Goal: Task Accomplishment & Management: Complete application form

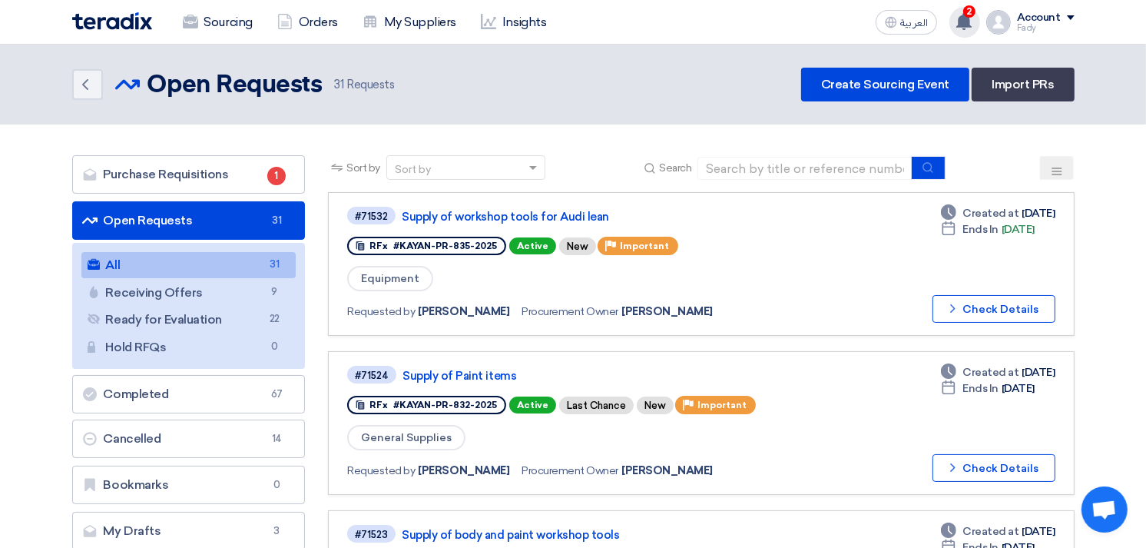
click at [970, 24] on use at bounding box center [964, 21] width 15 height 17
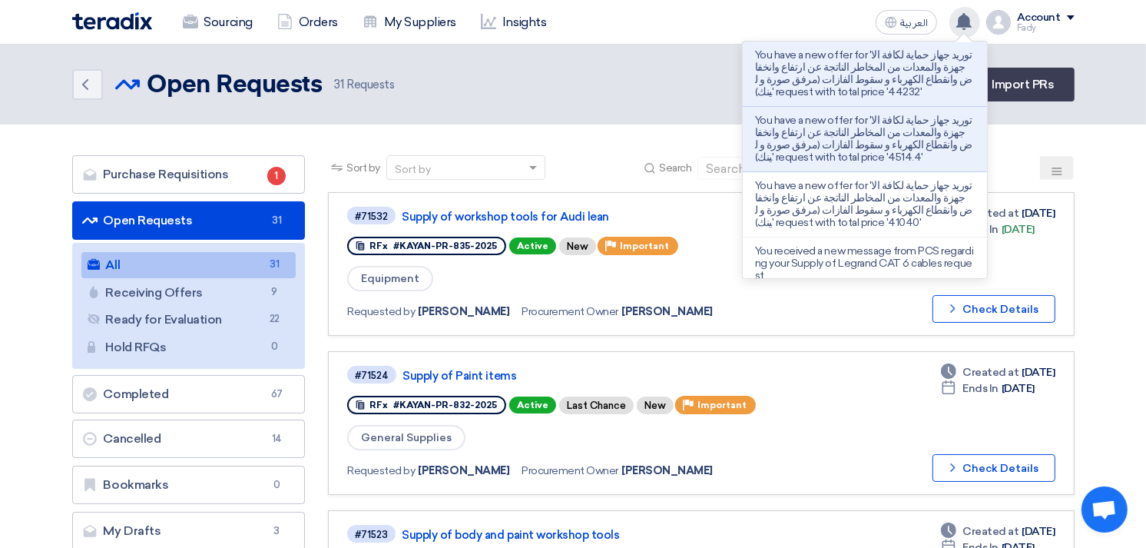
click at [970, 24] on use at bounding box center [964, 21] width 15 height 17
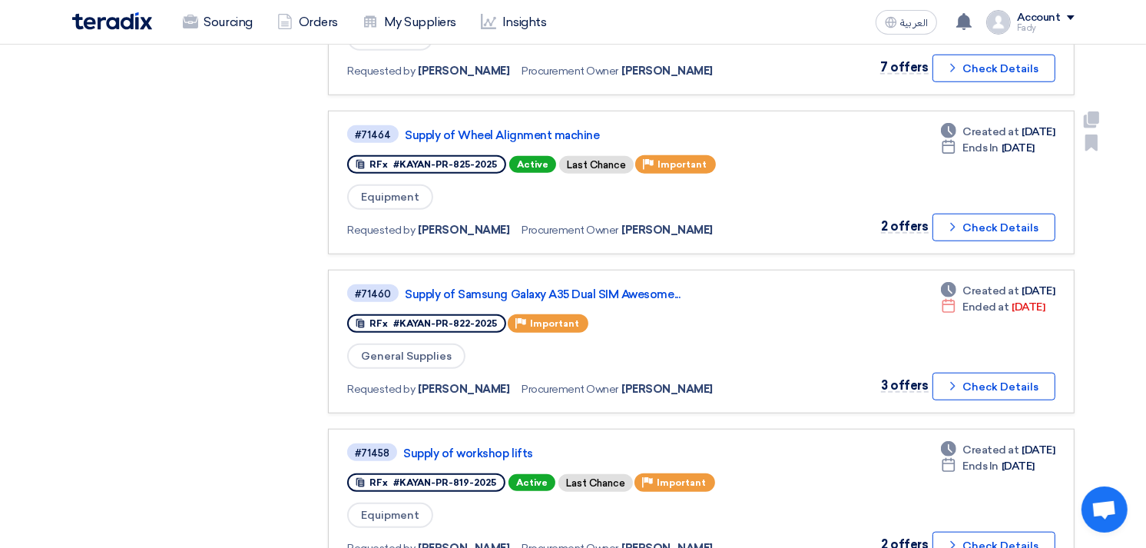
scroll to position [1365, 0]
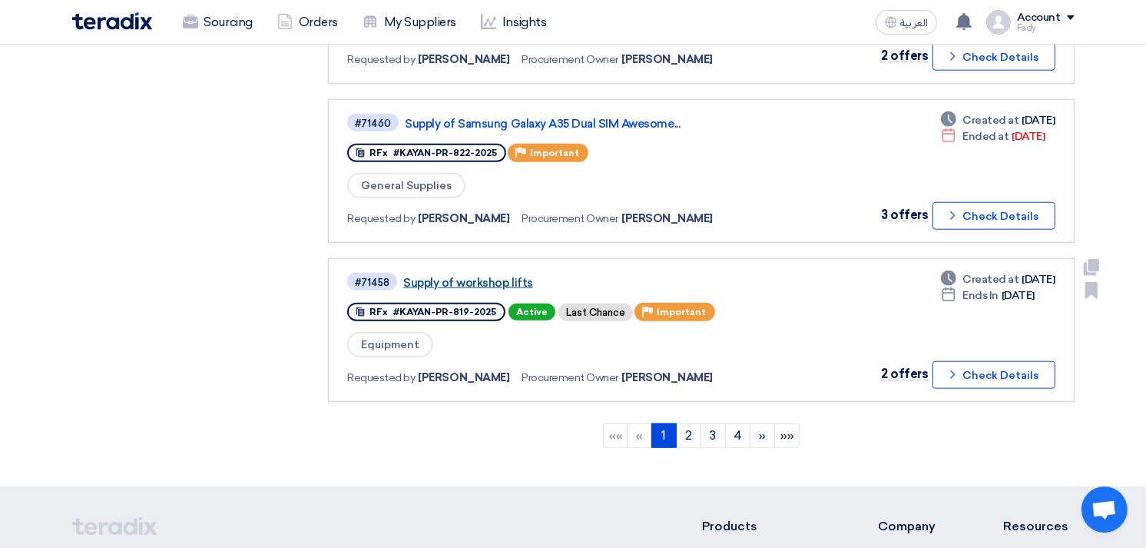
click at [509, 276] on link "Supply of workshop lifts" at bounding box center [595, 283] width 384 height 14
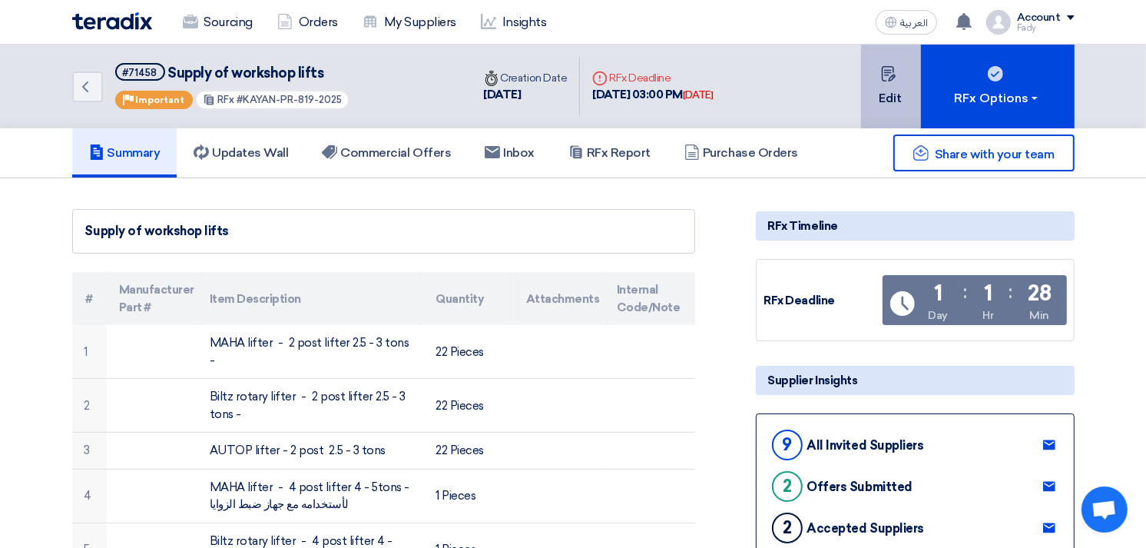
click at [874, 102] on button "Edit" at bounding box center [891, 87] width 60 height 84
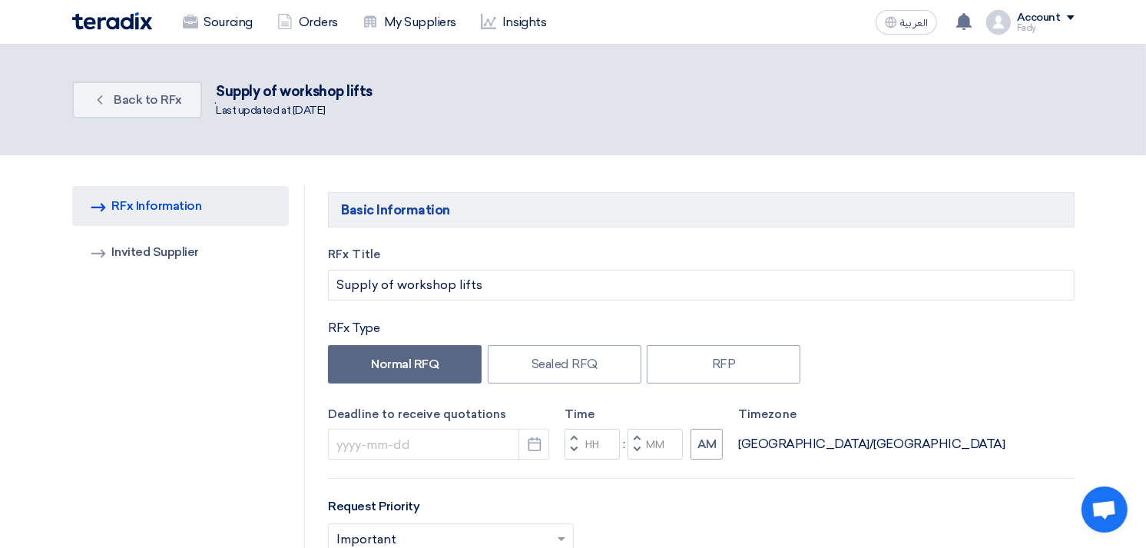
type input "[DATE]"
type input "03"
type input "00"
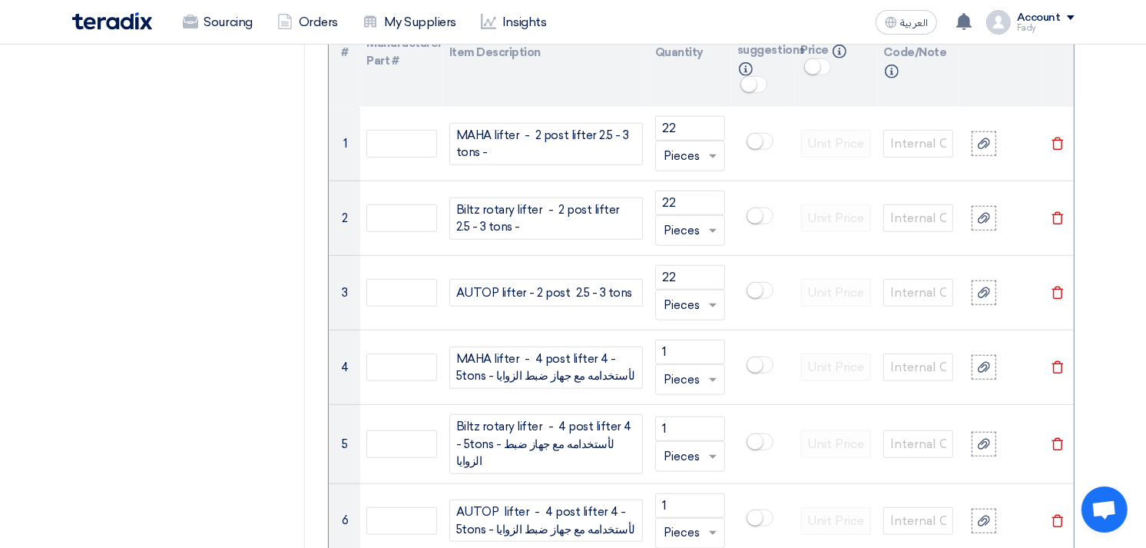
scroll to position [1195, 0]
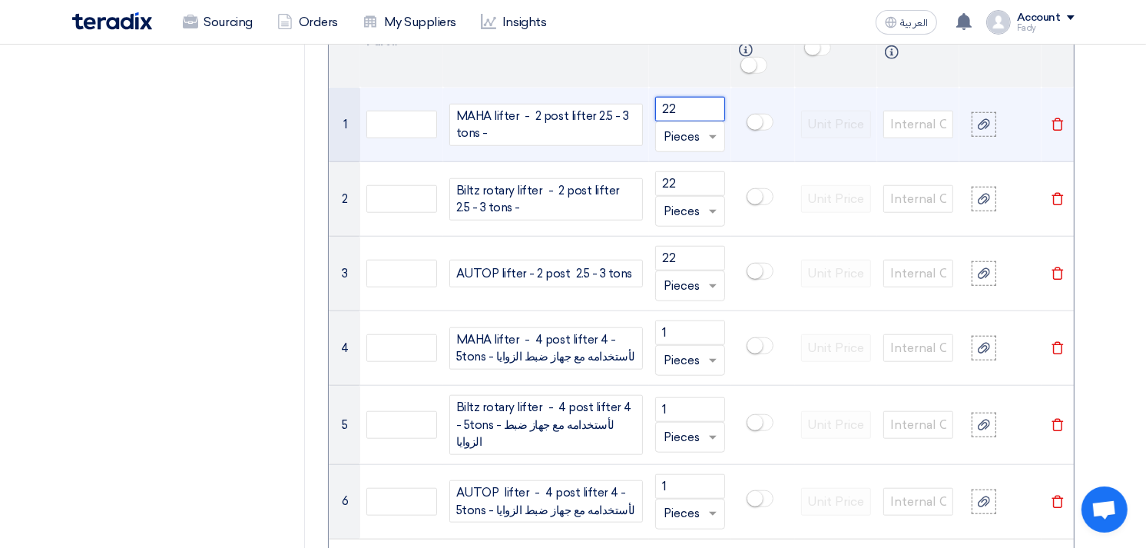
click at [669, 104] on input "22" at bounding box center [690, 109] width 70 height 25
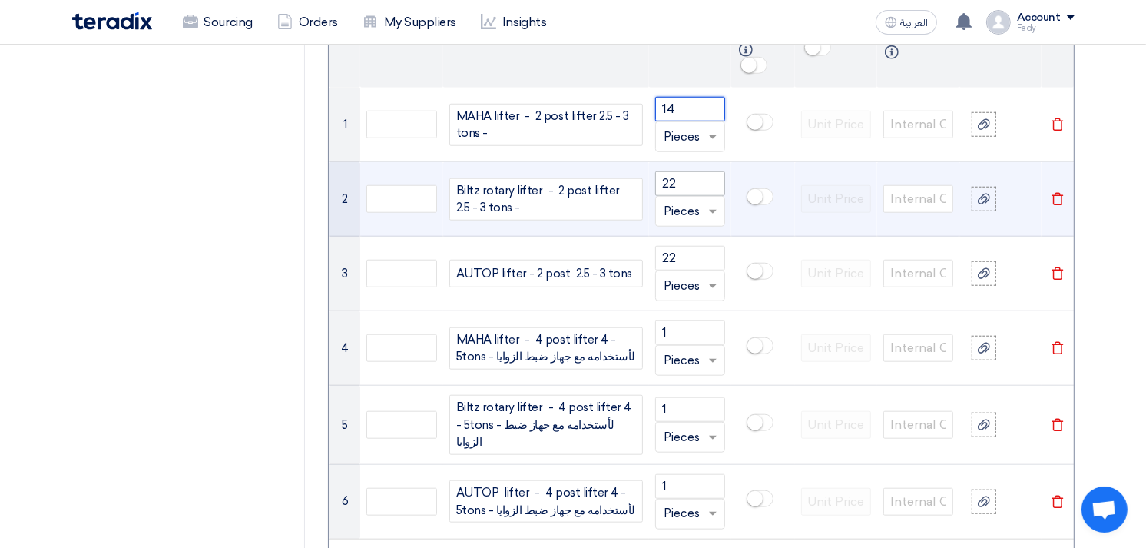
type input "14"
click at [667, 184] on input "22" at bounding box center [690, 183] width 70 height 25
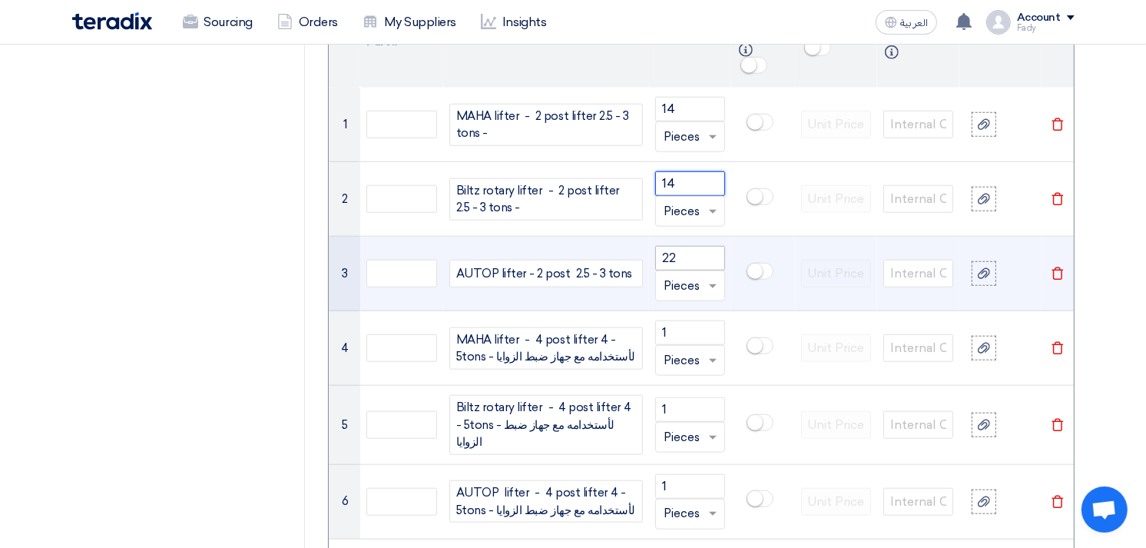
type input "14"
click at [667, 256] on input "22" at bounding box center [690, 258] width 70 height 25
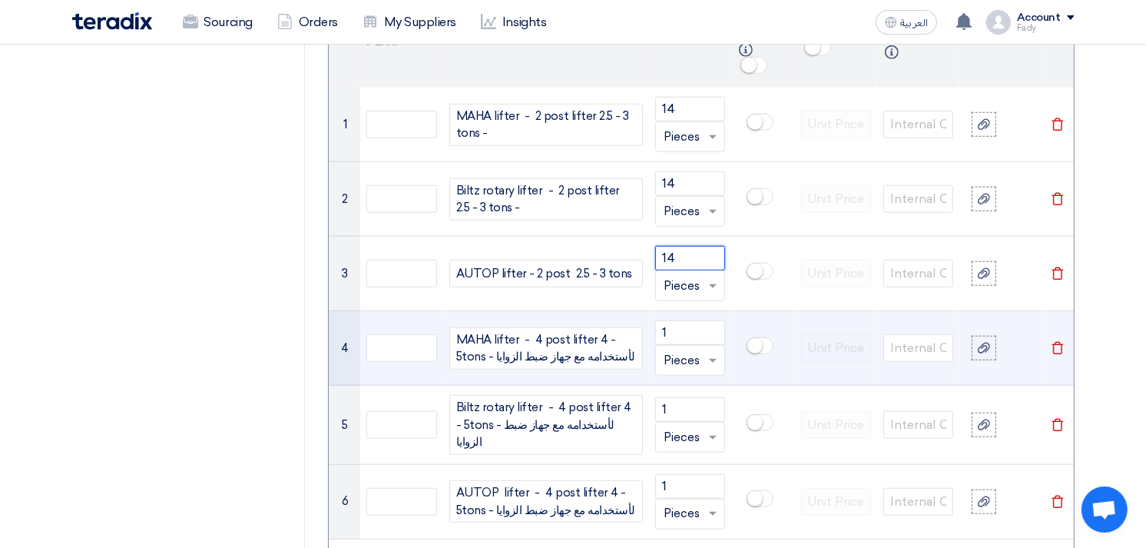
type input "14"
drag, startPoint x: 598, startPoint y: 352, endPoint x: 450, endPoint y: 358, distance: 147.6
click at [450, 358] on div "MAHA lifter - 4 post lifter 4 - 5tons - لأستخدامه مع جهاز ضبط الزوايا" at bounding box center [546, 348] width 194 height 42
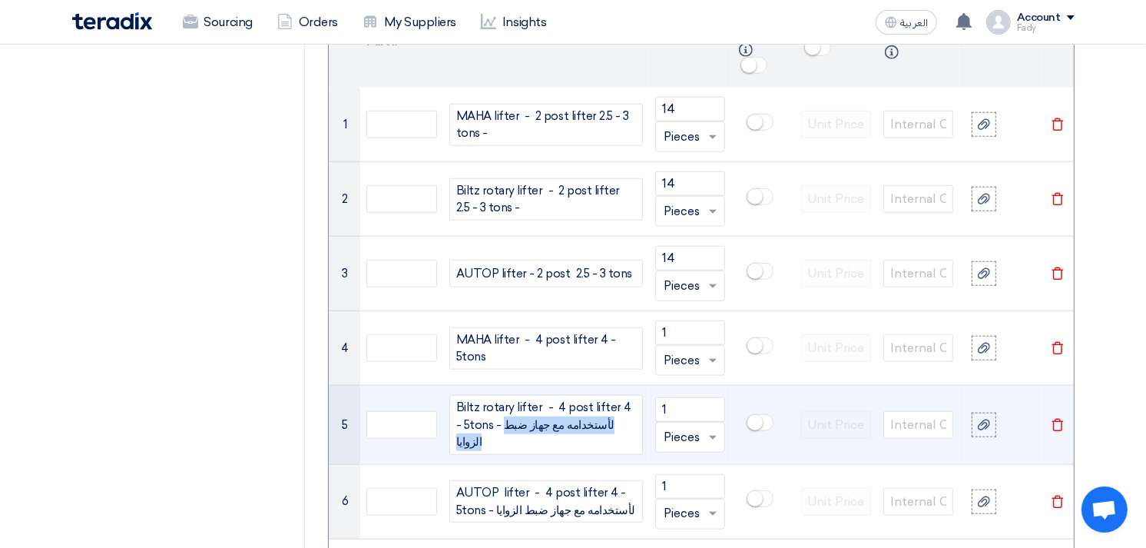
drag, startPoint x: 495, startPoint y: 429, endPoint x: 618, endPoint y: 424, distance: 123.8
click at [618, 424] on div "Biltz rotary lifter - 4 post lifter 4 - 5tons - لأستخدامه مع جهاز ضبط الزوايا" at bounding box center [546, 425] width 194 height 60
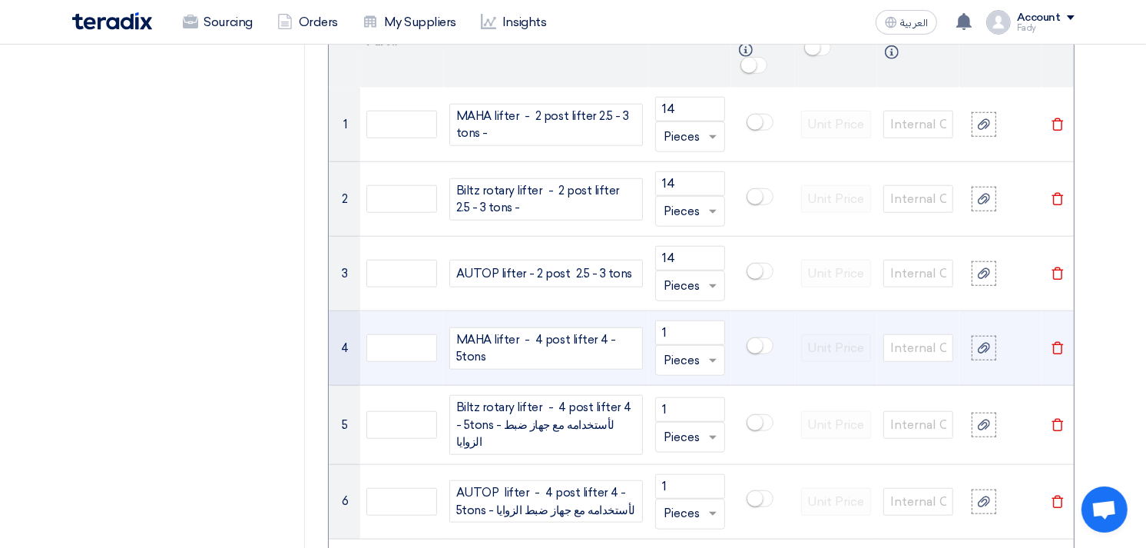
click at [551, 350] on div "MAHA lifter - 4 post lifter 4 - 5tons" at bounding box center [546, 348] width 194 height 42
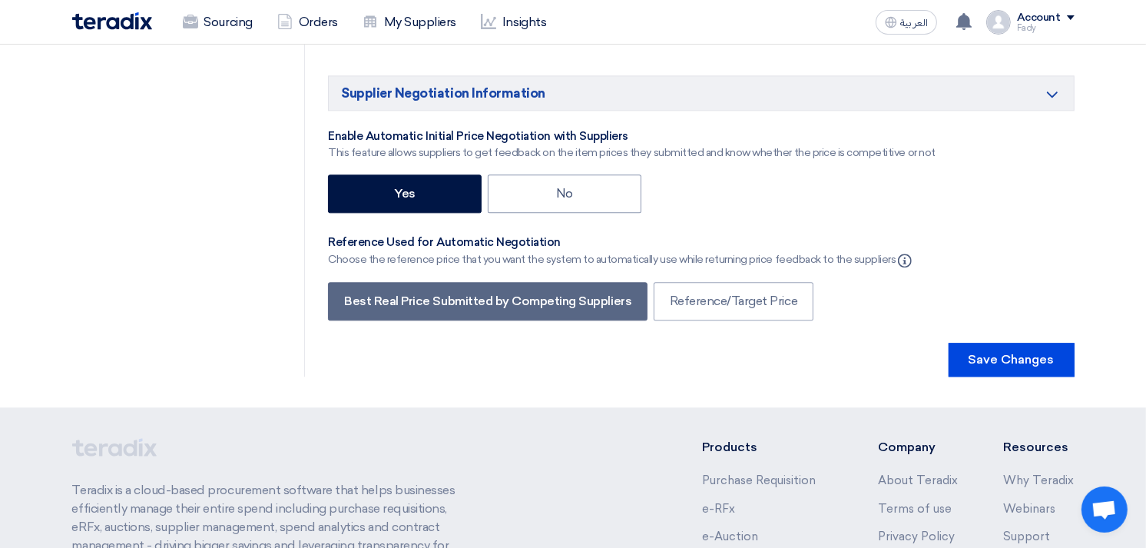
scroll to position [3363, 0]
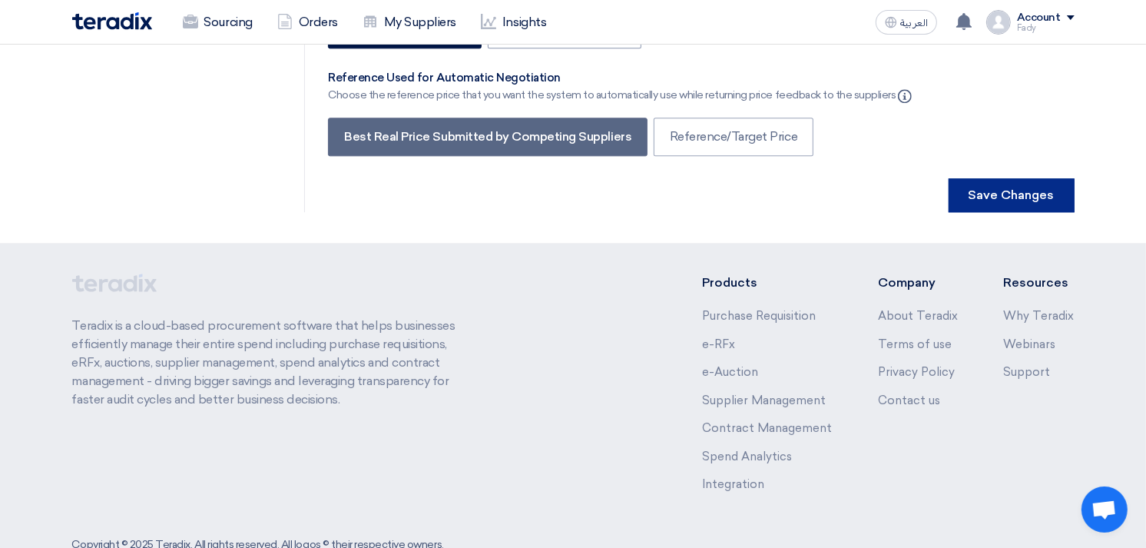
click at [1028, 178] on button "Save Changes" at bounding box center [1012, 195] width 126 height 34
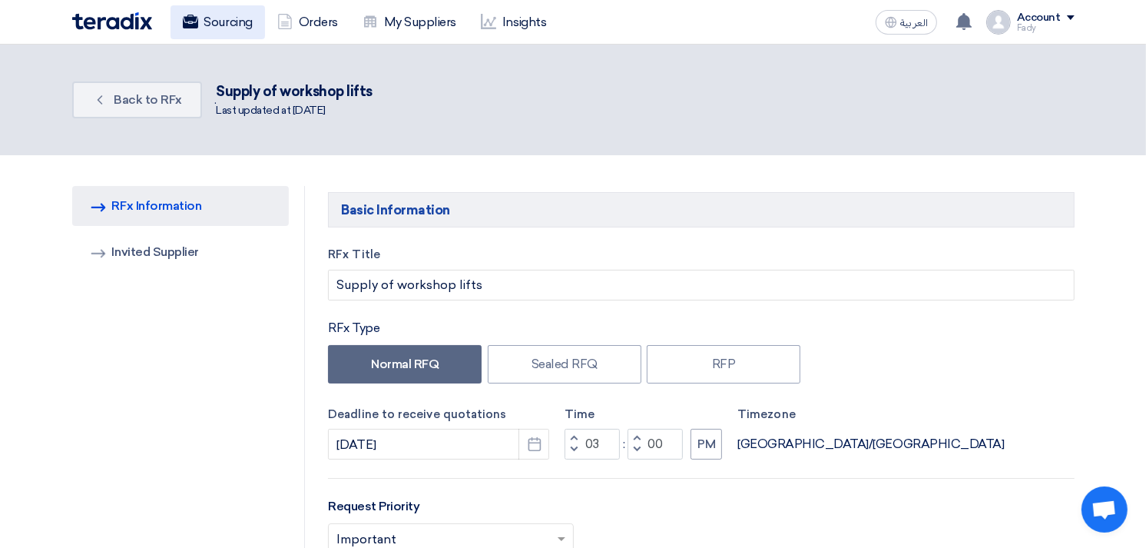
click at [211, 18] on link "Sourcing" at bounding box center [218, 22] width 95 height 34
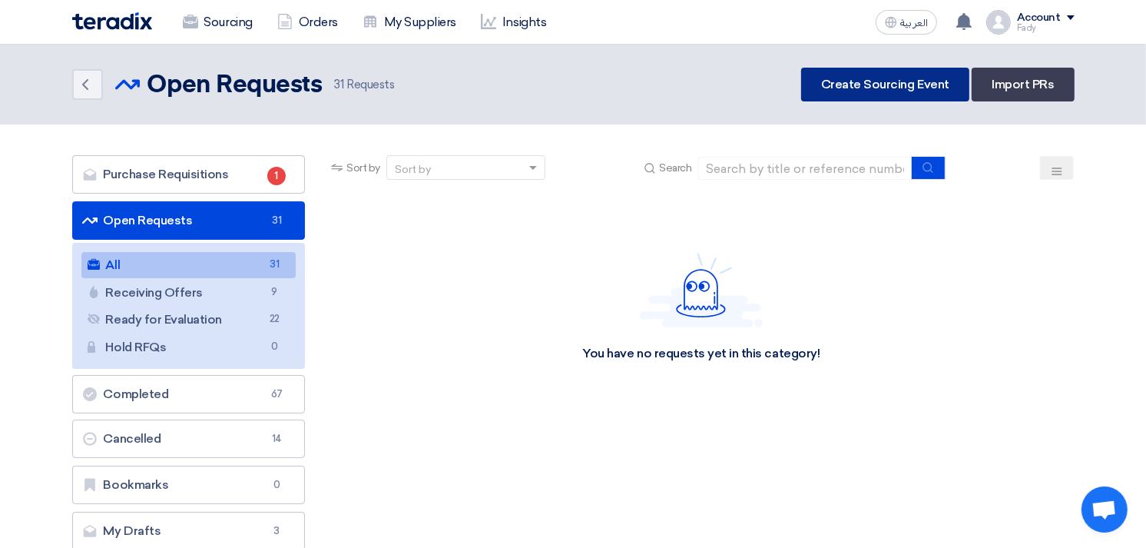
click at [862, 81] on link "Create Sourcing Event" at bounding box center [885, 85] width 168 height 34
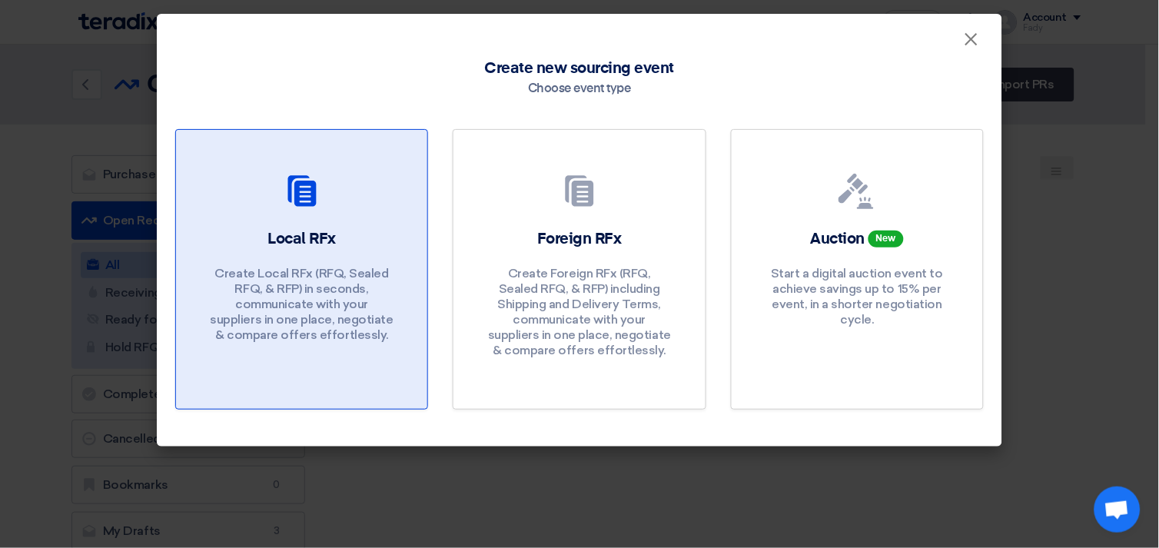
click at [328, 174] on div at bounding box center [301, 194] width 214 height 43
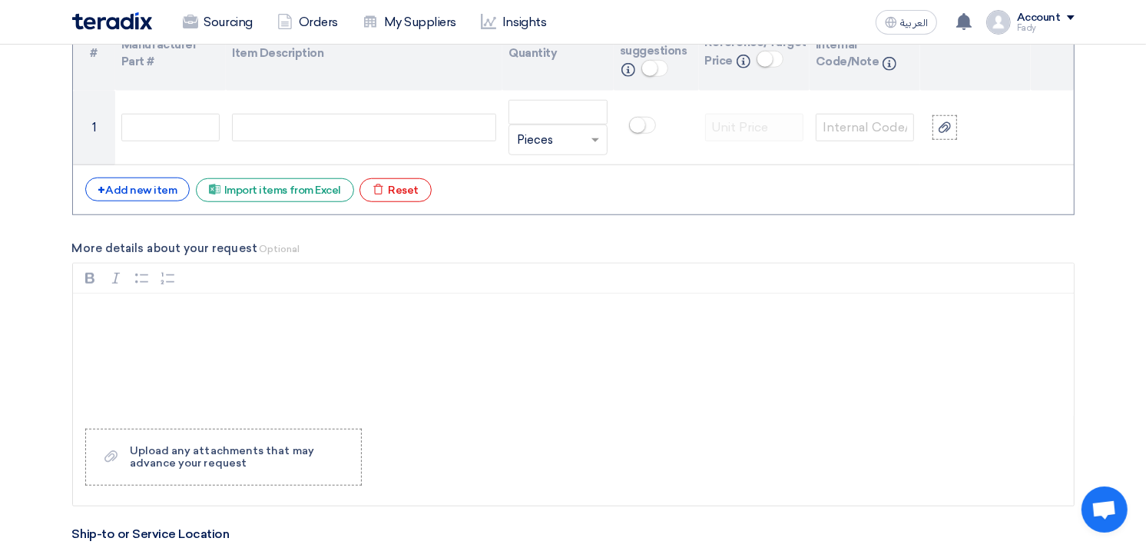
scroll to position [1195, 0]
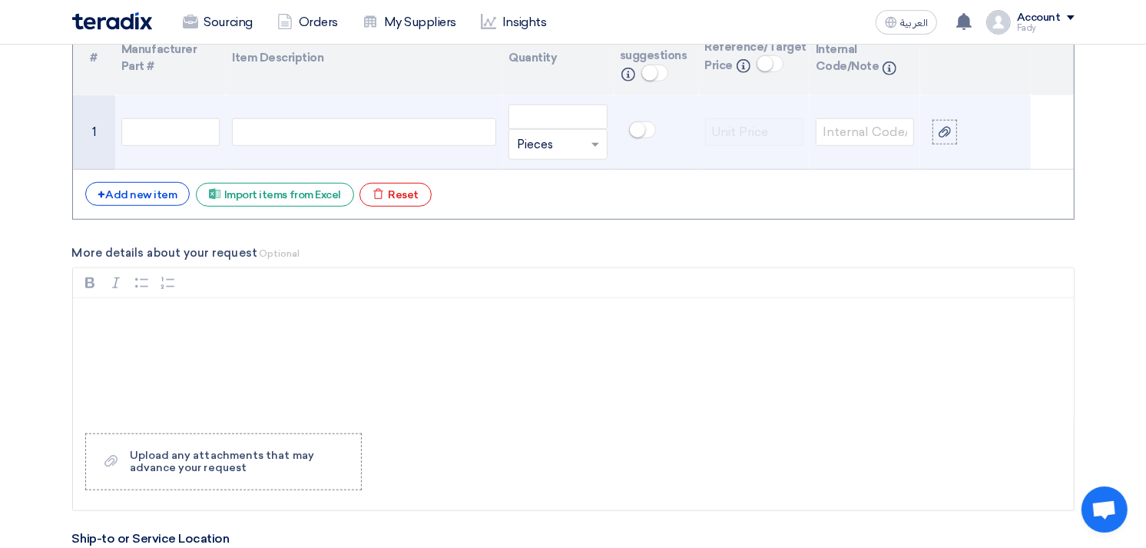
click at [333, 124] on div at bounding box center [364, 132] width 264 height 28
click at [374, 132] on div "Part number :" at bounding box center [364, 132] width 264 height 28
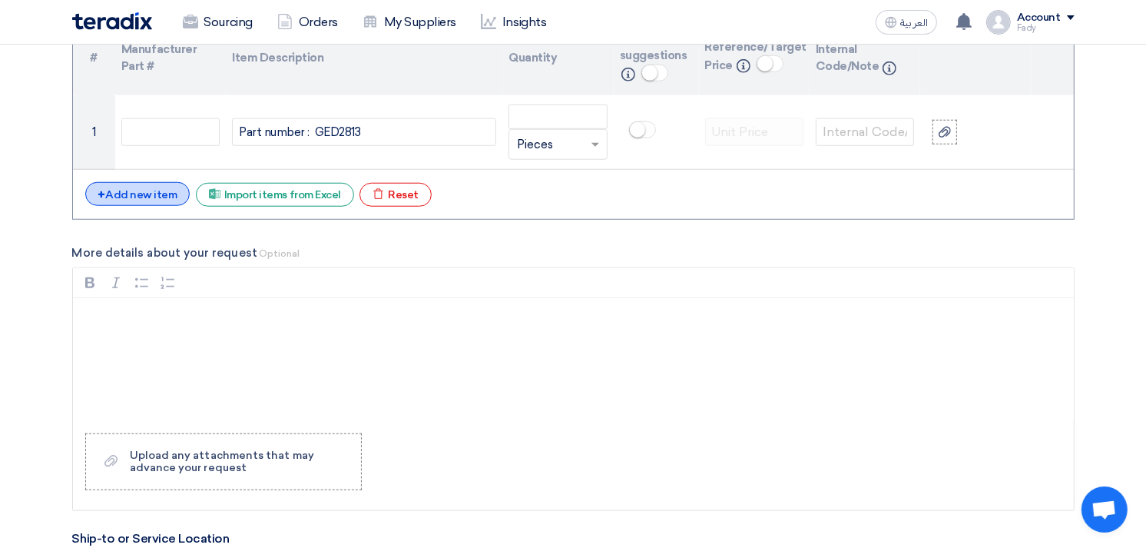
click at [152, 197] on div "+ Add new item" at bounding box center [137, 194] width 105 height 24
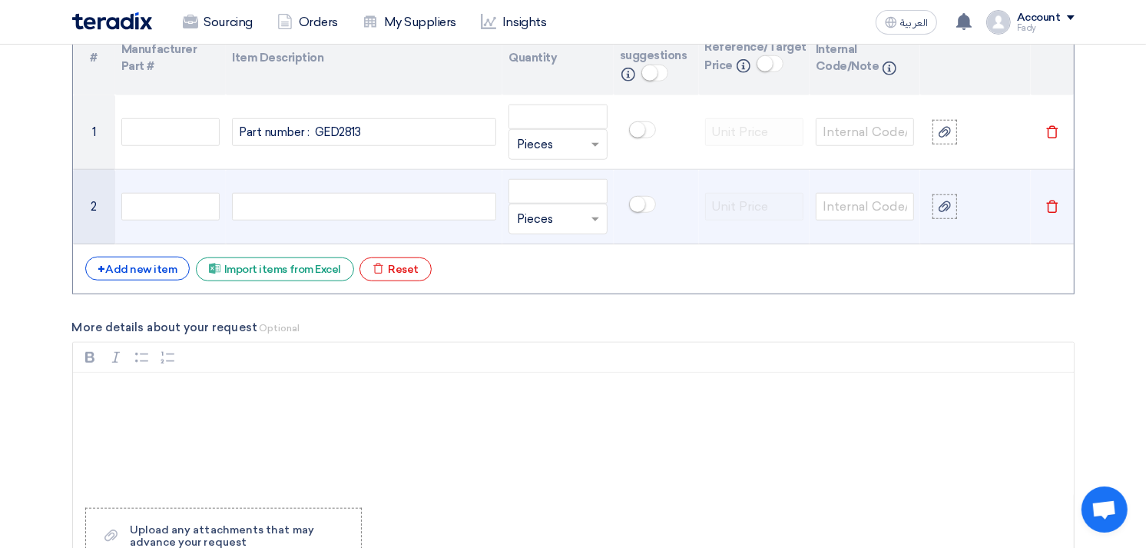
drag, startPoint x: 287, startPoint y: 210, endPoint x: 275, endPoint y: 211, distance: 11.6
click at [280, 210] on div at bounding box center [364, 207] width 264 height 28
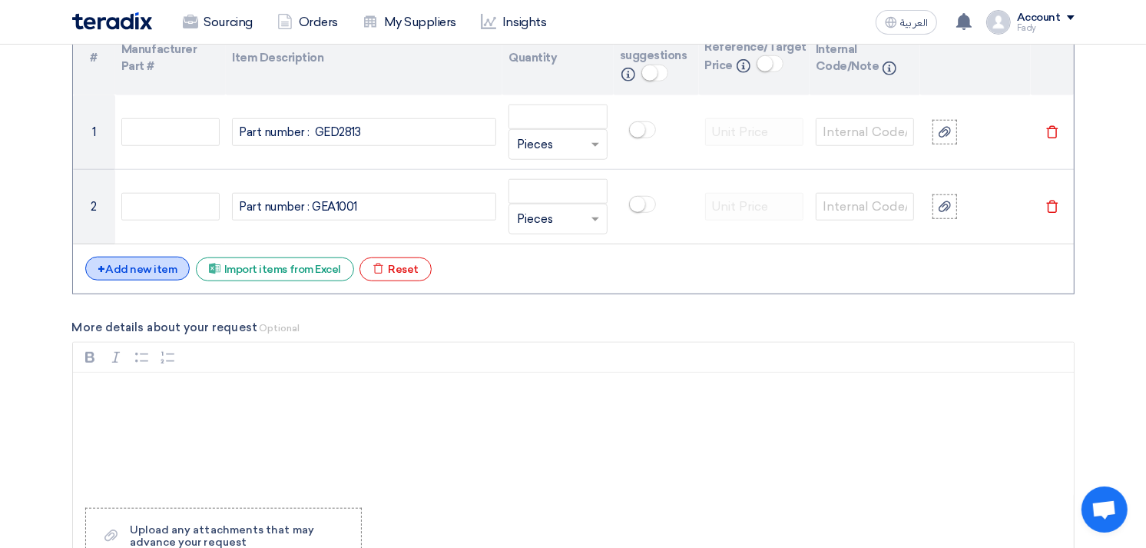
click at [146, 270] on div "+ Add new item" at bounding box center [137, 269] width 105 height 24
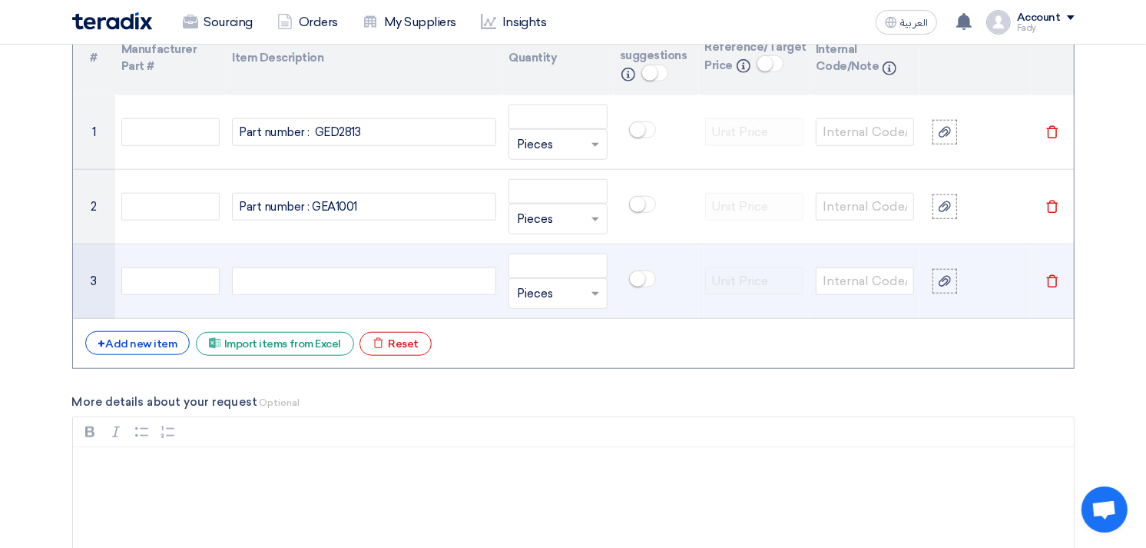
click at [313, 279] on div at bounding box center [364, 281] width 264 height 28
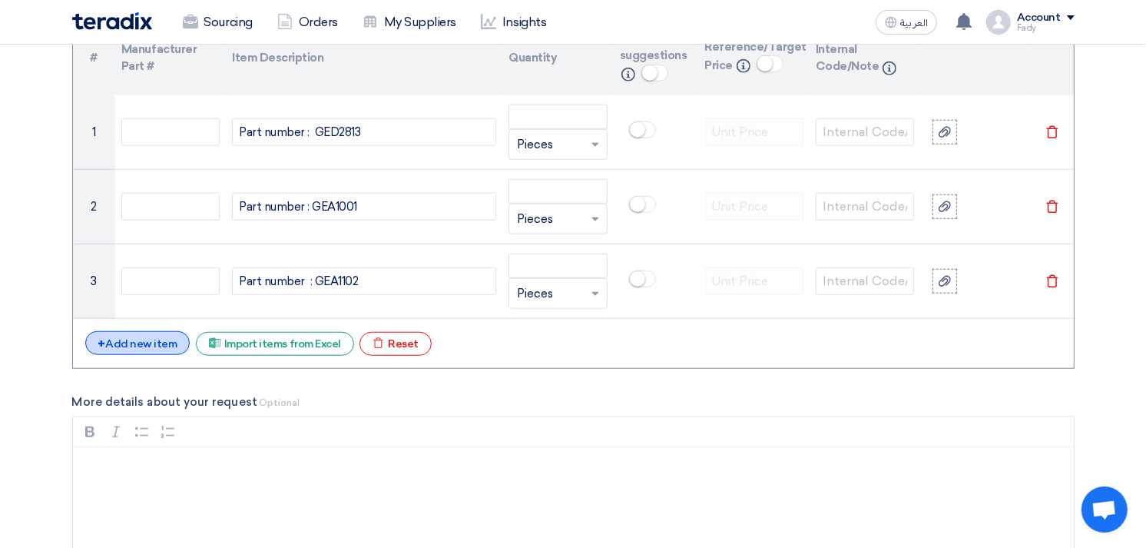
click at [157, 343] on div "+ Add new item" at bounding box center [137, 343] width 105 height 24
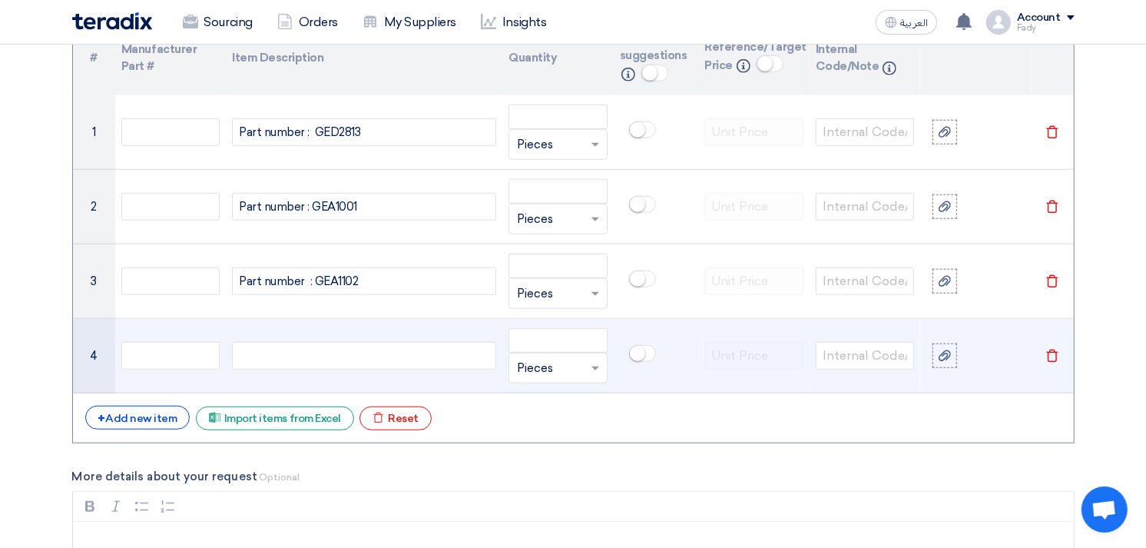
click at [271, 367] on div at bounding box center [364, 356] width 264 height 28
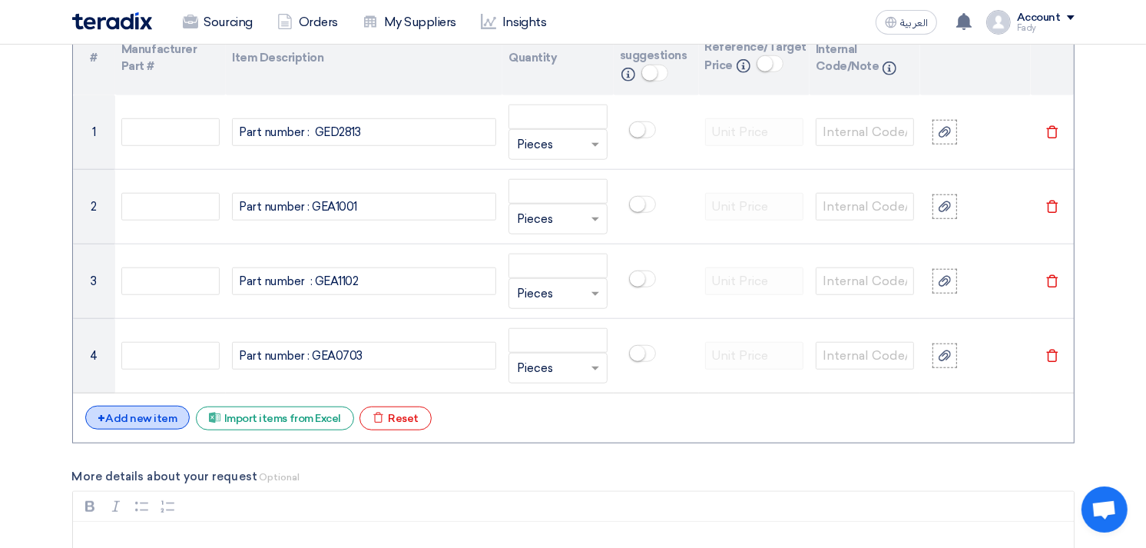
click at [134, 409] on div "+ Add new item" at bounding box center [137, 418] width 105 height 24
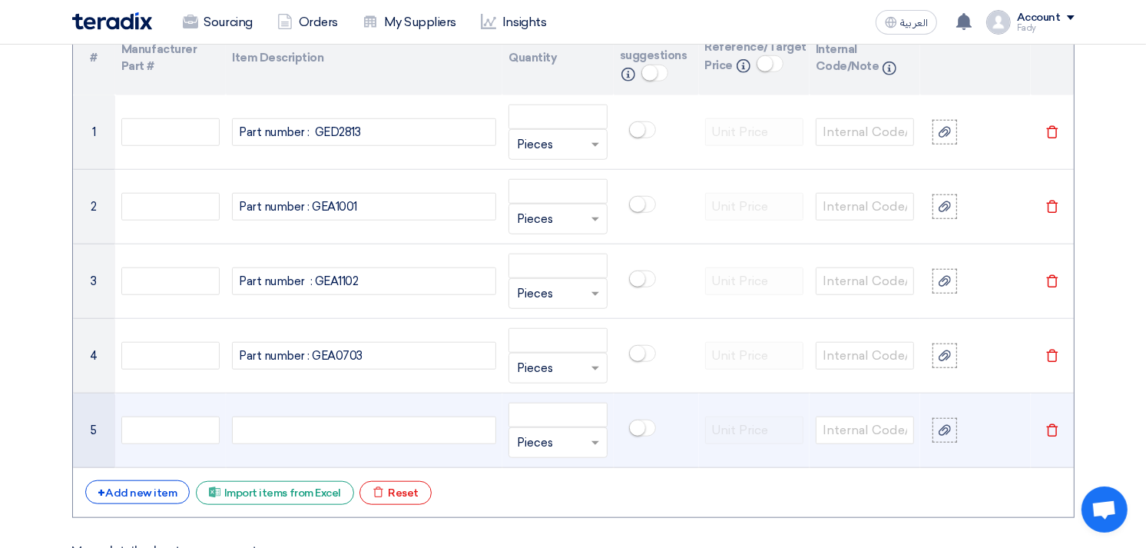
click at [297, 424] on div at bounding box center [364, 430] width 264 height 28
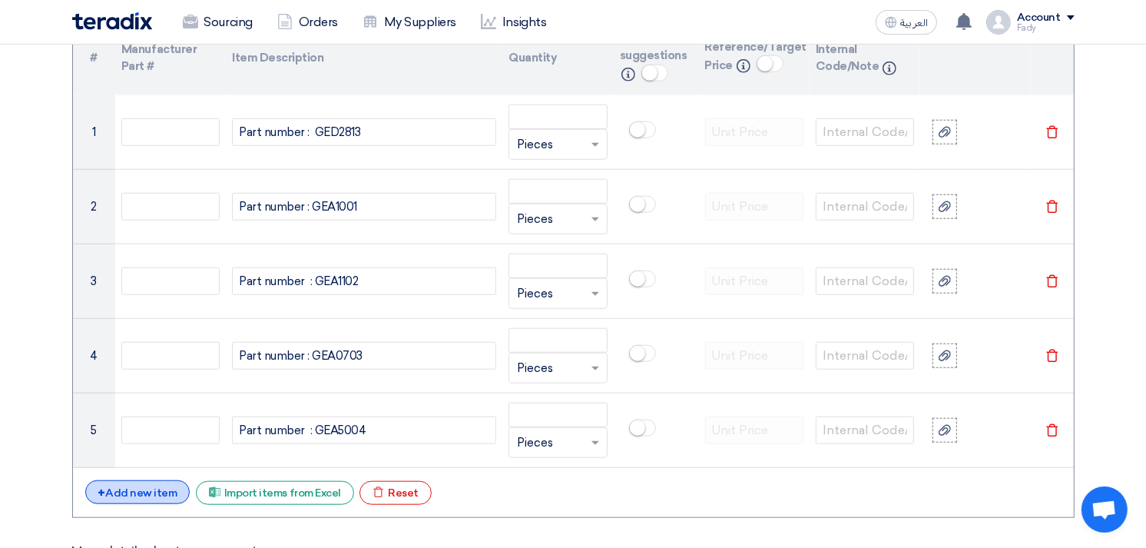
click at [146, 492] on div "+ Add new item" at bounding box center [137, 492] width 105 height 24
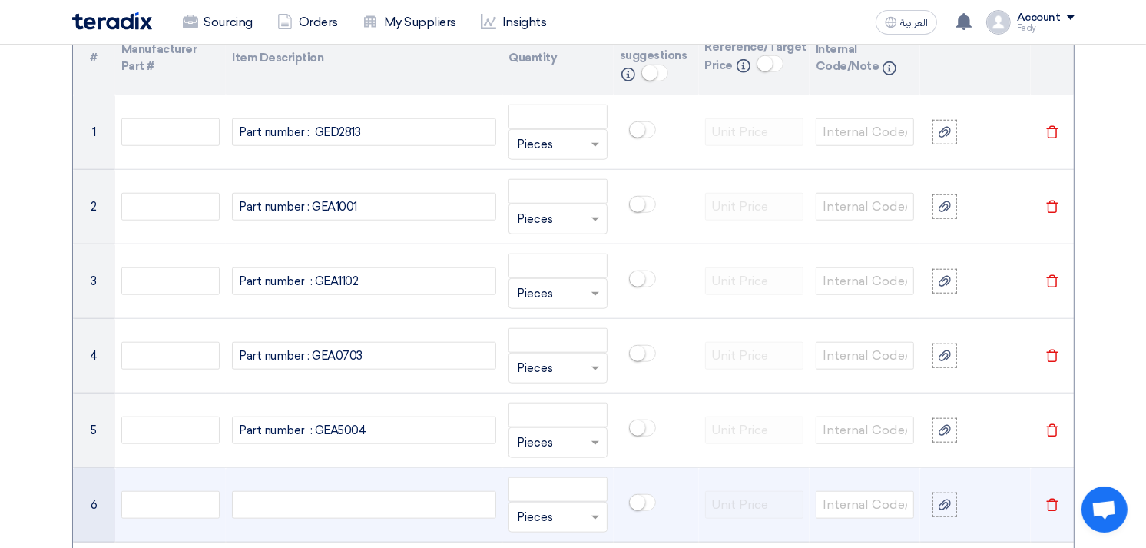
click at [270, 507] on div at bounding box center [364, 505] width 264 height 28
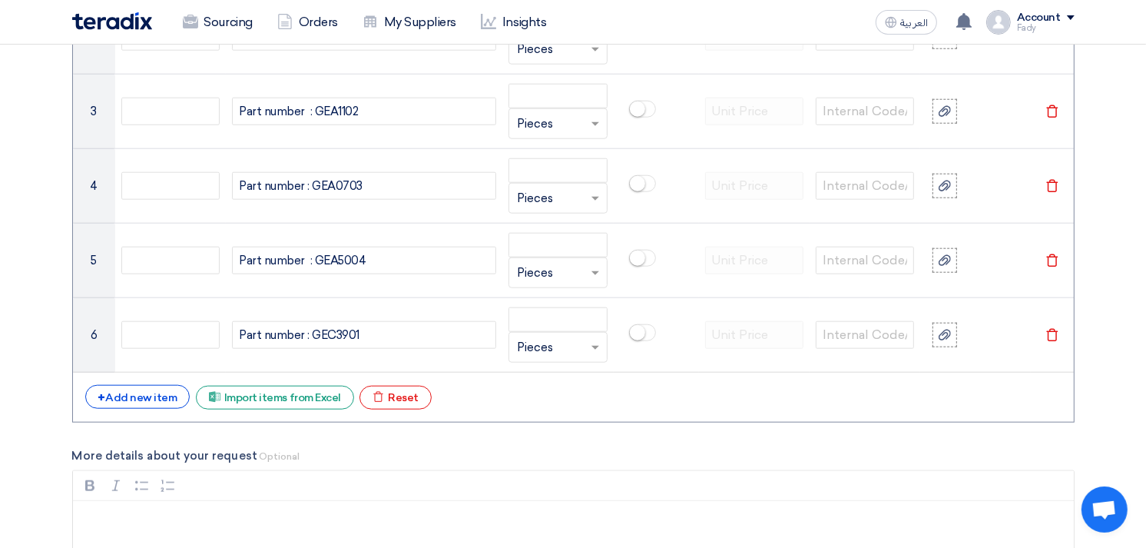
scroll to position [1365, 0]
click at [119, 403] on div "+ Add new item" at bounding box center [137, 396] width 105 height 24
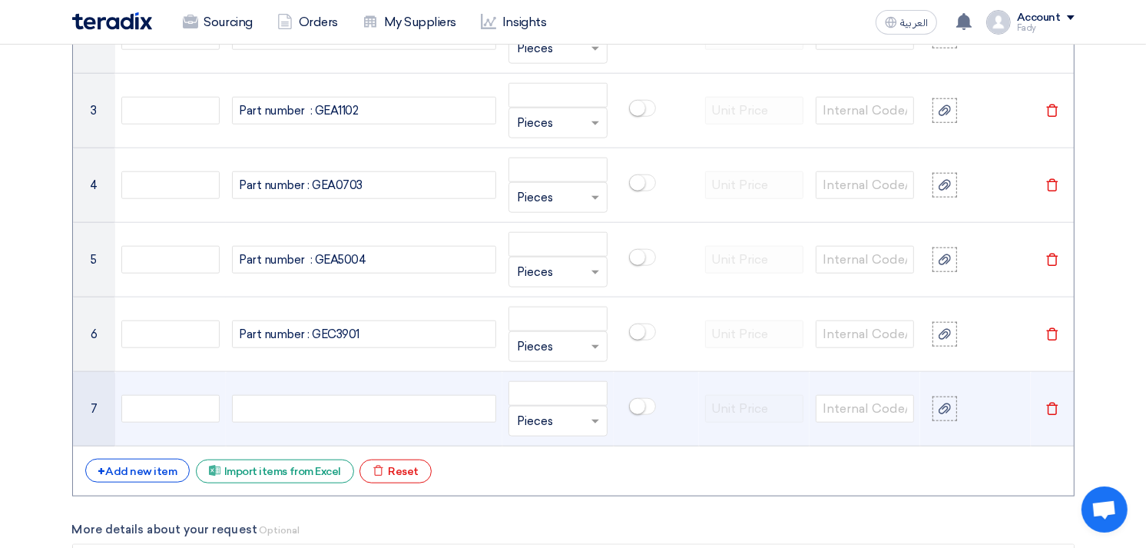
click at [265, 396] on div at bounding box center [364, 409] width 264 height 28
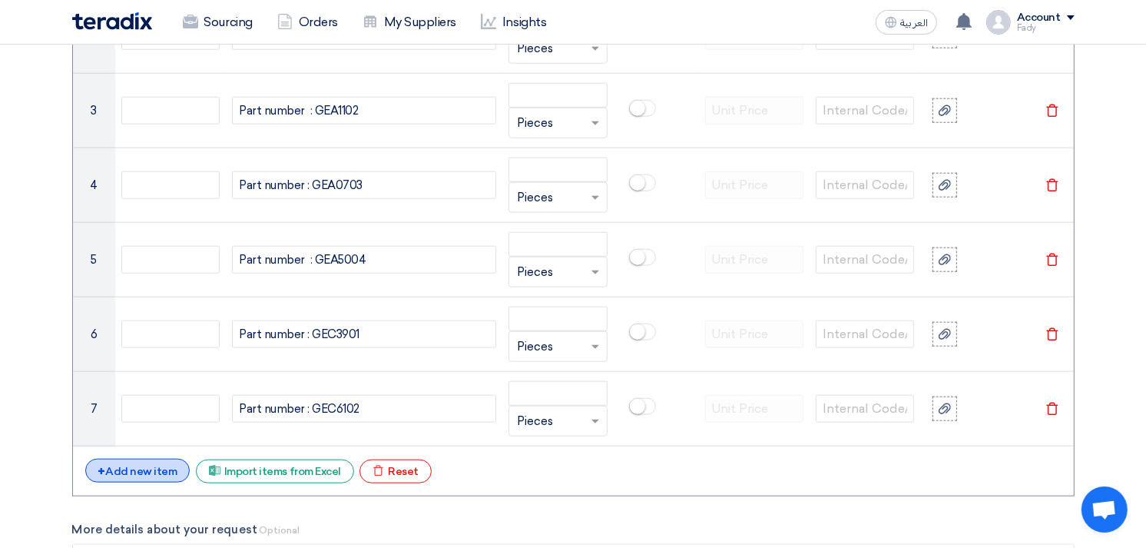
click at [162, 465] on div "+ Add new item" at bounding box center [137, 471] width 105 height 24
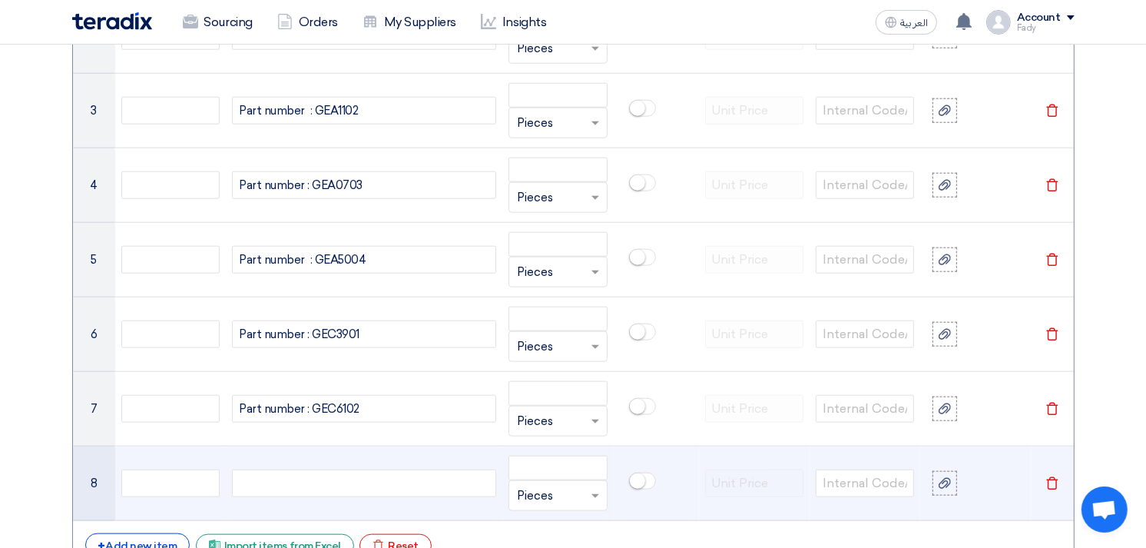
click at [338, 485] on div at bounding box center [364, 483] width 264 height 28
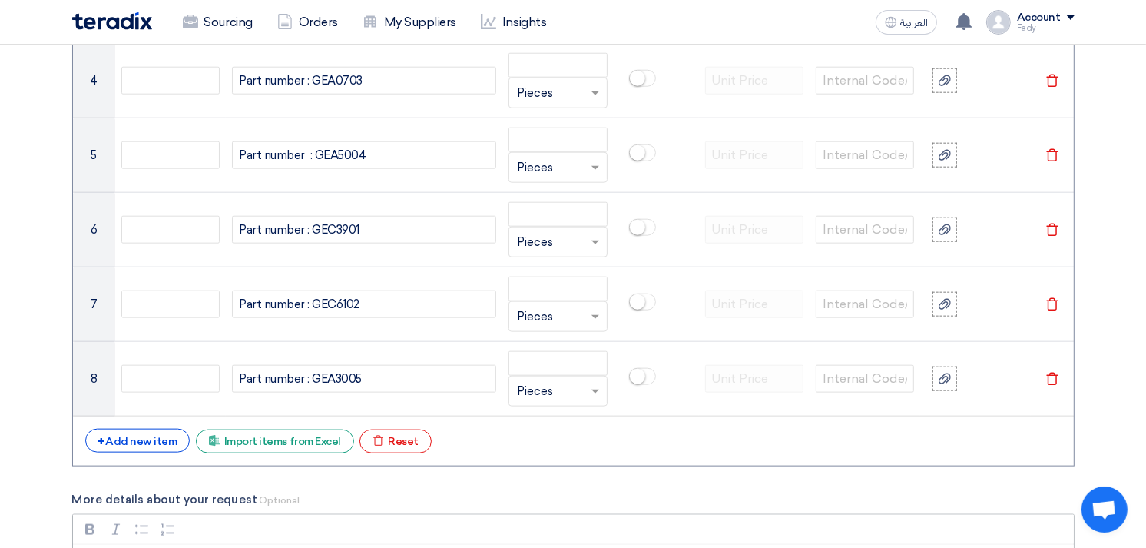
scroll to position [1707, 0]
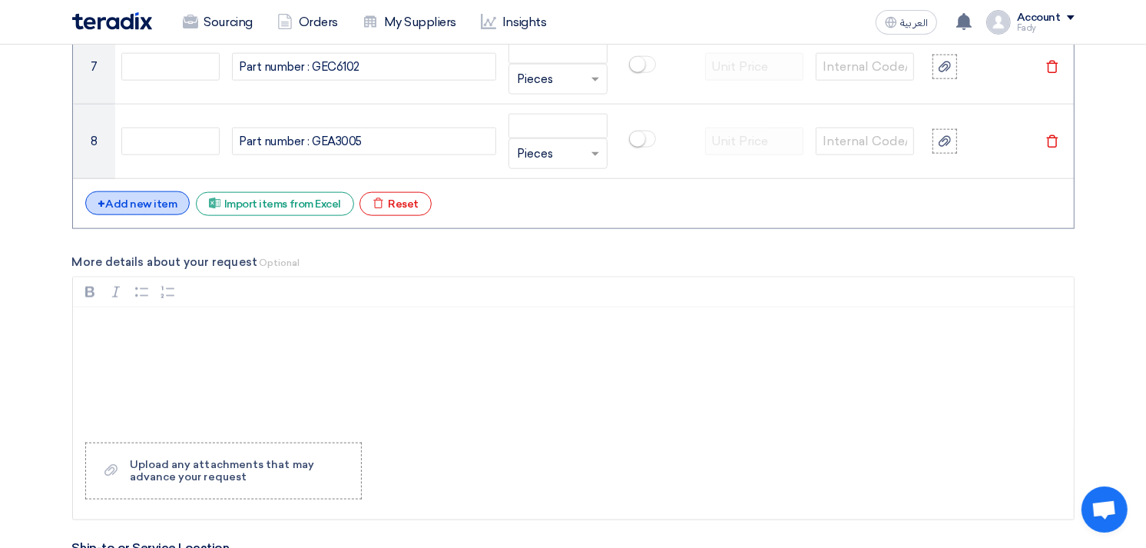
click at [149, 198] on div "+ Add new item" at bounding box center [137, 203] width 105 height 24
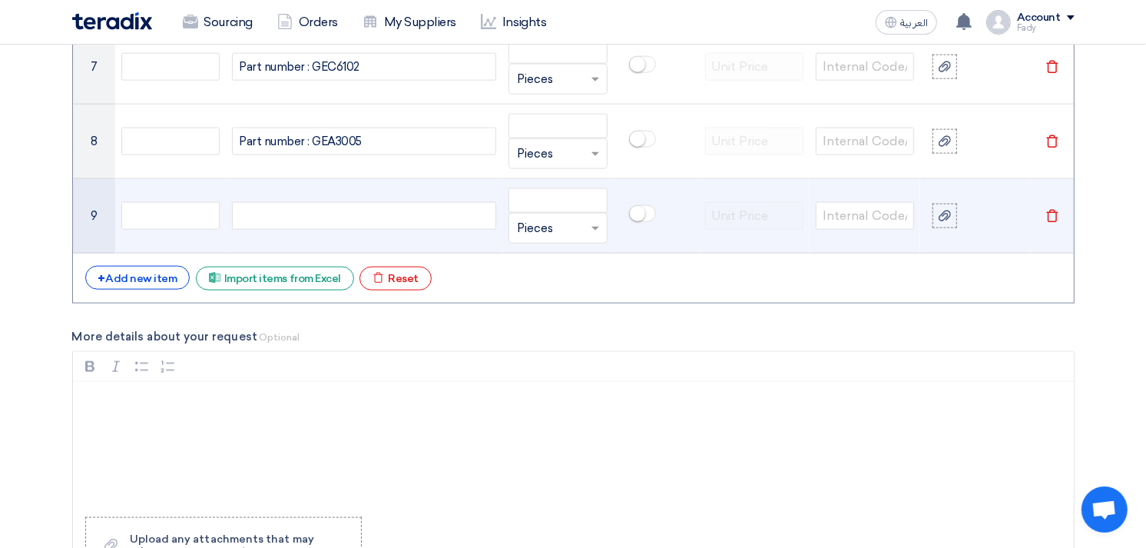
click at [295, 206] on div at bounding box center [364, 216] width 264 height 28
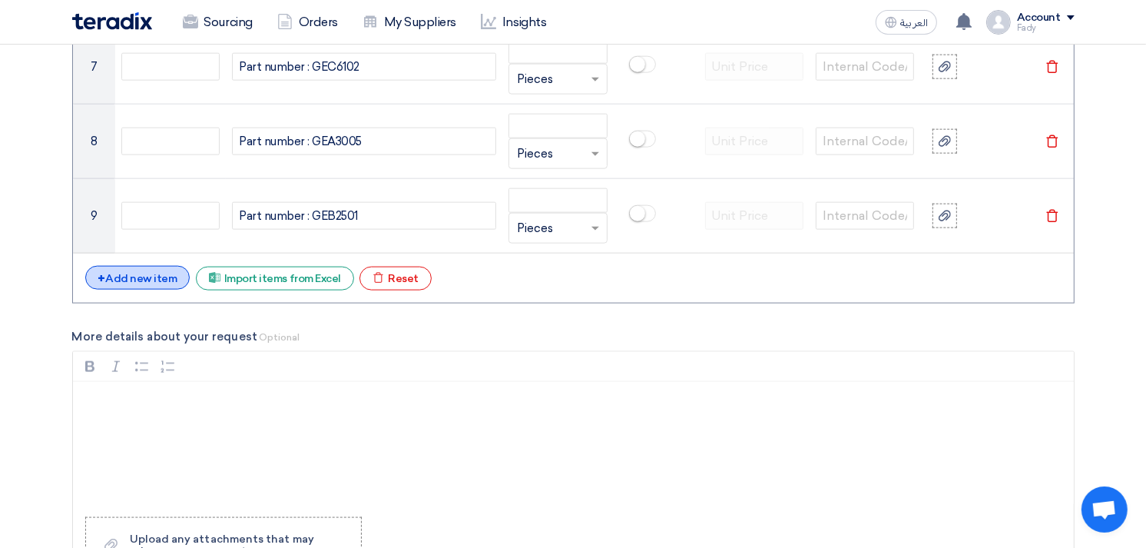
click at [135, 275] on div "+ Add new item" at bounding box center [137, 278] width 105 height 24
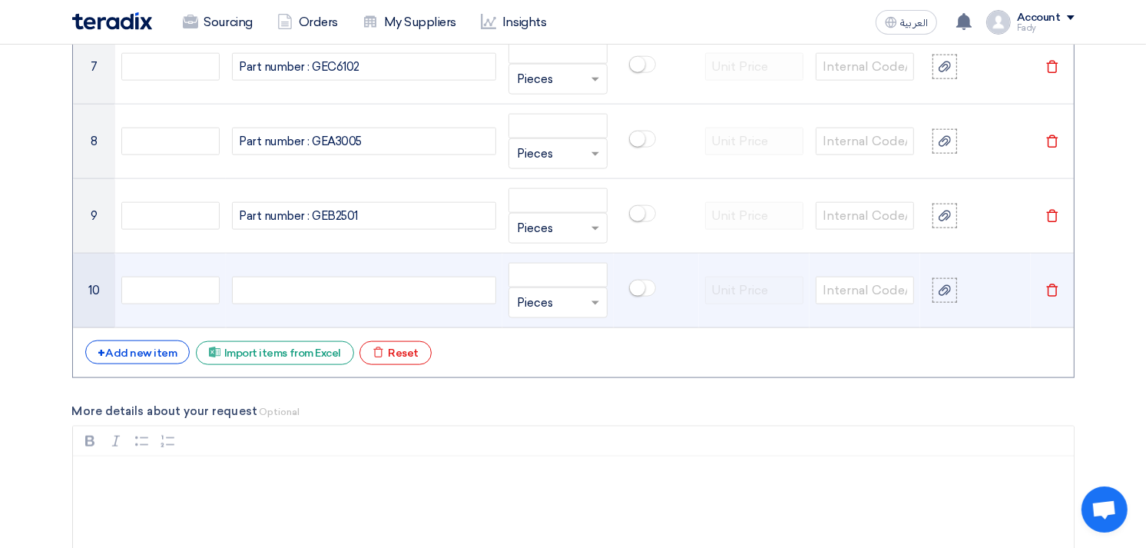
click at [311, 293] on div at bounding box center [364, 291] width 264 height 28
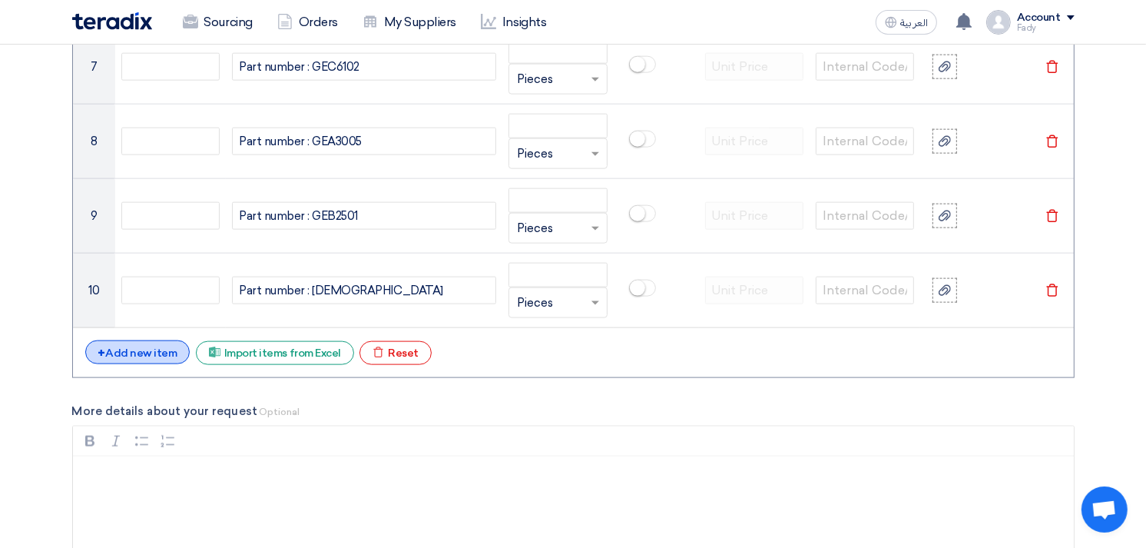
click at [134, 355] on div "+ Add new item" at bounding box center [137, 352] width 105 height 24
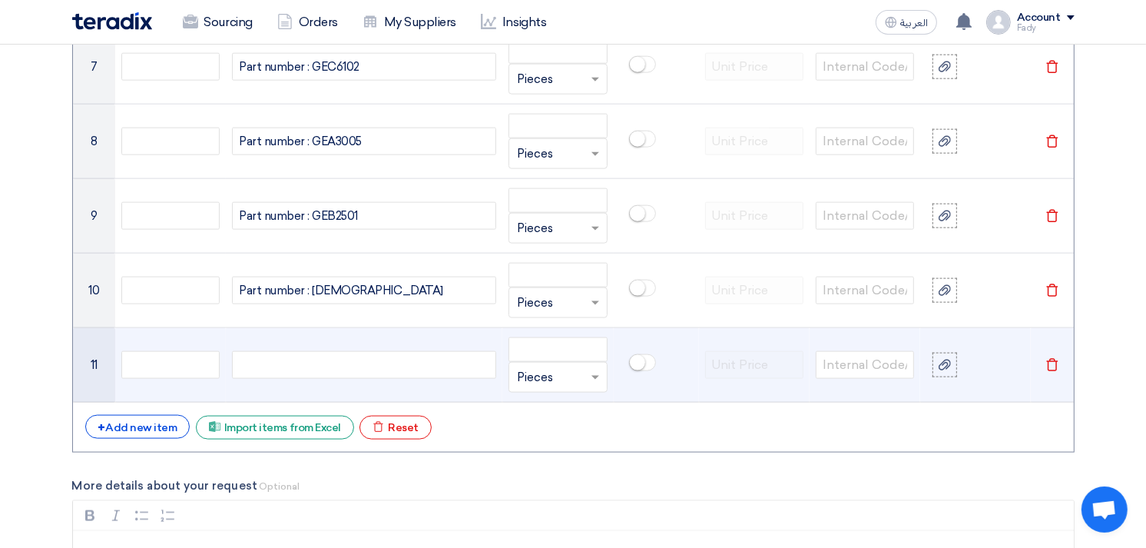
click at [290, 365] on div at bounding box center [364, 365] width 264 height 28
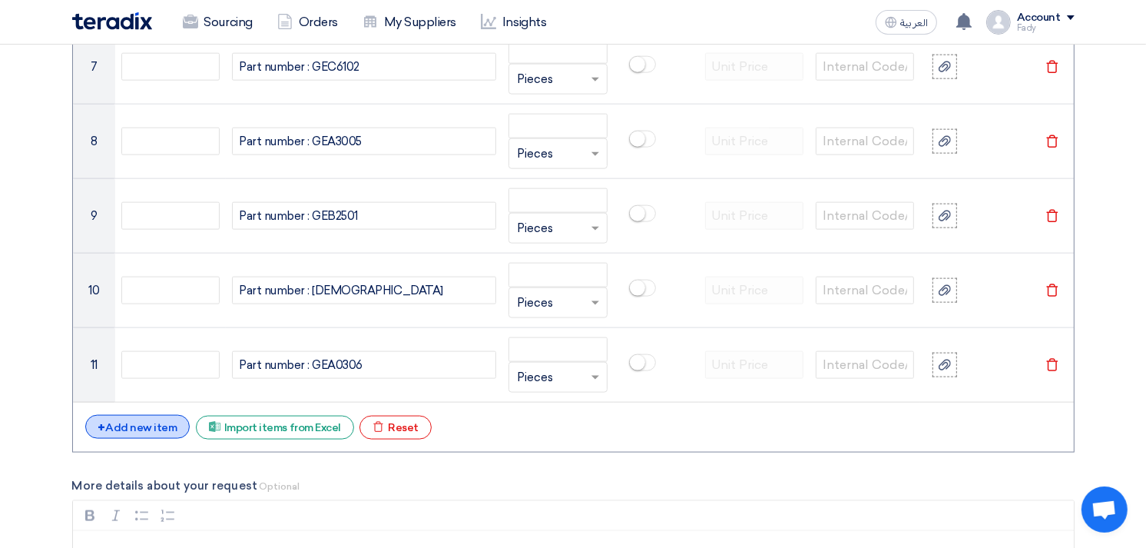
click at [127, 426] on div "+ Add new item" at bounding box center [137, 427] width 105 height 24
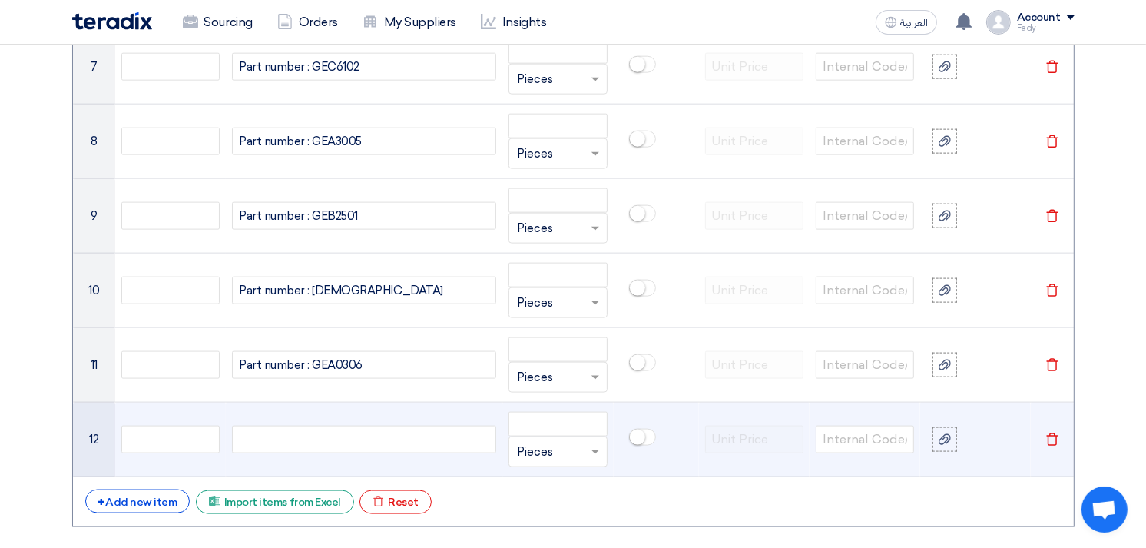
click at [274, 441] on div at bounding box center [364, 440] width 264 height 28
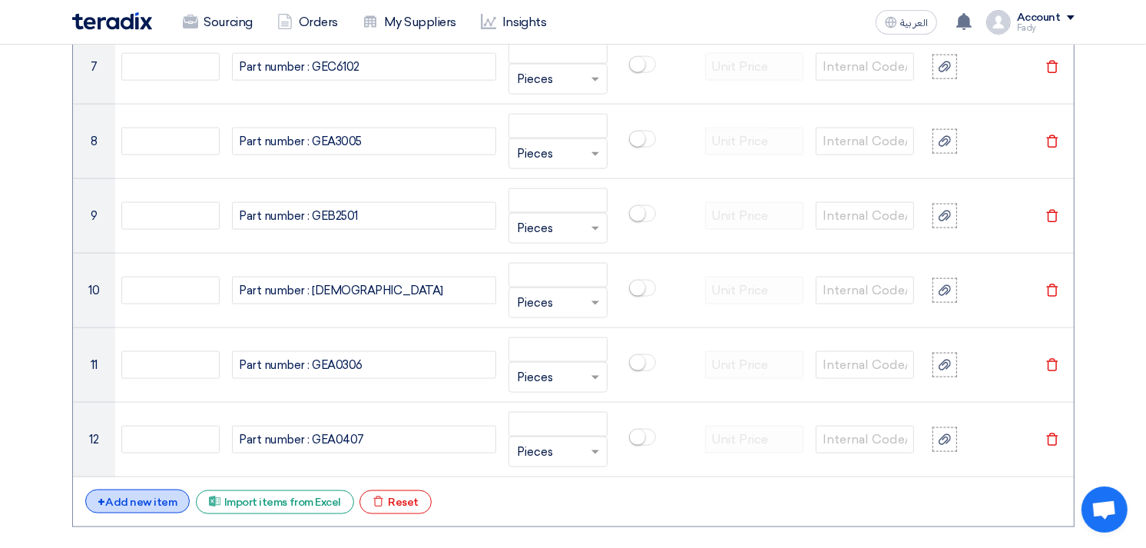
click at [149, 497] on div "+ Add new item" at bounding box center [137, 501] width 105 height 24
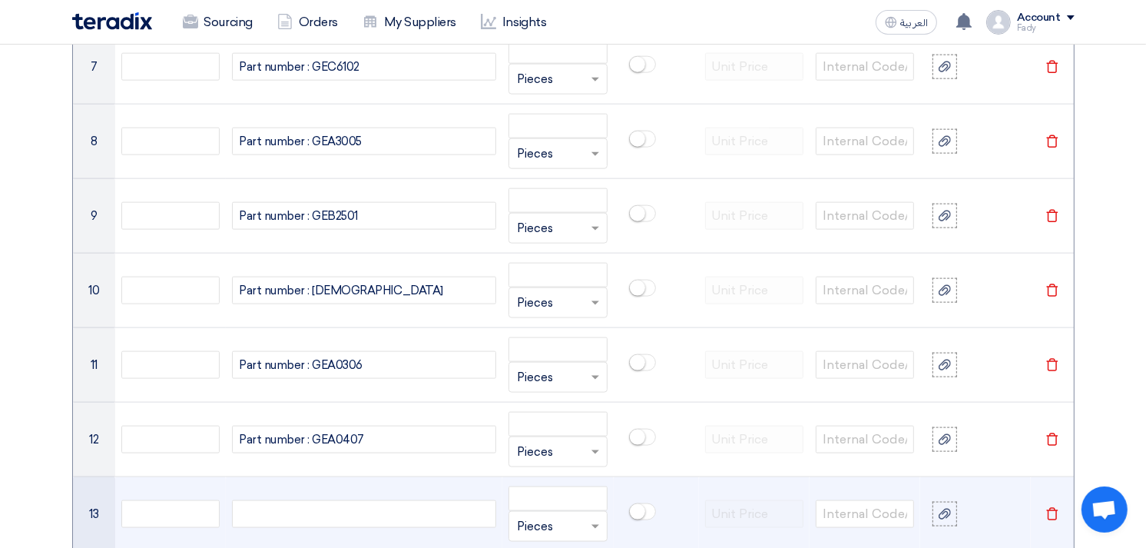
click at [264, 513] on div at bounding box center [364, 514] width 264 height 28
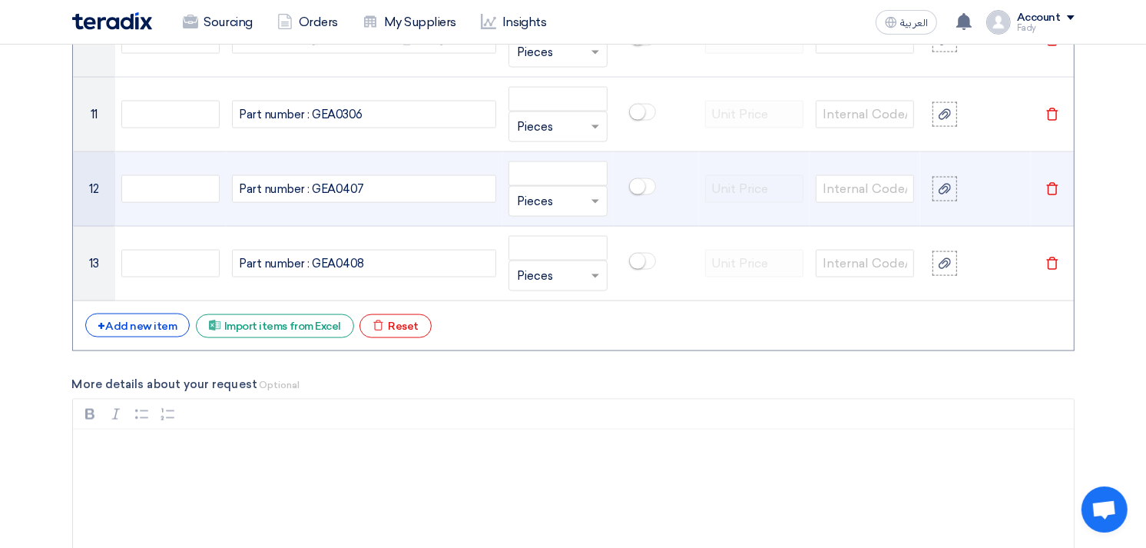
scroll to position [1963, 0]
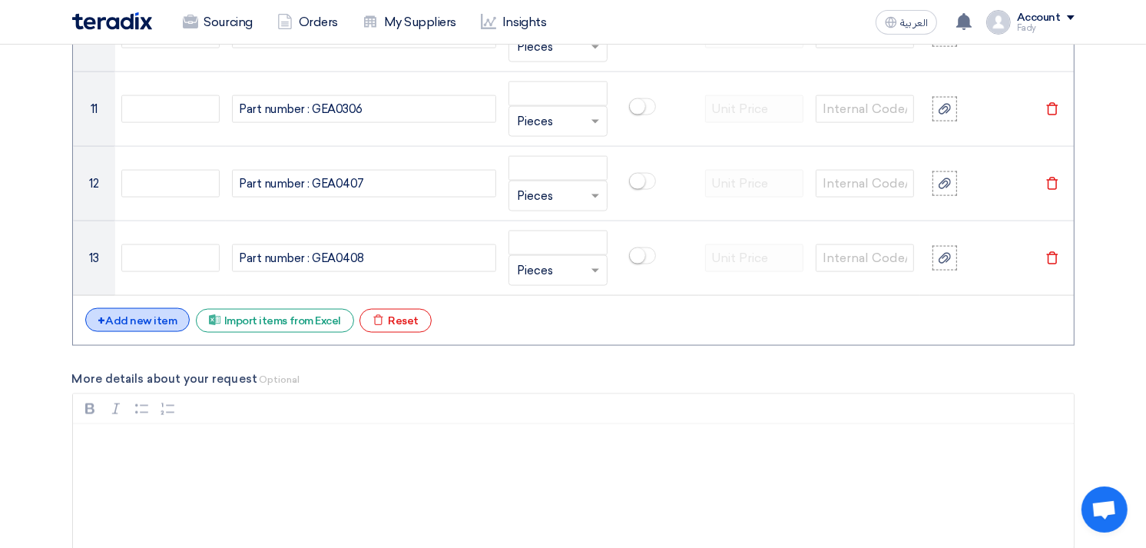
click at [128, 312] on div "+ Add new item" at bounding box center [137, 320] width 105 height 24
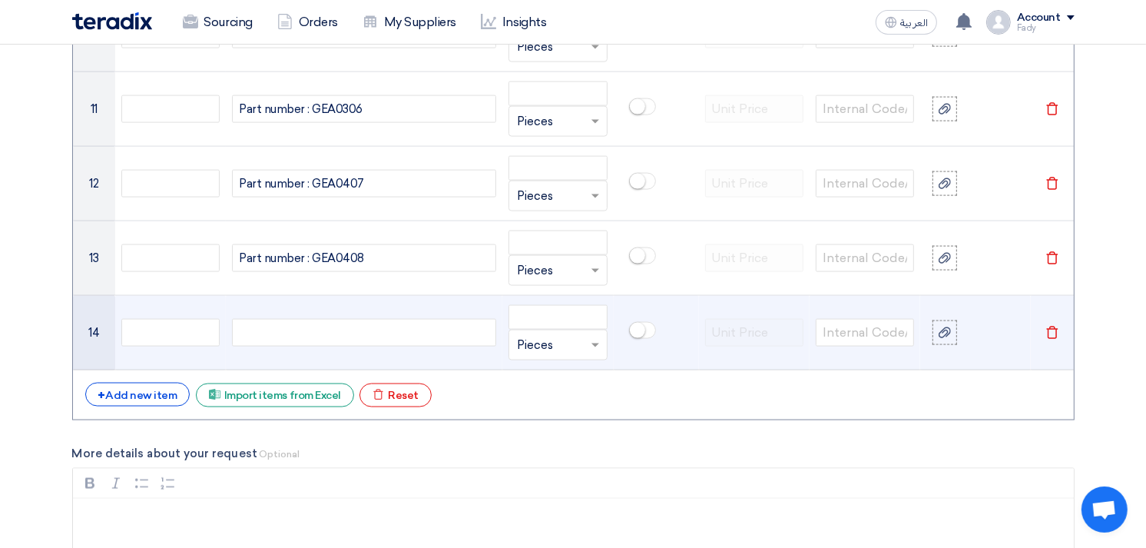
click at [293, 338] on div at bounding box center [364, 333] width 264 height 28
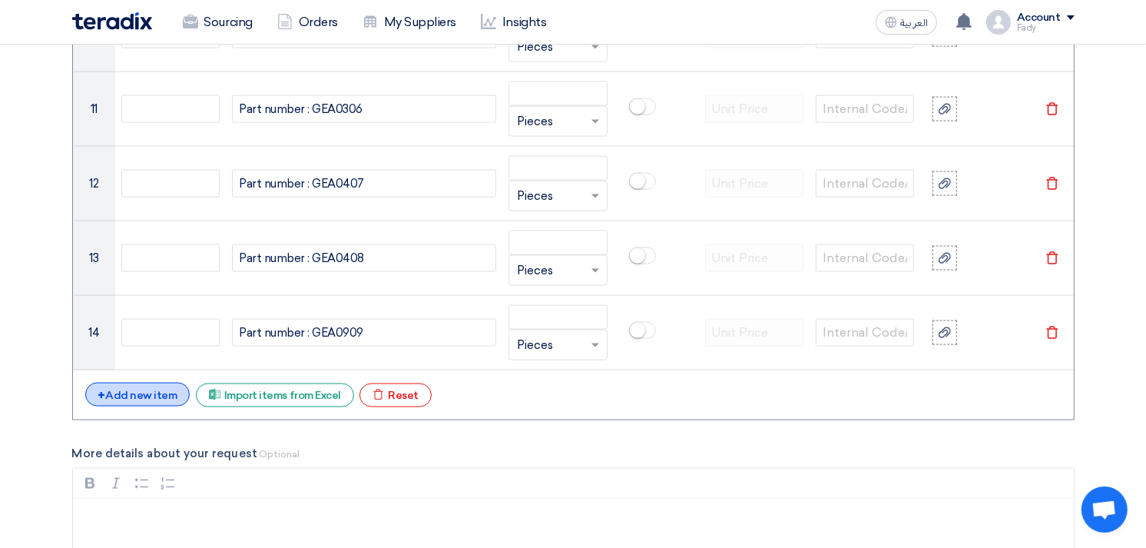
click at [148, 387] on div "+ Add new item" at bounding box center [137, 395] width 105 height 24
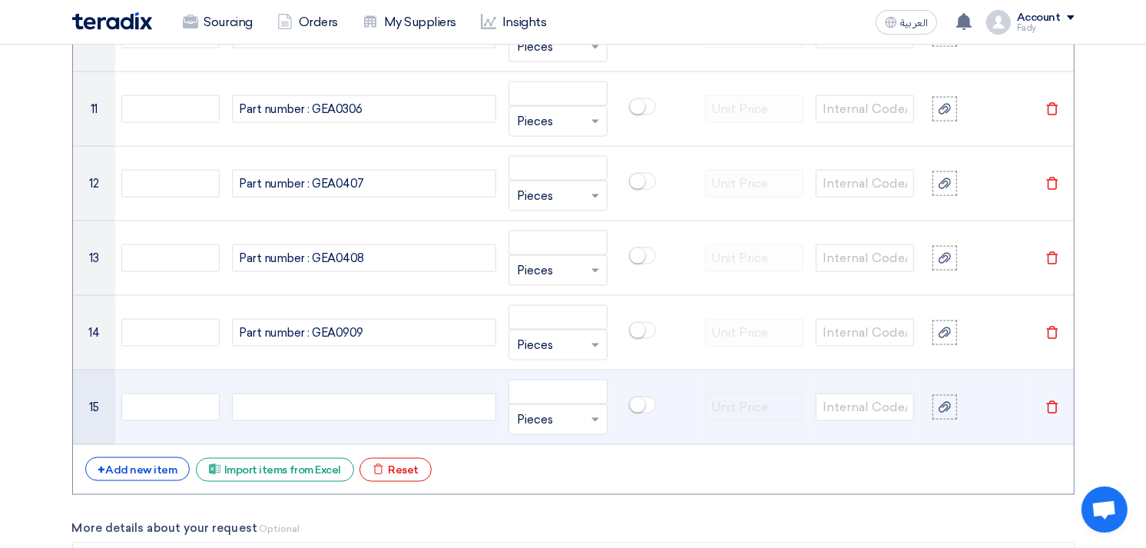
click at [310, 413] on div at bounding box center [364, 407] width 264 height 28
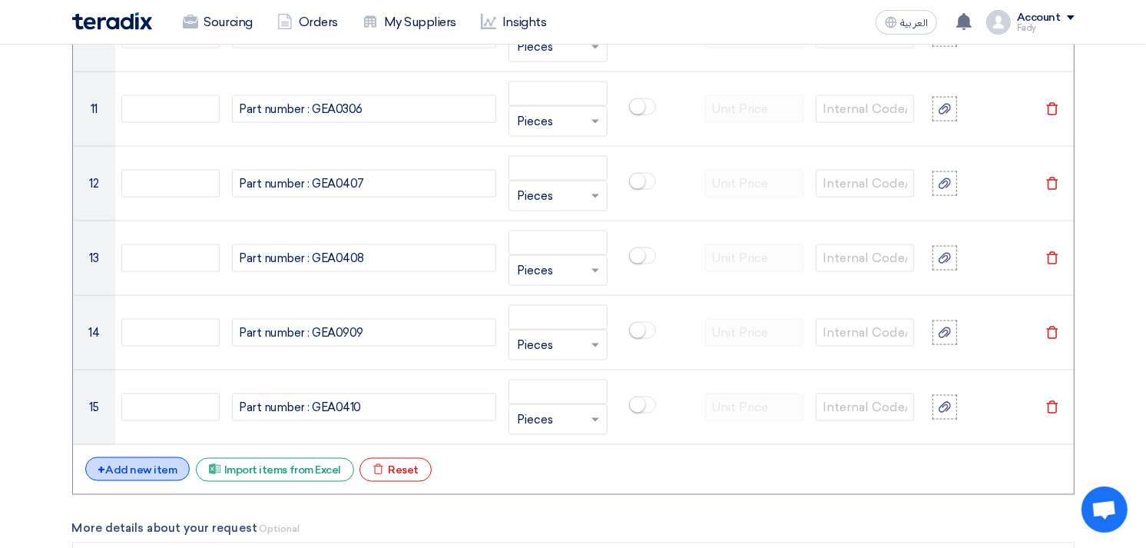
click at [128, 475] on div "+ Add new item" at bounding box center [137, 469] width 105 height 24
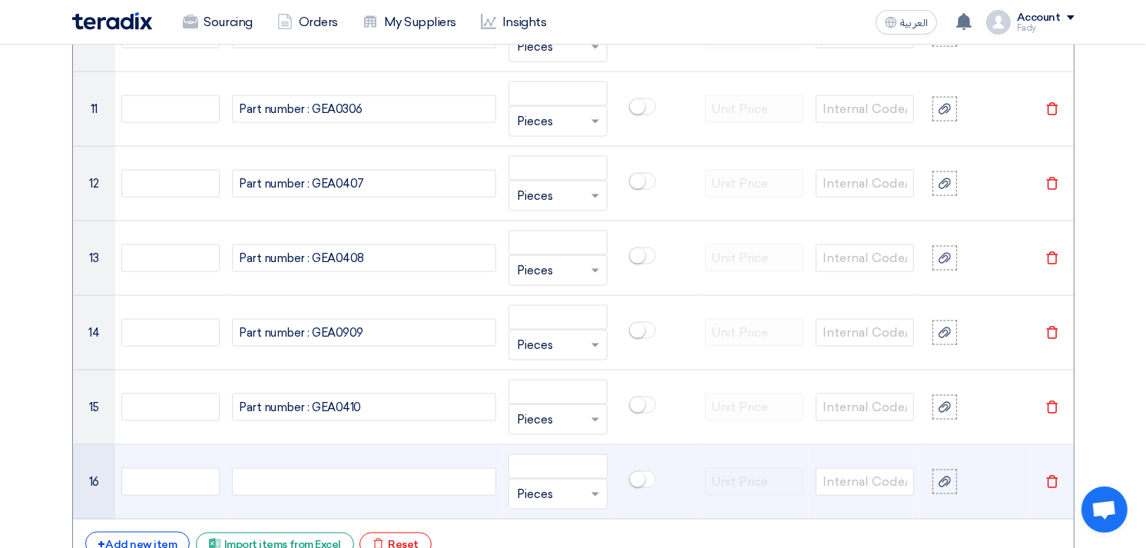
click at [274, 485] on div at bounding box center [364, 482] width 264 height 28
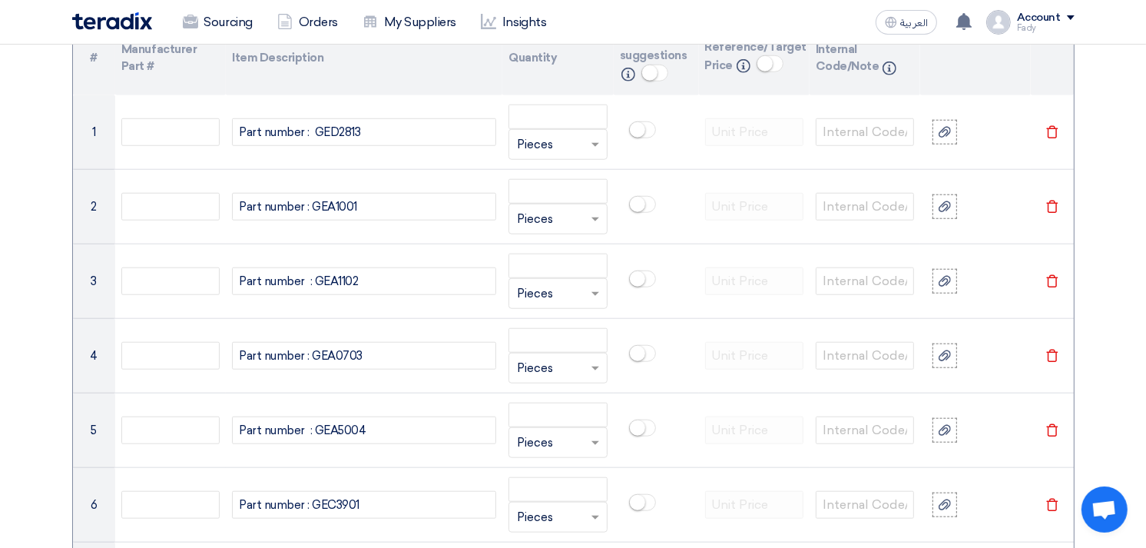
scroll to position [1109, 0]
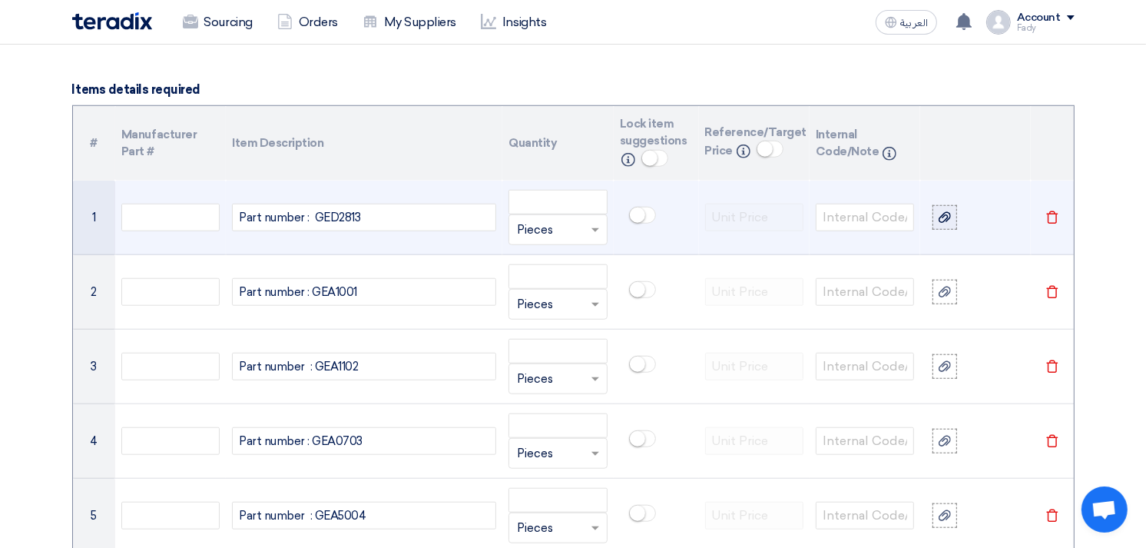
click at [948, 209] on div at bounding box center [944, 218] width 15 height 18
click at [0, 0] on input "file" at bounding box center [0, 0] width 0 height 0
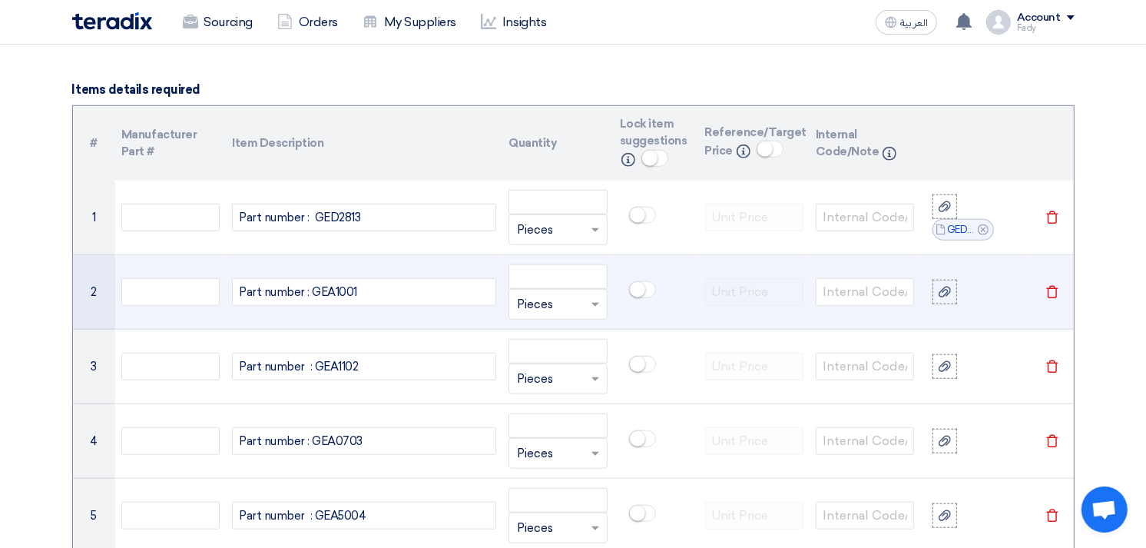
click at [331, 292] on div "Part number : GEA1001" at bounding box center [364, 292] width 264 height 28
copy div "GEA1001"
click at [948, 290] on icon at bounding box center [945, 292] width 12 height 12
click at [0, 0] on input "file" at bounding box center [0, 0] width 0 height 0
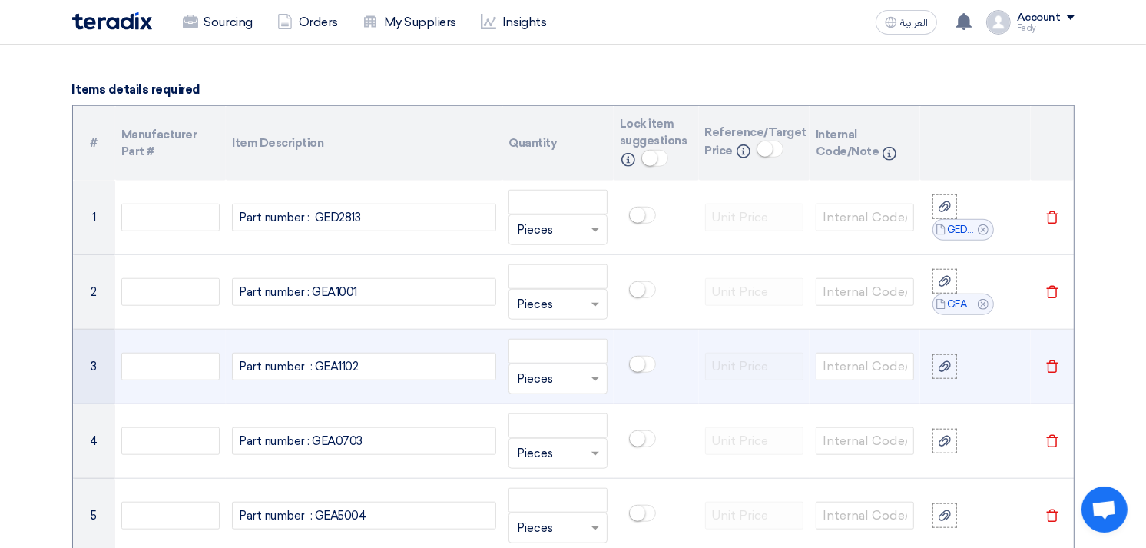
click at [341, 361] on div "Part number : GEA1102" at bounding box center [364, 367] width 264 height 28
copy div "GEA1102"
click at [948, 359] on div at bounding box center [944, 367] width 15 height 18
click at [0, 0] on input "file" at bounding box center [0, 0] width 0 height 0
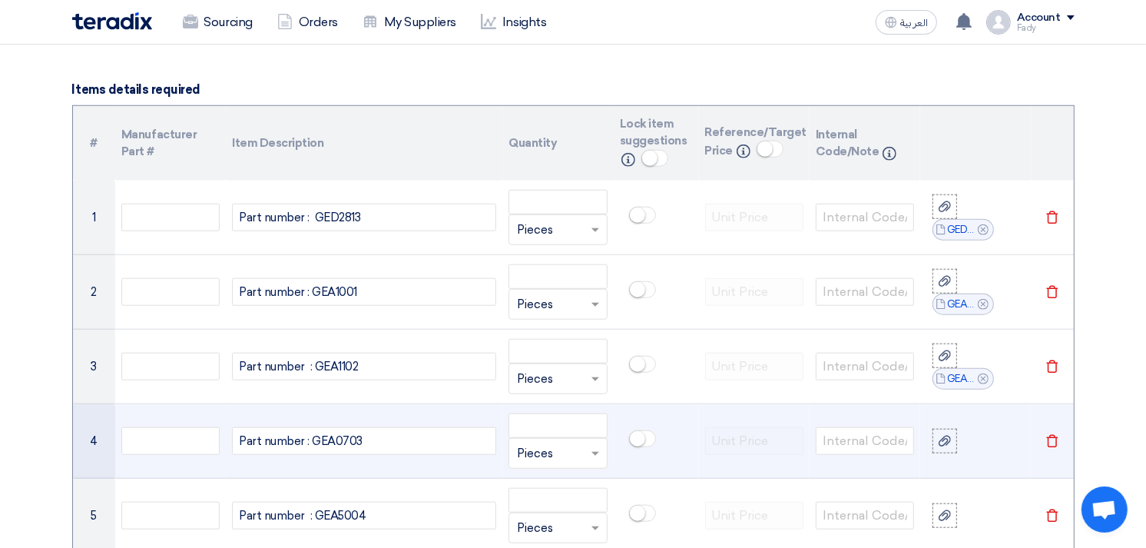
click at [338, 436] on div "Part number : GEA0703" at bounding box center [364, 441] width 264 height 28
copy div "GEA0703"
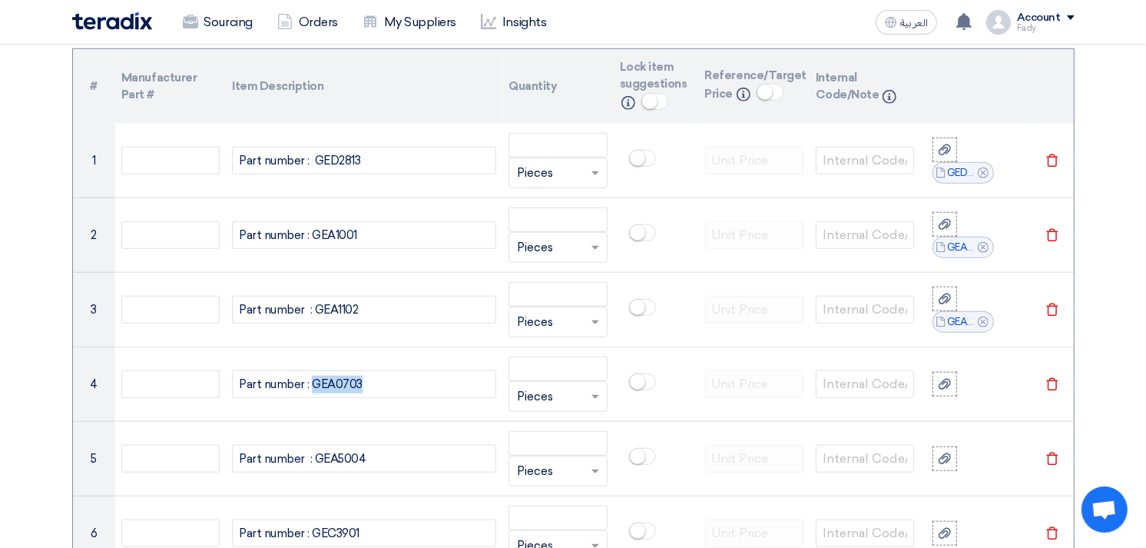
scroll to position [1195, 0]
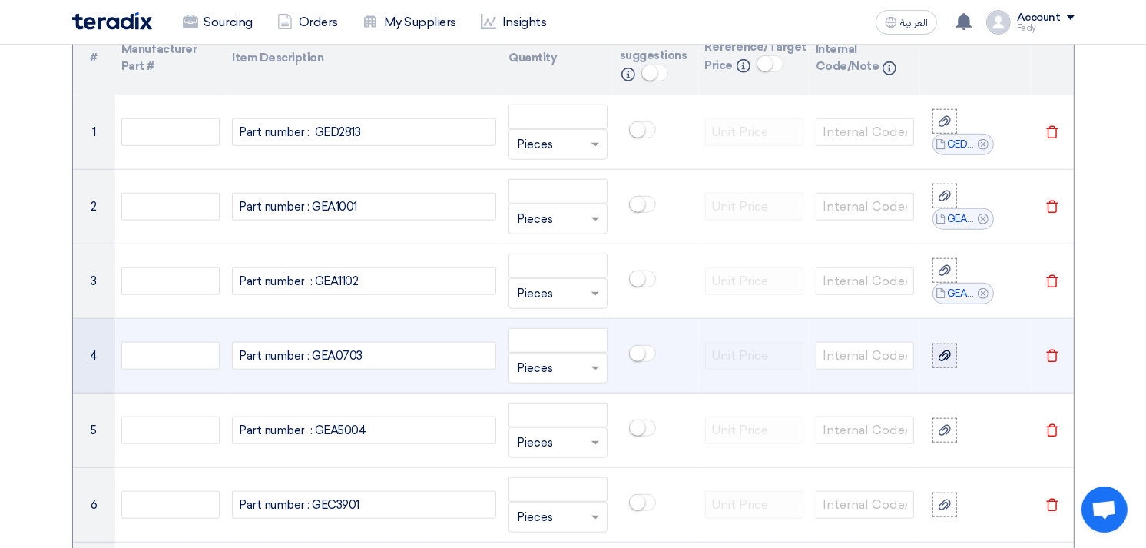
click at [947, 356] on use at bounding box center [945, 355] width 12 height 11
click at [0, 0] on input "file" at bounding box center [0, 0] width 0 height 0
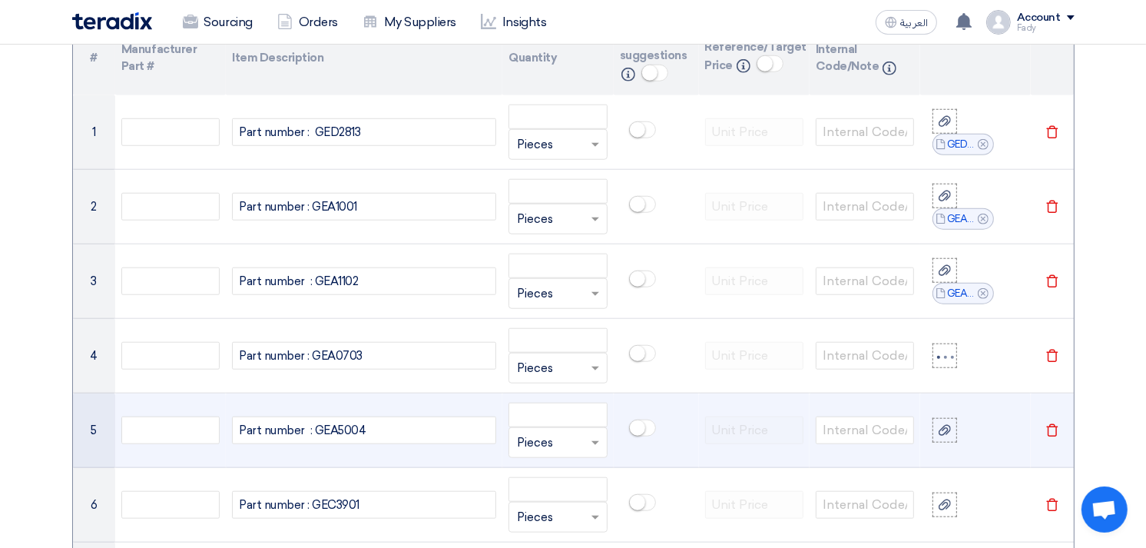
click at [342, 431] on div "Part number : GEA5004" at bounding box center [364, 430] width 264 height 28
copy div "GEA5004"
click at [953, 424] on label at bounding box center [945, 430] width 25 height 25
click at [0, 0] on input "file" at bounding box center [0, 0] width 0 height 0
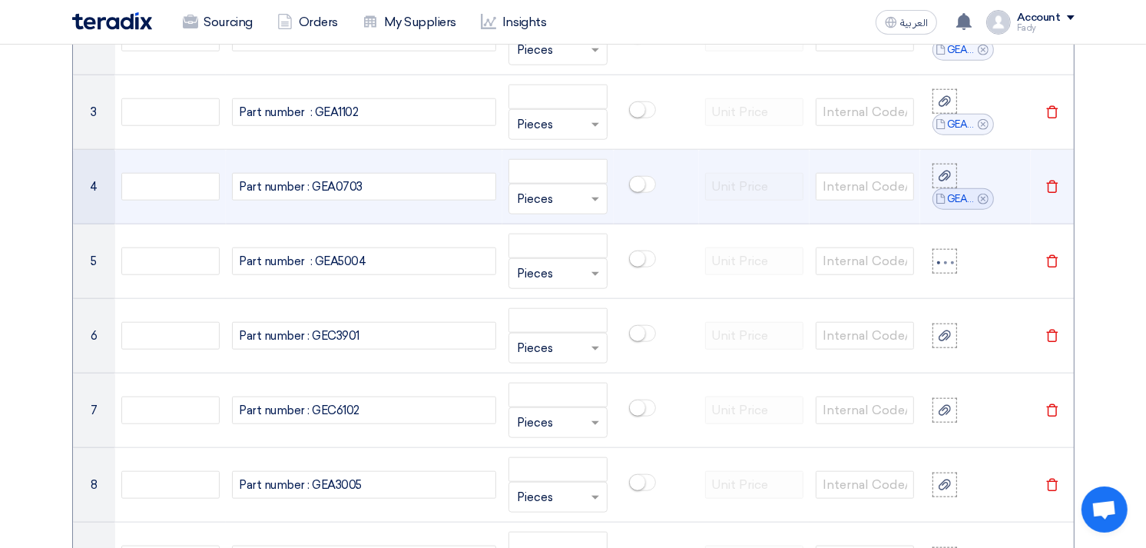
scroll to position [1365, 0]
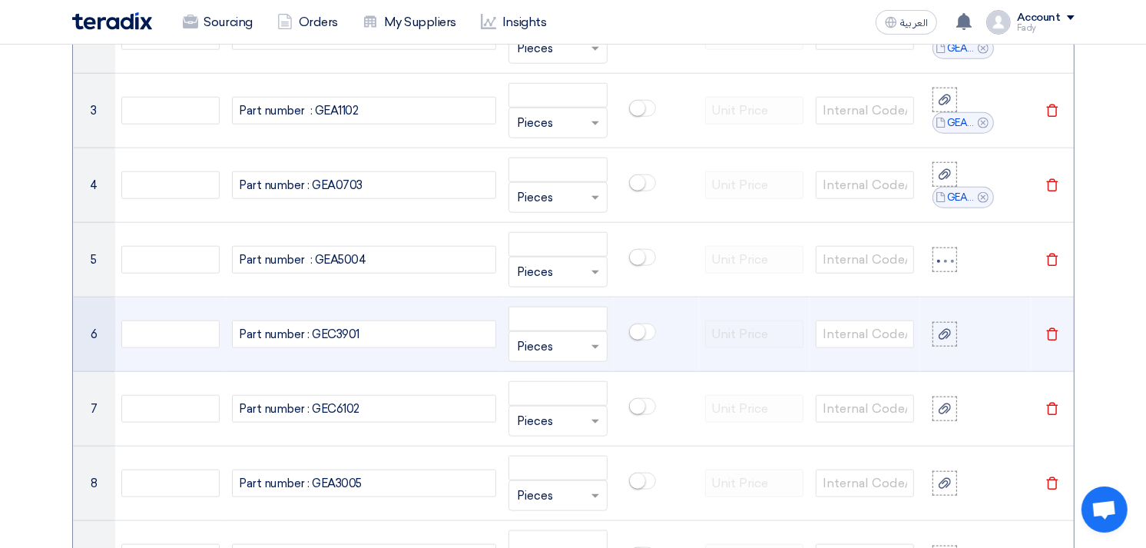
click at [343, 327] on div "Part number : GEC3901" at bounding box center [364, 334] width 264 height 28
copy div "GEC3901"
click at [947, 335] on use at bounding box center [945, 334] width 12 height 11
click at [0, 0] on input "file" at bounding box center [0, 0] width 0 height 0
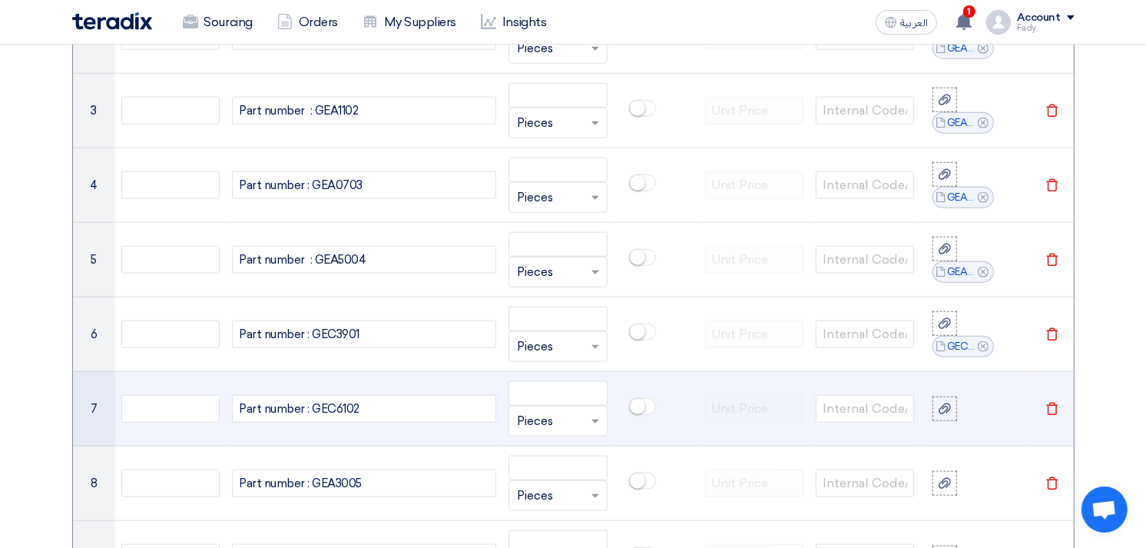
click at [342, 407] on div "Part number : GEC6102" at bounding box center [364, 409] width 264 height 28
copy div "GEC6102"
click at [948, 413] on icon at bounding box center [945, 409] width 12 height 12
click at [0, 0] on input "file" at bounding box center [0, 0] width 0 height 0
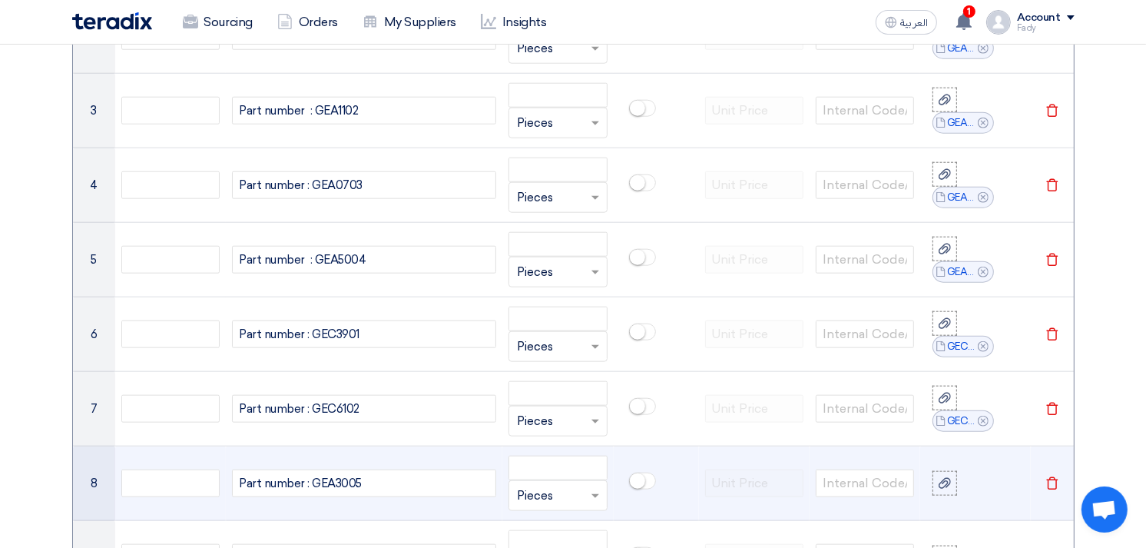
click at [346, 484] on div "Part number : GEA3005" at bounding box center [364, 483] width 264 height 28
copy div "GEA3005"
click at [945, 478] on icon at bounding box center [945, 483] width 12 height 12
click at [0, 0] on input "file" at bounding box center [0, 0] width 0 height 0
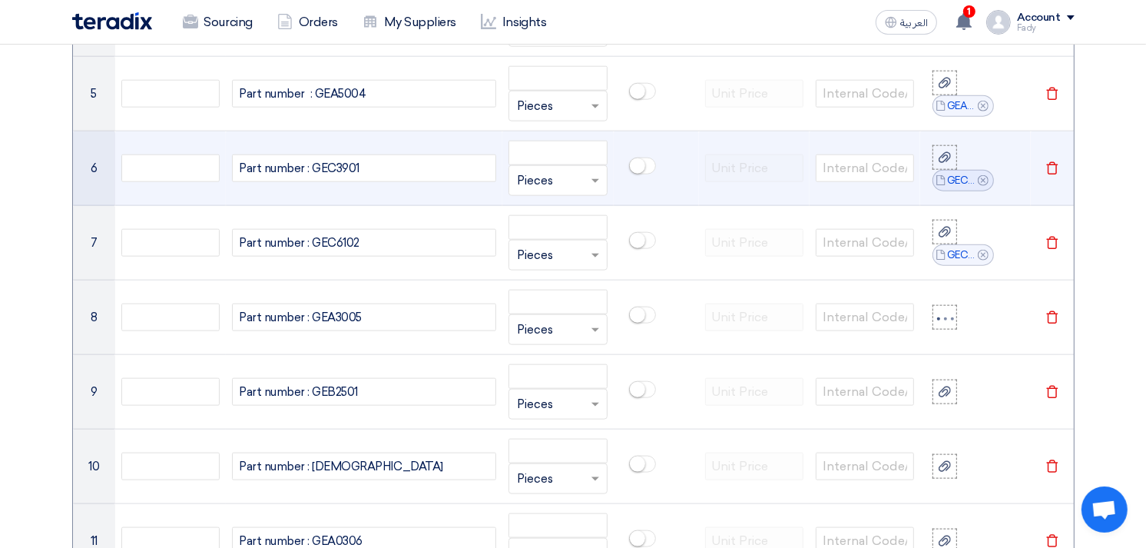
scroll to position [1537, 0]
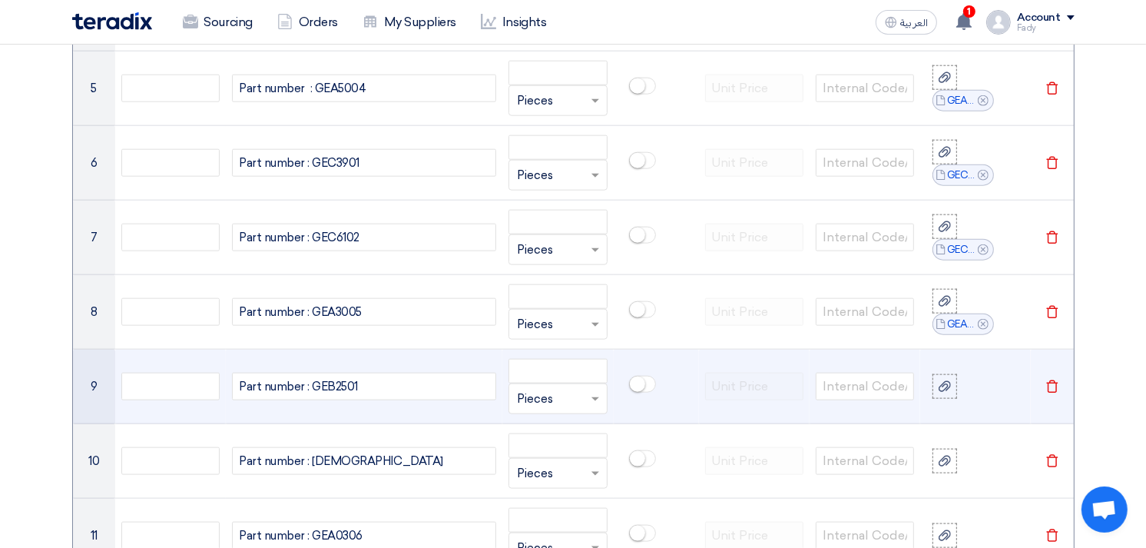
click at [326, 371] on td "Part number : GEB2501" at bounding box center [364, 387] width 277 height 75
click at [346, 390] on div "Part number : GEB2501" at bounding box center [364, 387] width 264 height 28
copy div "GEB2501"
click at [947, 381] on icon at bounding box center [945, 386] width 12 height 12
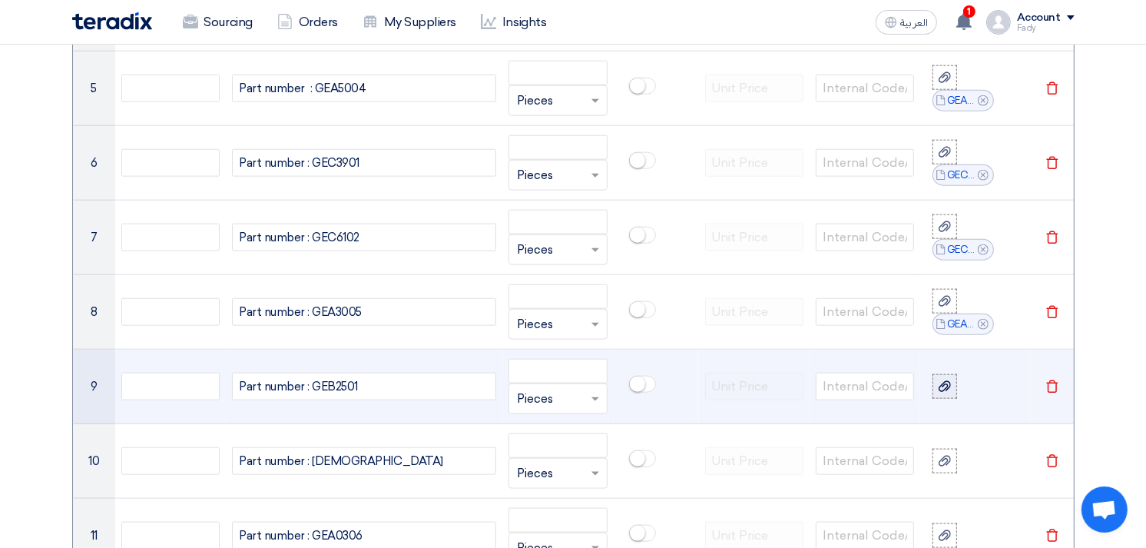
click at [0, 0] on input "file" at bounding box center [0, 0] width 0 height 0
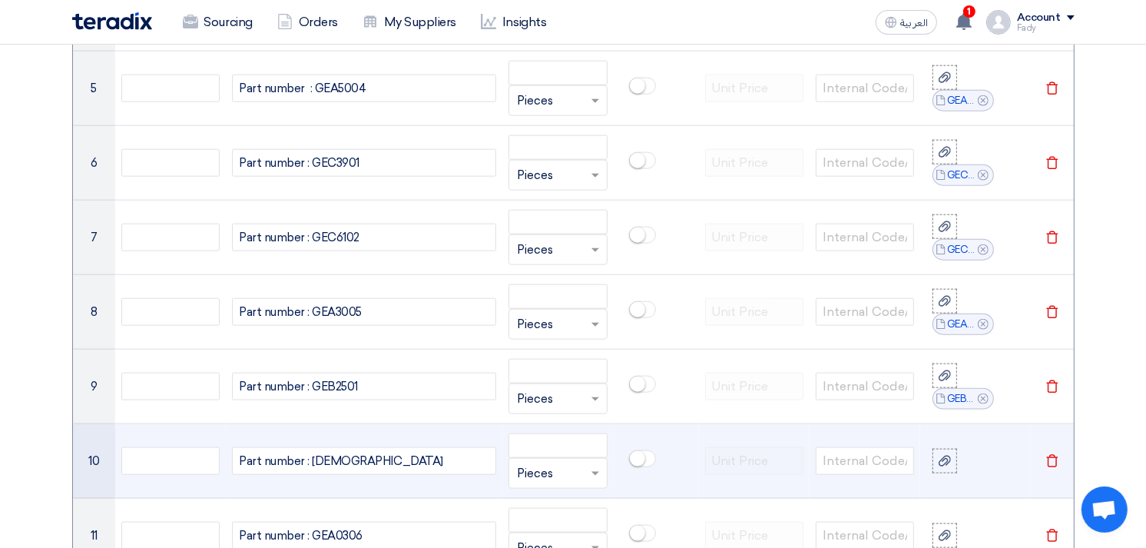
click at [338, 459] on div "Part number : [DEMOGRAPHIC_DATA]" at bounding box center [364, 461] width 264 height 28
copy div "GEB2902"
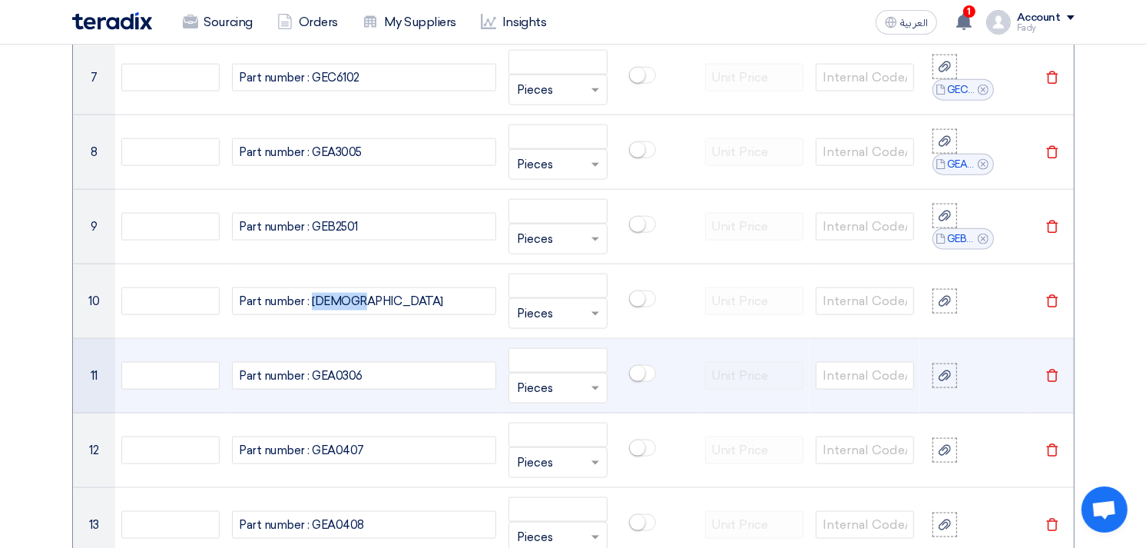
scroll to position [1707, 0]
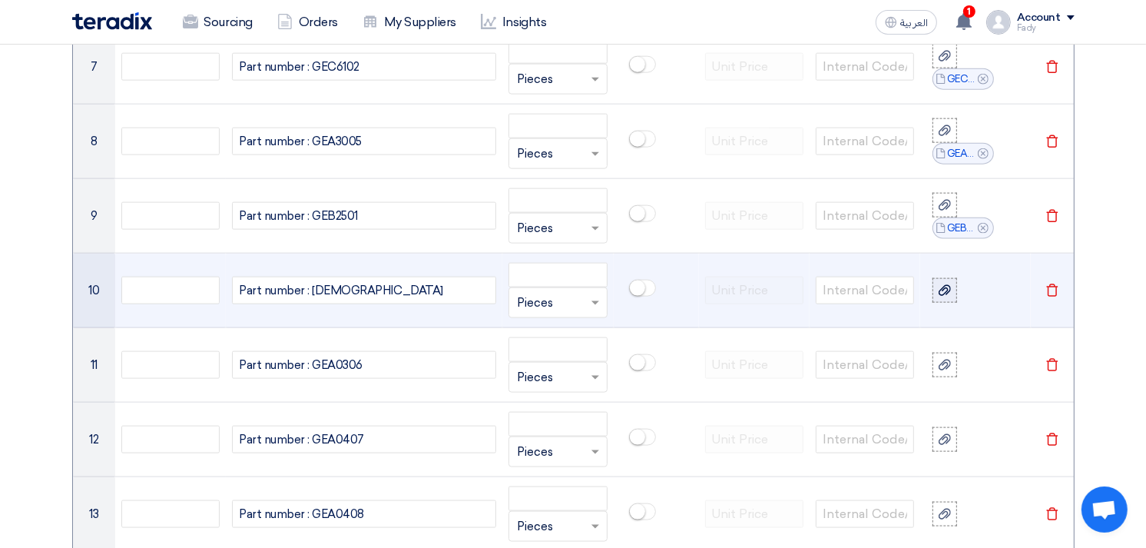
click at [943, 287] on use at bounding box center [945, 290] width 12 height 11
click at [0, 0] on input "file" at bounding box center [0, 0] width 0 height 0
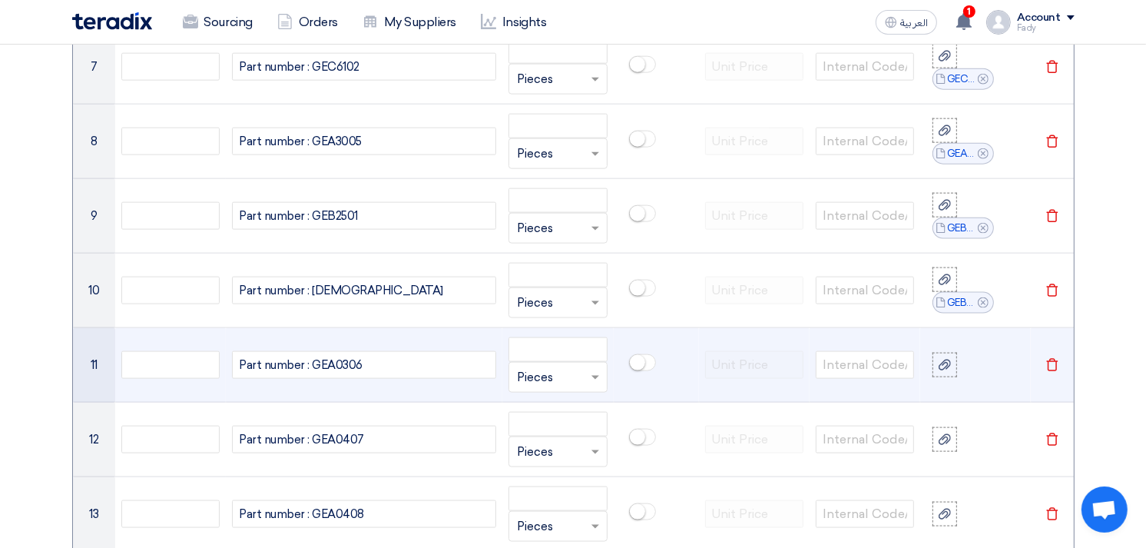
click at [346, 366] on div "Part number : GEA0306" at bounding box center [364, 365] width 264 height 28
copy div "GEA0306"
click at [947, 362] on icon at bounding box center [945, 365] width 12 height 12
click at [0, 0] on input "file" at bounding box center [0, 0] width 0 height 0
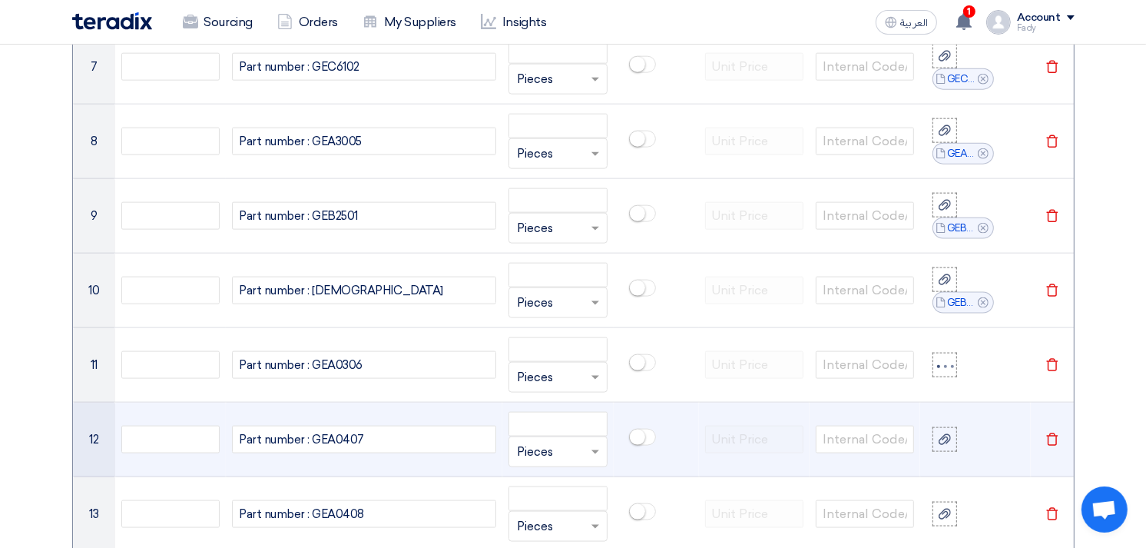
click at [344, 444] on div "Part number : GEA0407" at bounding box center [364, 440] width 264 height 28
click at [940, 433] on div at bounding box center [944, 440] width 15 height 18
click at [0, 0] on input "file" at bounding box center [0, 0] width 0 height 0
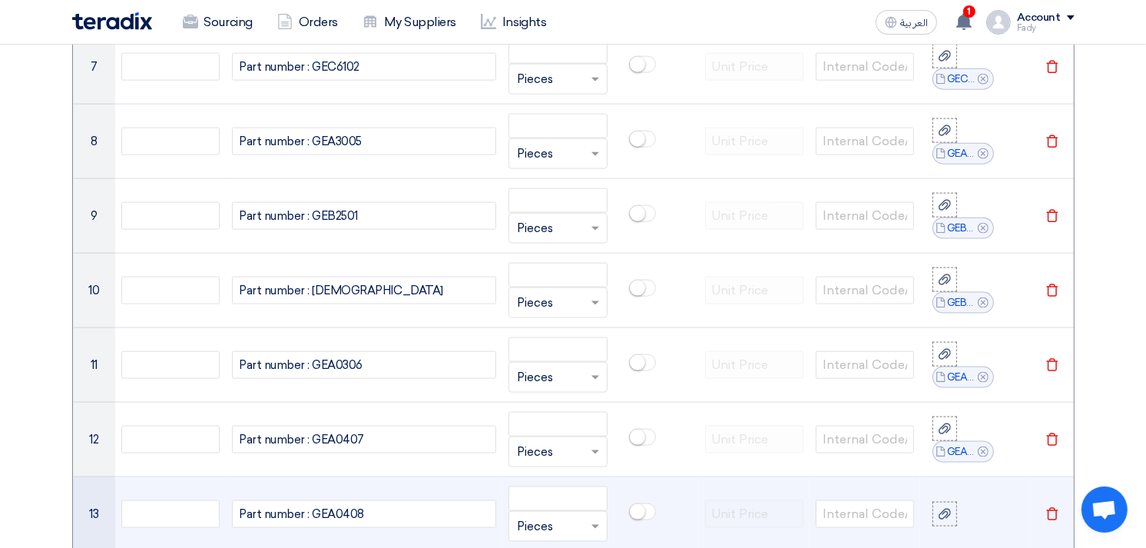
click at [354, 507] on div "Part number : GEA0408" at bounding box center [364, 514] width 264 height 28
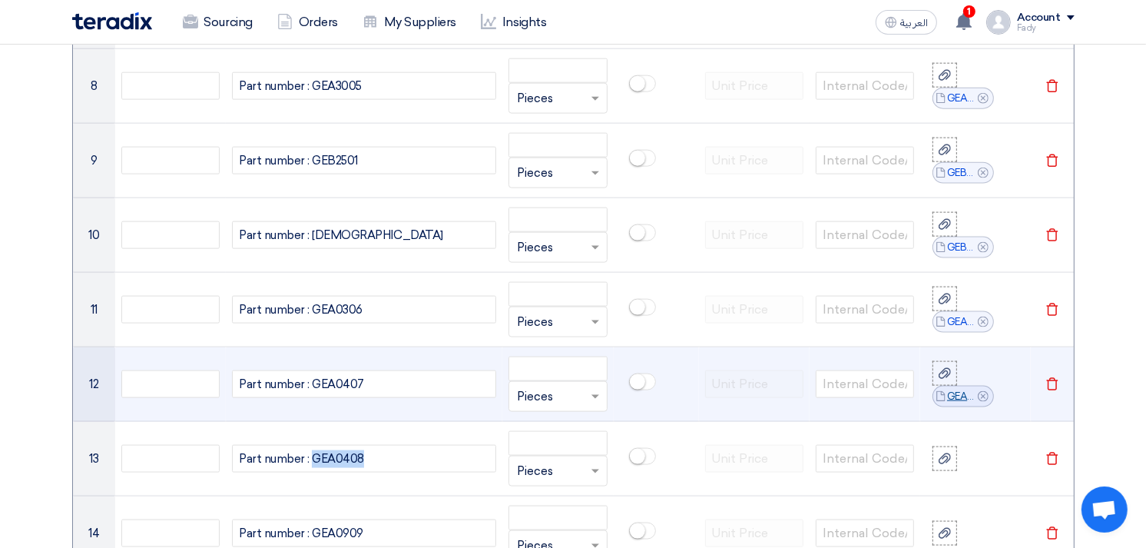
scroll to position [1792, 0]
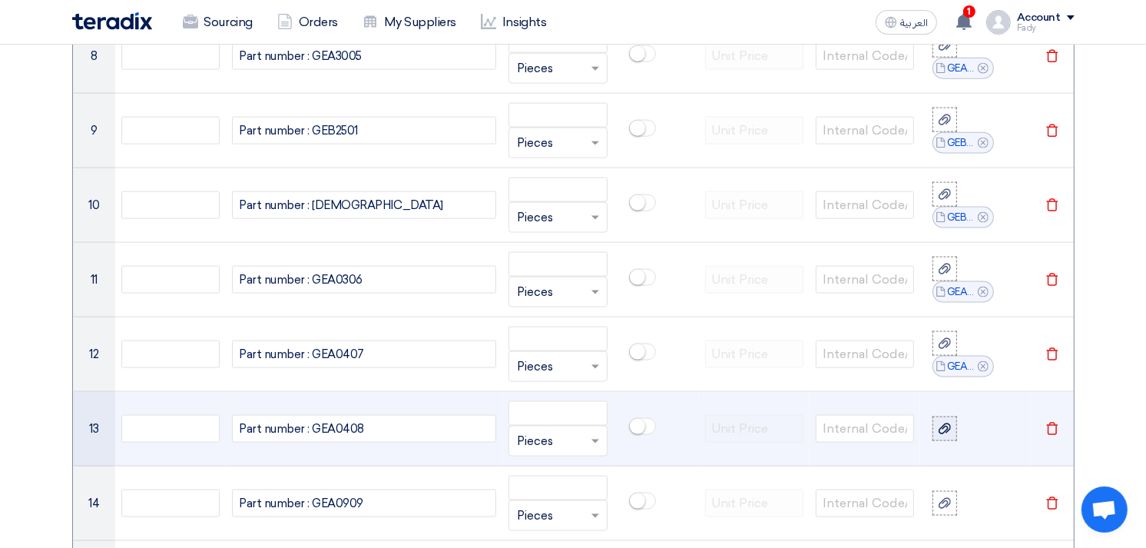
click at [945, 428] on icon at bounding box center [945, 429] width 12 height 12
click at [0, 0] on input "file" at bounding box center [0, 0] width 0 height 0
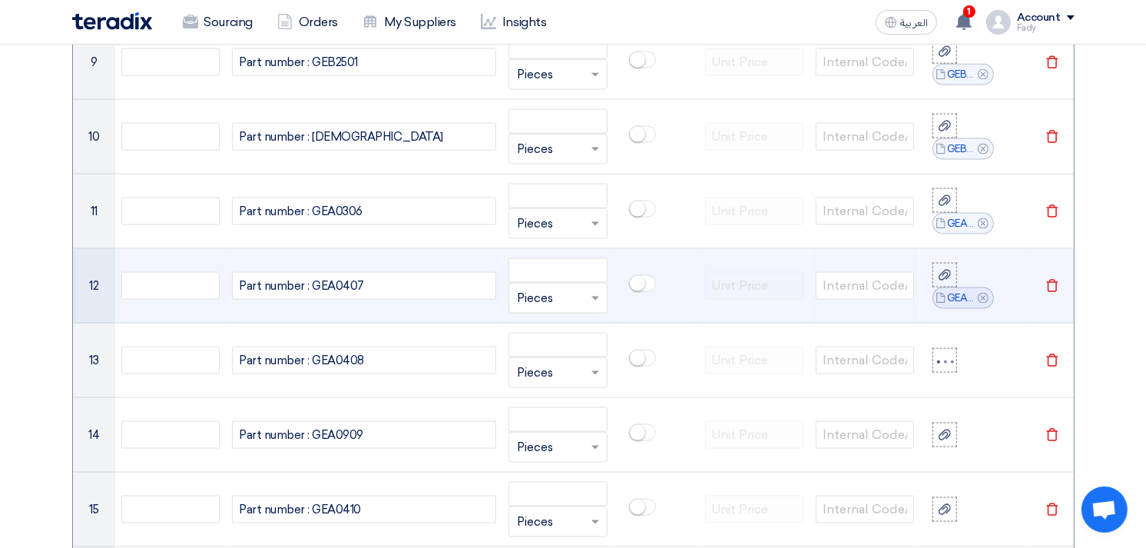
scroll to position [1963, 0]
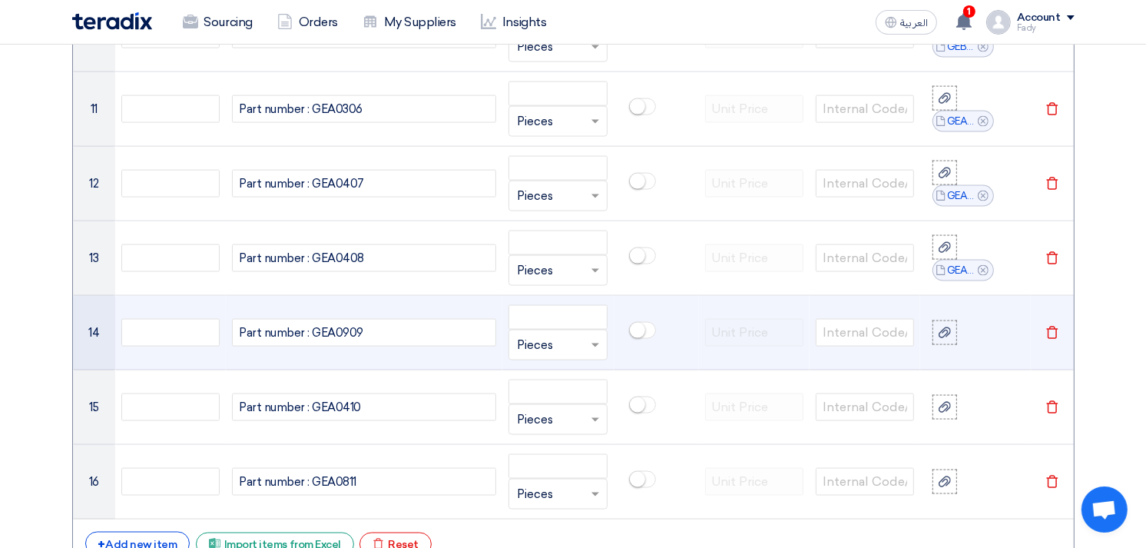
click at [340, 333] on div "Part number : GEA0909" at bounding box center [364, 333] width 264 height 28
click at [946, 334] on icon at bounding box center [945, 333] width 12 height 12
click at [0, 0] on input "file" at bounding box center [0, 0] width 0 height 0
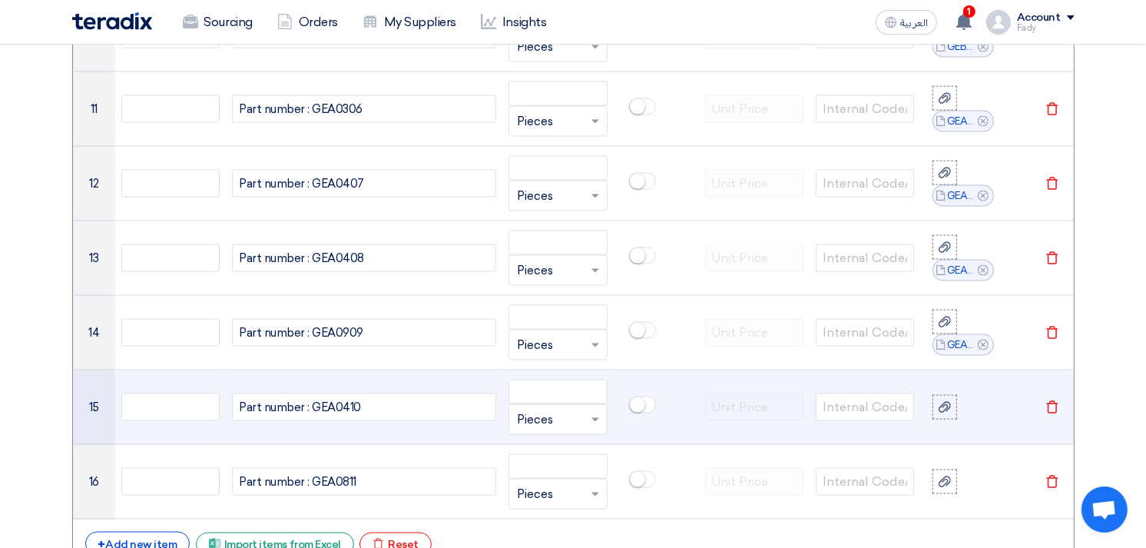
click at [342, 403] on div "Part number : GEA0410" at bounding box center [364, 407] width 264 height 28
click at [947, 405] on use at bounding box center [945, 407] width 12 height 11
click at [0, 0] on input "file" at bounding box center [0, 0] width 0 height 0
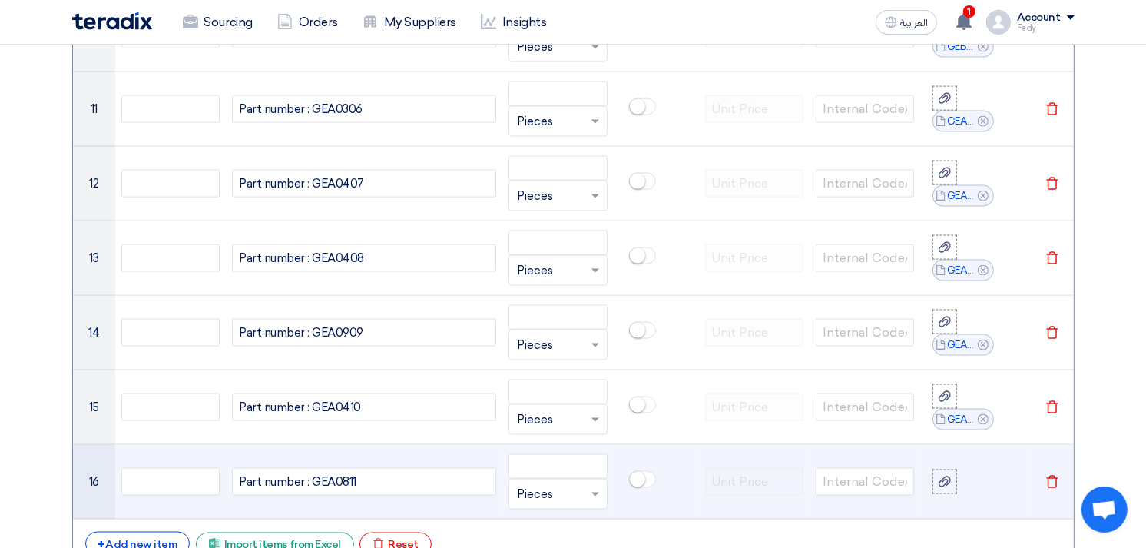
click at [343, 479] on div "Part number : GEA0811" at bounding box center [364, 482] width 264 height 28
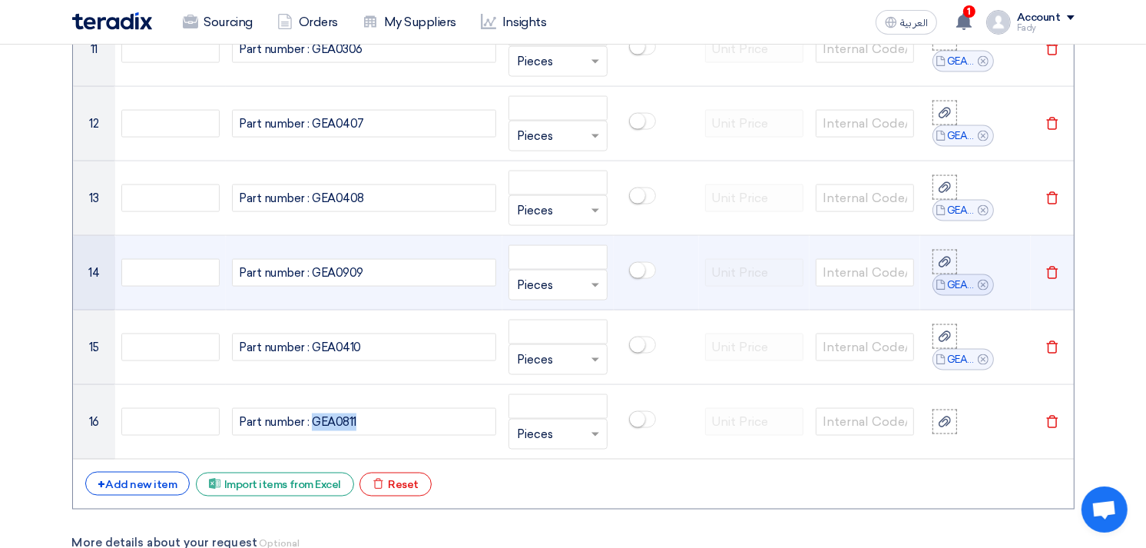
scroll to position [2134, 0]
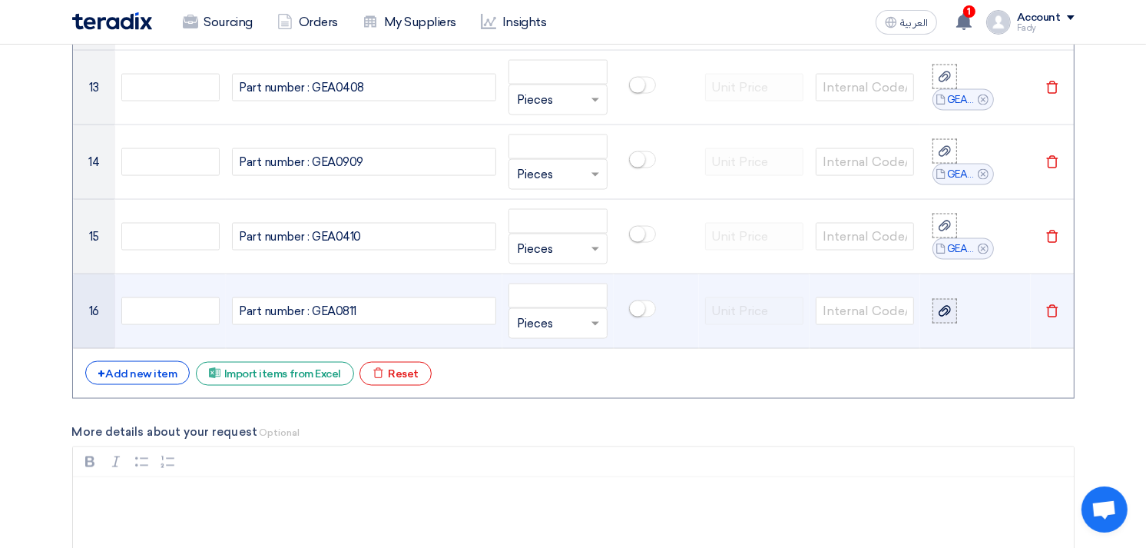
click at [942, 312] on use at bounding box center [945, 311] width 12 height 11
click at [0, 0] on input "file" at bounding box center [0, 0] width 0 height 0
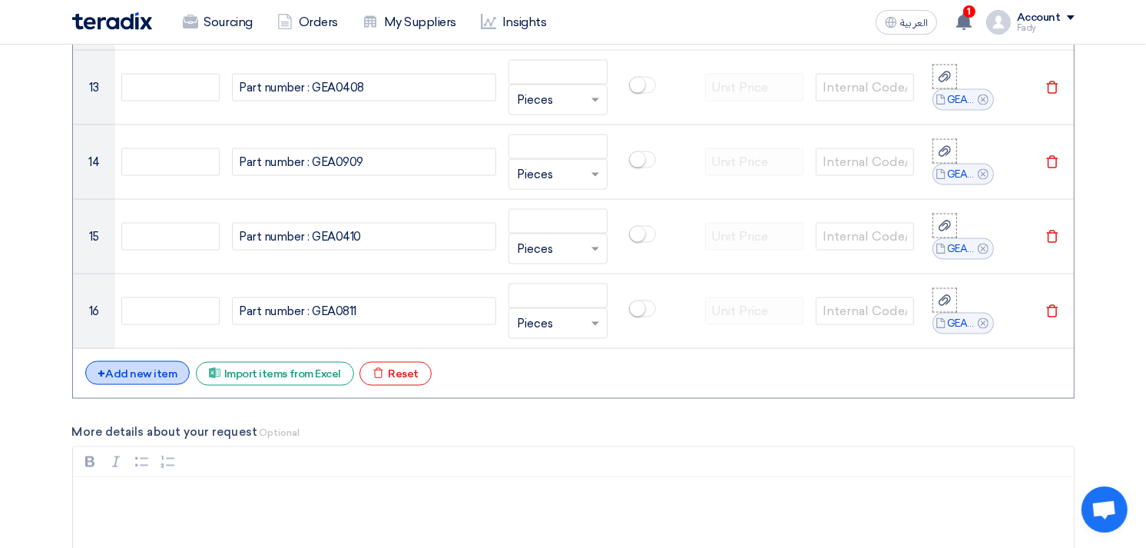
click at [127, 372] on div "+ Add new item" at bounding box center [137, 373] width 105 height 24
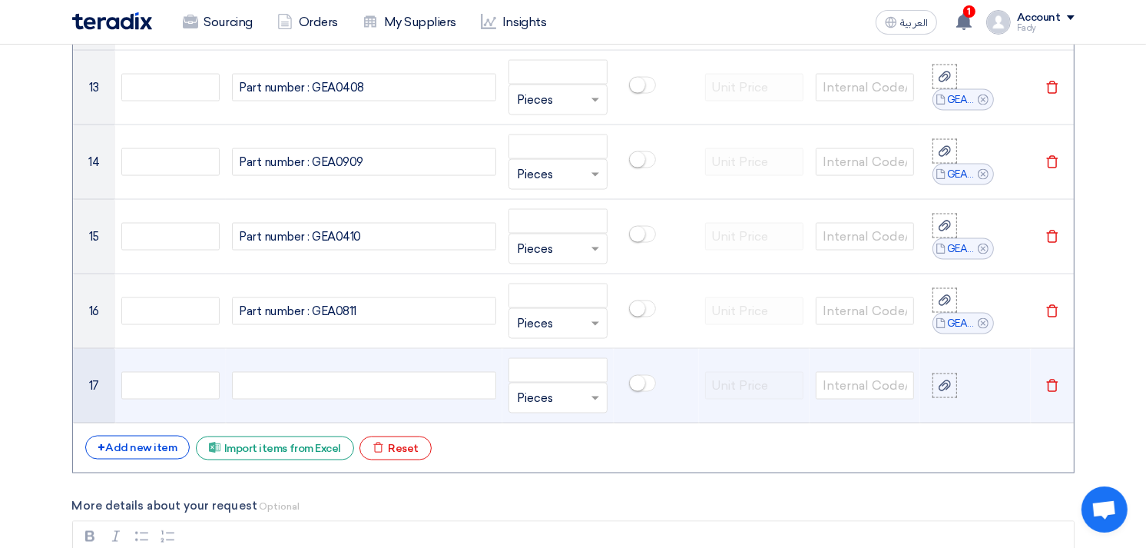
click at [293, 386] on div at bounding box center [364, 386] width 264 height 28
click at [300, 380] on div at bounding box center [364, 386] width 264 height 28
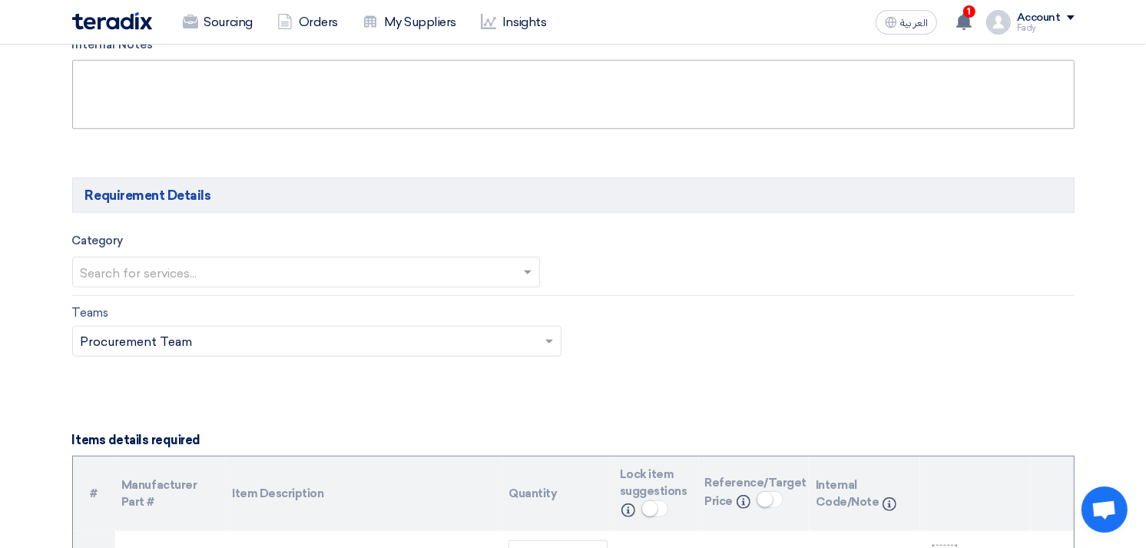
scroll to position [1024, 0]
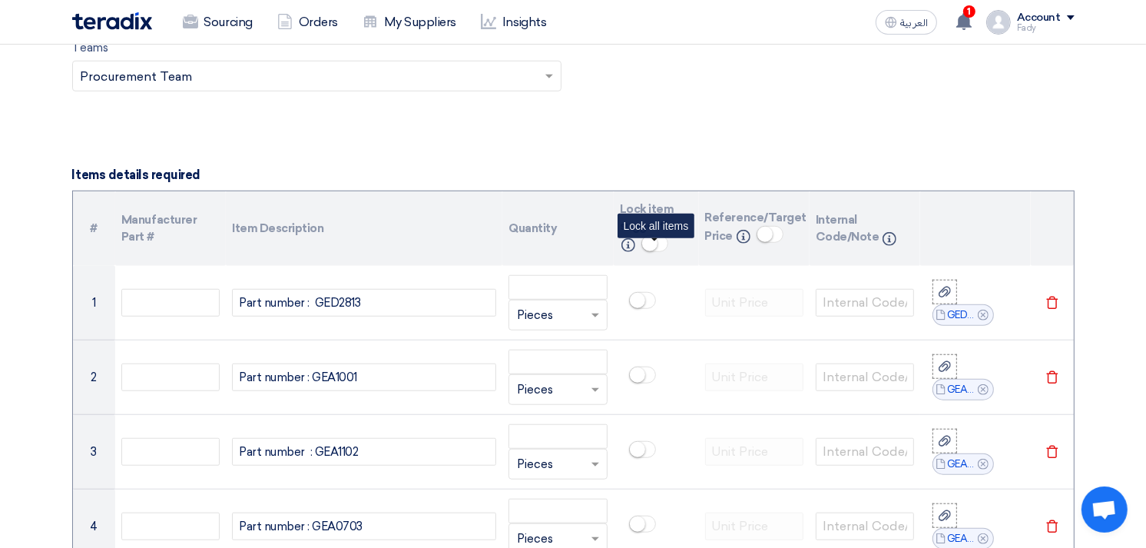
click at [652, 246] on small at bounding box center [649, 243] width 15 height 15
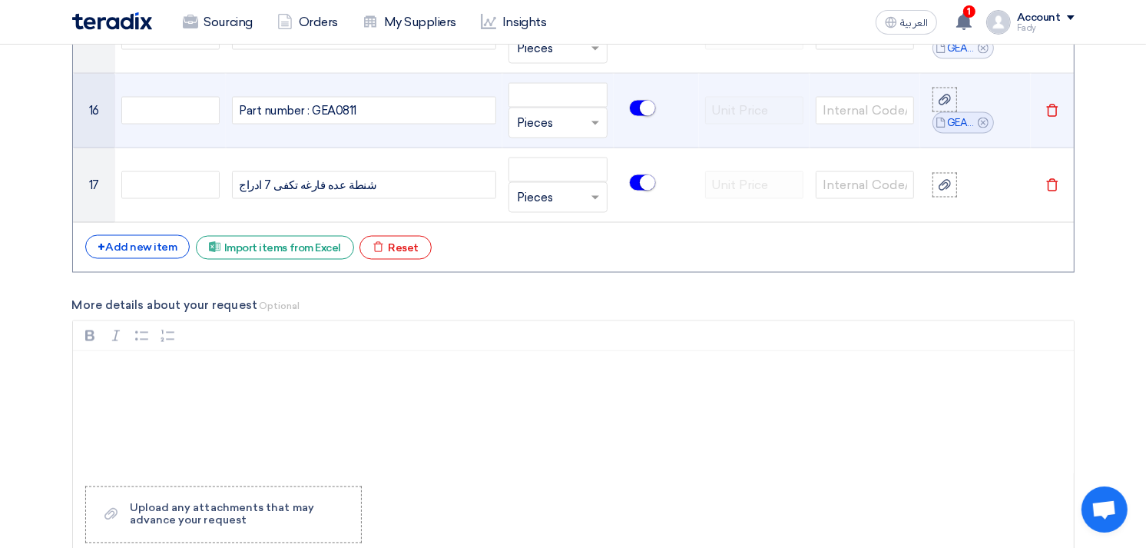
scroll to position [2475, 0]
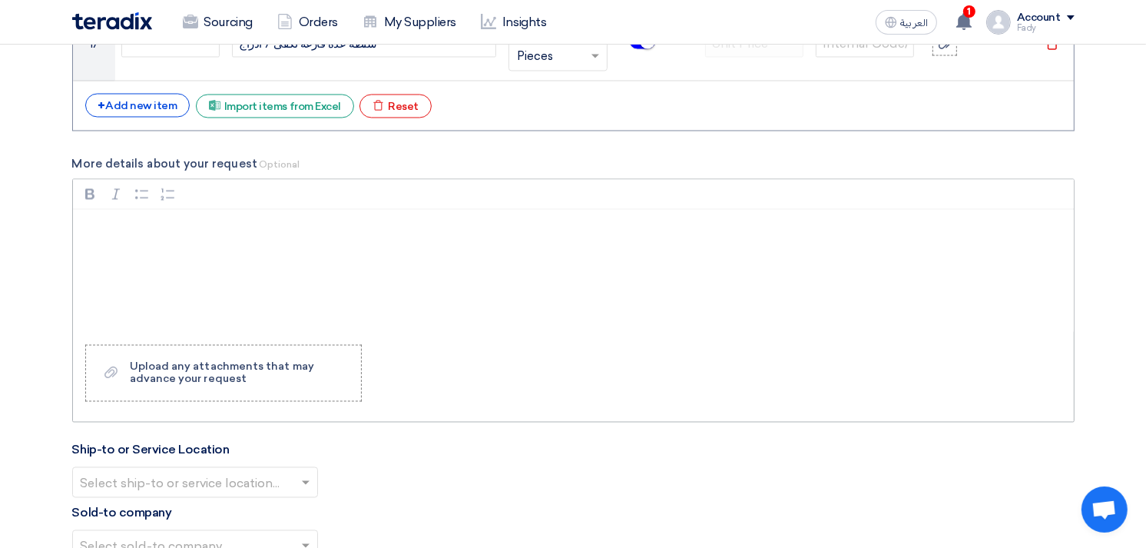
click at [180, 229] on p "Rich Text Editor, main" at bounding box center [578, 230] width 975 height 18
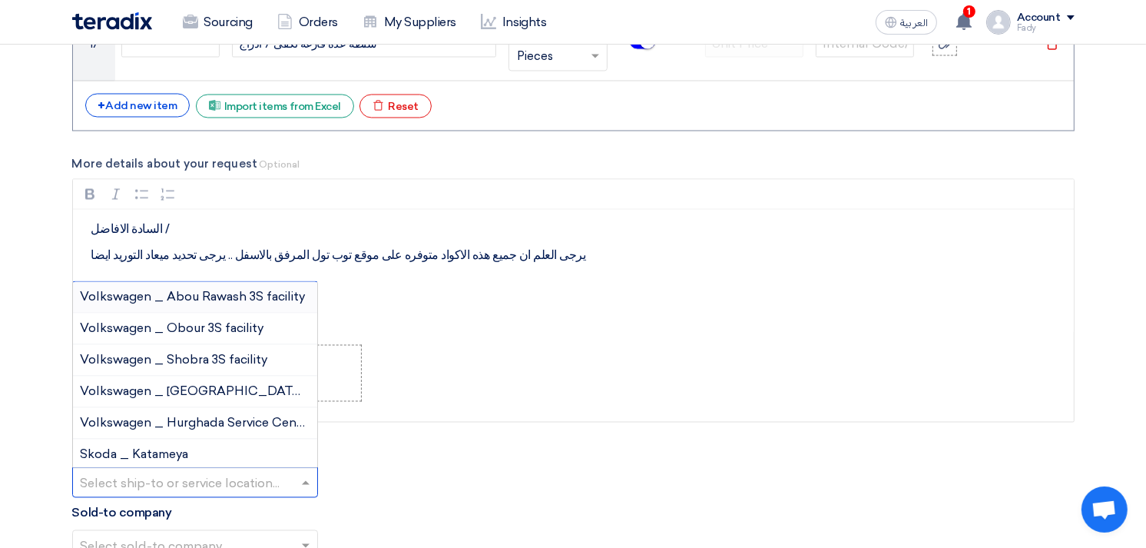
click at [296, 485] on div at bounding box center [195, 482] width 244 height 25
click at [210, 329] on span "Volkswagen _ Obour 3S facility" at bounding box center [173, 328] width 184 height 15
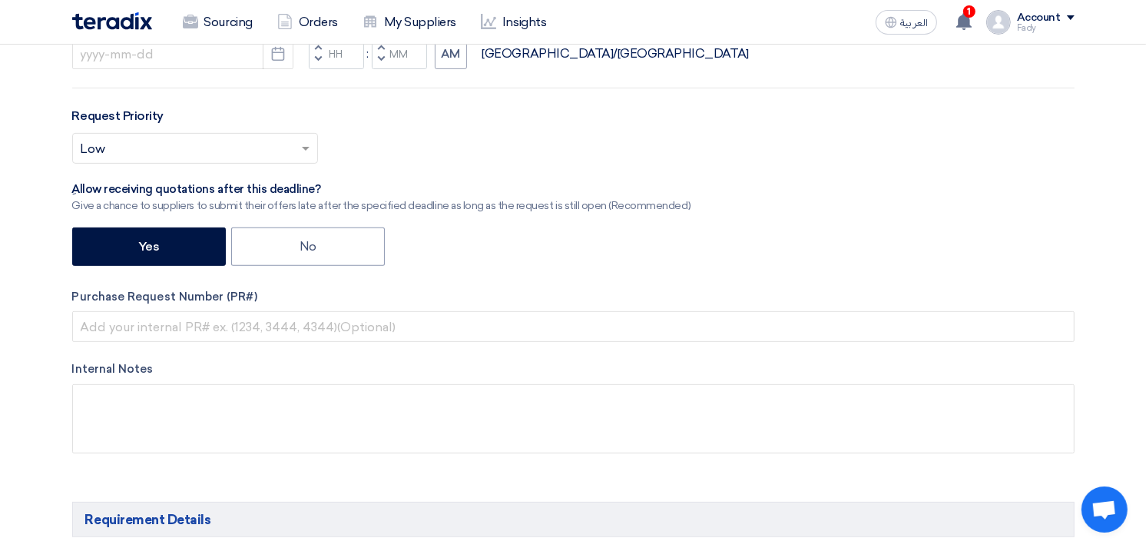
scroll to position [426, 0]
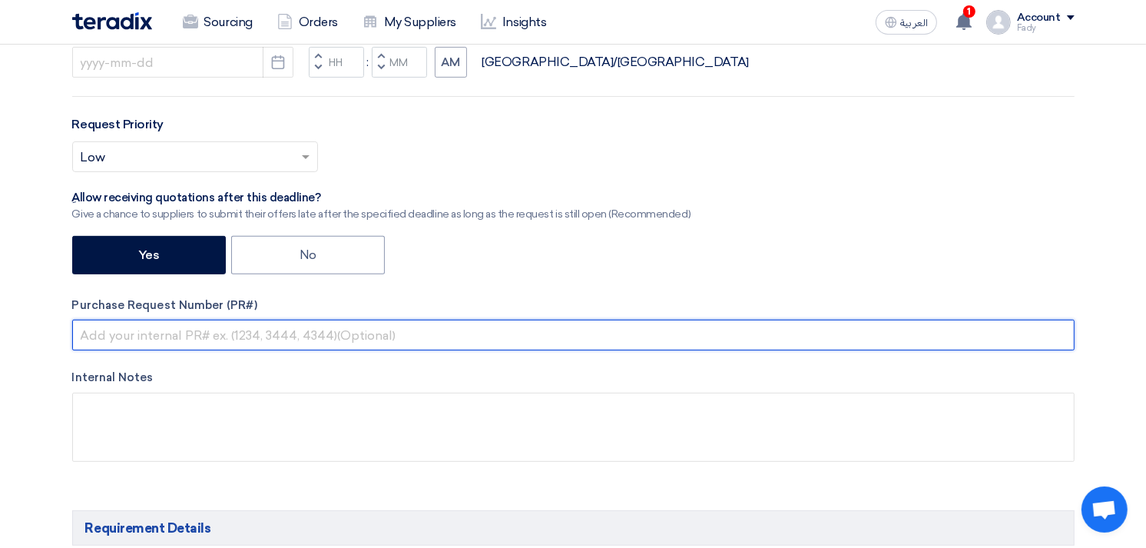
click at [251, 339] on input "text" at bounding box center [573, 335] width 1003 height 31
paste input "KAYAN-PR-840-2025"
type input "KAYAN-PR-840-2025"
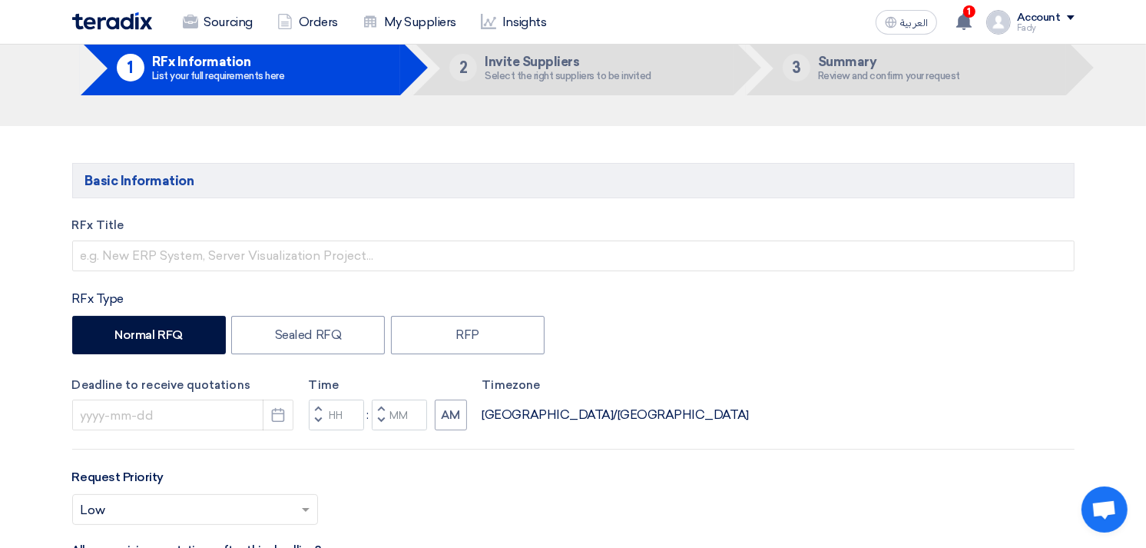
scroll to position [0, 0]
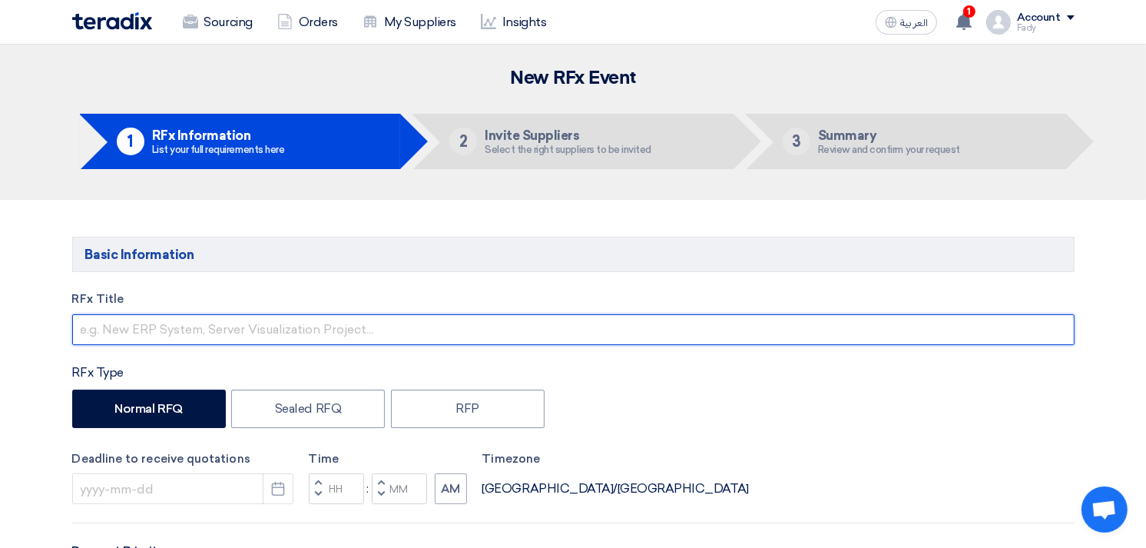
click at [352, 330] on input "text" at bounding box center [573, 329] width 1003 height 31
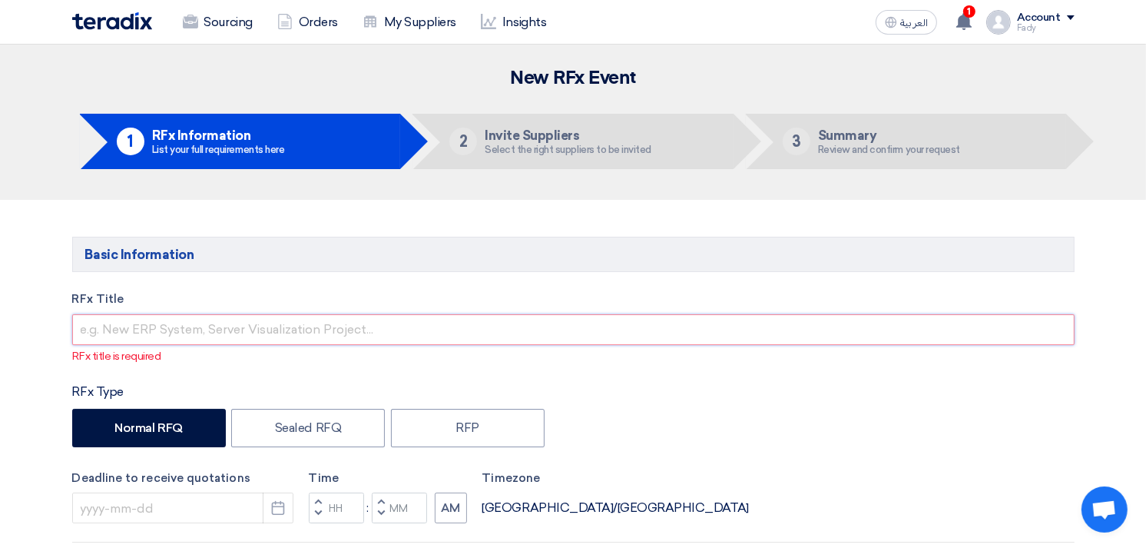
paste input "Supply of TopTul workshop tools"
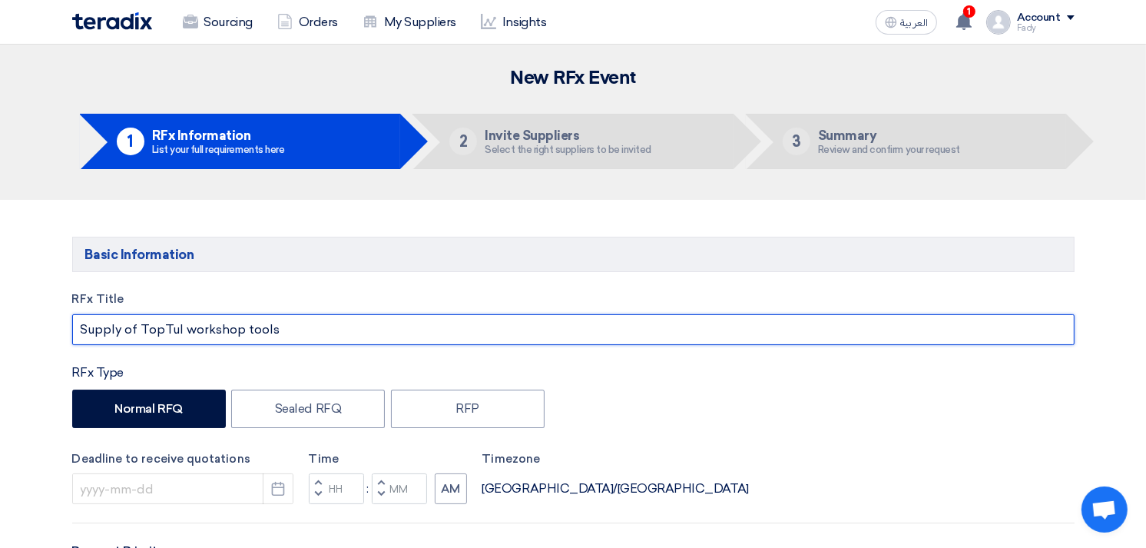
scroll to position [85, 0]
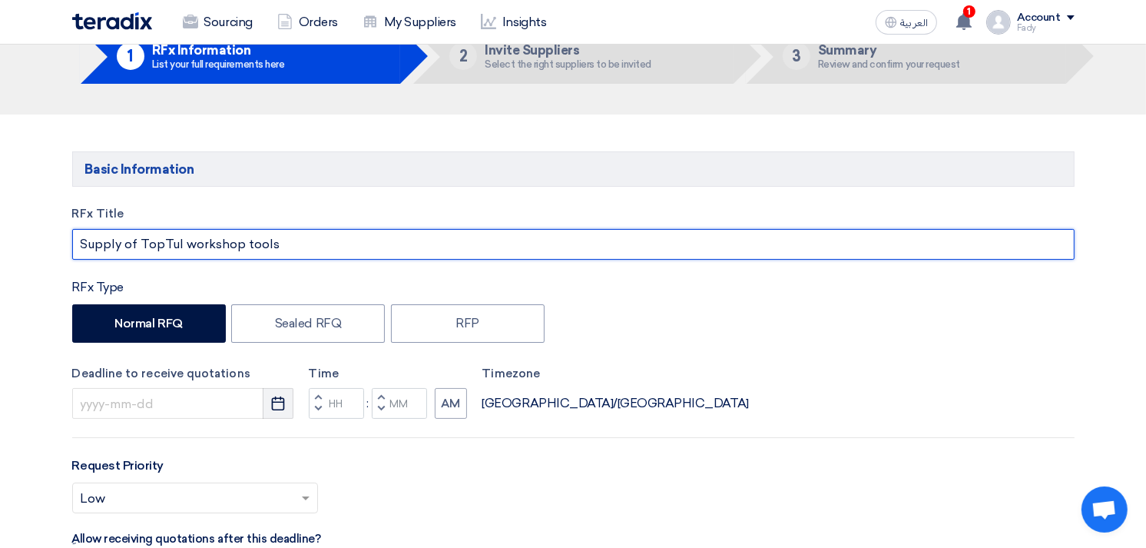
type input "Supply of TopTul workshop tools"
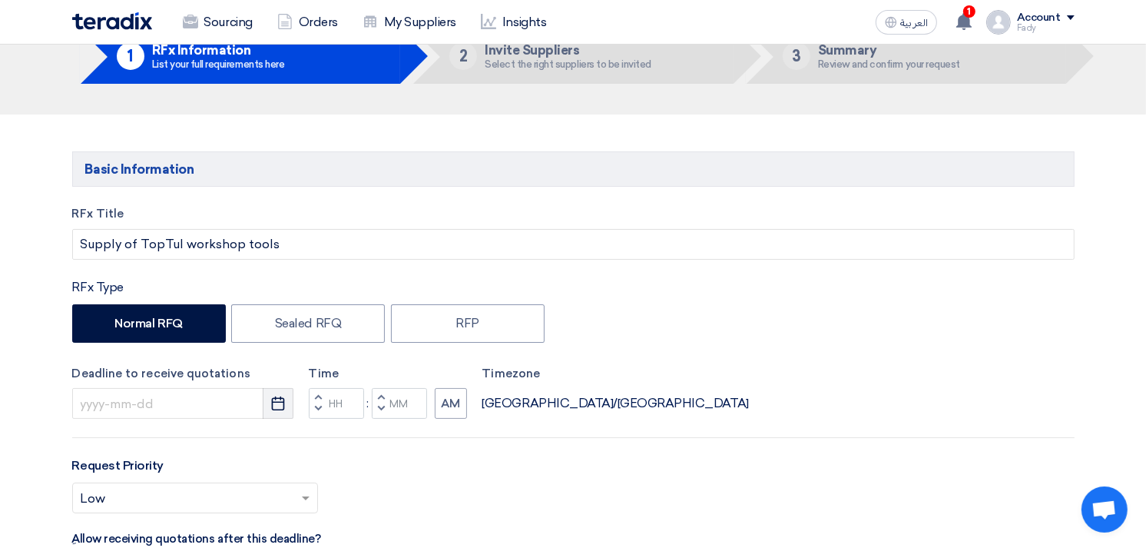
click at [277, 403] on icon "Pick a date" at bounding box center [277, 403] width 15 height 15
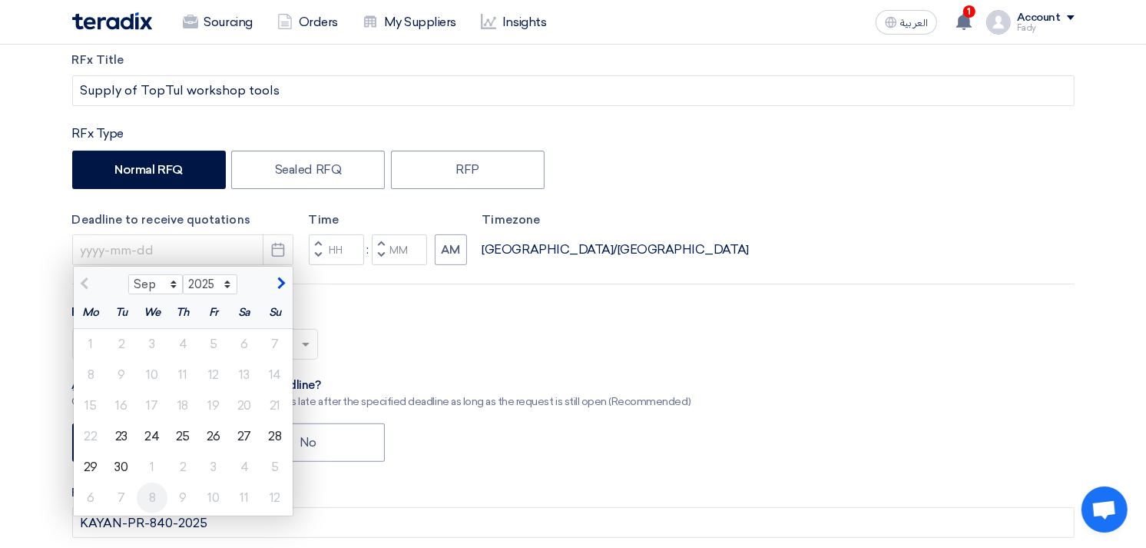
scroll to position [256, 0]
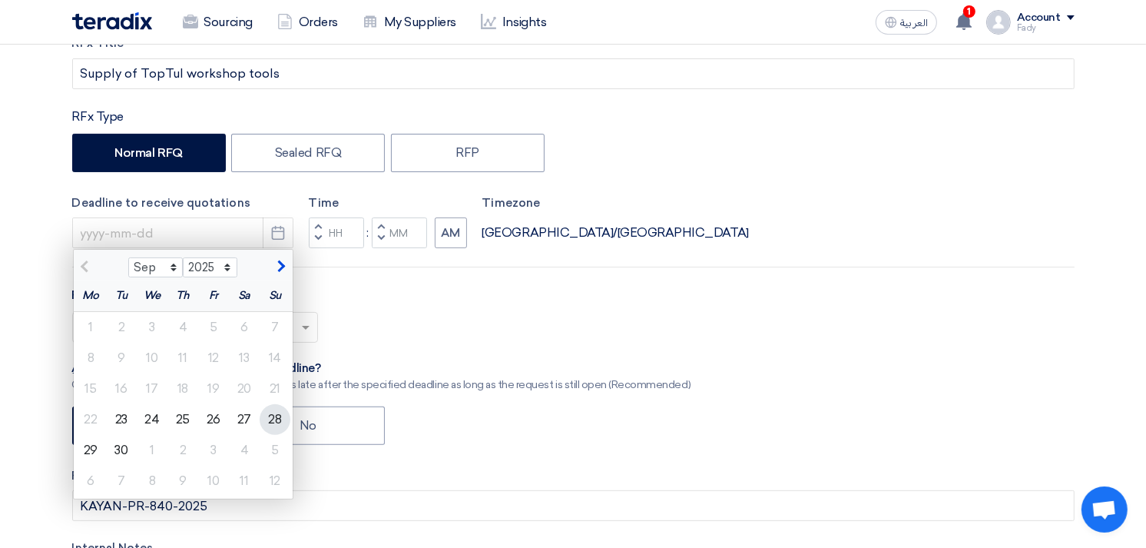
click at [273, 419] on div "28" at bounding box center [275, 419] width 31 height 31
type input "[DATE]"
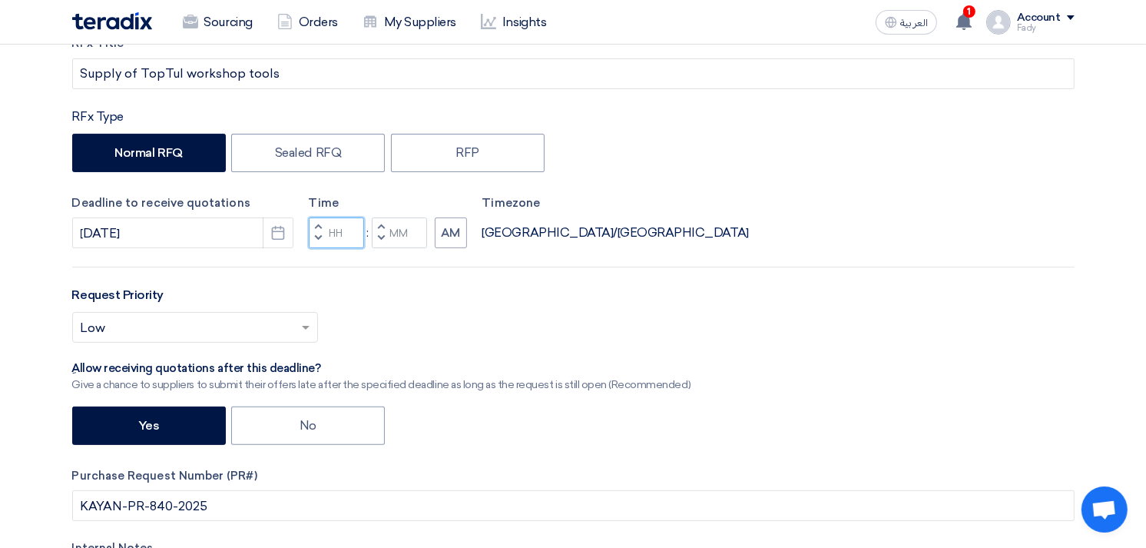
click at [328, 235] on input "Hours" at bounding box center [336, 232] width 55 height 31
type input "03"
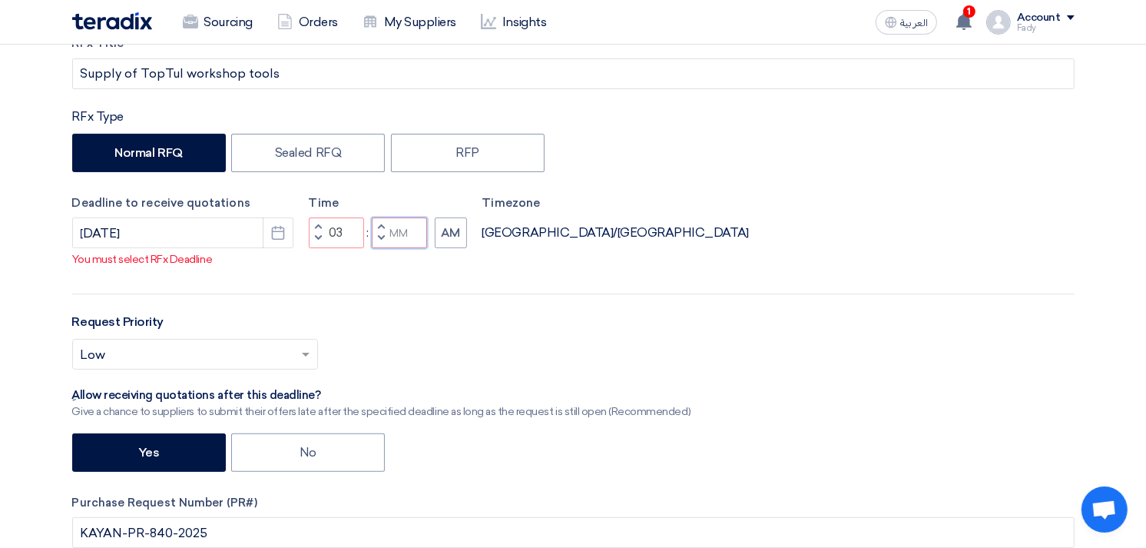
click at [405, 248] on input "Minutes" at bounding box center [399, 232] width 55 height 31
type input "00"
click at [456, 257] on div "RFx Title Supply of TopTul workshop tools RFx Type Normal RFQ Sealed RFQ RFP De…" at bounding box center [574, 359] width 1026 height 648
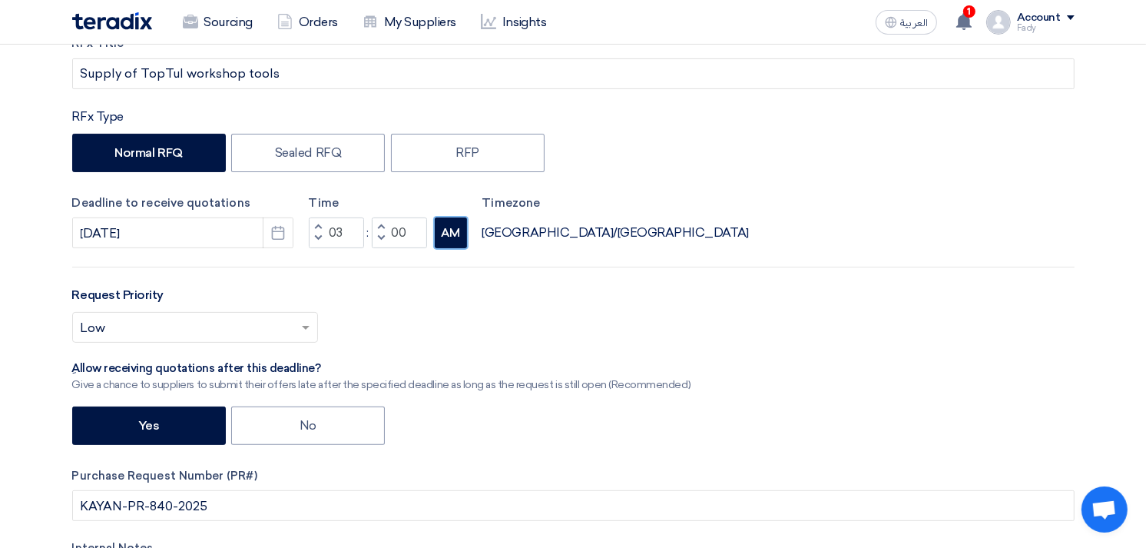
click at [450, 238] on button "AM" at bounding box center [451, 232] width 32 height 31
click at [206, 332] on input "text" at bounding box center [188, 329] width 214 height 25
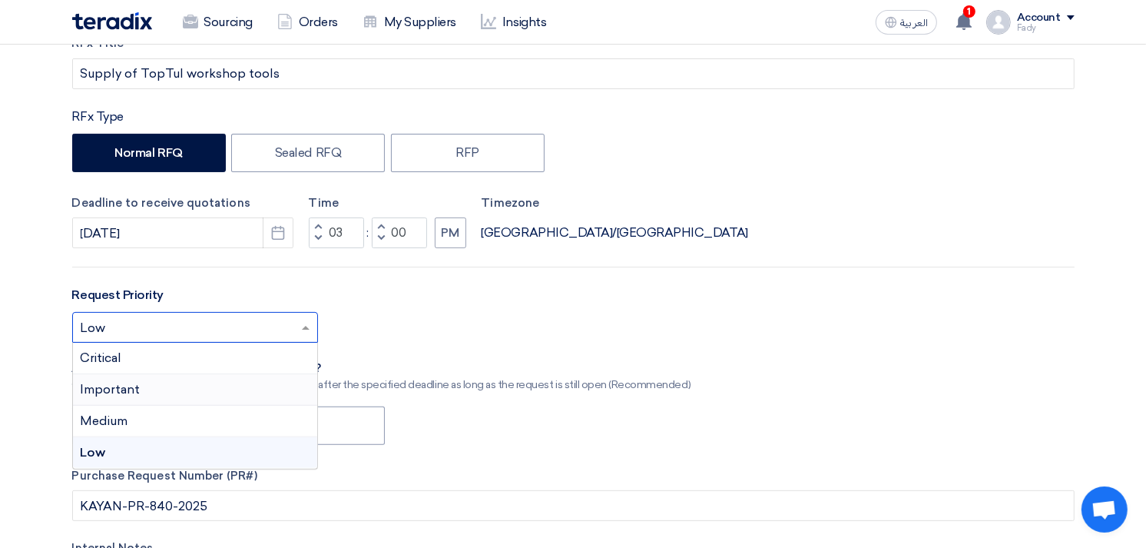
click at [164, 383] on div "Important" at bounding box center [195, 390] width 244 height 32
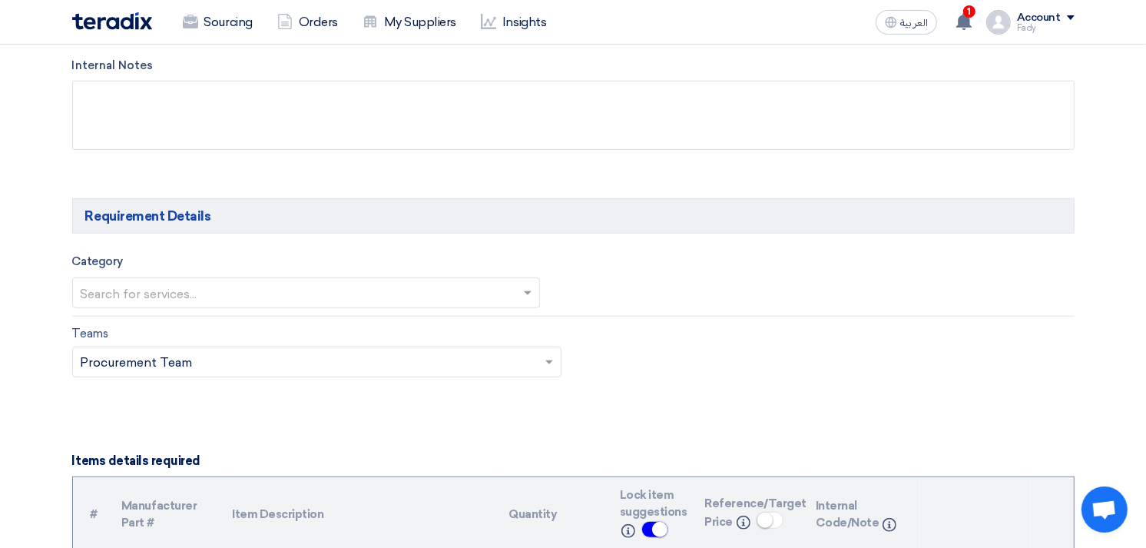
scroll to position [768, 0]
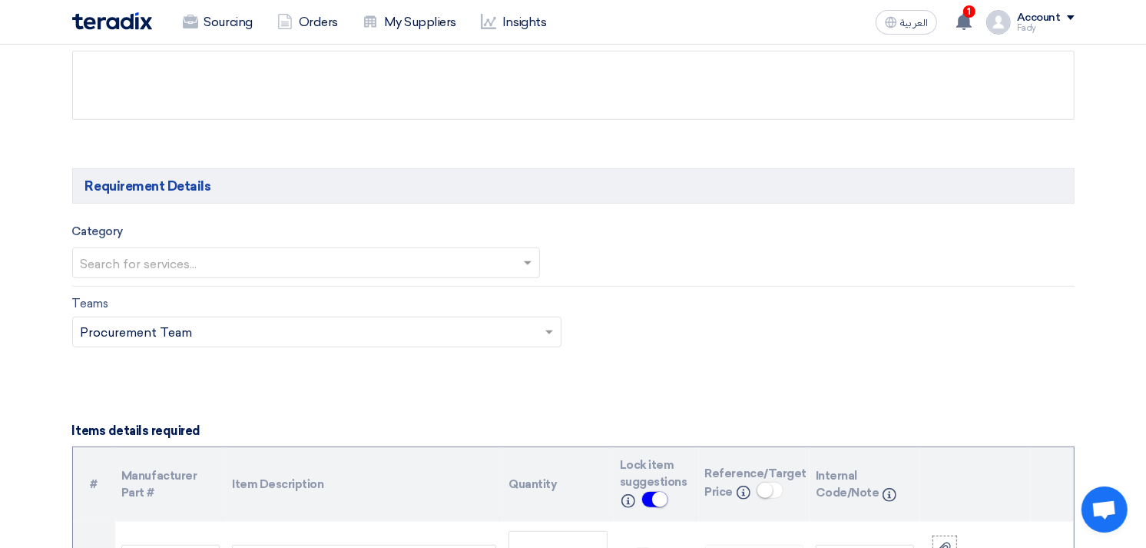
click at [373, 267] on input "text" at bounding box center [299, 264] width 436 height 25
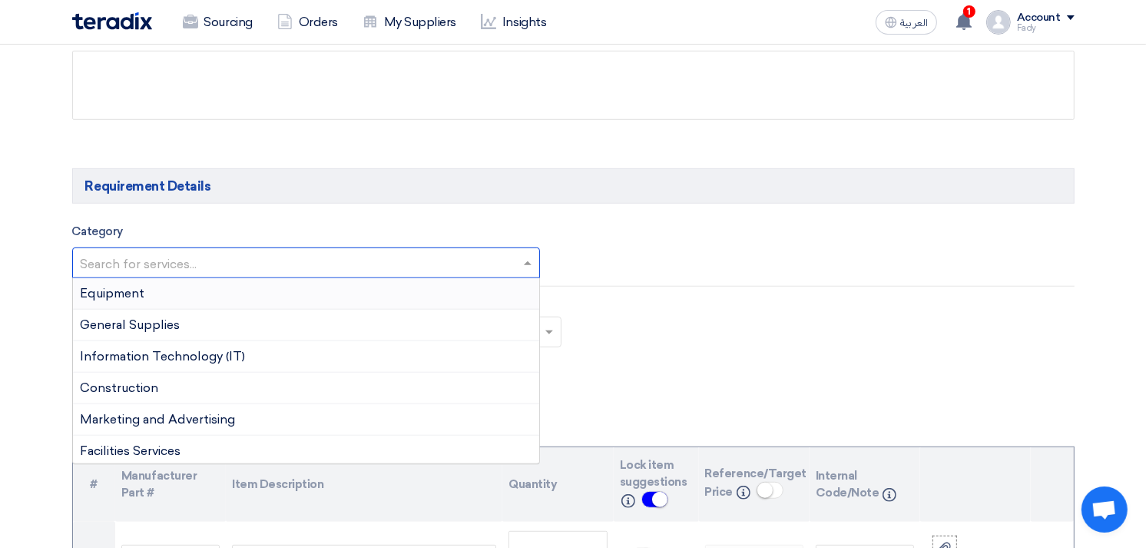
click at [332, 264] on input "text" at bounding box center [299, 264] width 436 height 25
click at [148, 296] on div "Equipment" at bounding box center [306, 294] width 467 height 32
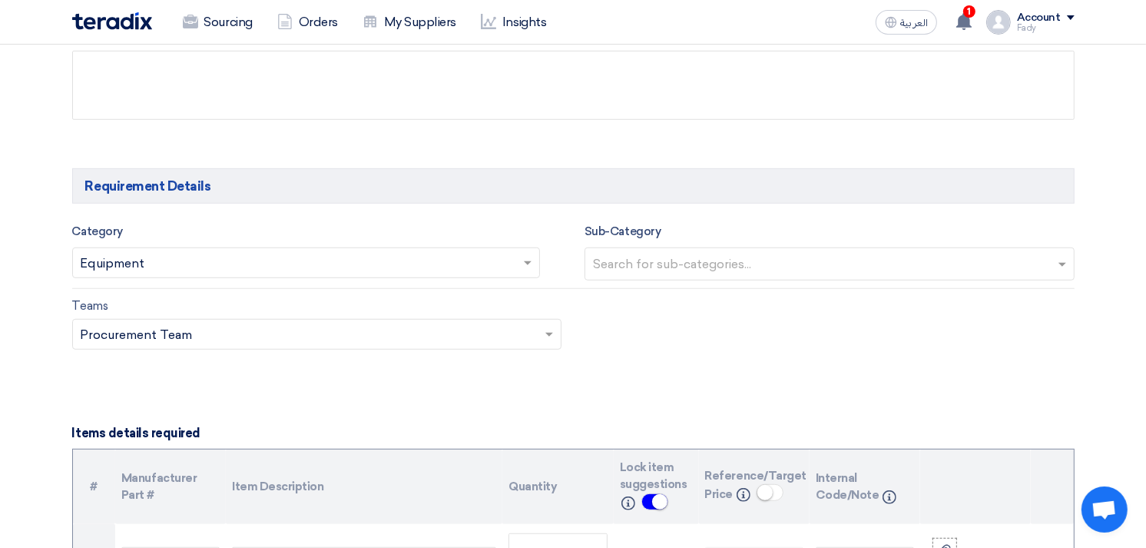
click at [722, 263] on input "text" at bounding box center [831, 265] width 477 height 25
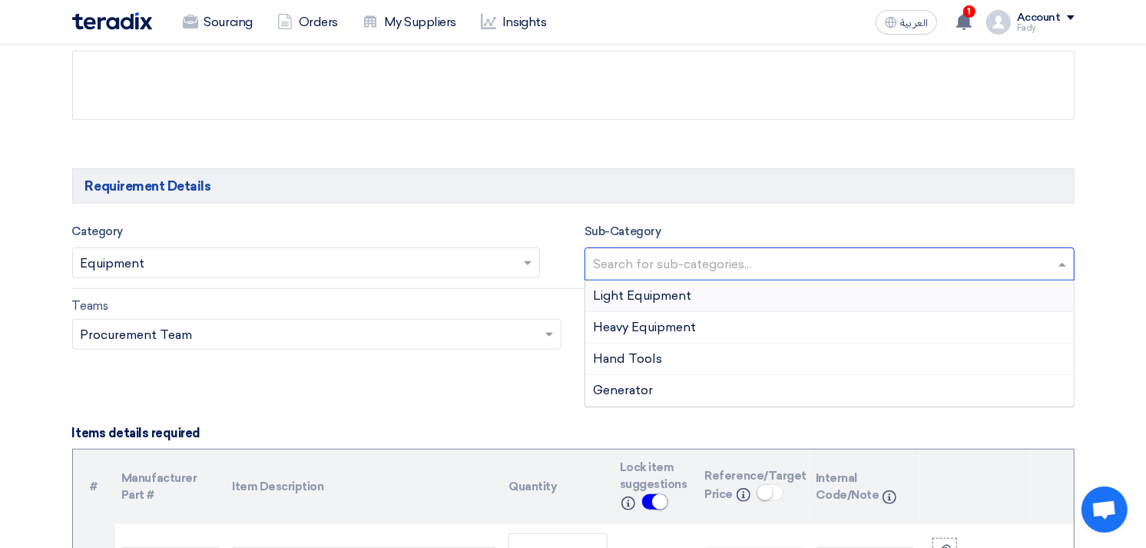
click at [628, 297] on span "Light Equipment" at bounding box center [642, 295] width 98 height 15
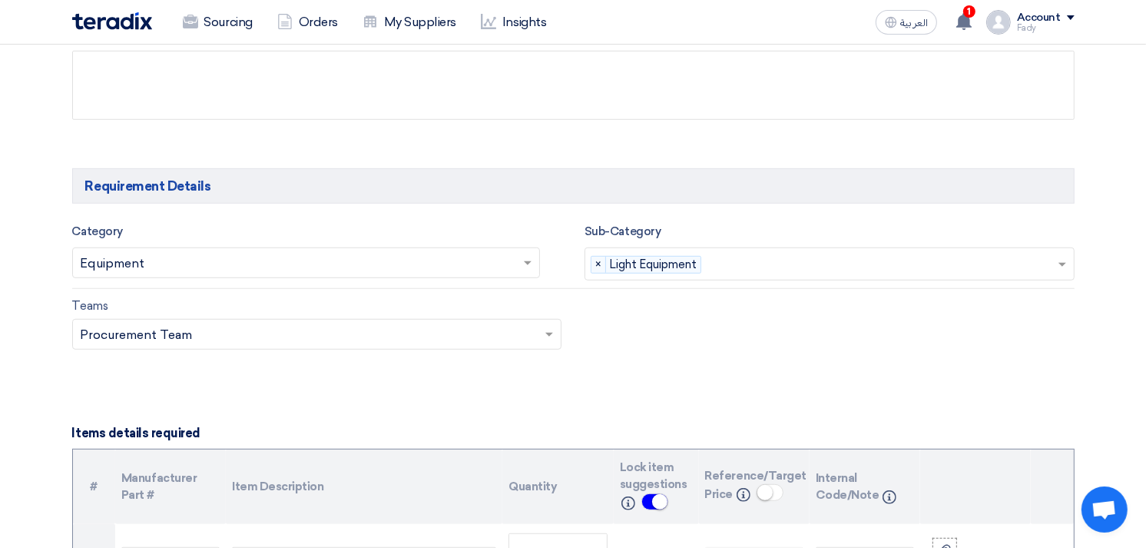
click at [761, 264] on input "text" at bounding box center [883, 265] width 350 height 25
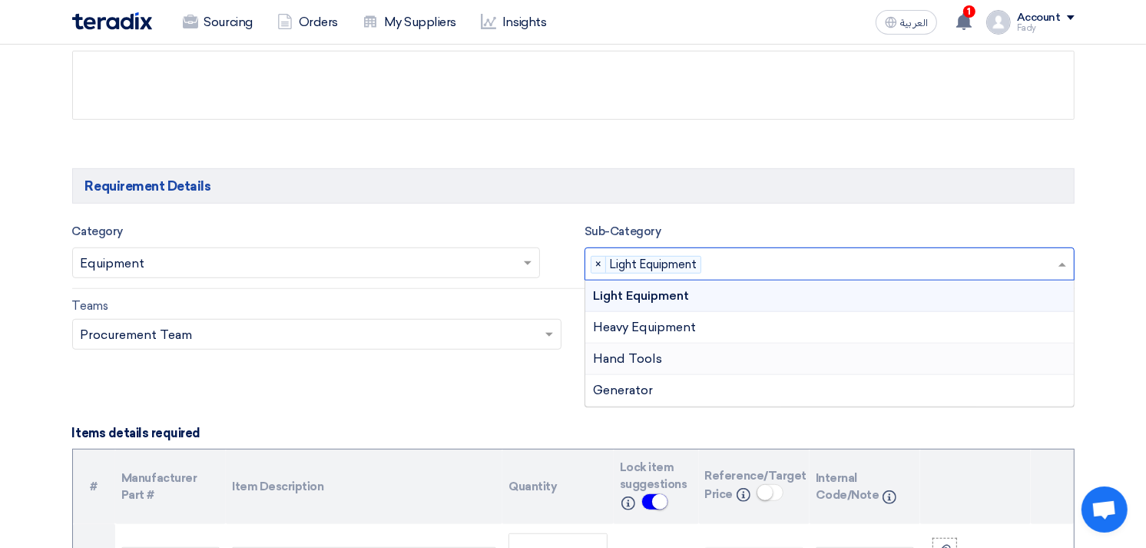
click at [678, 355] on div "Hand Tools" at bounding box center [829, 359] width 489 height 32
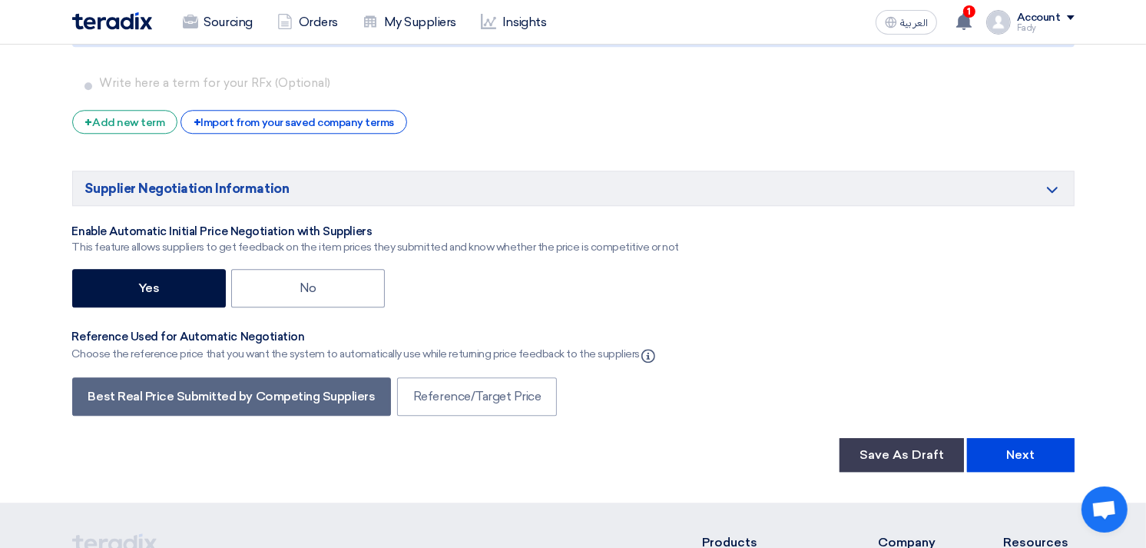
scroll to position [3585, 0]
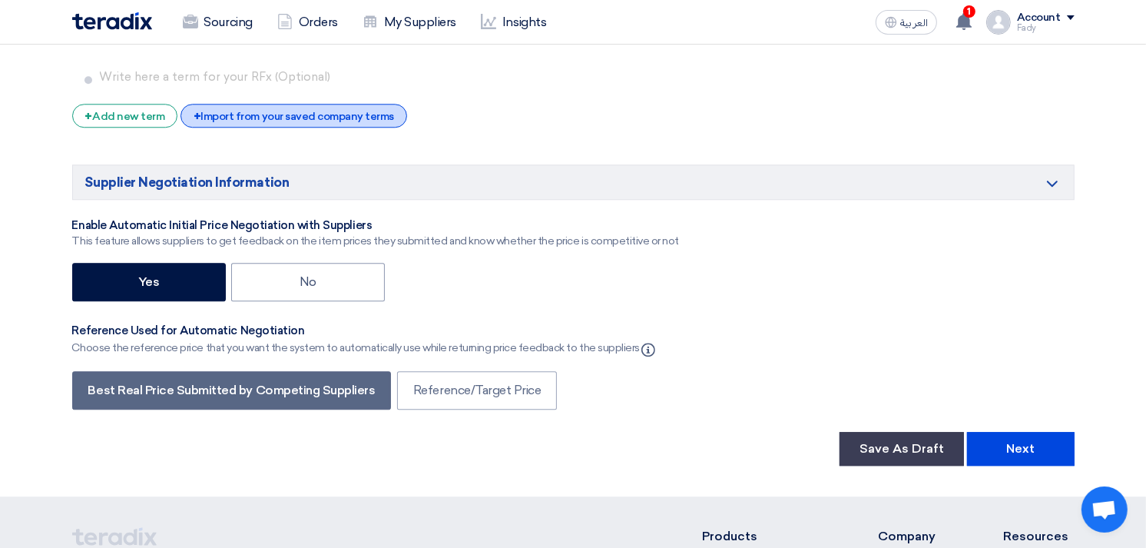
click at [330, 104] on div "+ Import from your saved company terms" at bounding box center [294, 116] width 227 height 24
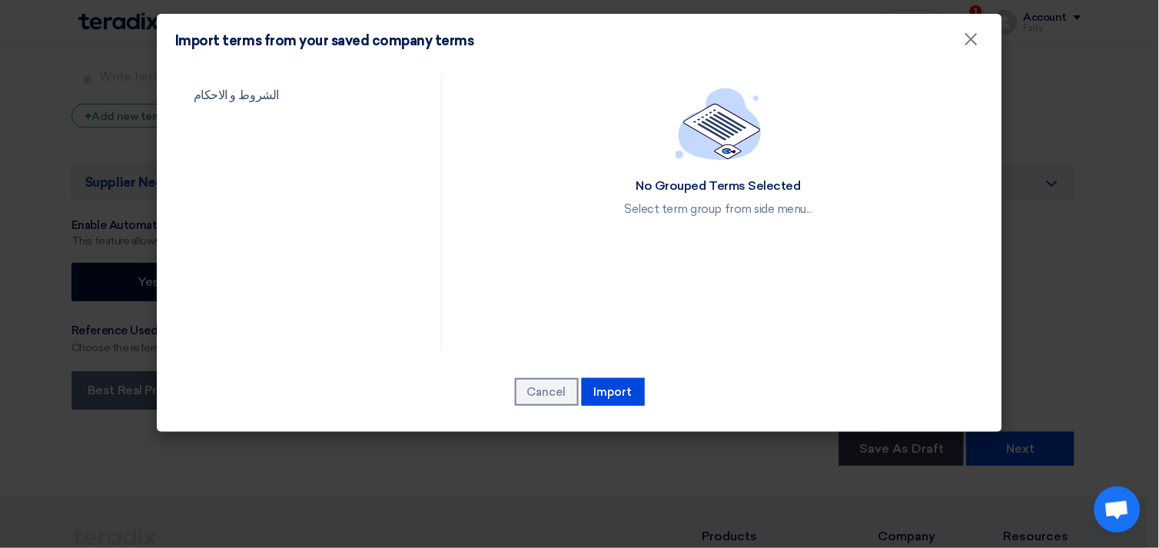
click at [330, 85] on link "الشروط و الاحكام" at bounding box center [294, 95] width 239 height 40
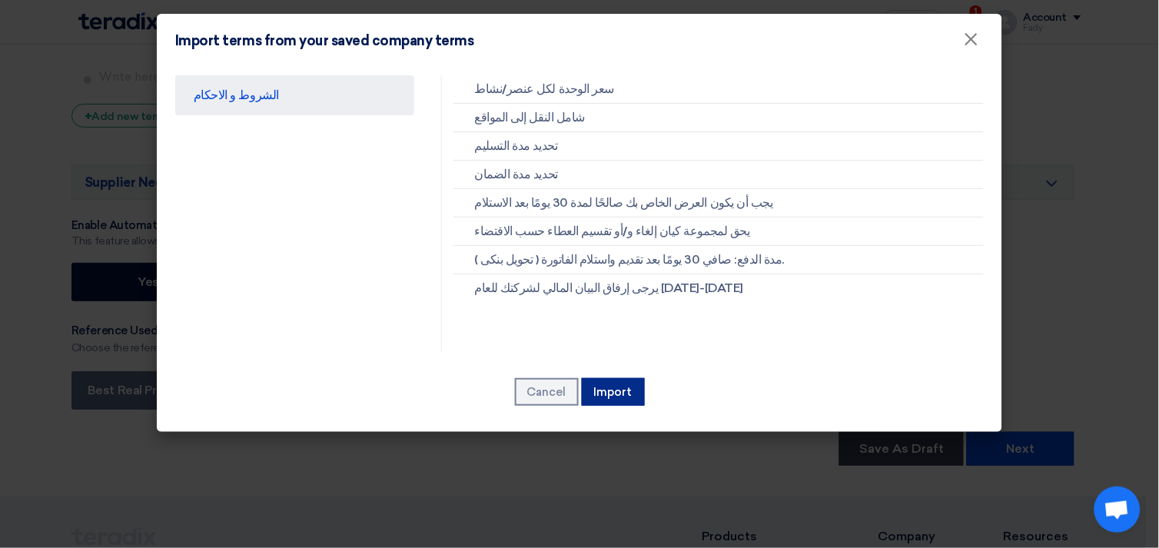
click at [612, 400] on button "Import" at bounding box center [613, 392] width 63 height 28
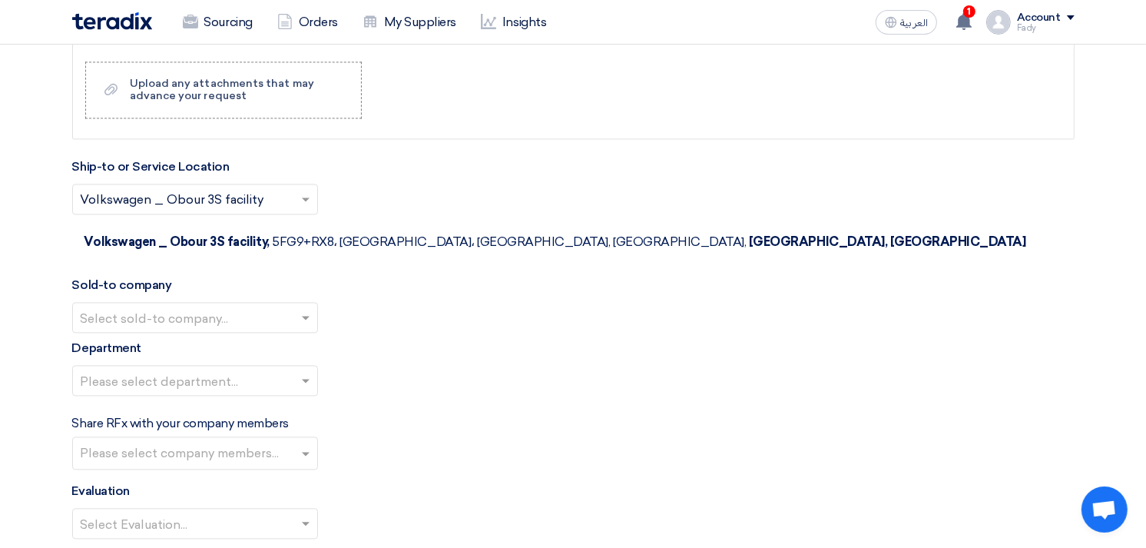
scroll to position [2731, 0]
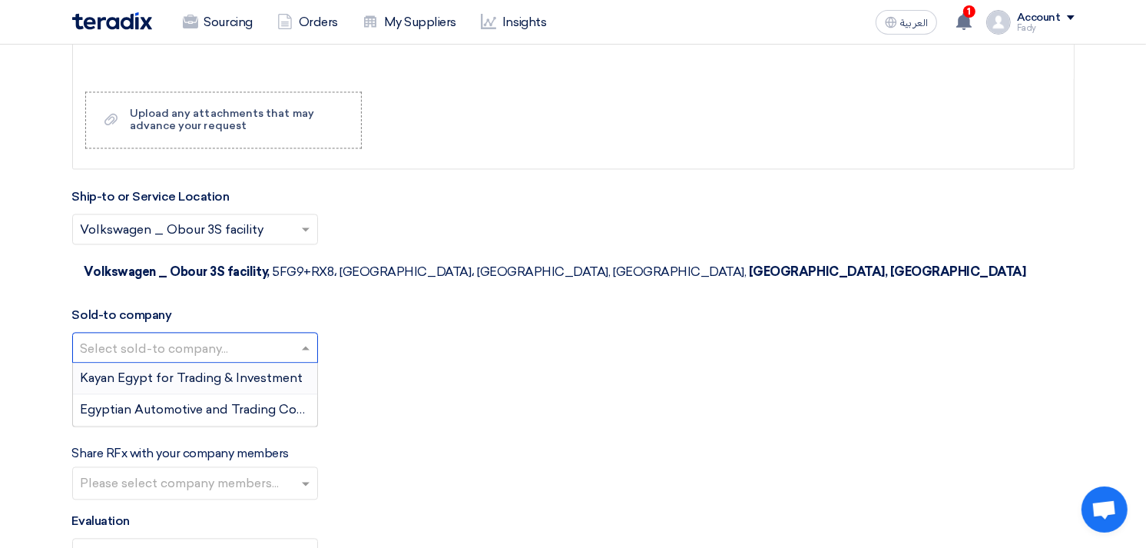
click at [157, 337] on input "text" at bounding box center [188, 349] width 214 height 25
click at [150, 402] on span "Egyptian Automotive and Trading Company" at bounding box center [209, 409] width 256 height 15
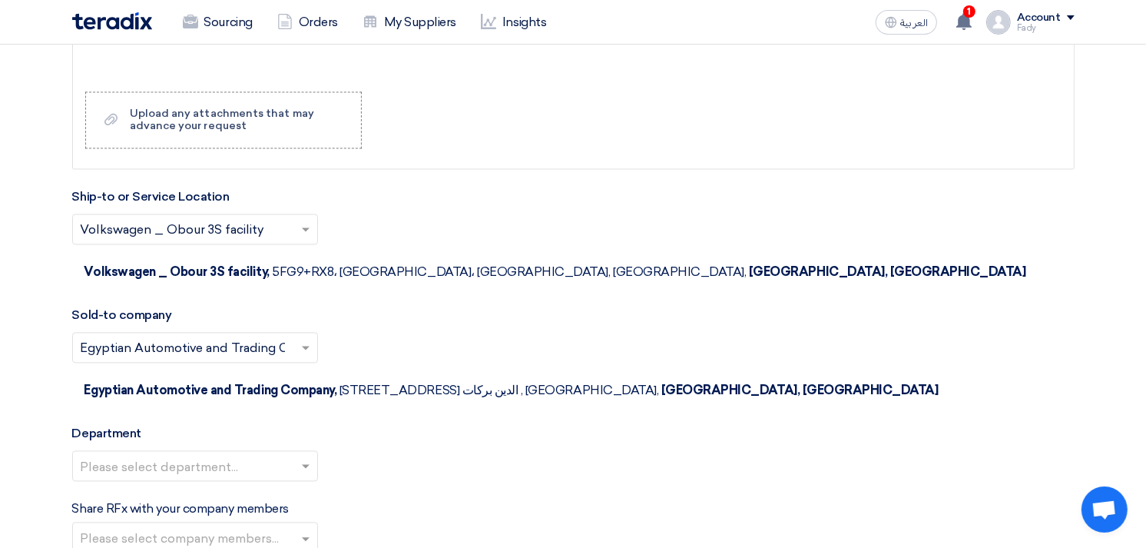
click at [155, 455] on input "text" at bounding box center [188, 467] width 214 height 25
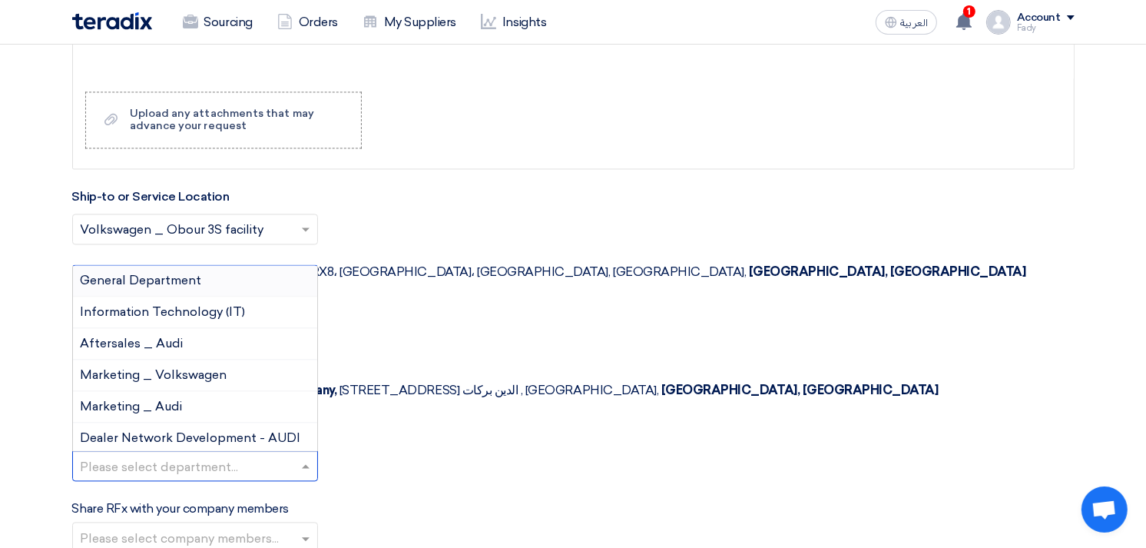
click at [146, 273] on span "General Department" at bounding box center [141, 280] width 121 height 15
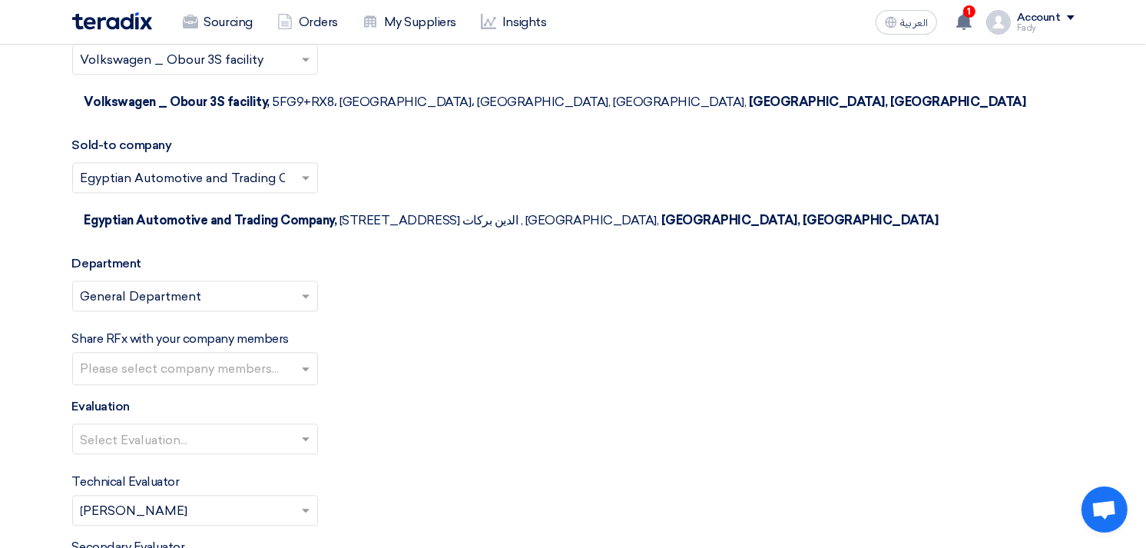
scroll to position [2902, 0]
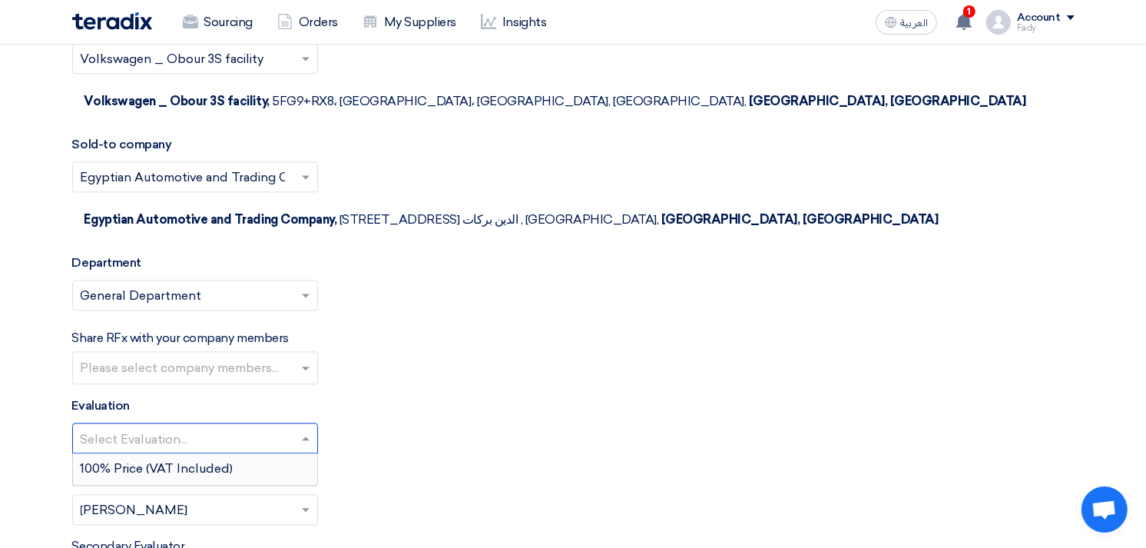
click at [203, 427] on input "text" at bounding box center [188, 439] width 214 height 25
click at [177, 453] on div "100% Price (VAT Included)" at bounding box center [195, 468] width 244 height 31
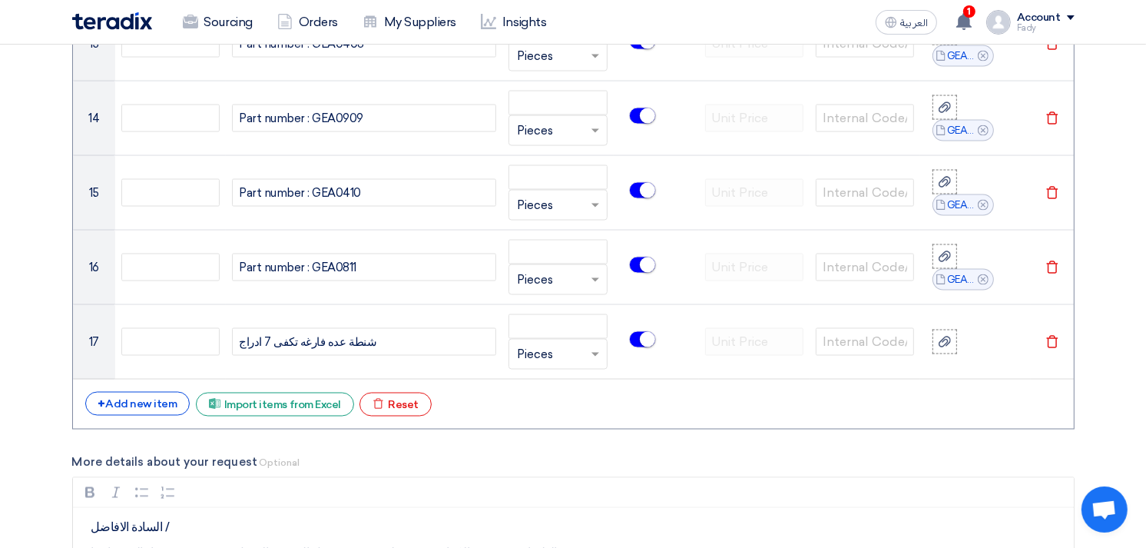
scroll to position [2475, 0]
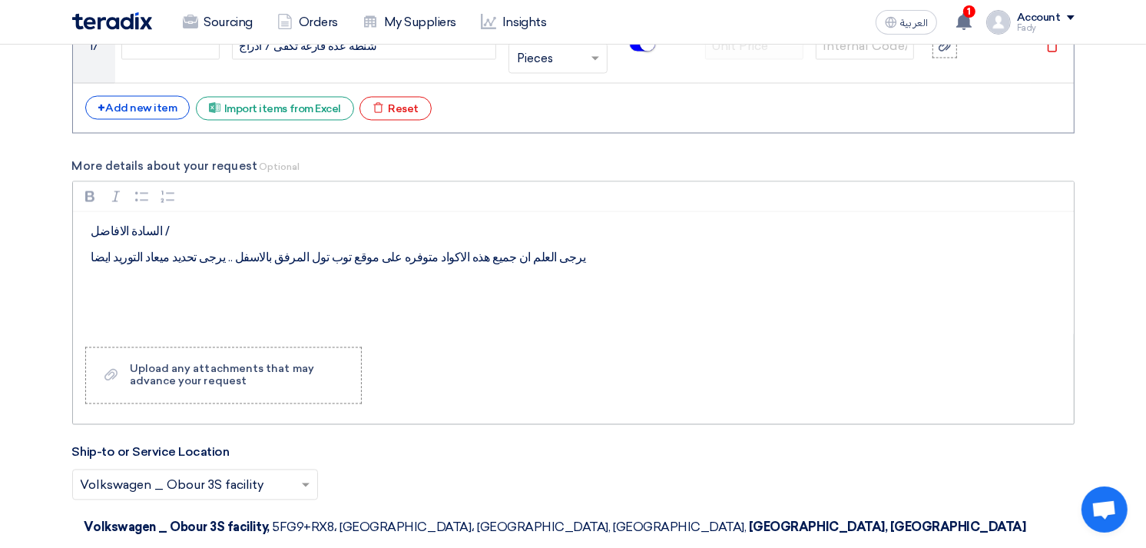
click at [114, 308] on div "السادة الافاضل / يرجى العلم ان جميع هذه الاكواد متوفره على موقع توب تول المرفق …" at bounding box center [573, 273] width 1001 height 123
click at [88, 257] on div "السادة الافاضل / يرجى العلم ان جميع هذه الاكواد متوفره على موقع توب تول المرفق …" at bounding box center [573, 273] width 1001 height 123
click at [567, 257] on p "يرجى العلم ان جميع هذه الاكواد متوفره على موقع توب تول المرفق بالاسفل .. يرجى ت…" at bounding box center [578, 258] width 975 height 18
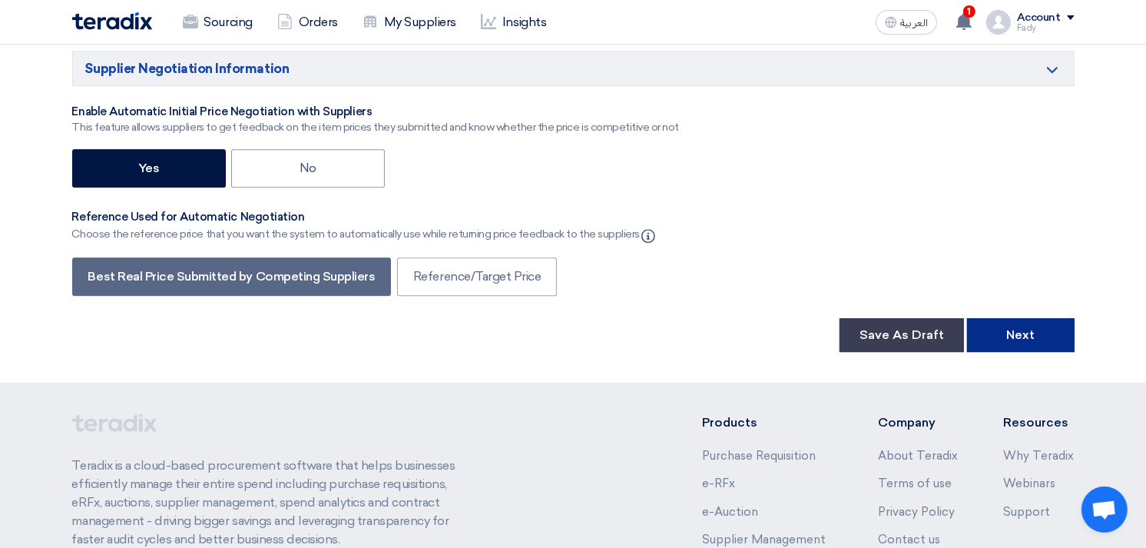
click at [1038, 318] on button "Next" at bounding box center [1021, 335] width 108 height 34
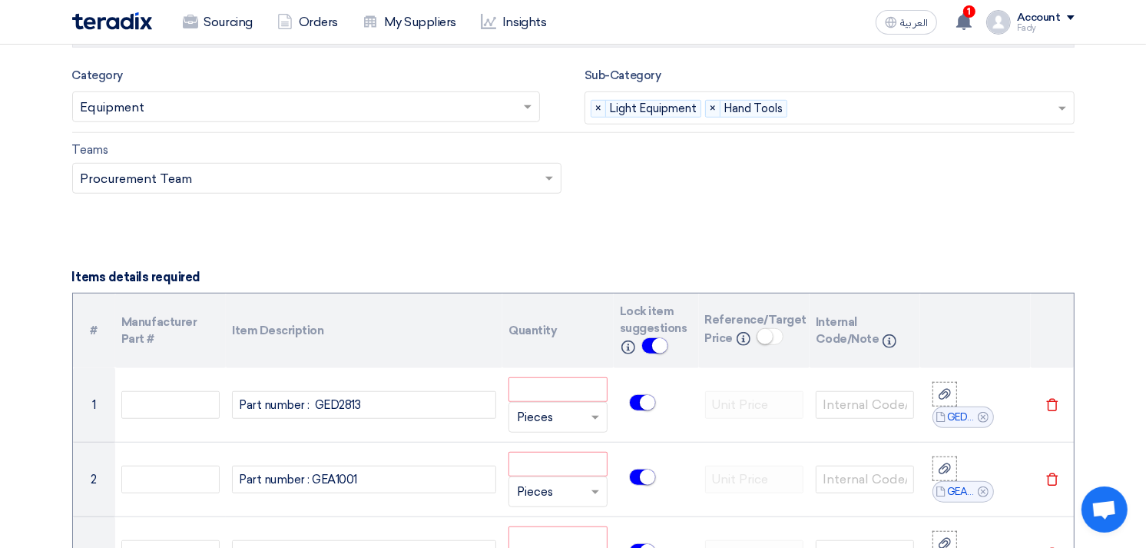
scroll to position [939, 0]
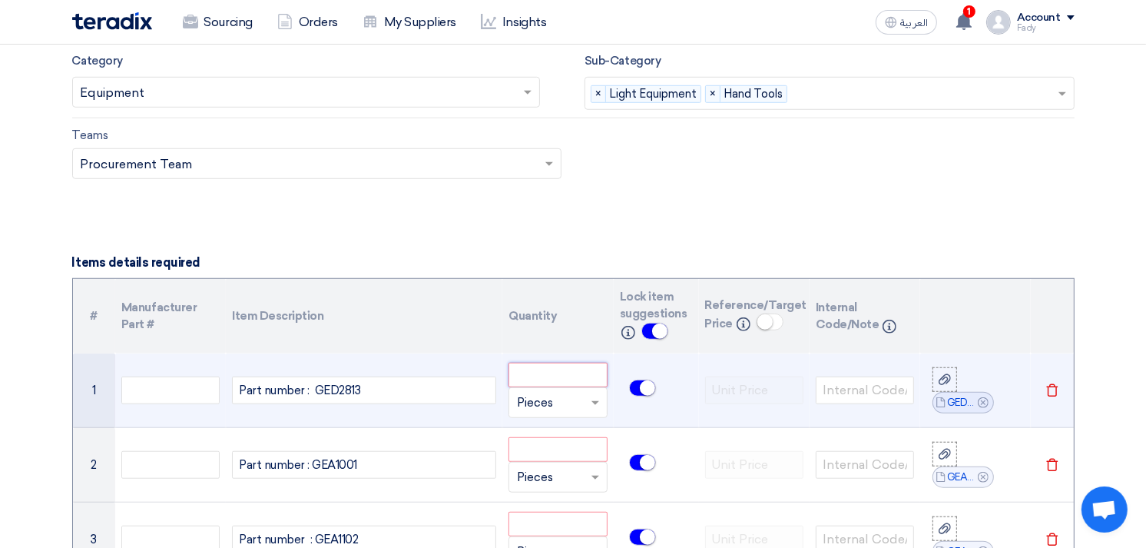
click at [542, 379] on input "number" at bounding box center [558, 375] width 98 height 25
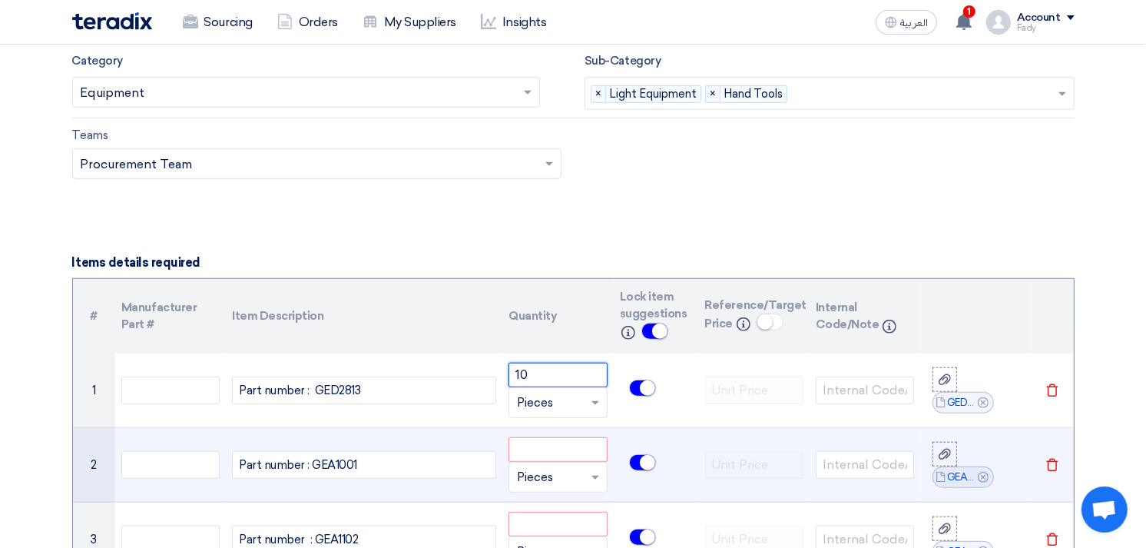
type input "10"
click at [549, 446] on input "number" at bounding box center [558, 449] width 98 height 25
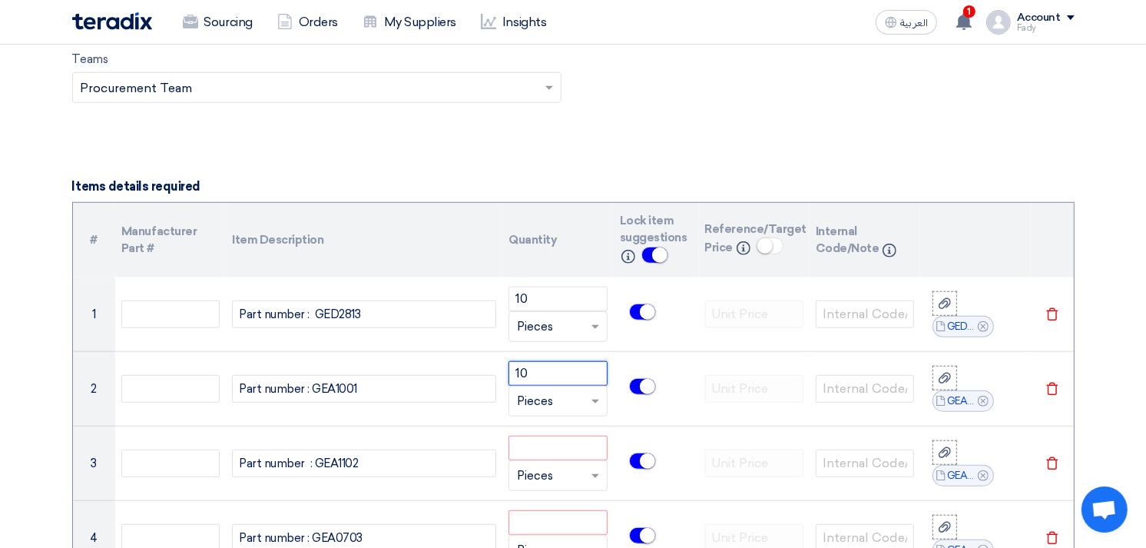
scroll to position [1109, 0]
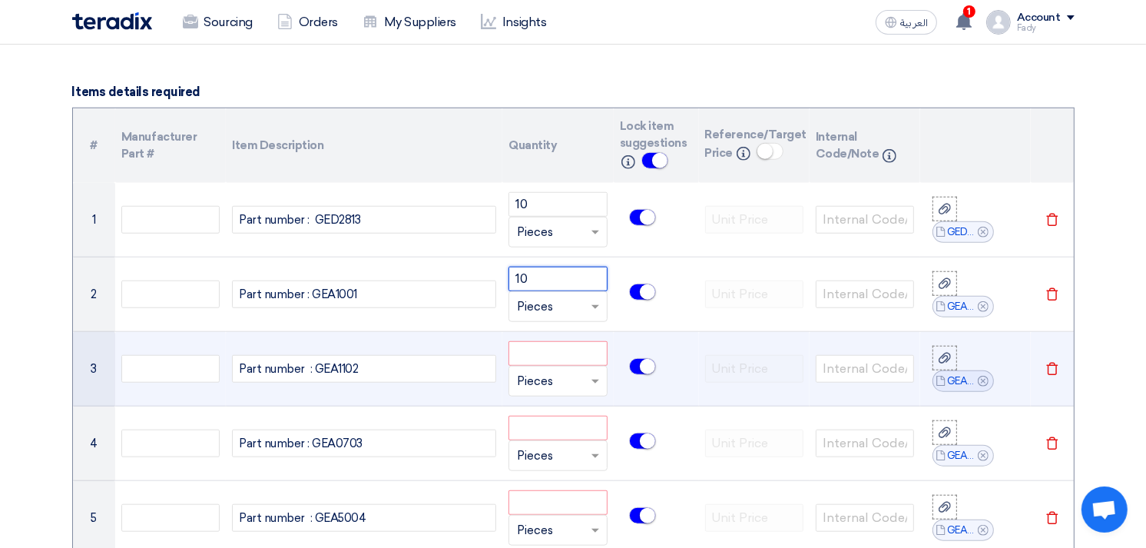
type input "10"
click at [564, 353] on input "number" at bounding box center [558, 353] width 98 height 25
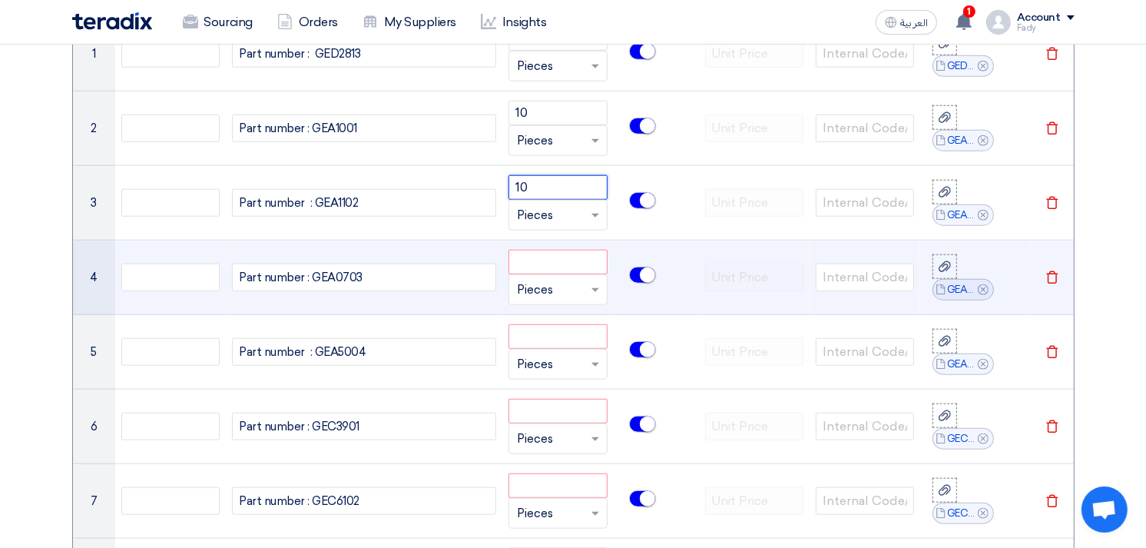
scroll to position [1280, 0]
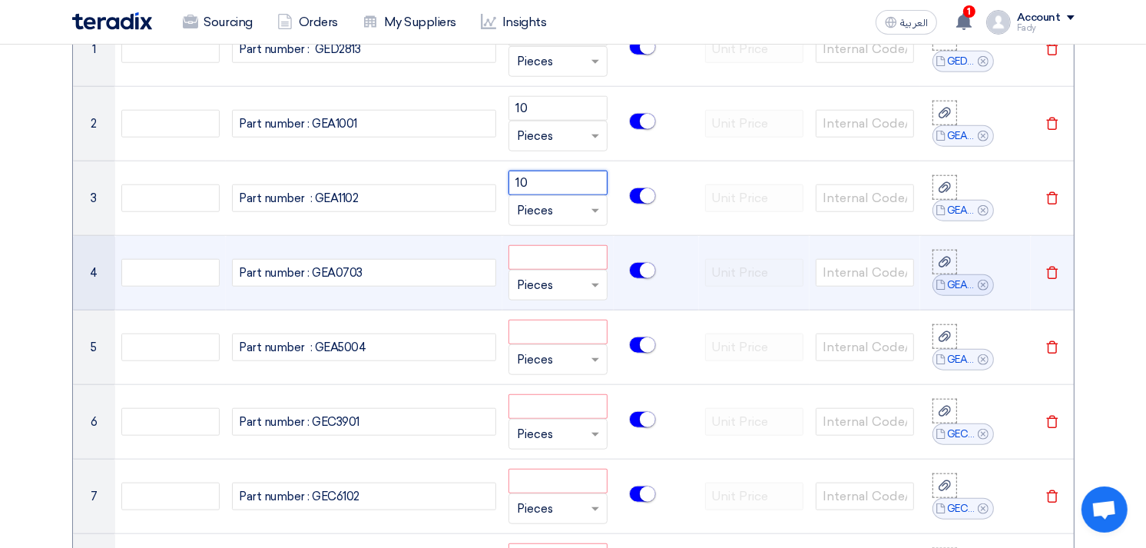
type input "10"
click at [540, 254] on input "number" at bounding box center [558, 257] width 98 height 25
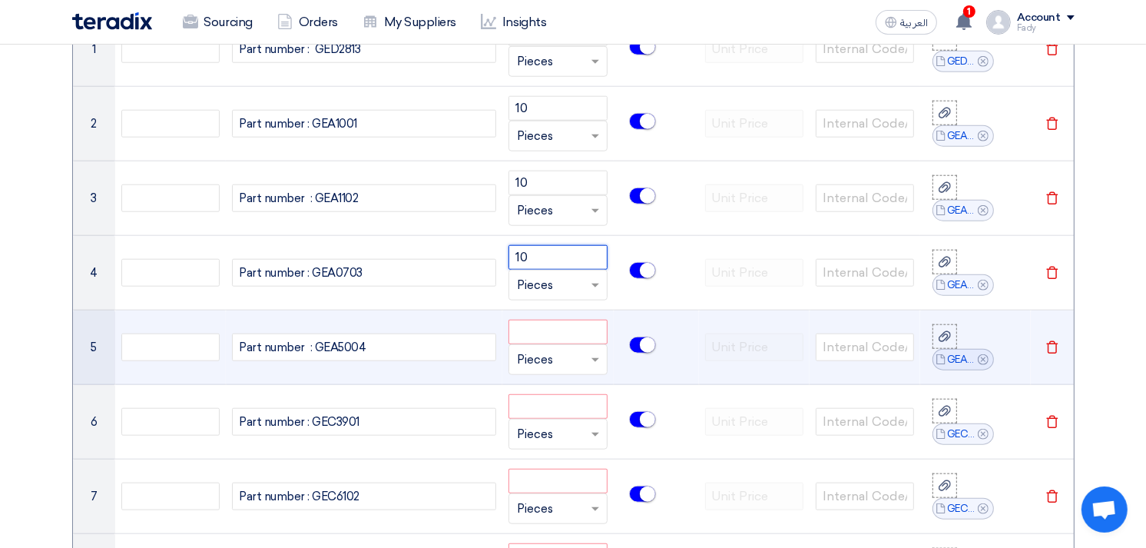
type input "10"
click at [543, 328] on input "number" at bounding box center [558, 332] width 98 height 25
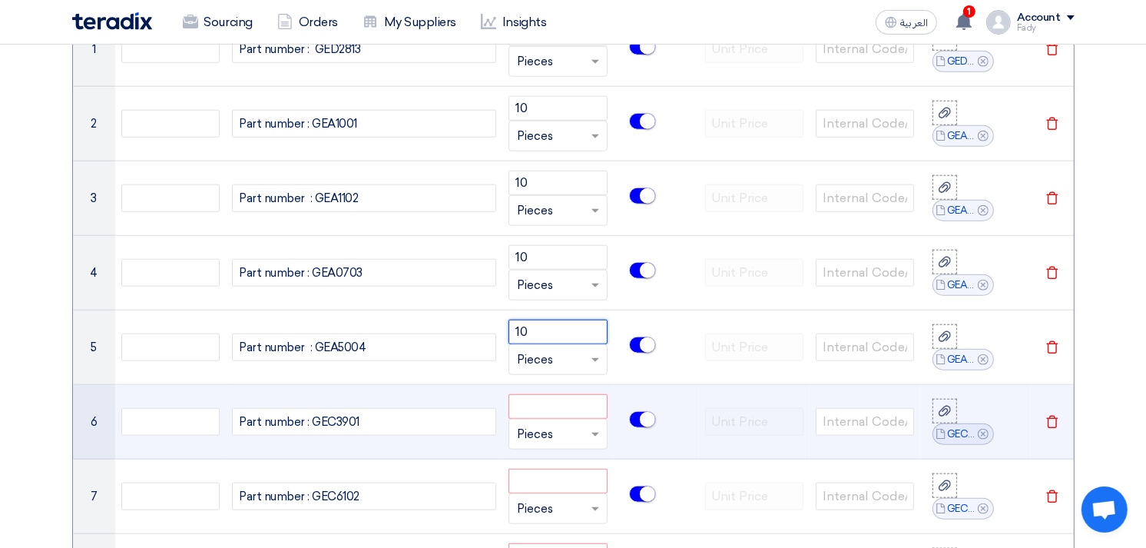
type input "10"
click at [557, 400] on input "number" at bounding box center [558, 406] width 98 height 25
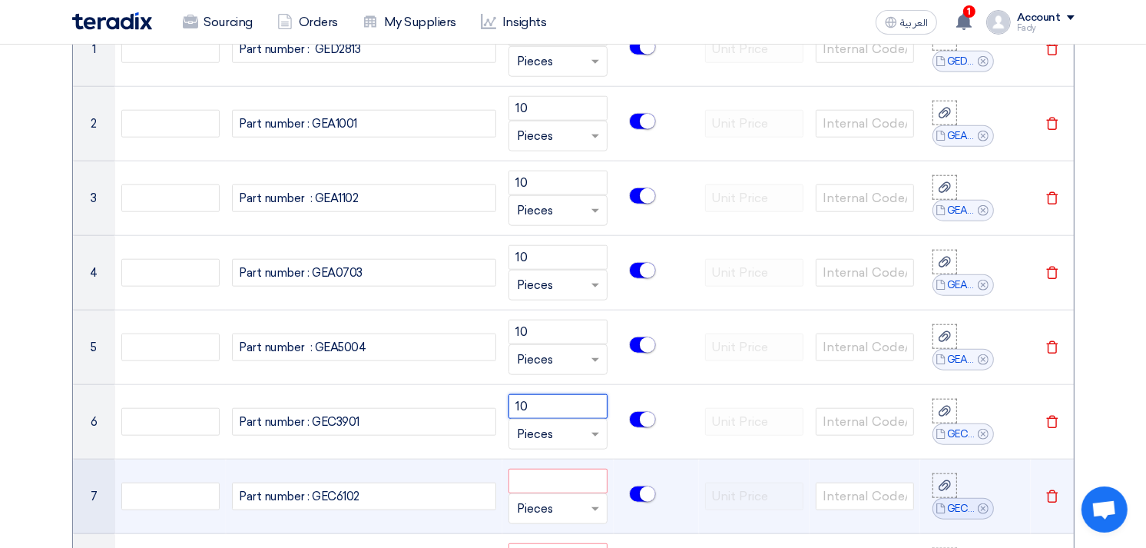
type input "10"
click at [562, 481] on input "number" at bounding box center [558, 481] width 98 height 25
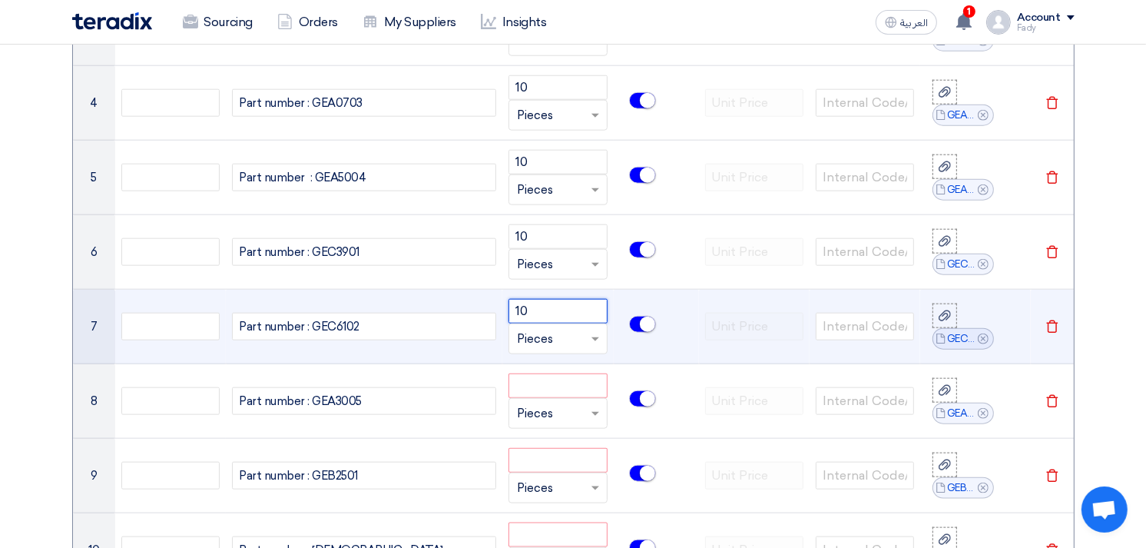
scroll to position [1451, 0]
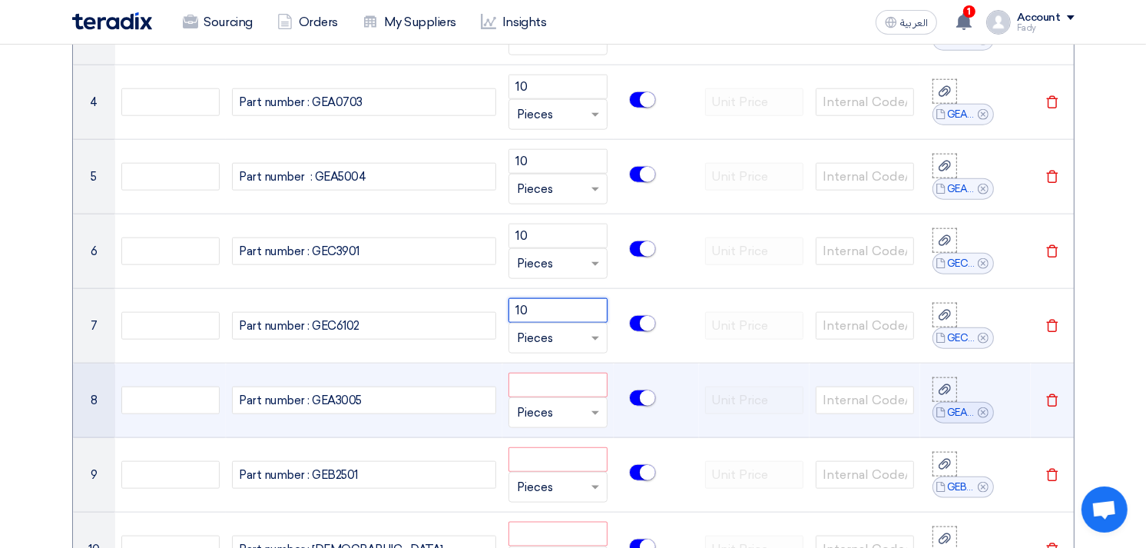
type input "10"
click at [561, 390] on input "number" at bounding box center [558, 385] width 98 height 25
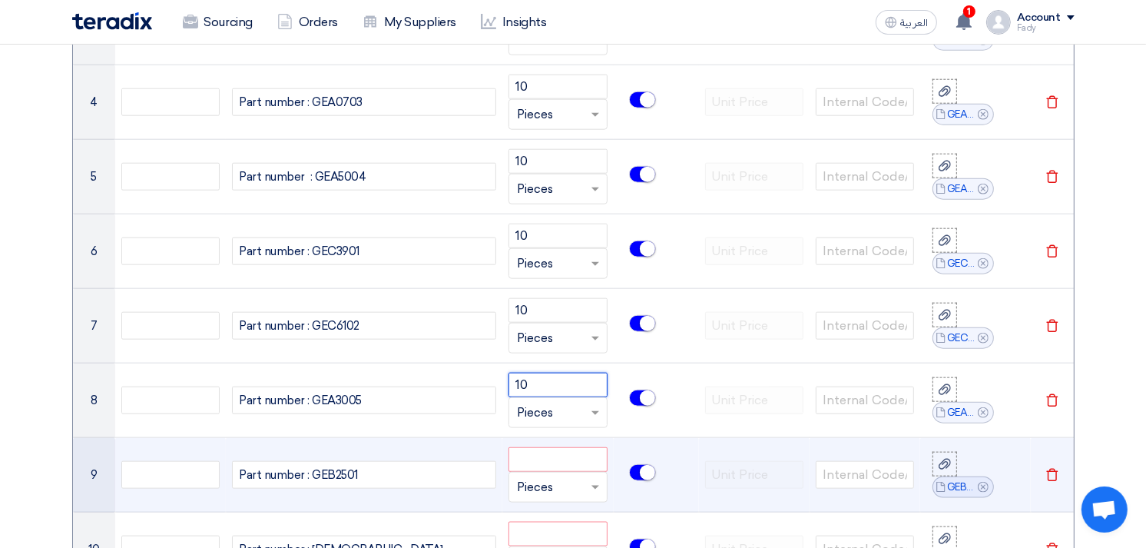
type input "10"
click at [570, 454] on input "number" at bounding box center [558, 459] width 98 height 25
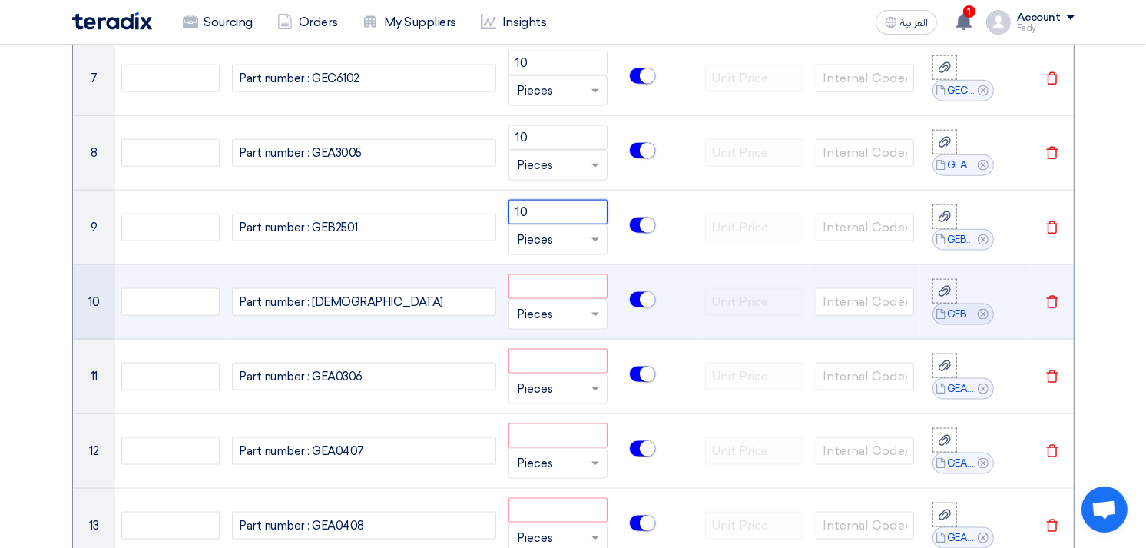
scroll to position [1707, 0]
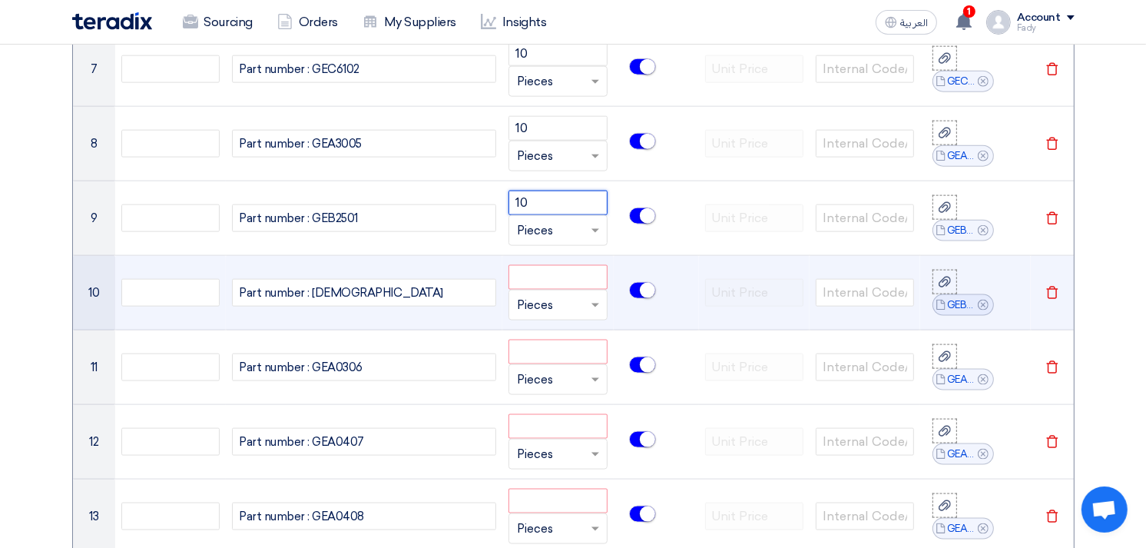
type input "10"
click at [549, 289] on input "number" at bounding box center [558, 277] width 98 height 25
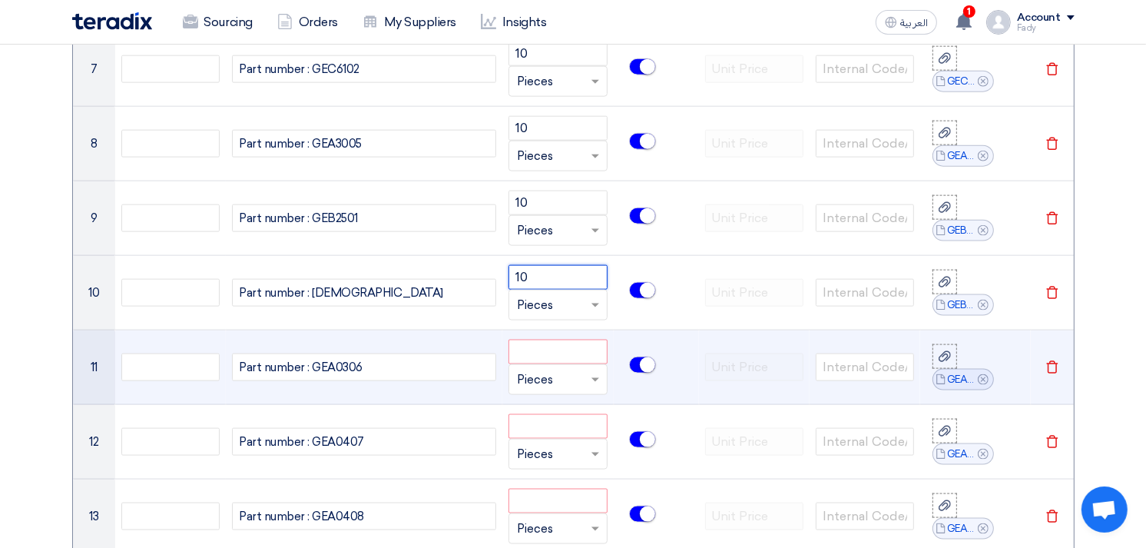
type input "10"
click at [572, 351] on input "number" at bounding box center [558, 352] width 98 height 25
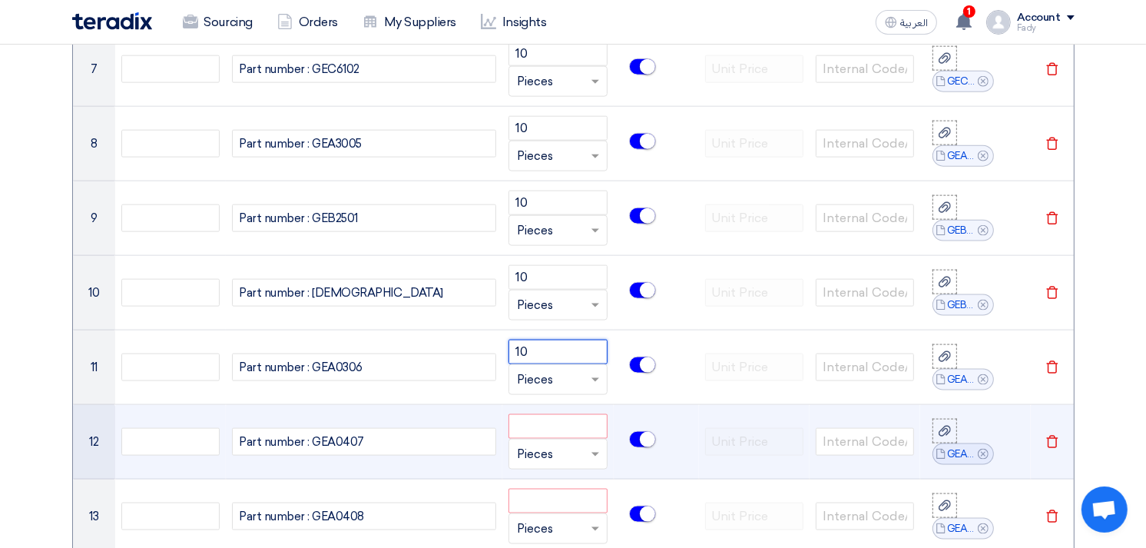
type input "10"
click at [565, 423] on input "number" at bounding box center [558, 426] width 98 height 25
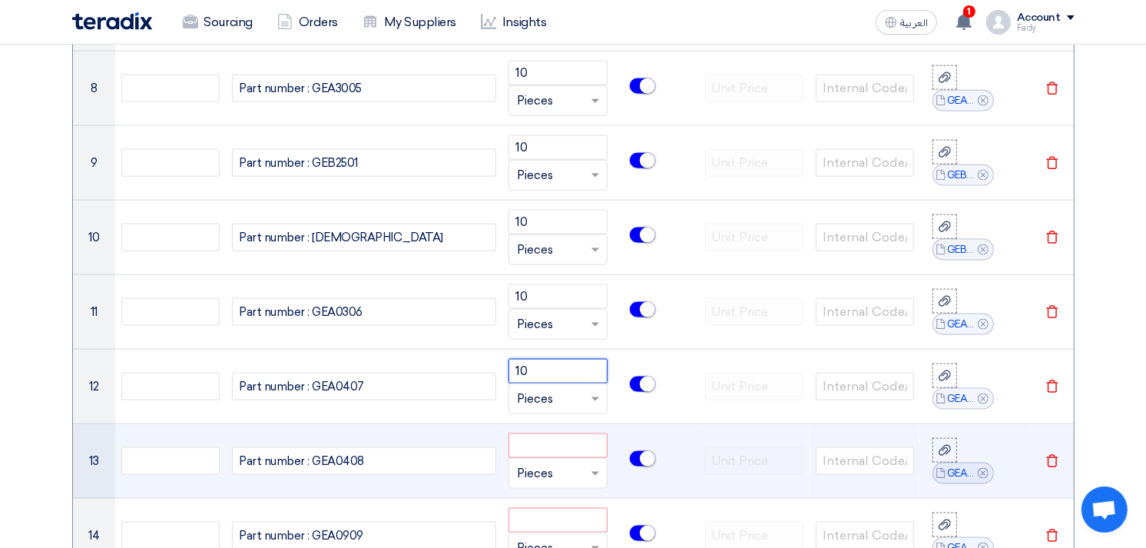
scroll to position [1792, 0]
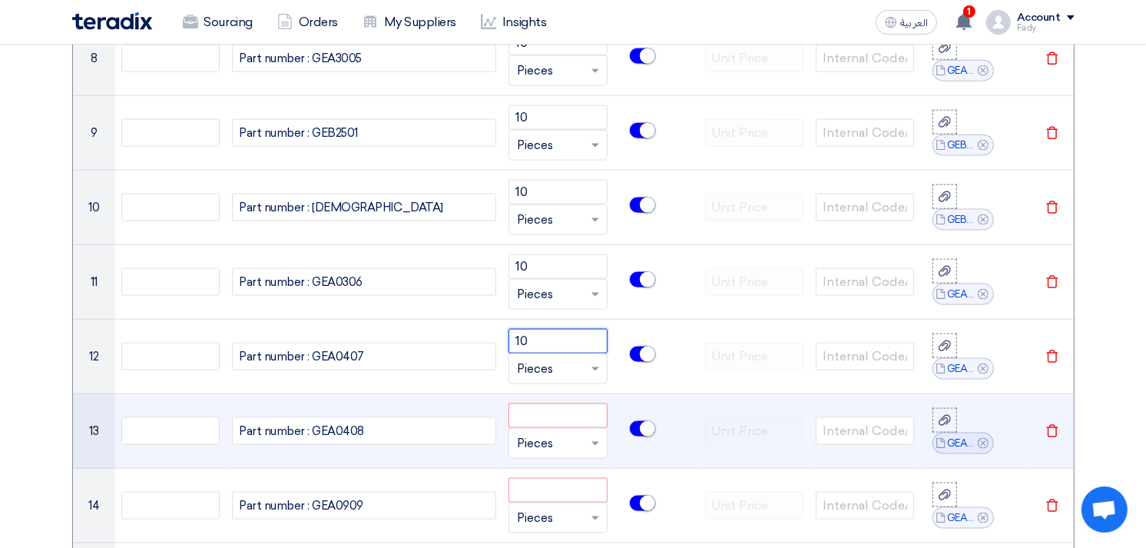
type input "10"
click at [555, 419] on input "number" at bounding box center [558, 415] width 98 height 25
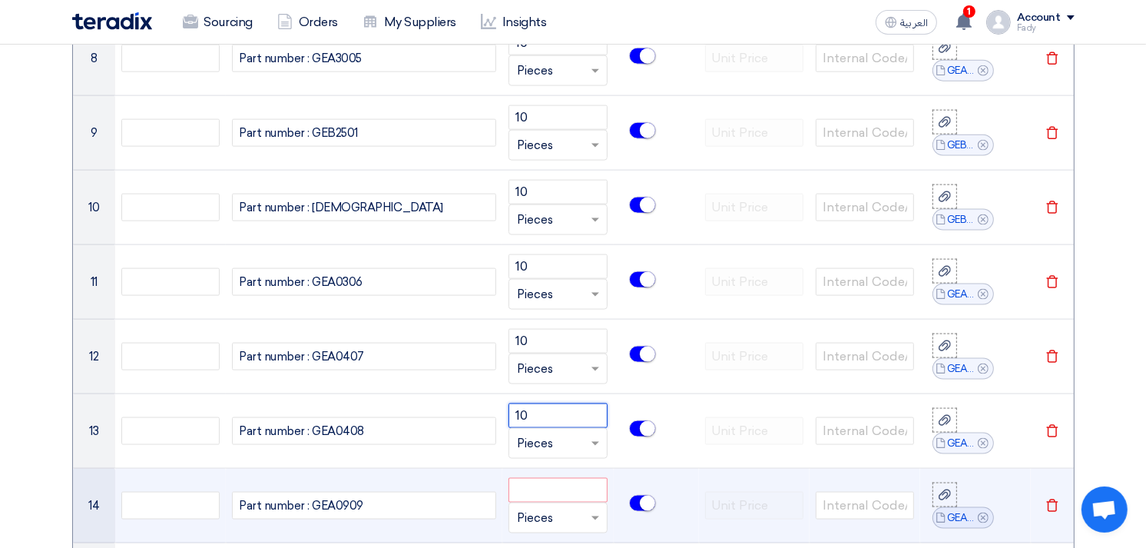
type input "10"
click at [530, 496] on input "number" at bounding box center [558, 490] width 98 height 25
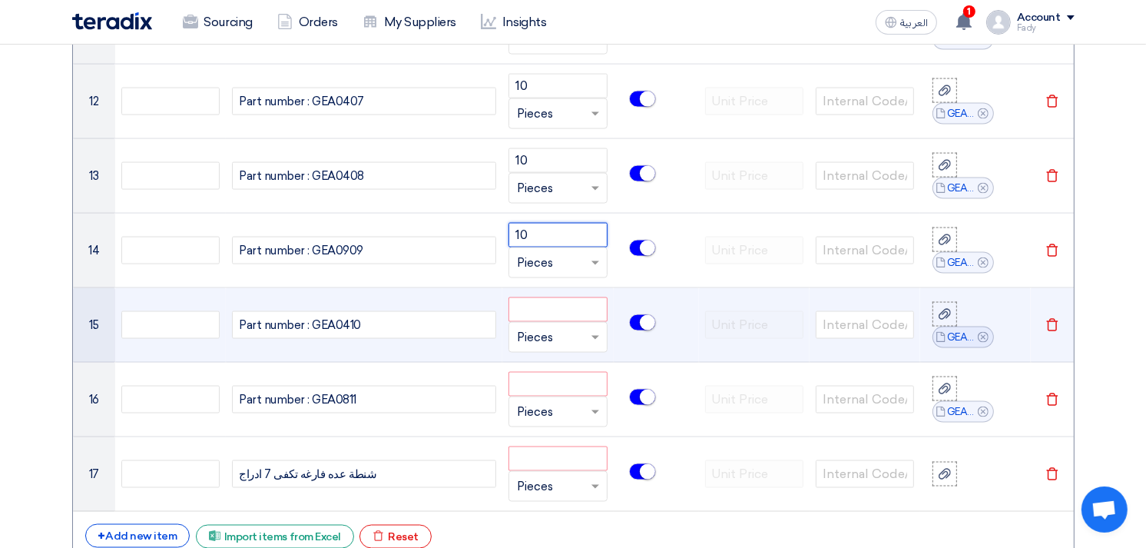
scroll to position [2048, 0]
type input "10"
click at [559, 306] on input "number" at bounding box center [558, 309] width 98 height 25
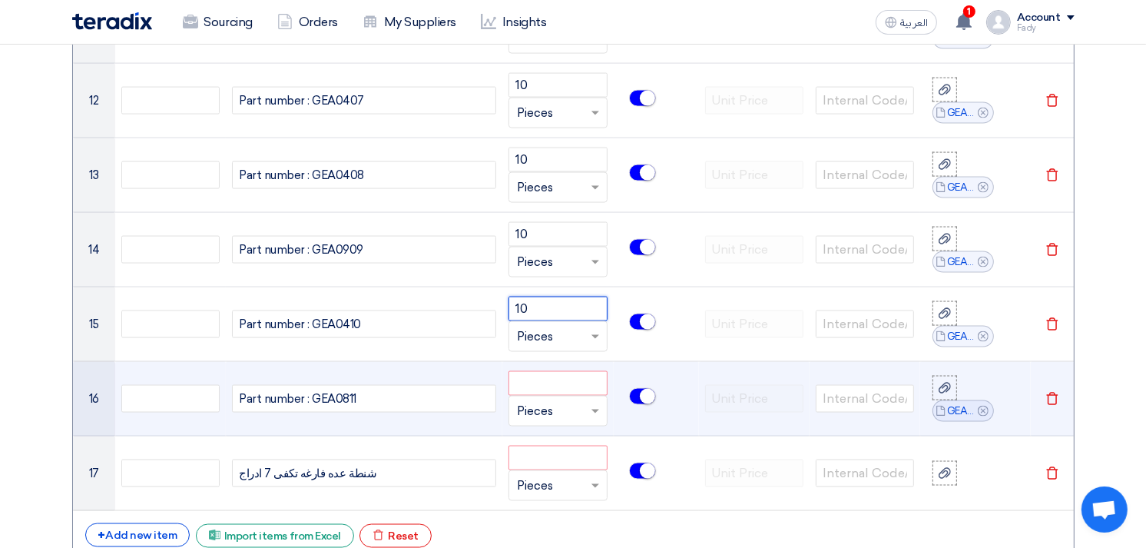
type input "10"
click at [552, 386] on input "number" at bounding box center [558, 383] width 98 height 25
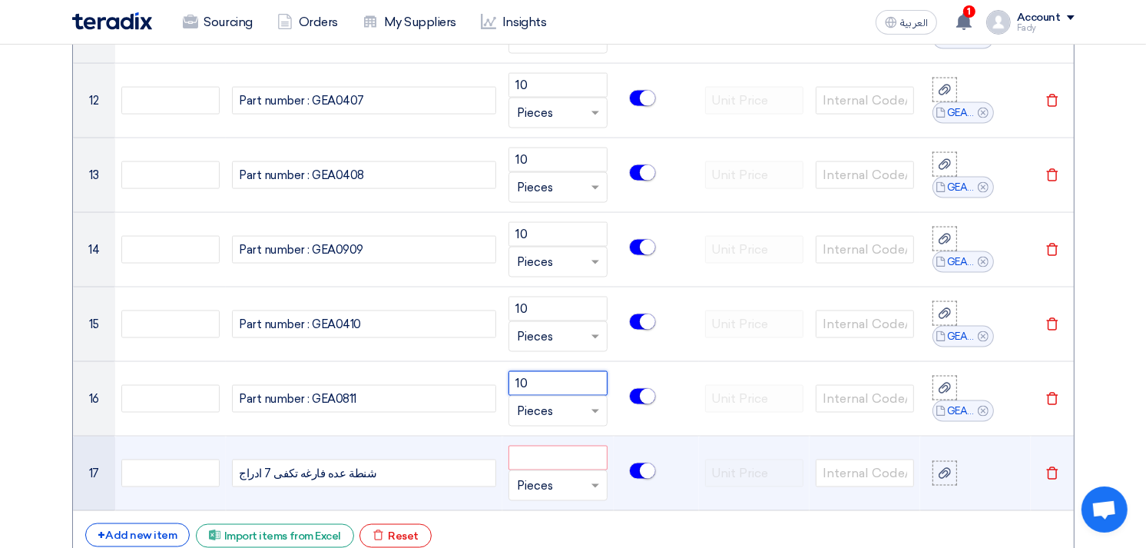
type input "10"
click at [571, 461] on input "number" at bounding box center [558, 458] width 98 height 25
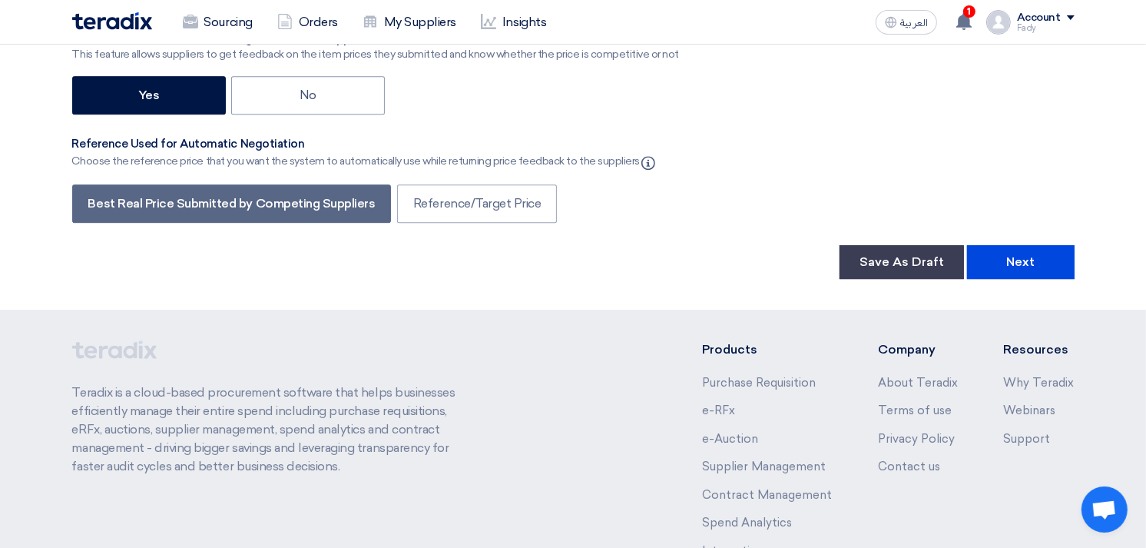
scroll to position [4097, 0]
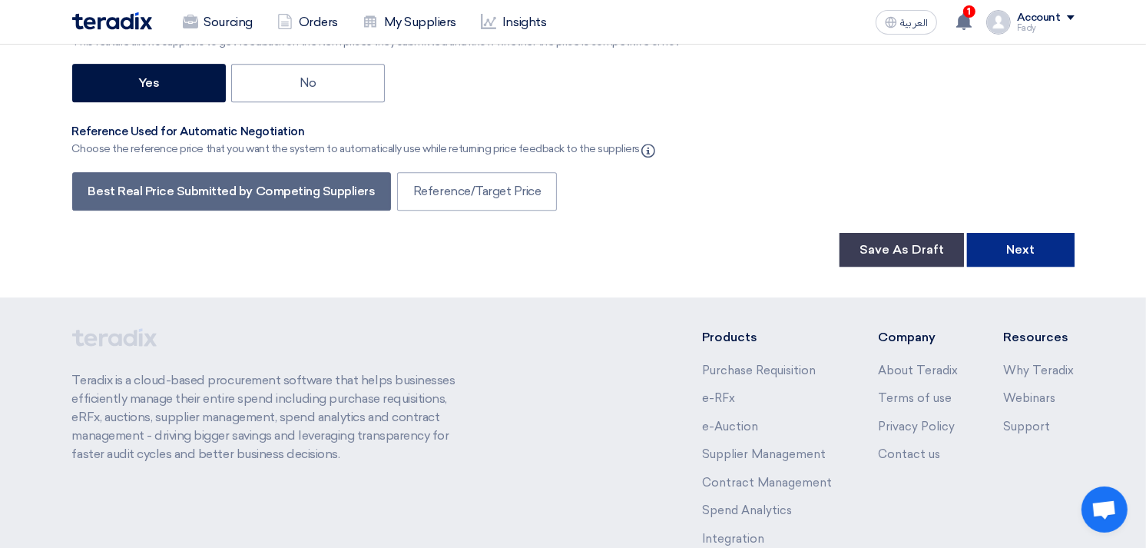
type input "10"
click at [1039, 233] on button "Next" at bounding box center [1021, 250] width 108 height 34
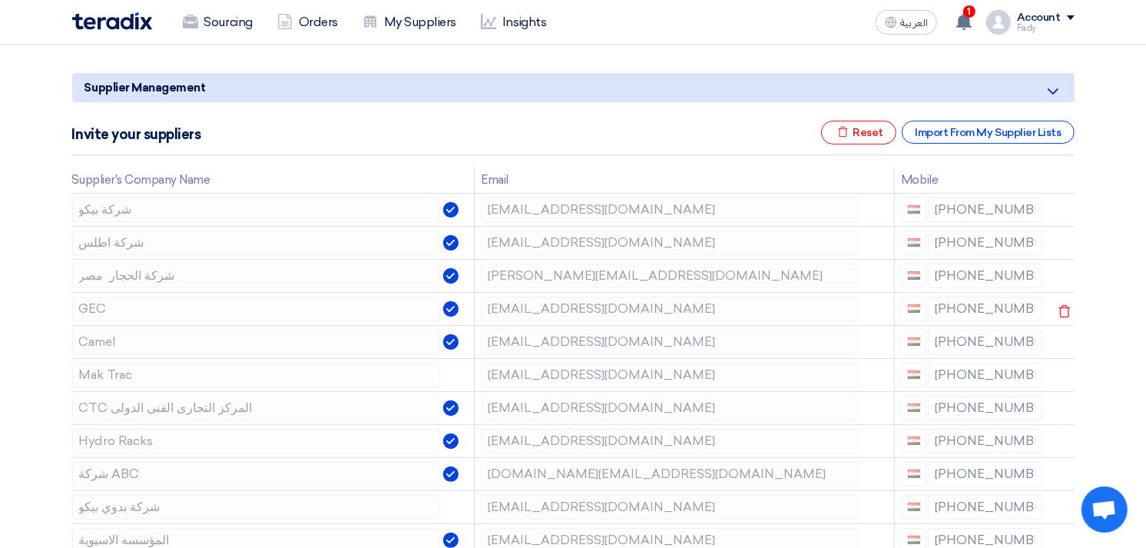
scroll to position [171, 0]
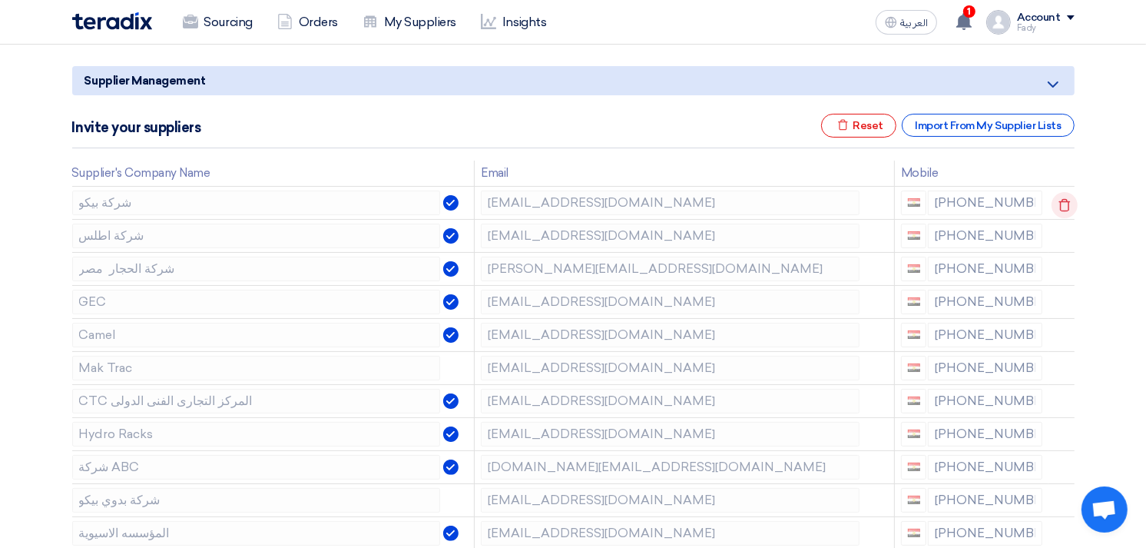
click at [1059, 202] on use at bounding box center [1065, 204] width 12 height 13
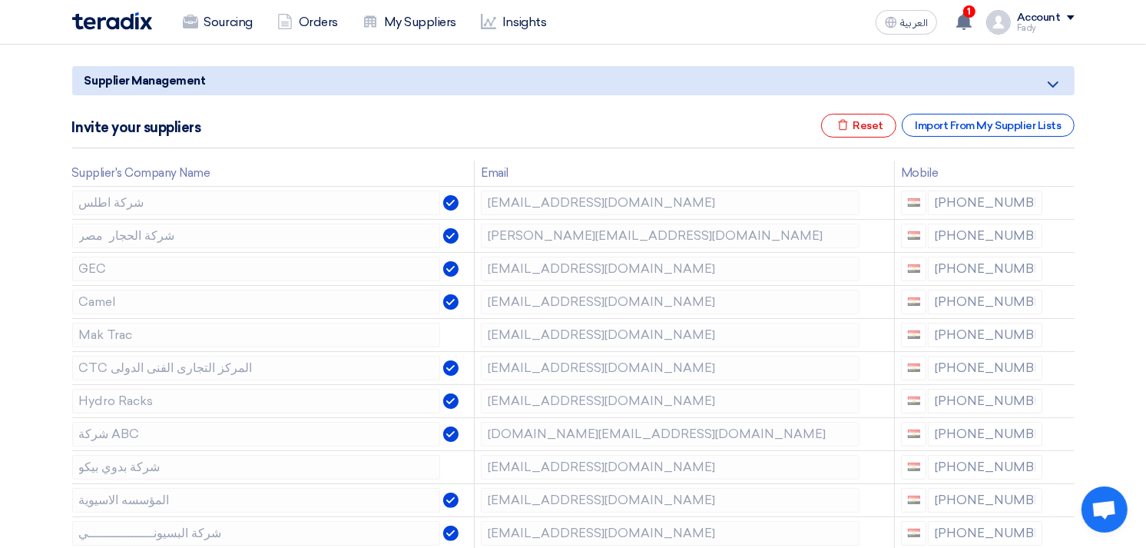
click at [0, 0] on use at bounding box center [0, 0] width 0 height 0
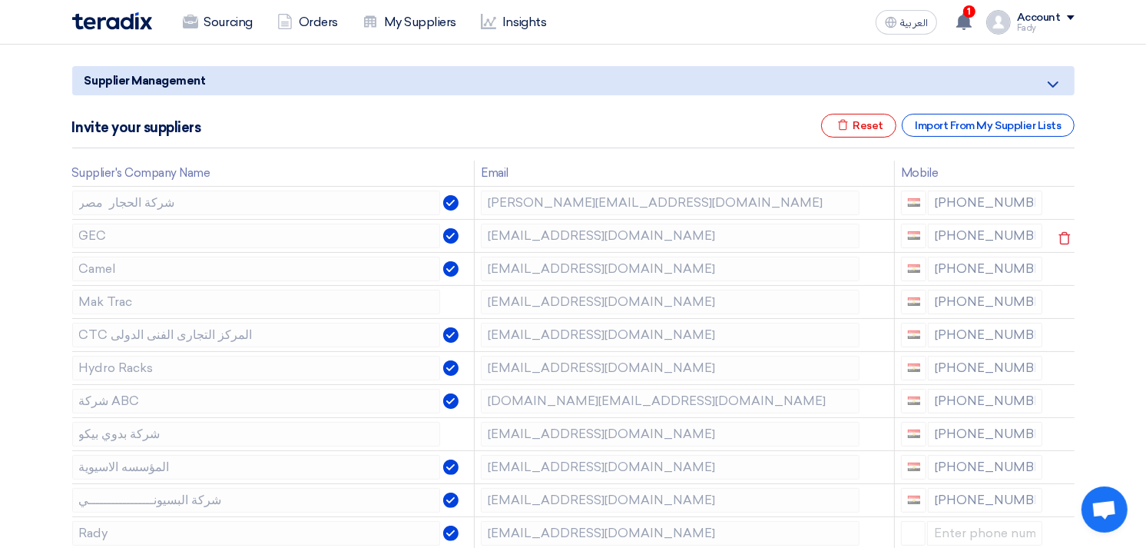
click at [0, 0] on icon at bounding box center [0, 0] width 0 height 0
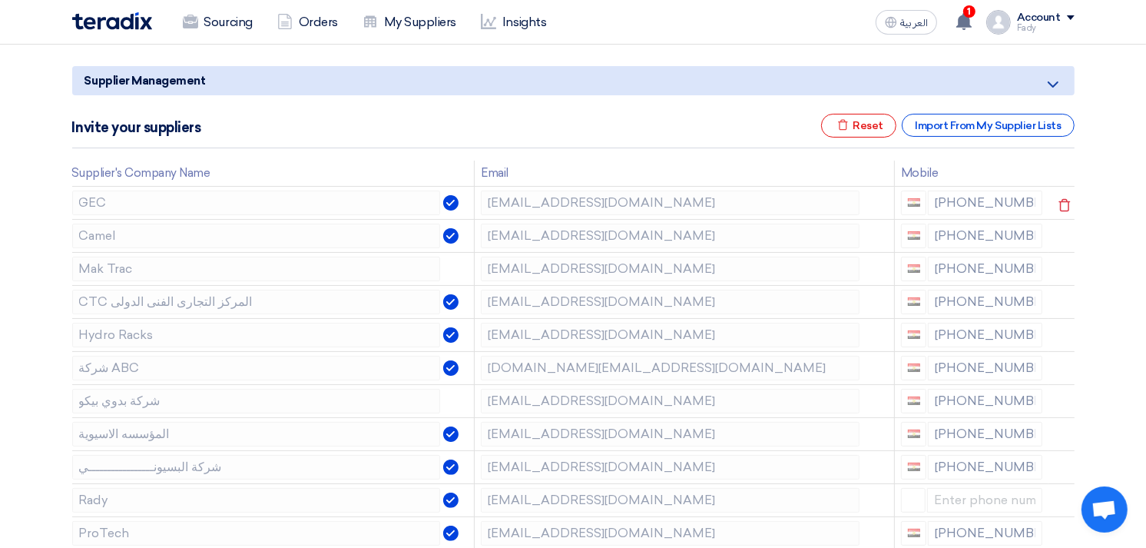
click at [1060, 202] on icon at bounding box center [1065, 205] width 26 height 26
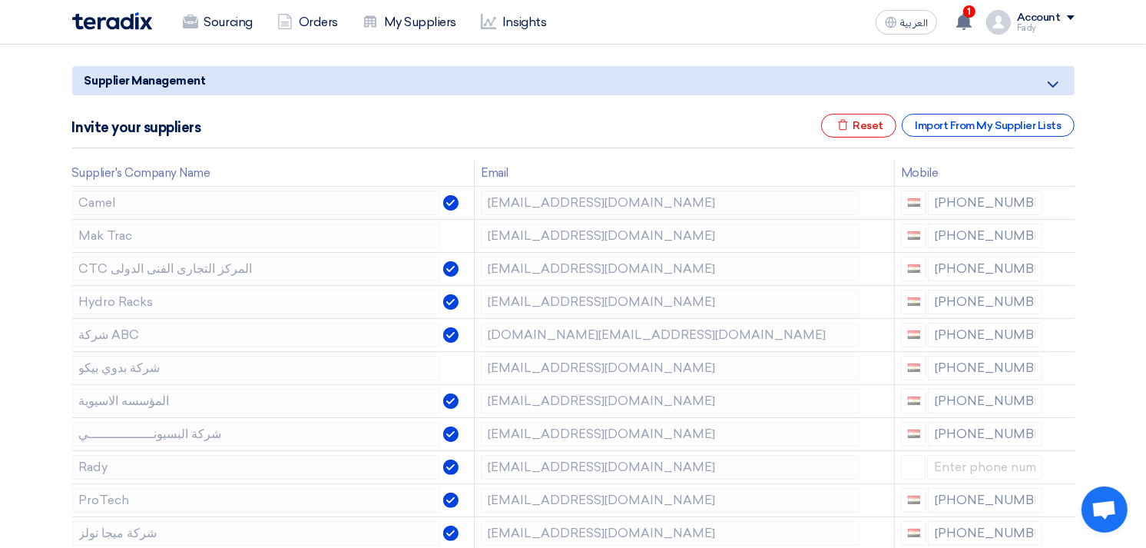
click at [0, 0] on icon at bounding box center [0, 0] width 0 height 0
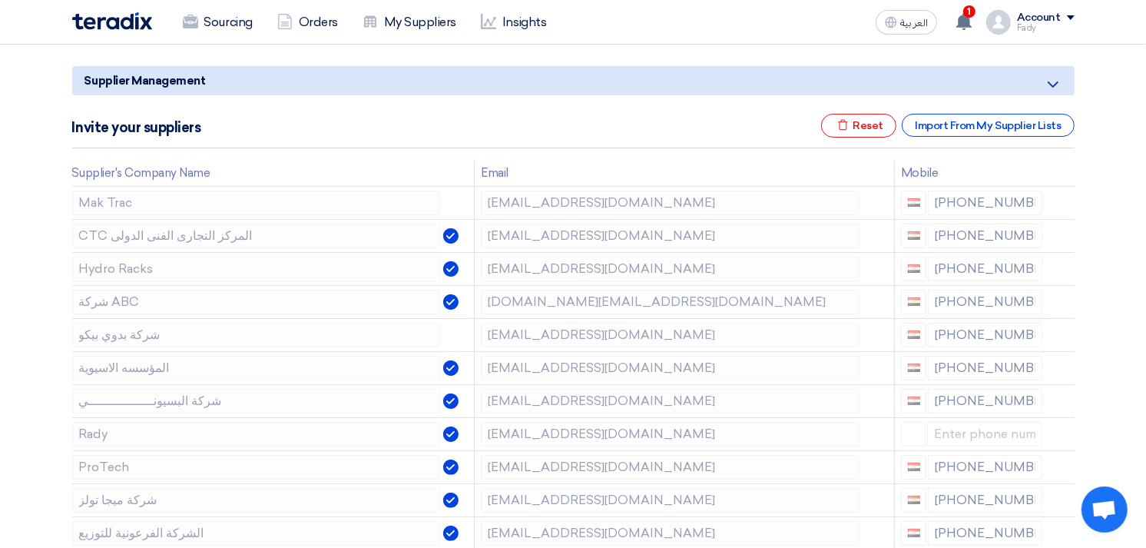
click at [0, 0] on icon at bounding box center [0, 0] width 0 height 0
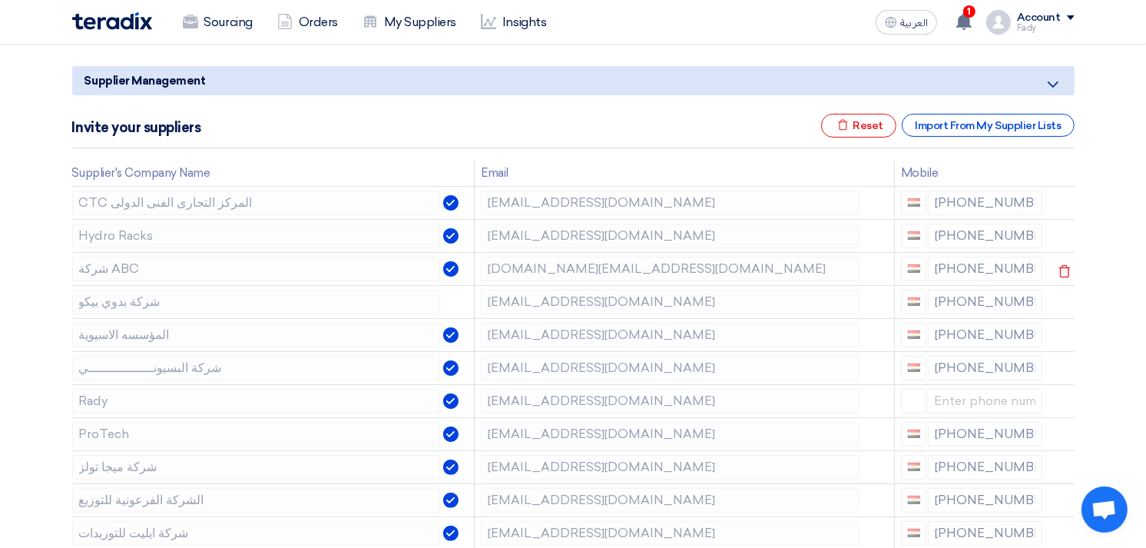
click at [0, 0] on icon at bounding box center [0, 0] width 0 height 0
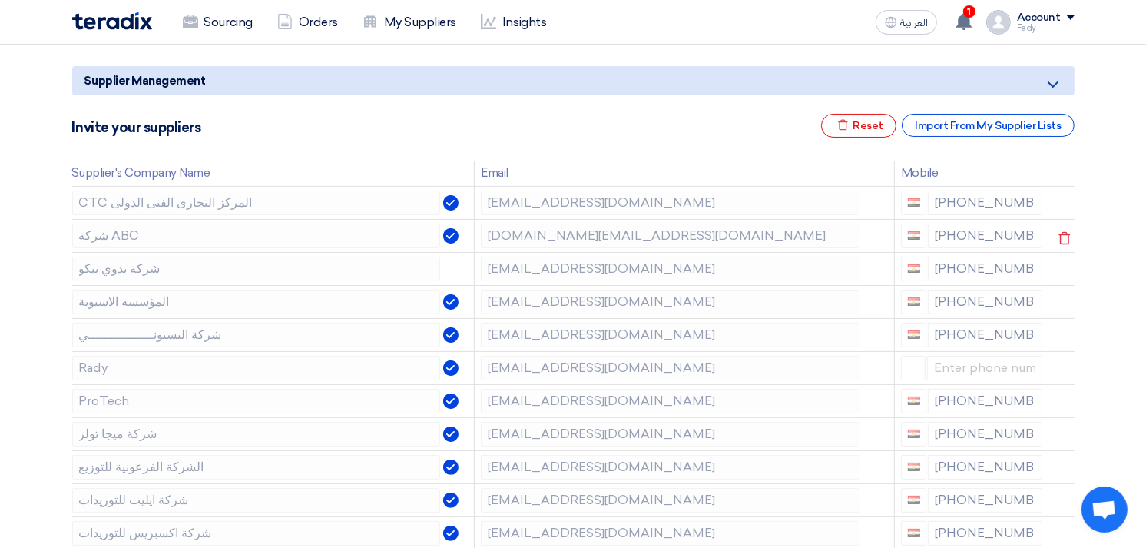
click at [1060, 236] on icon at bounding box center [1065, 238] width 26 height 26
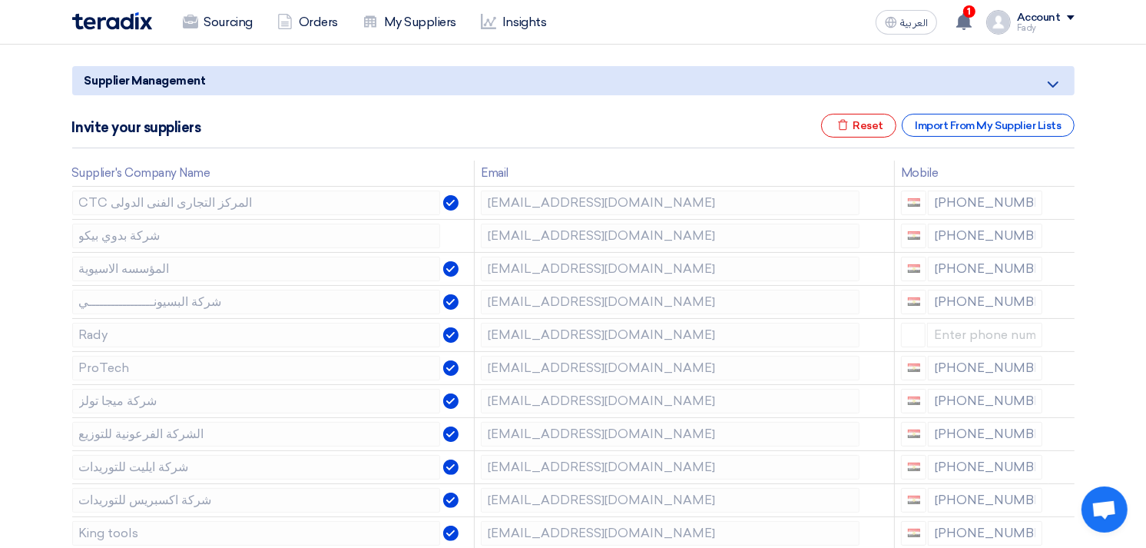
click at [0, 0] on icon at bounding box center [0, 0] width 0 height 0
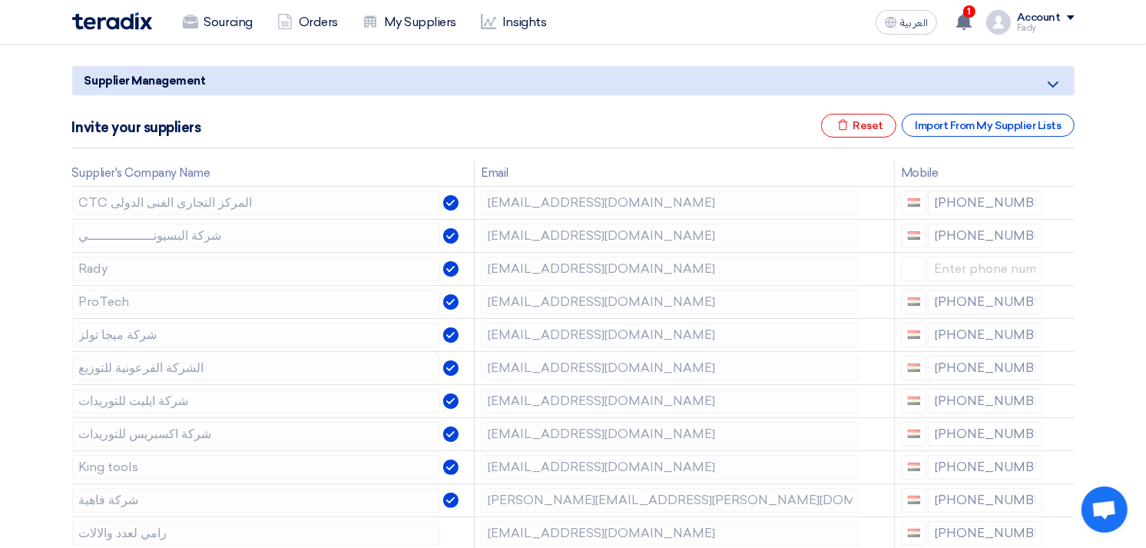
click at [0, 0] on icon at bounding box center [0, 0] width 0 height 0
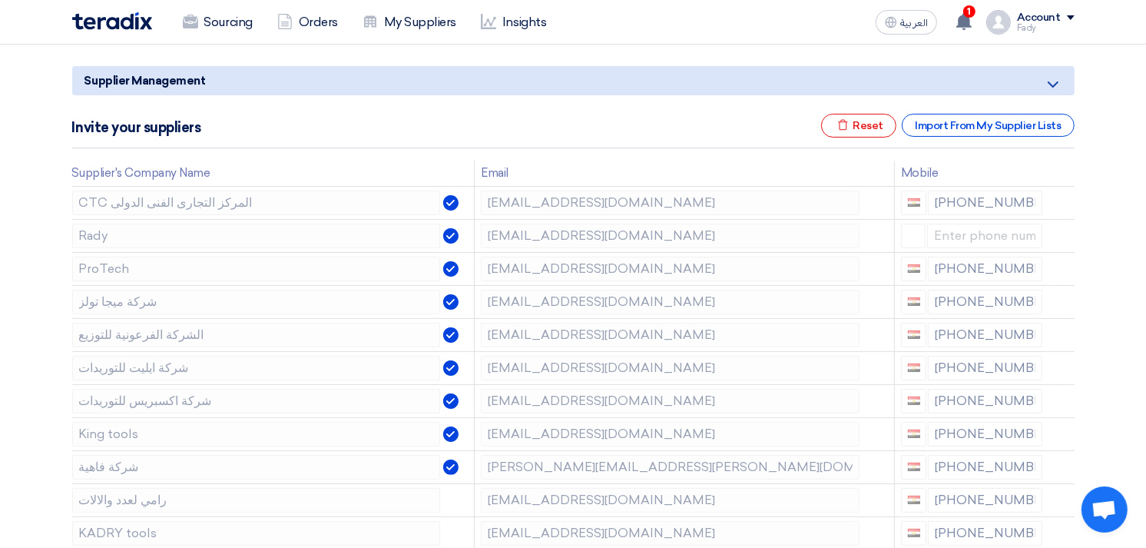
click at [0, 0] on icon at bounding box center [0, 0] width 0 height 0
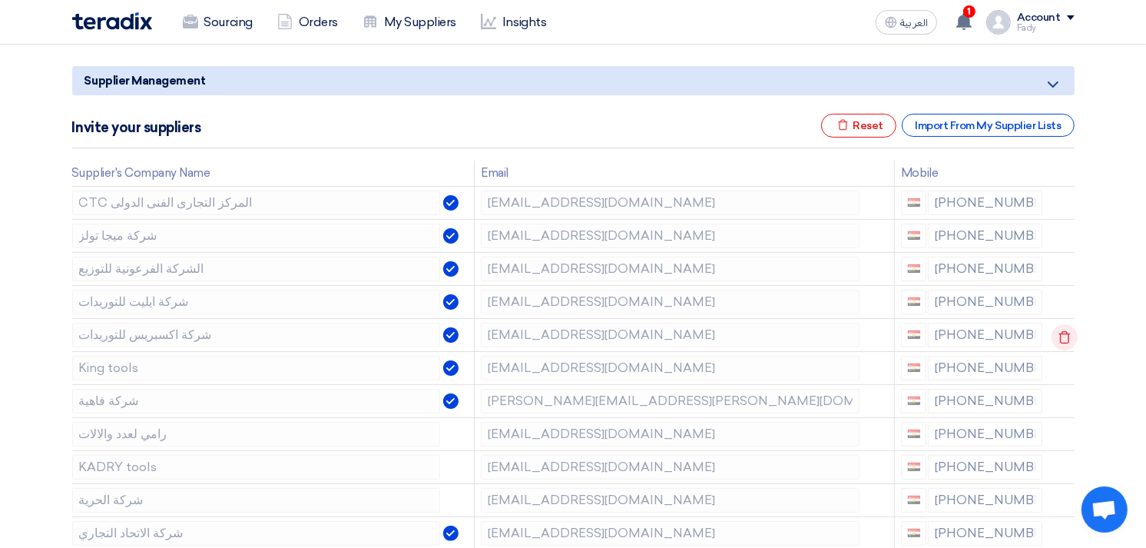
click at [1063, 335] on icon at bounding box center [1065, 337] width 26 height 26
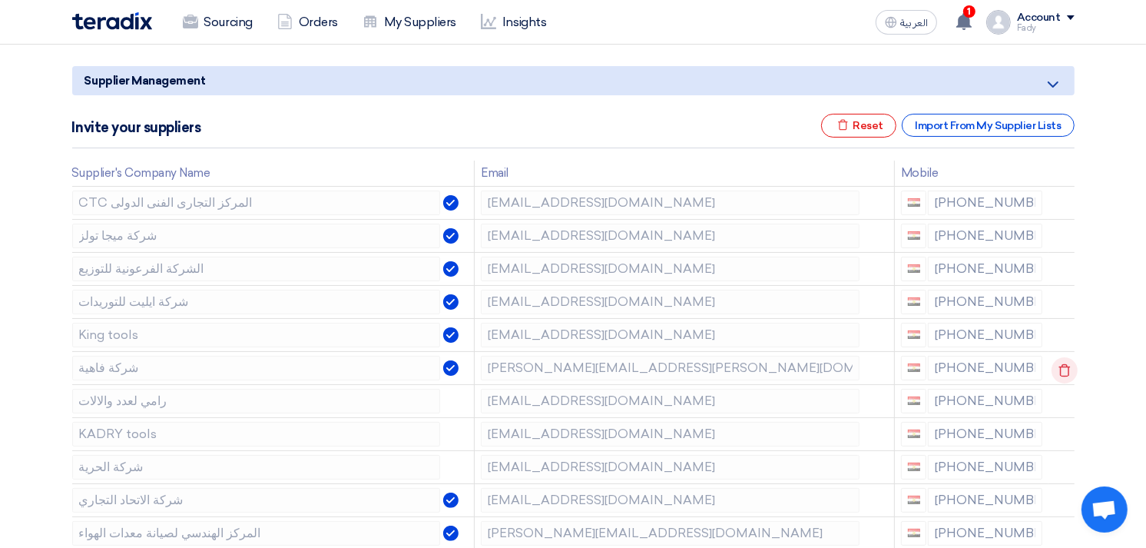
click at [1058, 364] on icon at bounding box center [1065, 370] width 26 height 26
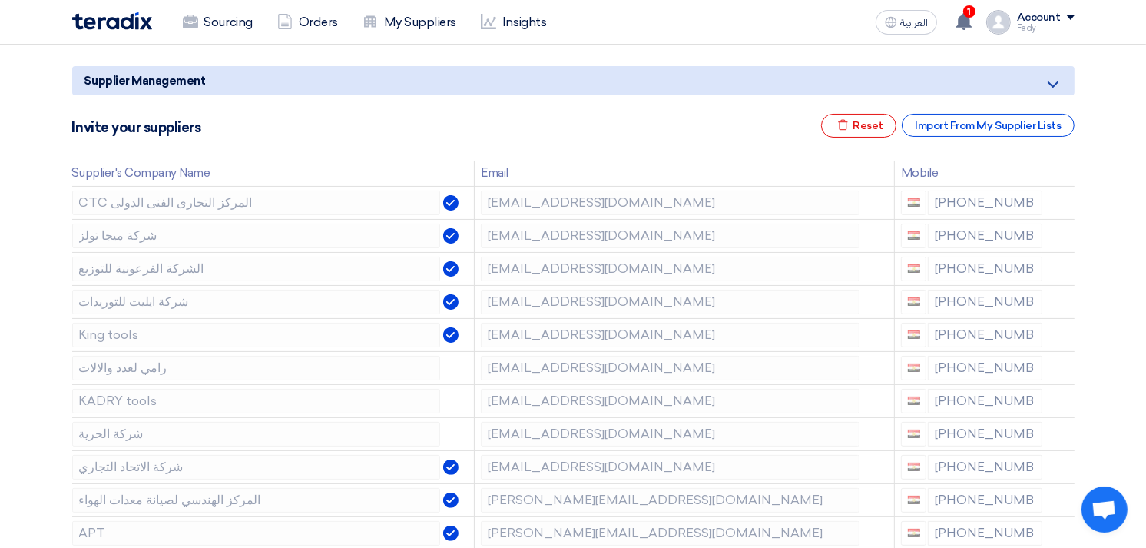
click at [0, 0] on icon at bounding box center [0, 0] width 0 height 0
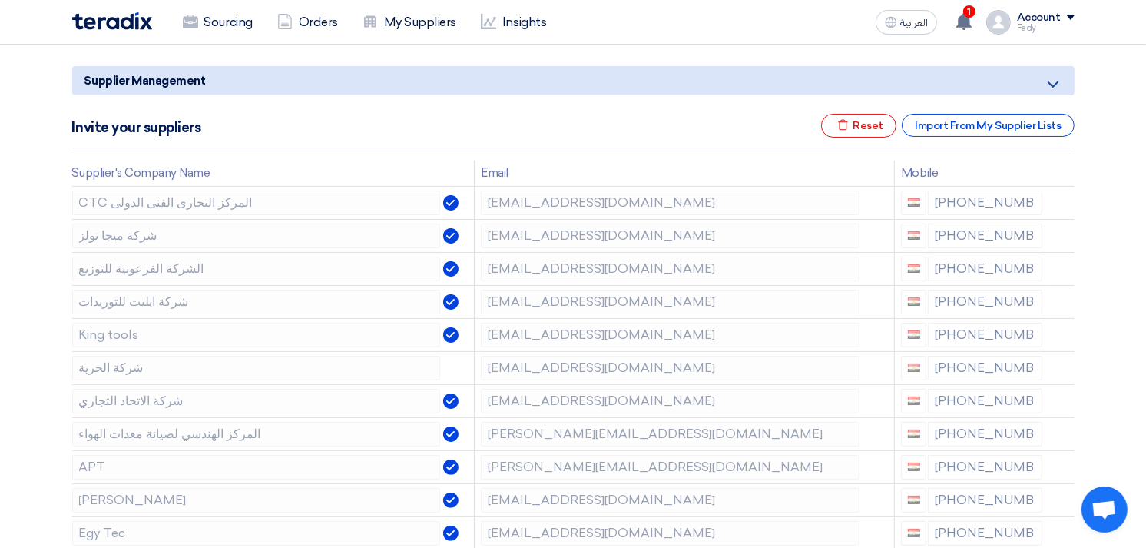
click at [0, 0] on icon at bounding box center [0, 0] width 0 height 0
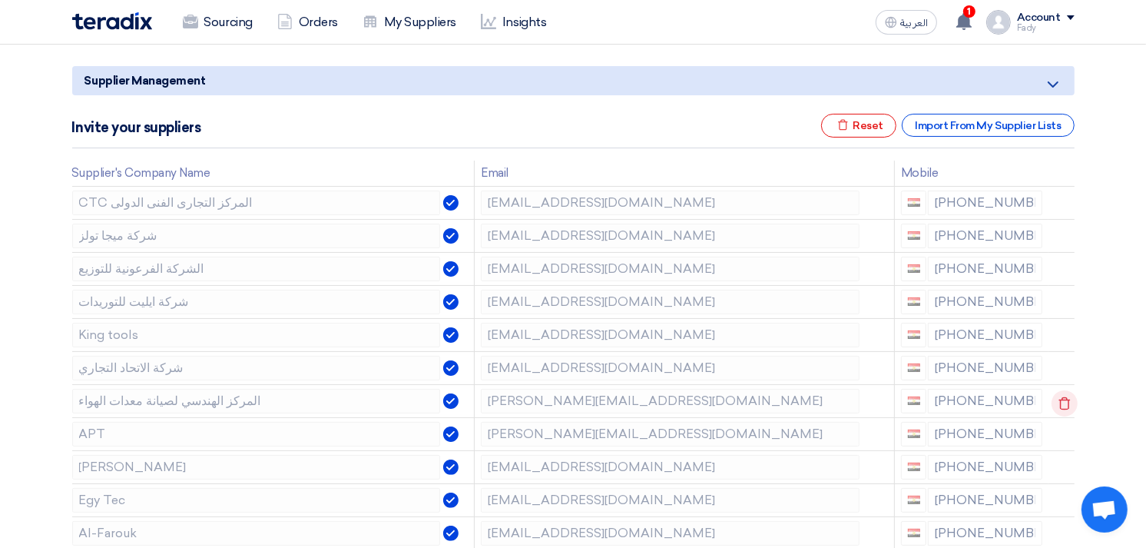
click at [1060, 396] on icon at bounding box center [1065, 403] width 26 height 26
click at [0, 0] on icon at bounding box center [0, 0] width 0 height 0
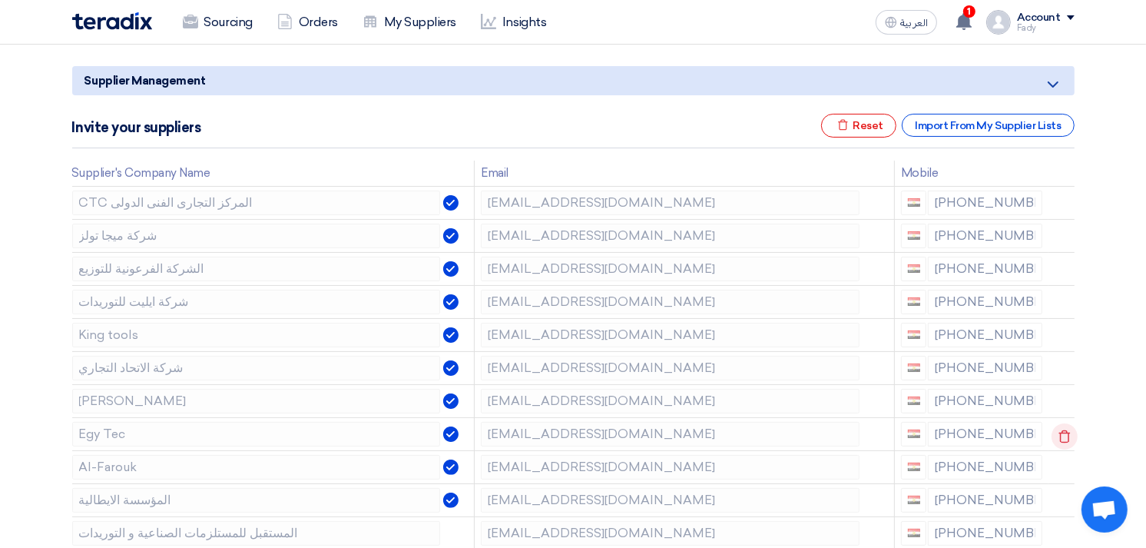
click at [1061, 433] on icon at bounding box center [1065, 436] width 26 height 26
click at [0, 0] on icon at bounding box center [0, 0] width 0 height 0
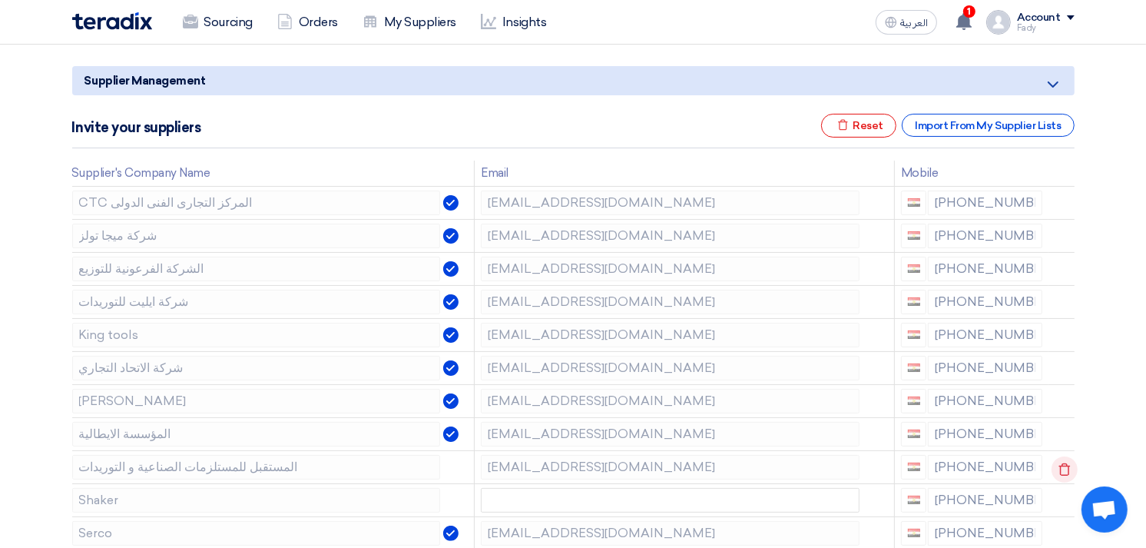
click at [1059, 463] on icon at bounding box center [1065, 469] width 26 height 26
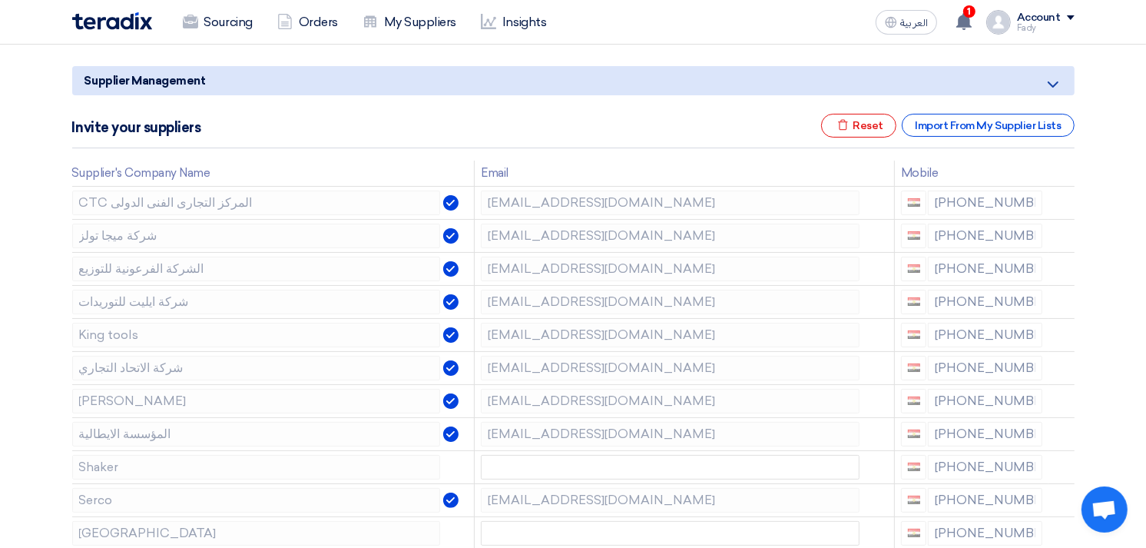
click at [0, 0] on icon at bounding box center [0, 0] width 0 height 0
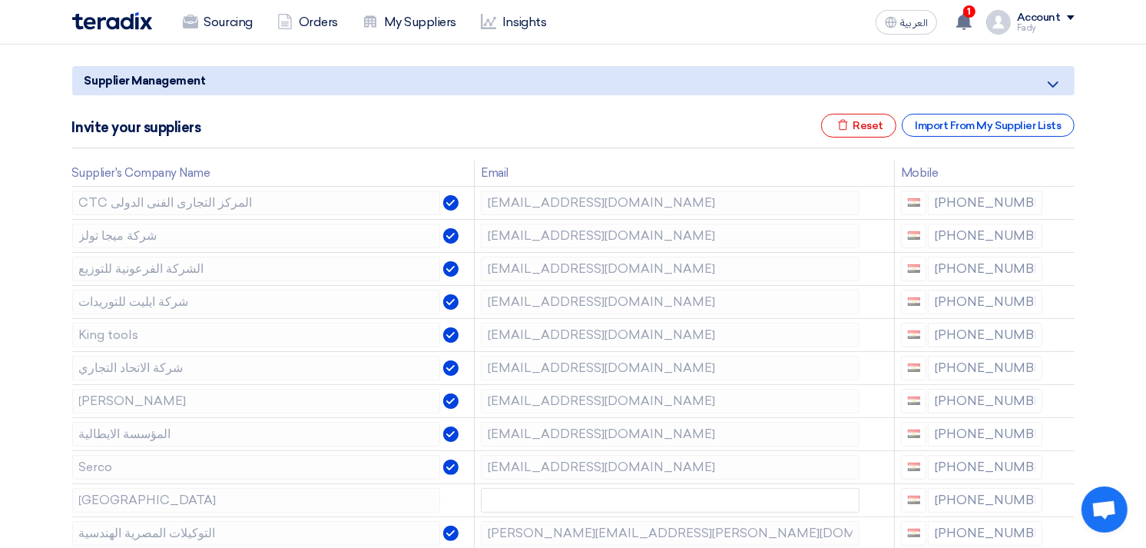
click at [0, 0] on icon at bounding box center [0, 0] width 0 height 0
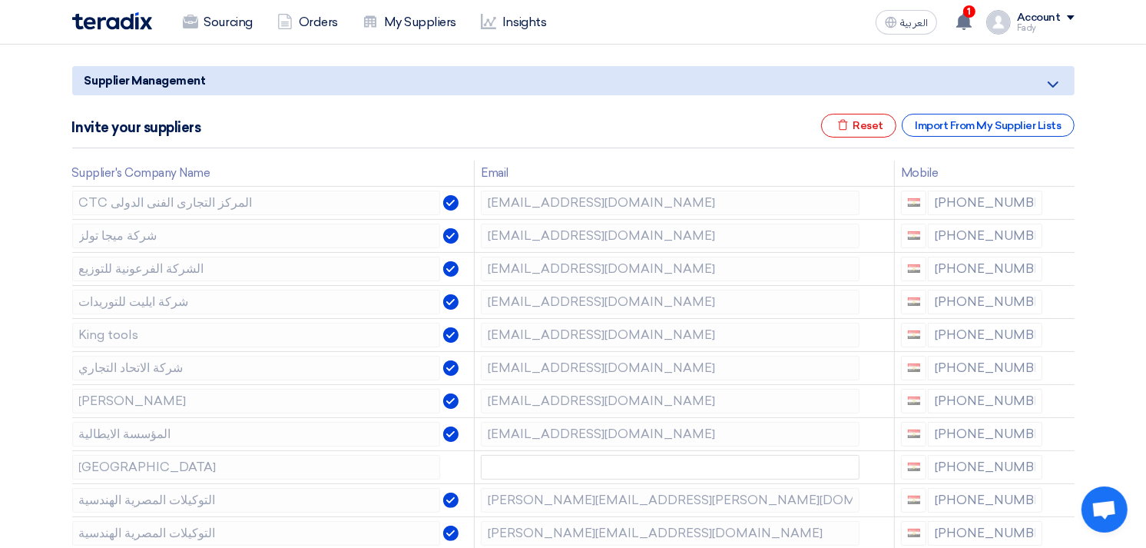
click at [0, 0] on icon at bounding box center [0, 0] width 0 height 0
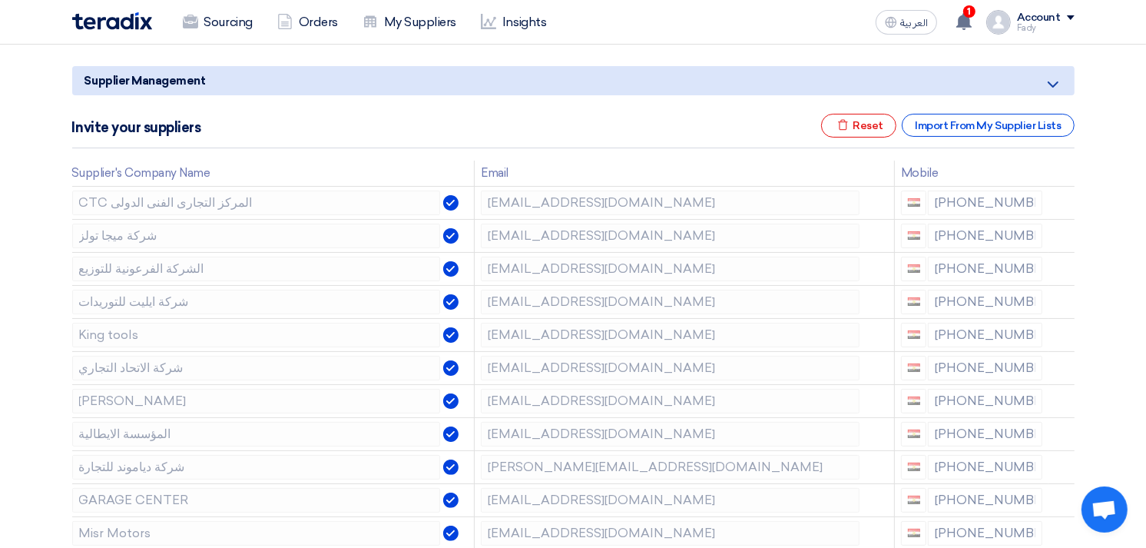
click at [0, 0] on icon at bounding box center [0, 0] width 0 height 0
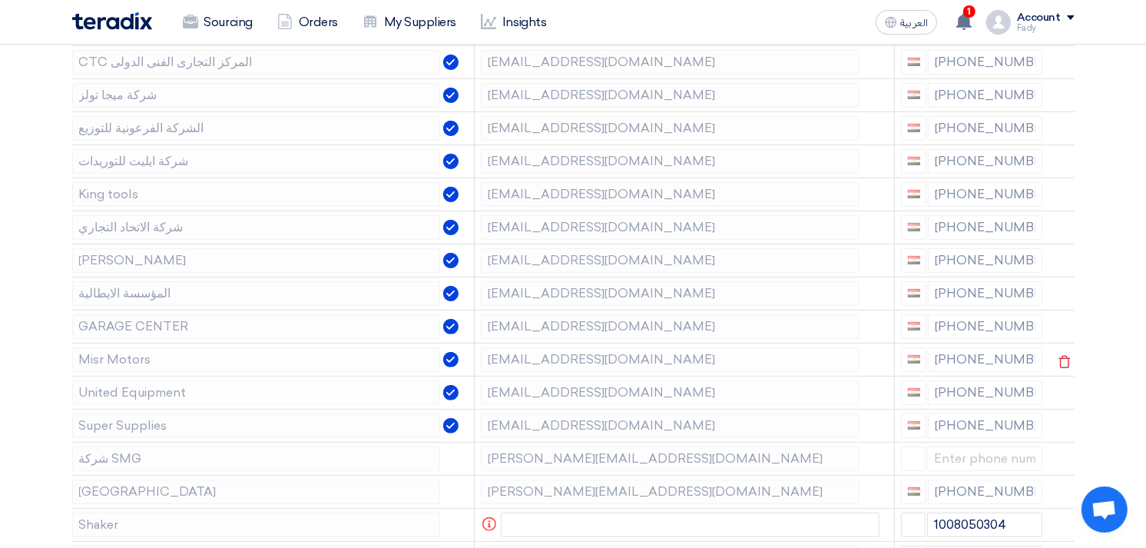
scroll to position [341, 0]
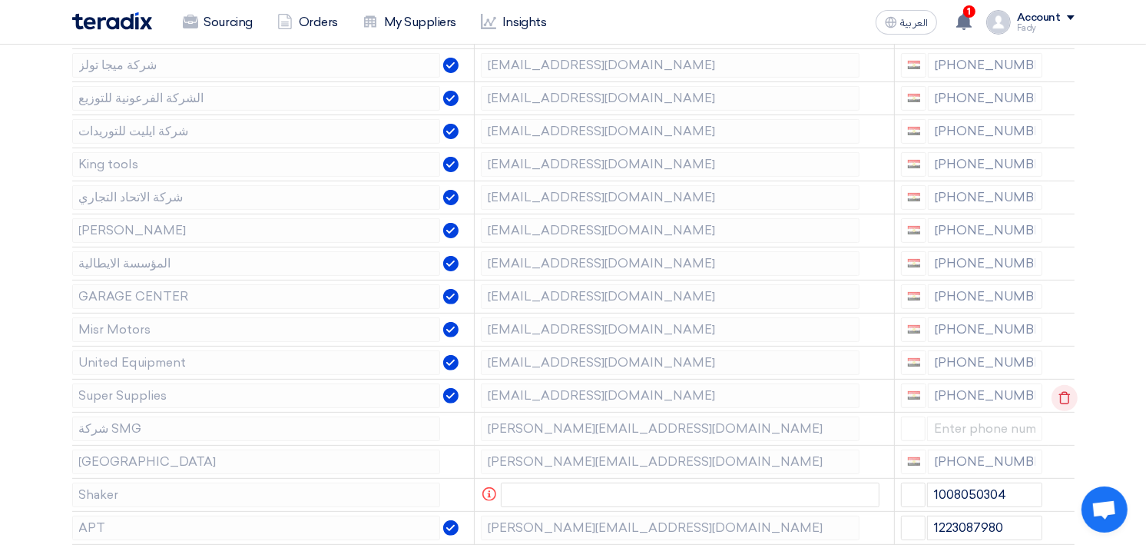
click at [1062, 393] on icon at bounding box center [1065, 398] width 26 height 26
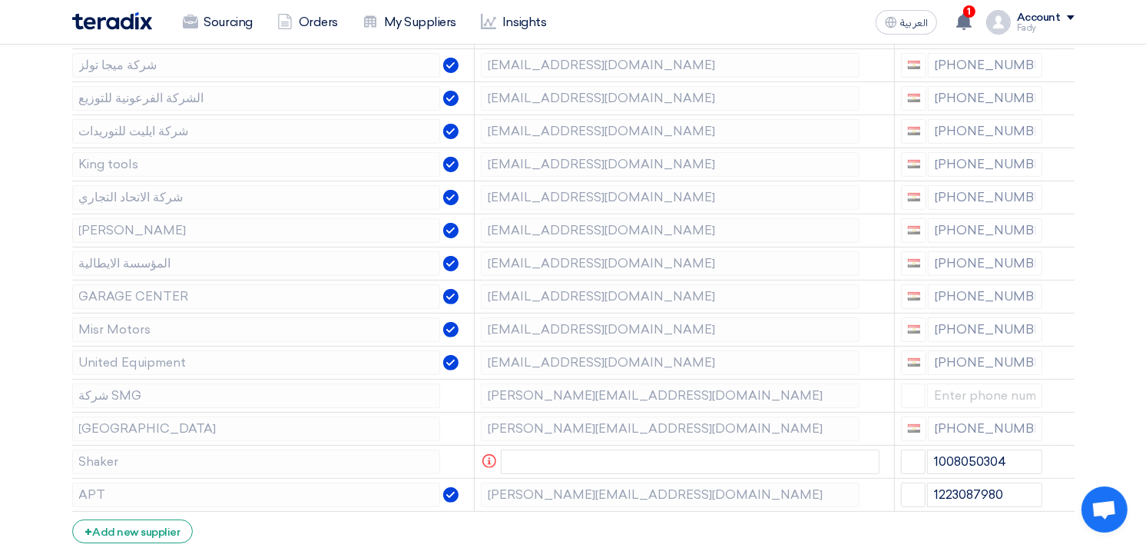
click at [0, 0] on icon at bounding box center [0, 0] width 0 height 0
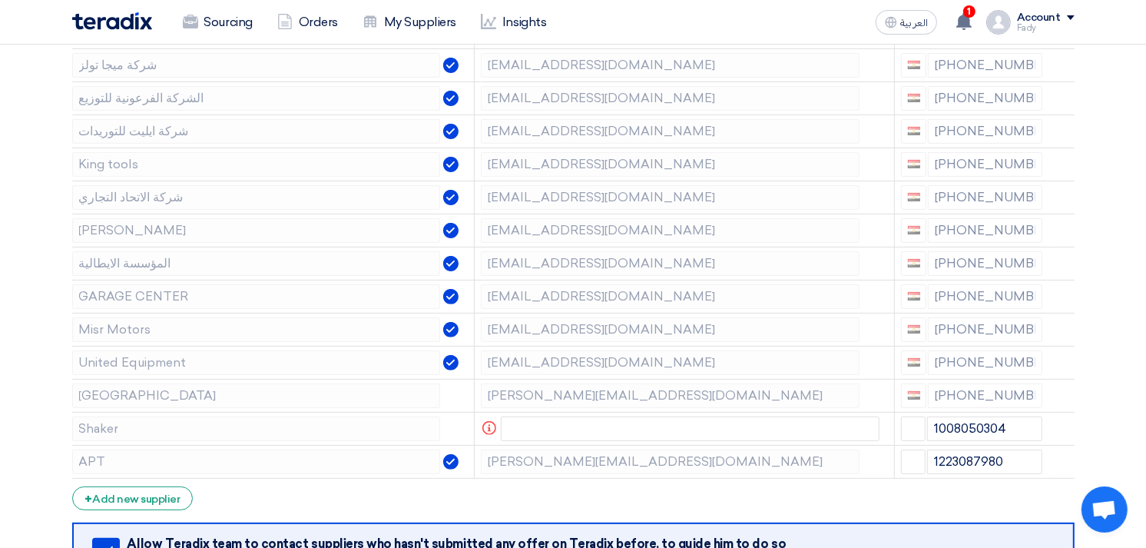
click at [0, 0] on icon at bounding box center [0, 0] width 0 height 0
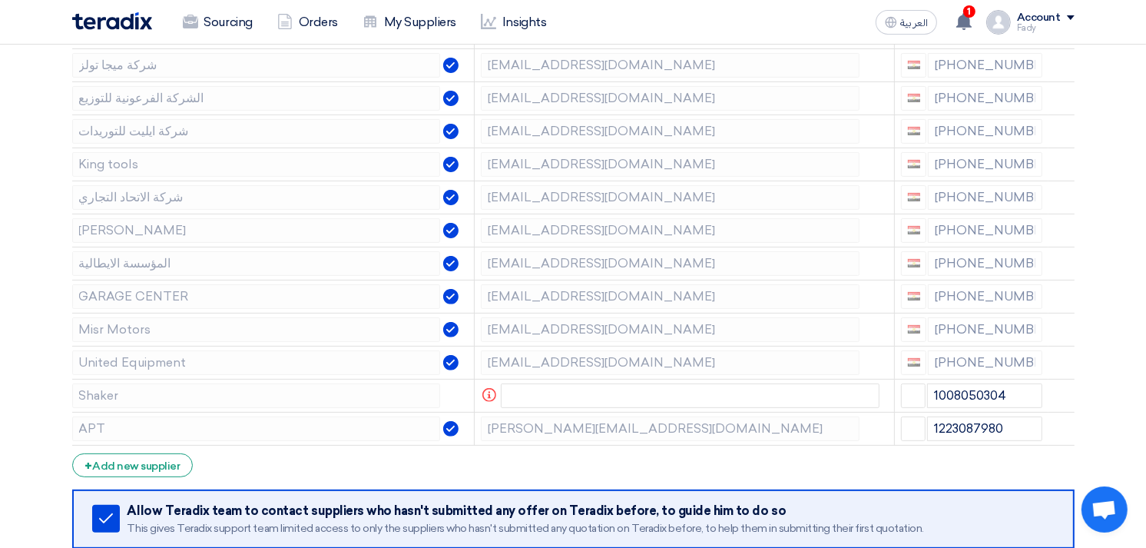
click at [0, 0] on icon at bounding box center [0, 0] width 0 height 0
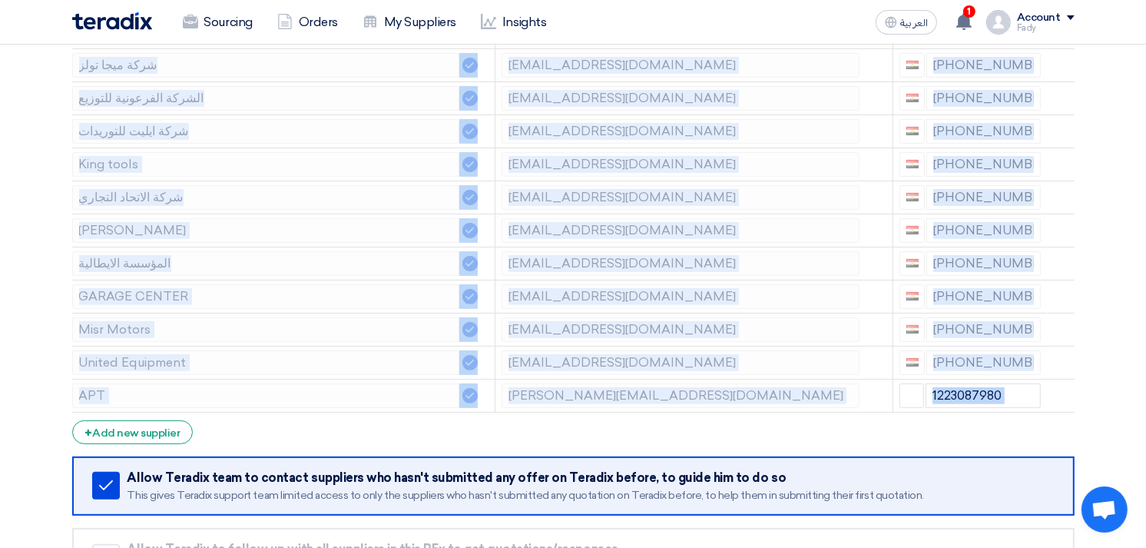
click at [0, 0] on icon at bounding box center [0, 0] width 0 height 0
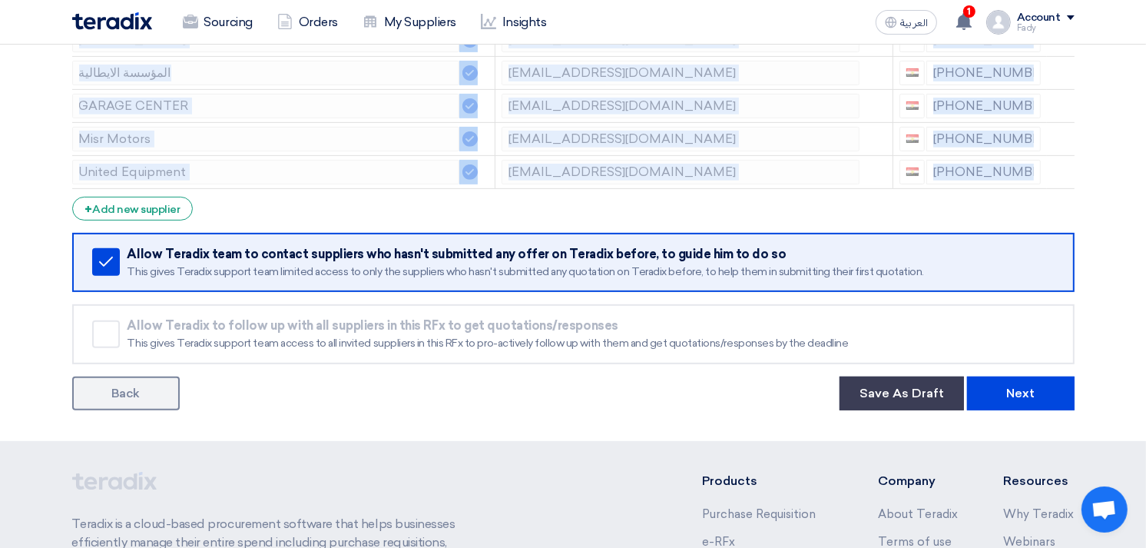
scroll to position [768, 0]
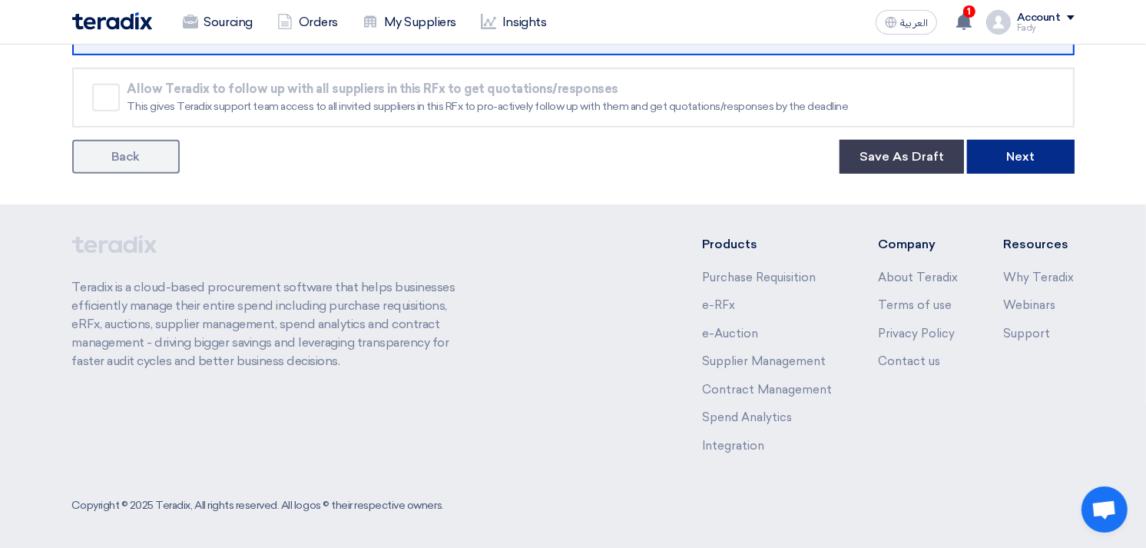
click at [1016, 156] on button "Next" at bounding box center [1021, 157] width 108 height 34
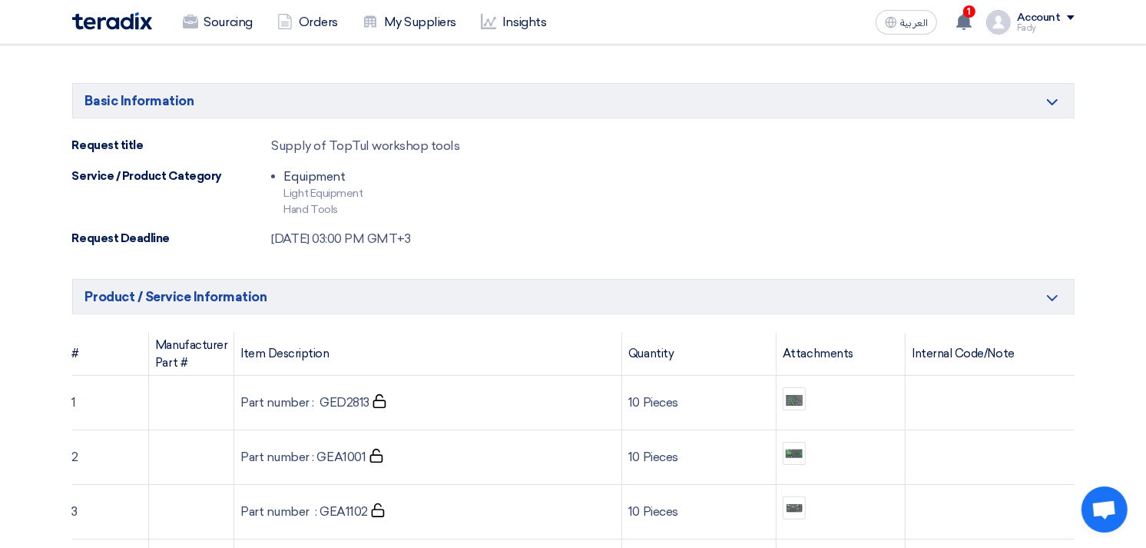
scroll to position [426, 0]
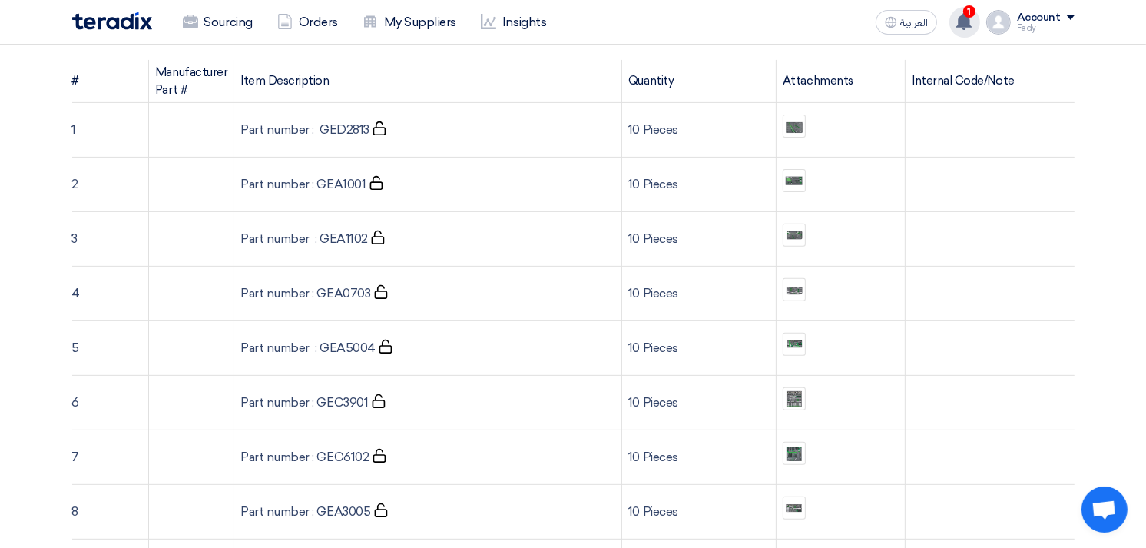
click at [968, 22] on use at bounding box center [964, 21] width 15 height 17
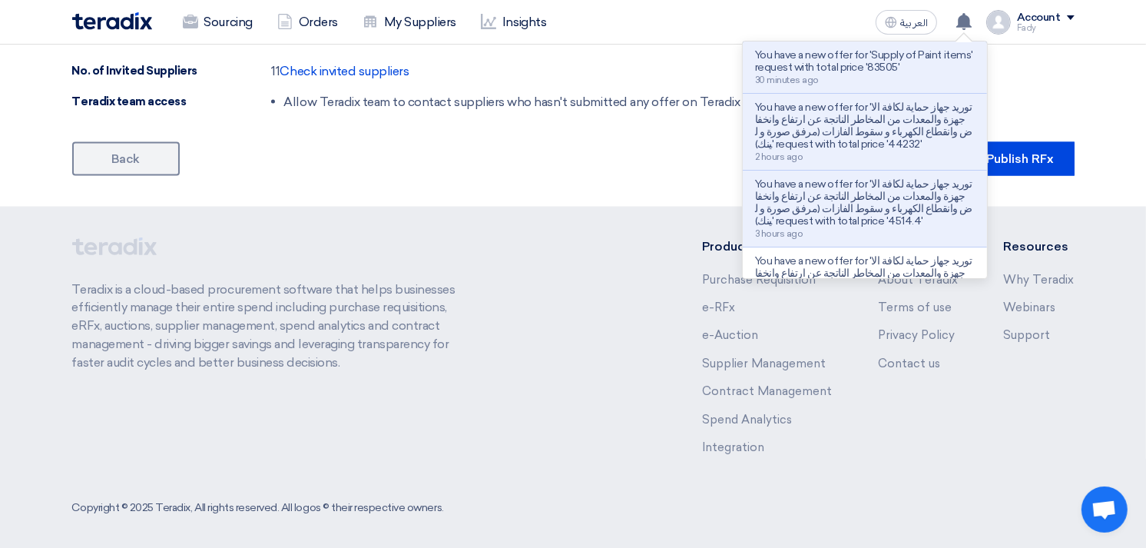
scroll to position [2283, 0]
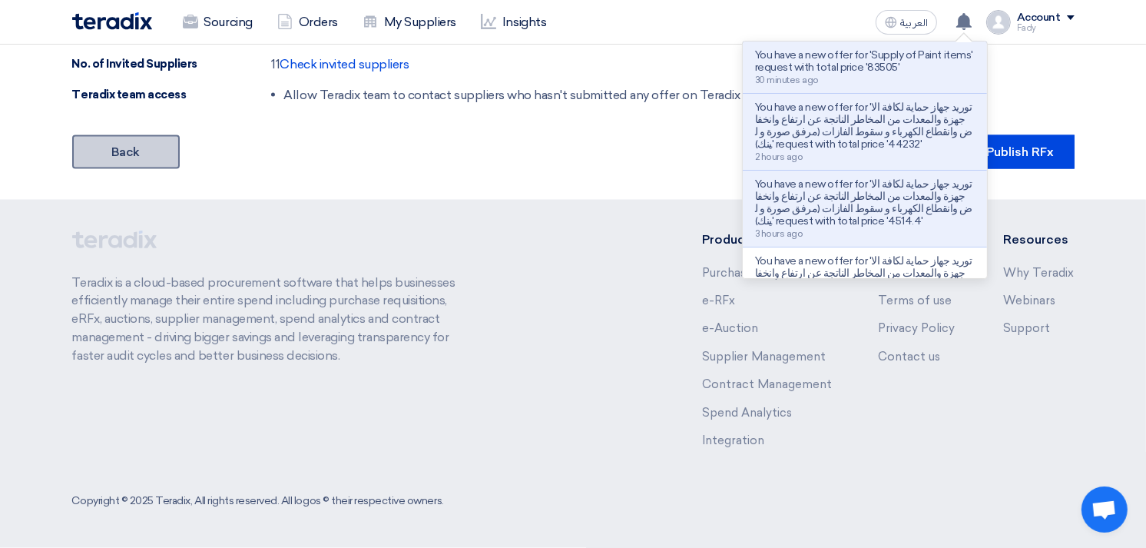
click at [137, 141] on link "Back" at bounding box center [126, 152] width 108 height 34
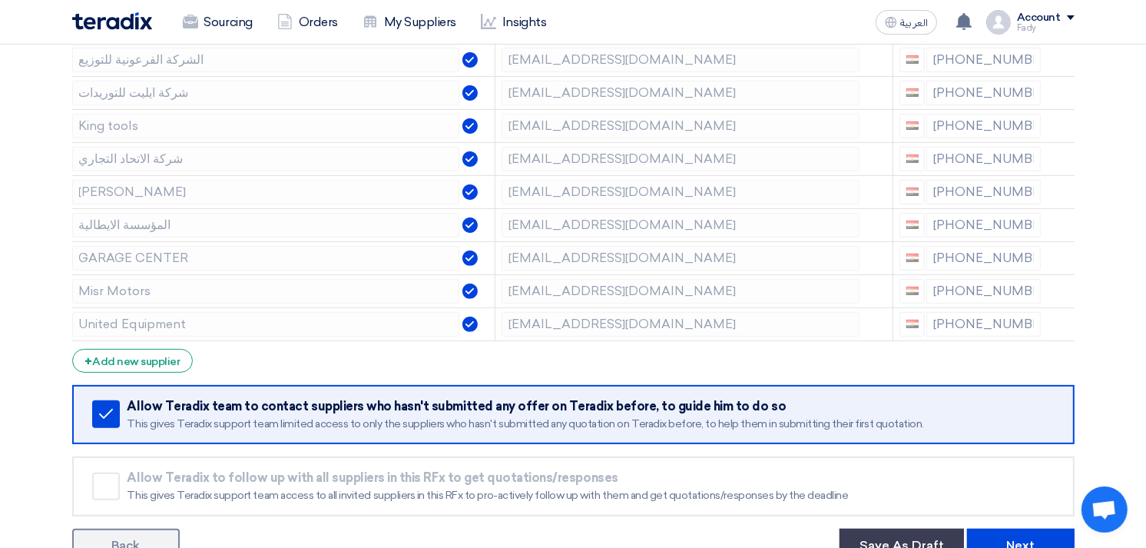
scroll to position [426, 0]
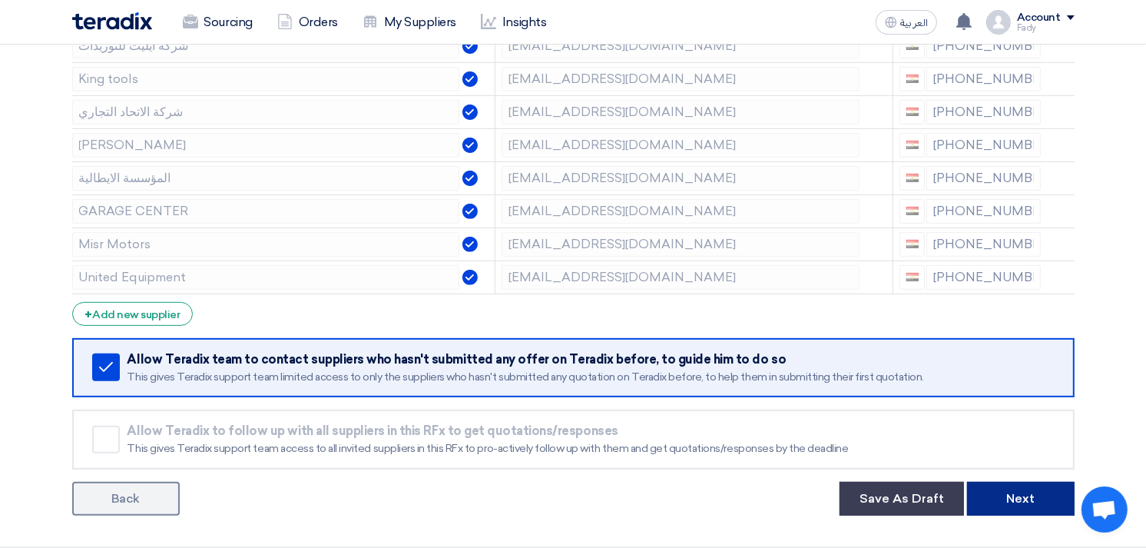
click at [1030, 493] on button "Next" at bounding box center [1021, 499] width 108 height 34
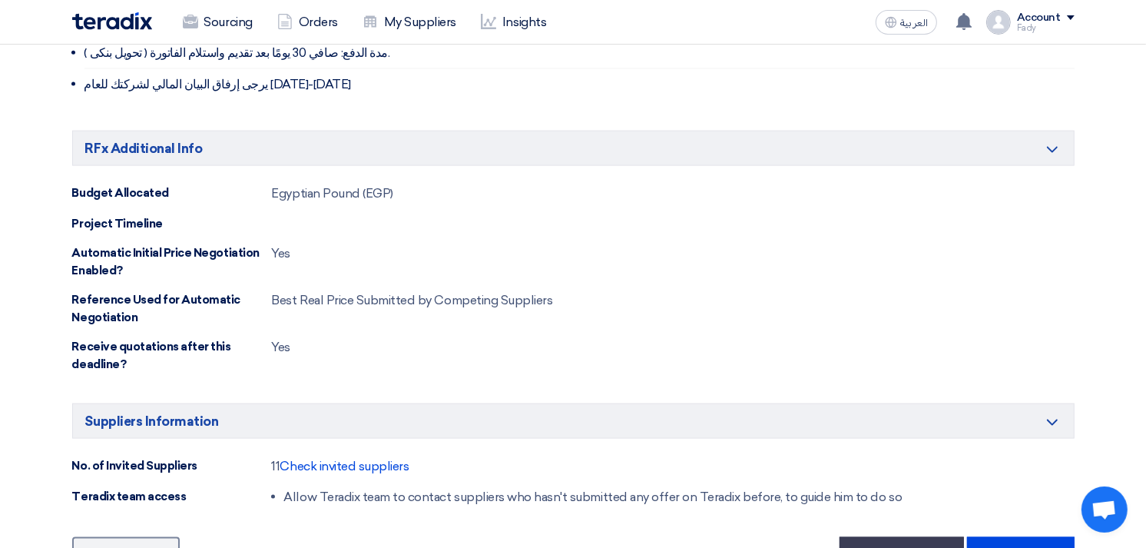
scroll to position [1963, 0]
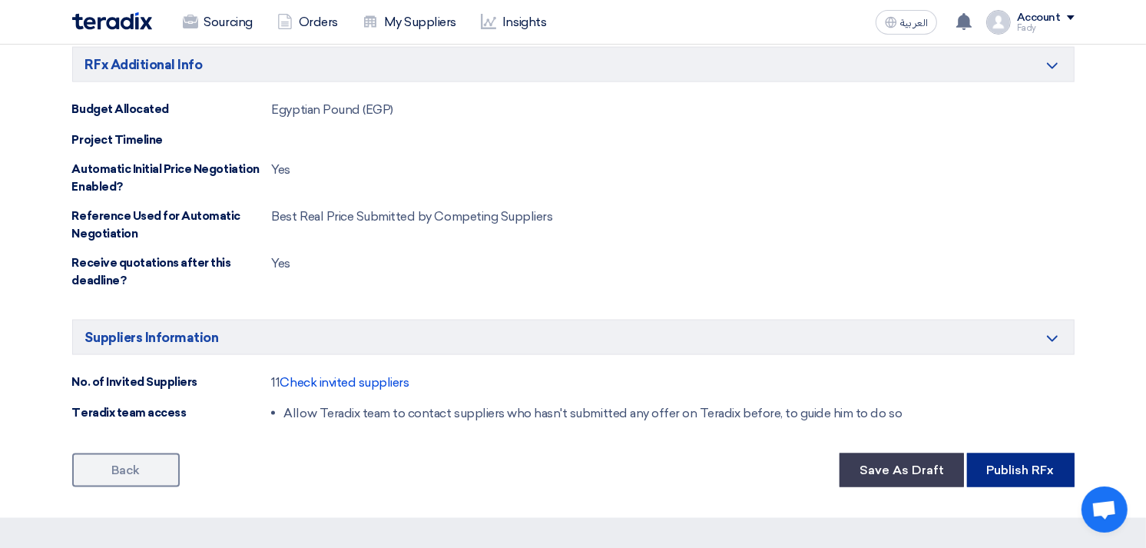
click at [1015, 473] on button "Publish RFx" at bounding box center [1021, 470] width 108 height 34
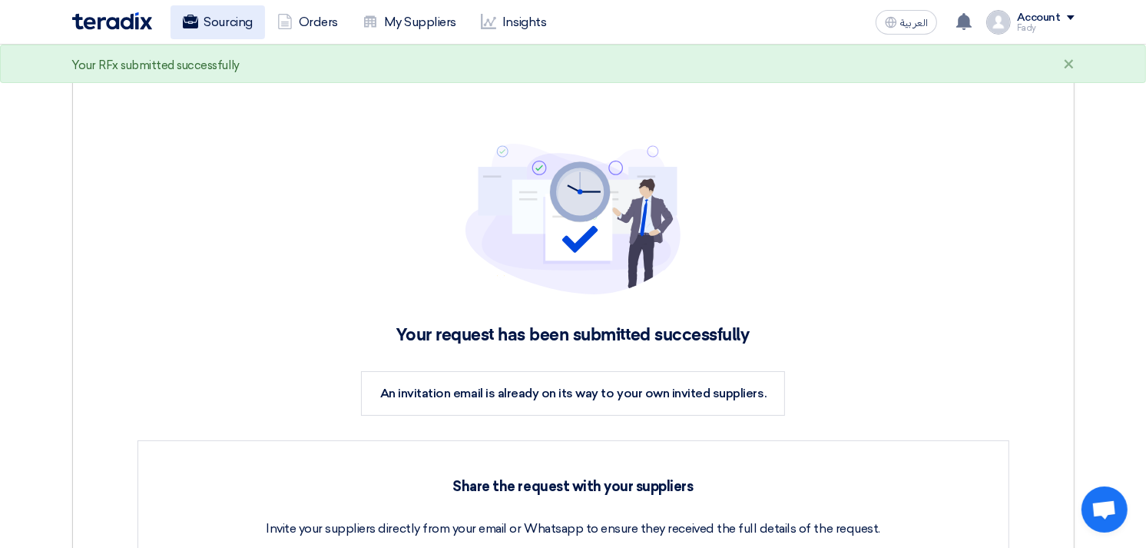
click at [201, 25] on link "Sourcing" at bounding box center [218, 22] width 95 height 34
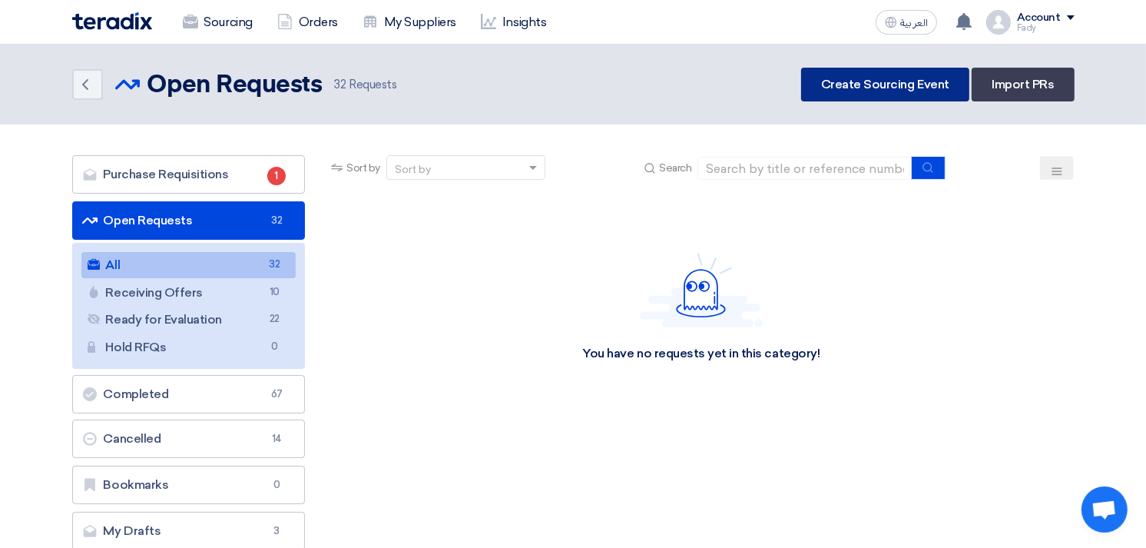
click at [886, 77] on link "Create Sourcing Event" at bounding box center [885, 85] width 168 height 34
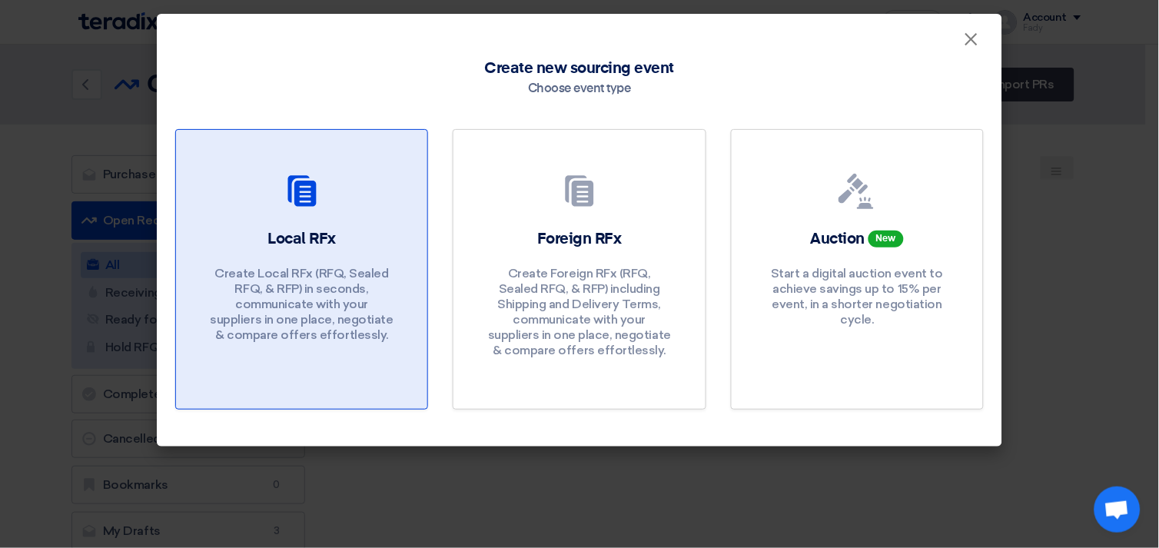
click at [318, 232] on h2 "Local RFx" at bounding box center [301, 239] width 68 height 22
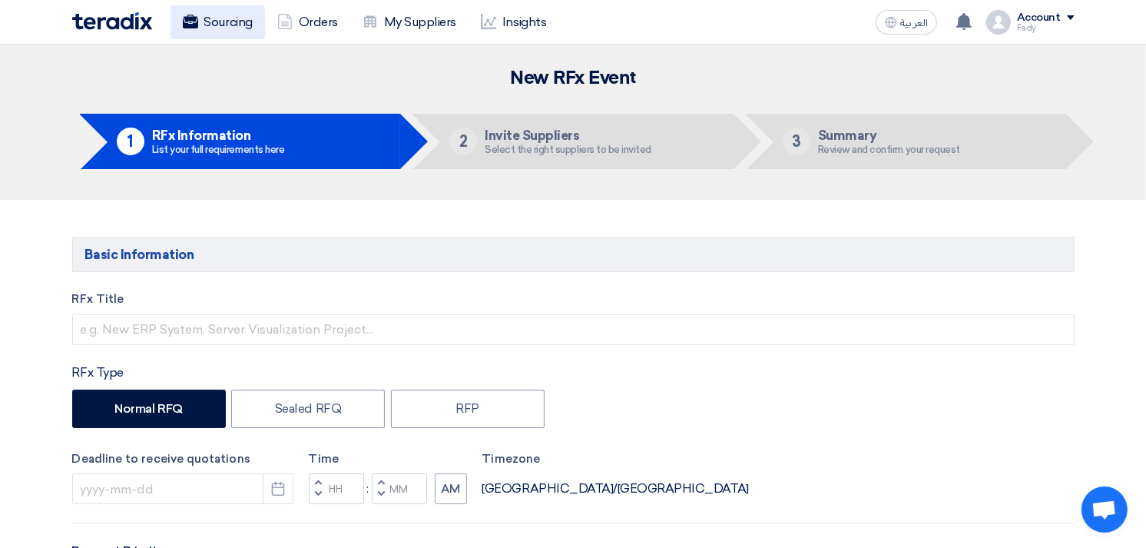
click at [201, 8] on link "Sourcing" at bounding box center [218, 22] width 95 height 34
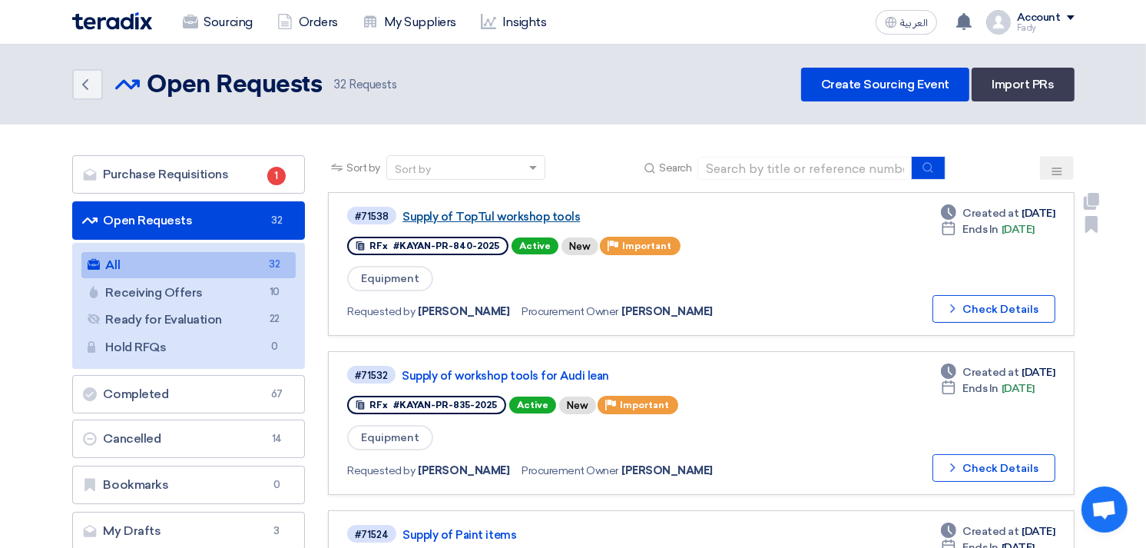
click at [522, 217] on link "Supply of TopTul workshop tools" at bounding box center [595, 217] width 384 height 14
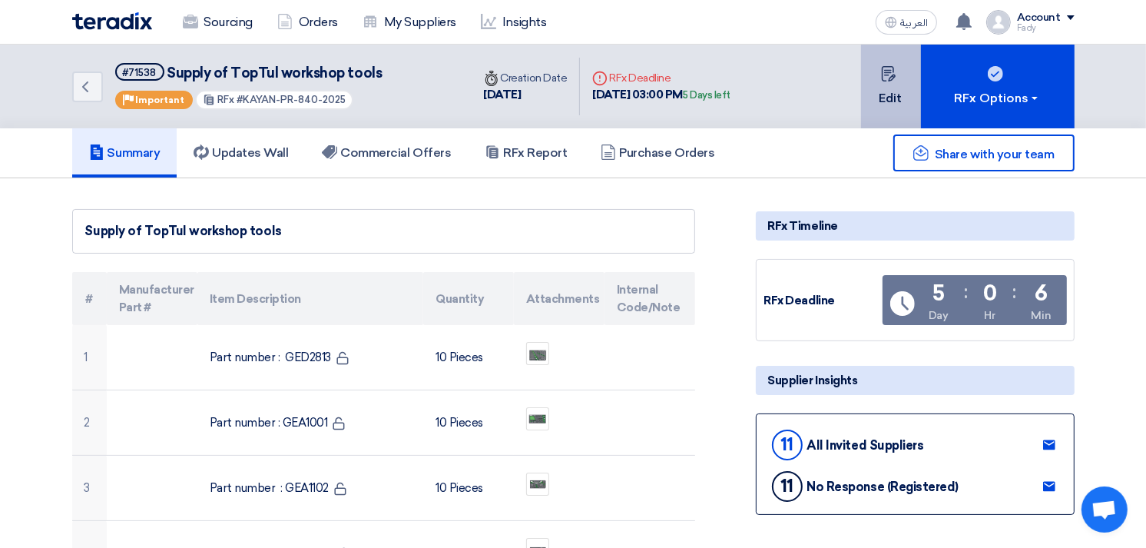
click at [877, 95] on button "Edit" at bounding box center [891, 87] width 60 height 84
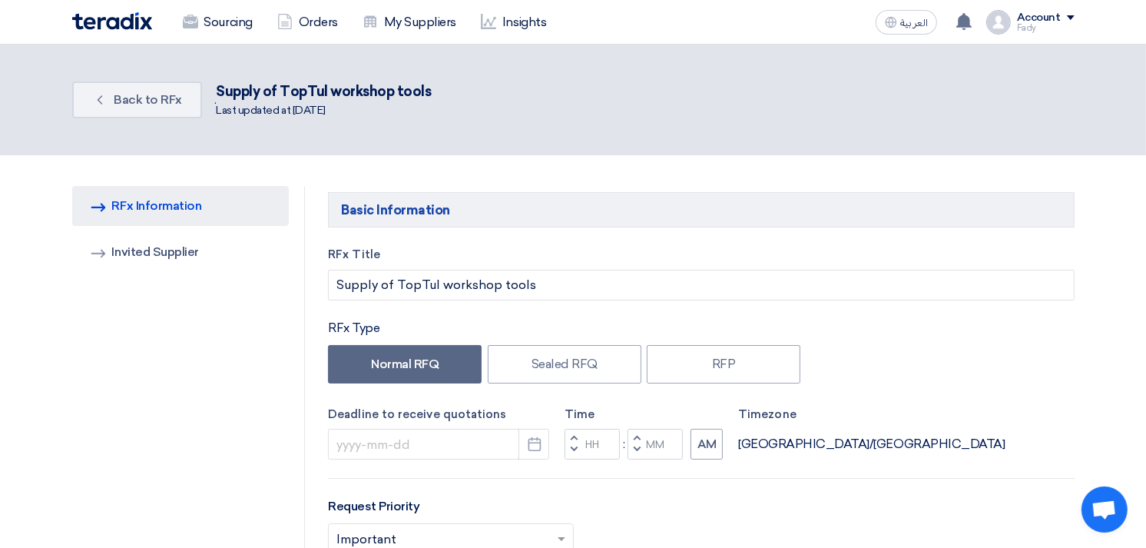
type input "[DATE]"
type input "03"
type input "00"
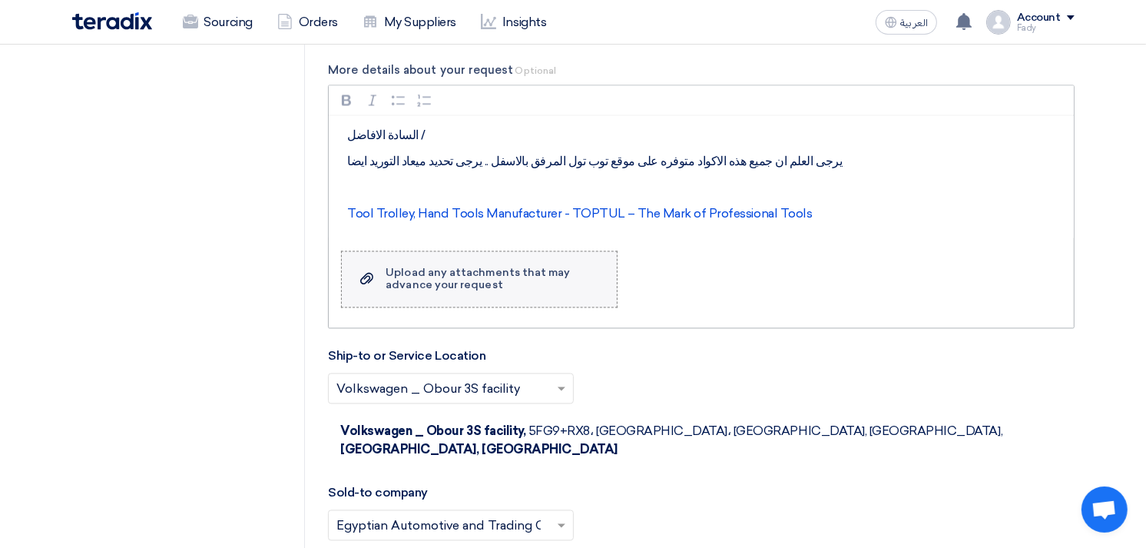
scroll to position [2561, 0]
click at [477, 264] on label "Upload a file Upload any attachments that may advance your request" at bounding box center [479, 280] width 277 height 57
click at [0, 0] on input "Upload a file Upload any attachments that may advance your request" at bounding box center [0, 0] width 0 height 0
click at [482, 257] on label "Upload a file Upload any attachments that may advance your request" at bounding box center [479, 280] width 277 height 57
click at [0, 0] on input "Upload a file Upload any attachments that may advance your request" at bounding box center [0, 0] width 0 height 0
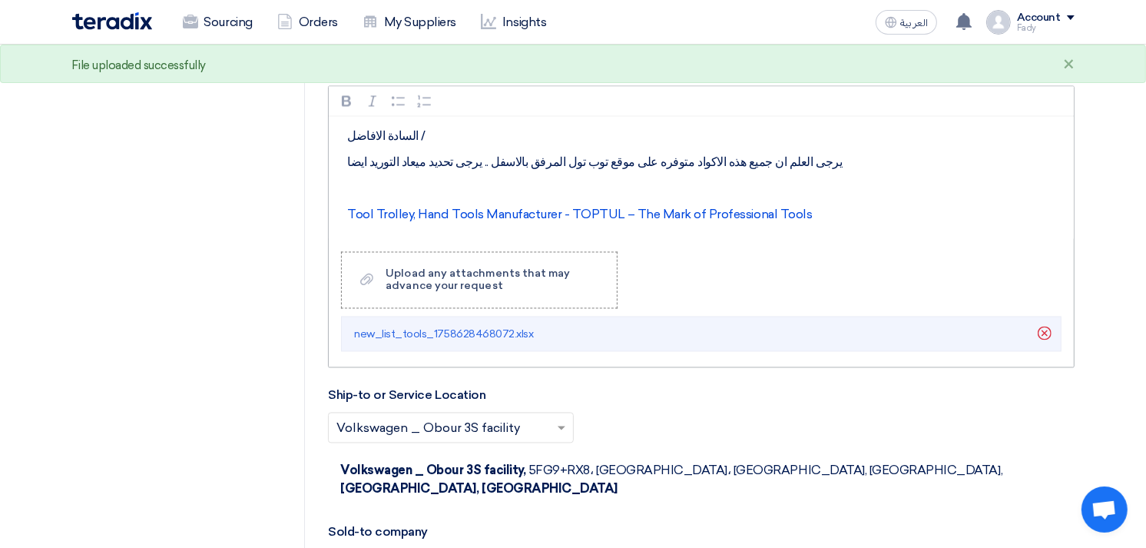
click at [479, 160] on p "يرجى العلم ان جميع هذه الاكواد متوفره على موقع توب تول المرفق بالاسفل .. يرجى ت…" at bounding box center [706, 163] width 719 height 18
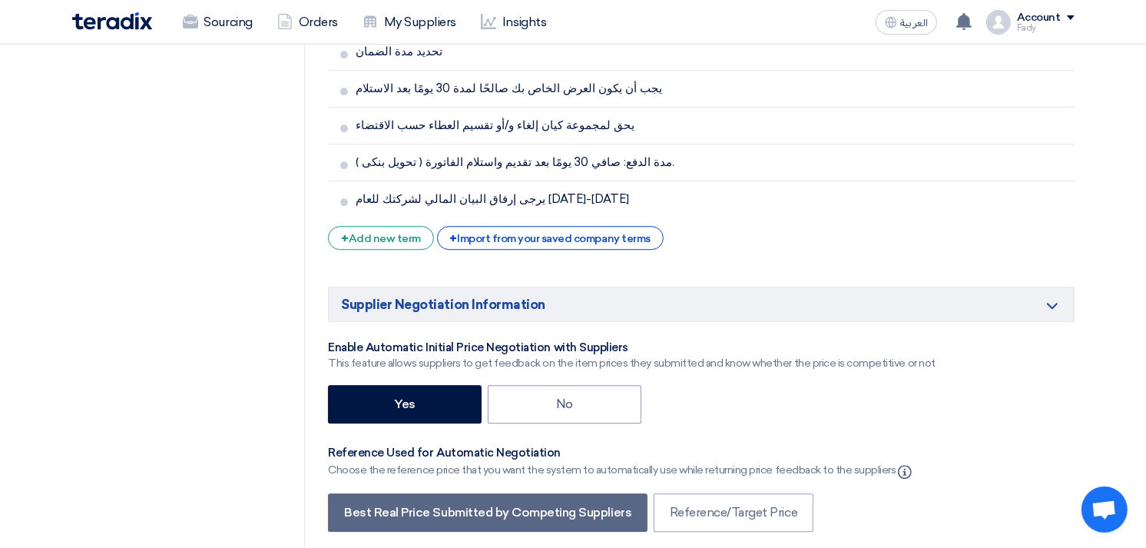
scroll to position [4223, 0]
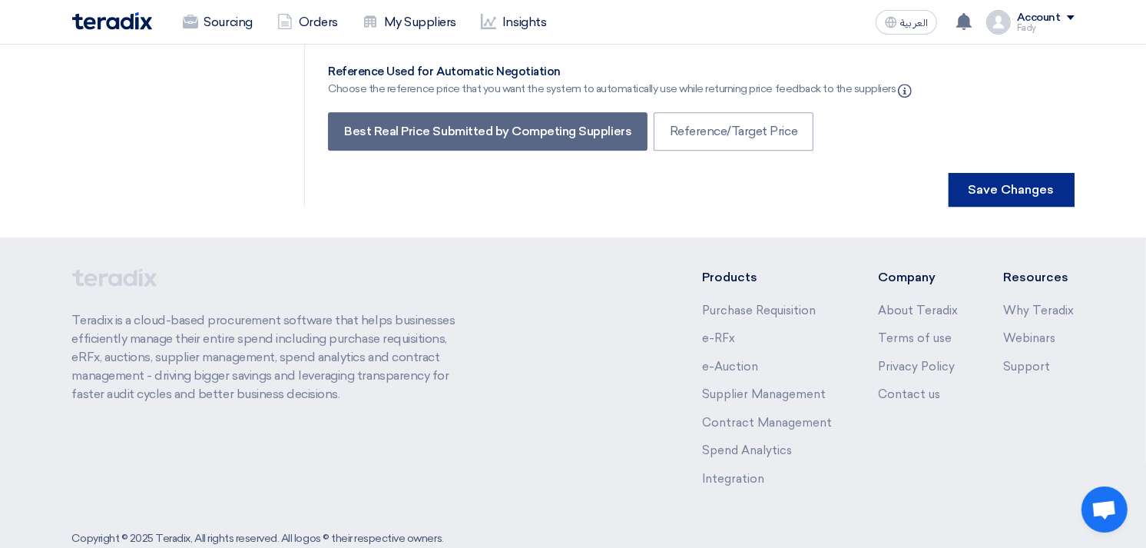
click at [1009, 173] on button "Save Changes" at bounding box center [1012, 190] width 126 height 34
click at [1018, 173] on button "Save Changes" at bounding box center [1012, 190] width 126 height 34
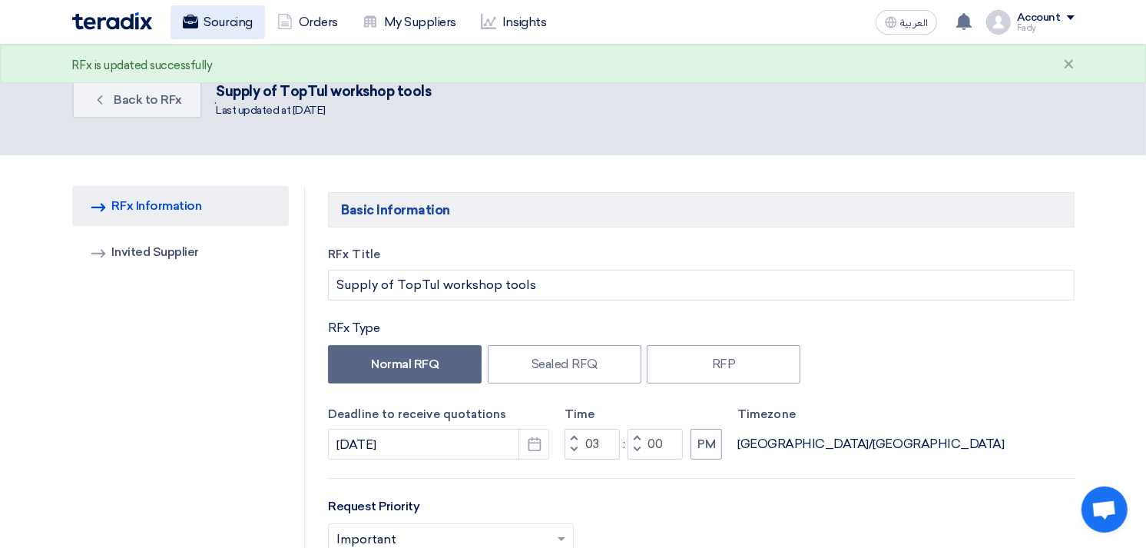
click at [200, 25] on link "Sourcing" at bounding box center [218, 22] width 95 height 34
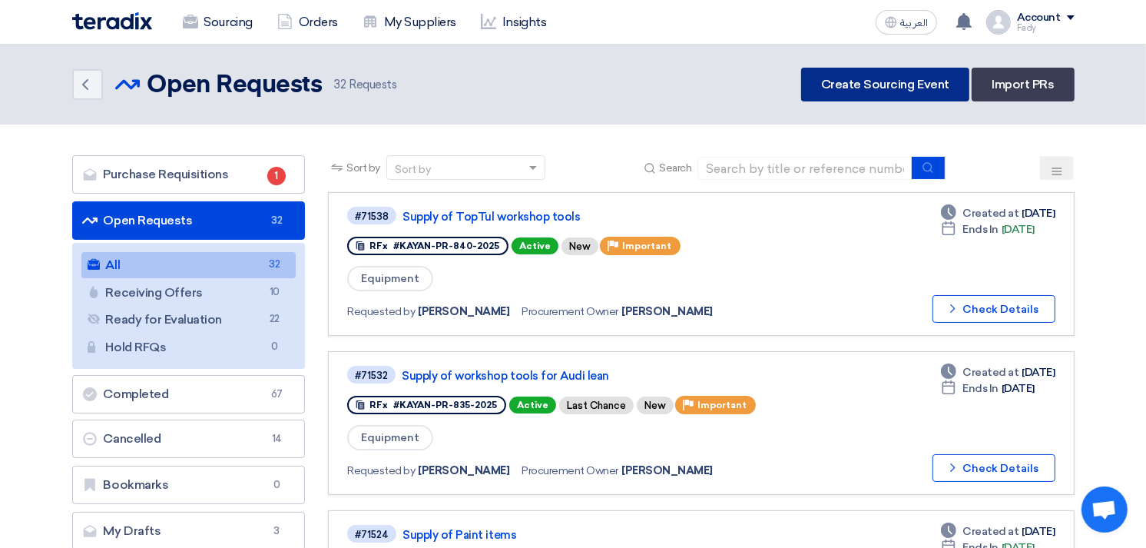
click at [911, 79] on link "Create Sourcing Event" at bounding box center [885, 85] width 168 height 34
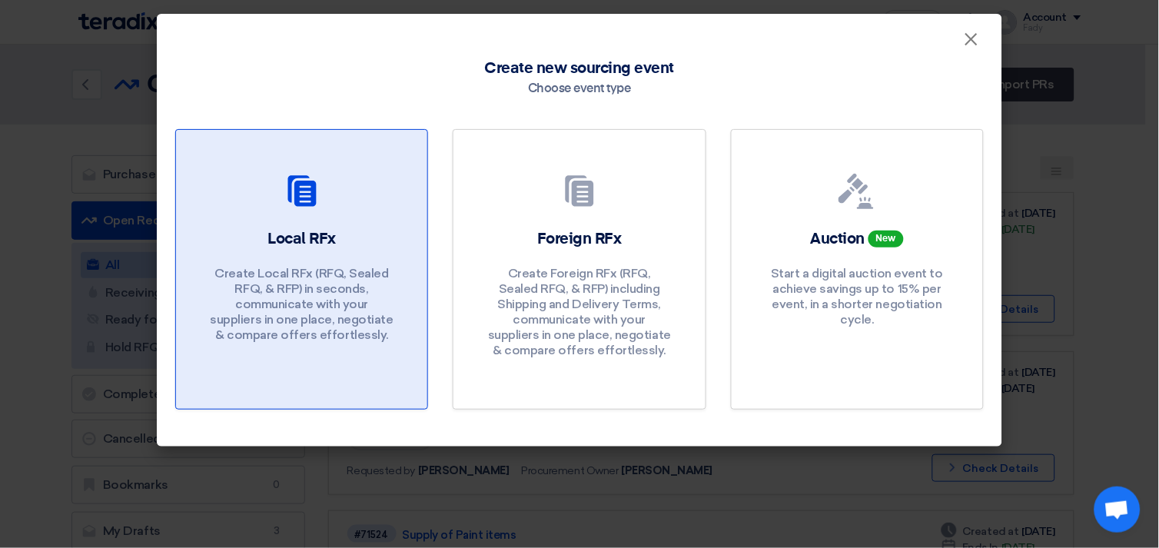
click at [295, 289] on p "Create Local RFx (RFQ, Sealed RFQ, & RFP) in seconds, communicate with your sup…" at bounding box center [302, 304] width 184 height 77
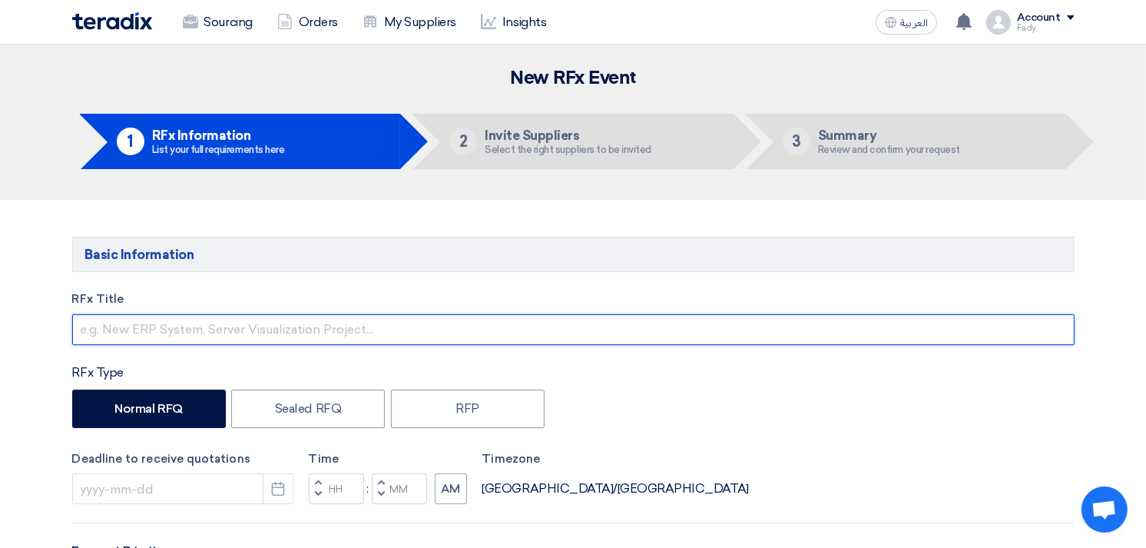
click at [274, 330] on input "text" at bounding box center [573, 329] width 1003 height 31
type input "ٍ"
type input "Supply of Hazet workshop tools"
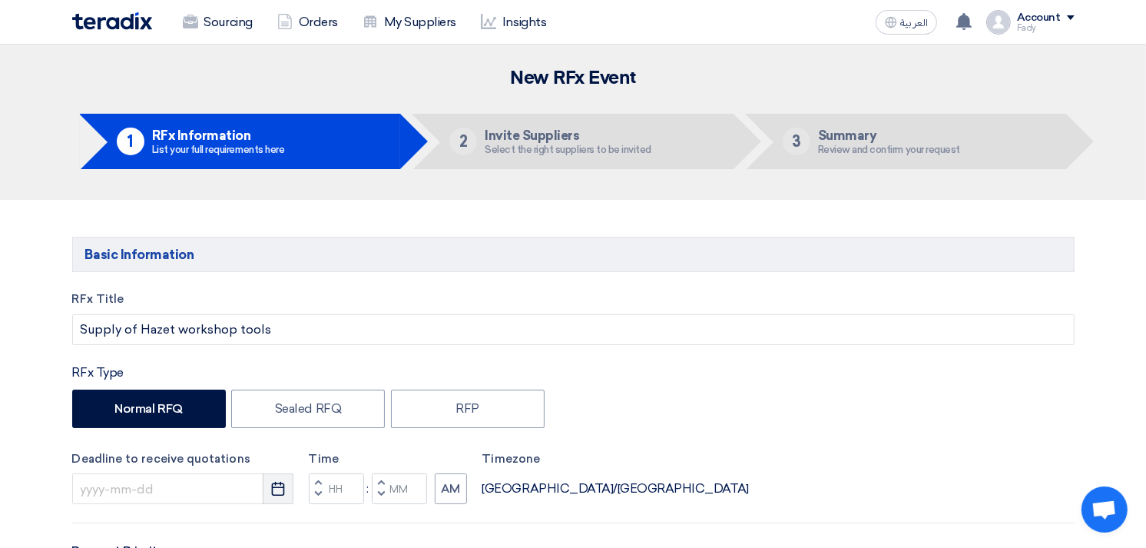
click at [272, 487] on use "button" at bounding box center [278, 489] width 13 height 14
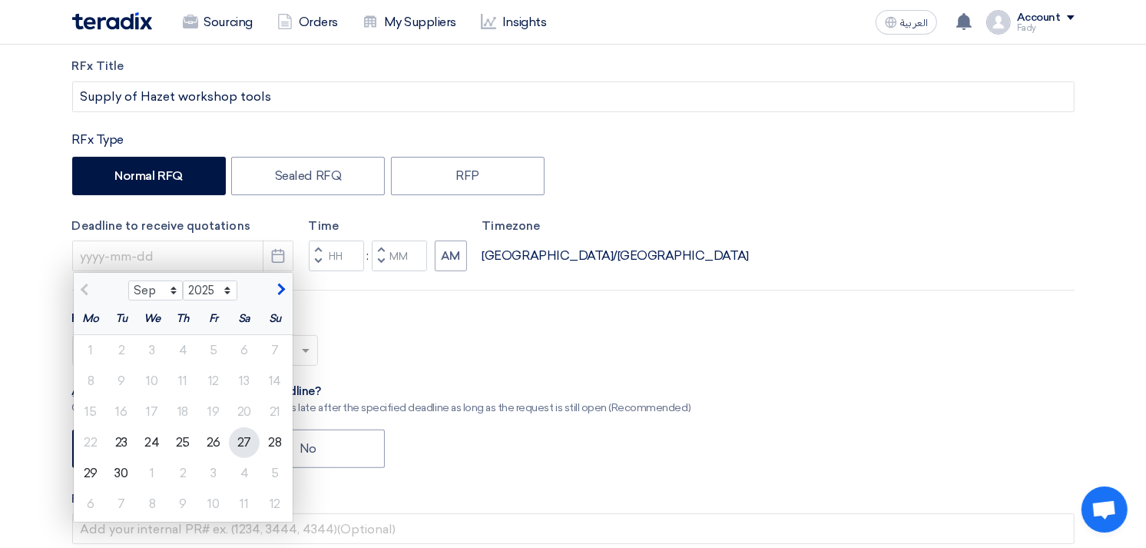
scroll to position [256, 0]
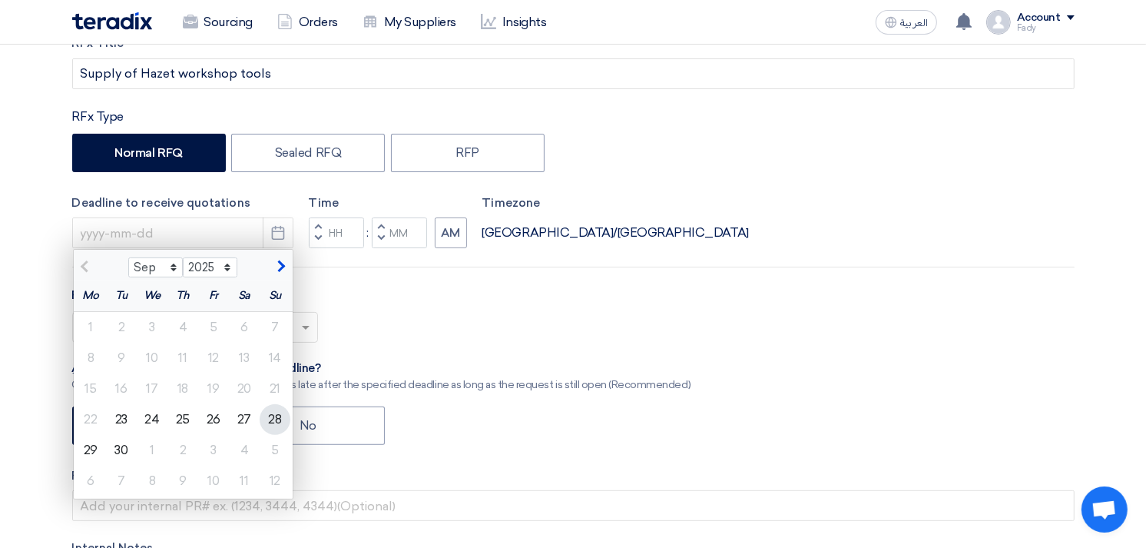
click at [267, 433] on div "28" at bounding box center [275, 419] width 31 height 31
type input "[DATE]"
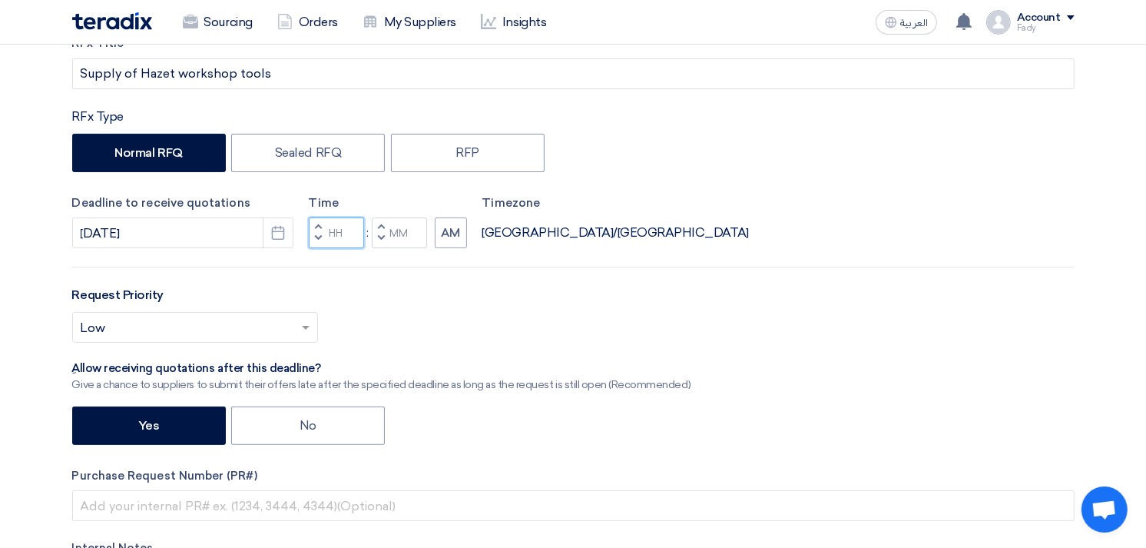
click at [343, 236] on input "Hours" at bounding box center [336, 232] width 55 height 31
type input "03"
click at [395, 230] on div "Time Increment hours 03 Decrement hours : Increment minutes Decrement minutes AM" at bounding box center [388, 221] width 158 height 55
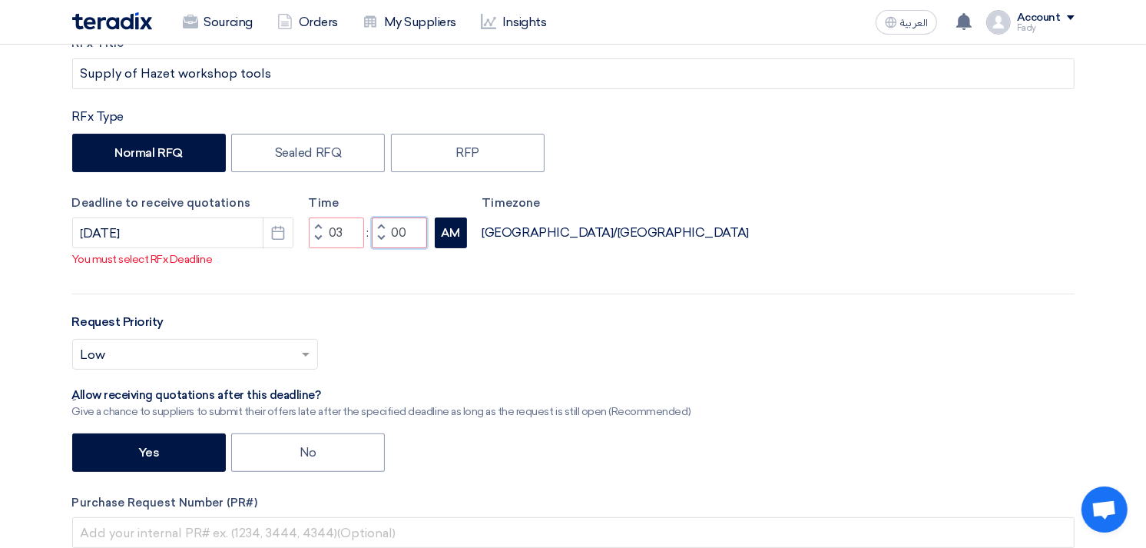
type input "00"
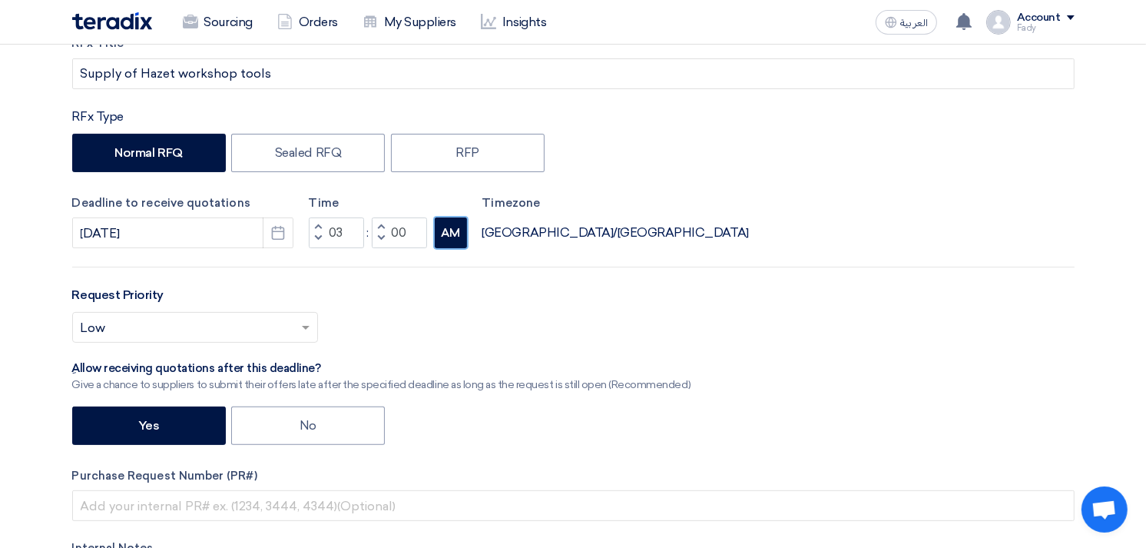
click at [444, 247] on button "AM" at bounding box center [451, 232] width 32 height 31
click at [263, 346] on div "Select priority... × Low ×" at bounding box center [573, 333] width 1003 height 43
click at [227, 323] on input "text" at bounding box center [188, 329] width 214 height 25
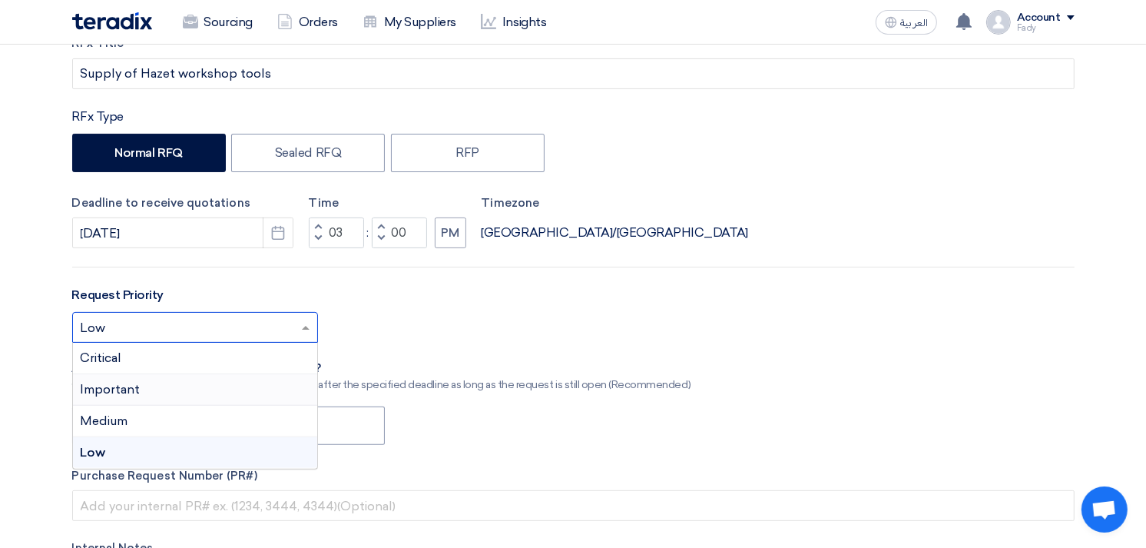
click at [116, 386] on span "Important" at bounding box center [111, 389] width 60 height 15
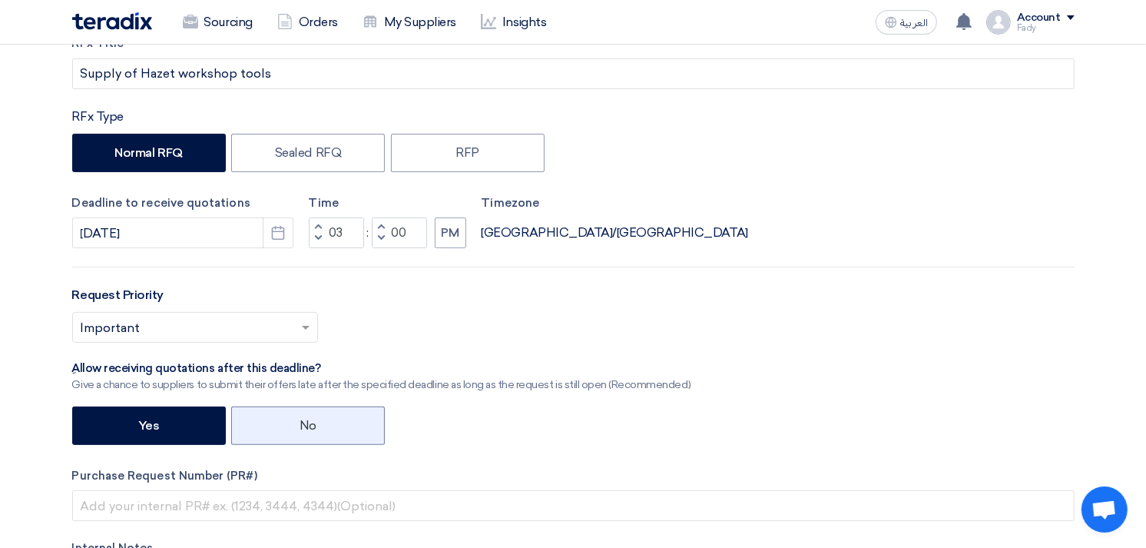
click at [312, 442] on label "No" at bounding box center [308, 425] width 154 height 38
click at [310, 429] on input "No" at bounding box center [305, 424] width 10 height 10
radio input "true"
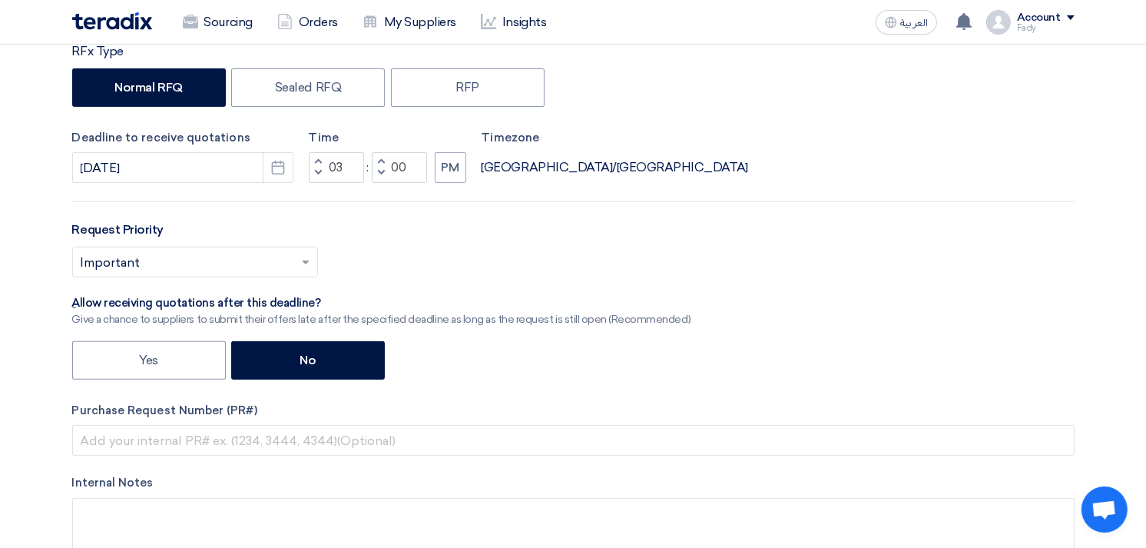
scroll to position [426, 0]
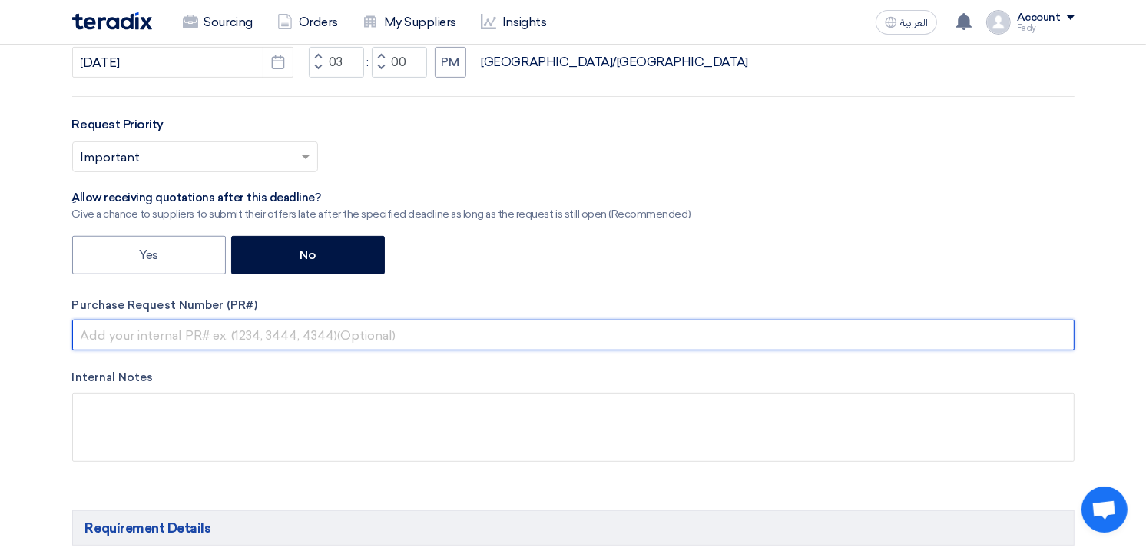
click at [310, 340] on input "text" at bounding box center [573, 335] width 1003 height 31
paste input "KAYAN-PR-841-2025"
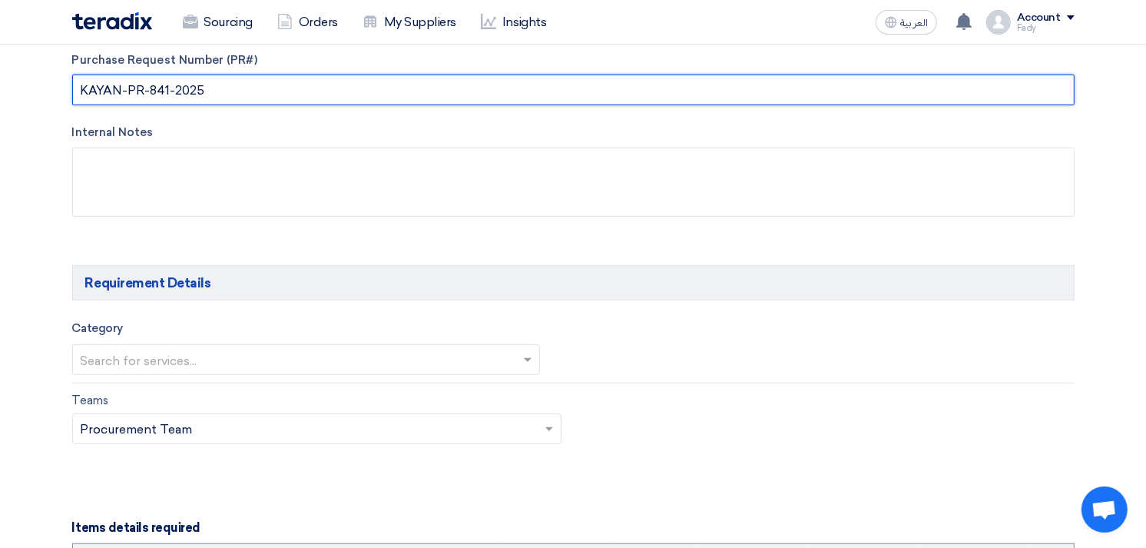
scroll to position [682, 0]
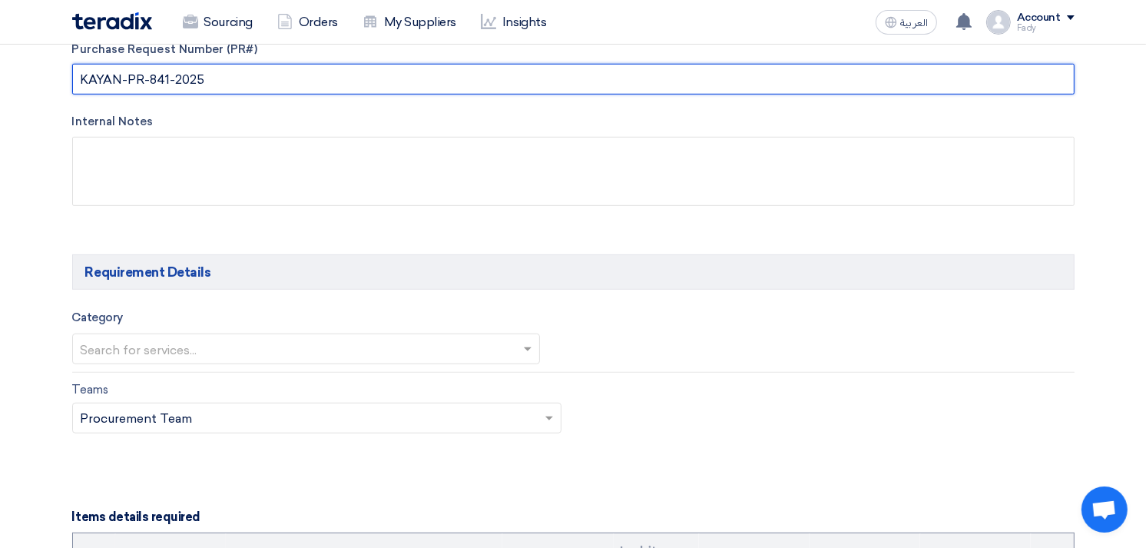
type input "KAYAN-PR-841-2025"
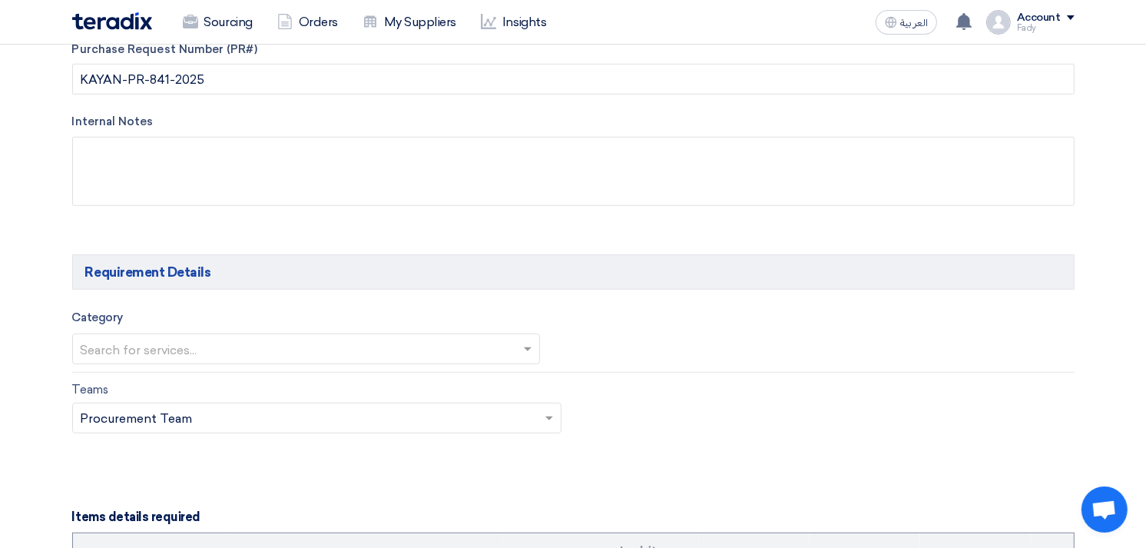
click at [363, 347] on input "text" at bounding box center [299, 350] width 436 height 25
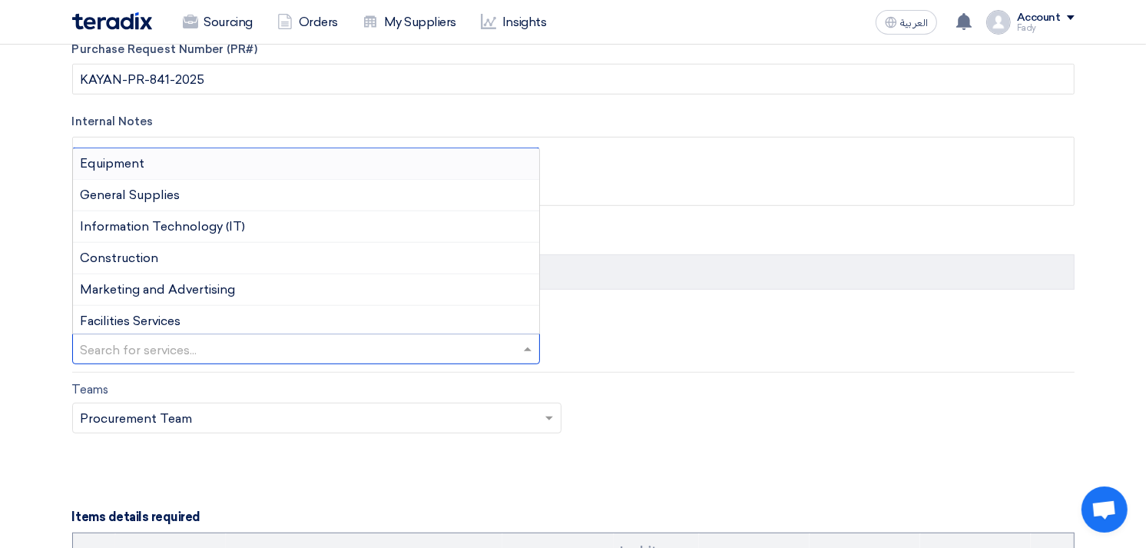
click at [146, 174] on div "Equipment" at bounding box center [306, 164] width 467 height 32
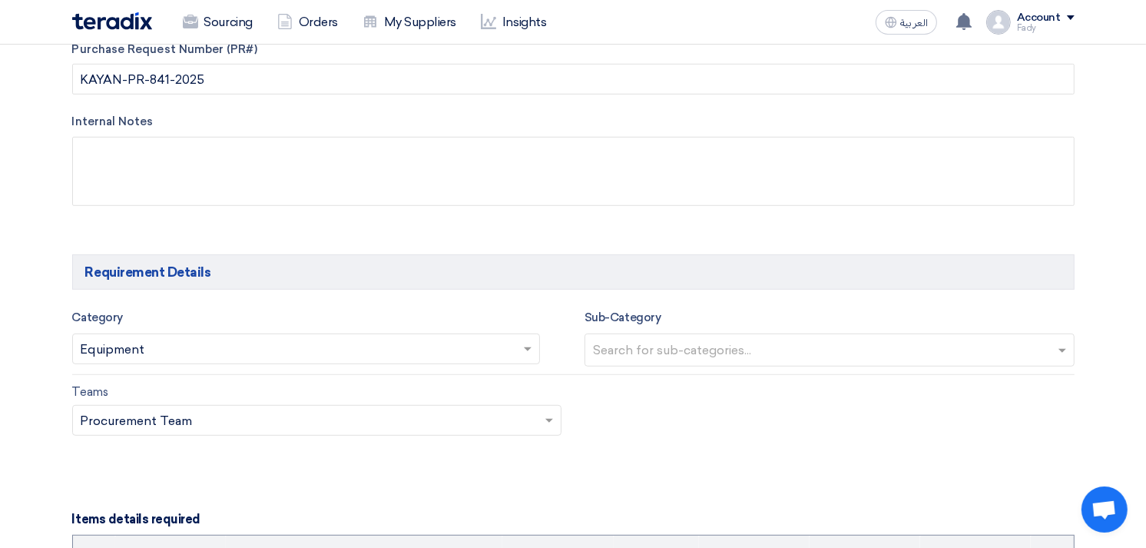
click at [750, 348] on input "text" at bounding box center [831, 351] width 477 height 25
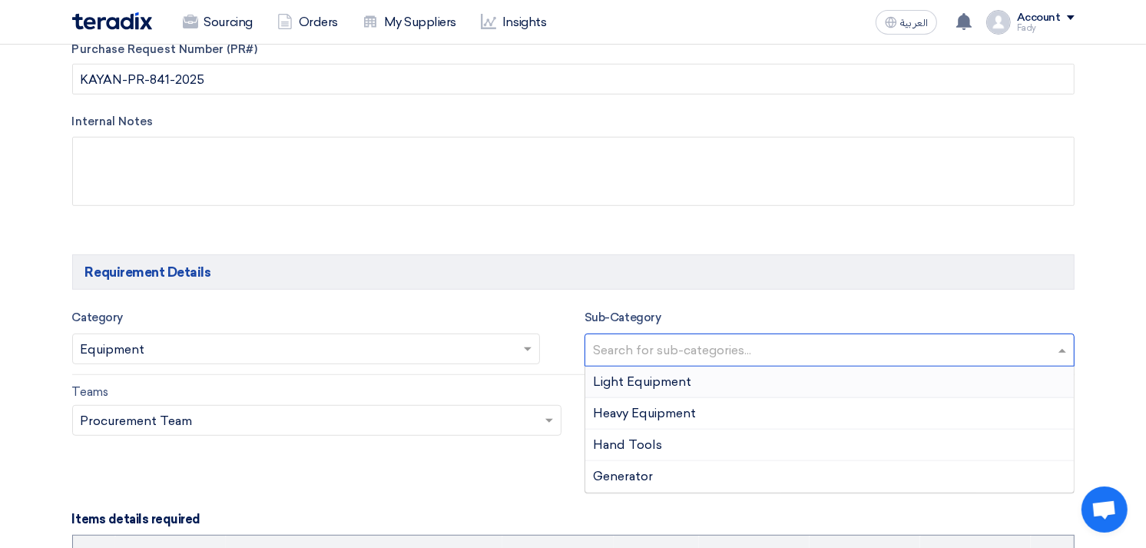
click at [674, 382] on span "Light Equipment" at bounding box center [642, 381] width 98 height 15
click at [765, 350] on input "text" at bounding box center [883, 351] width 350 height 25
click at [636, 453] on div "Hand Tools" at bounding box center [829, 445] width 489 height 32
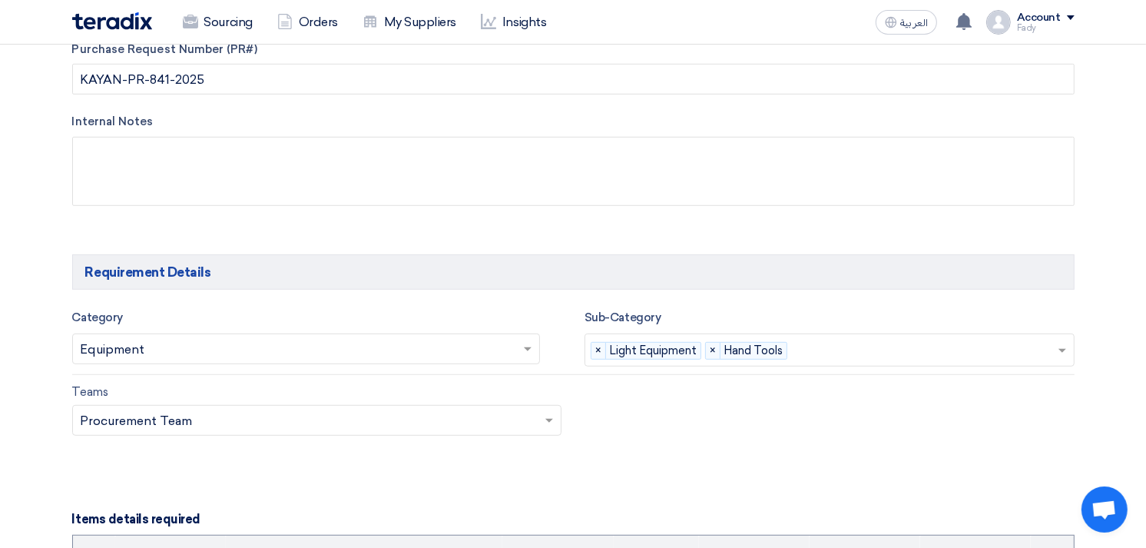
scroll to position [939, 0]
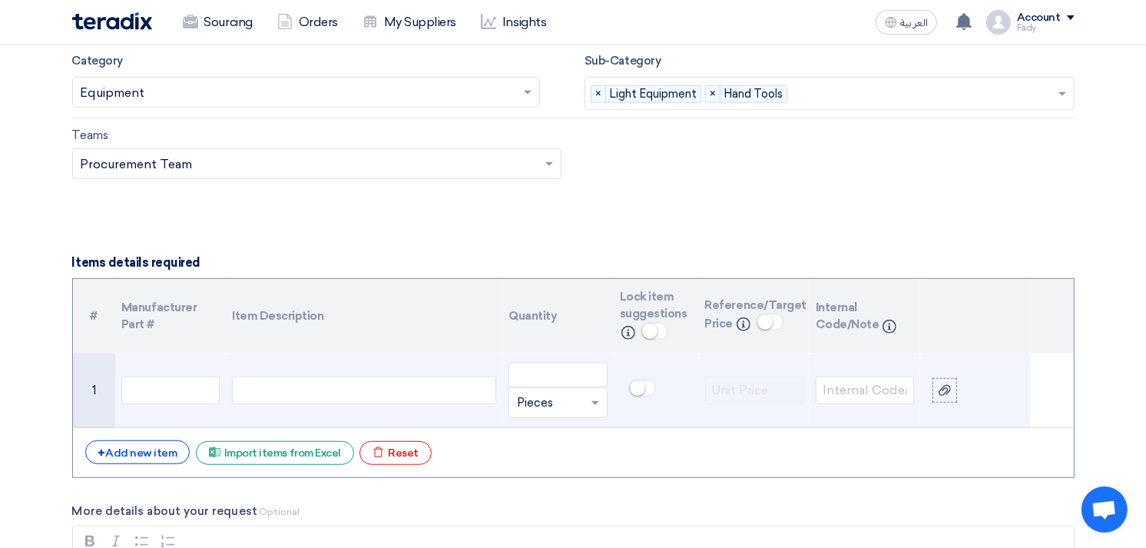
click at [335, 398] on div at bounding box center [364, 390] width 264 height 28
paste div
click at [945, 389] on use at bounding box center [945, 390] width 12 height 11
click at [0, 0] on input "file" at bounding box center [0, 0] width 0 height 0
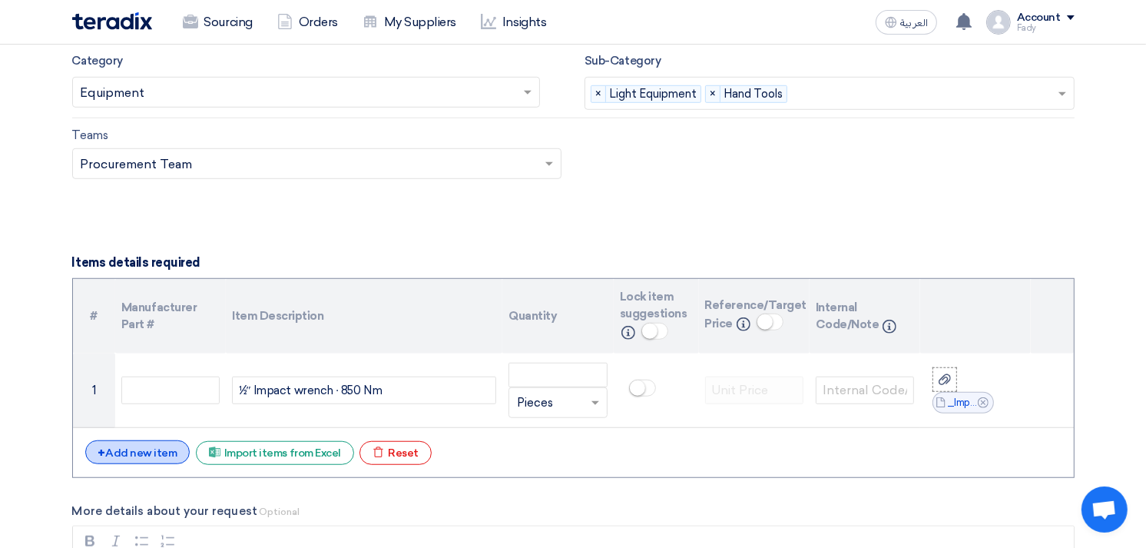
click at [156, 451] on div "+ Add new item" at bounding box center [137, 452] width 105 height 24
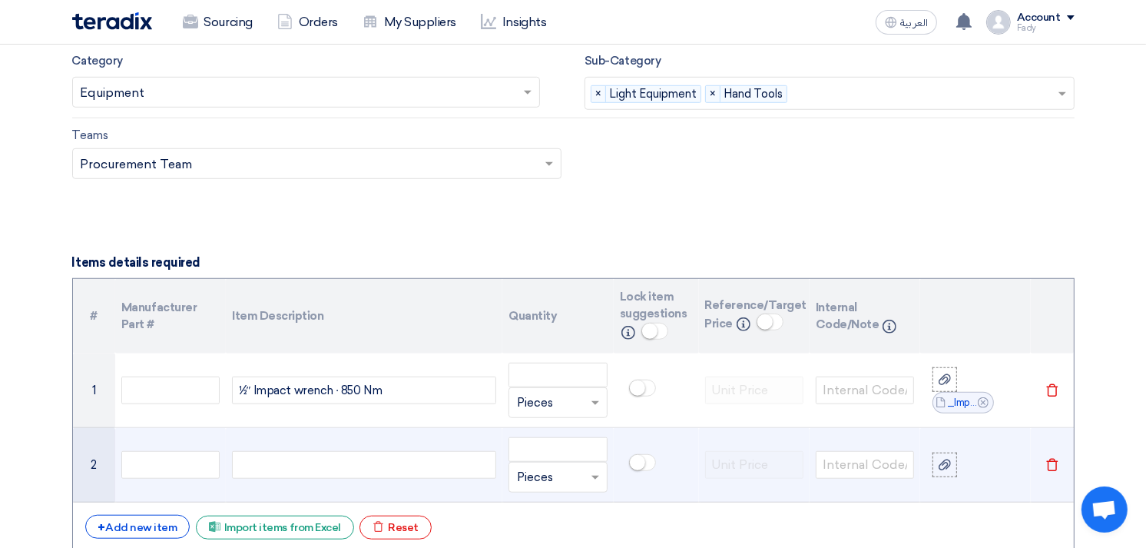
click at [317, 472] on div at bounding box center [364, 465] width 264 height 28
paste div
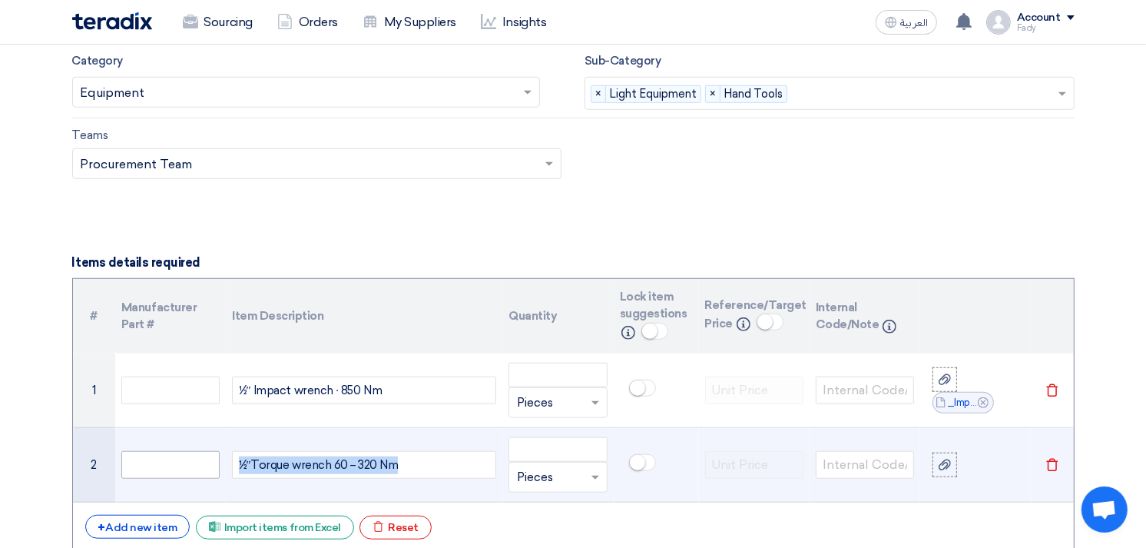
drag, startPoint x: 417, startPoint y: 461, endPoint x: 144, endPoint y: 473, distance: 273.0
click at [144, 473] on tr "2 1⁄2″Torque wrench 60 – 320 Nm Unit × Pieces [GEOGRAPHIC_DATA]" at bounding box center [573, 465] width 1001 height 75
click at [937, 467] on div at bounding box center [944, 465] width 15 height 18
click at [0, 0] on input "file" at bounding box center [0, 0] width 0 height 0
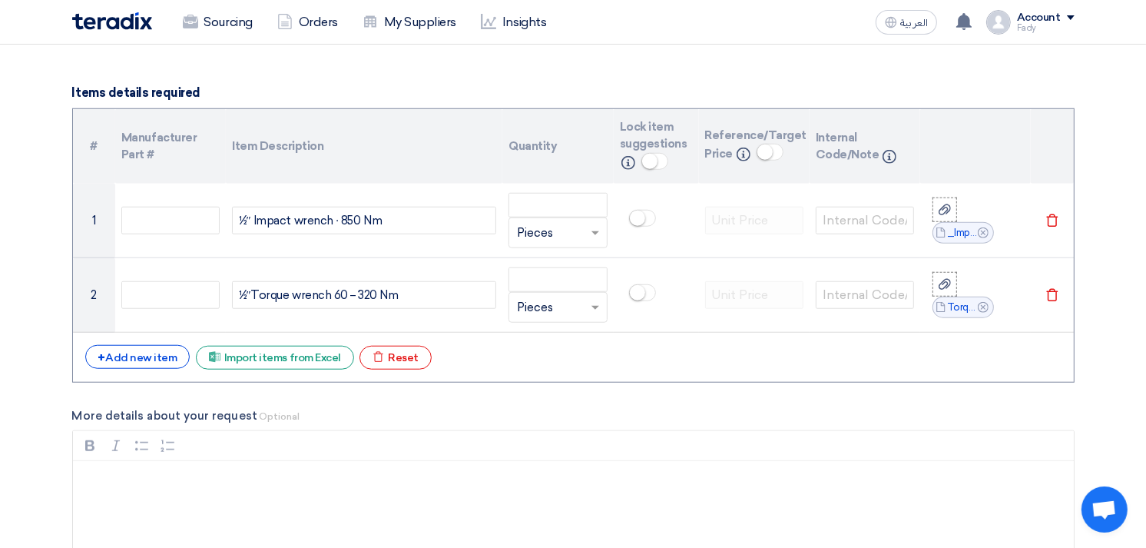
scroll to position [1109, 0]
click at [162, 358] on div "+ Add new item" at bounding box center [137, 356] width 105 height 24
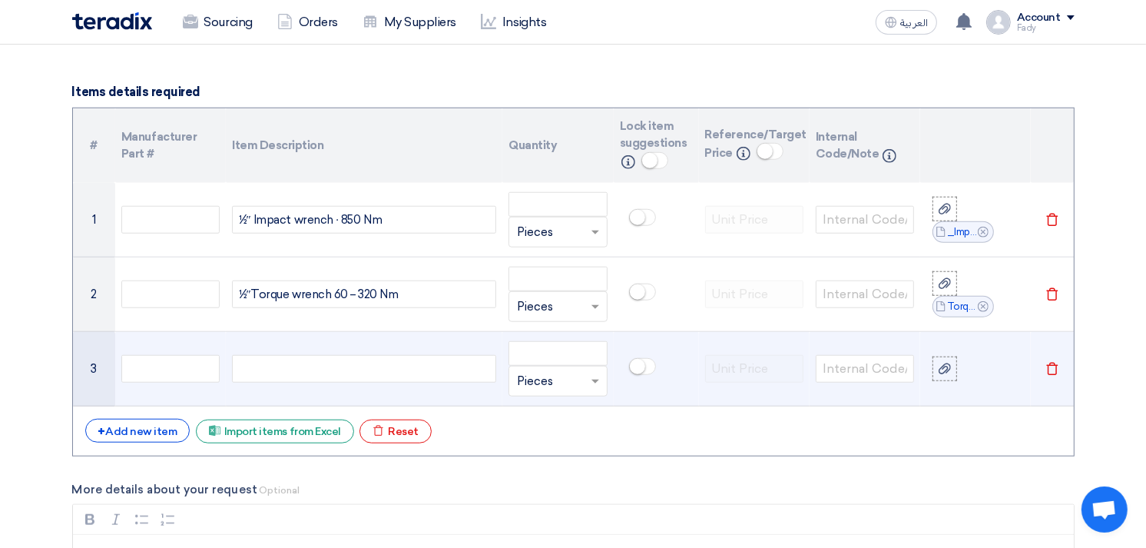
click at [277, 367] on div at bounding box center [364, 369] width 264 height 28
paste div
click at [947, 370] on use at bounding box center [945, 368] width 12 height 11
click at [0, 0] on input "file" at bounding box center [0, 0] width 0 height 0
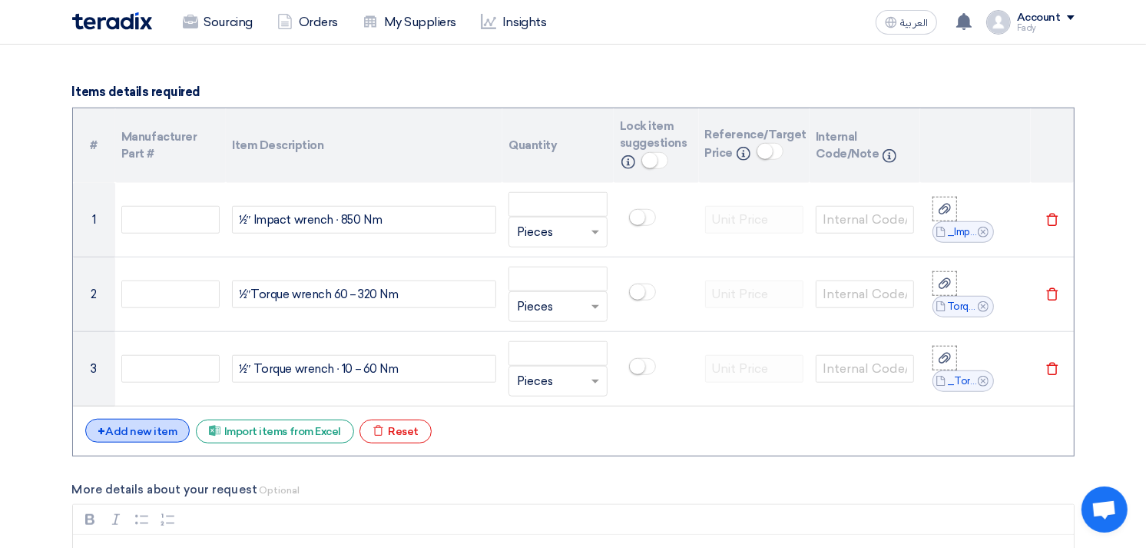
click at [146, 433] on div "+ Add new item" at bounding box center [137, 431] width 105 height 24
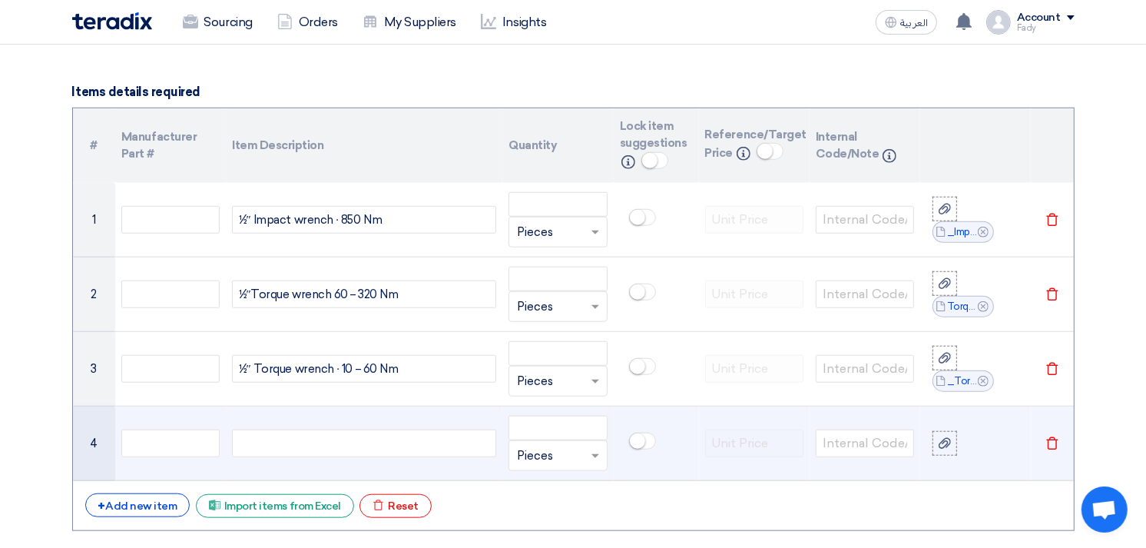
click at [380, 438] on div at bounding box center [364, 443] width 264 height 28
paste div
click at [947, 442] on use at bounding box center [945, 443] width 12 height 11
click at [0, 0] on input "file" at bounding box center [0, 0] width 0 height 0
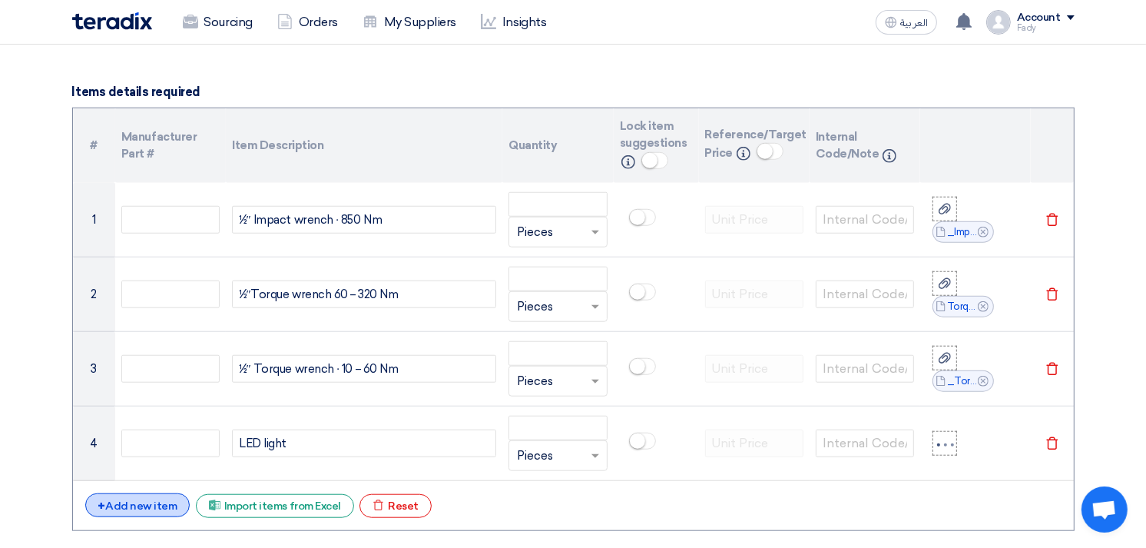
click at [150, 508] on div "+ Add new item" at bounding box center [137, 505] width 105 height 24
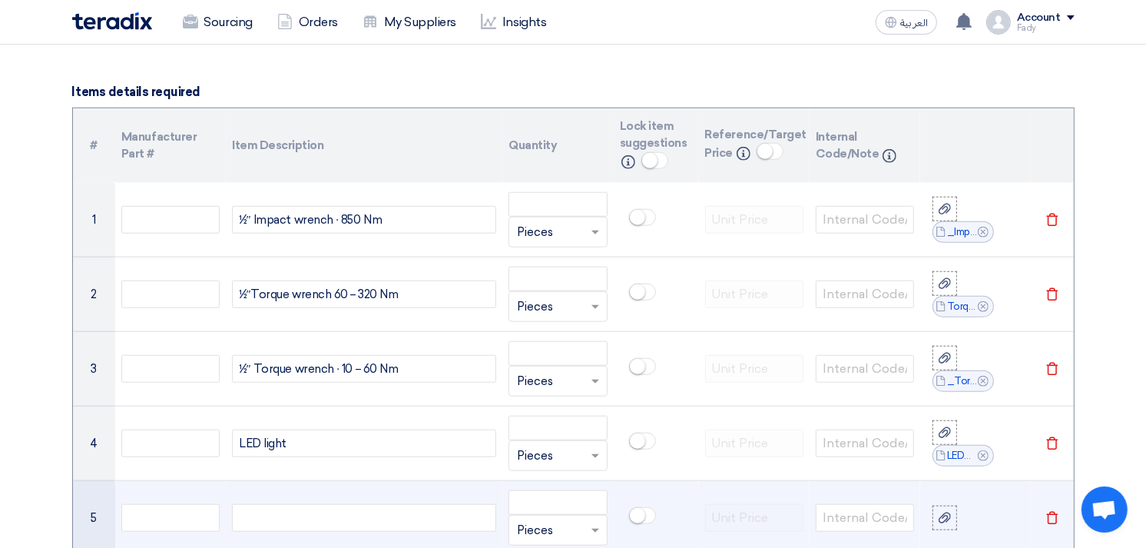
click at [311, 505] on div at bounding box center [364, 518] width 264 height 28
paste div
click at [947, 513] on icon at bounding box center [945, 518] width 12 height 12
click at [0, 0] on input "file" at bounding box center [0, 0] width 0 height 0
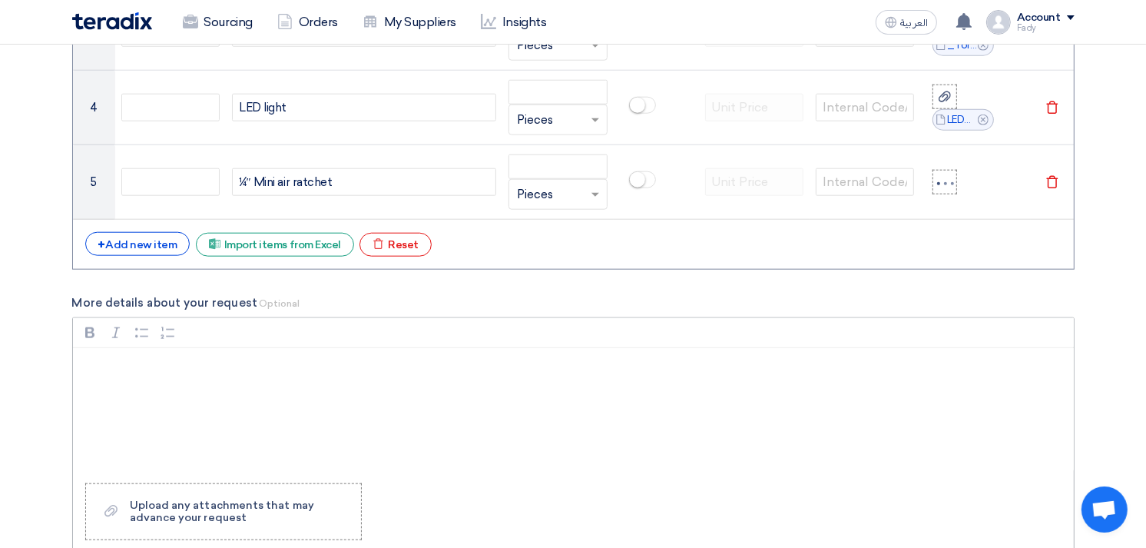
scroll to position [1451, 0]
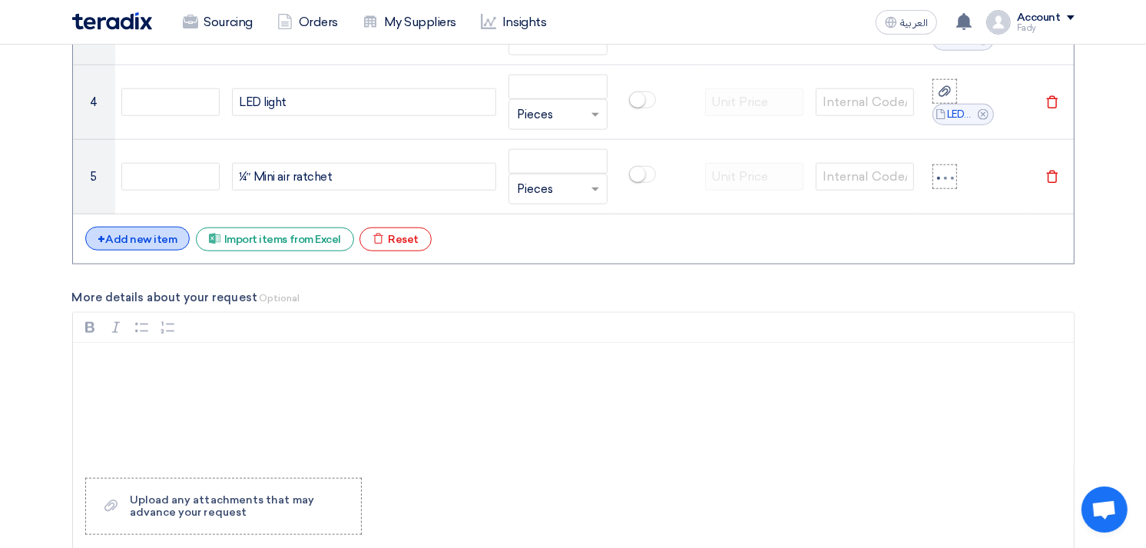
click at [166, 234] on div "+ Add new item" at bounding box center [137, 239] width 105 height 24
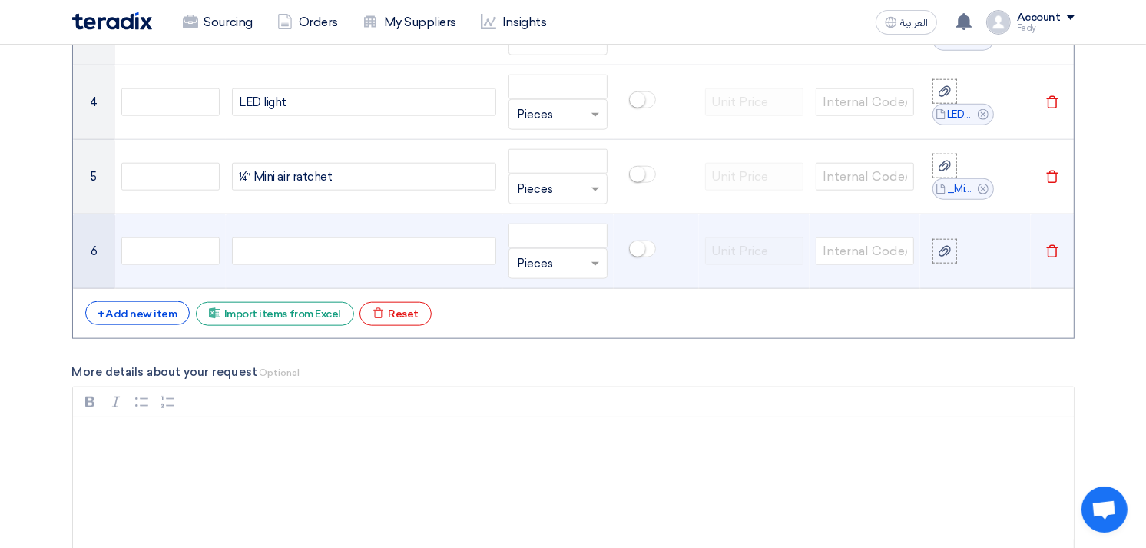
click at [310, 249] on div at bounding box center [364, 251] width 264 height 28
paste div
click at [950, 251] on icon at bounding box center [945, 251] width 12 height 12
click at [0, 0] on input "file" at bounding box center [0, 0] width 0 height 0
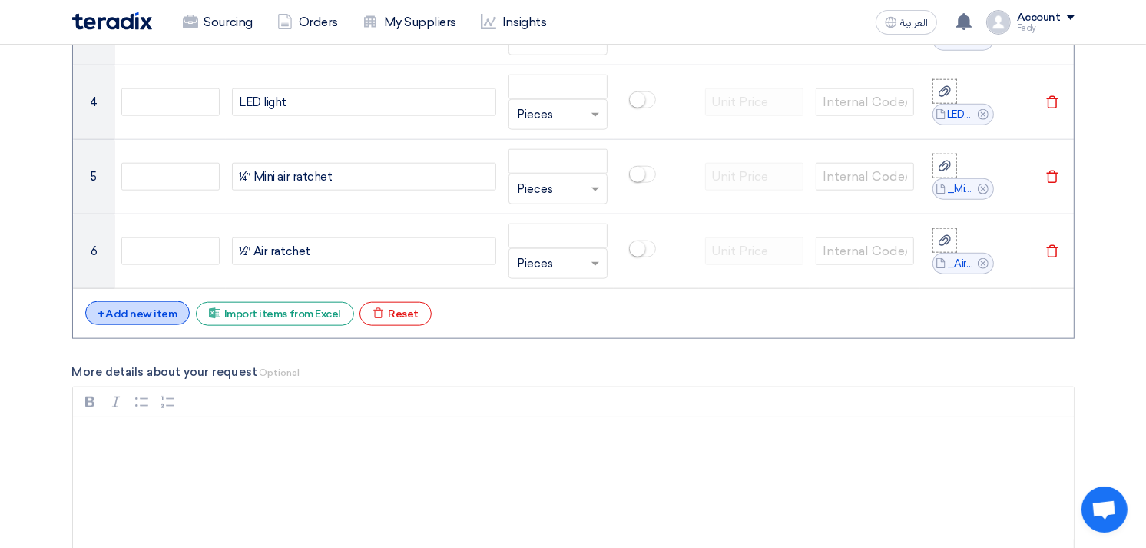
click at [161, 309] on div "+ Add new item" at bounding box center [137, 313] width 105 height 24
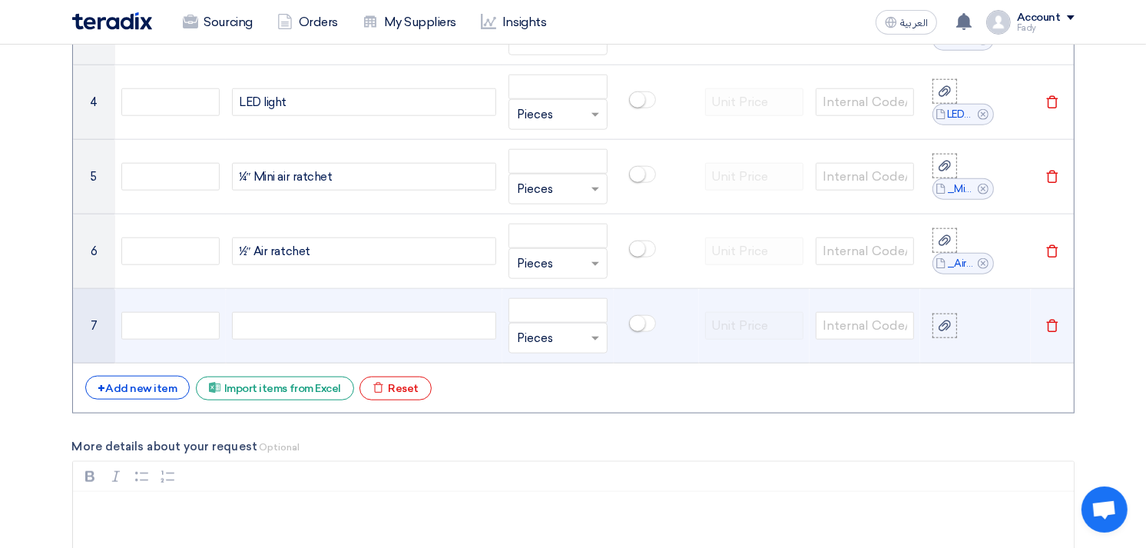
click at [298, 317] on div at bounding box center [364, 326] width 264 height 28
paste div
click at [940, 321] on icon at bounding box center [945, 326] width 12 height 12
click at [0, 0] on input "file" at bounding box center [0, 0] width 0 height 0
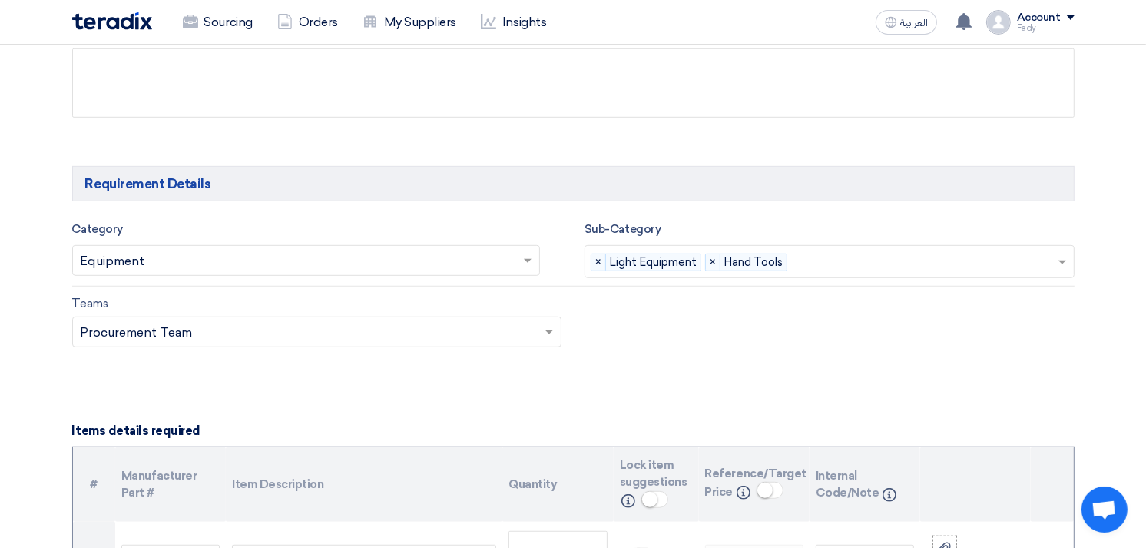
scroll to position [939, 0]
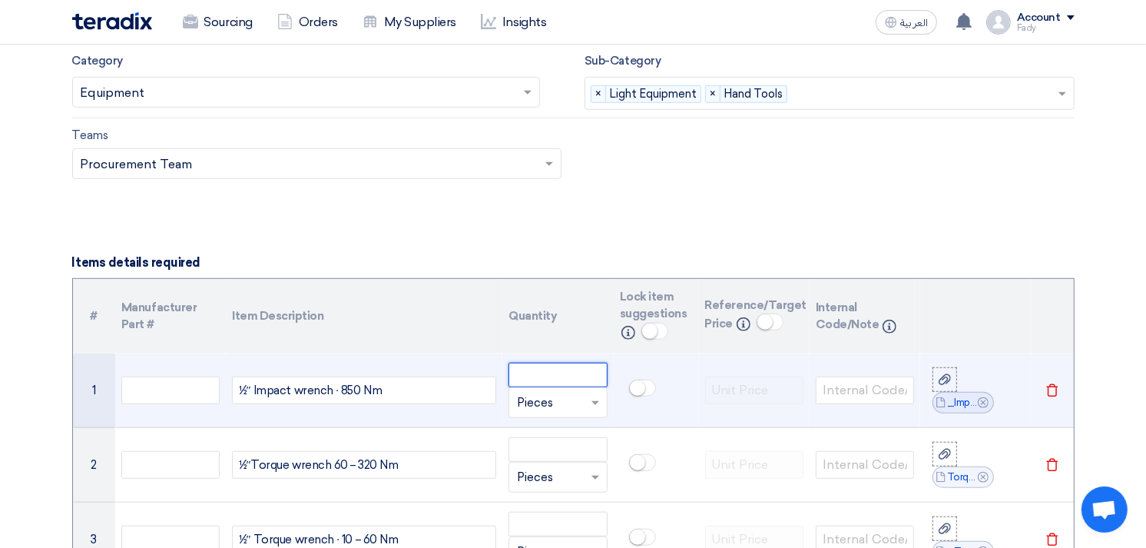
click at [555, 374] on input "number" at bounding box center [558, 375] width 98 height 25
type input "9"
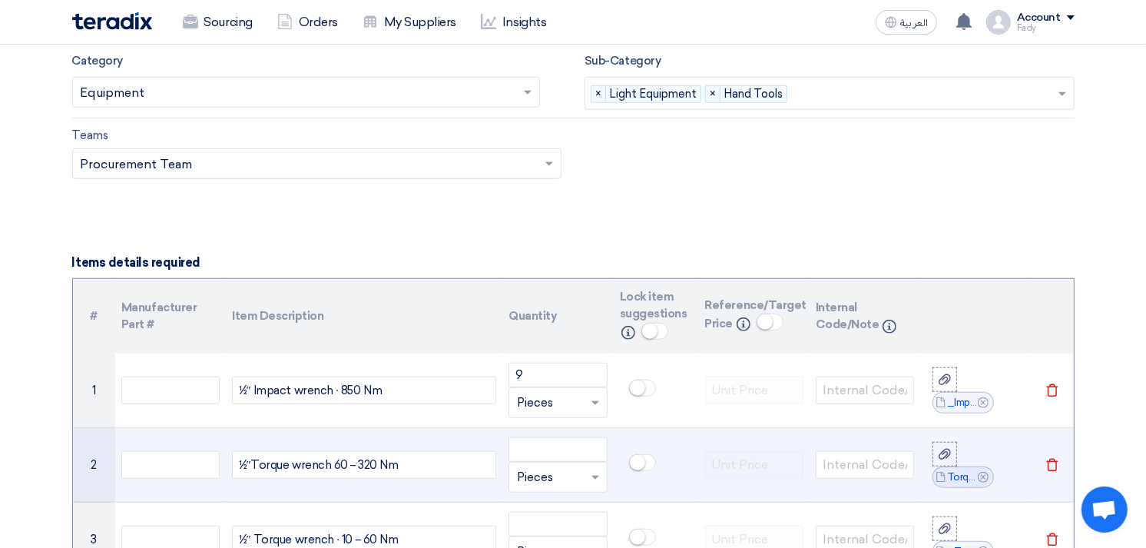
click at [302, 466] on div "1⁄2″Torque wrench 60 – 320 Nm" at bounding box center [364, 465] width 264 height 28
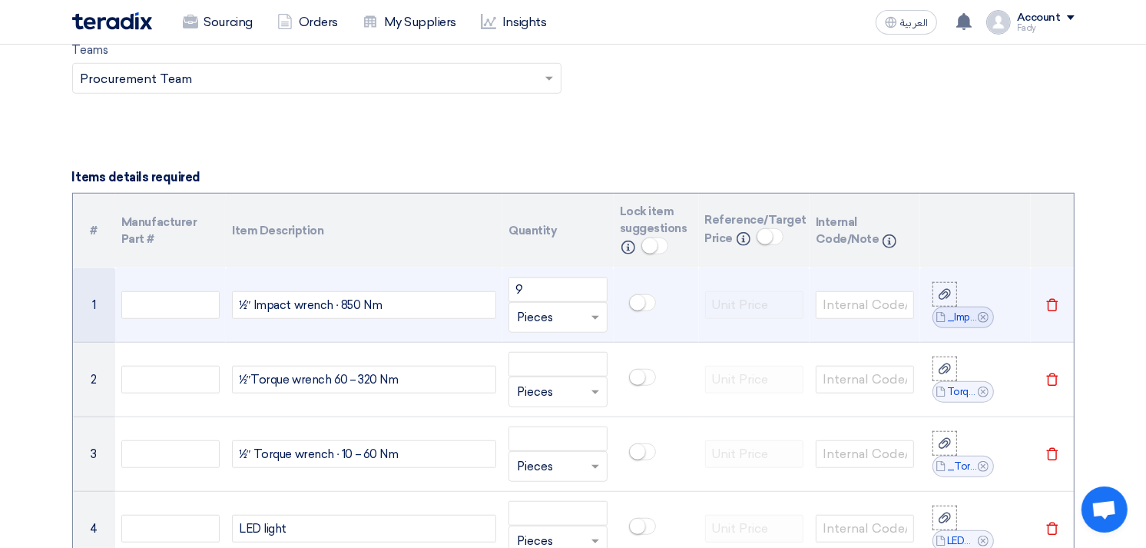
click at [403, 303] on div "1⁄2″ Impact wrench ∙ 850 Nm" at bounding box center [364, 305] width 264 height 28
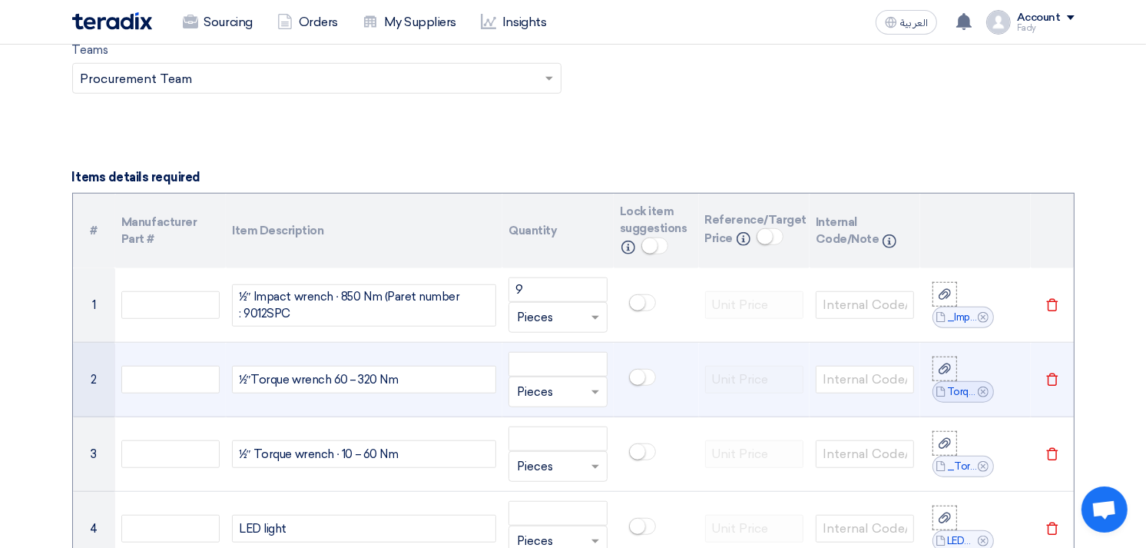
scroll to position [1016, 0]
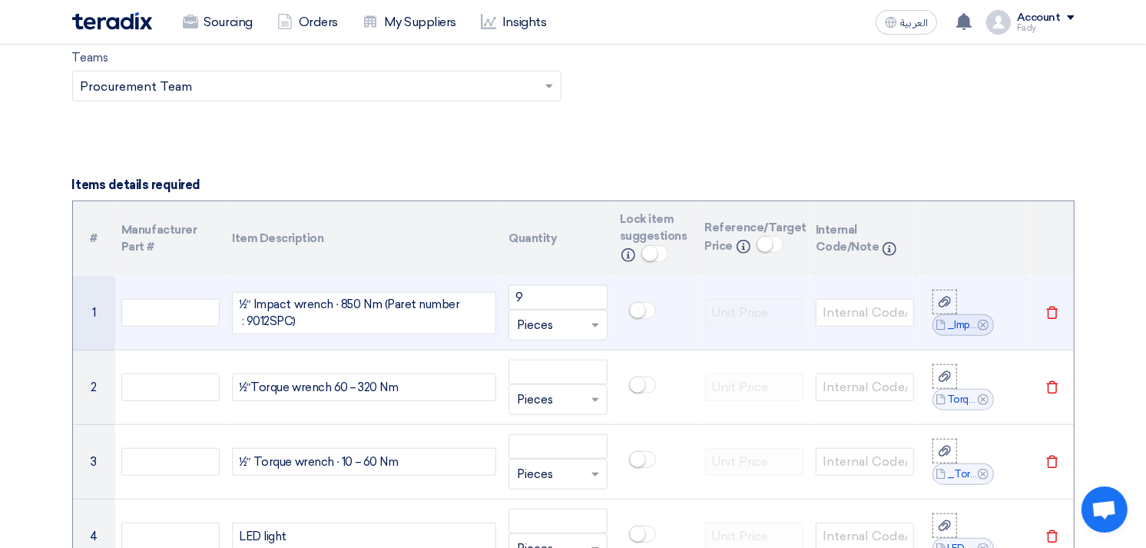
click at [337, 305] on div "1⁄2″ Impact wrench ∙ 850 Nm (Paret number : 9012SPC)" at bounding box center [364, 313] width 264 height 42
click at [447, 304] on div "1⁄2″ Impact wrench 850 Nm (Paret number : 9012SPC)" at bounding box center [364, 313] width 264 height 42
click at [395, 303] on div "1⁄2″ Impact wrench 850 Nm (Paret number: 9012SPC)" at bounding box center [364, 313] width 264 height 42
click at [450, 310] on div "1⁄2″ Impact wrench 850 Nm (Part number: 9012SPC)" at bounding box center [364, 313] width 264 height 42
click at [377, 303] on div "1⁄2″ Impact wrench 850 Nm (Part number: 9012SPC)" at bounding box center [364, 313] width 264 height 42
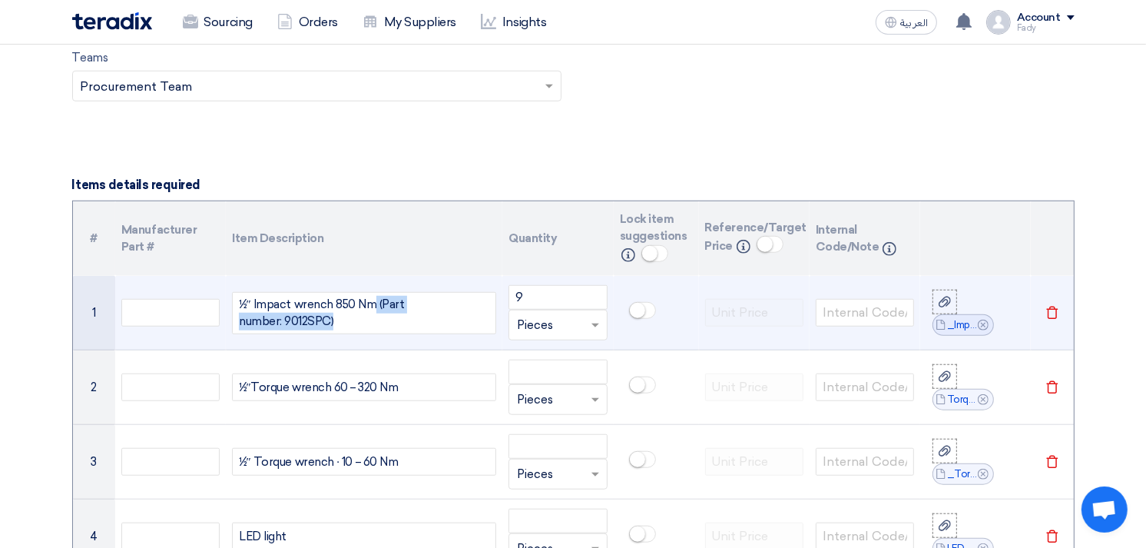
drag, startPoint x: 373, startPoint y: 305, endPoint x: 423, endPoint y: 313, distance: 50.5
click at [423, 313] on div "1⁄2″ Impact wrench 850 Nm (Part number: 9012SPC)" at bounding box center [364, 313] width 264 height 42
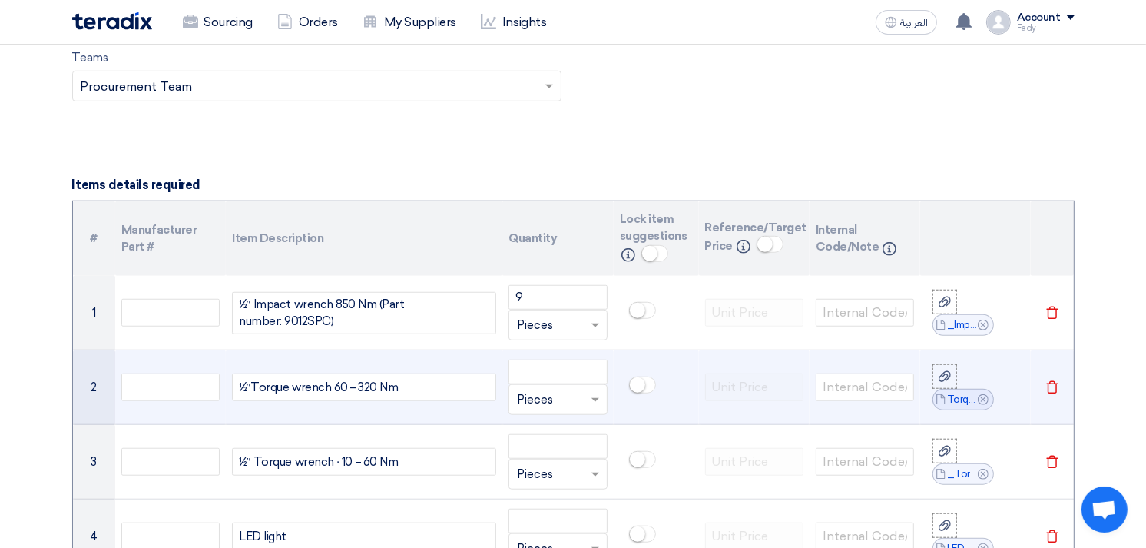
click at [407, 387] on div "1⁄2″Torque wrench 60 – 320 Nm" at bounding box center [364, 387] width 264 height 28
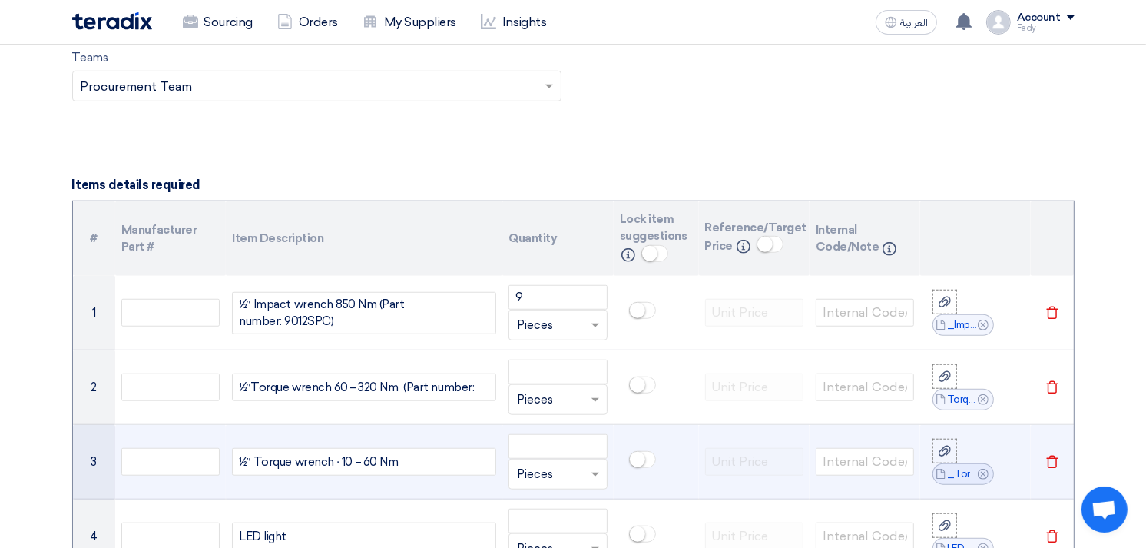
scroll to position [1010, 0]
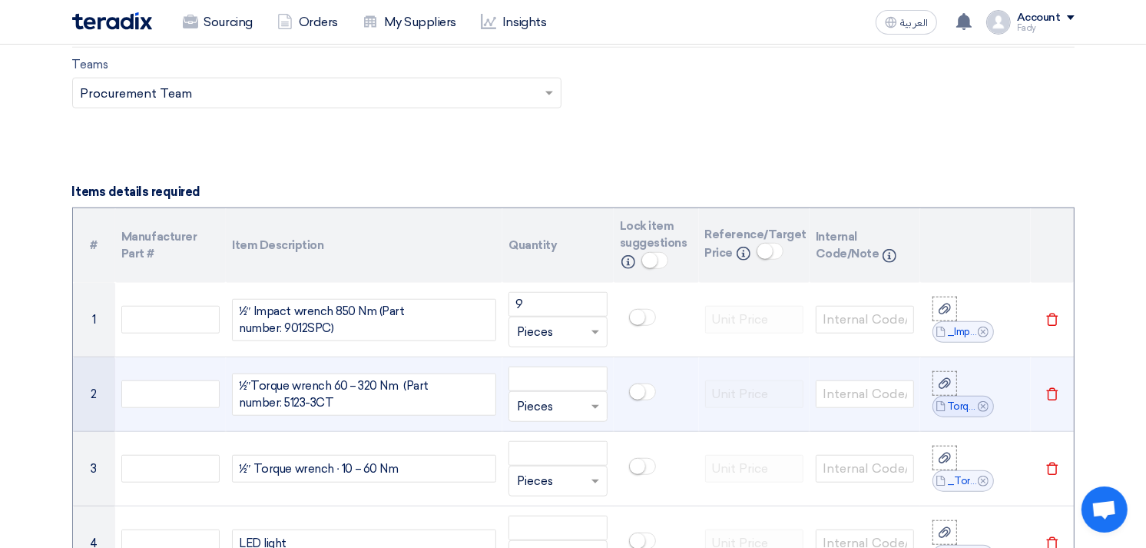
click at [333, 404] on div "1⁄2″Torque wrench 60 – 320 Nm (Part number: 5123-3CT" at bounding box center [364, 394] width 264 height 42
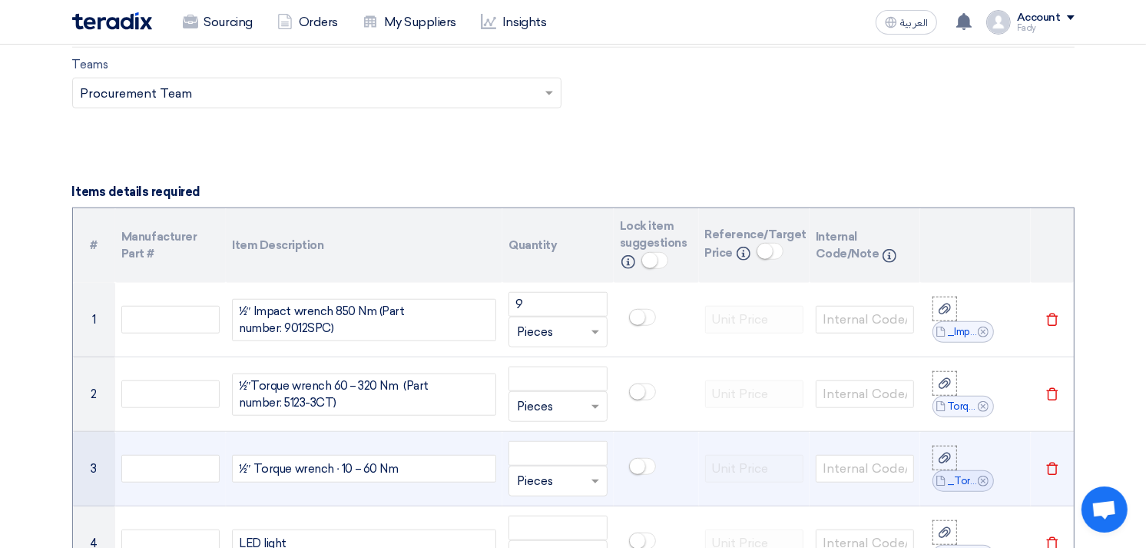
click at [412, 471] on div "1⁄2″ Torque wrench ∙ 10 – 60 Nm" at bounding box center [364, 469] width 264 height 28
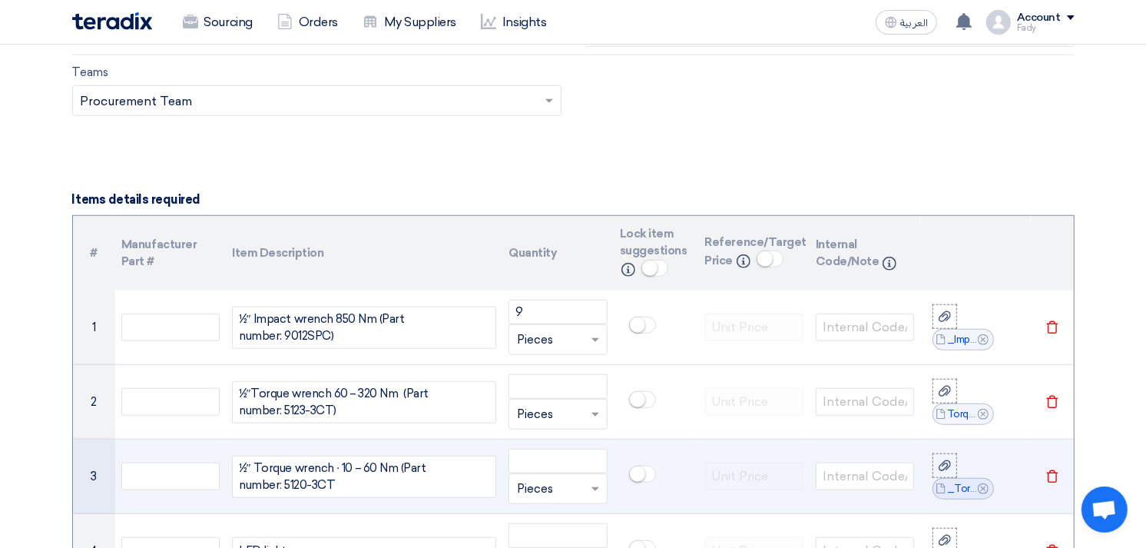
click at [336, 481] on div "1⁄2″ Torque wrench ∙ 10 – 60 Nm (Part number: 5120-3CT" at bounding box center [364, 477] width 264 height 42
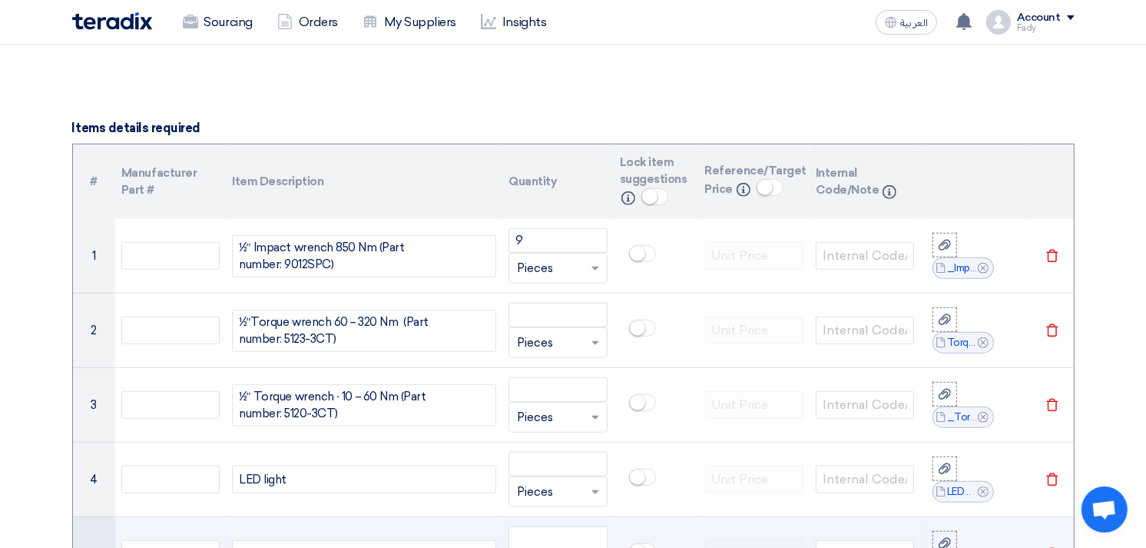
scroll to position [1172, 0]
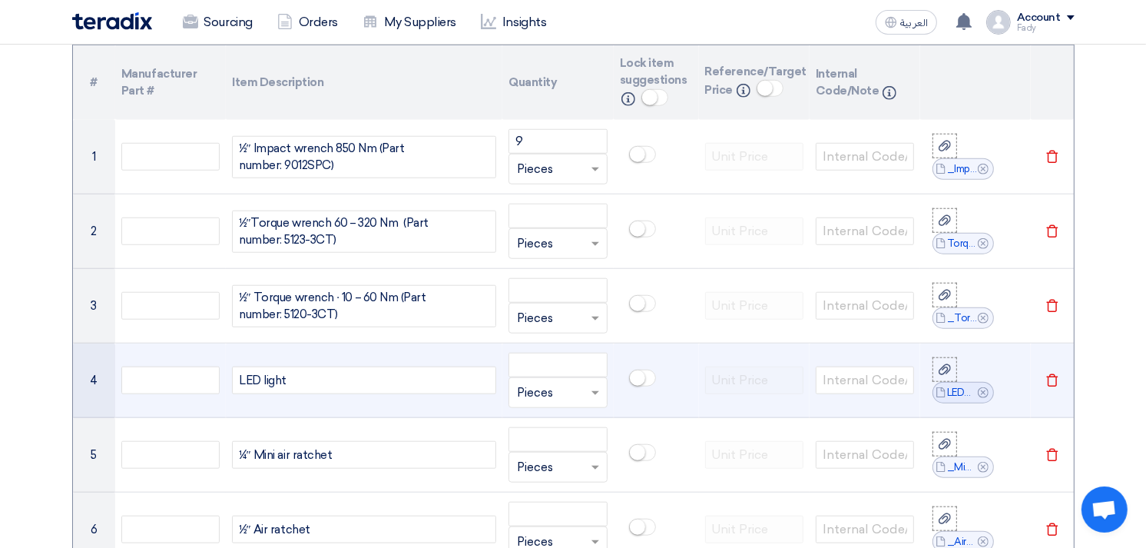
click at [317, 373] on div "LED light" at bounding box center [364, 380] width 264 height 28
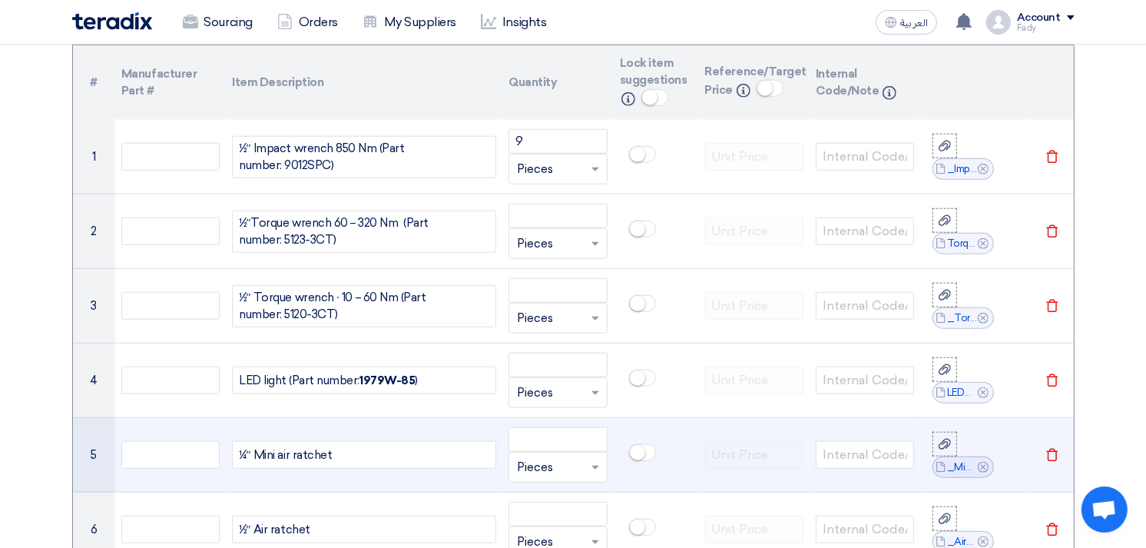
click at [373, 447] on div "1⁄4″ Mini air ratchet" at bounding box center [364, 455] width 264 height 28
click at [363, 449] on div "1⁄4″ Mini air ratchet" at bounding box center [364, 455] width 264 height 28
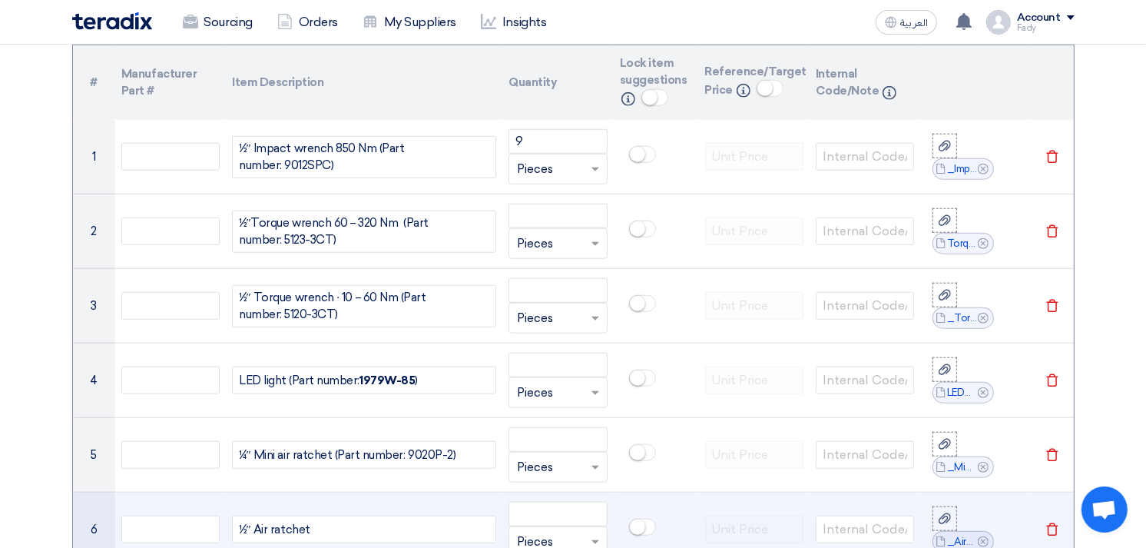
click at [349, 536] on div "1⁄2″ Air ratchet" at bounding box center [364, 530] width 264 height 28
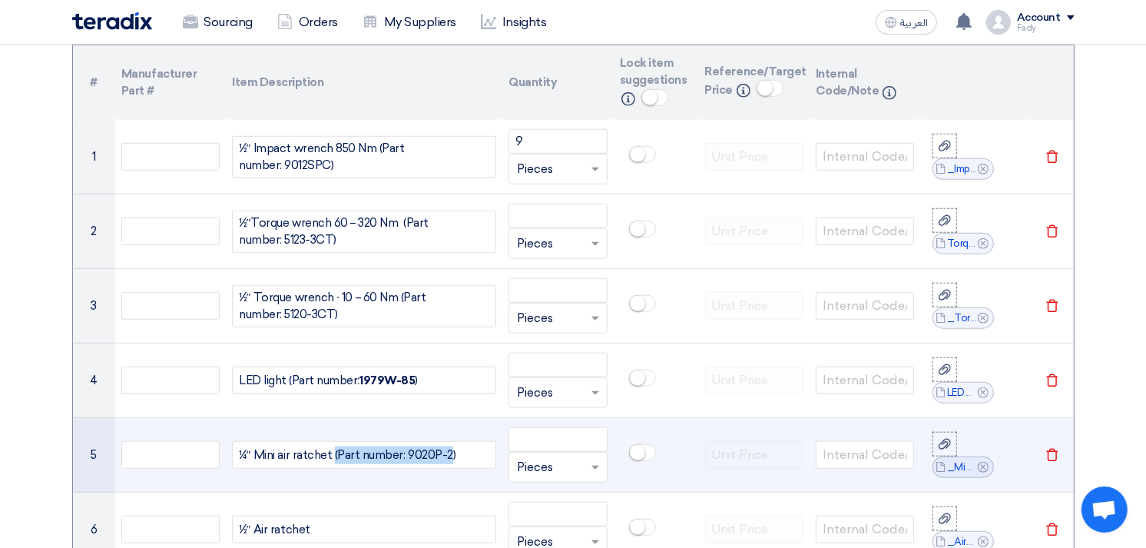
drag, startPoint x: 330, startPoint y: 451, endPoint x: 492, endPoint y: 435, distance: 162.1
click at [492, 435] on td "1⁄4″ Mini air ratchet (Part number: 9020P-2 )" at bounding box center [364, 455] width 277 height 75
click at [492, 436] on td "1⁄4″ Mini air ratchet (Part number: 9020P-2 )" at bounding box center [364, 455] width 277 height 75
drag, startPoint x: 459, startPoint y: 452, endPoint x: 330, endPoint y: 450, distance: 129.1
click at [330, 450] on div "1⁄4″ Mini air ratchet (Part number: 9020P-2 )" at bounding box center [364, 455] width 264 height 28
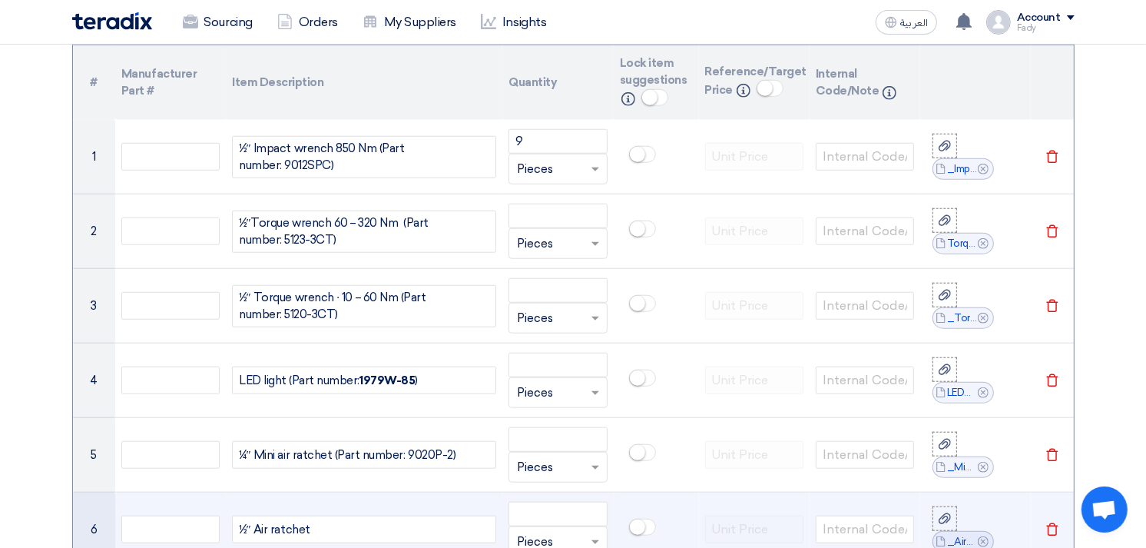
click at [340, 526] on div "1⁄2″ Air ratchet" at bounding box center [364, 530] width 264 height 28
click at [405, 524] on span "(Part number: 9020P-2" at bounding box center [369, 530] width 118 height 18
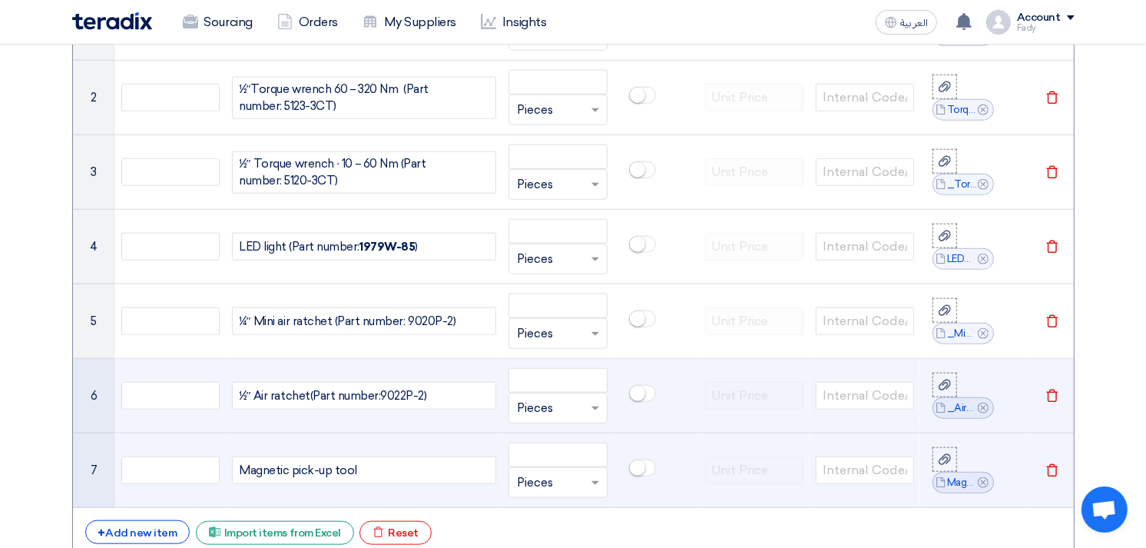
scroll to position [1343, 0]
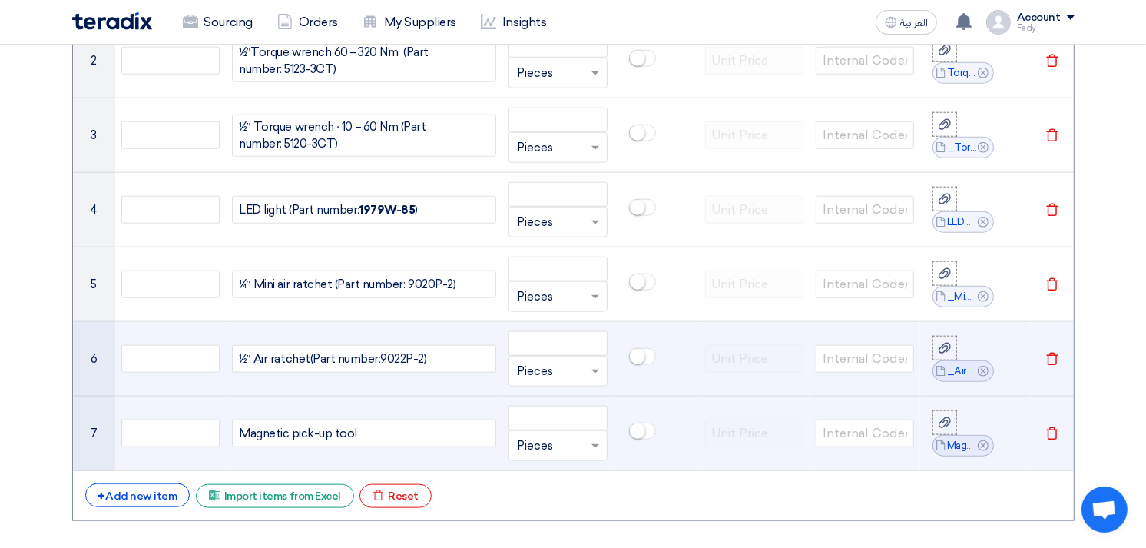
click at [393, 431] on div "Magnetic pick-up tool" at bounding box center [364, 433] width 264 height 28
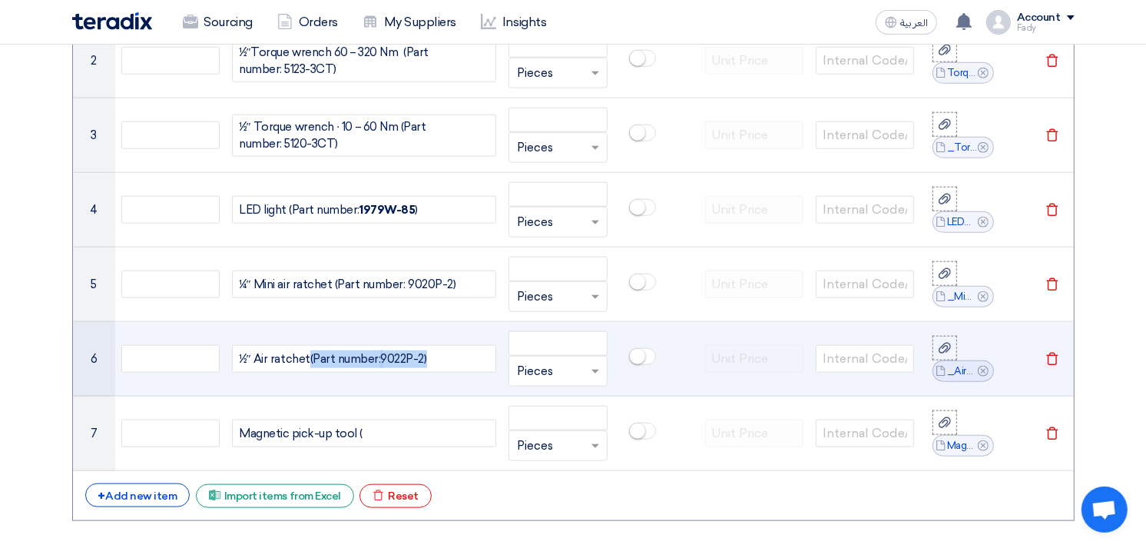
drag, startPoint x: 456, startPoint y: 353, endPoint x: 310, endPoint y: 374, distance: 147.4
click at [310, 374] on td "1⁄2″ Air ratchet (Part number: 9022P-2)" at bounding box center [364, 359] width 277 height 75
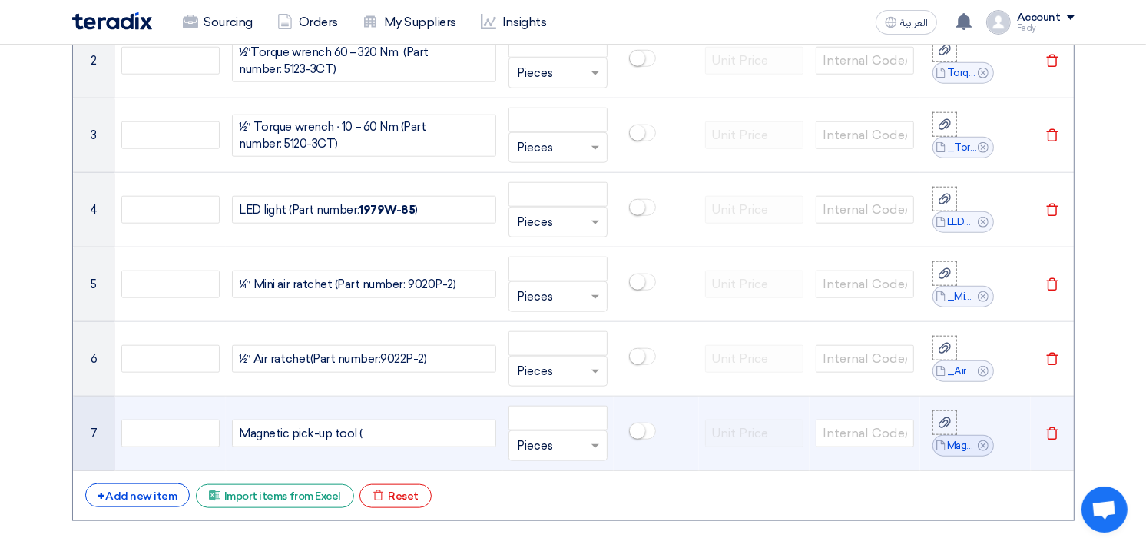
click at [386, 438] on div "Magnetic pick-up tool (" at bounding box center [364, 433] width 264 height 28
drag, startPoint x: 428, startPoint y: 428, endPoint x: 466, endPoint y: 436, distance: 39.3
click at [466, 436] on span "9022P-2)" at bounding box center [451, 434] width 46 height 18
click at [456, 436] on div "Magnetic pick-up tool (Part number: 1976-11 )" at bounding box center [364, 433] width 264 height 28
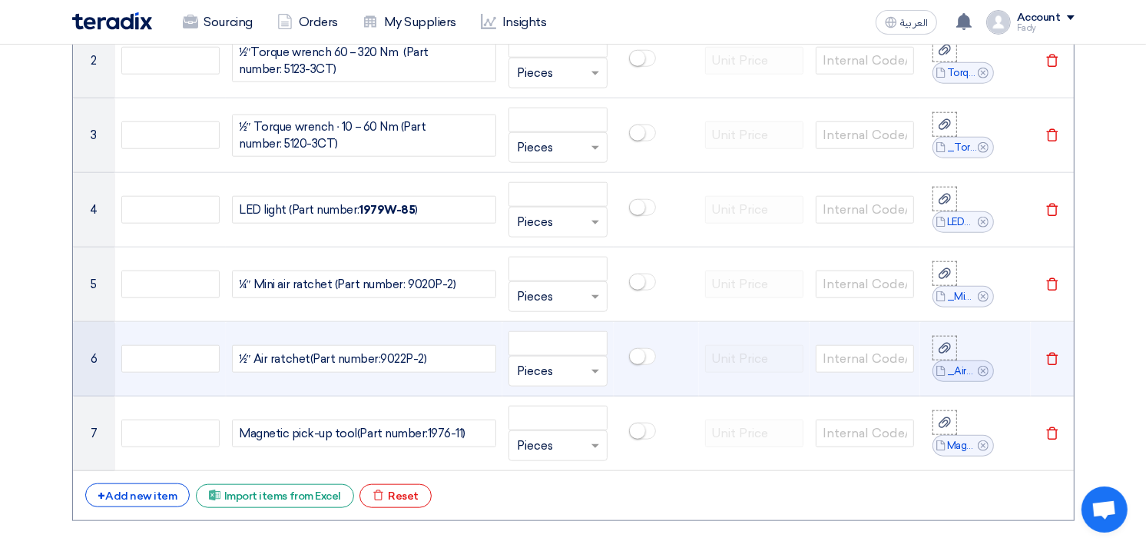
scroll to position [1770, 0]
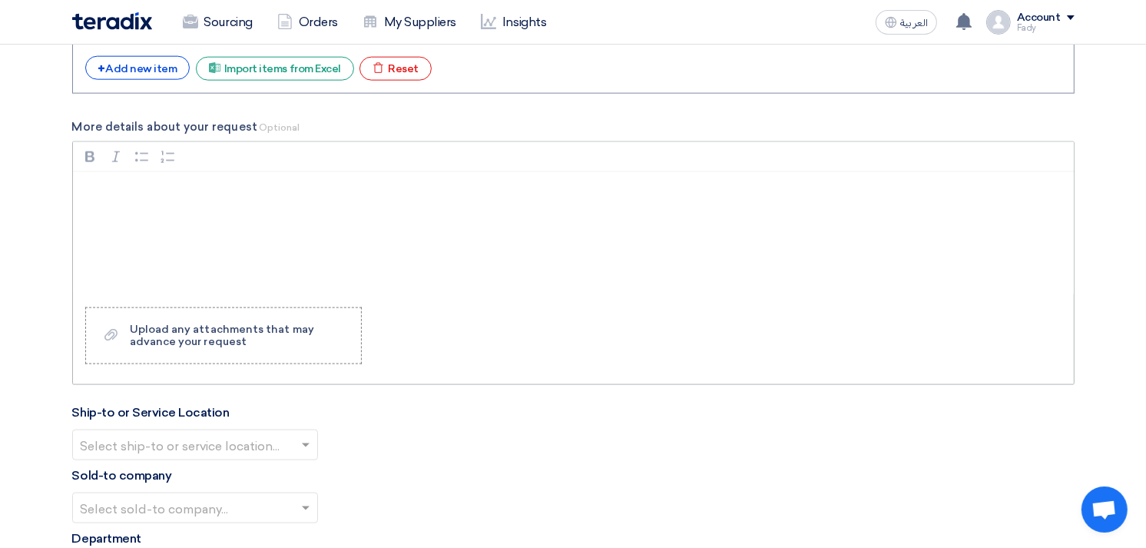
click at [196, 169] on div "Bold (CTRL+B) Bold Italic (CTRL+I) Italic Bulleted List Bulleted List Numbered …" at bounding box center [573, 156] width 1001 height 29
click at [216, 201] on p "Rich Text Editor, main" at bounding box center [578, 192] width 975 height 18
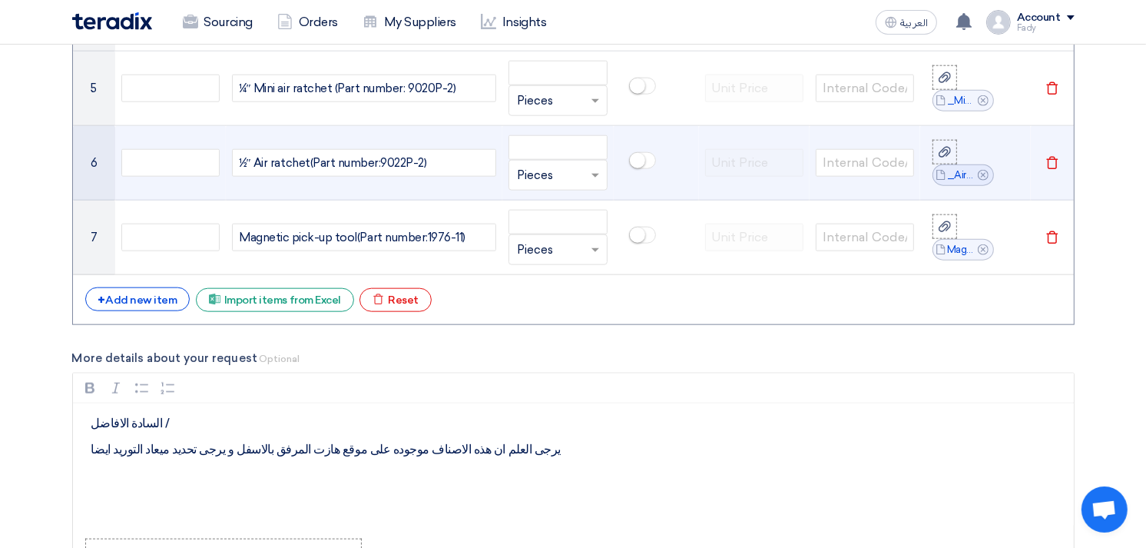
scroll to position [1855, 0]
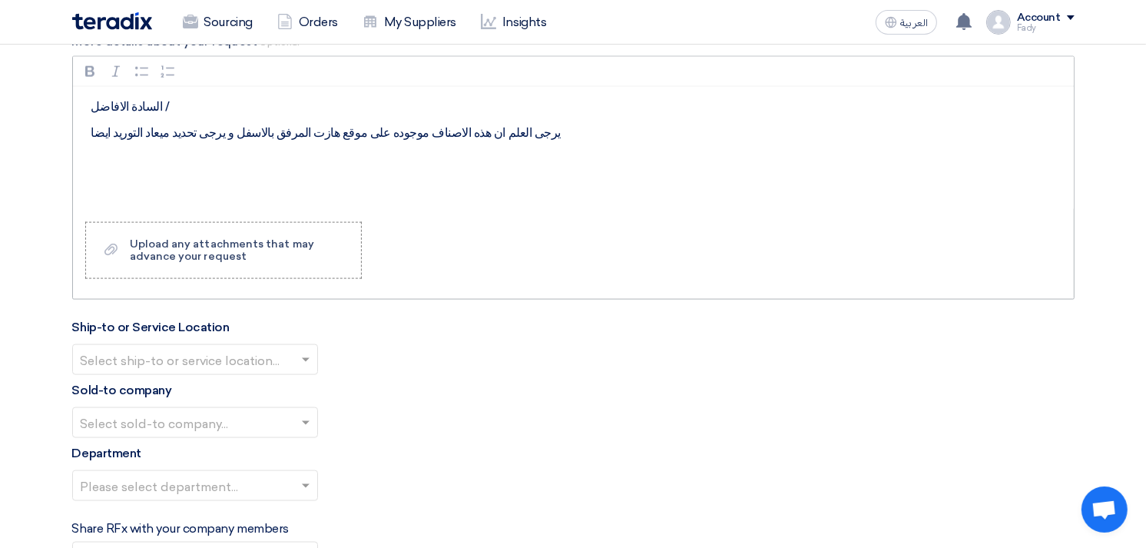
click at [101, 166] on div "السادة الافاضل / يرجى العلم ان هذه الاصناف موجوده على موقع هازت المرفق بالاسفل …" at bounding box center [573, 148] width 1001 height 123
click at [89, 161] on div "السادة الافاضل / يرجى العلم ان هذه الاصناف موجوده على موقع هازت المرفق بالاسفل …" at bounding box center [573, 148] width 1001 height 123
click at [529, 138] on p "يرجى العلم ان هذه الاصناف موجوده على موقع هازت المرفق بالاسفل و يرجى تحديد ميعا…" at bounding box center [578, 133] width 975 height 18
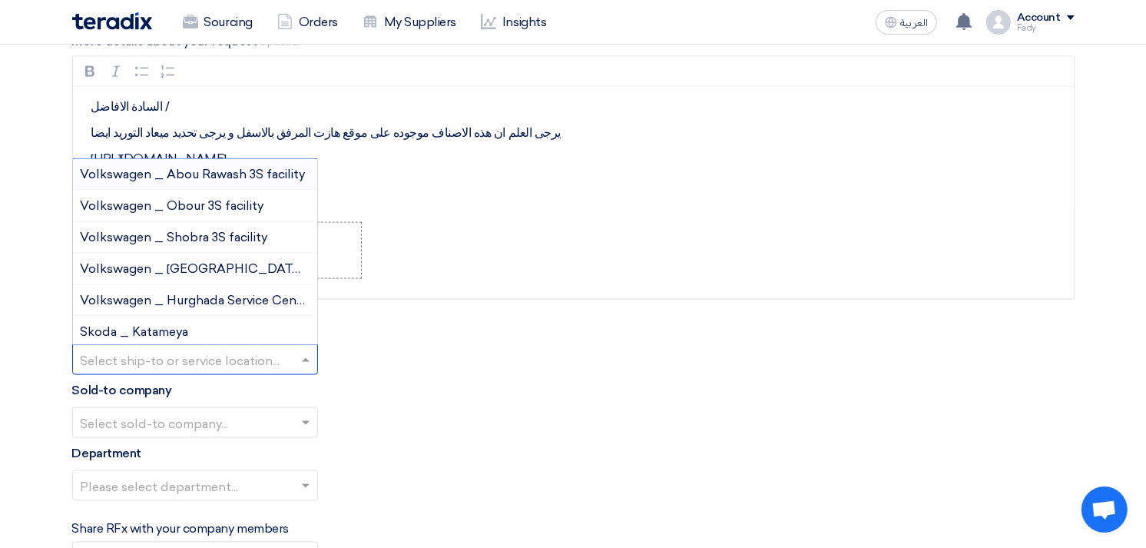
click at [138, 365] on input "text" at bounding box center [188, 361] width 214 height 25
click at [165, 201] on span "Volkswagen _ Obour 3S facility" at bounding box center [173, 205] width 184 height 15
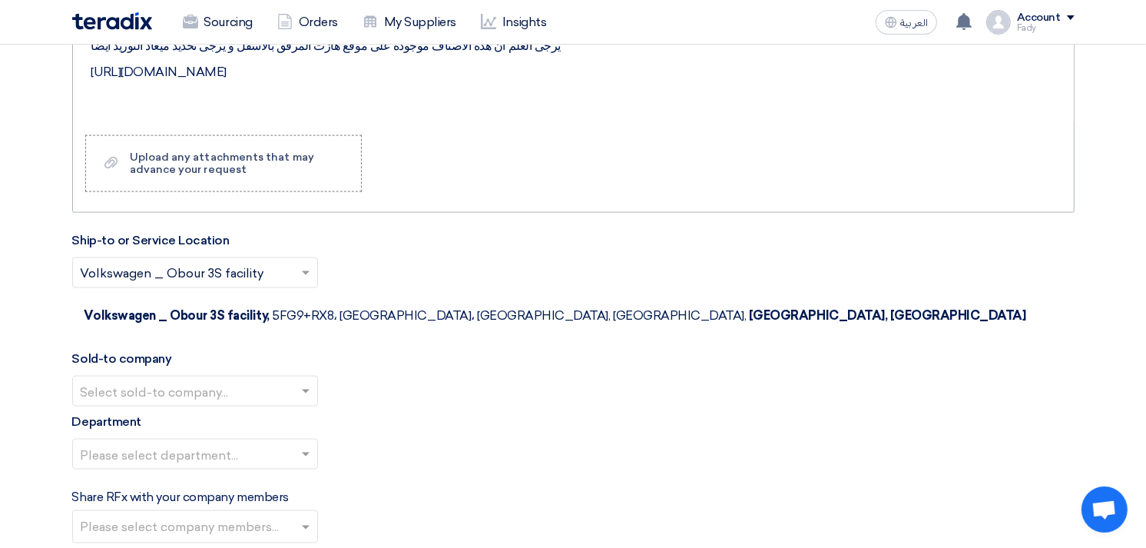
scroll to position [2026, 0]
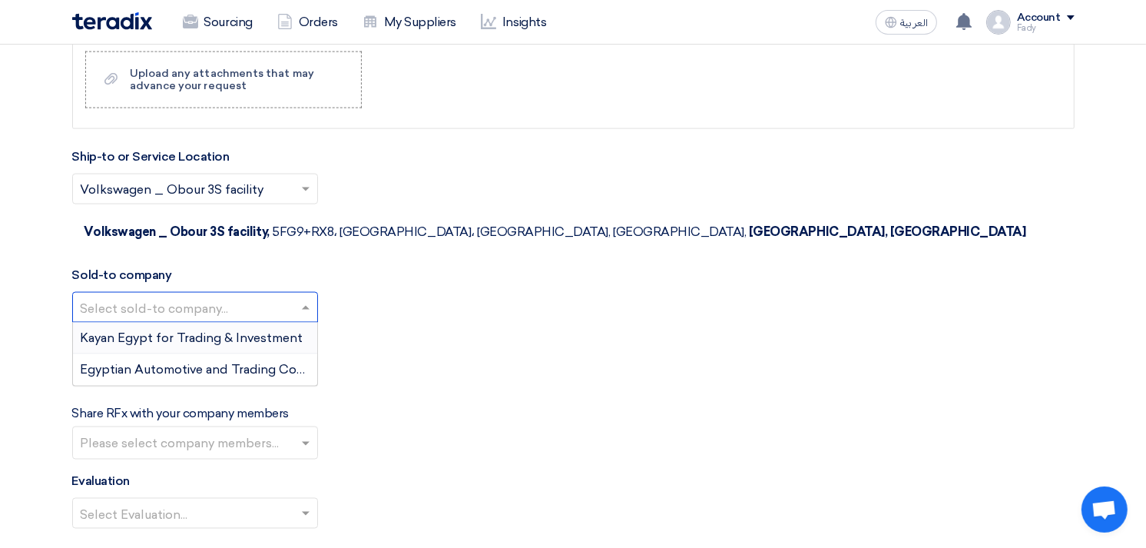
click at [171, 297] on input "text" at bounding box center [188, 309] width 214 height 25
click at [170, 362] on span "Egyptian Automotive and Trading Company" at bounding box center [209, 369] width 256 height 15
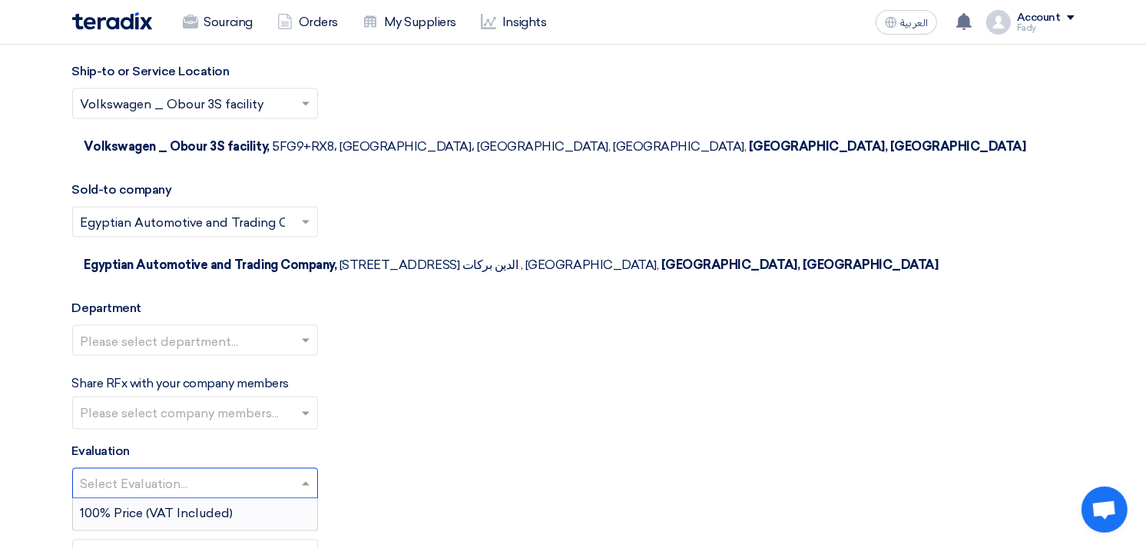
click at [182, 506] on span "100% Price (VAT Included)" at bounding box center [157, 513] width 153 height 15
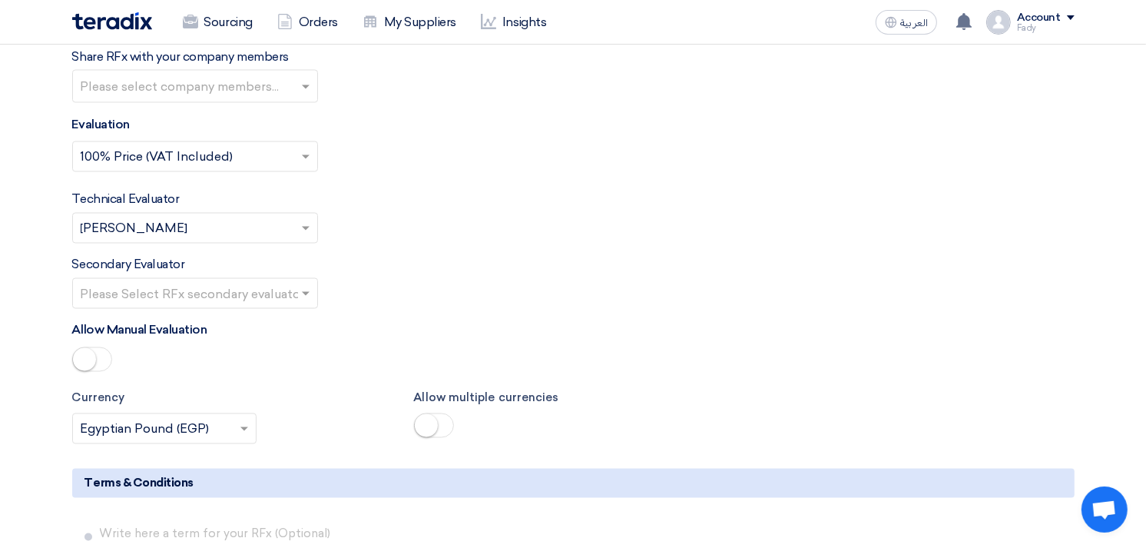
scroll to position [2453, 0]
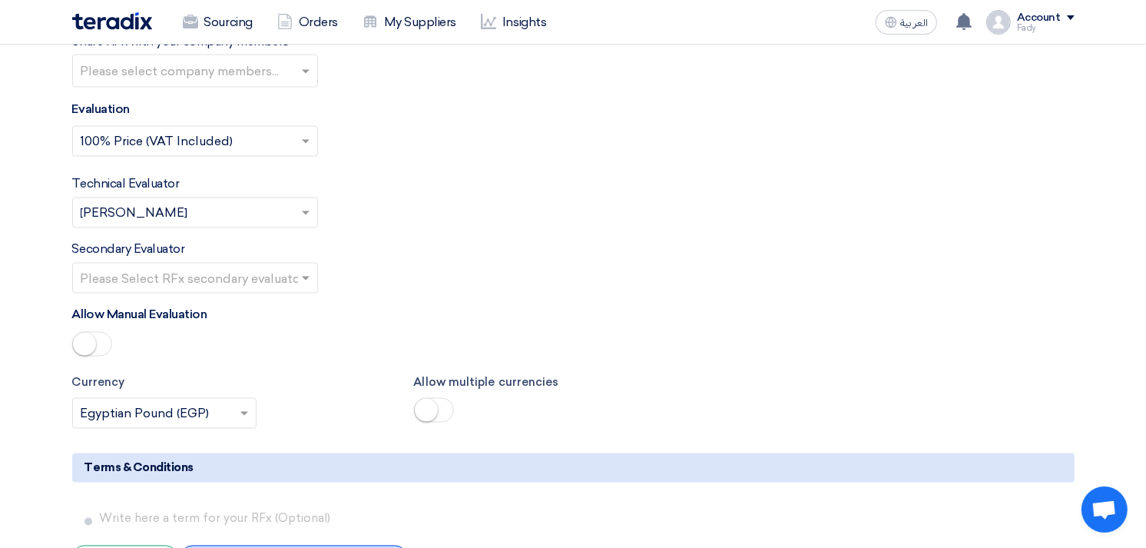
click at [343, 545] on div "+ Import from your saved company terms" at bounding box center [294, 557] width 227 height 24
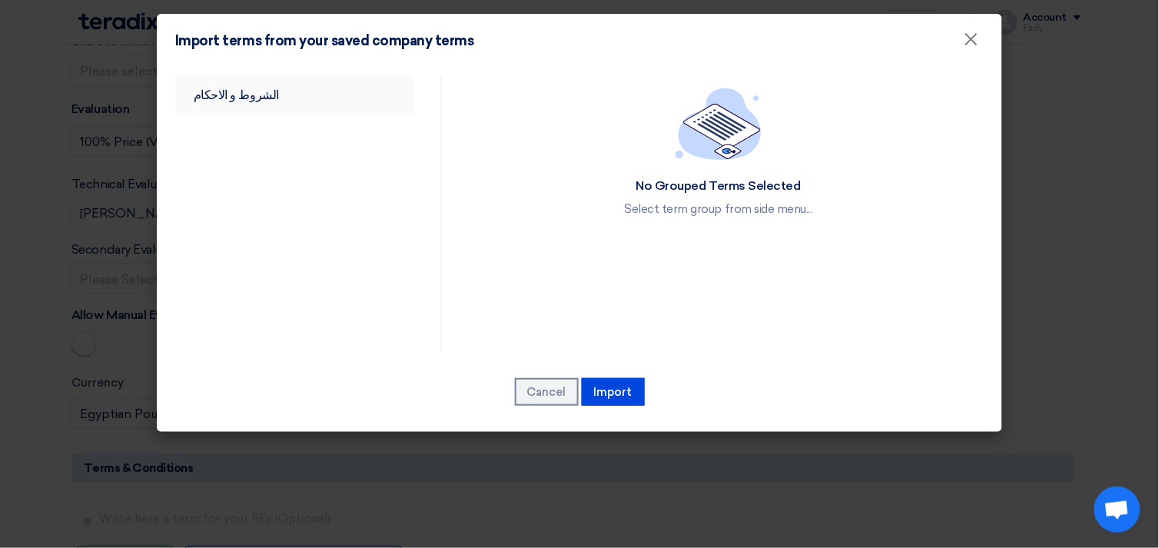
click at [254, 83] on link "الشروط و الاحكام" at bounding box center [294, 95] width 239 height 40
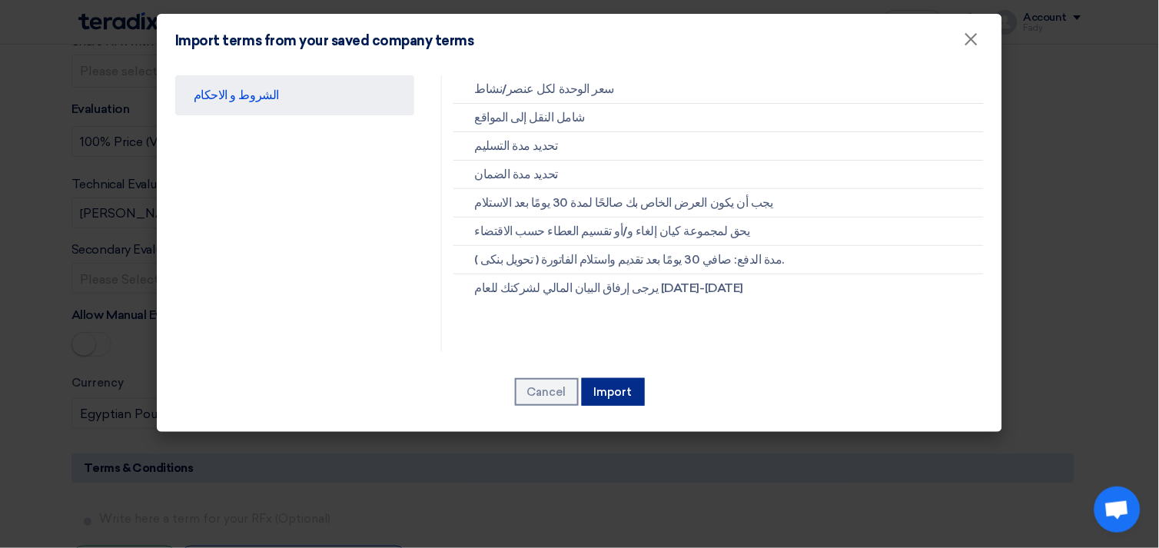
click at [612, 390] on button "Import" at bounding box center [613, 392] width 63 height 28
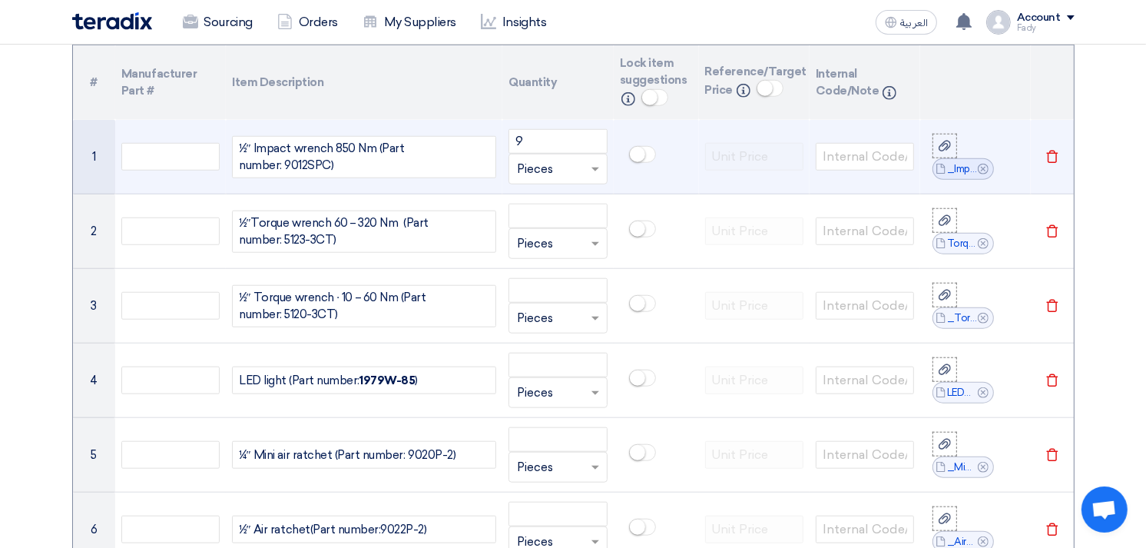
scroll to position [1258, 0]
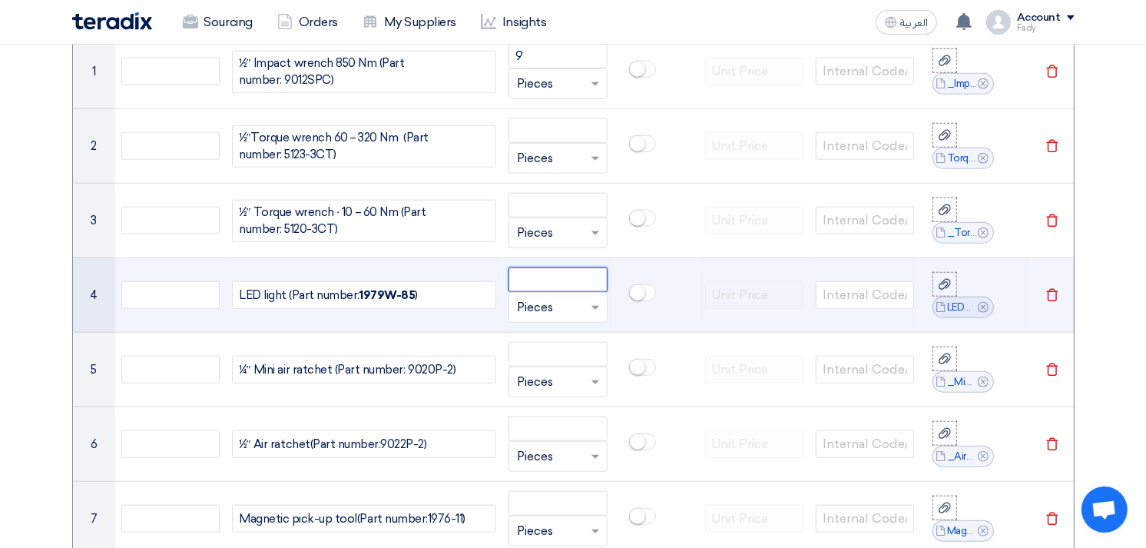
click at [556, 274] on input "number" at bounding box center [558, 279] width 98 height 25
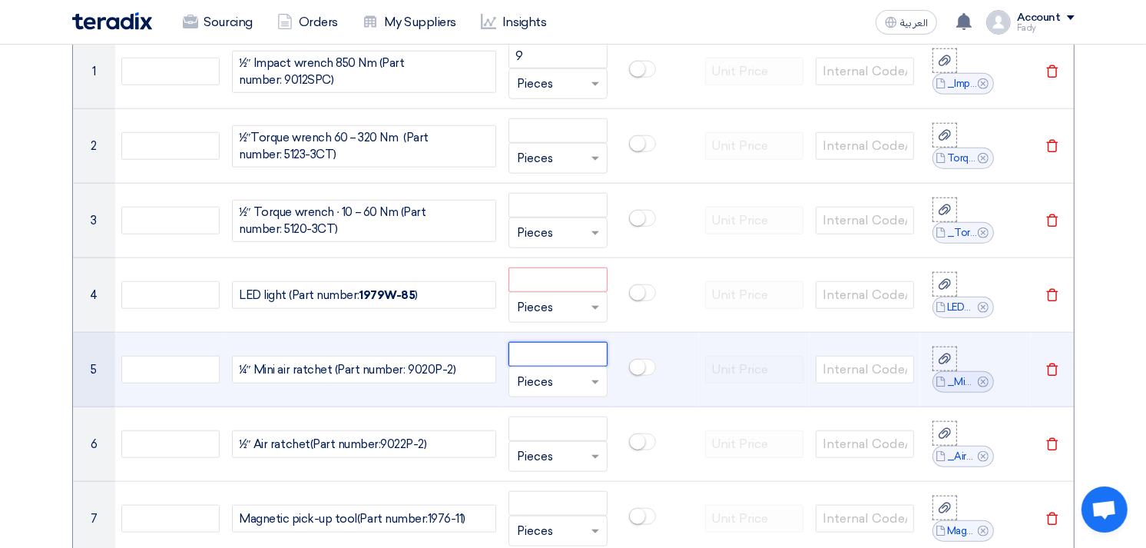
click at [557, 352] on input "number" at bounding box center [558, 354] width 98 height 25
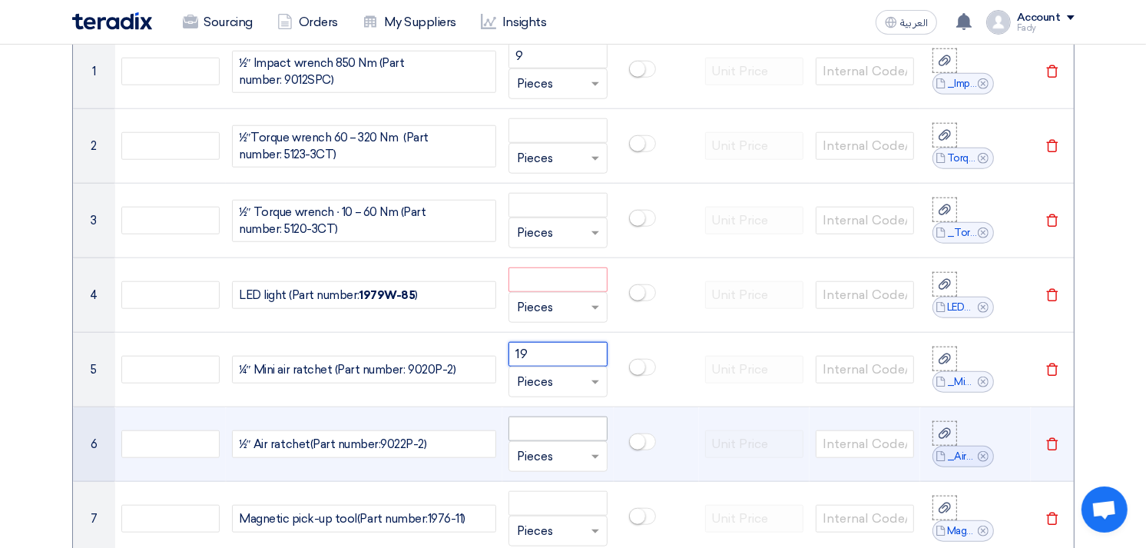
type input "19"
click at [547, 426] on input "number" at bounding box center [558, 428] width 98 height 25
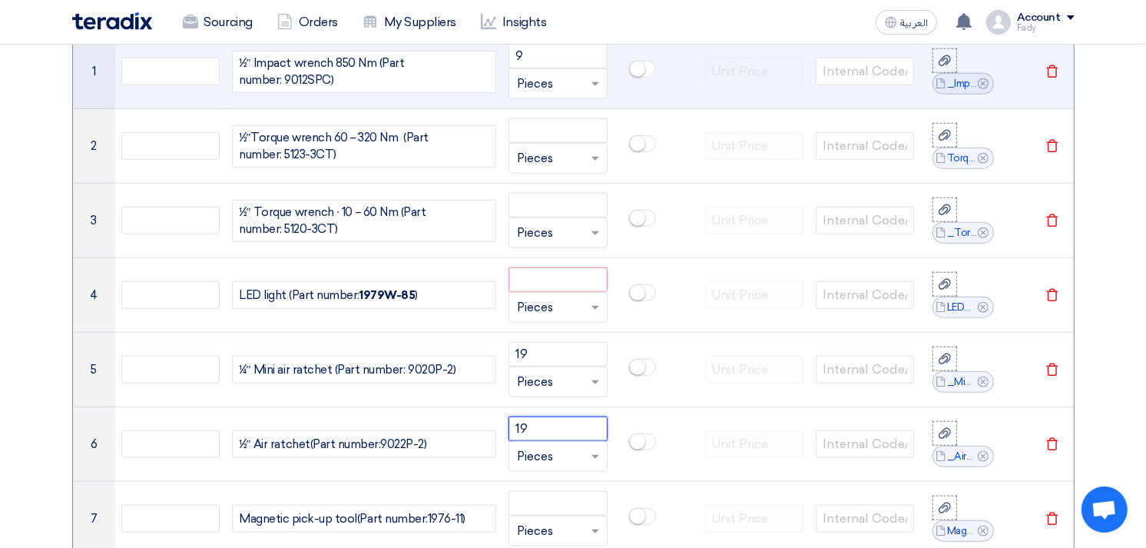
type input "19"
click at [357, 77] on div "1⁄2″ Impact wrench 850 Nm (Part number: 9012SPC)" at bounding box center [364, 72] width 264 height 42
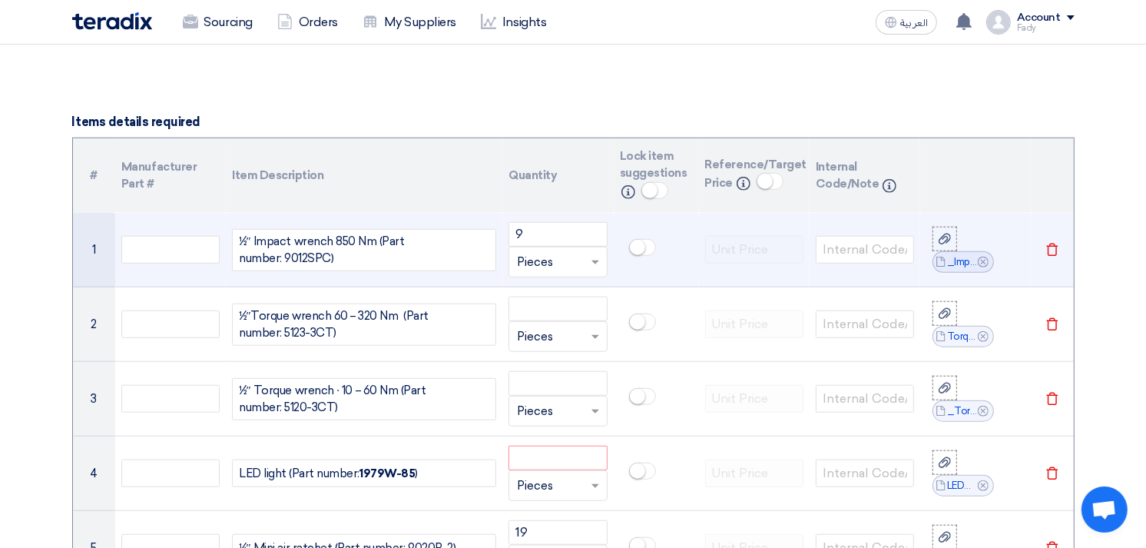
scroll to position [1087, 0]
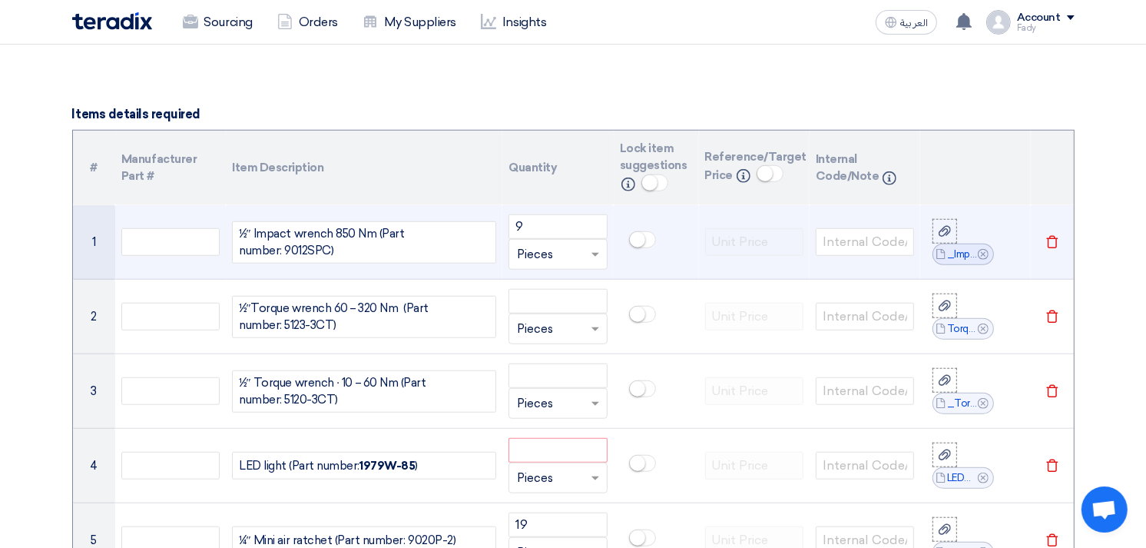
click at [234, 233] on div "1⁄2″ Impact wrench 850 Nm (Part number: 9012SPC)" at bounding box center [364, 242] width 264 height 42
click at [252, 230] on div "Hazet 1⁄2″ Impact wrench 850 Nm (Part number: 9012SPC)" at bounding box center [364, 242] width 264 height 42
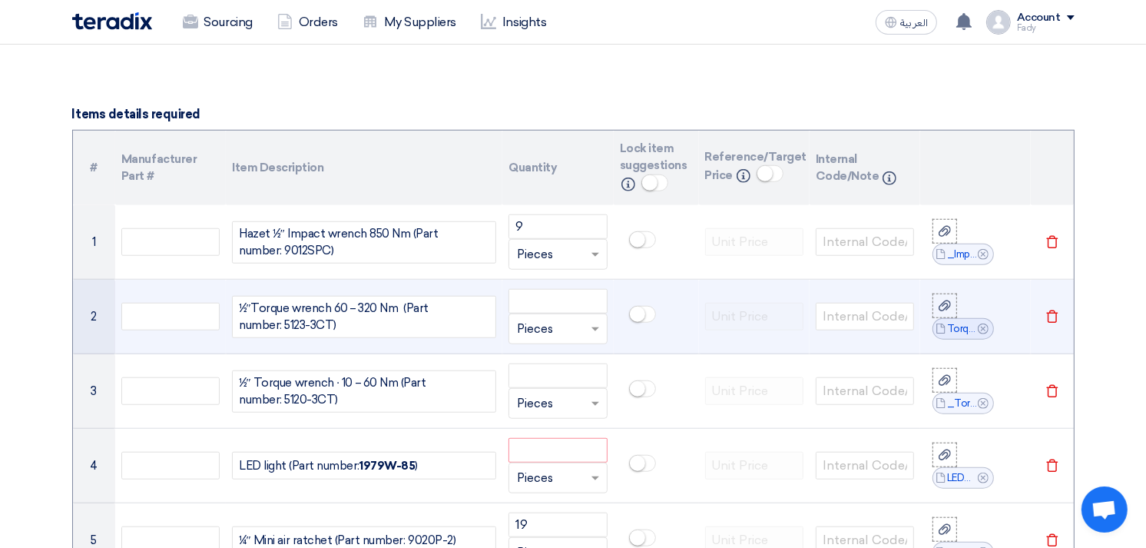
click at [237, 307] on div "1⁄2″Torque wrench 60 – 320 Nm (Part number: 5123-3CT)" at bounding box center [364, 317] width 264 height 42
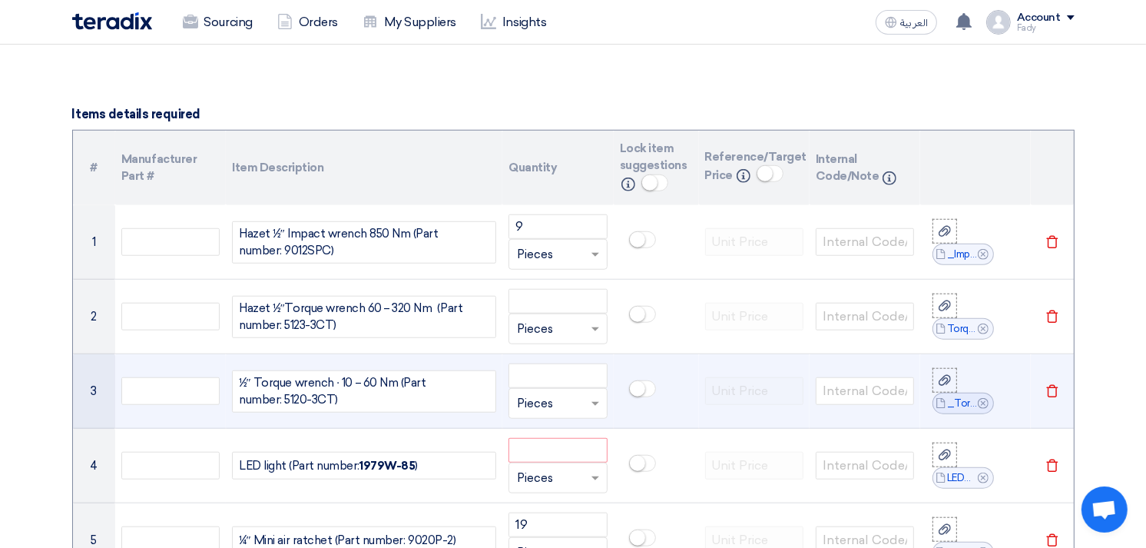
click at [239, 385] on div "1⁄2″ Torque wrench ∙ 10 – 60 Nm (Part number: 5120-3CT)" at bounding box center [364, 391] width 264 height 42
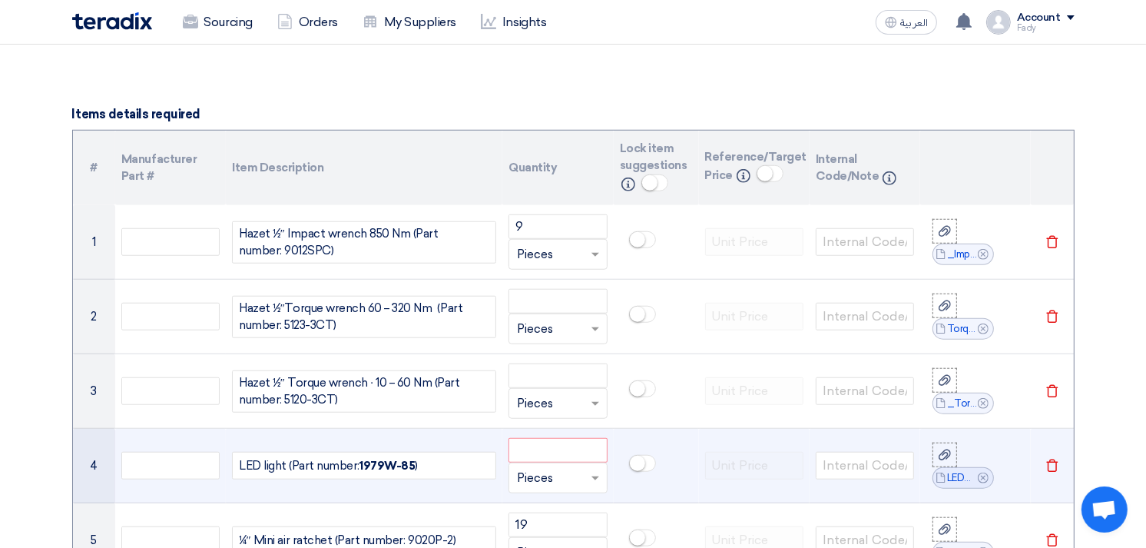
click at [240, 467] on div "LED light (Part number: 1979W-85 )" at bounding box center [364, 466] width 264 height 28
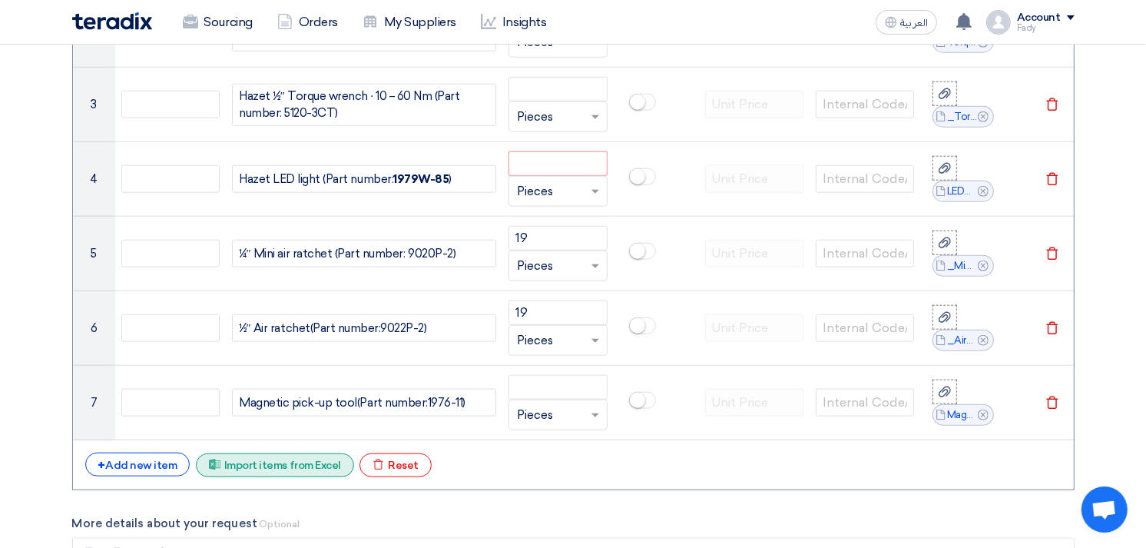
scroll to position [1429, 0]
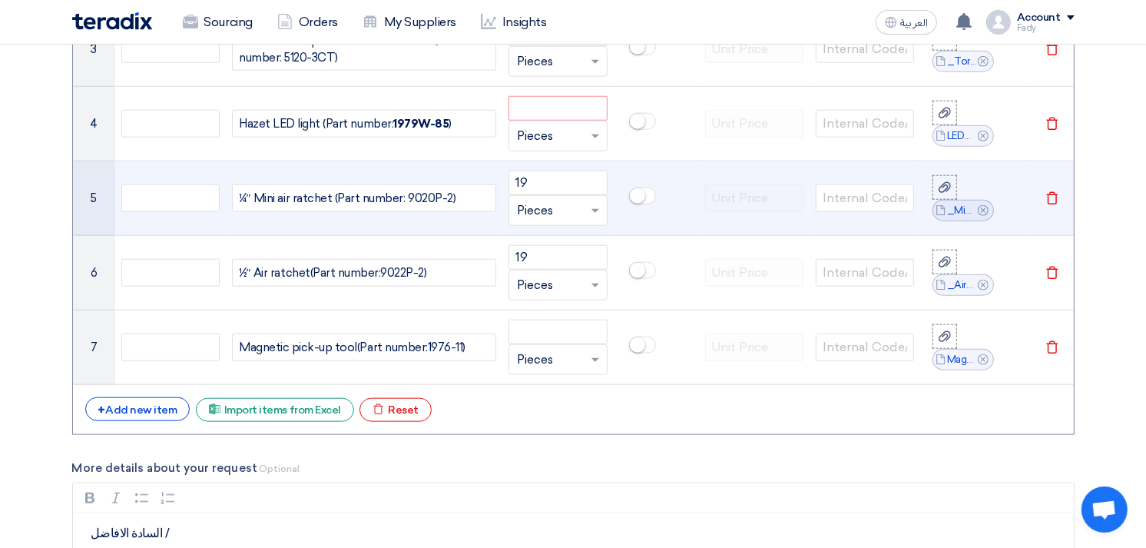
click at [236, 196] on div "1⁄4″ Mini air ratchet (Part number: 9020P-2 )" at bounding box center [364, 198] width 264 height 28
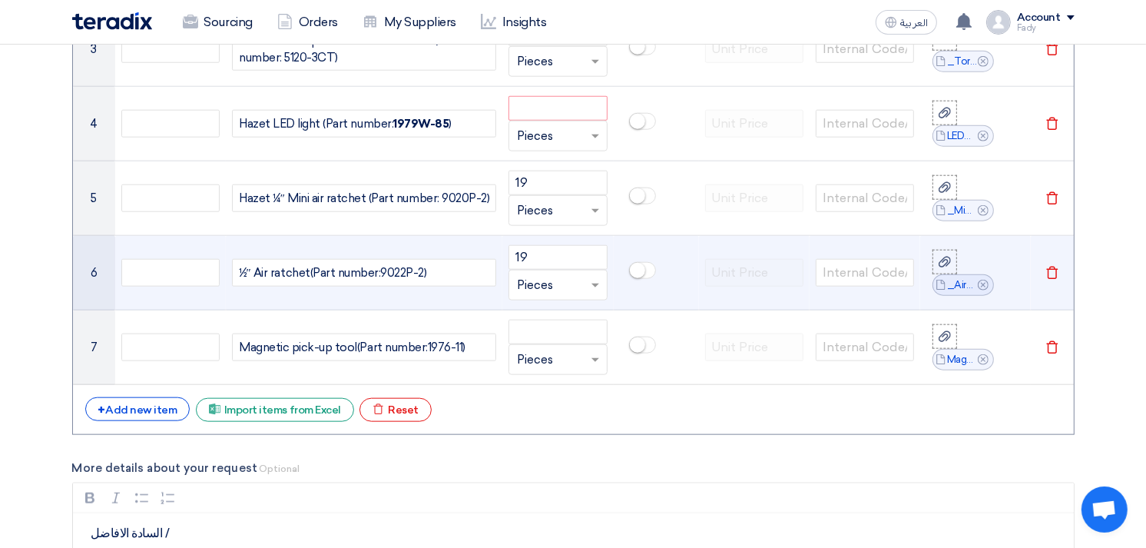
click at [237, 277] on div "1⁄2″ Air ratchet (Part number: 9022P-2)" at bounding box center [364, 273] width 264 height 28
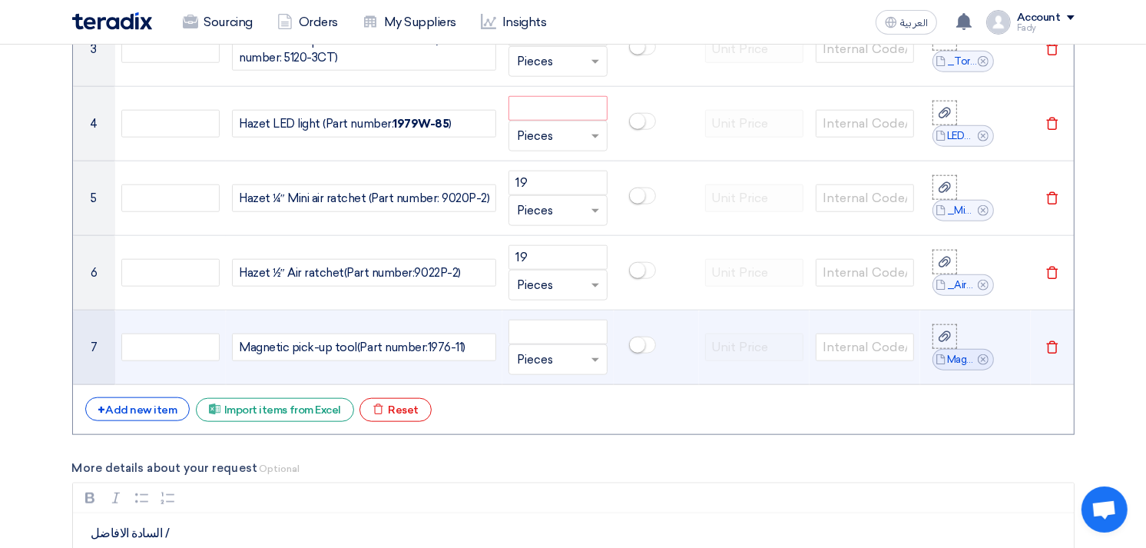
click at [236, 354] on div "Magnetic pick-up tool (Part number: 1976-11 )" at bounding box center [364, 347] width 264 height 28
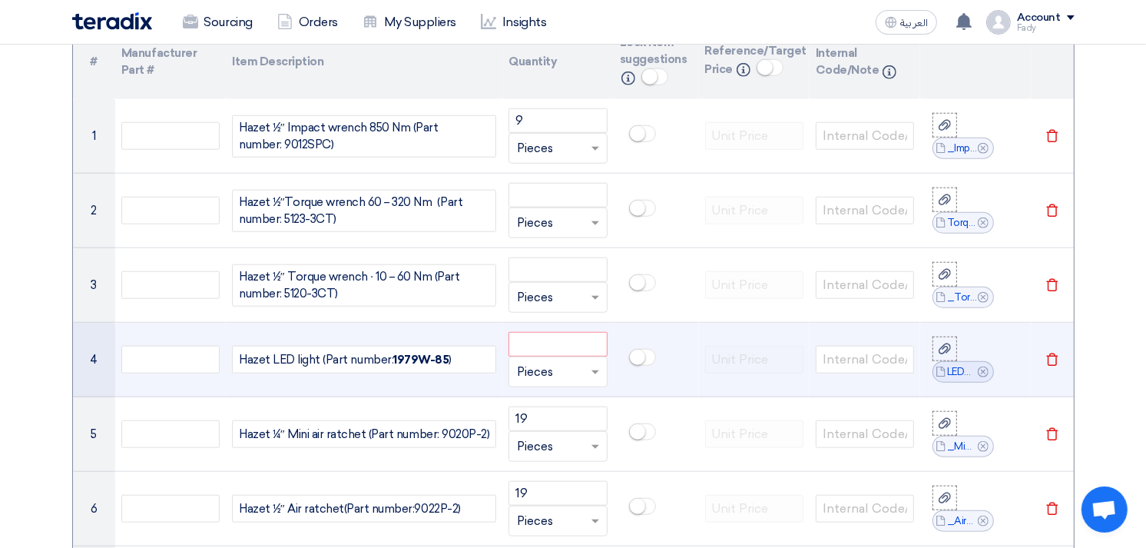
scroll to position [1166, 0]
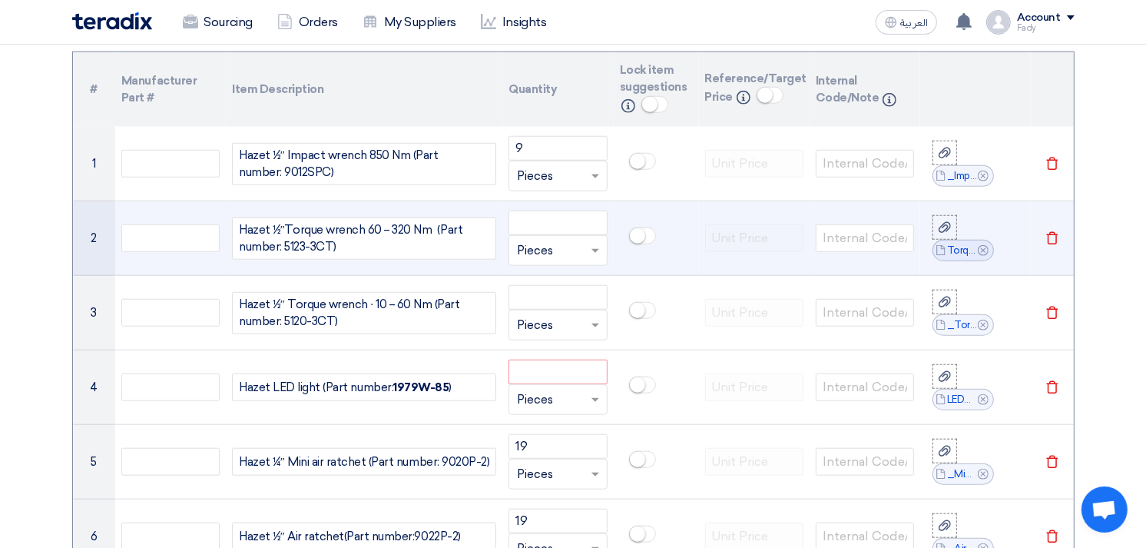
click at [1049, 236] on icon "Delete" at bounding box center [1053, 238] width 14 height 14
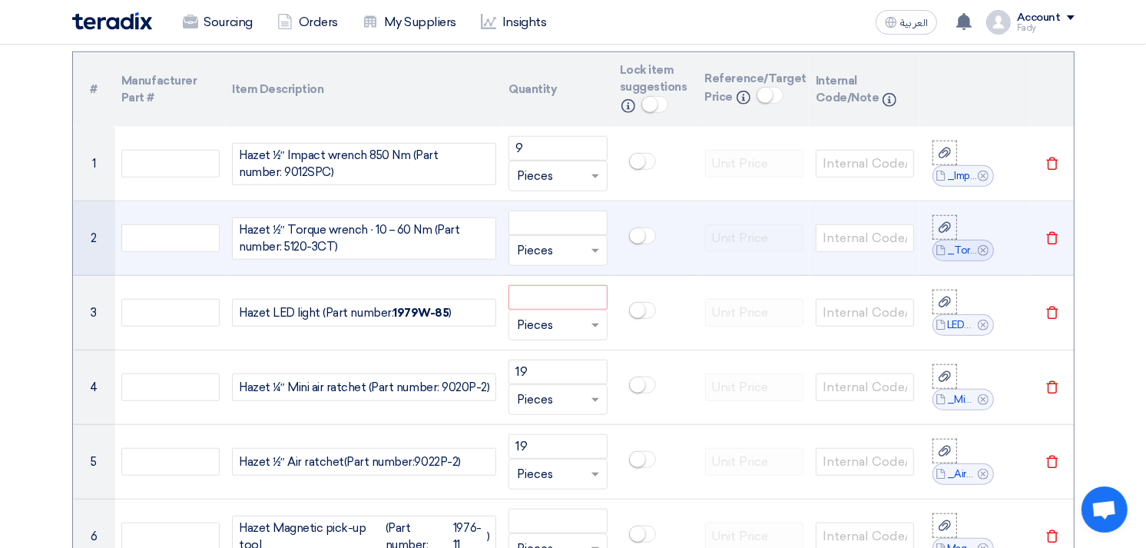
click at [1050, 236] on icon "Delete" at bounding box center [1053, 238] width 14 height 14
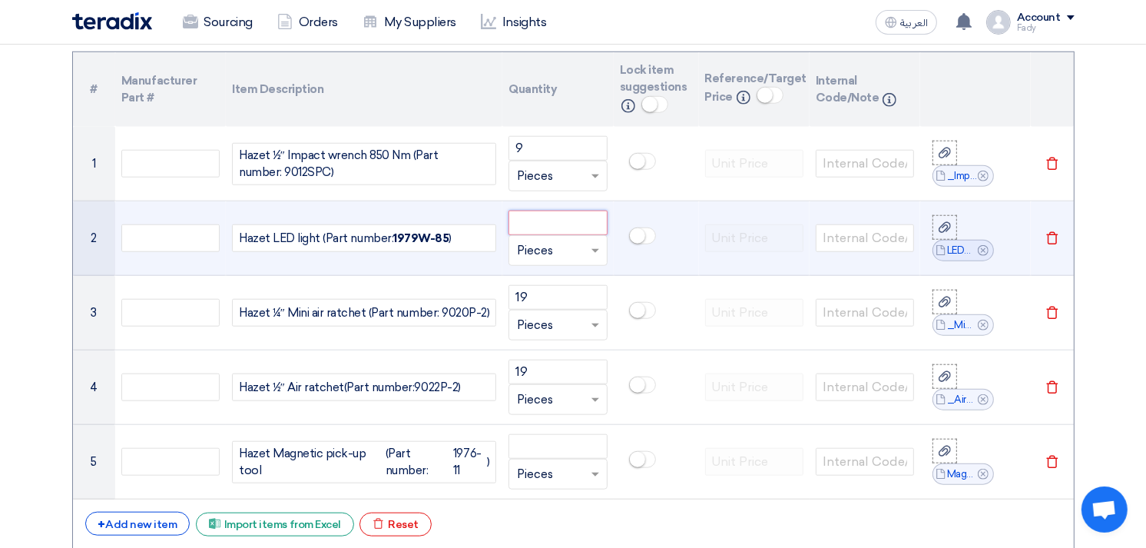
click at [539, 221] on input "number" at bounding box center [558, 223] width 98 height 25
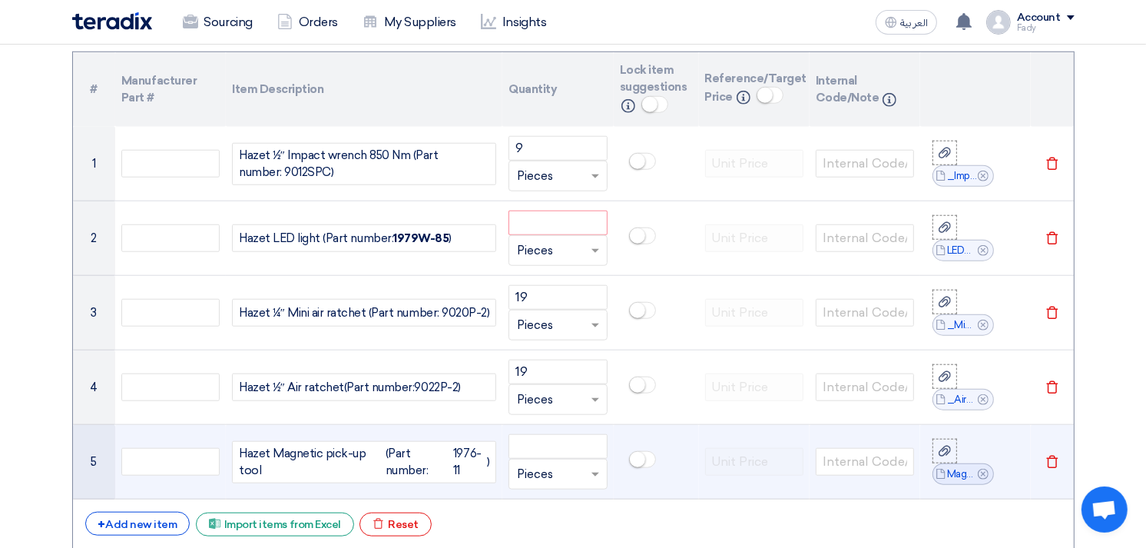
click at [441, 449] on span "(Part number:" at bounding box center [420, 462] width 68 height 35
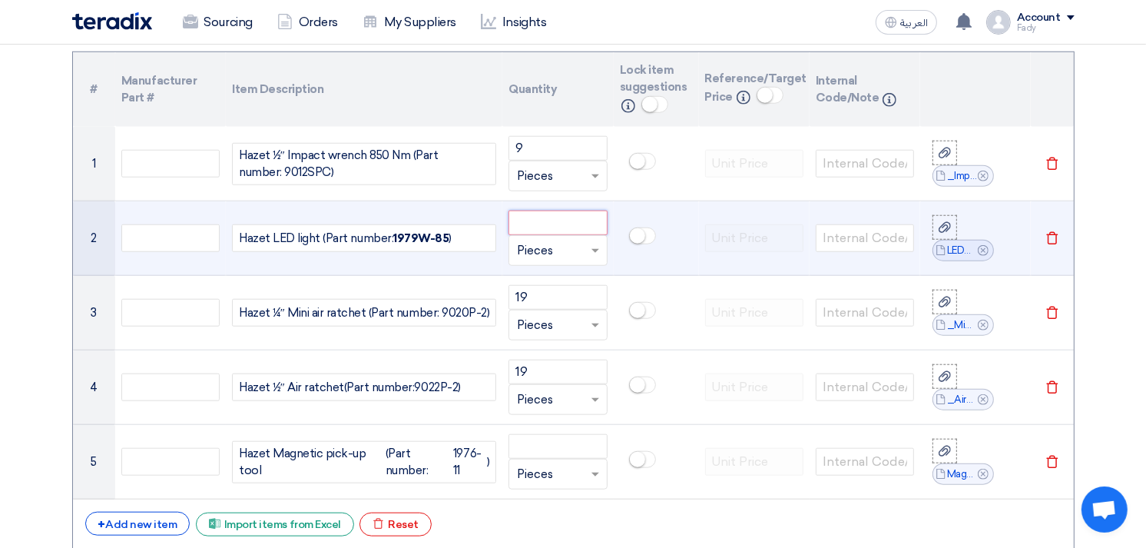
click at [541, 224] on input "number" at bounding box center [558, 223] width 98 height 25
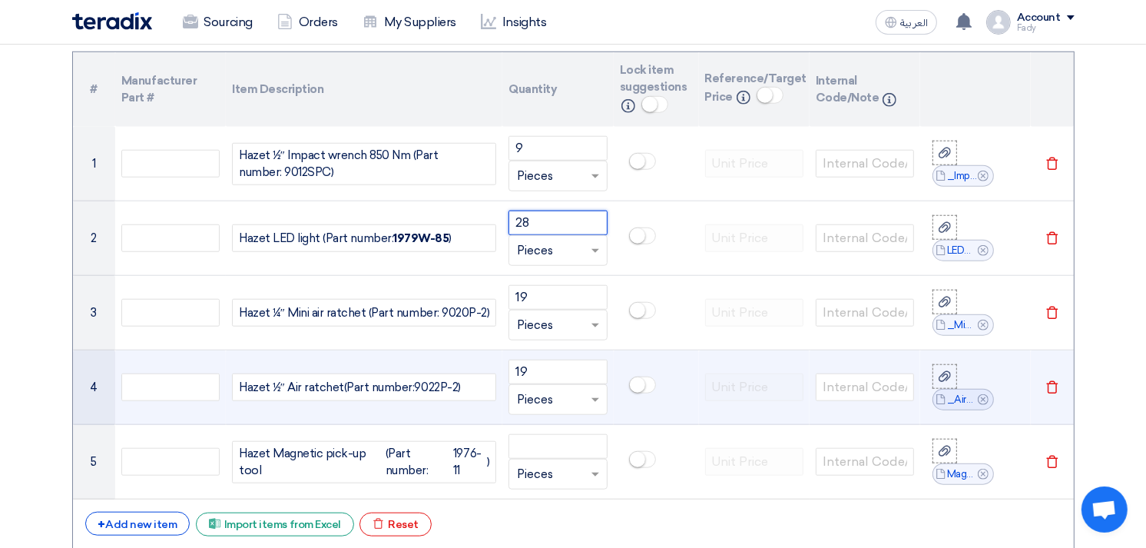
scroll to position [1251, 0]
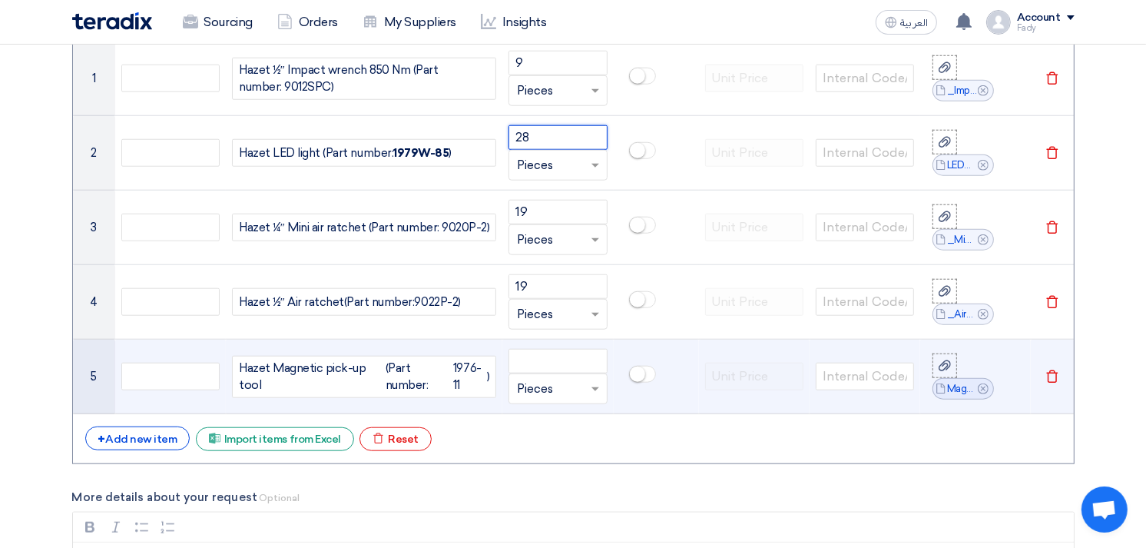
type input "28"
click at [380, 363] on div "Hazet Magnetic pick-up tool (Part number: 1976-11 )" at bounding box center [364, 377] width 264 height 42
click at [386, 366] on span "(Part number:" at bounding box center [420, 377] width 68 height 35
click at [365, 376] on div "Hazet Magnetic pick-up tool (Part number: 1976-11 )" at bounding box center [364, 377] width 264 height 42
click at [375, 364] on div "Hazet Magnetic pick-up tool (Part number: 1976-11 )" at bounding box center [364, 377] width 264 height 42
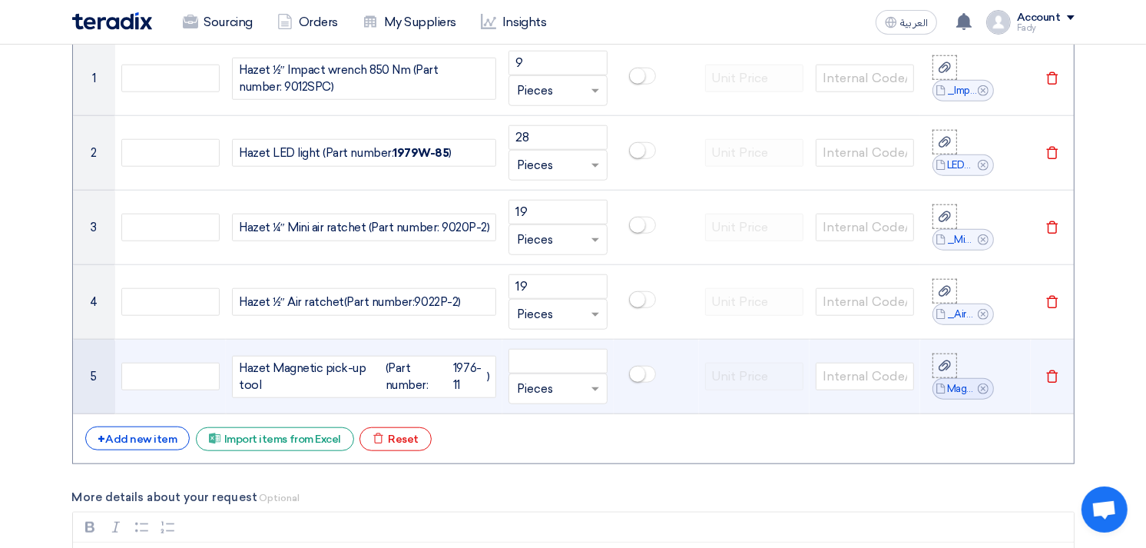
click at [375, 364] on div "Hazet Magnetic pick-up tool (Part number: 1976-11 )" at bounding box center [364, 377] width 264 height 42
click at [366, 370] on div "Hazet Magnetic pick-up tool (Part number: 1976-11 )" at bounding box center [364, 377] width 264 height 42
click at [364, 371] on div "Hazet Magnetic pick-up tool (Part number: 1976-11 )" at bounding box center [364, 377] width 264 height 42
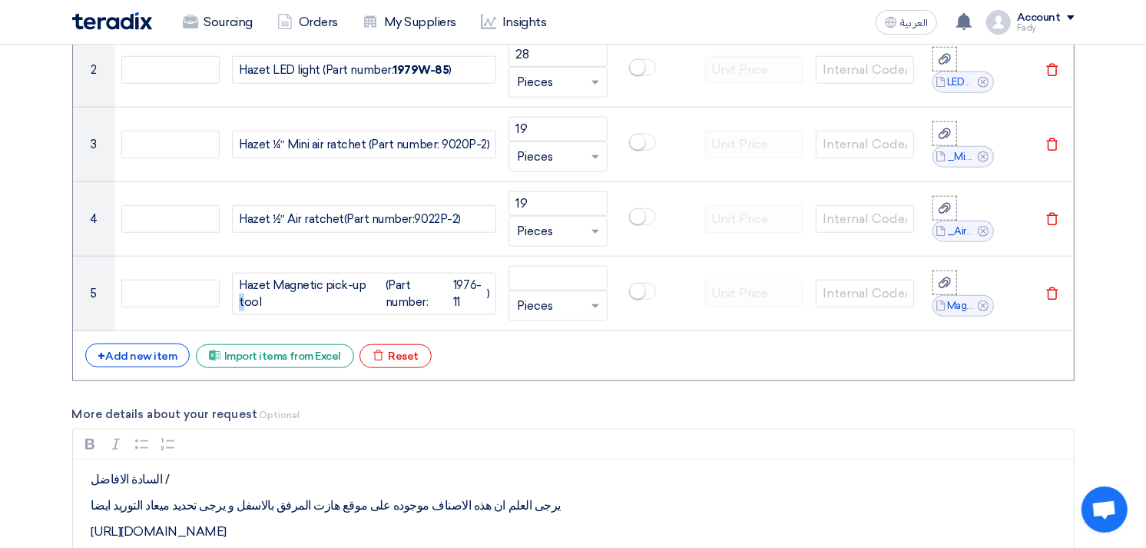
scroll to position [1337, 0]
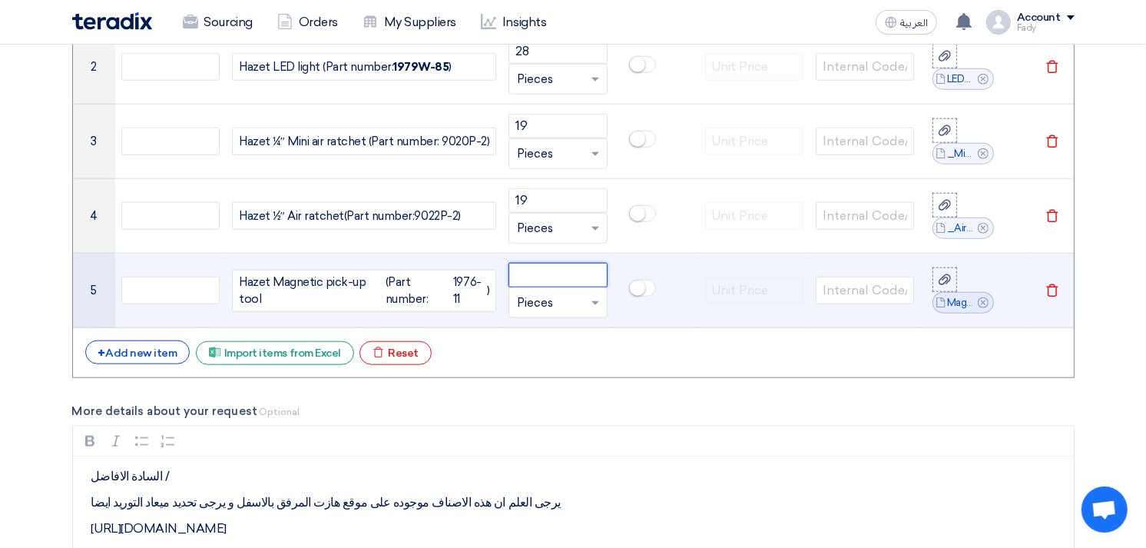
click at [551, 272] on input "number" at bounding box center [558, 275] width 98 height 25
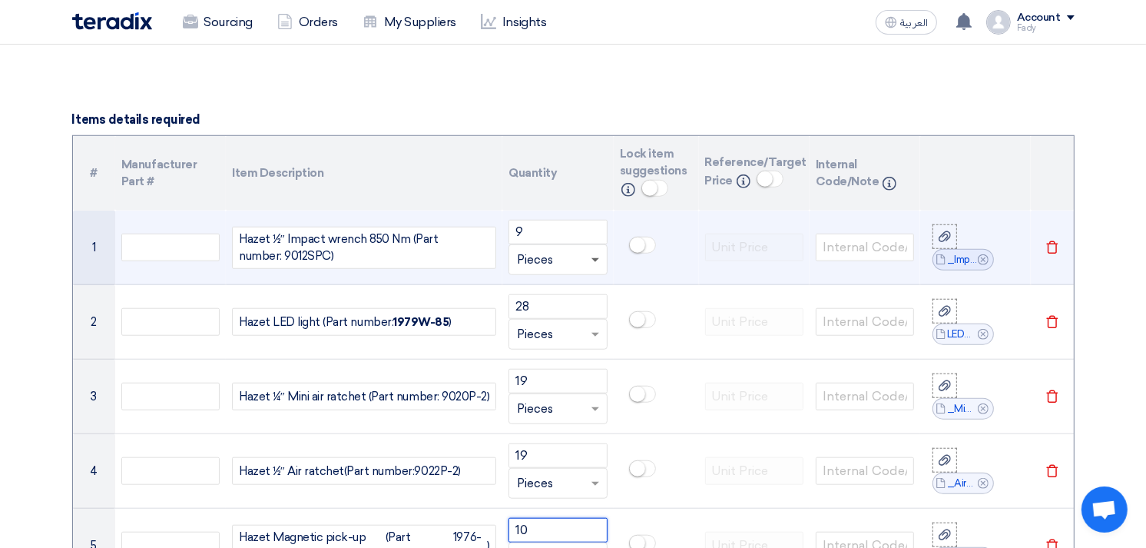
scroll to position [1080, 0]
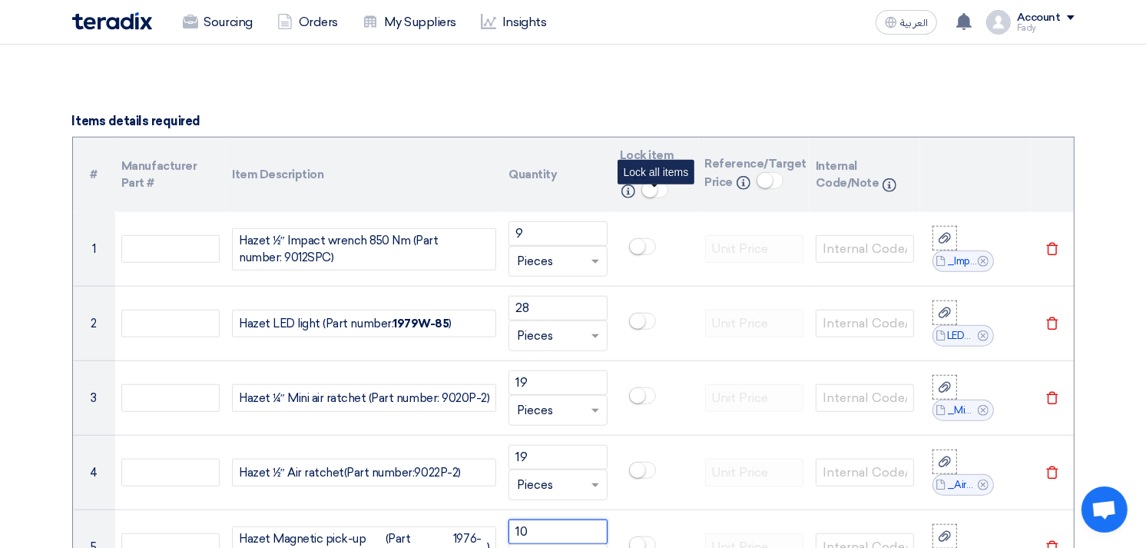
type input "10"
click at [647, 193] on small at bounding box center [649, 189] width 15 height 15
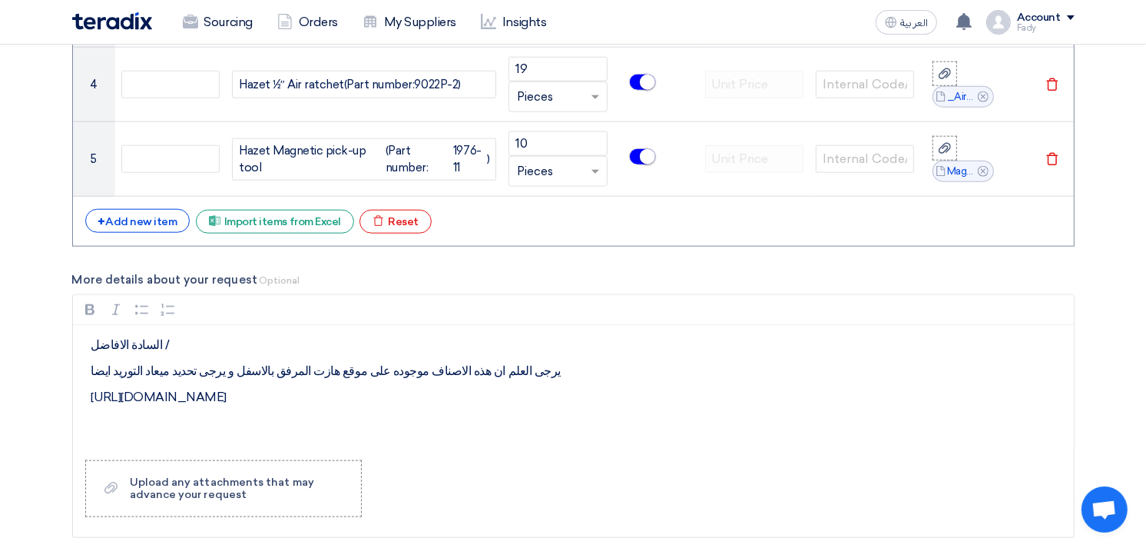
scroll to position [1507, 0]
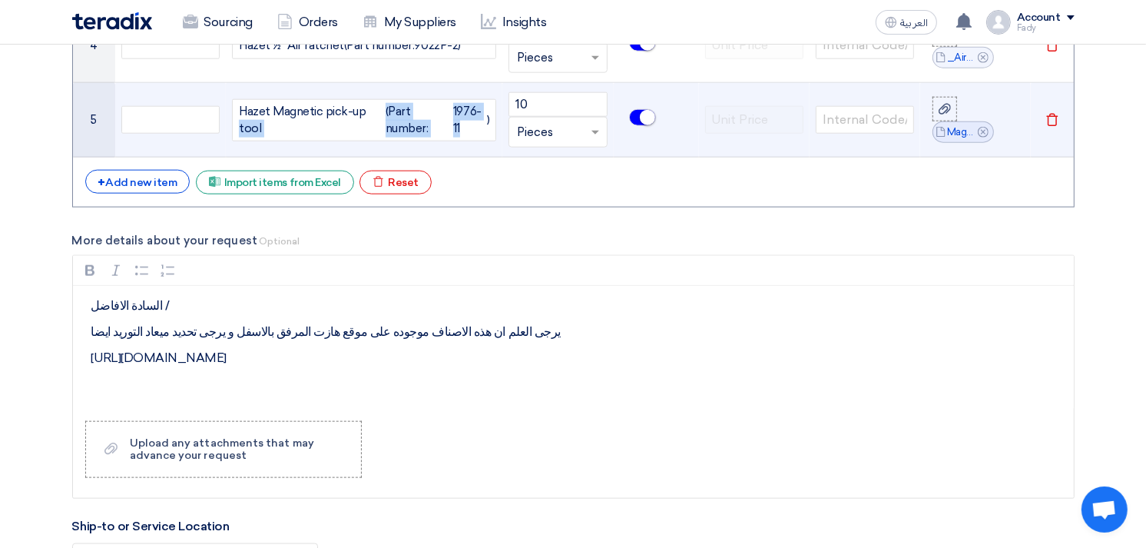
drag, startPoint x: 365, startPoint y: 111, endPoint x: 496, endPoint y: 138, distance: 133.3
click at [496, 138] on div "Hazet Magnetic pick-up tool (Part number: 1976-11 )" at bounding box center [364, 120] width 264 height 42
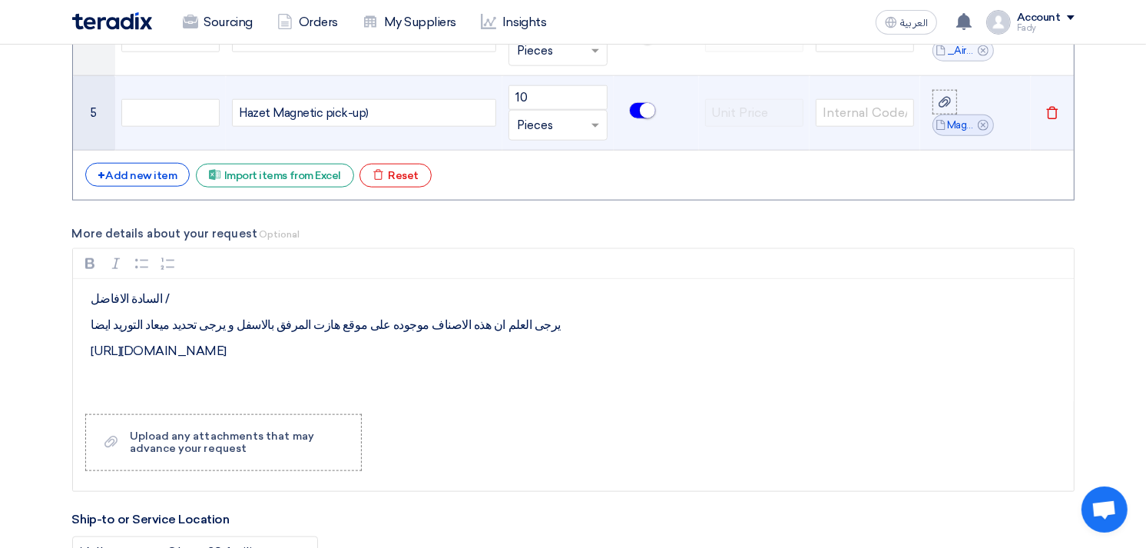
click at [386, 117] on div "Hazet Magnetic pick-up )" at bounding box center [364, 113] width 264 height 28
click at [367, 111] on div "Hazet Magnetic pick-up )" at bounding box center [364, 113] width 264 height 28
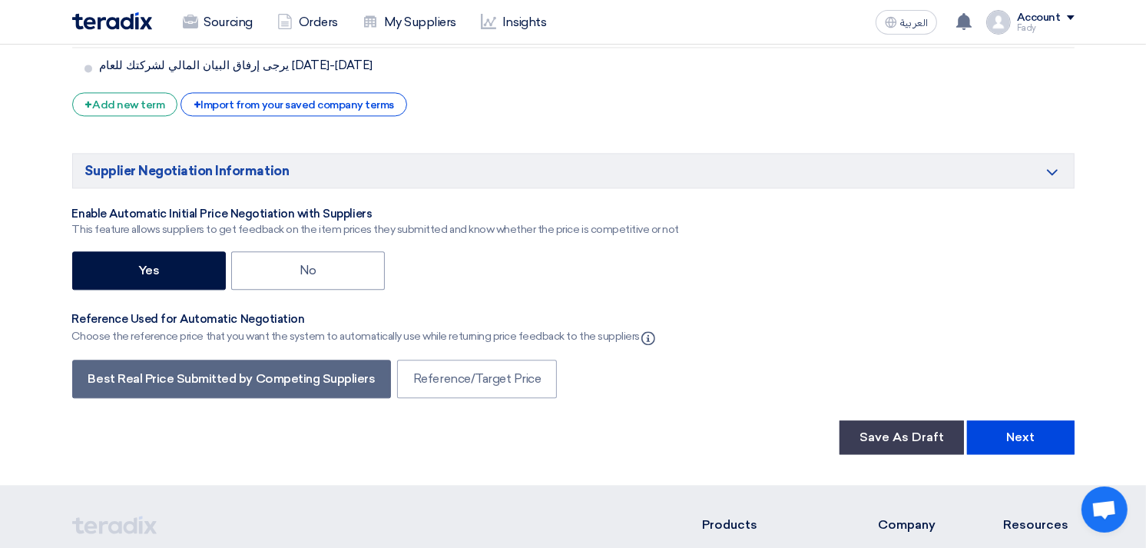
scroll to position [3136, 0]
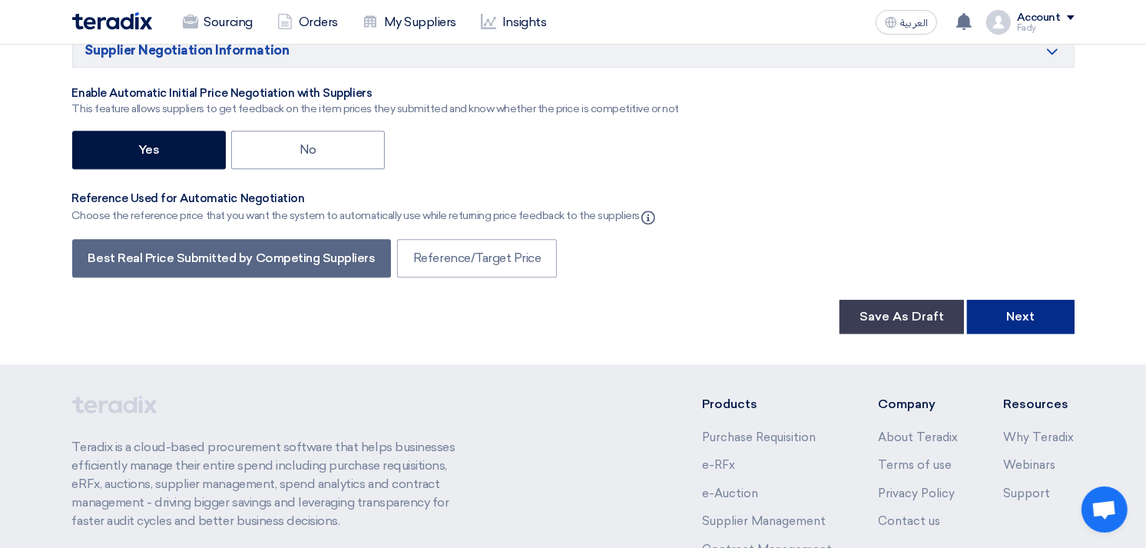
click at [1020, 300] on button "Next" at bounding box center [1021, 317] width 108 height 34
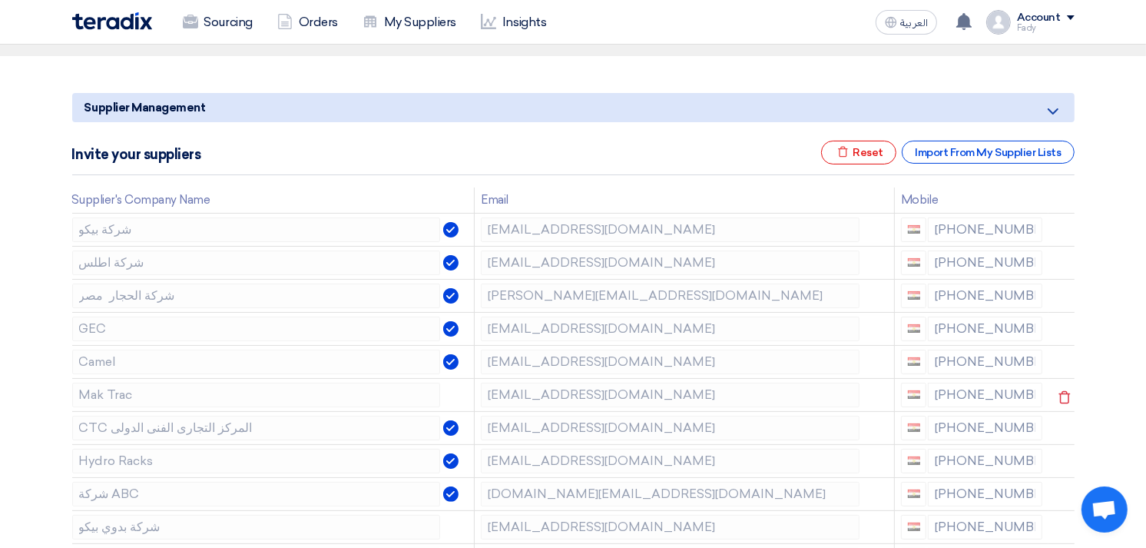
scroll to position [171, 0]
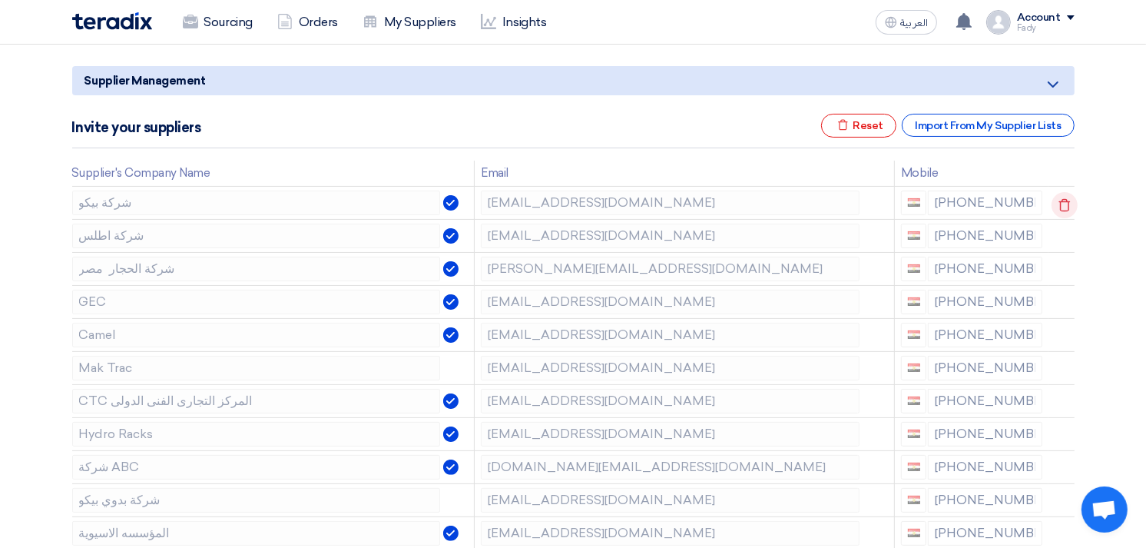
click at [1066, 205] on use at bounding box center [1065, 204] width 12 height 13
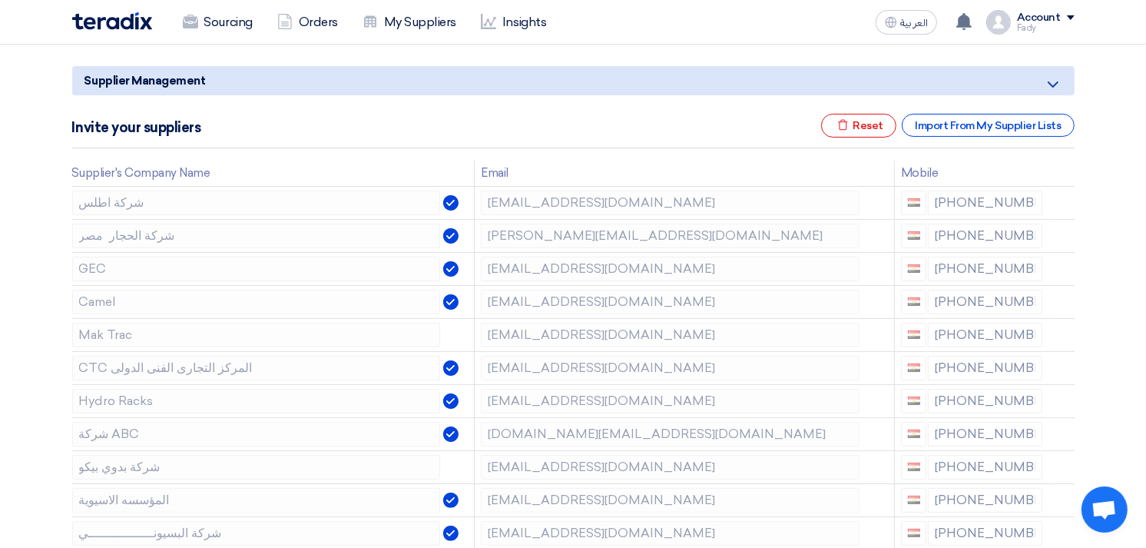
click at [0, 0] on use at bounding box center [0, 0] width 0 height 0
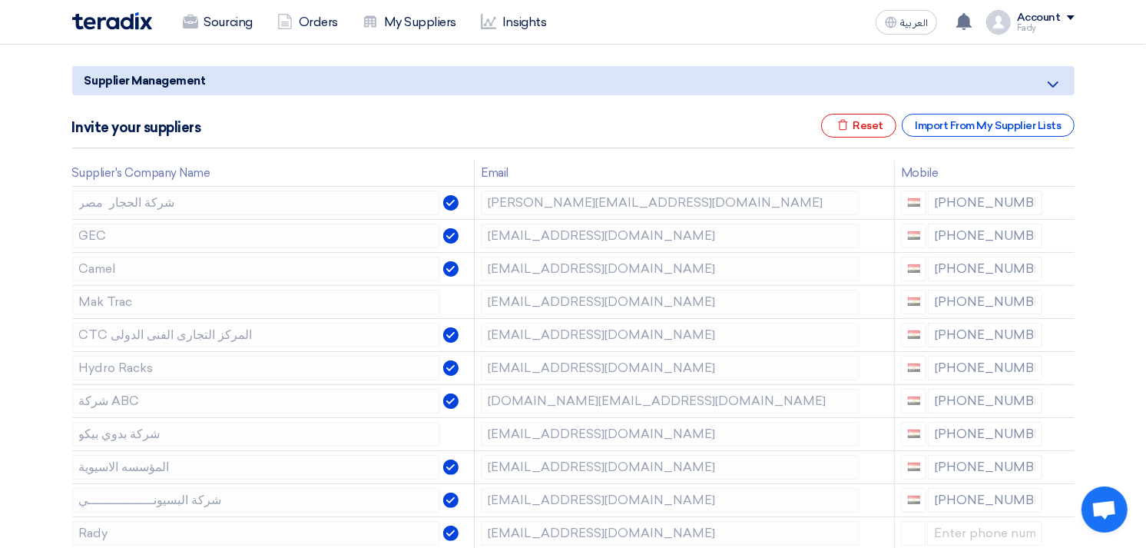
click at [0, 0] on use at bounding box center [0, 0] width 0 height 0
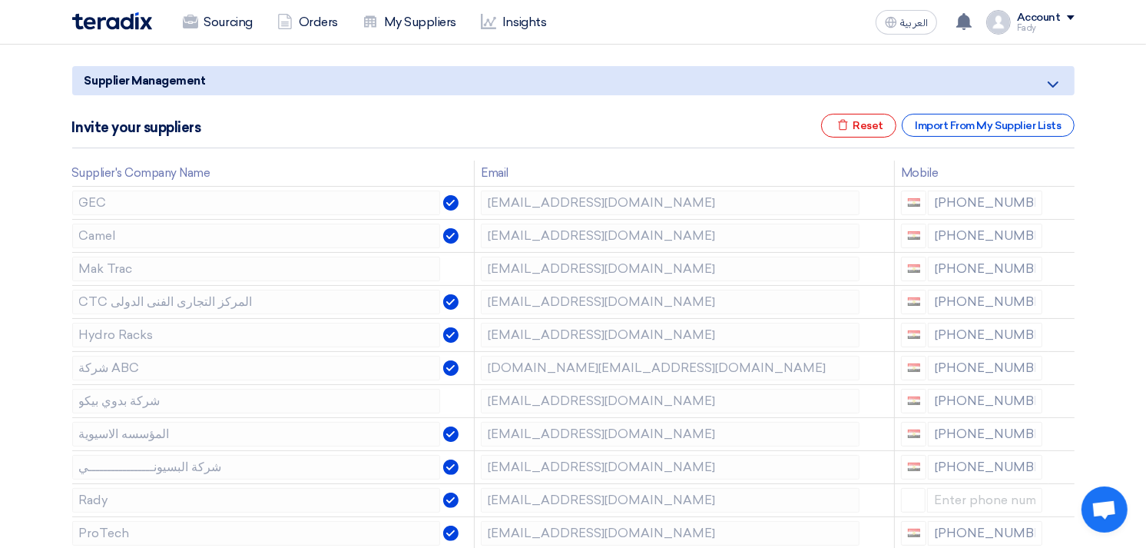
click at [0, 0] on use at bounding box center [0, 0] width 0 height 0
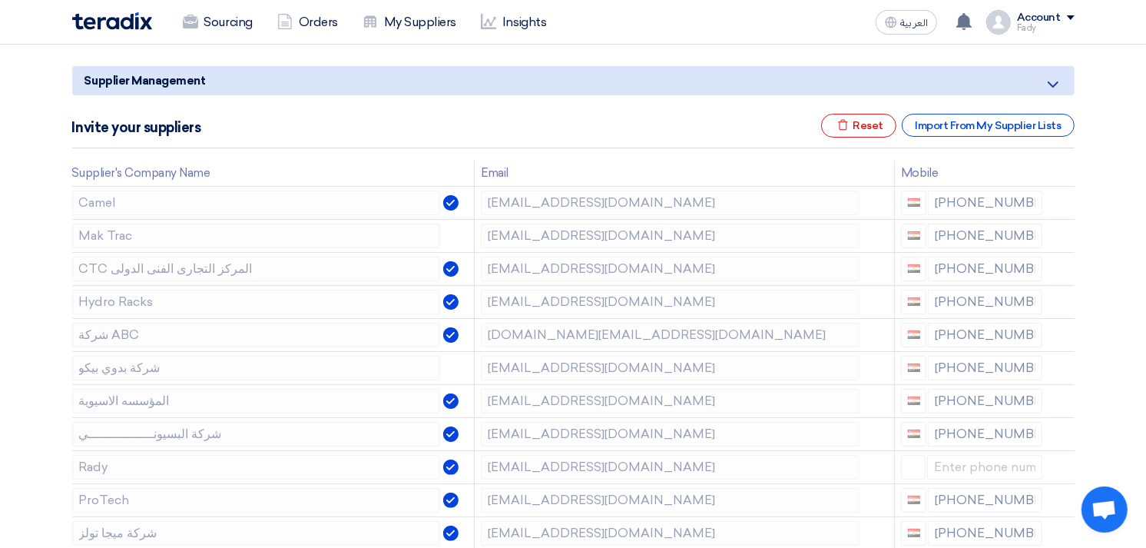
click at [0, 0] on use at bounding box center [0, 0] width 0 height 0
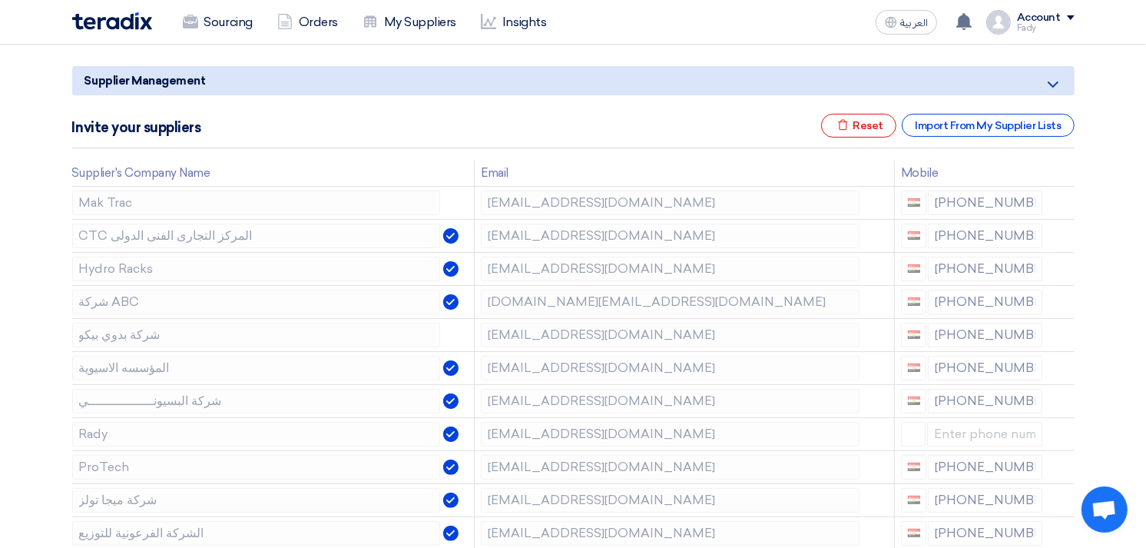
click at [0, 0] on use at bounding box center [0, 0] width 0 height 0
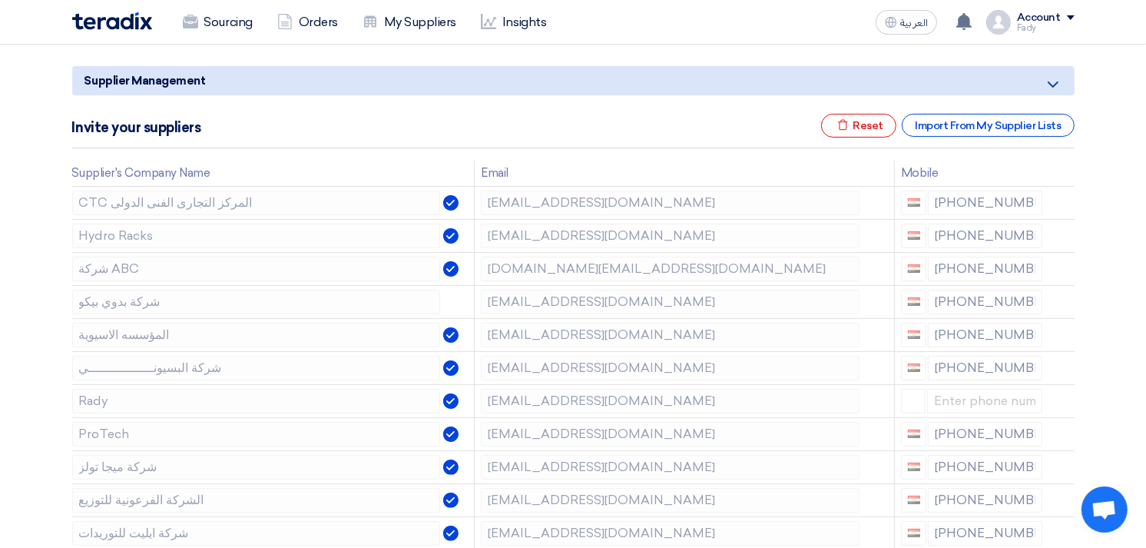
click at [0, 0] on use at bounding box center [0, 0] width 0 height 0
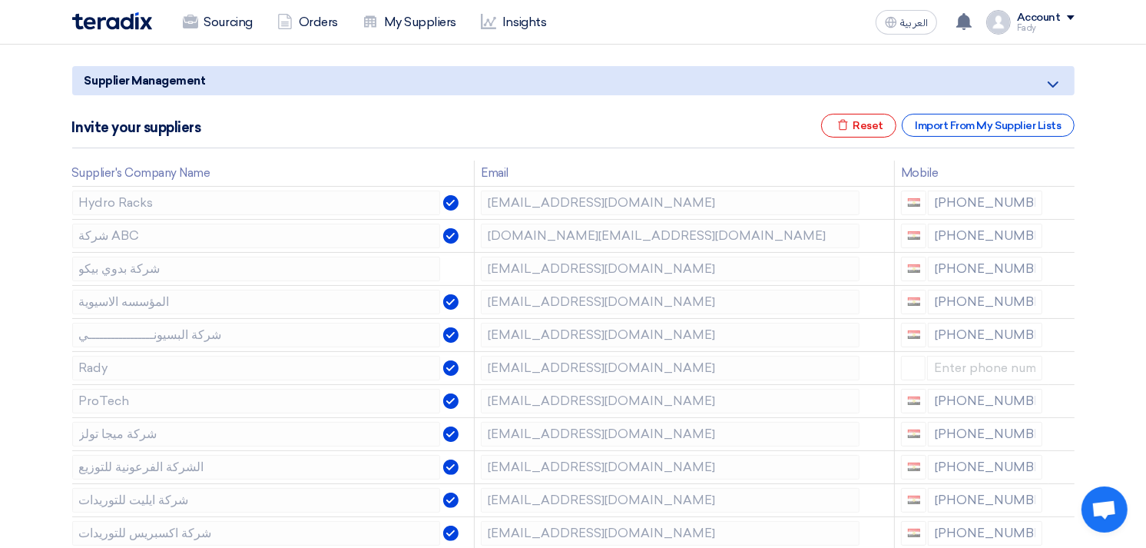
click at [0, 0] on use at bounding box center [0, 0] width 0 height 0
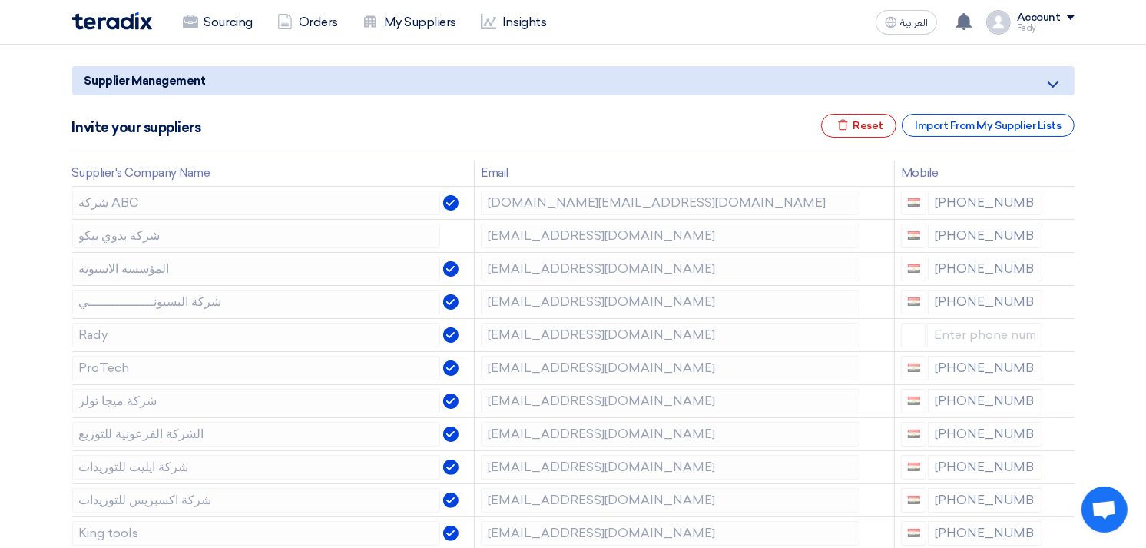
click at [0, 0] on use at bounding box center [0, 0] width 0 height 0
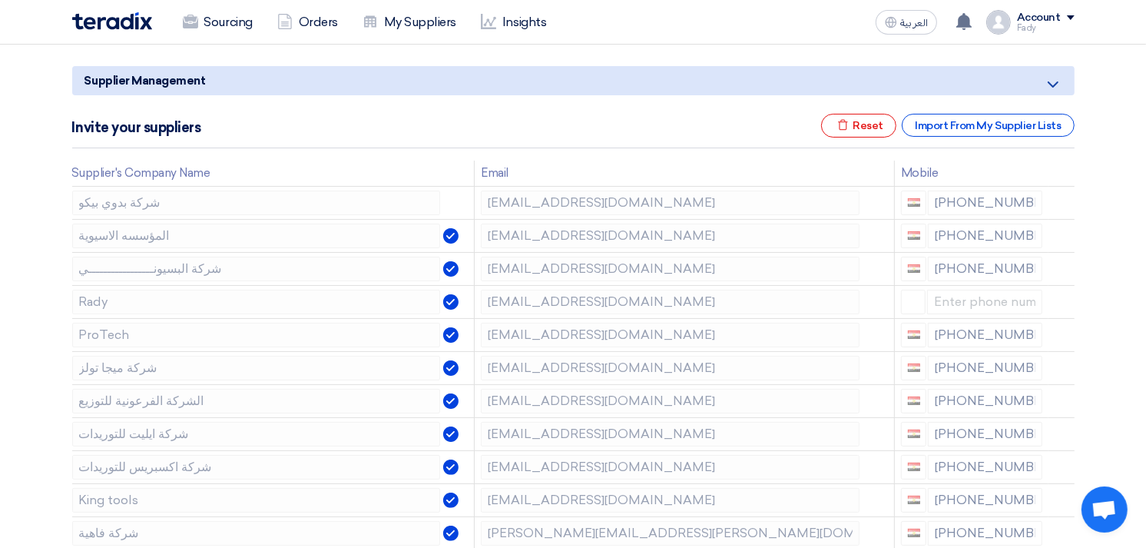
click at [0, 0] on use at bounding box center [0, 0] width 0 height 0
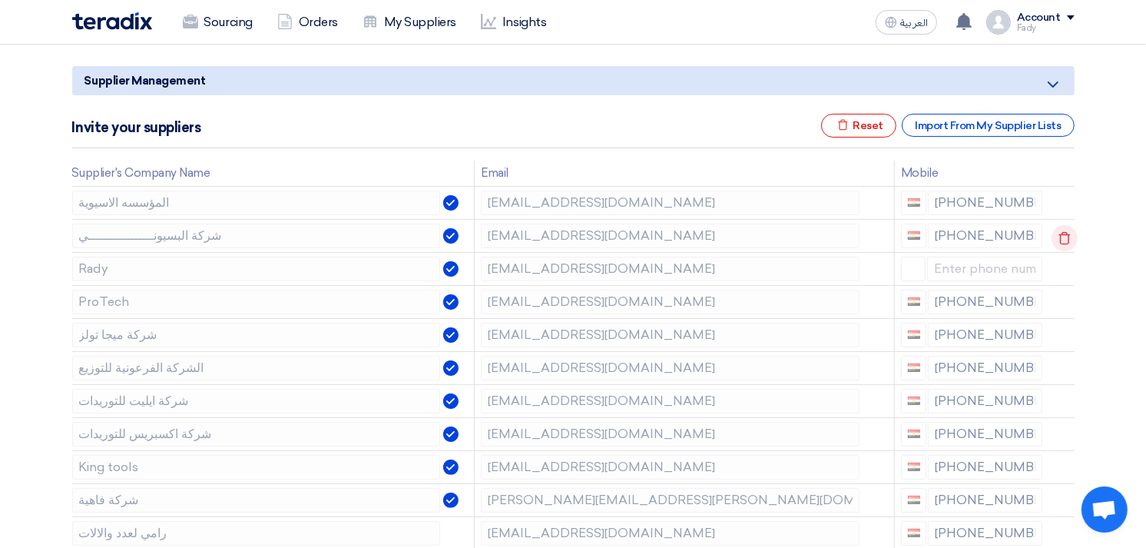
click at [1059, 234] on use at bounding box center [1065, 237] width 12 height 13
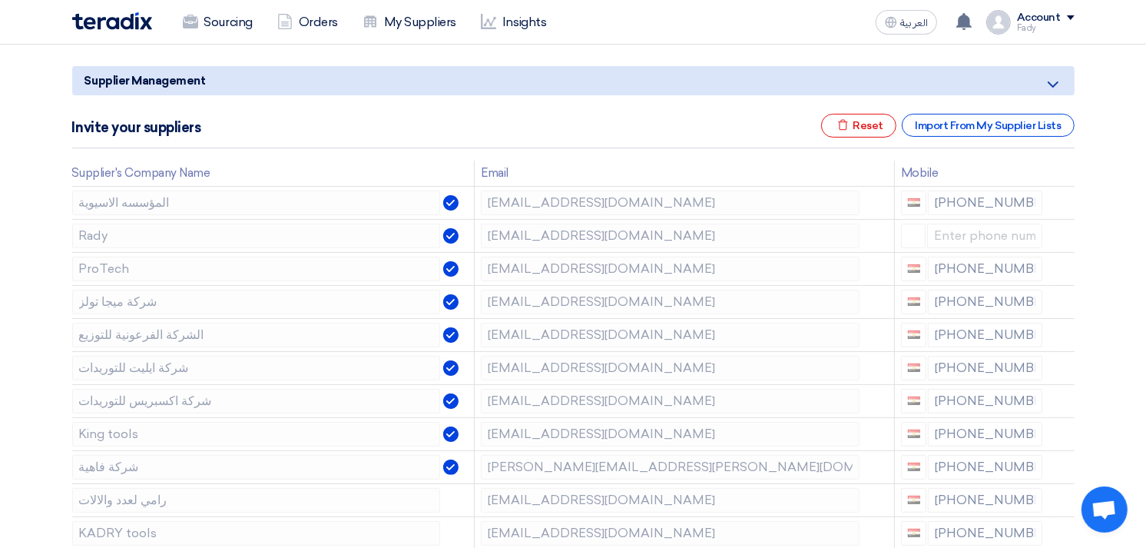
click at [0, 0] on use at bounding box center [0, 0] width 0 height 0
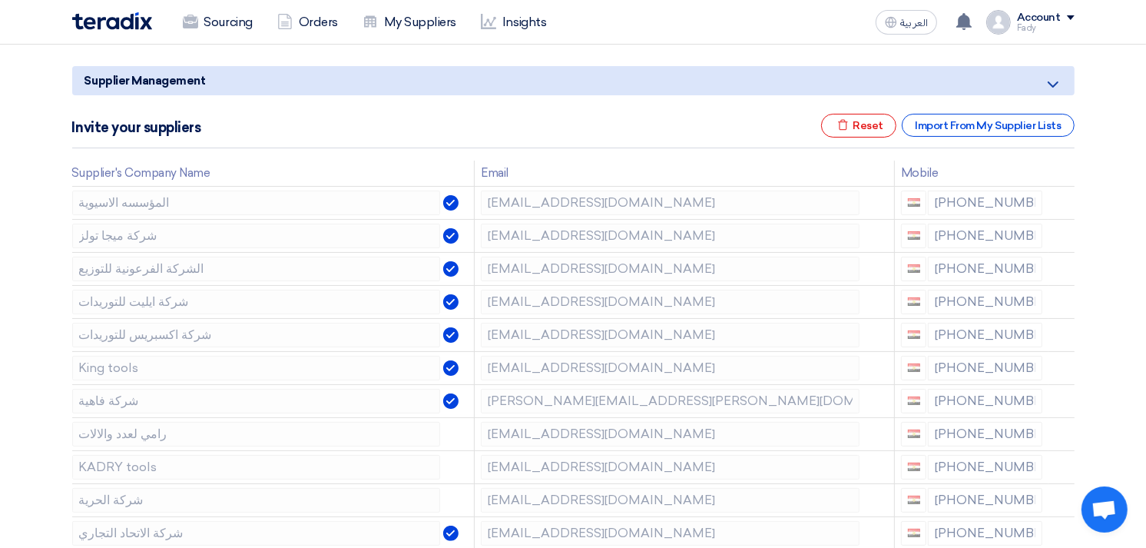
click at [0, 0] on use at bounding box center [0, 0] width 0 height 0
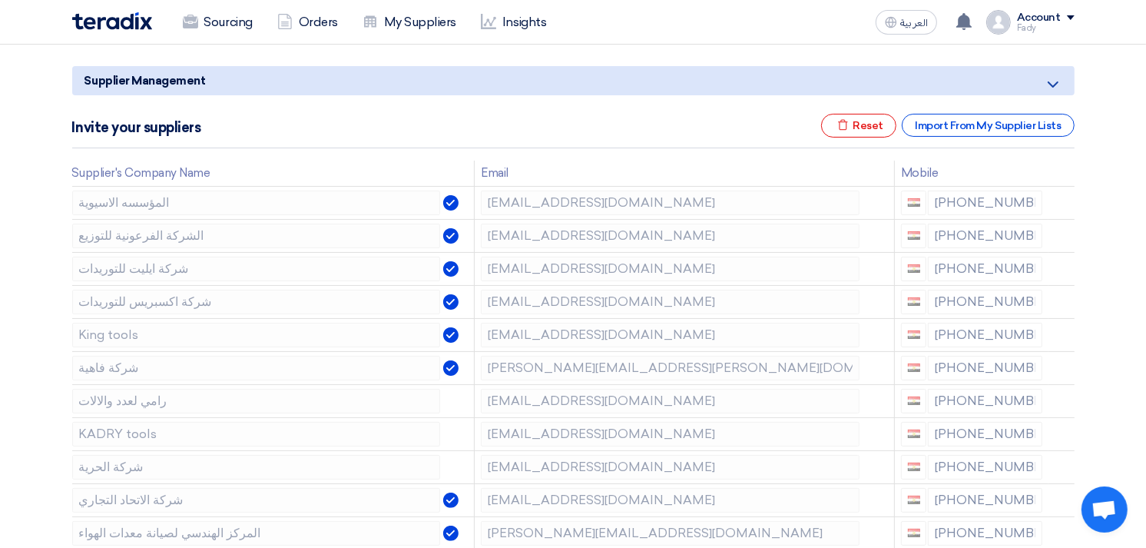
click at [0, 0] on use at bounding box center [0, 0] width 0 height 0
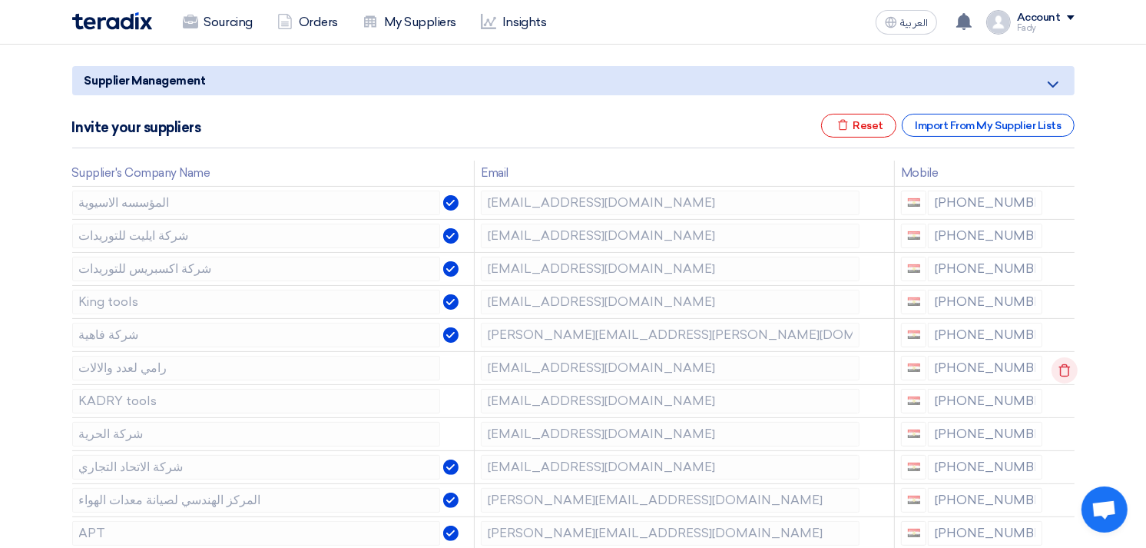
click at [1060, 365] on use at bounding box center [1065, 369] width 12 height 13
click at [0, 0] on use at bounding box center [0, 0] width 0 height 0
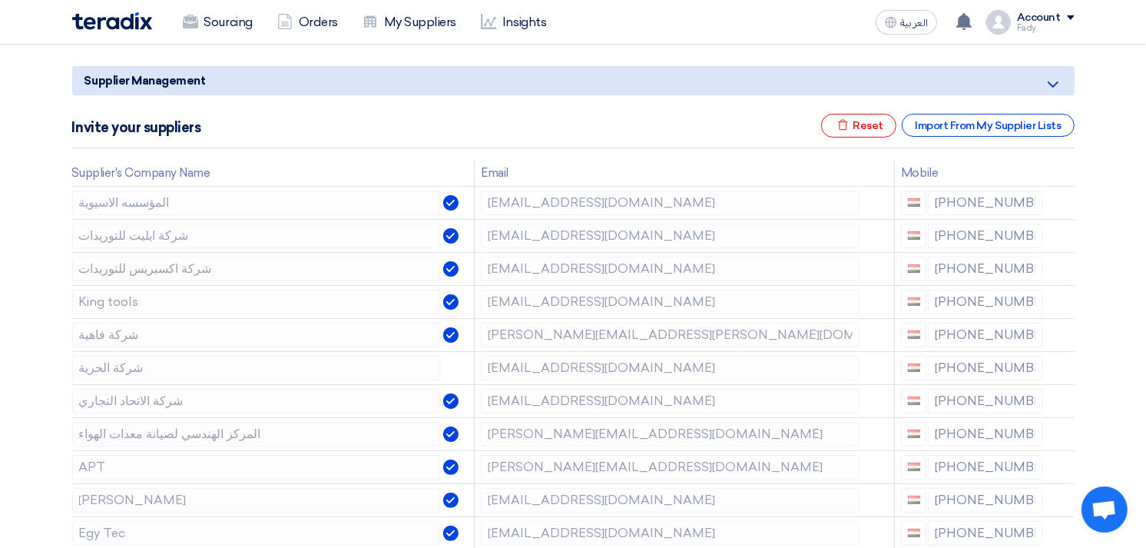
click at [0, 0] on use at bounding box center [0, 0] width 0 height 0
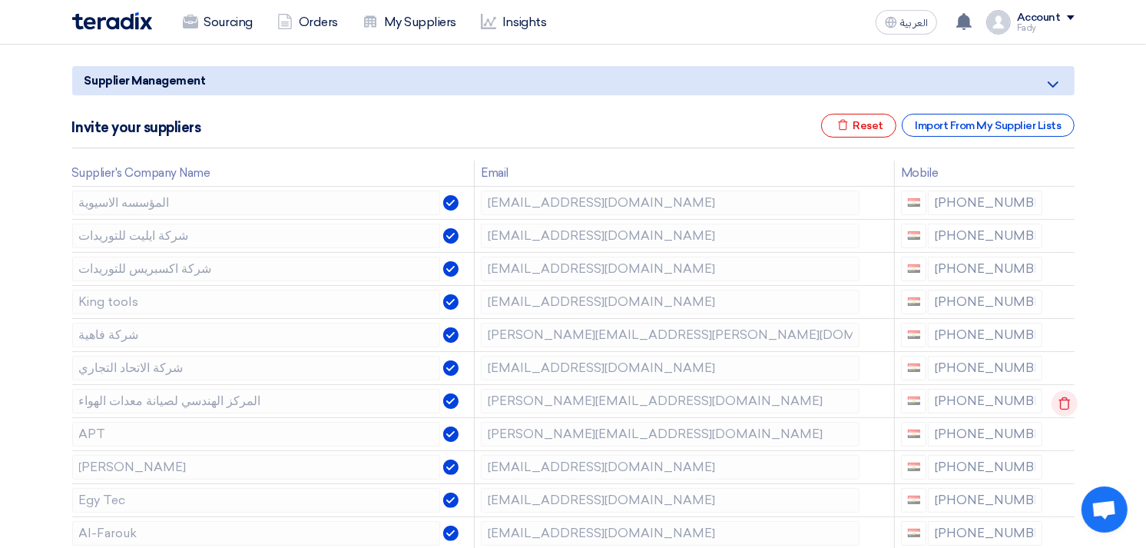
click at [1060, 403] on icon at bounding box center [1065, 403] width 26 height 26
click at [0, 0] on icon at bounding box center [0, 0] width 0 height 0
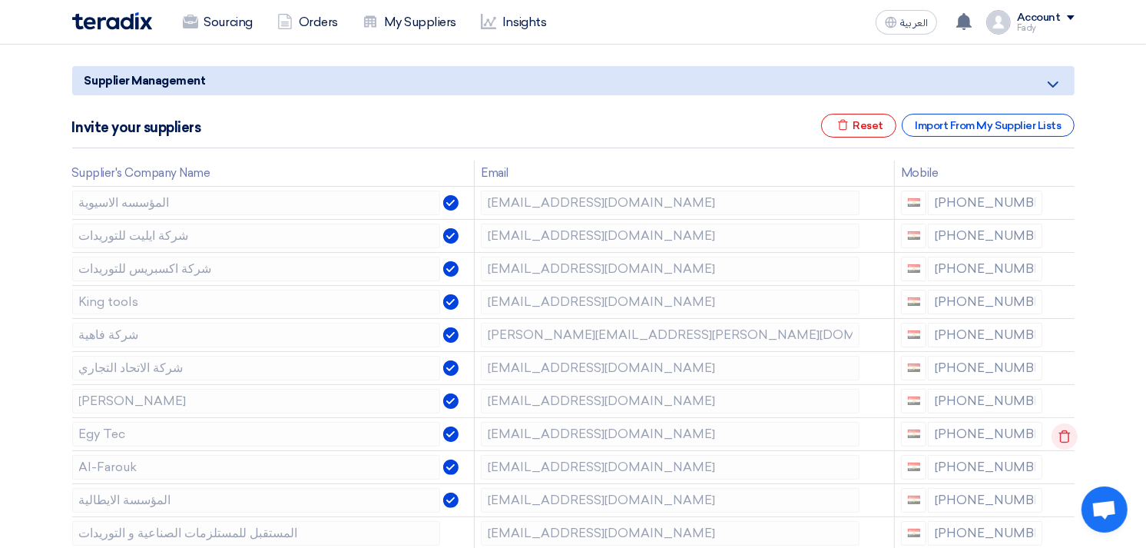
click at [1063, 439] on icon at bounding box center [1065, 436] width 26 height 26
click at [0, 0] on icon at bounding box center [0, 0] width 0 height 0
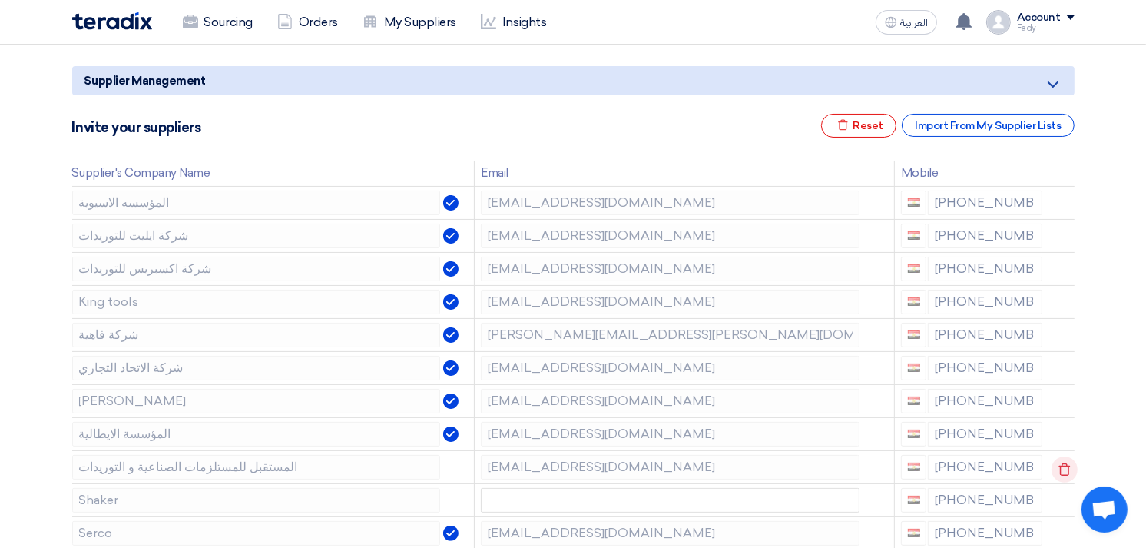
click at [1060, 466] on icon at bounding box center [1065, 469] width 26 height 26
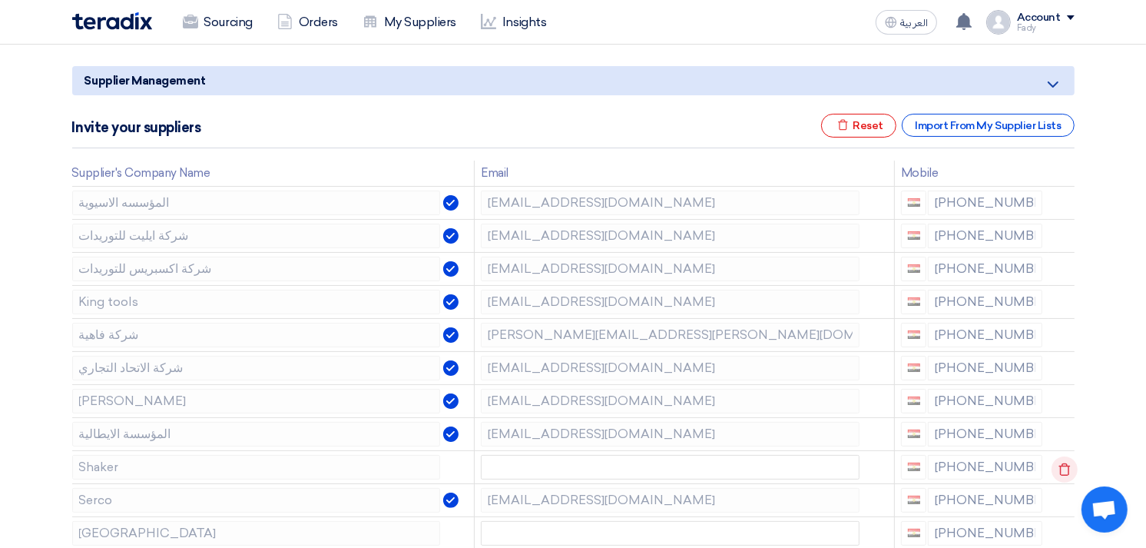
click at [1059, 466] on icon at bounding box center [1065, 469] width 26 height 26
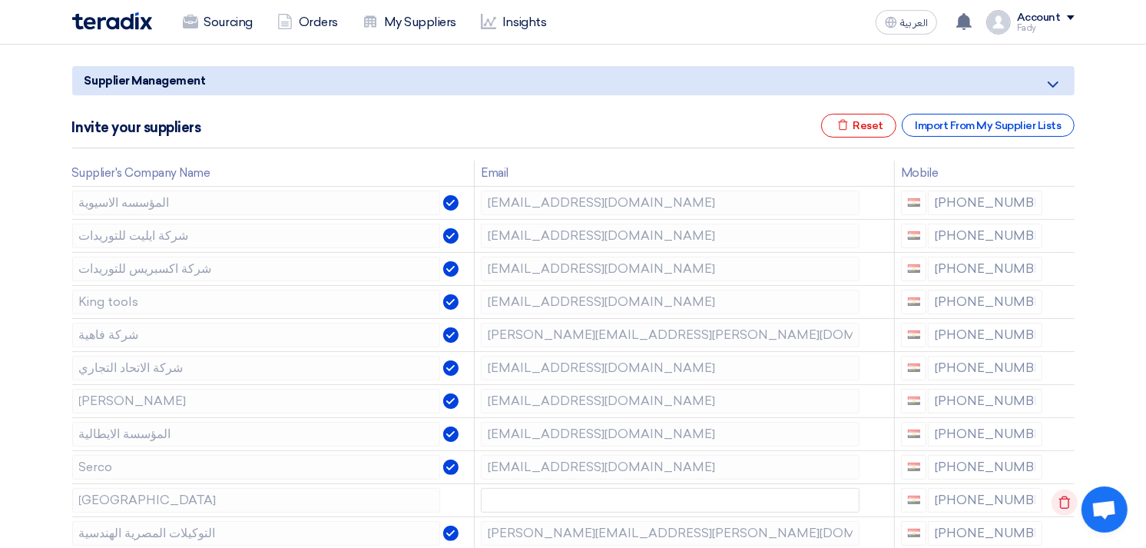
click at [1063, 502] on icon at bounding box center [1065, 502] width 26 height 26
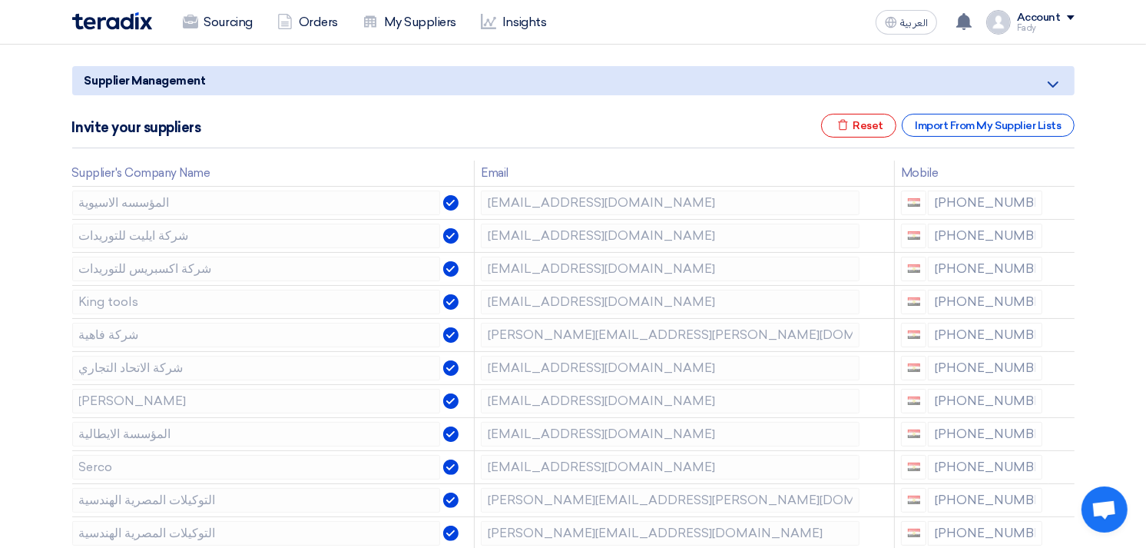
click at [0, 0] on icon at bounding box center [0, 0] width 0 height 0
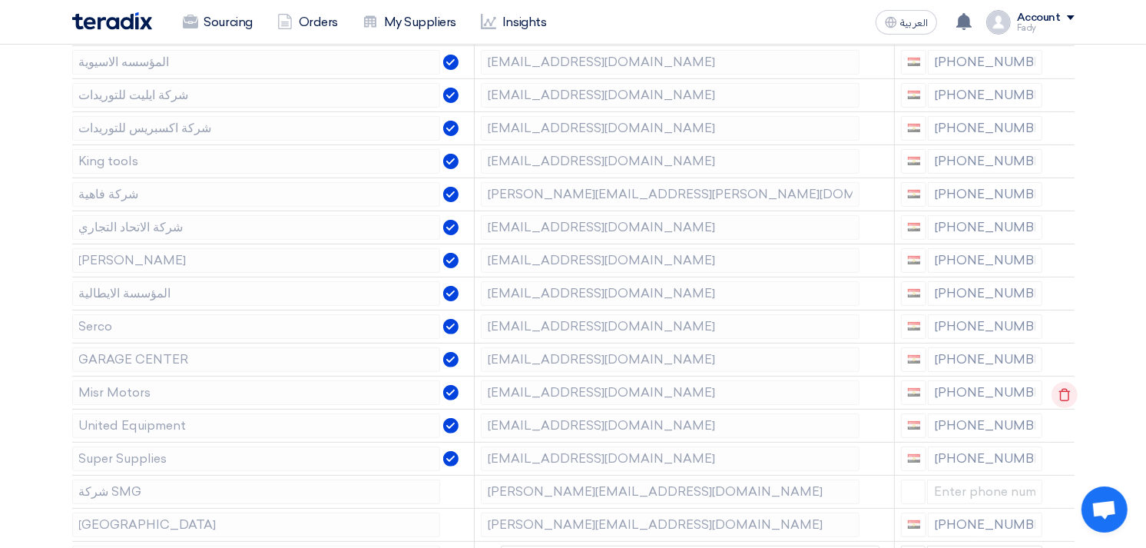
scroll to position [341, 0]
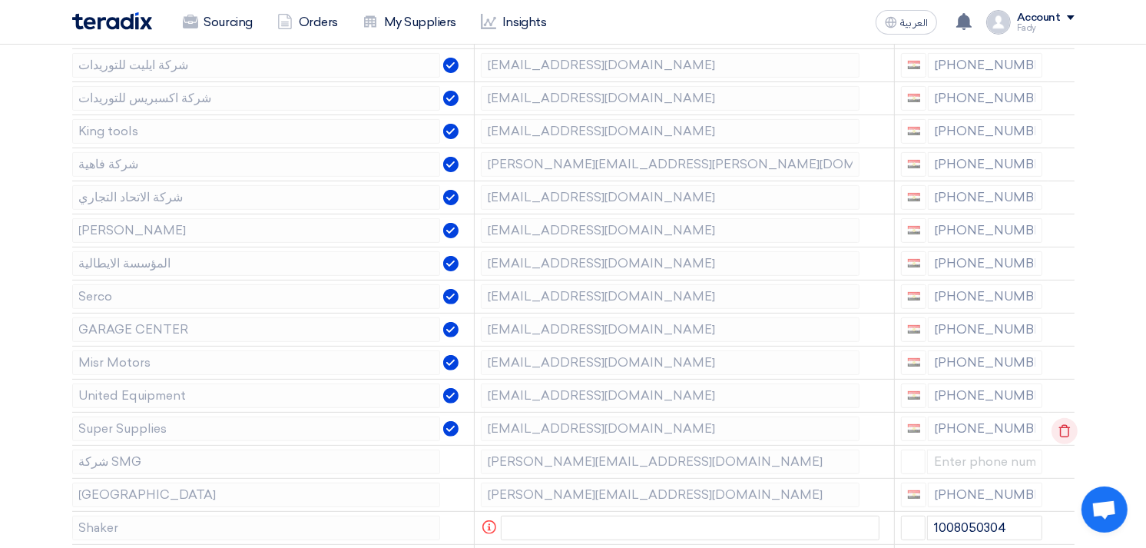
click at [1066, 423] on icon at bounding box center [1065, 431] width 26 height 26
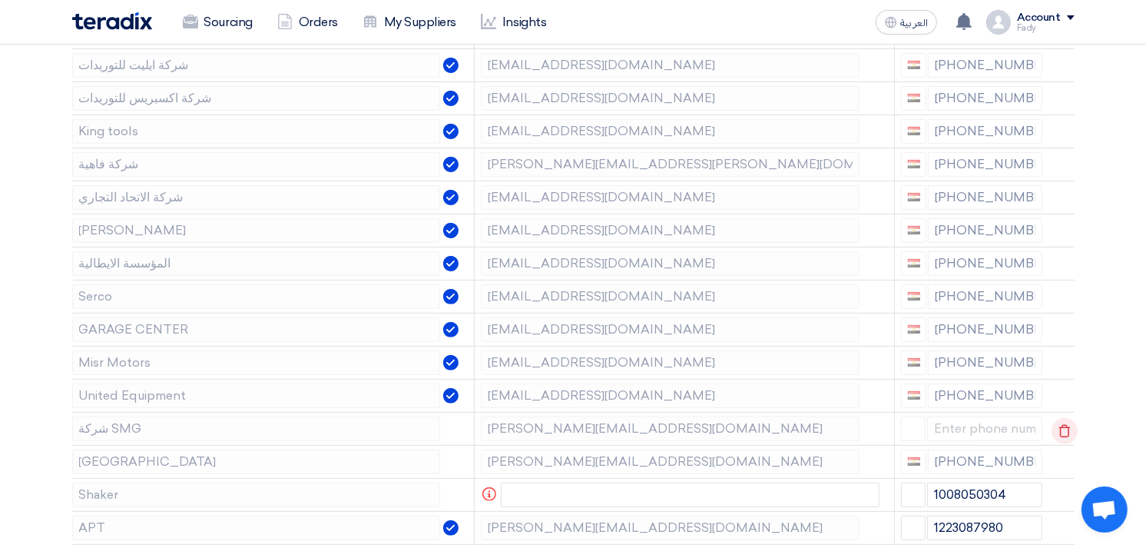
click at [1063, 427] on use at bounding box center [1065, 430] width 12 height 13
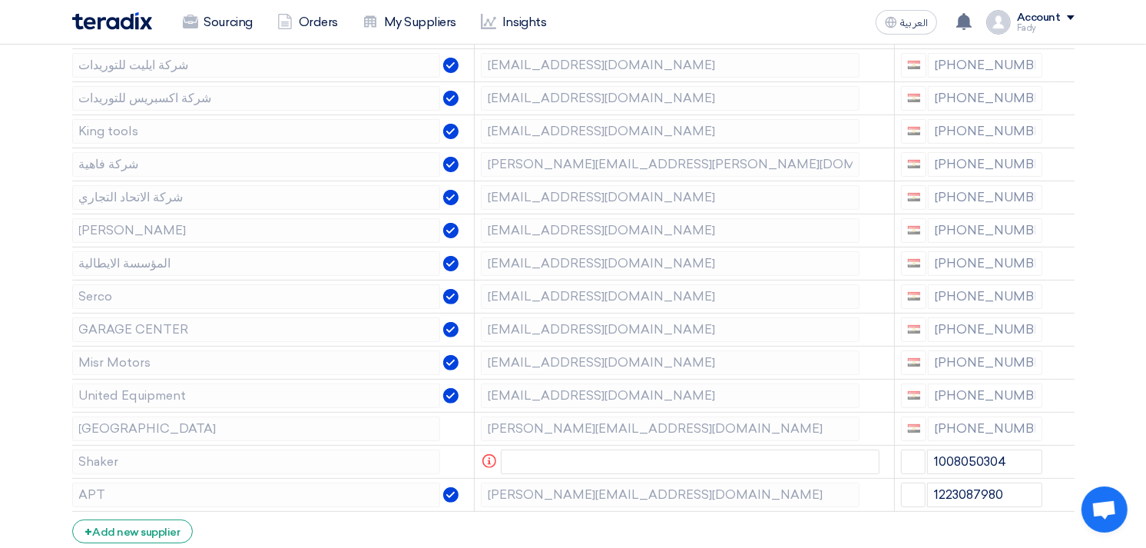
click at [0, 0] on use at bounding box center [0, 0] width 0 height 0
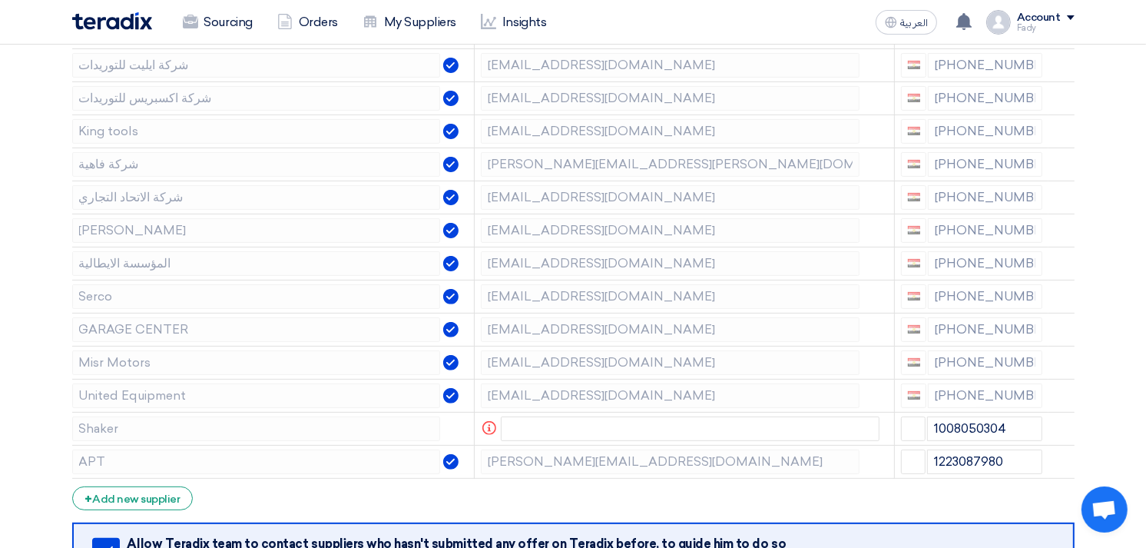
click at [0, 0] on use at bounding box center [0, 0] width 0 height 0
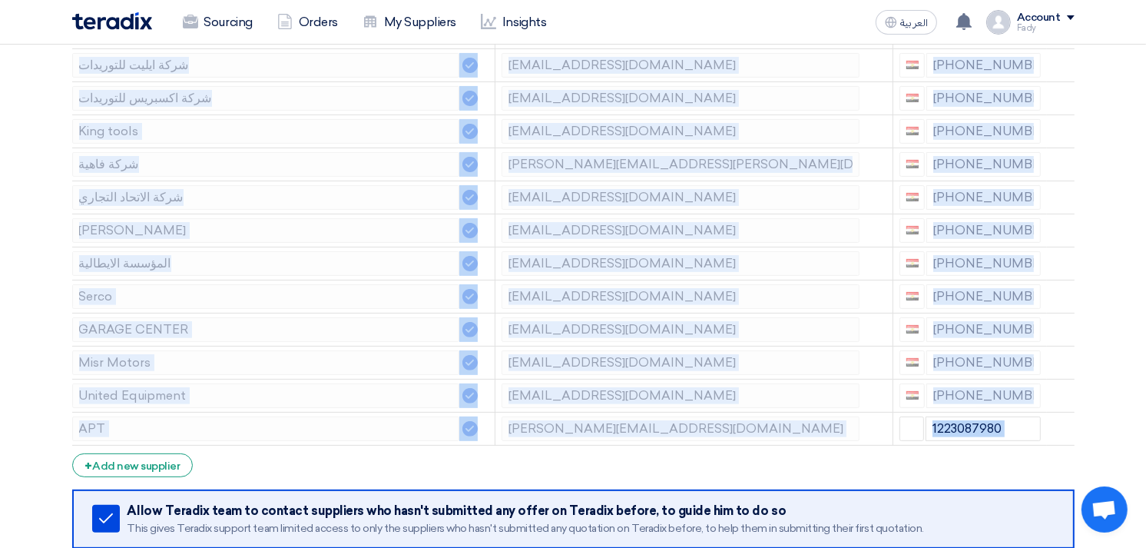
click at [0, 0] on use at bounding box center [0, 0] width 0 height 0
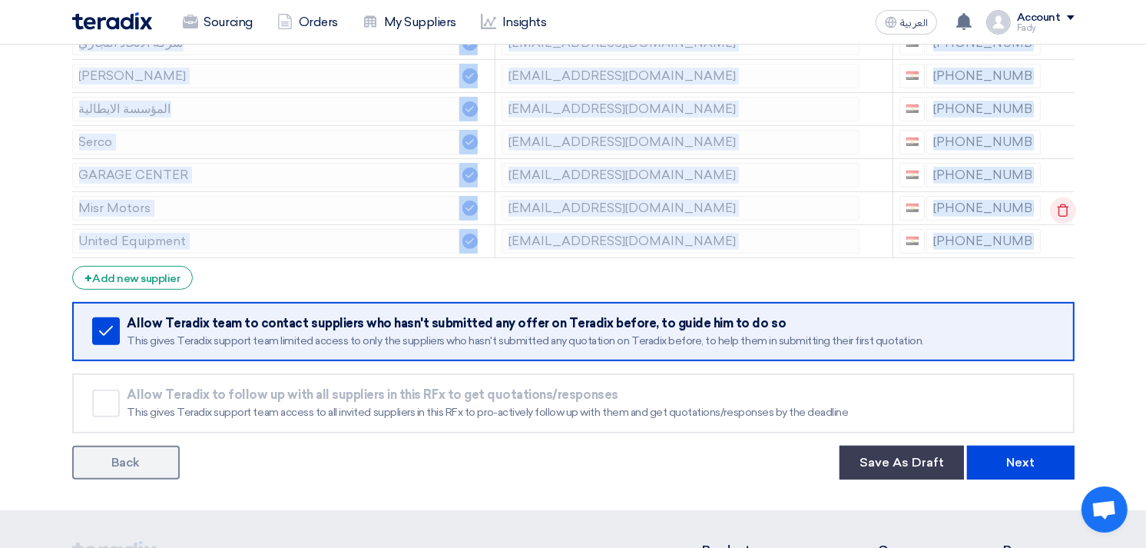
scroll to position [512, 0]
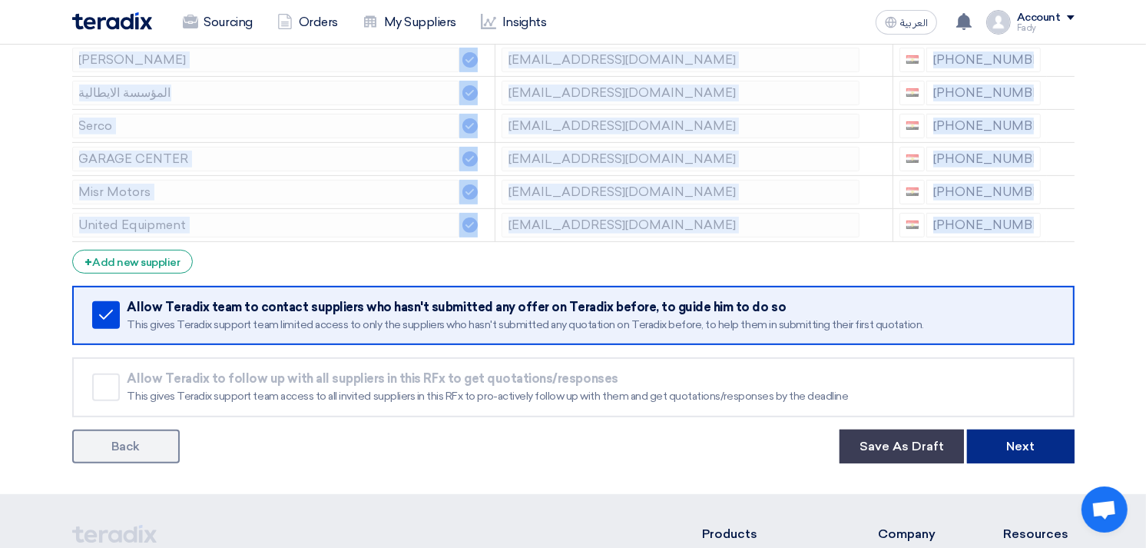
click at [1046, 435] on button "Next" at bounding box center [1021, 446] width 108 height 34
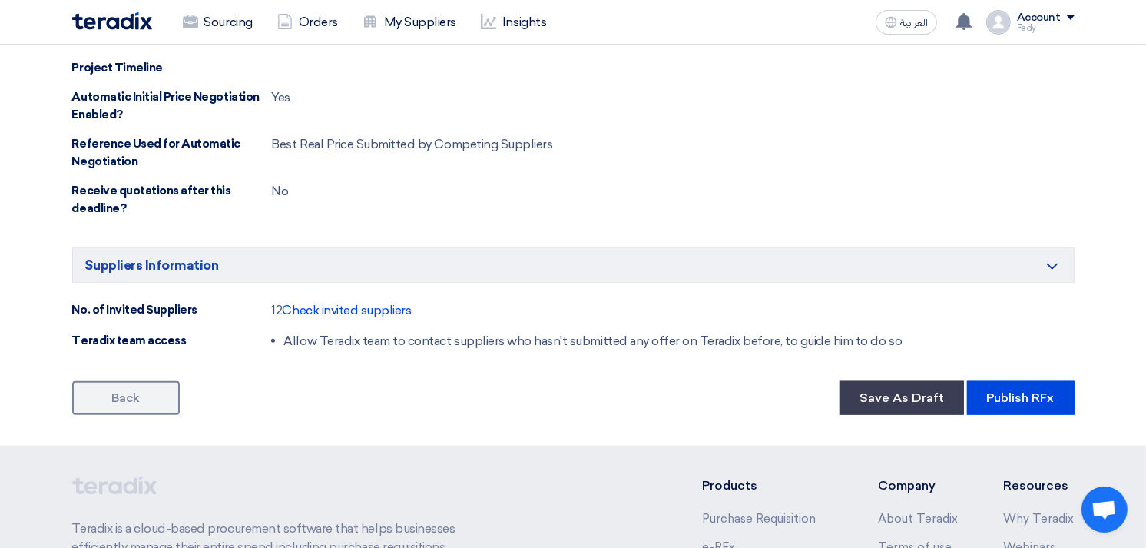
scroll to position [1484, 0]
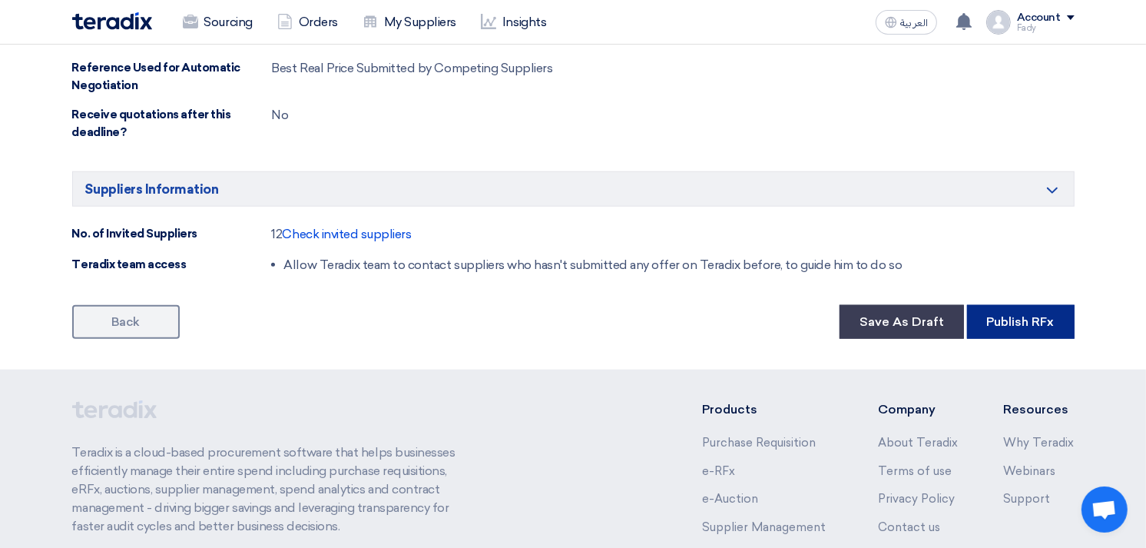
click at [1032, 329] on button "Publish RFx" at bounding box center [1021, 322] width 108 height 34
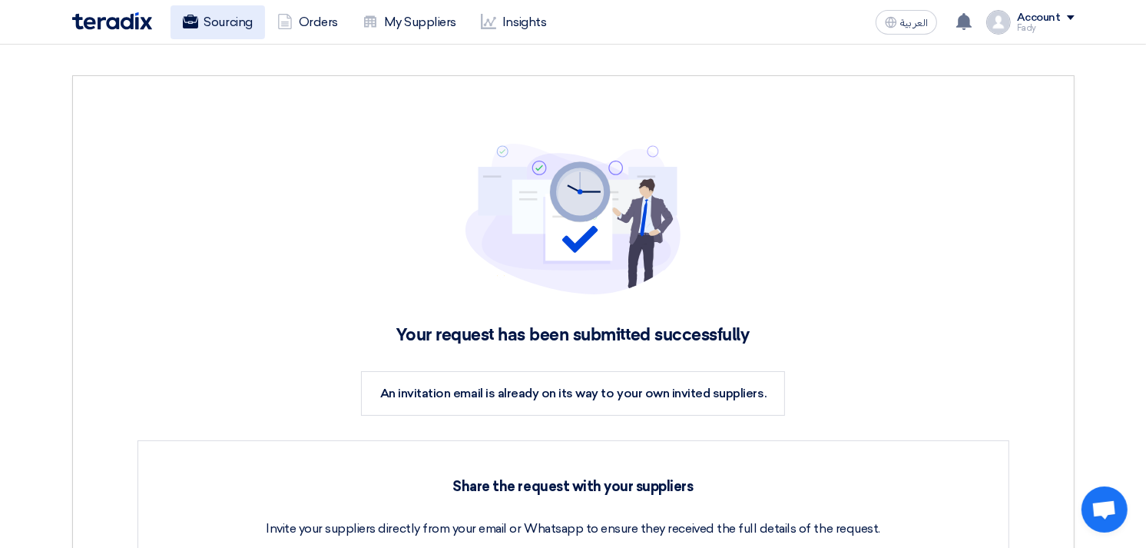
click at [221, 35] on link "Sourcing" at bounding box center [218, 22] width 95 height 34
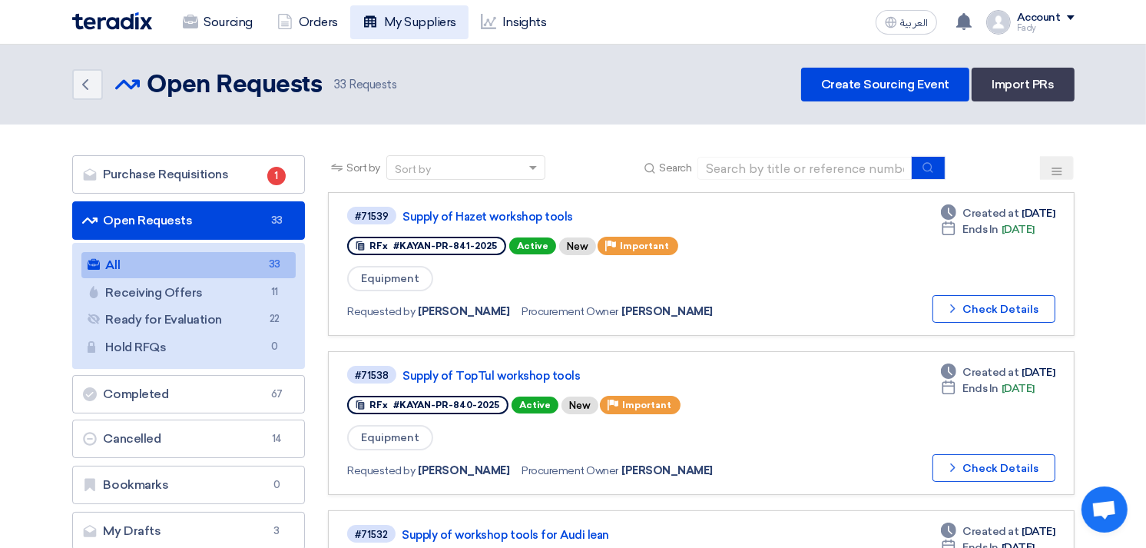
click at [386, 32] on link "My Suppliers" at bounding box center [409, 22] width 118 height 34
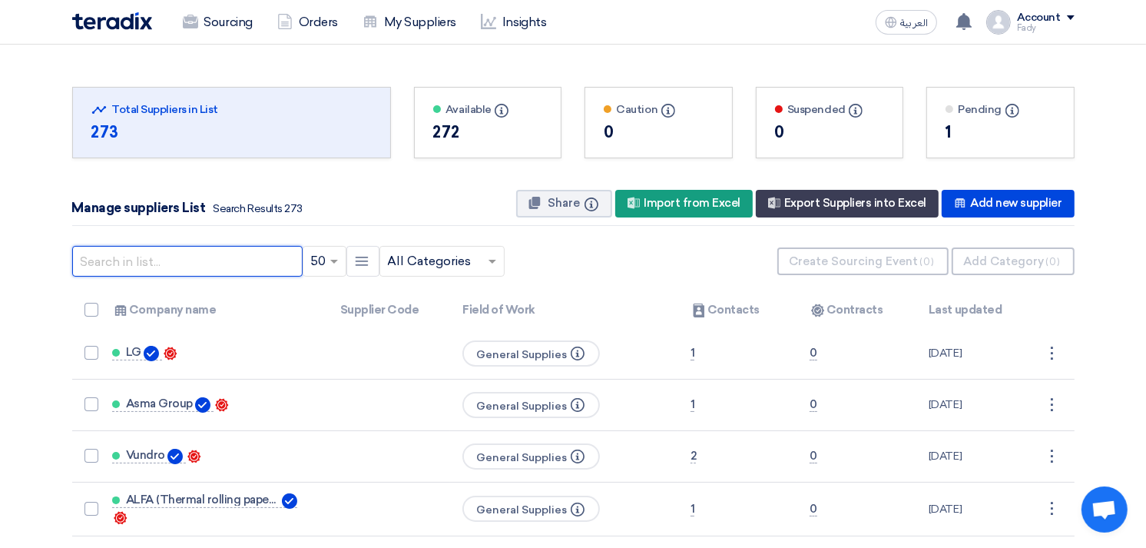
click at [167, 264] on input "text" at bounding box center [187, 261] width 230 height 31
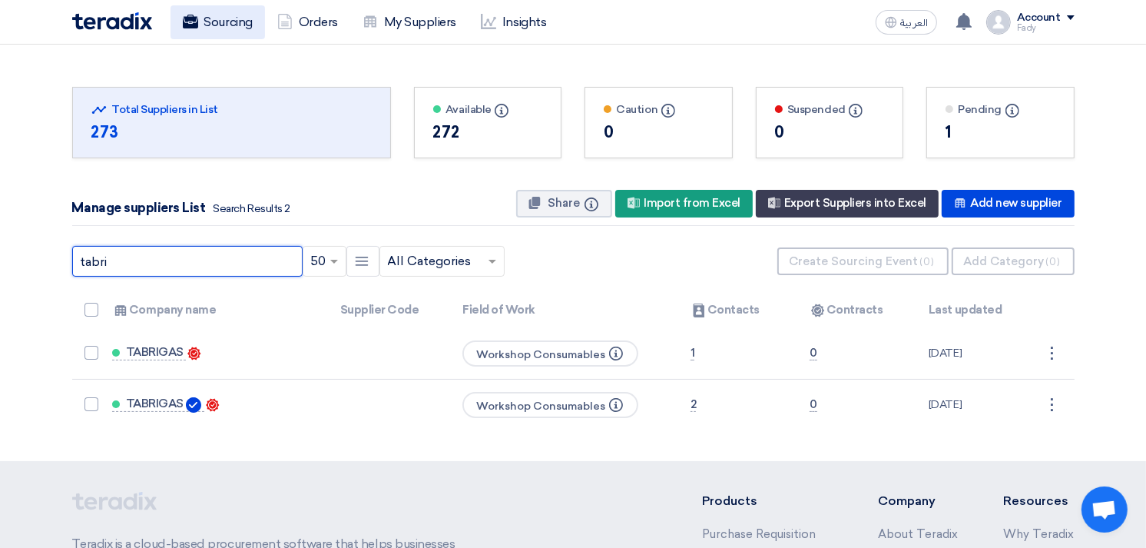
type input "tabri"
click at [201, 21] on link "Sourcing" at bounding box center [218, 22] width 95 height 34
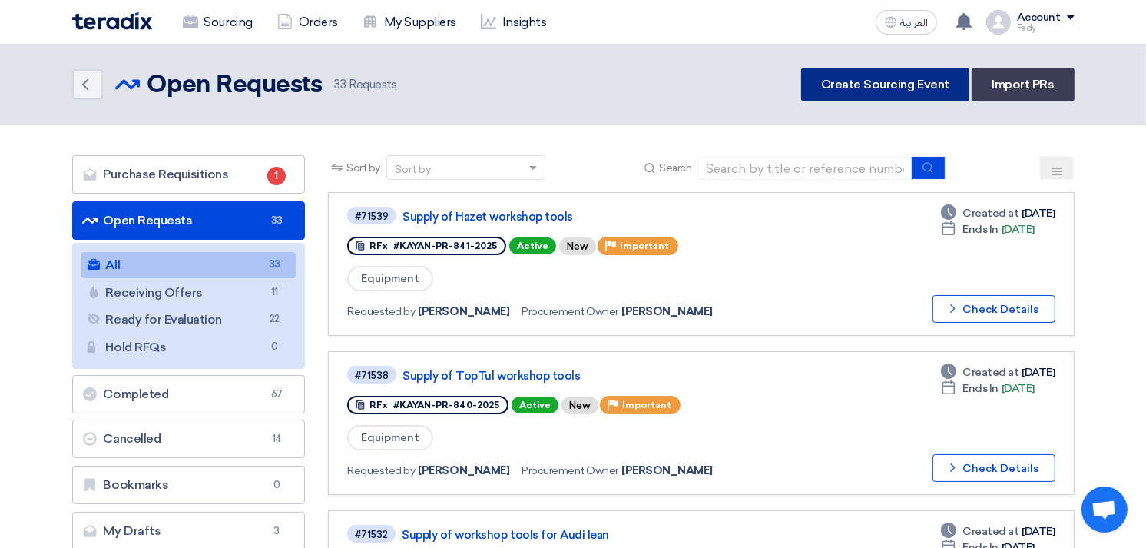
click at [897, 89] on link "Create Sourcing Event" at bounding box center [885, 85] width 168 height 34
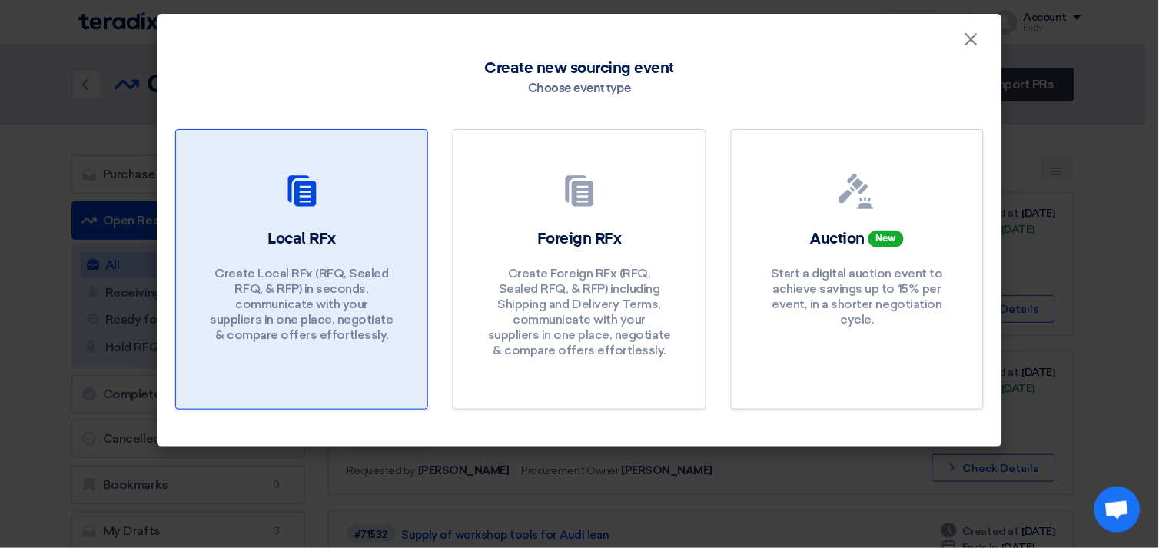
click at [294, 219] on link "Local RFx Create Local RFx (RFQ, Sealed RFQ, & RFP) in seconds, communicate wit…" at bounding box center [301, 269] width 253 height 280
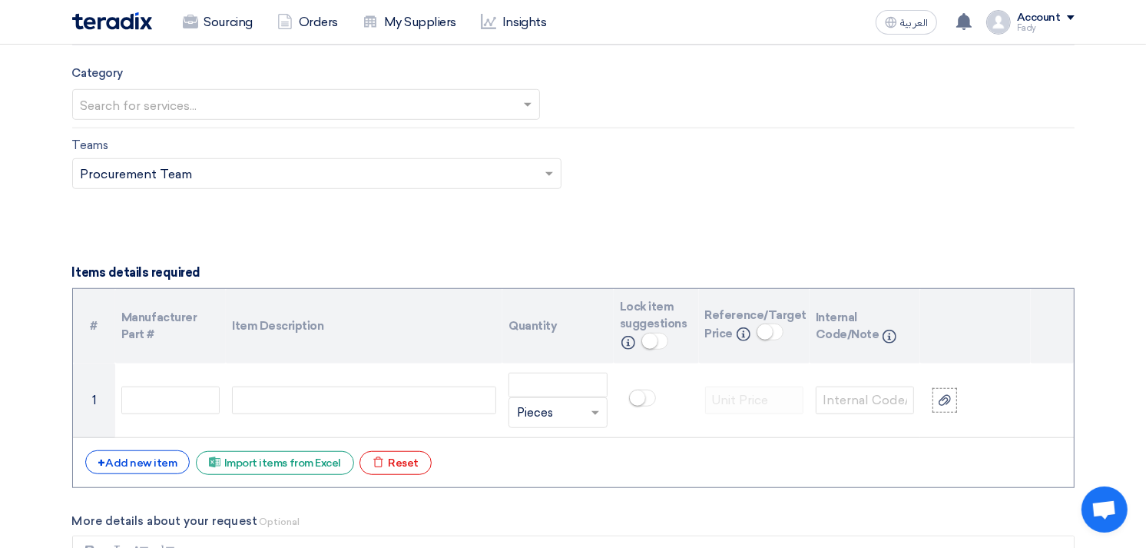
scroll to position [939, 0]
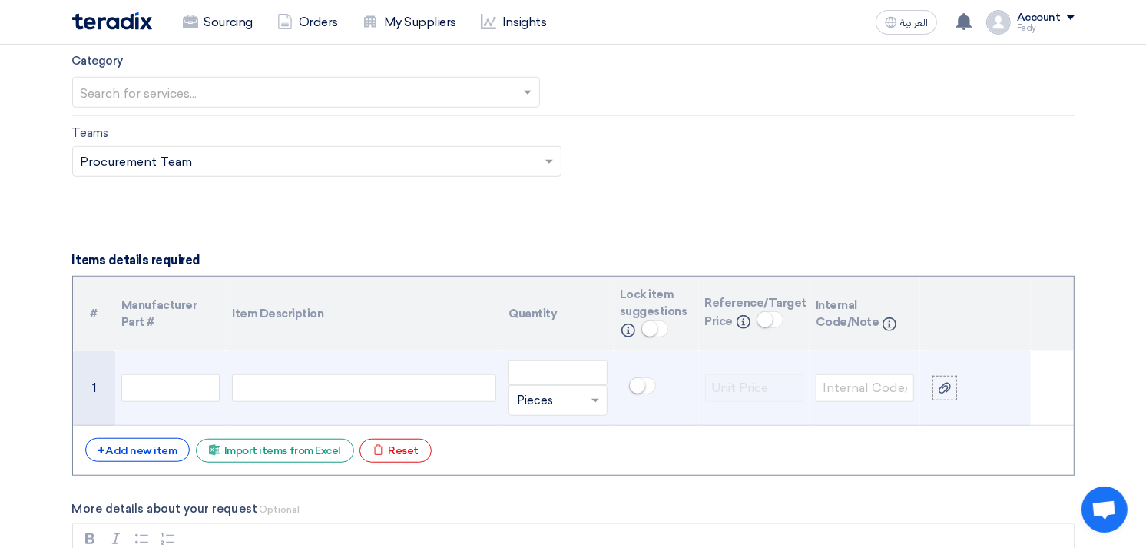
click at [344, 396] on div at bounding box center [364, 388] width 264 height 28
paste div
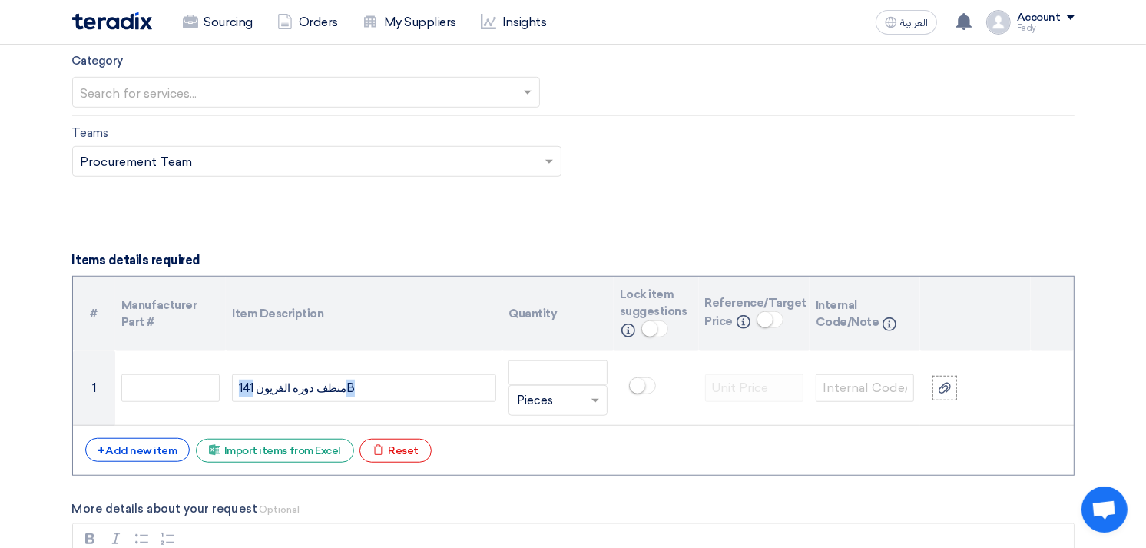
drag, startPoint x: 365, startPoint y: 389, endPoint x: -4, endPoint y: 339, distance: 372.1
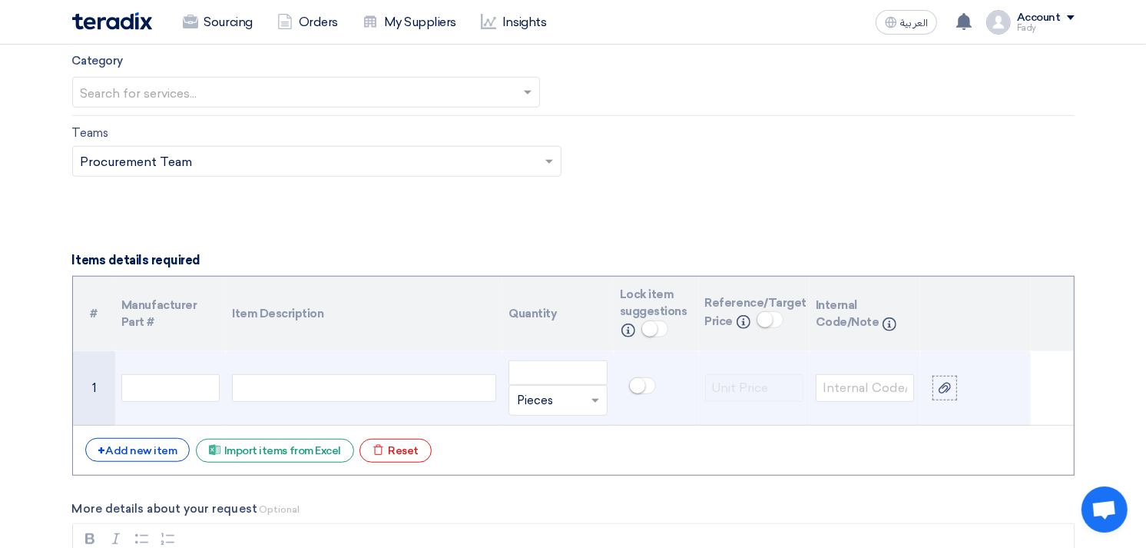
click at [366, 380] on div at bounding box center [364, 388] width 264 height 28
click at [552, 375] on input "number" at bounding box center [558, 372] width 98 height 25
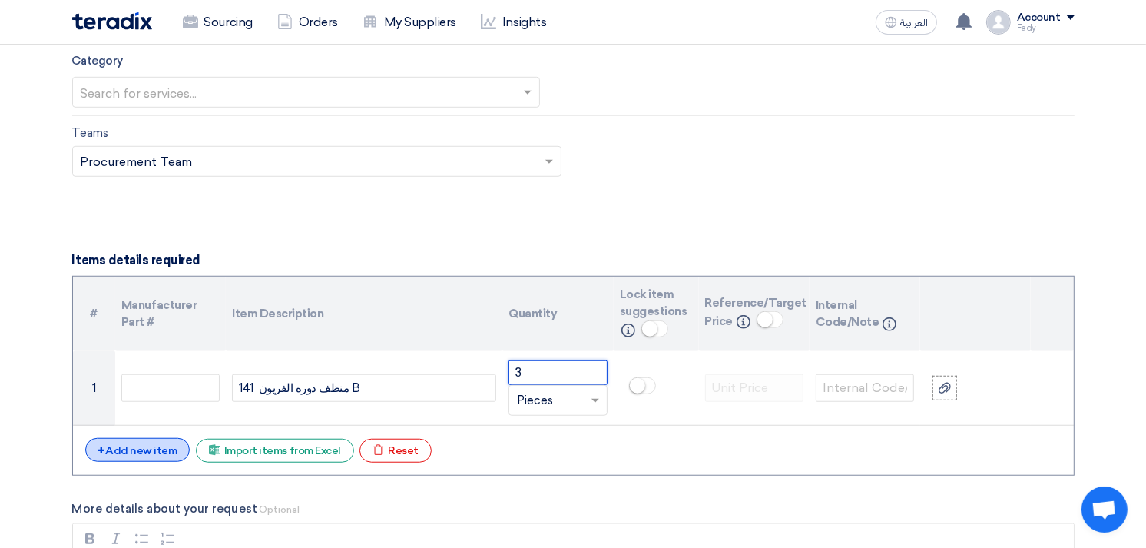
type input "3"
click at [173, 446] on div "+ Add new item" at bounding box center [137, 450] width 105 height 24
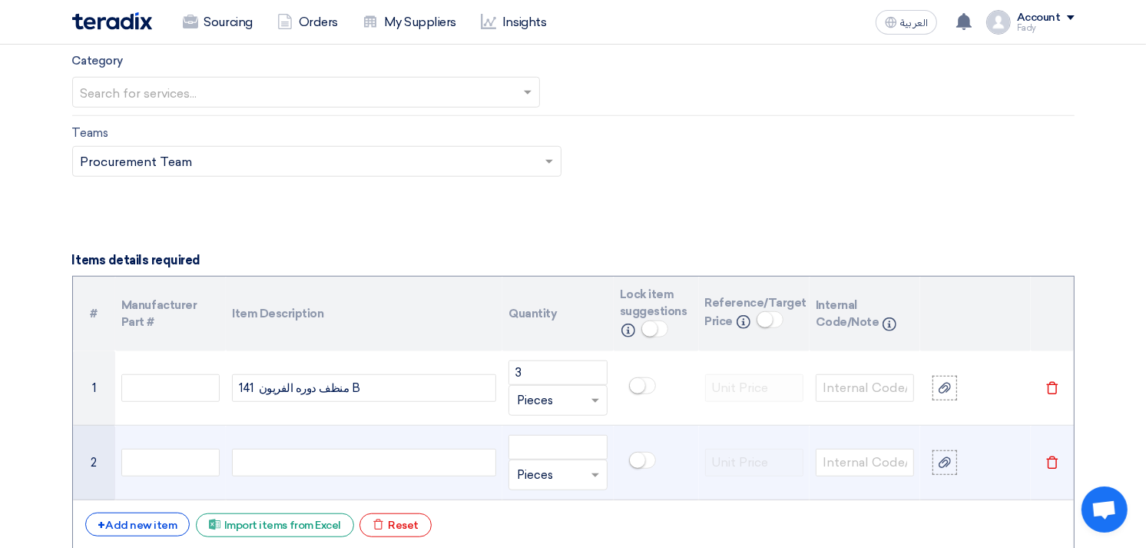
click at [273, 459] on div at bounding box center [364, 463] width 264 height 28
paste div
click at [534, 443] on input "number" at bounding box center [558, 447] width 98 height 25
type input "1"
click at [945, 461] on use at bounding box center [945, 462] width 12 height 11
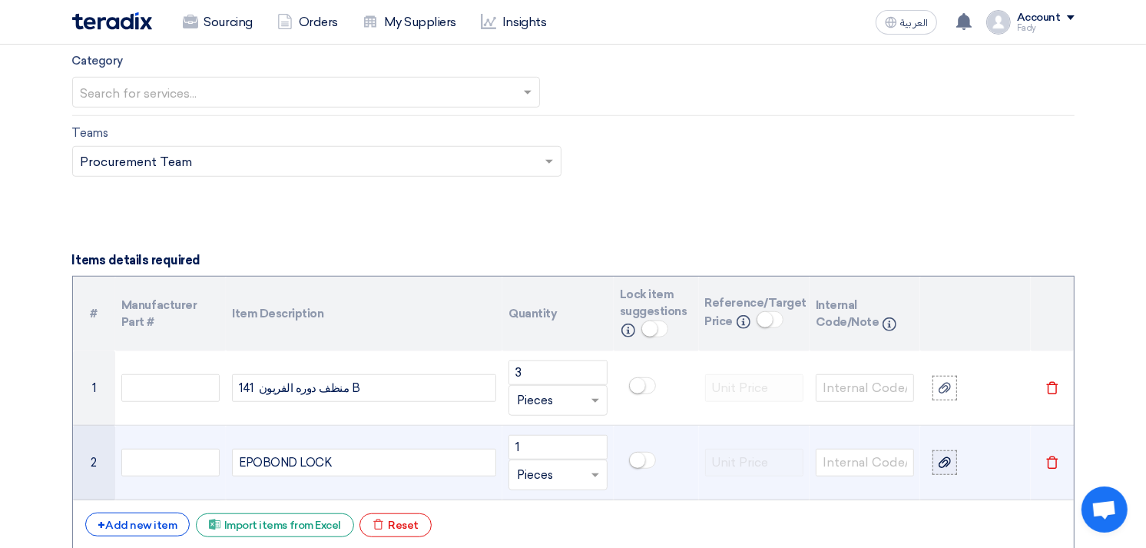
click at [0, 0] on input "file" at bounding box center [0, 0] width 0 height 0
click at [953, 477] on link "_1758631342047.jpg" at bounding box center [962, 474] width 31 height 15
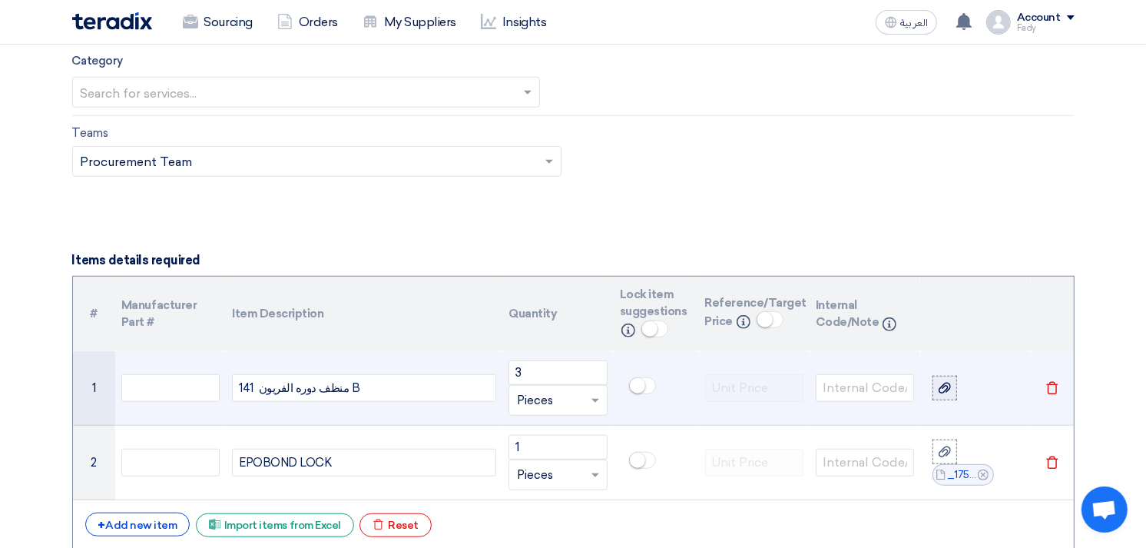
click at [950, 396] on label at bounding box center [945, 388] width 25 height 25
click at [0, 0] on input "file" at bounding box center [0, 0] width 0 height 0
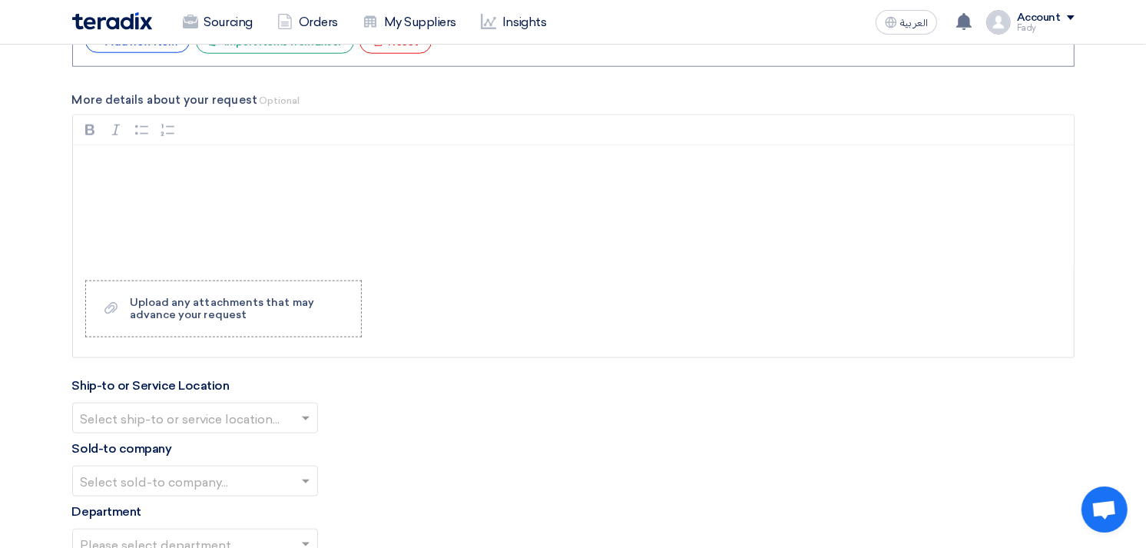
scroll to position [1451, 0]
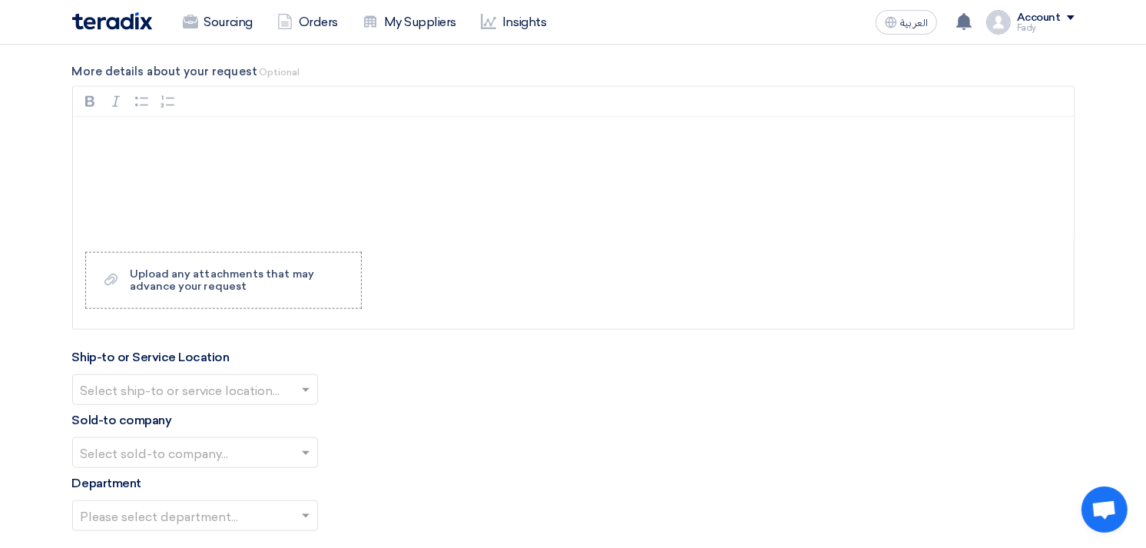
click at [204, 390] on input "text" at bounding box center [188, 391] width 214 height 25
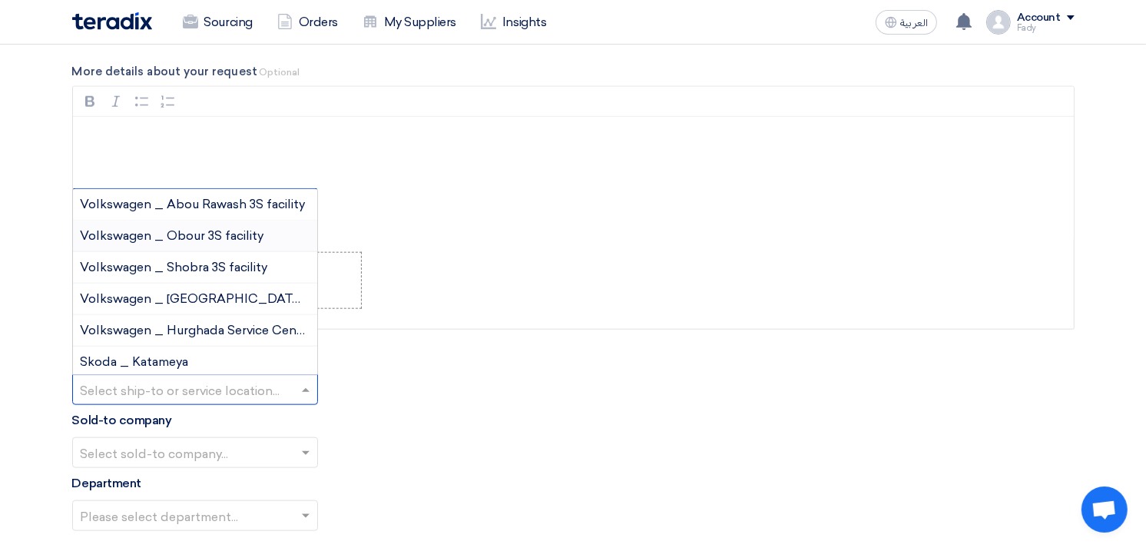
click at [175, 232] on span "Volkswagen _ Obour 3S facility" at bounding box center [173, 235] width 184 height 15
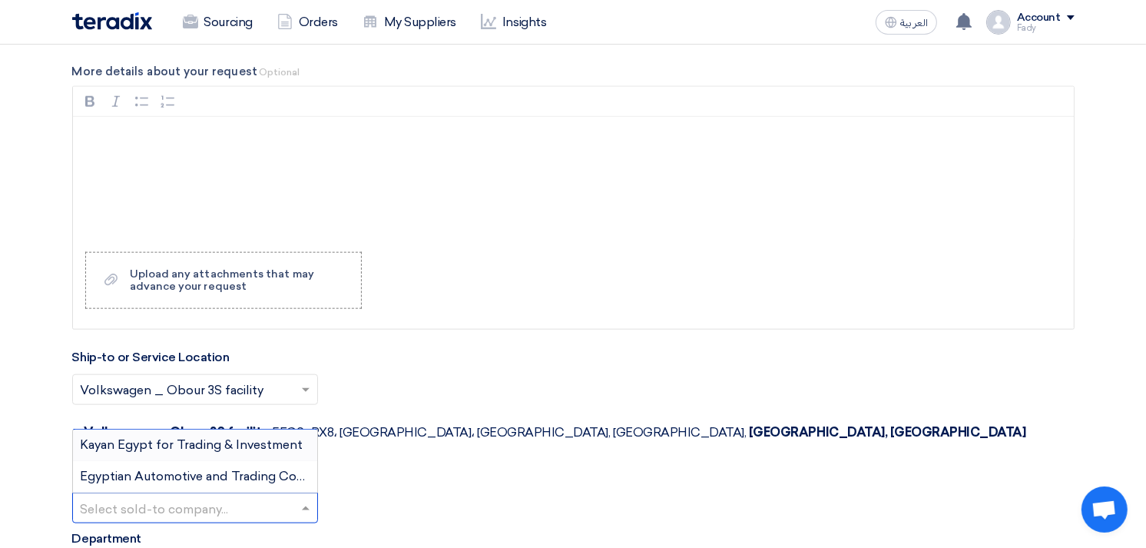
click at [164, 497] on input "text" at bounding box center [188, 509] width 214 height 25
click at [164, 469] on span "Egyptian Automotive and Trading Company" at bounding box center [209, 476] width 256 height 15
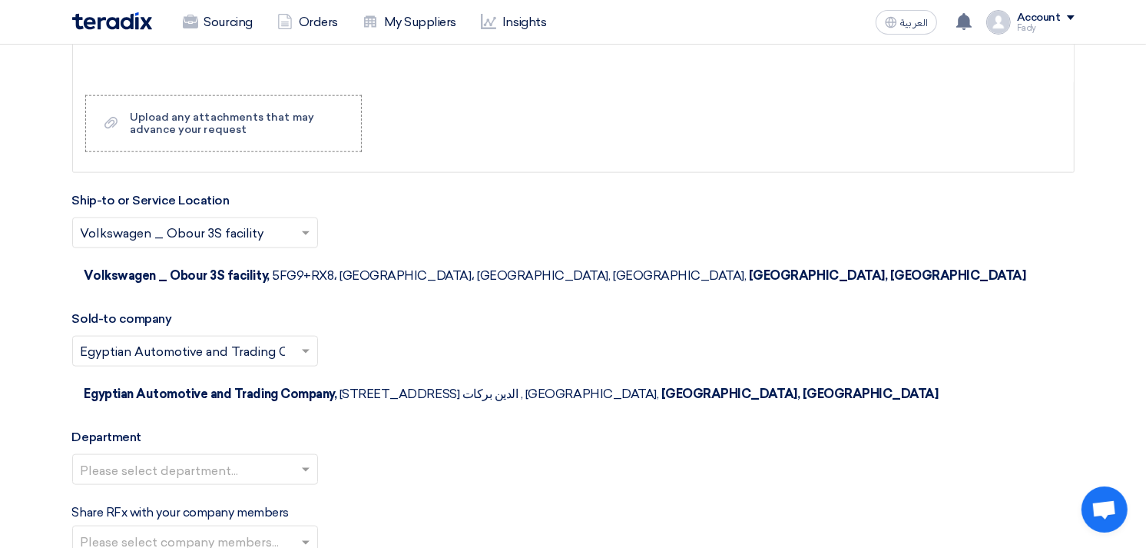
scroll to position [1622, 0]
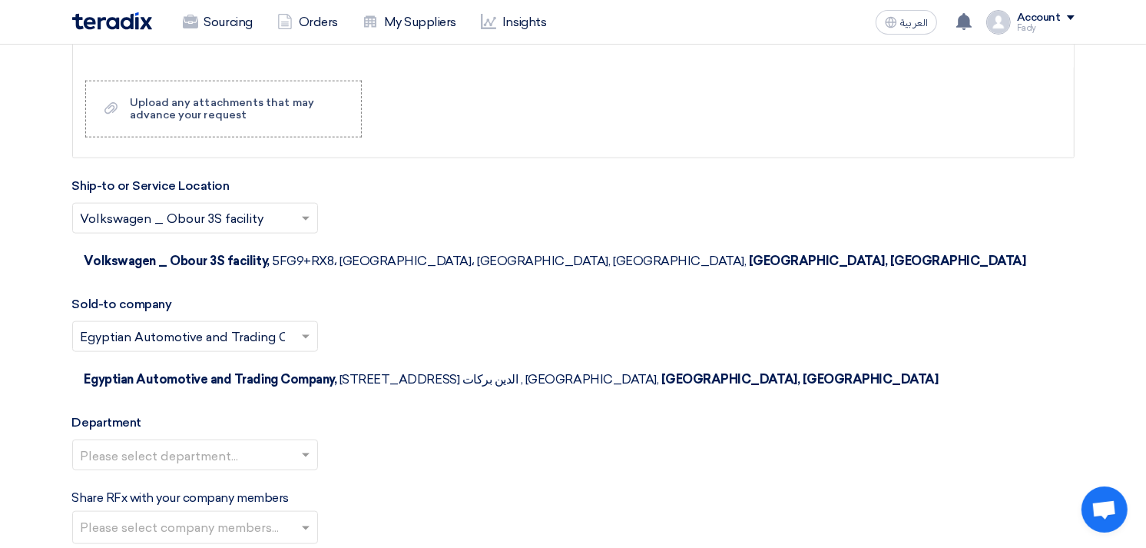
click at [170, 444] on input "text" at bounding box center [188, 456] width 214 height 25
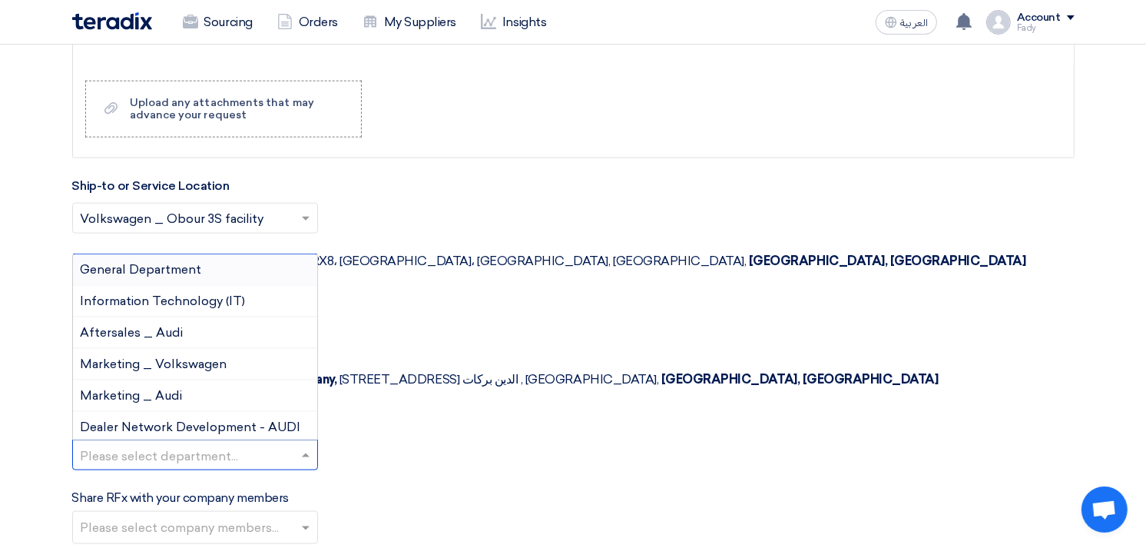
click at [158, 262] on span "General Department" at bounding box center [141, 269] width 121 height 15
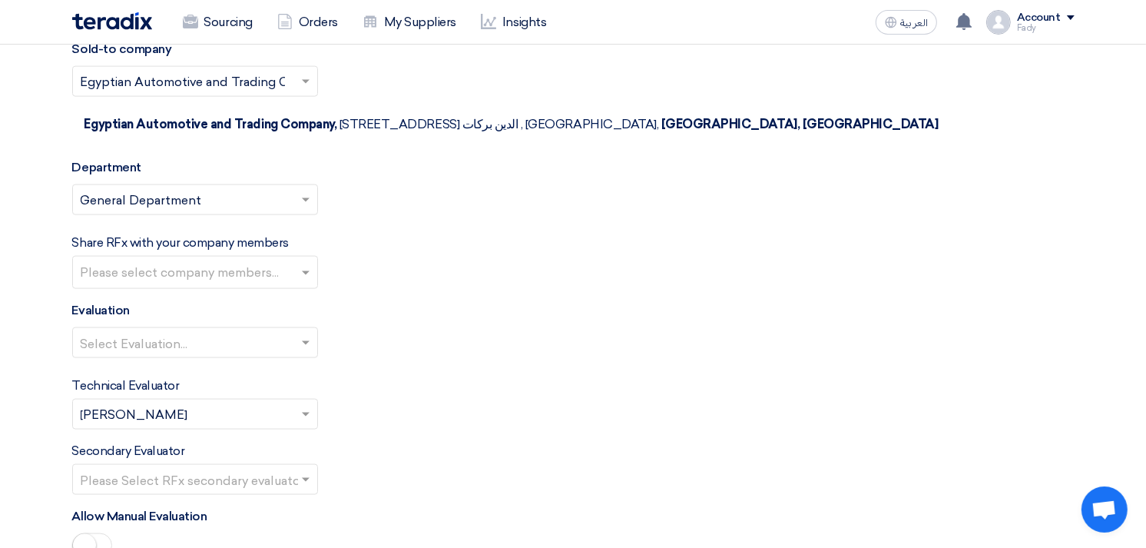
scroll to position [1878, 0]
click at [188, 331] on input "text" at bounding box center [188, 343] width 214 height 25
click at [167, 365] on span "100% Price (VAT Included)" at bounding box center [157, 372] width 153 height 15
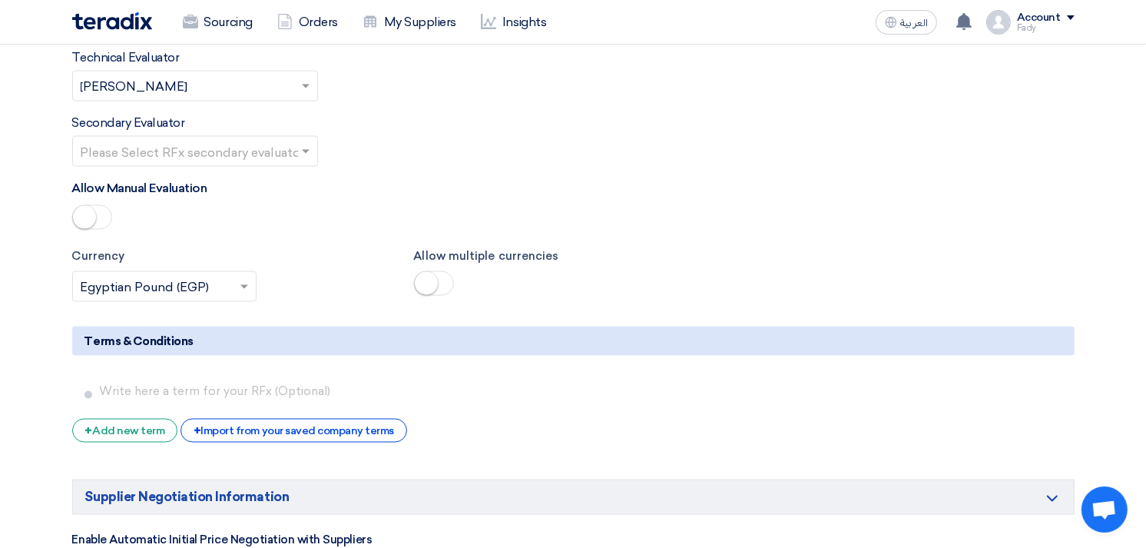
scroll to position [2219, 0]
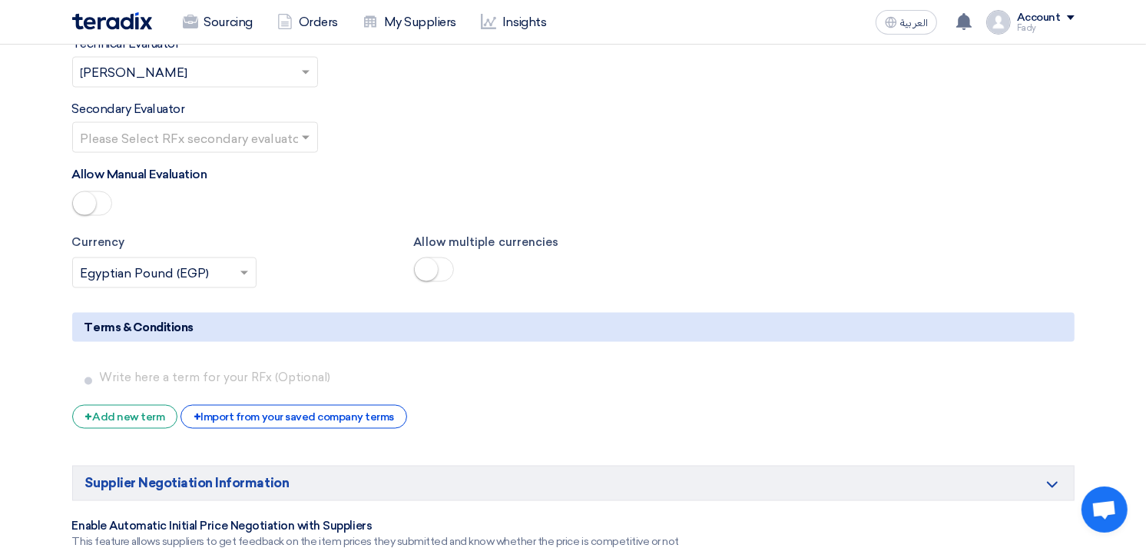
click at [263, 405] on div "+ Import from your saved company terms" at bounding box center [294, 417] width 227 height 24
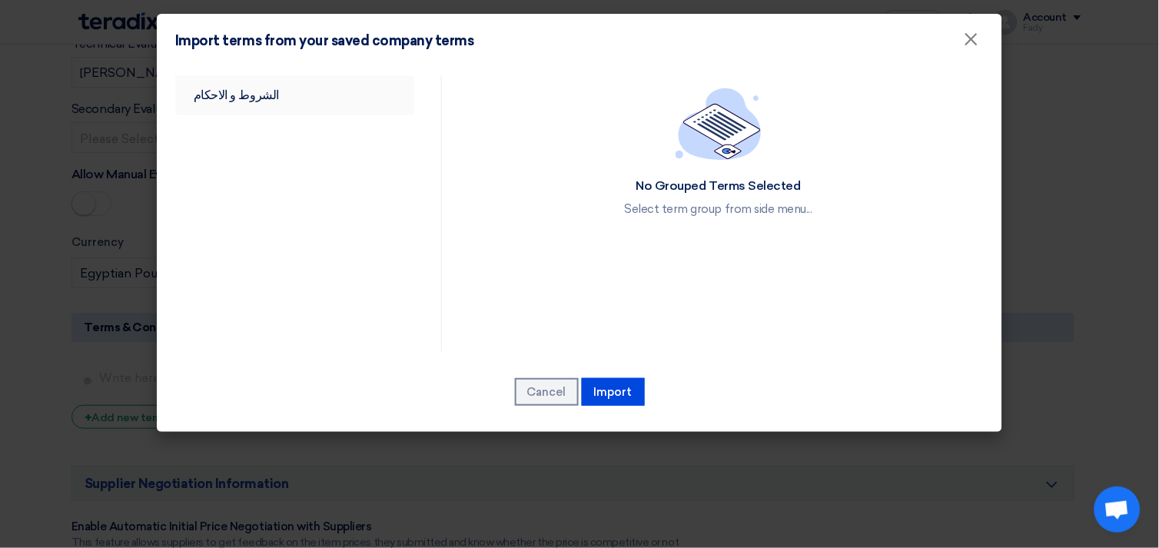
click at [239, 81] on link "الشروط و الاحكام" at bounding box center [294, 95] width 239 height 40
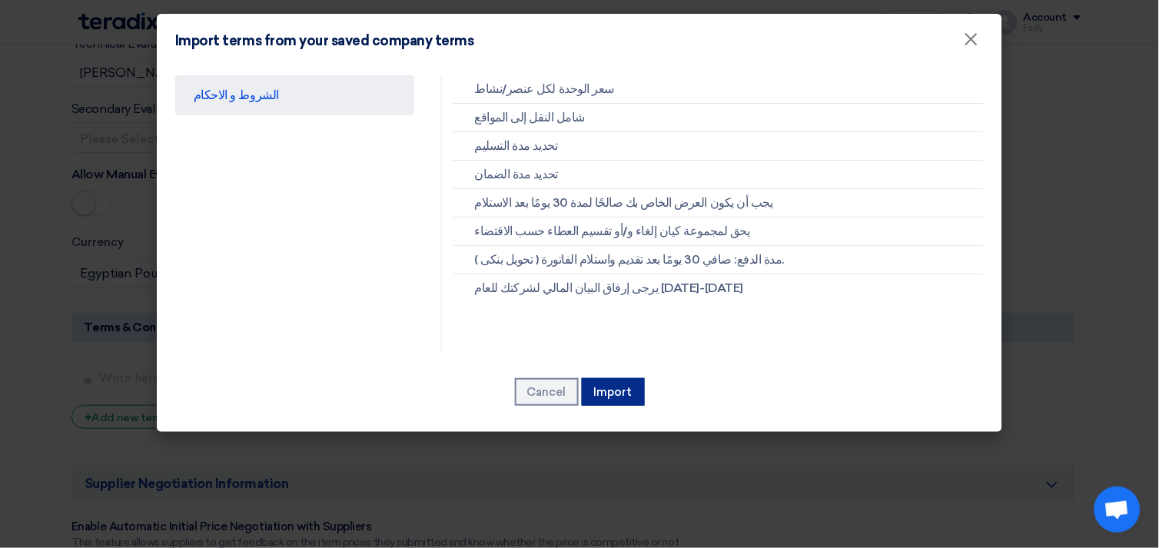
click at [620, 389] on button "Import" at bounding box center [613, 392] width 63 height 28
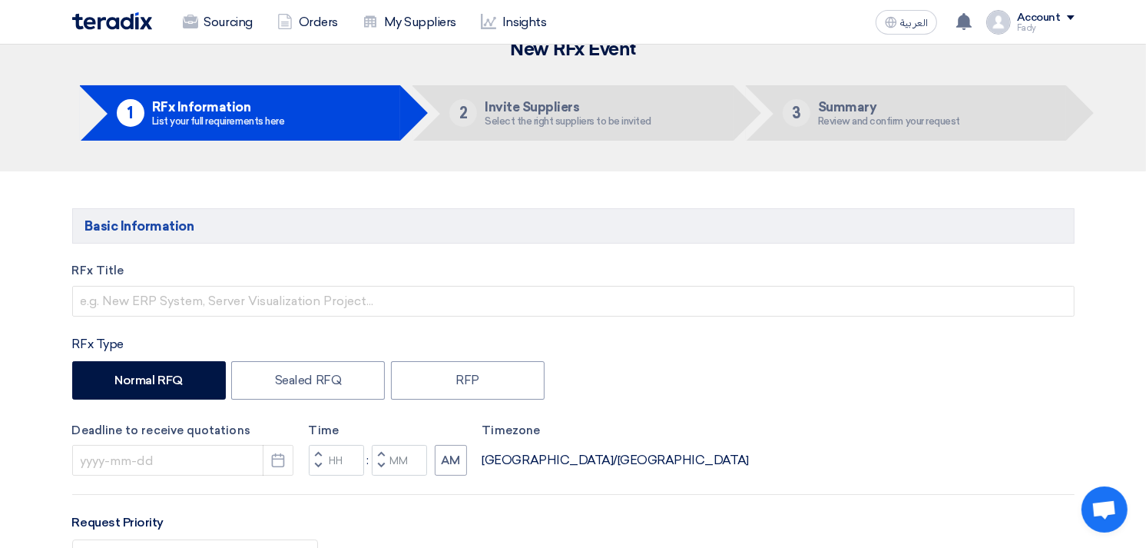
scroll to position [0, 0]
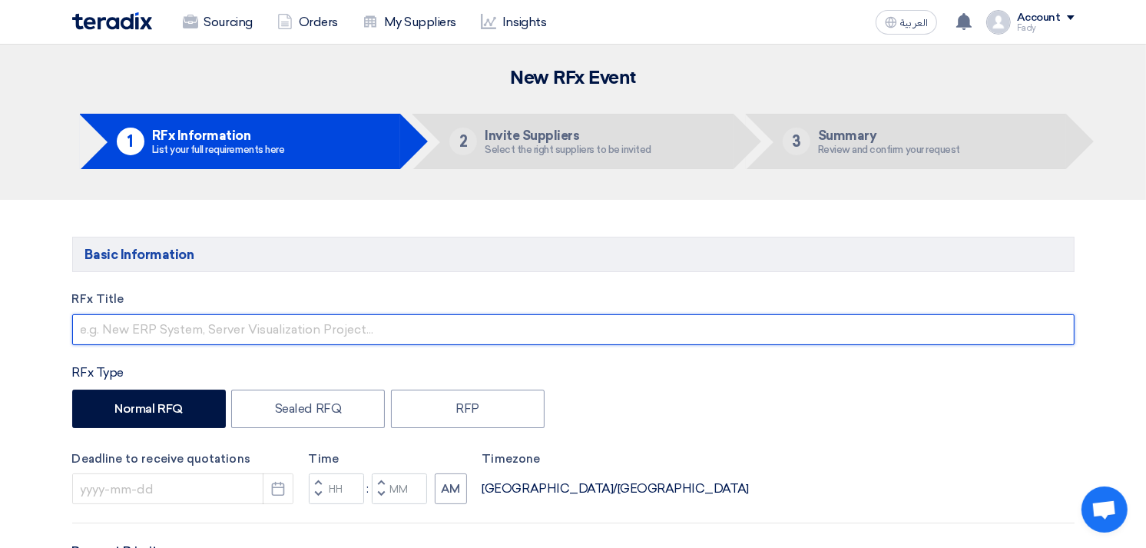
click at [303, 320] on input "text" at bounding box center [573, 329] width 1003 height 31
type input "ٍ"
type input "Supply of workshop items"
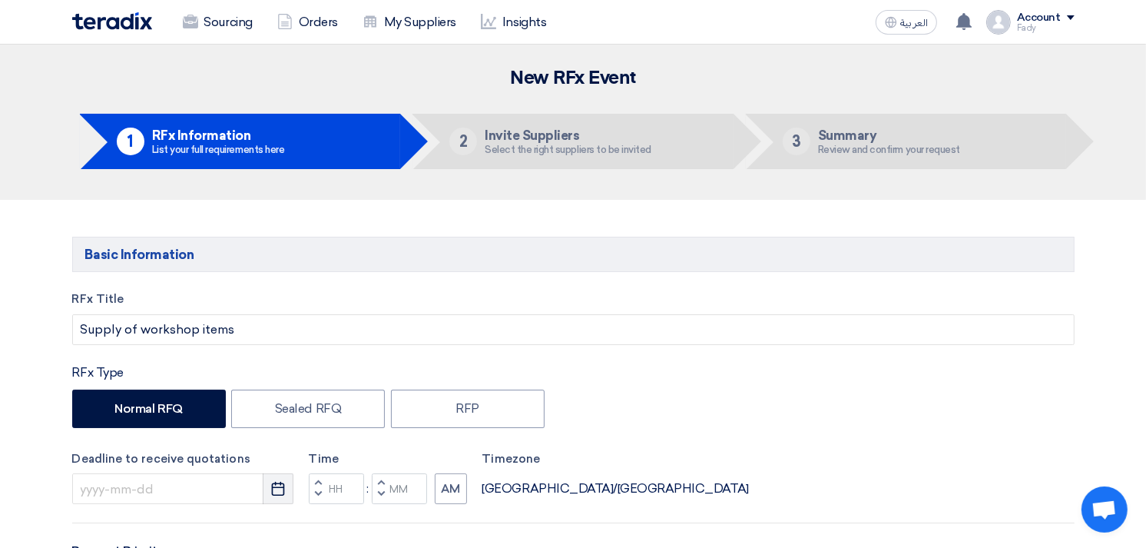
click at [280, 487] on use "button" at bounding box center [278, 489] width 13 height 14
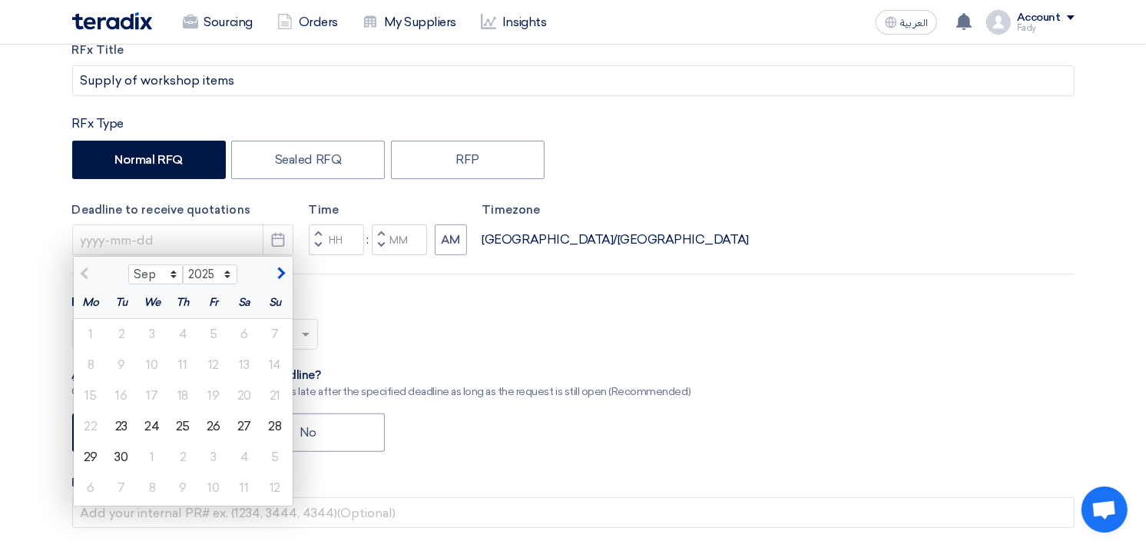
scroll to position [256, 0]
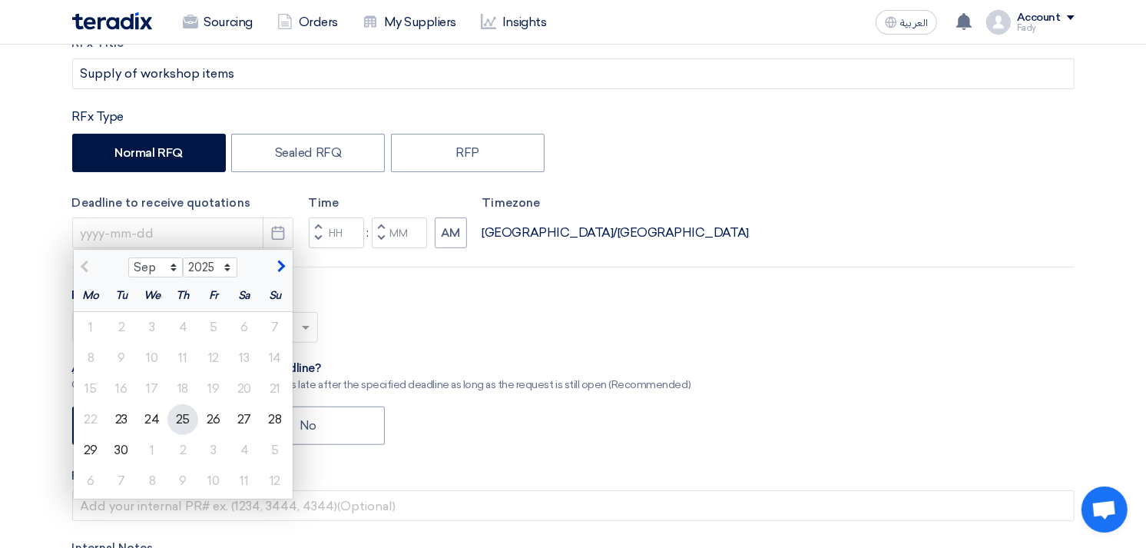
click at [182, 423] on div "25" at bounding box center [182, 419] width 31 height 31
type input "[DATE]"
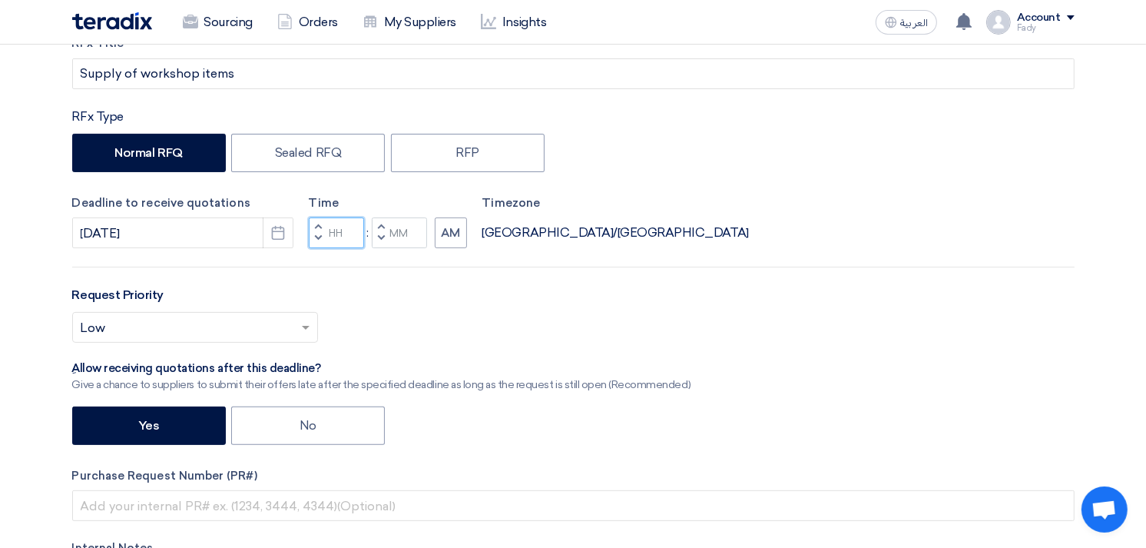
click at [335, 232] on input "Hours" at bounding box center [336, 232] width 55 height 31
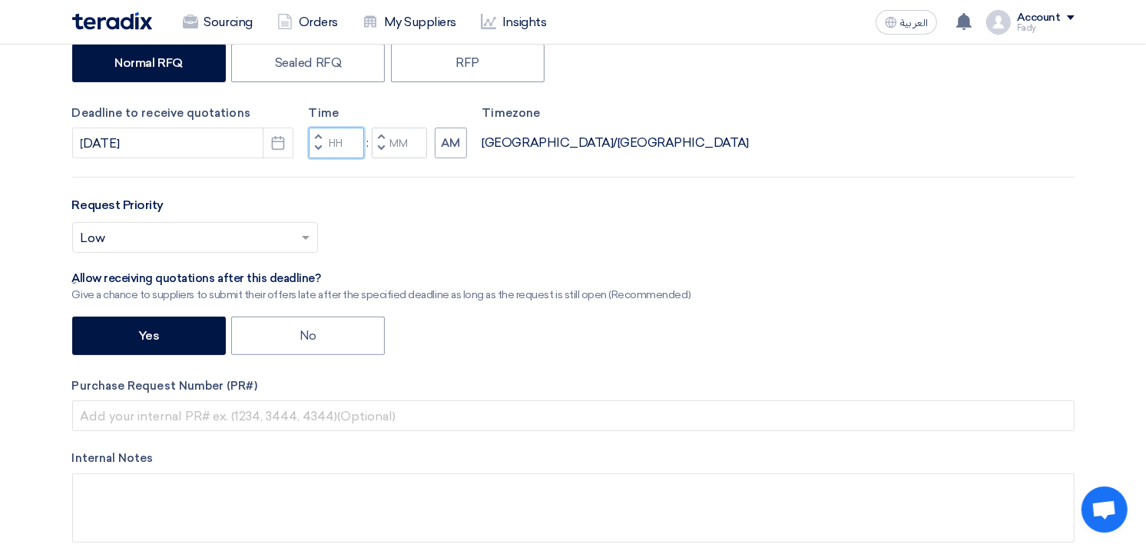
scroll to position [308, 0]
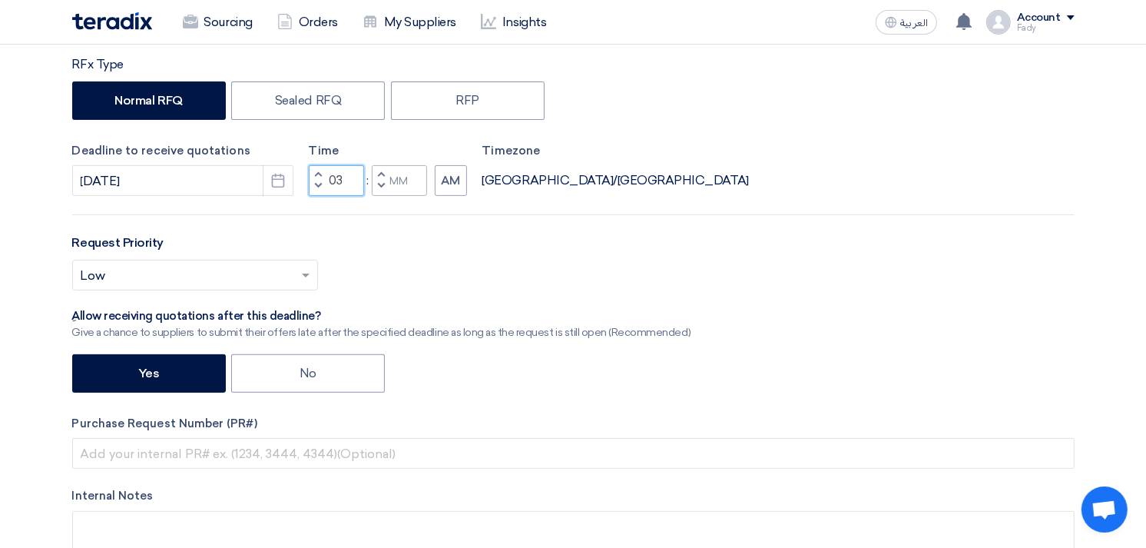
type input "03"
click at [403, 177] on div "Time Increment hours 03 Decrement hours : Increment minutes Decrement minutes AM" at bounding box center [388, 169] width 158 height 55
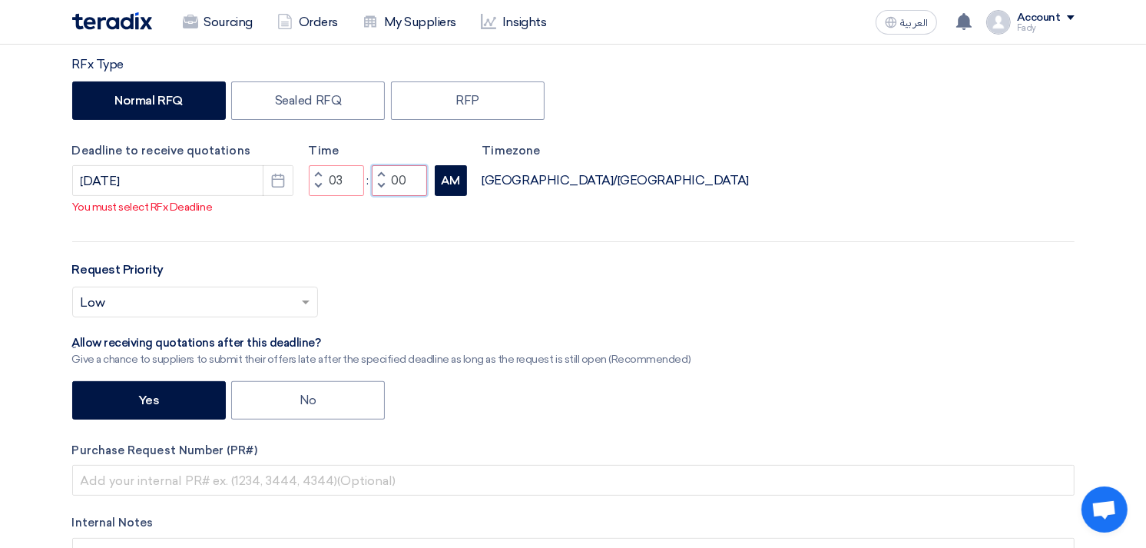
type input "00"
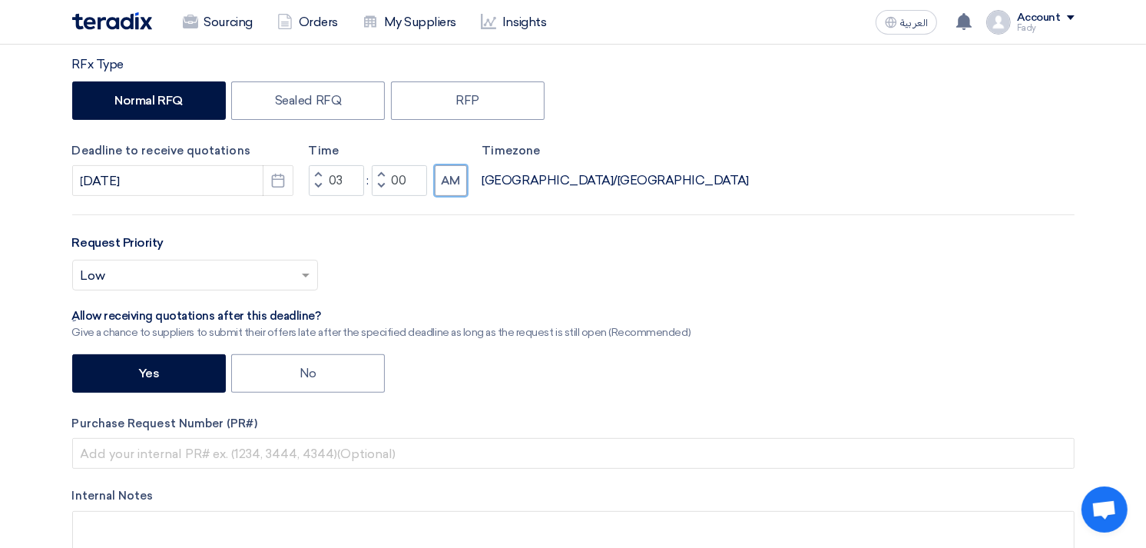
click at [442, 197] on div "RFx Title Supply of workshop items RFx Type Normal RFQ Sealed RFQ RFP Deadline …" at bounding box center [574, 293] width 1026 height 622
click at [450, 182] on button "AM" at bounding box center [451, 180] width 32 height 31
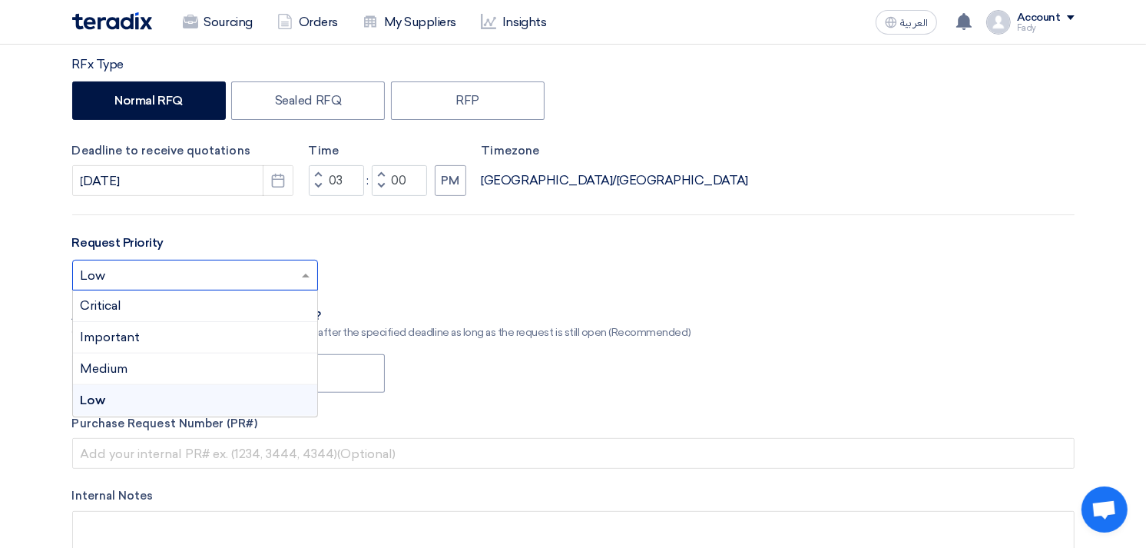
click at [178, 285] on input "text" at bounding box center [188, 276] width 214 height 25
click at [148, 335] on div "Important" at bounding box center [195, 338] width 244 height 32
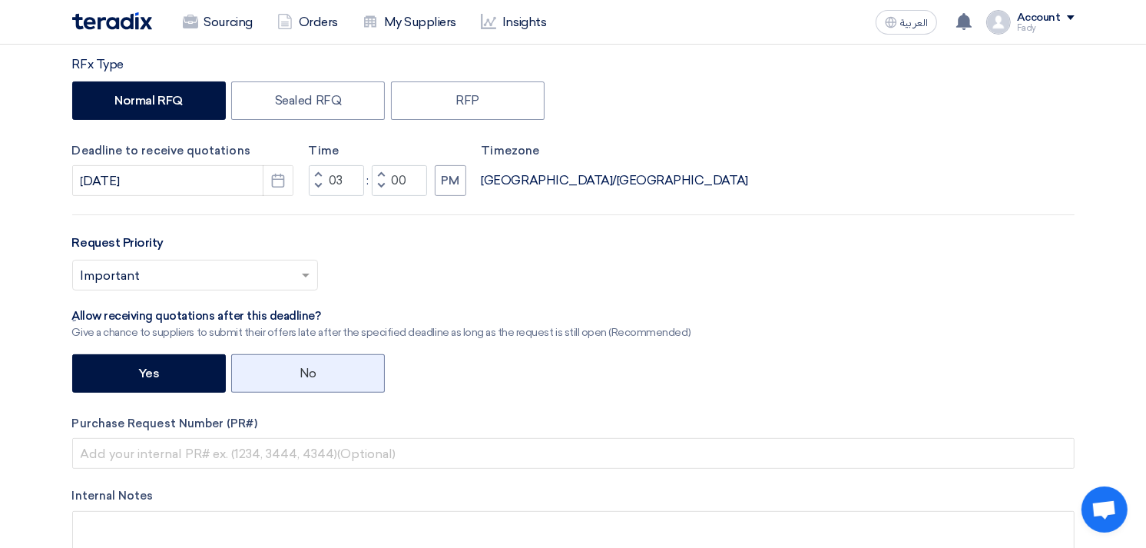
click at [298, 370] on label "No" at bounding box center [308, 373] width 154 height 38
click at [300, 370] on input "No" at bounding box center [305, 372] width 10 height 10
radio input "true"
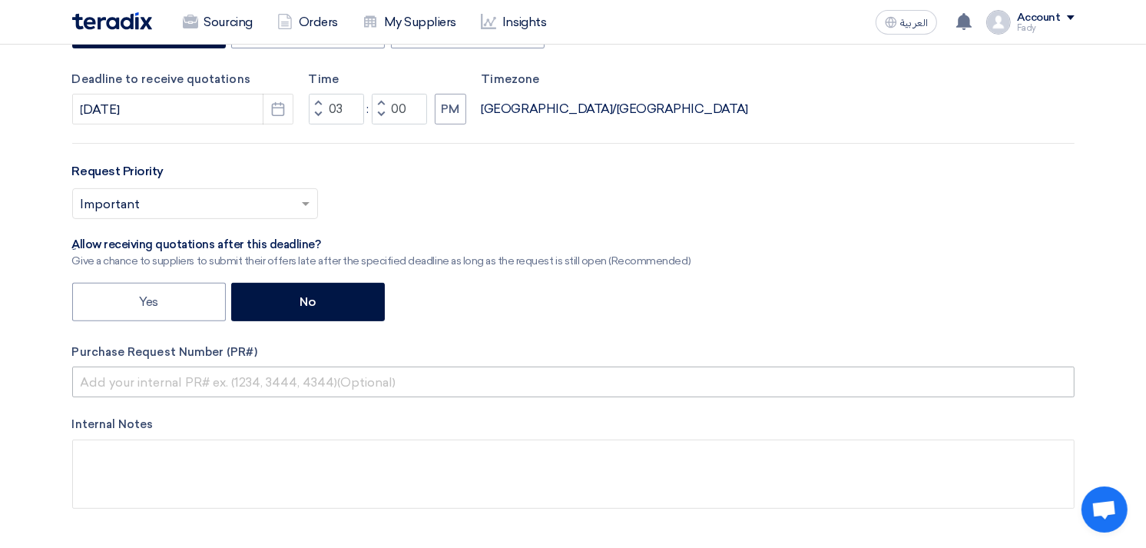
scroll to position [479, 0]
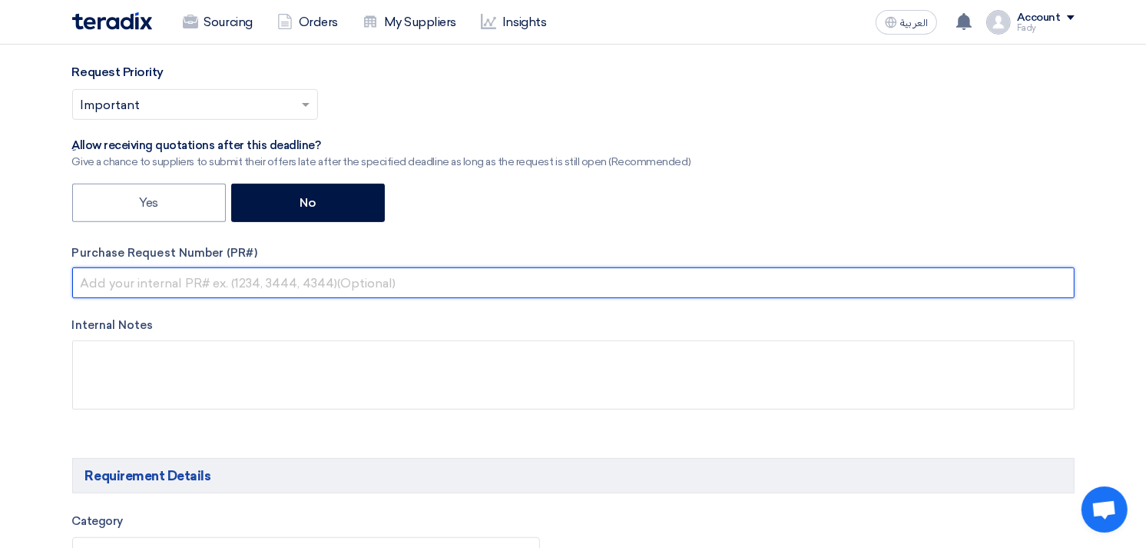
click at [186, 282] on input "text" at bounding box center [573, 282] width 1003 height 31
paste input "KAYAN-PR-842-2025"
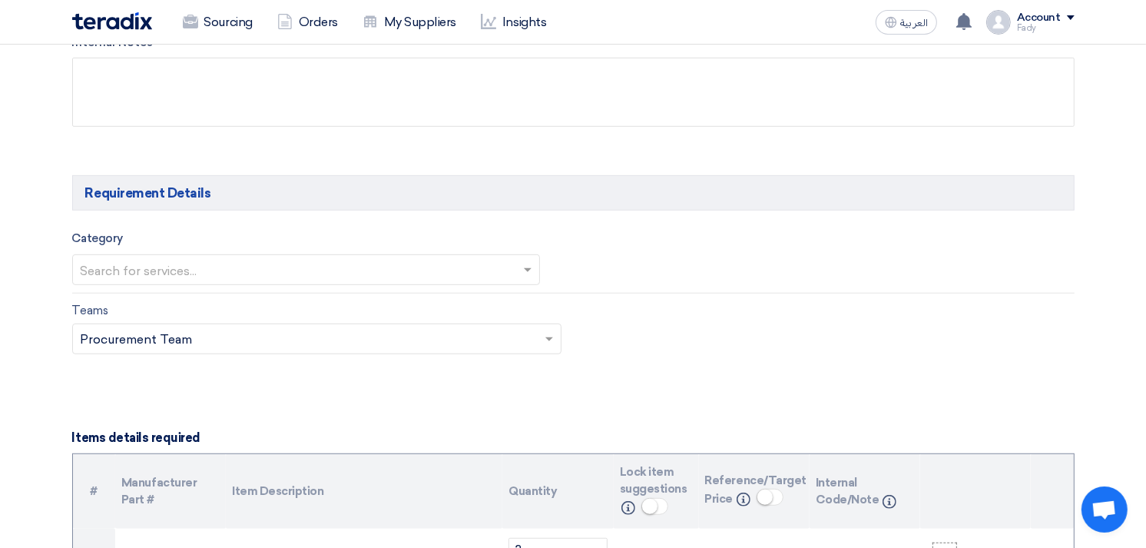
scroll to position [768, 0]
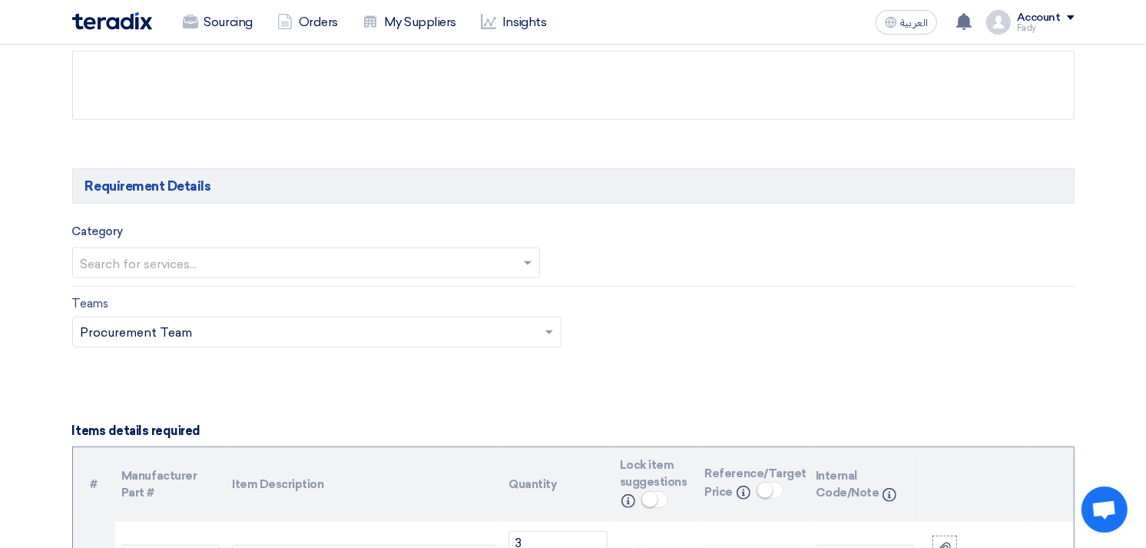
type input "KAYAN-PR-842-2025"
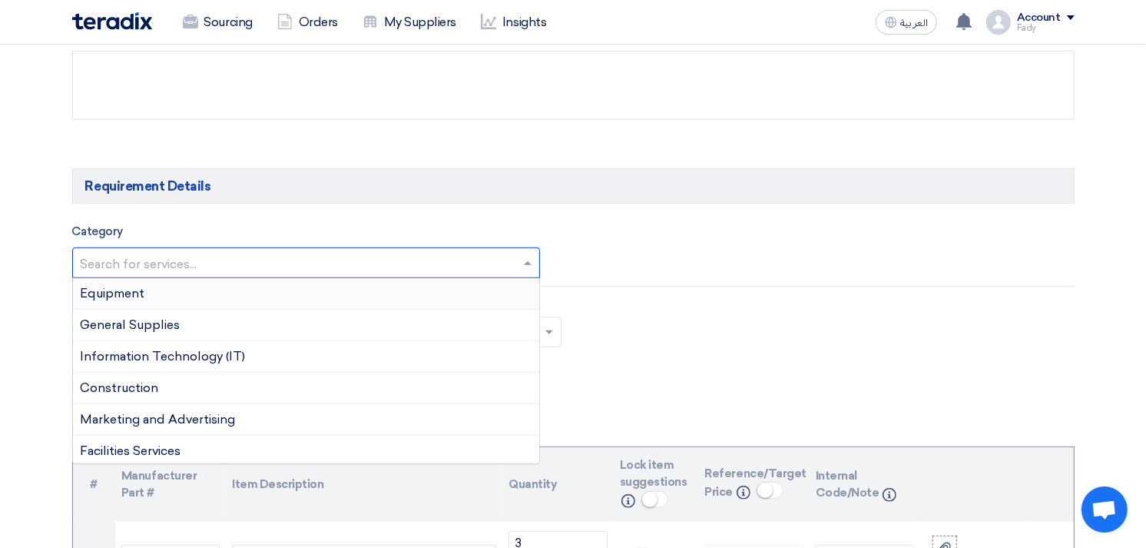
click at [250, 262] on input "text" at bounding box center [299, 264] width 436 height 25
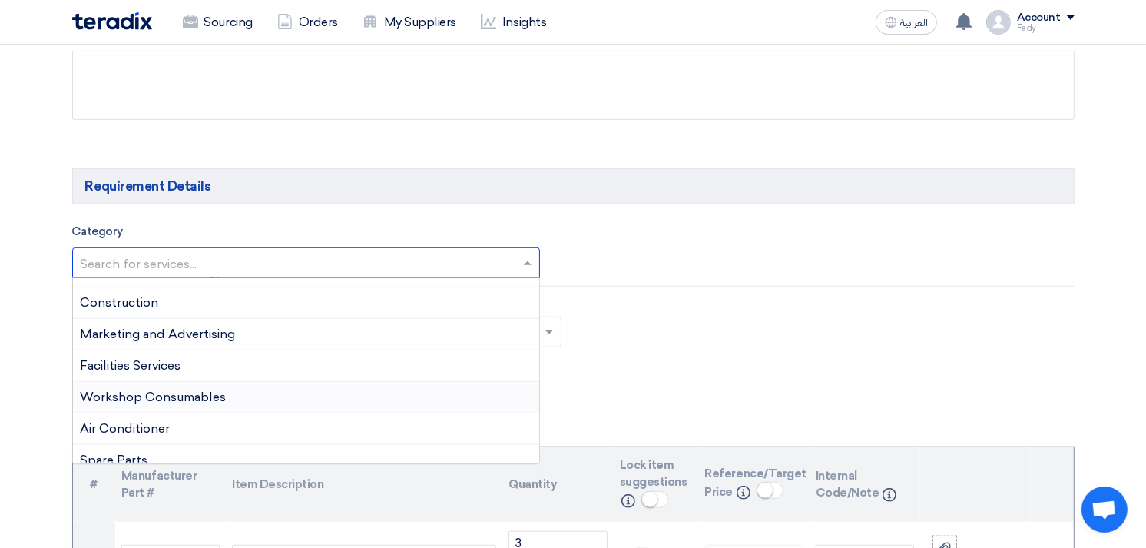
click at [187, 396] on span "Workshop Consumables" at bounding box center [154, 397] width 146 height 15
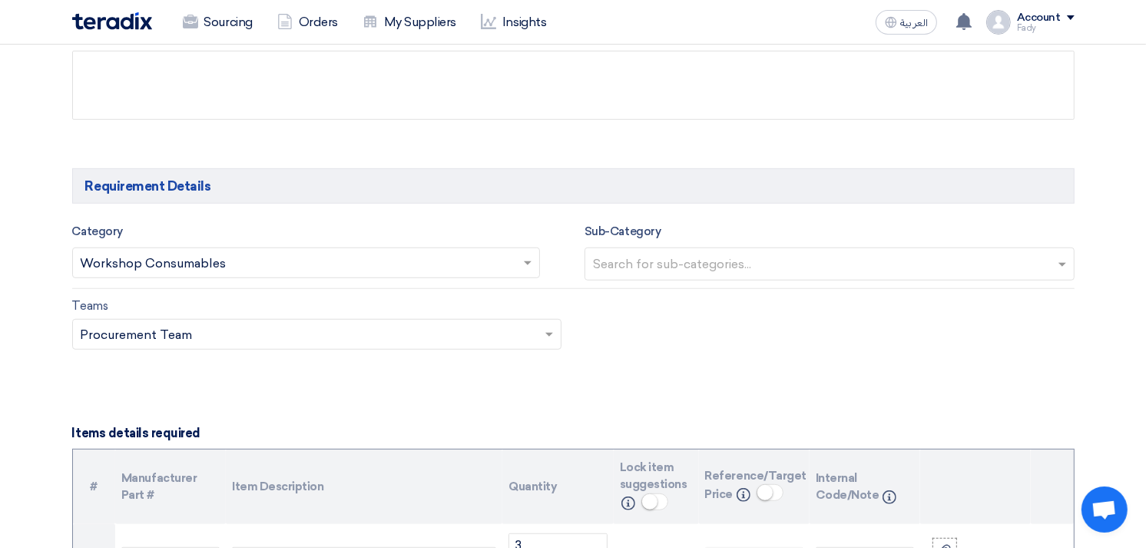
click at [657, 266] on input "text" at bounding box center [831, 265] width 477 height 25
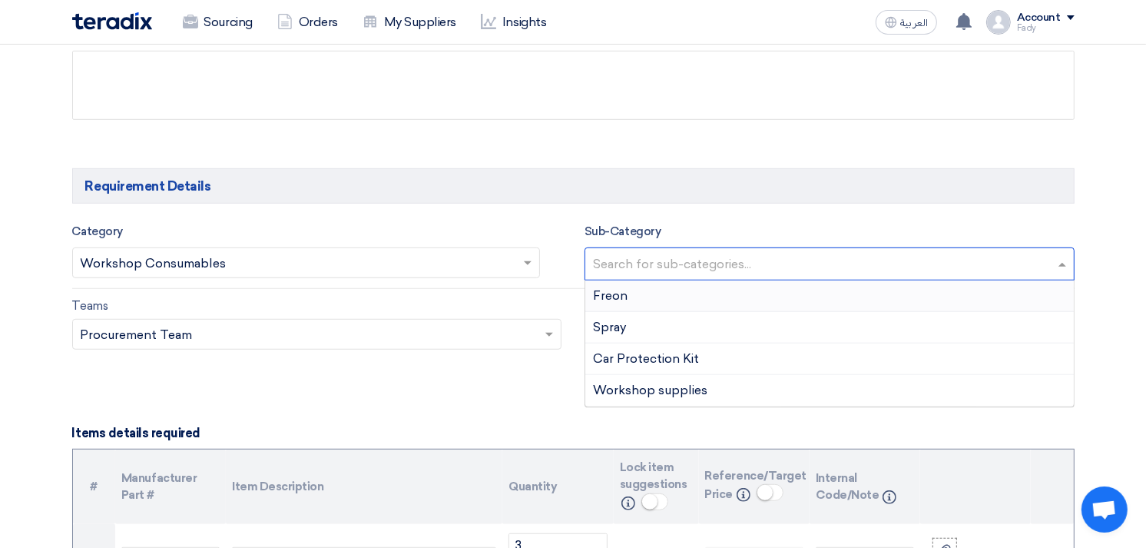
click at [638, 297] on div "Freon" at bounding box center [829, 296] width 489 height 32
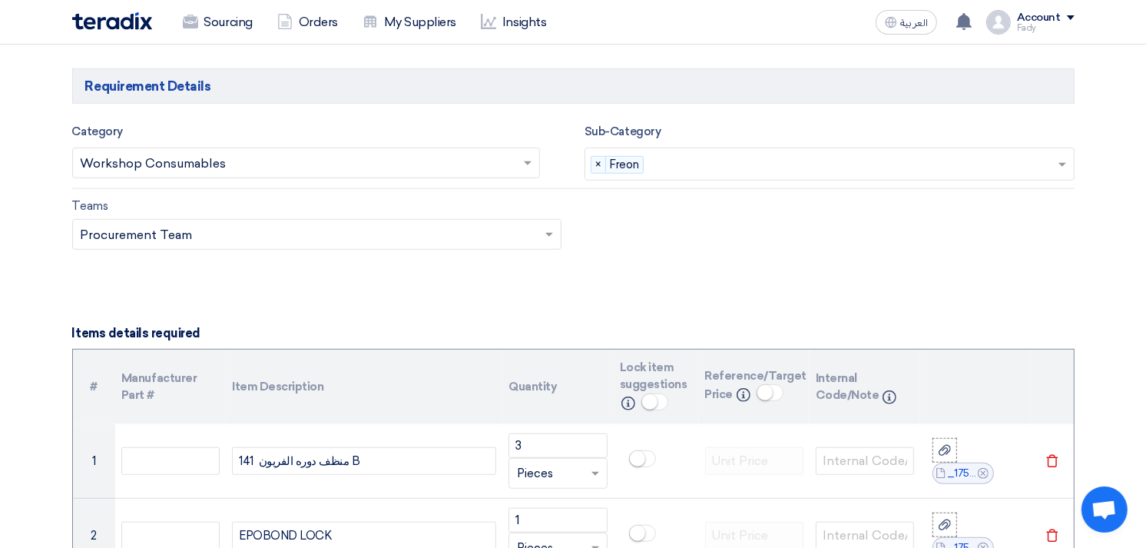
scroll to position [1195, 0]
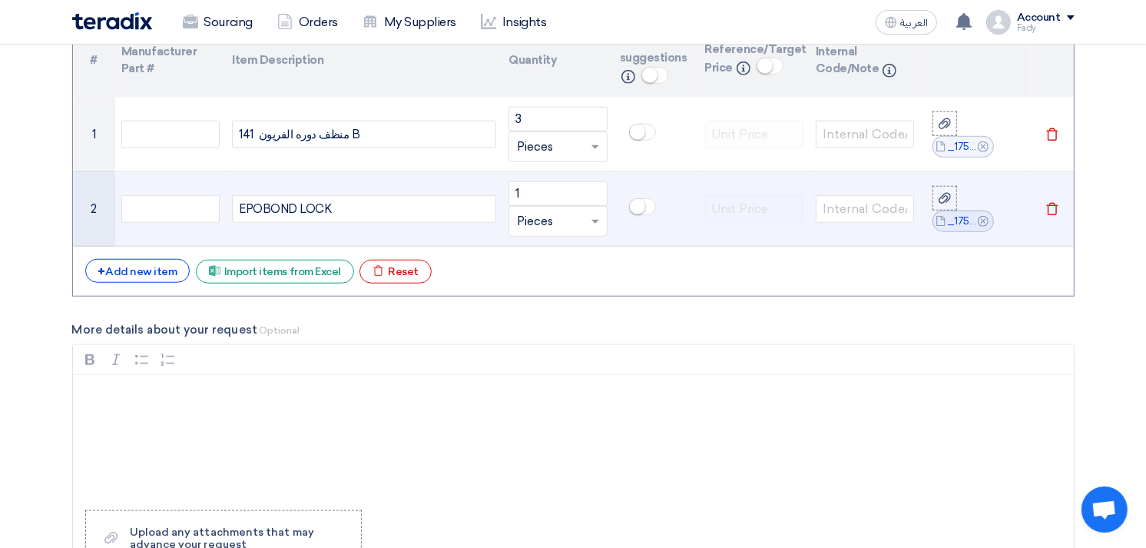
click at [634, 203] on small at bounding box center [637, 206] width 15 height 15
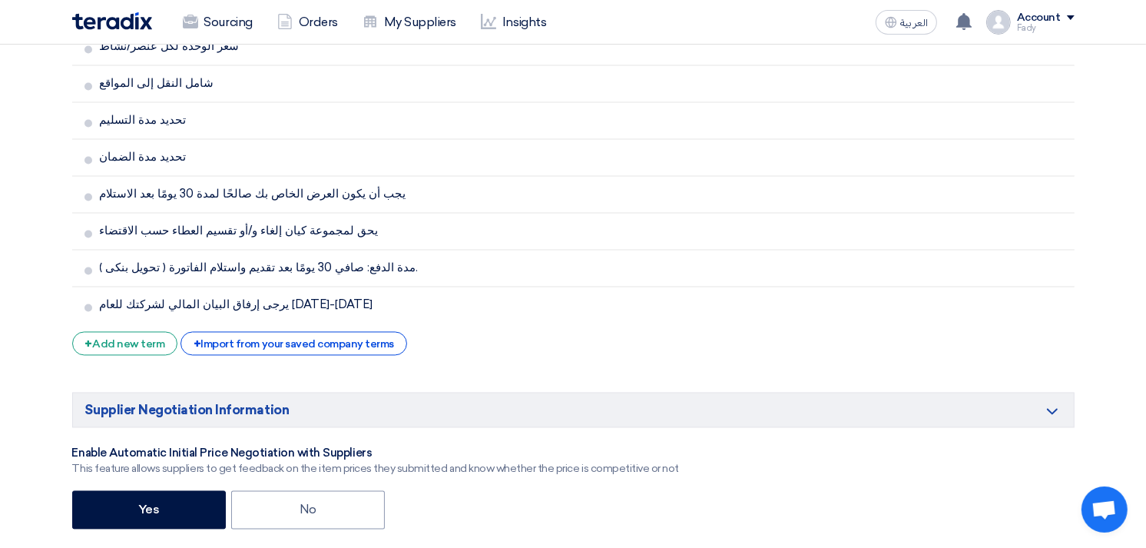
scroll to position [2646, 0]
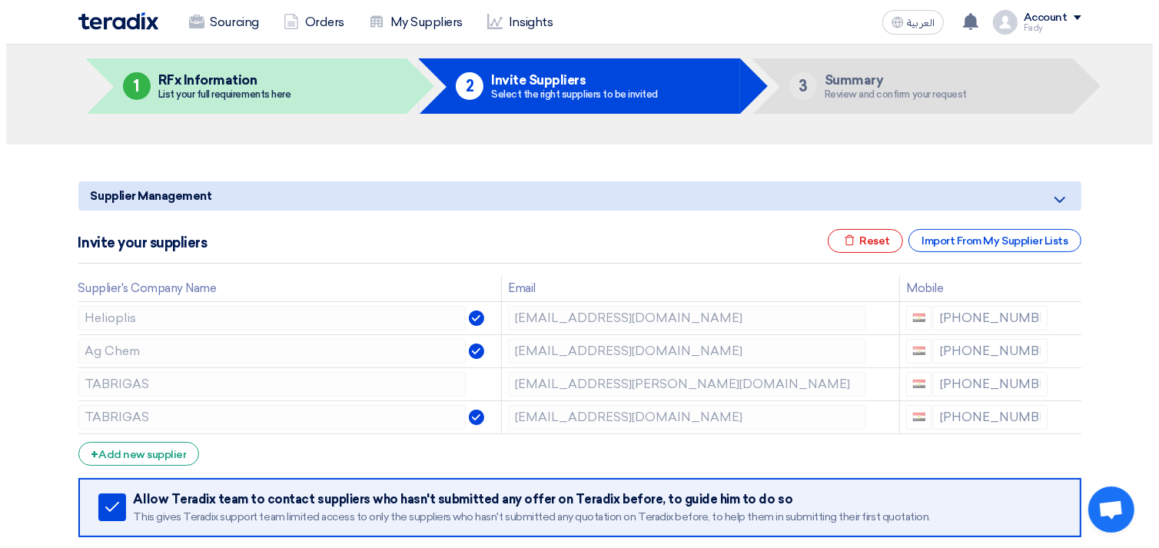
scroll to position [85, 0]
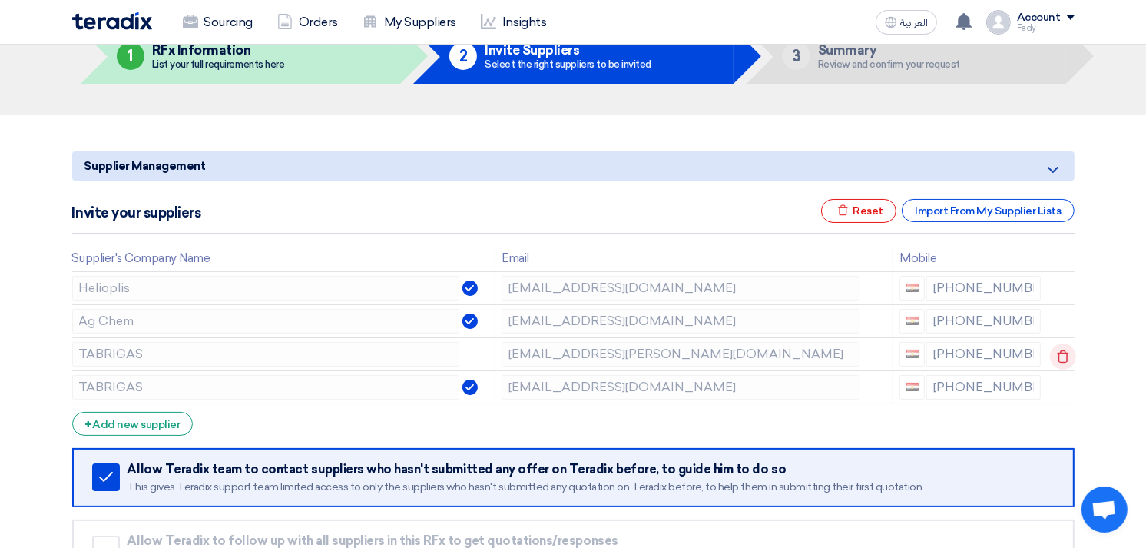
click at [1056, 356] on icon at bounding box center [1063, 356] width 26 height 26
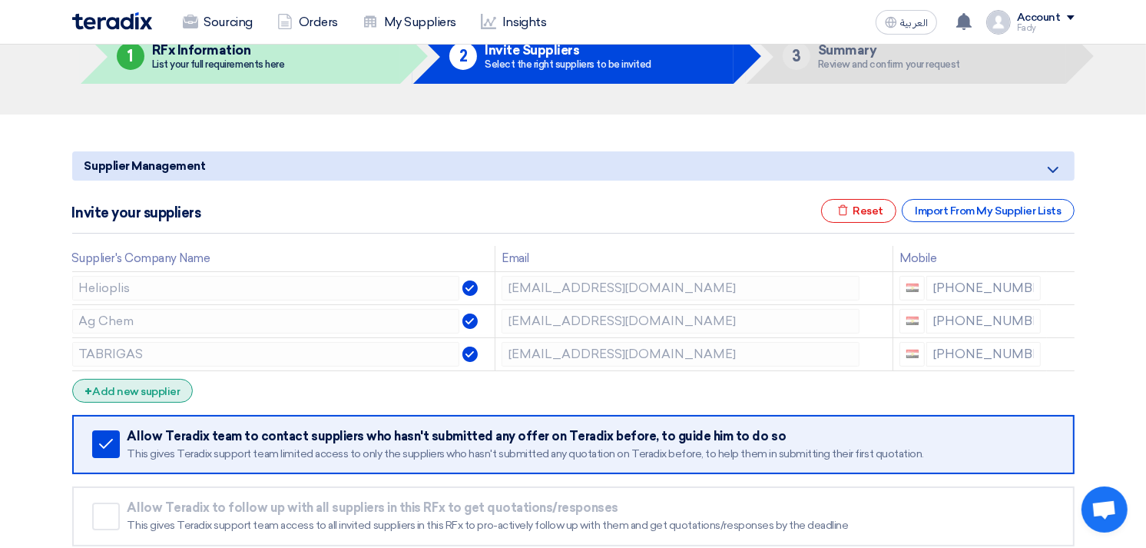
click at [125, 383] on div "+ Add new supplier" at bounding box center [132, 391] width 121 height 24
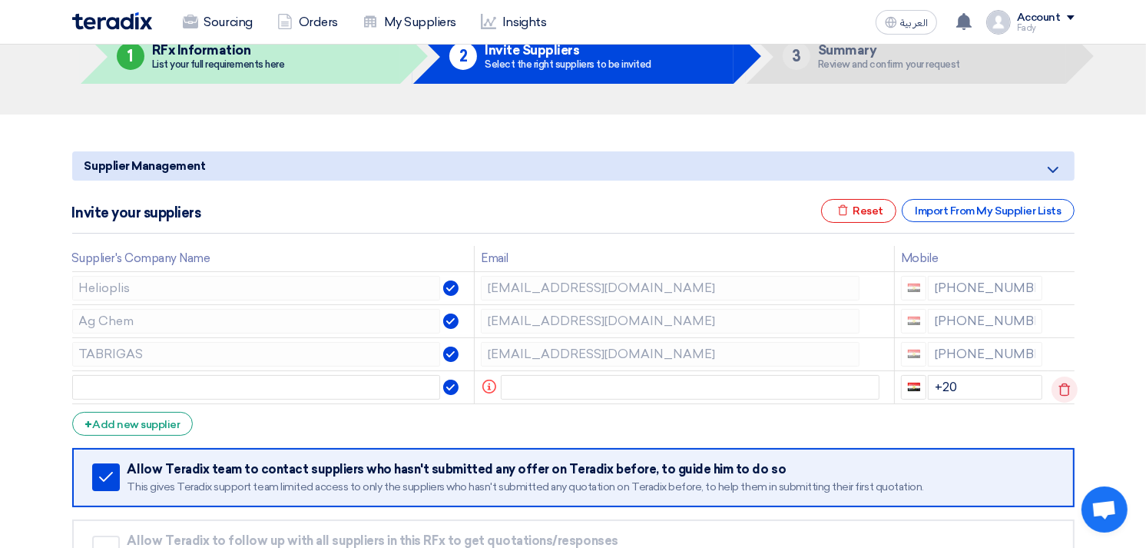
click at [1069, 386] on div "Supplier Management Minimize/Maximize Category Invite your suppliers Excel file…" at bounding box center [574, 385] width 1026 height 480
click at [1066, 389] on use at bounding box center [1065, 389] width 12 height 13
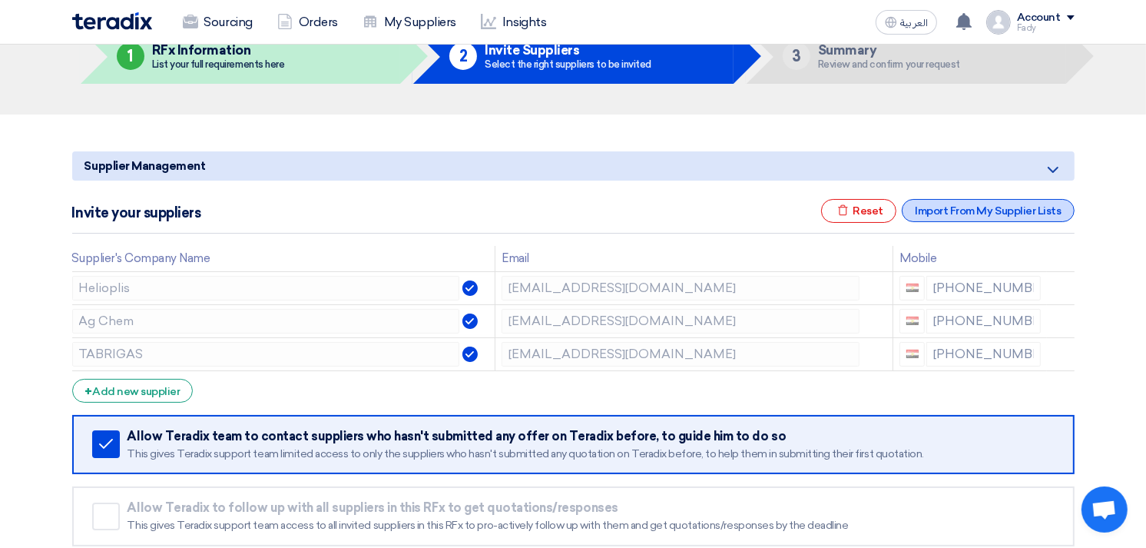
click at [983, 207] on div "Import From My Supplier Lists" at bounding box center [988, 210] width 172 height 23
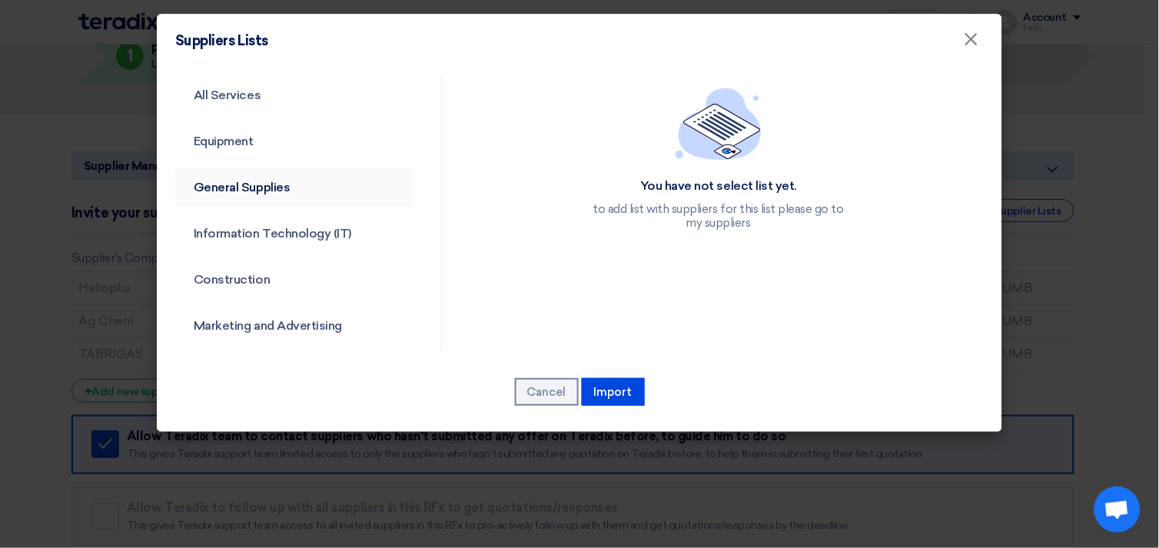
click at [254, 181] on link "General Supplies" at bounding box center [294, 187] width 239 height 40
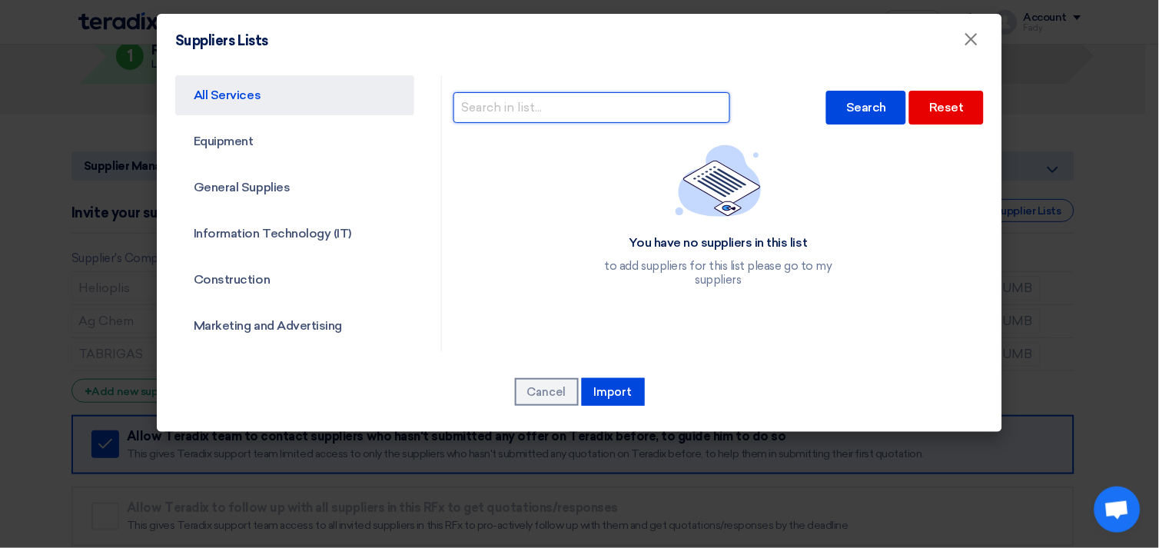
click at [511, 111] on input "text" at bounding box center [591, 107] width 277 height 31
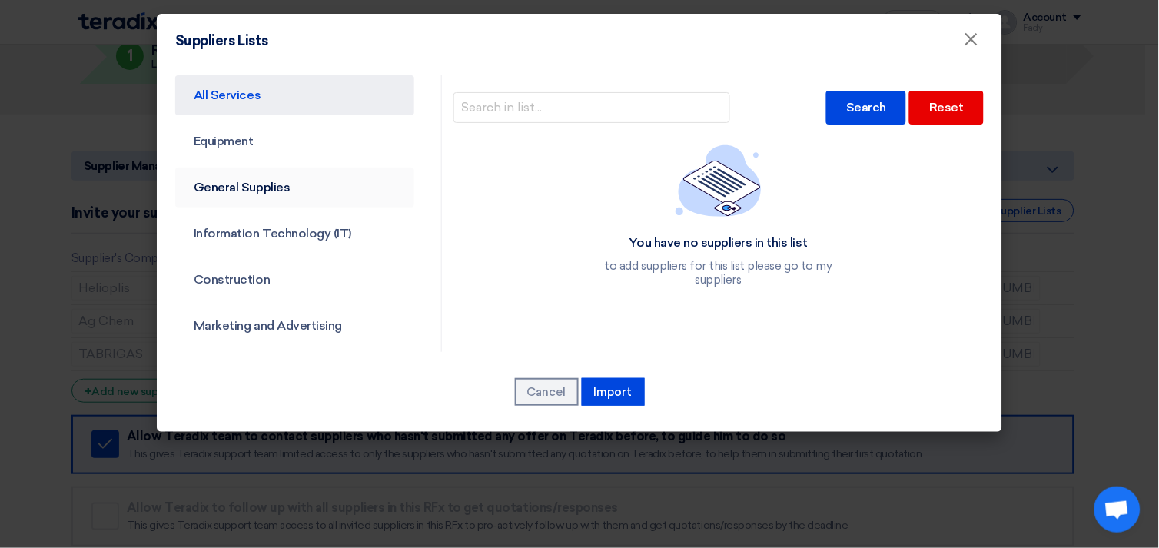
click at [264, 172] on link "General Supplies" at bounding box center [294, 187] width 239 height 40
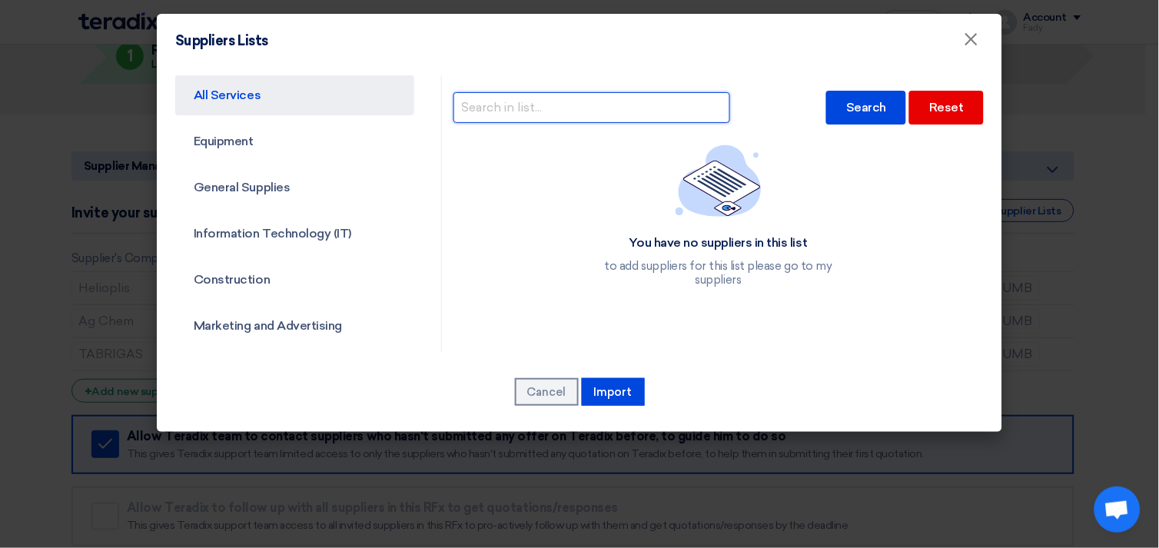
click at [556, 109] on input "text" at bounding box center [591, 107] width 277 height 31
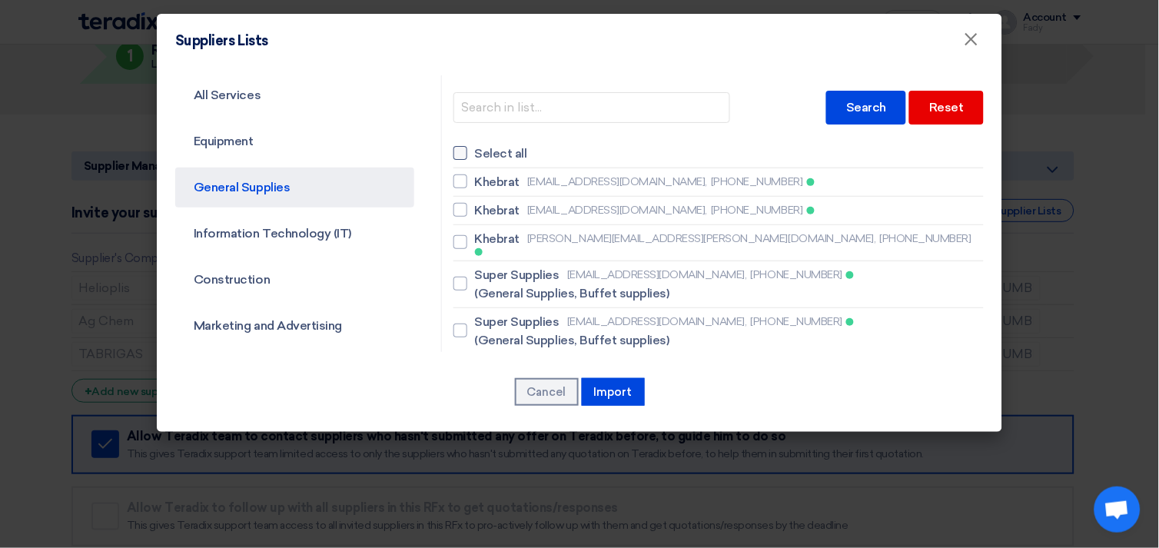
click at [456, 150] on div at bounding box center [460, 153] width 14 height 14
click at [475, 150] on input "Select all" at bounding box center [480, 153] width 10 height 10
checkbox input "true"
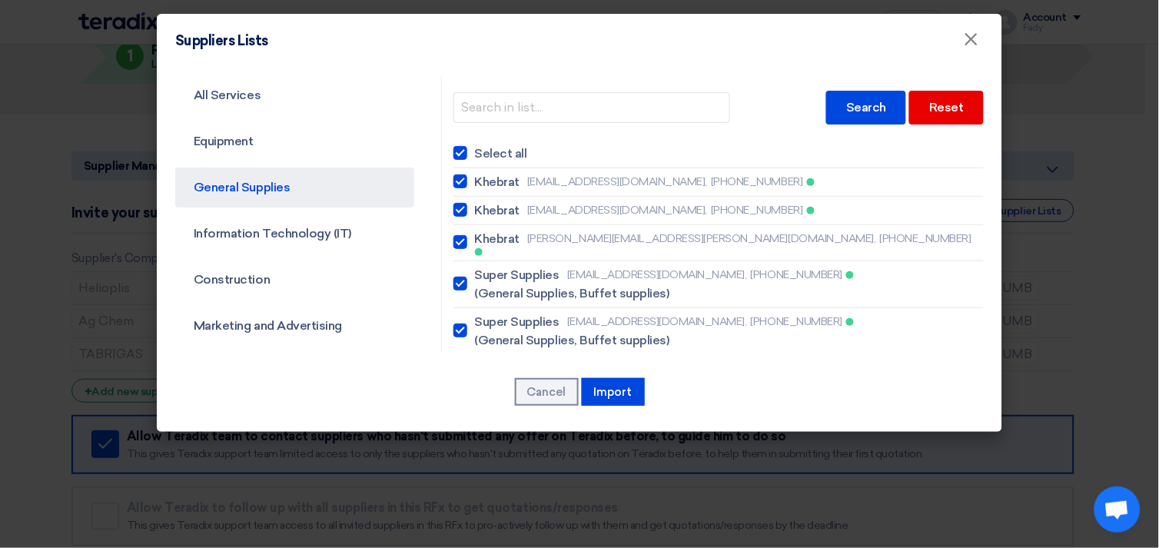
checkbox input "true"
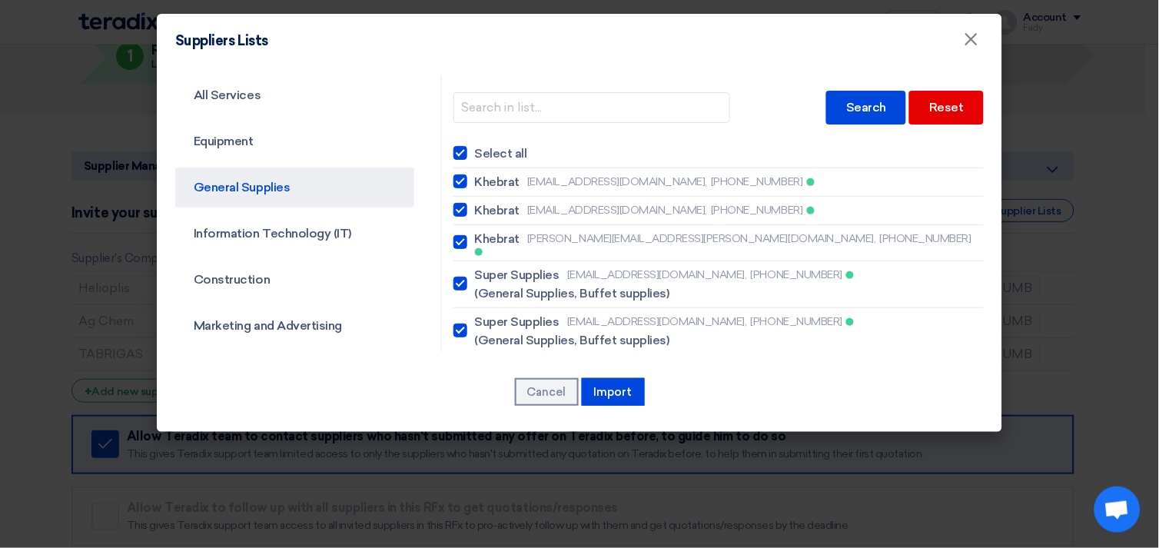
checkbox input "true"
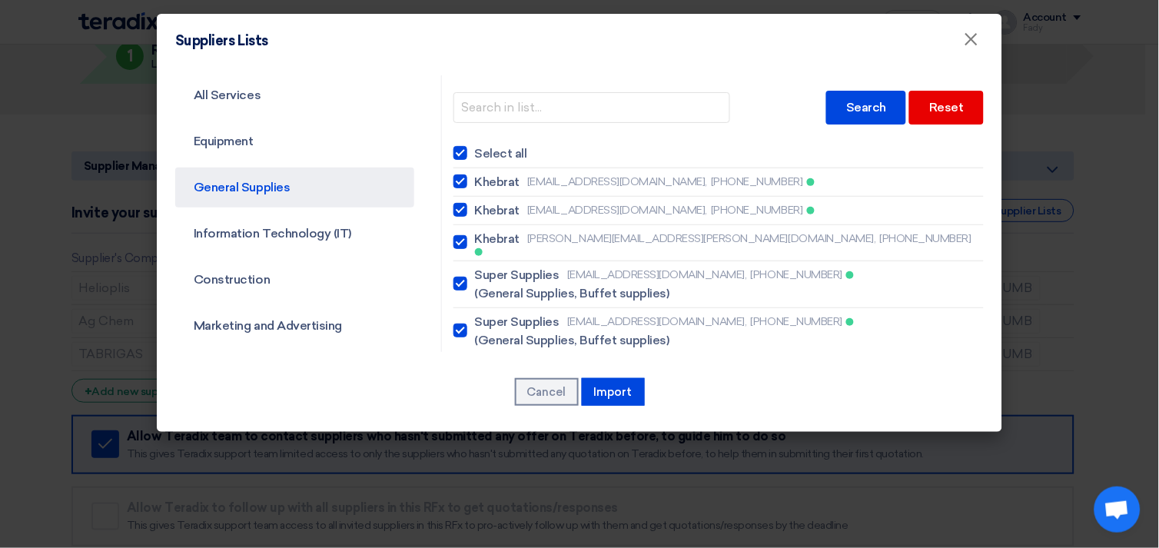
checkbox input "true"
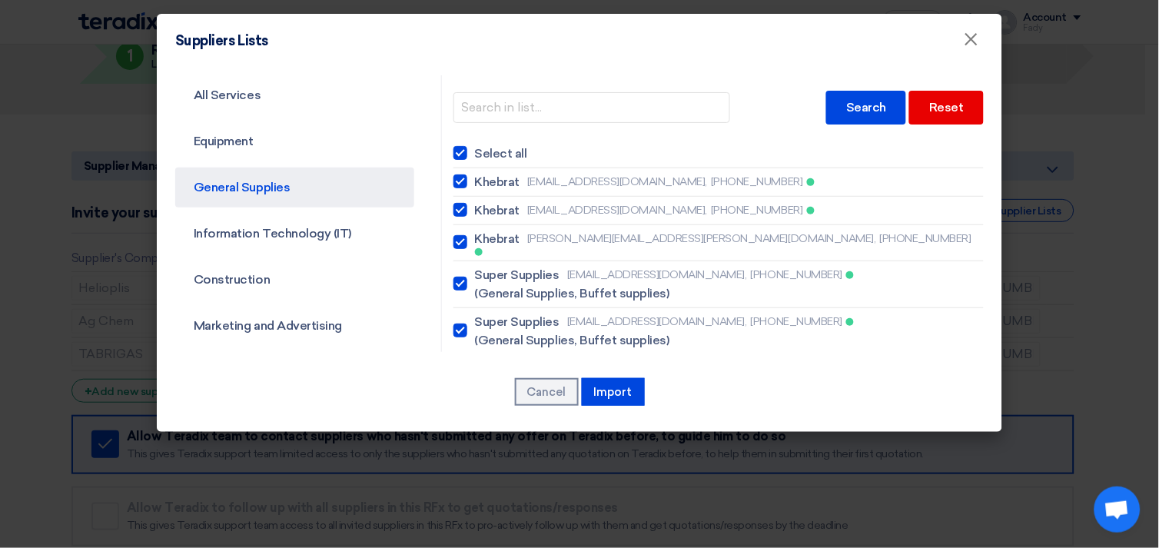
checkbox input "true"
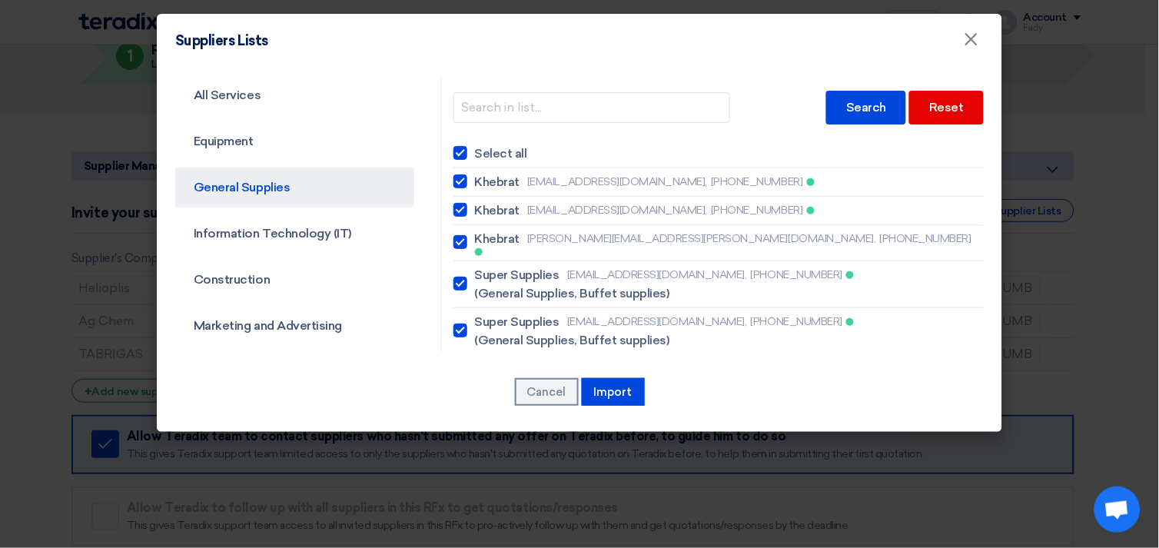
checkbox input "true"
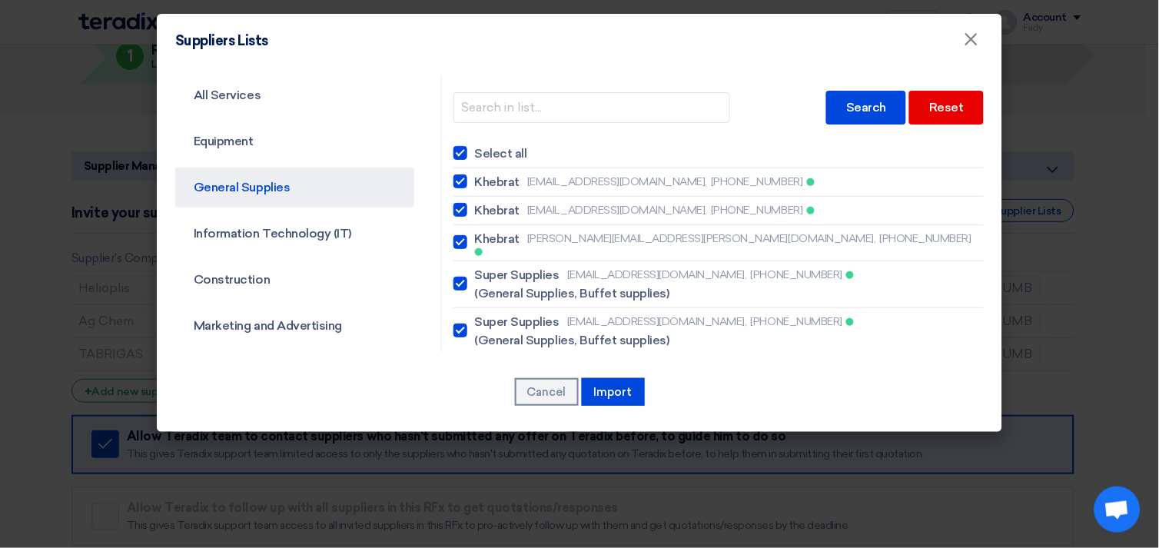
checkbox input "true"
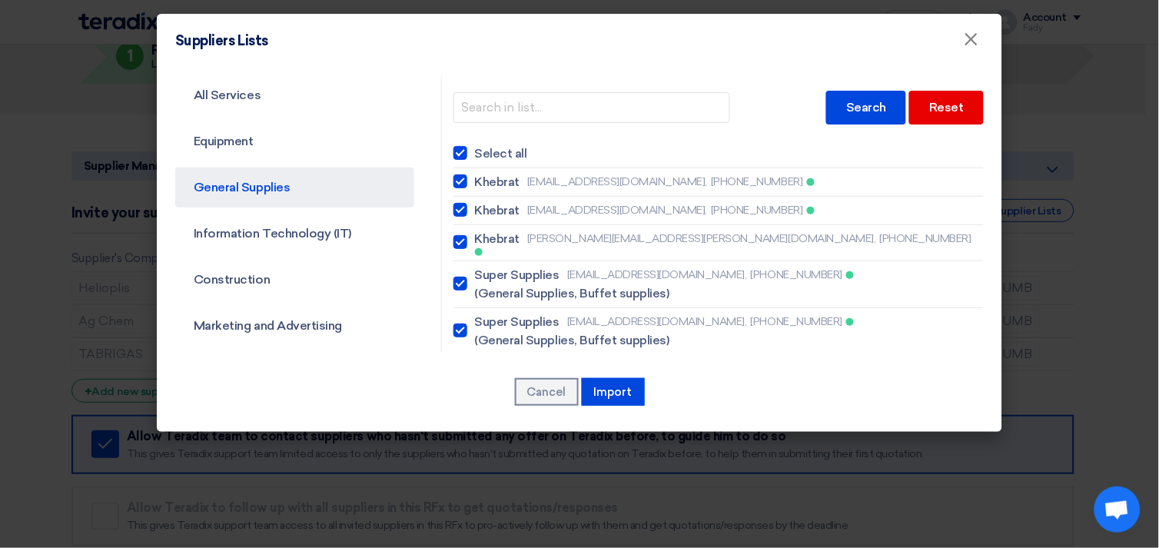
checkbox input "true"
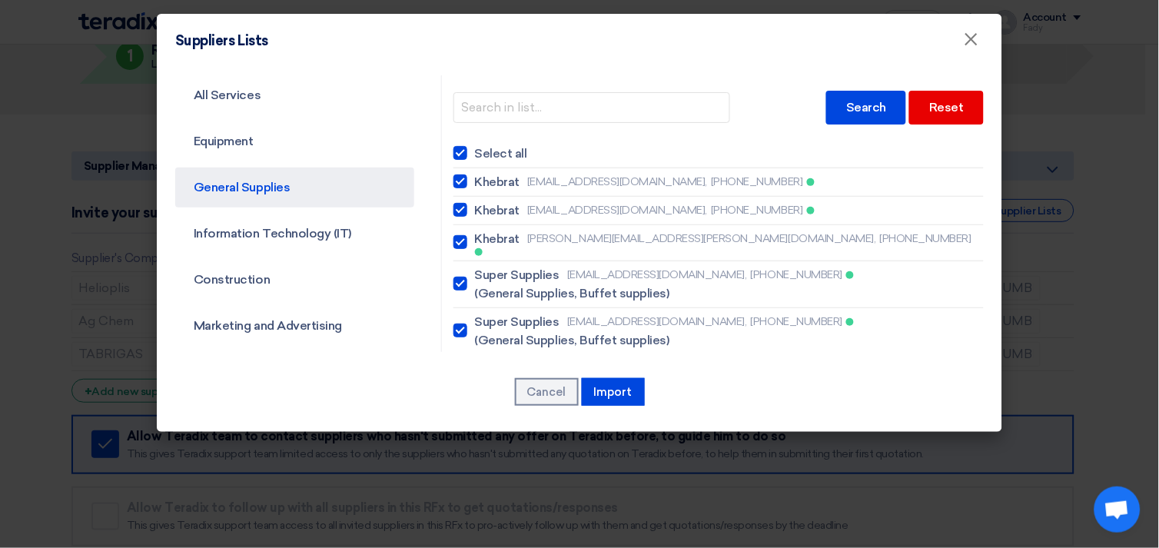
checkbox input "true"
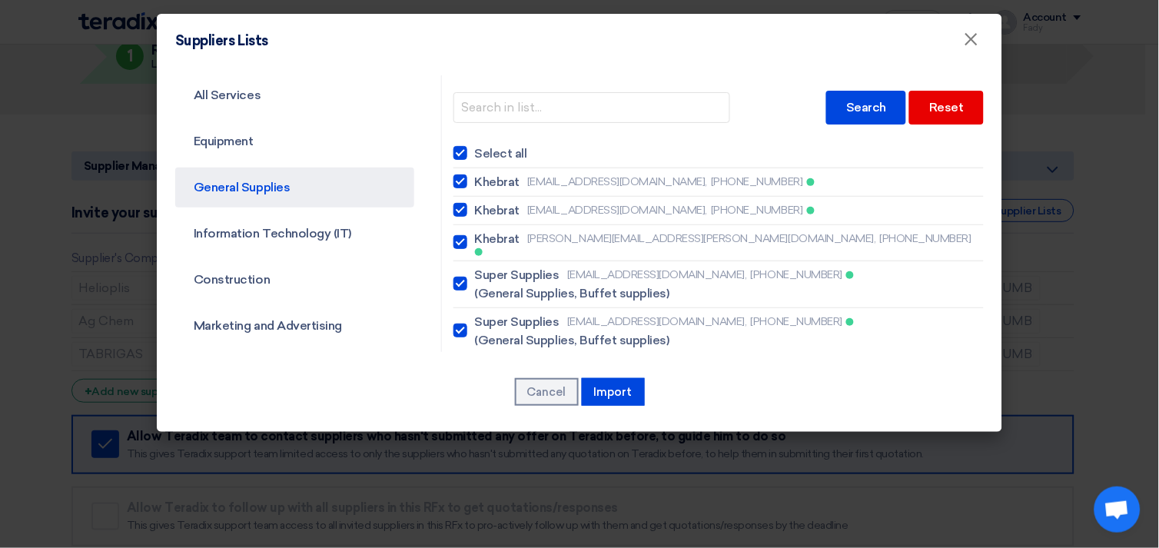
checkbox input "true"
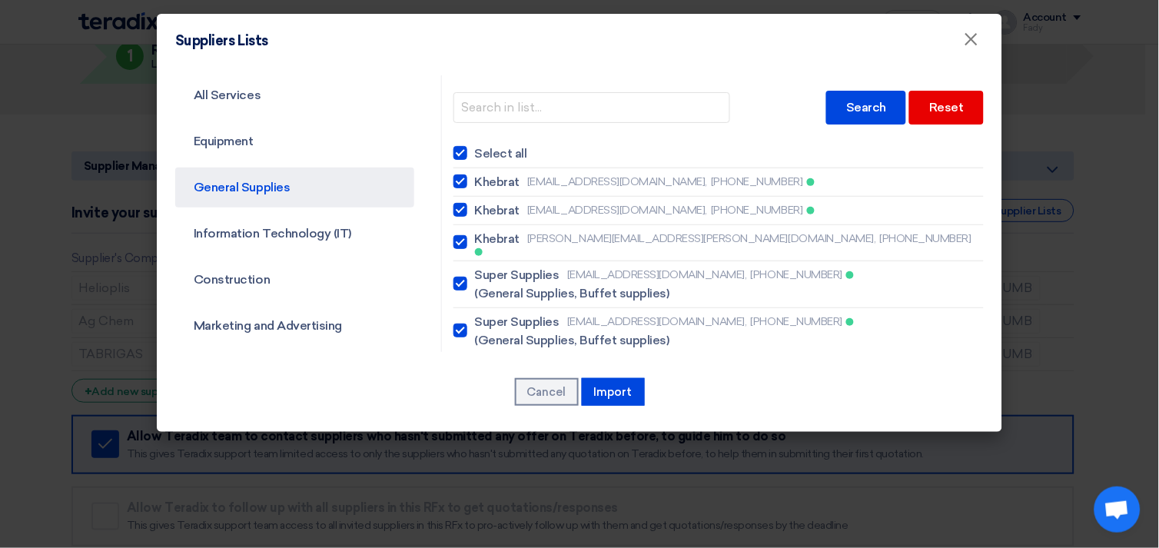
checkbox input "true"
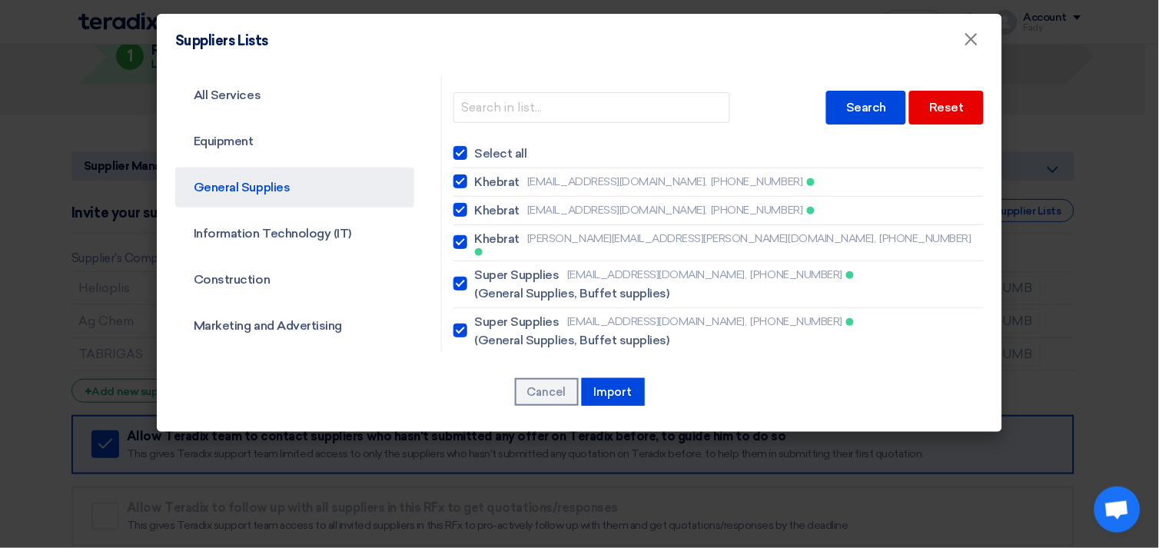
checkbox input "true"
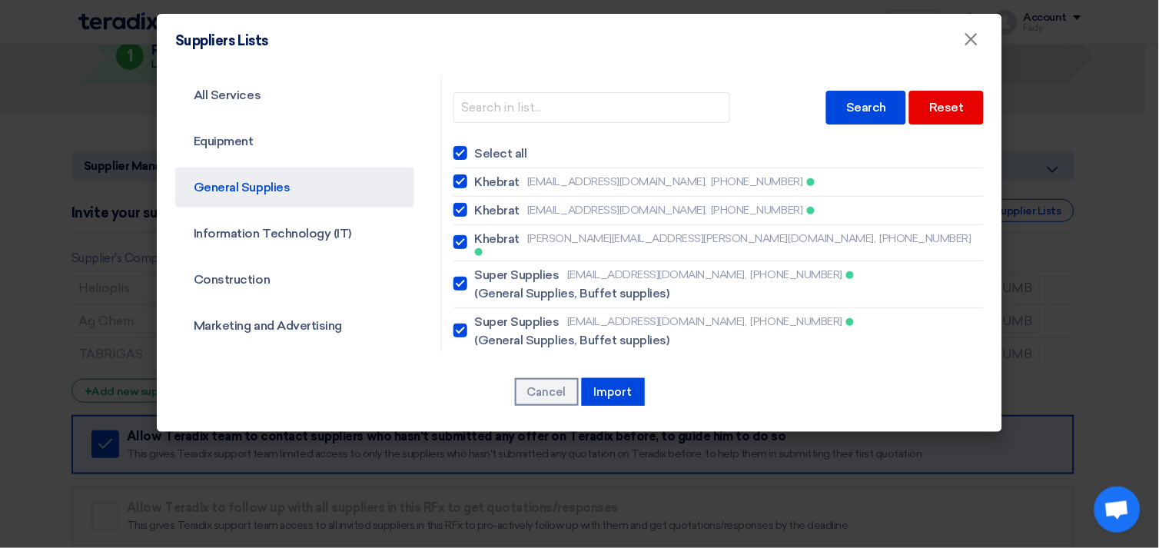
checkbox input "true"
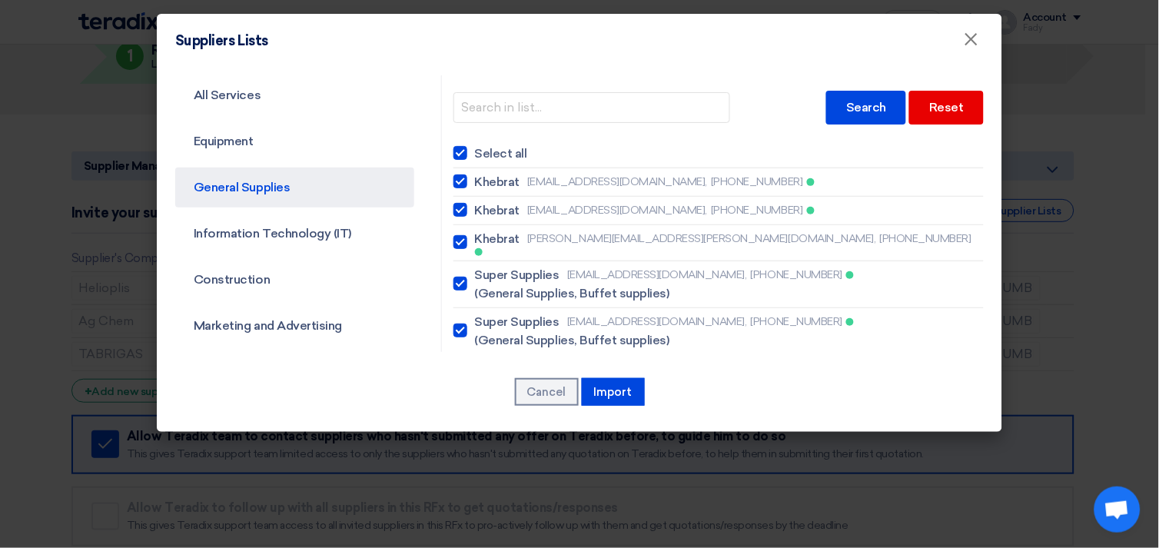
checkbox input "true"
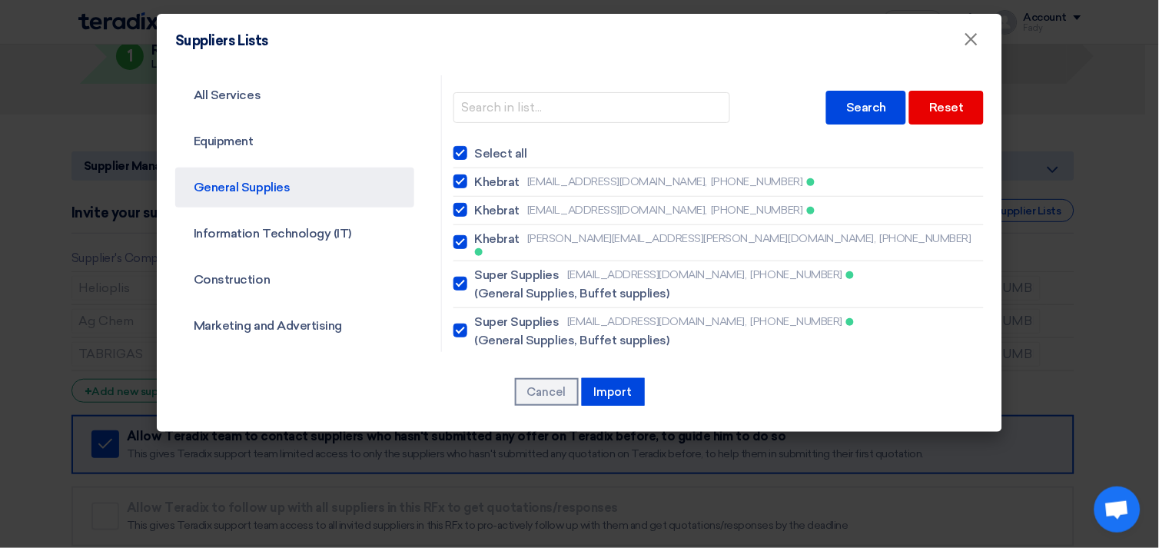
checkbox input "true"
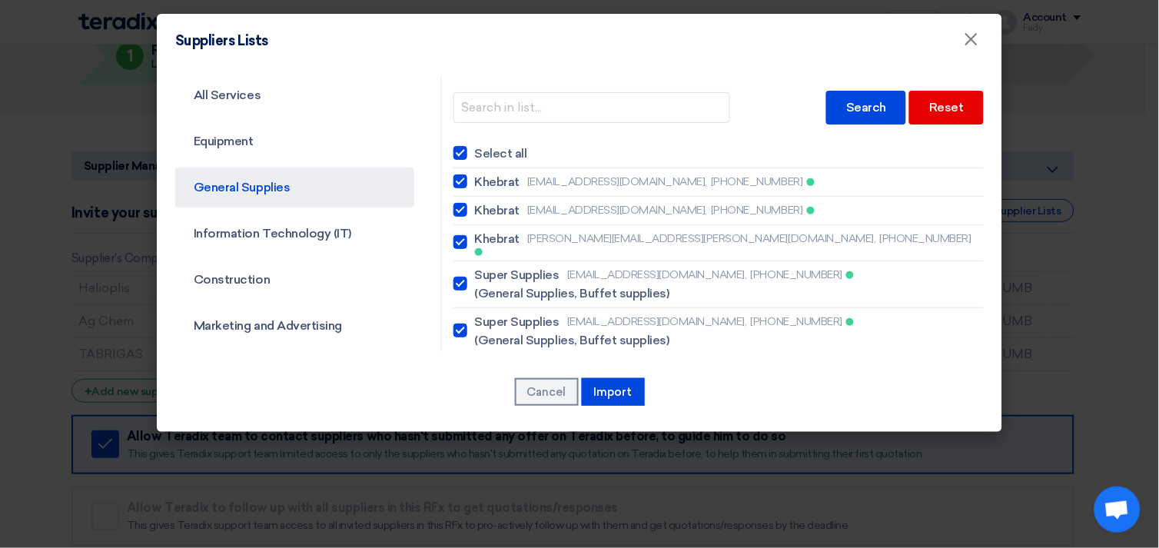
checkbox input "true"
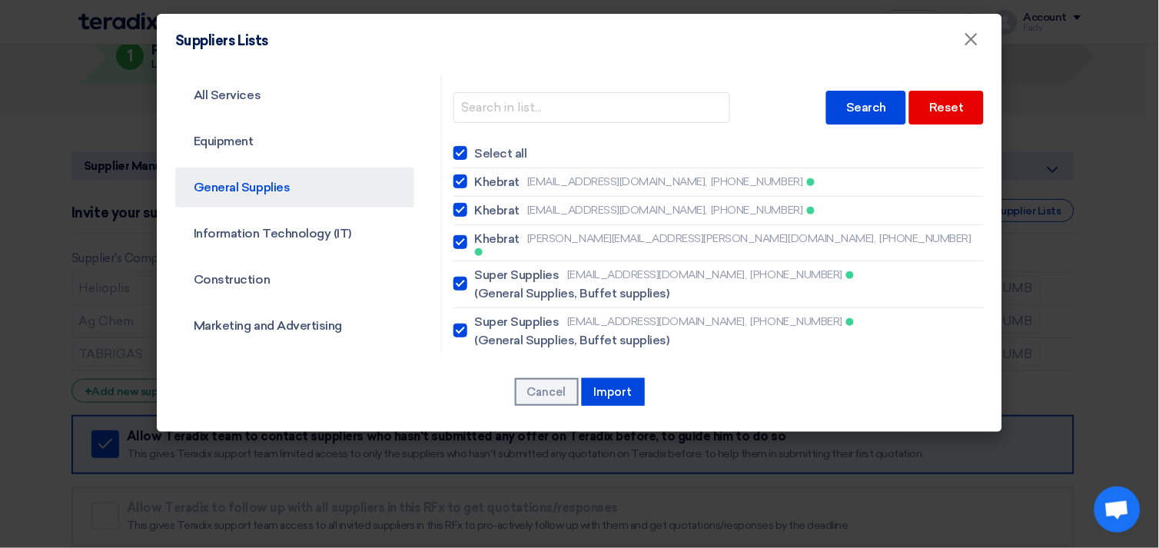
checkbox input "true"
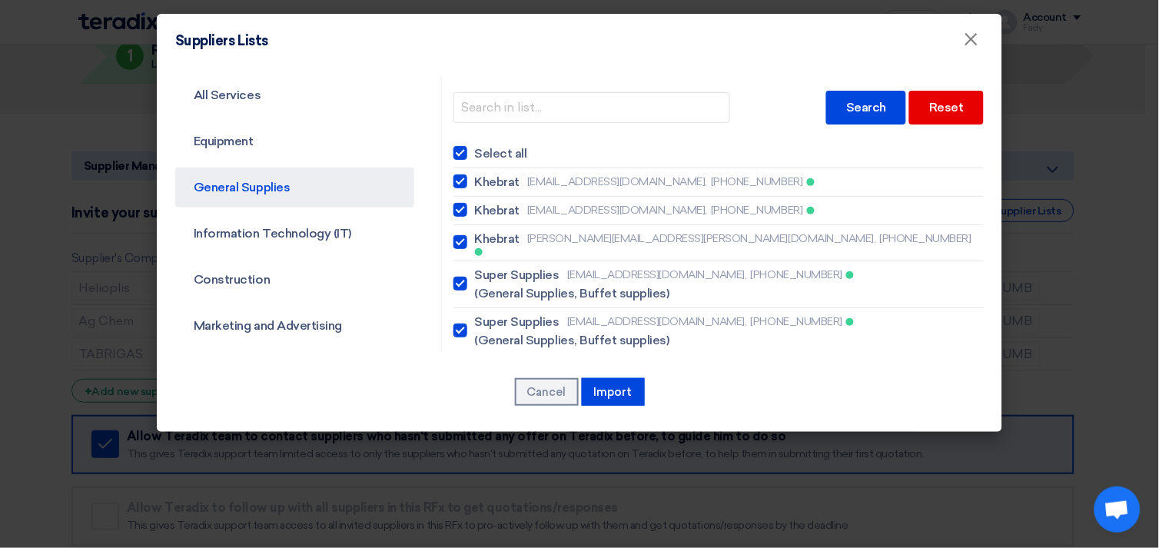
click at [456, 150] on div at bounding box center [460, 153] width 14 height 14
click at [475, 150] on input "Select all" at bounding box center [480, 153] width 10 height 10
checkbox input "false"
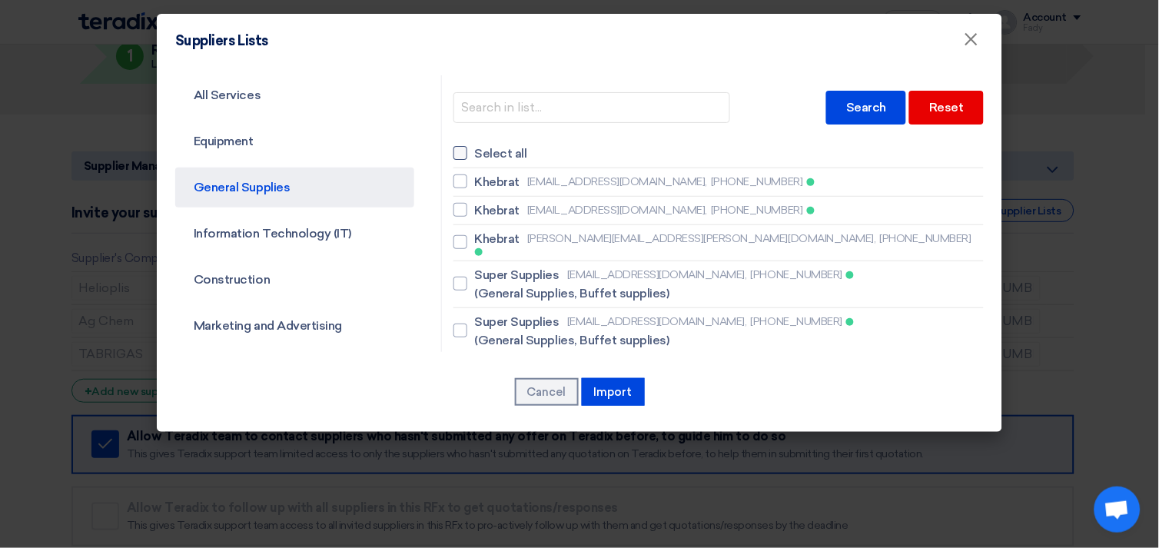
checkbox input "false"
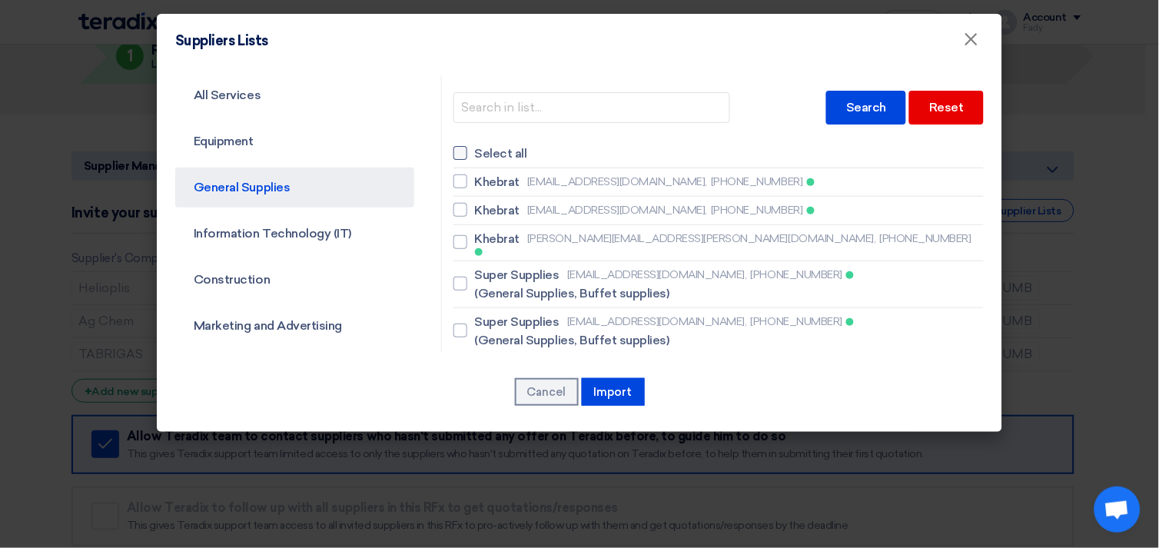
checkbox input "false"
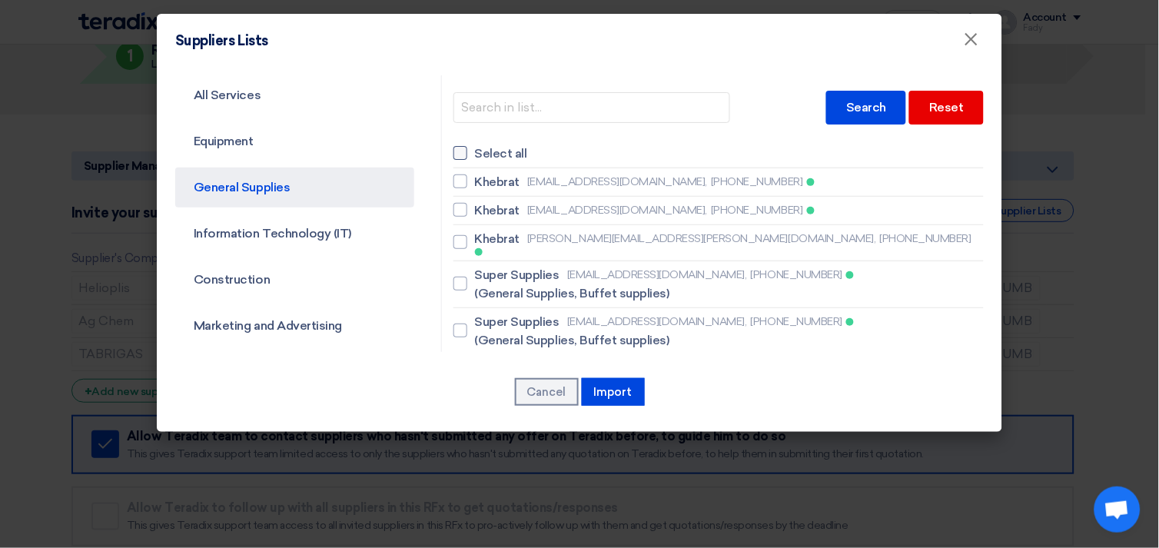
checkbox input "false"
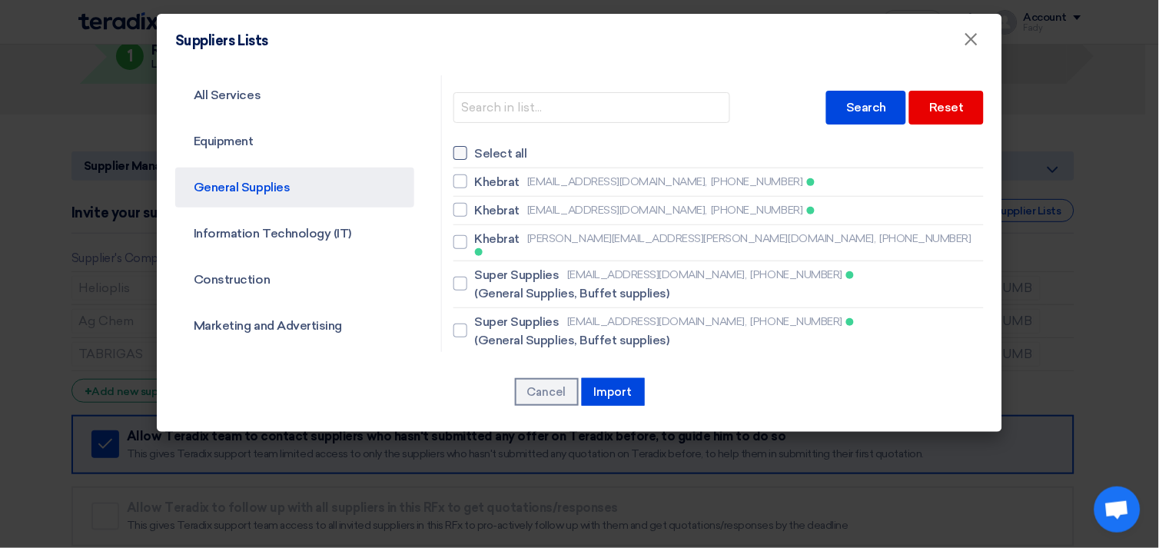
checkbox input "false"
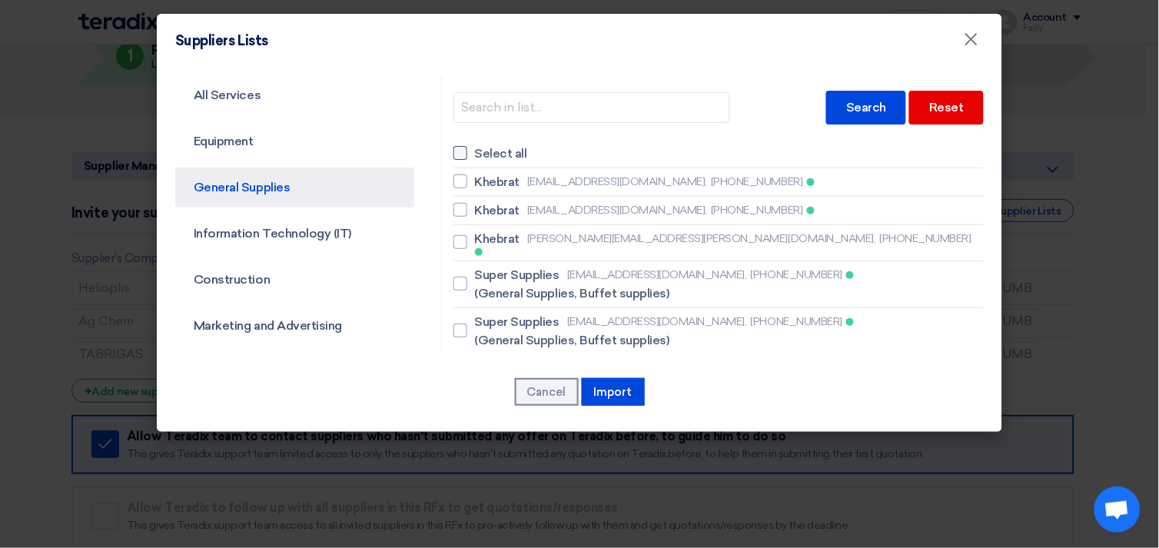
checkbox input "false"
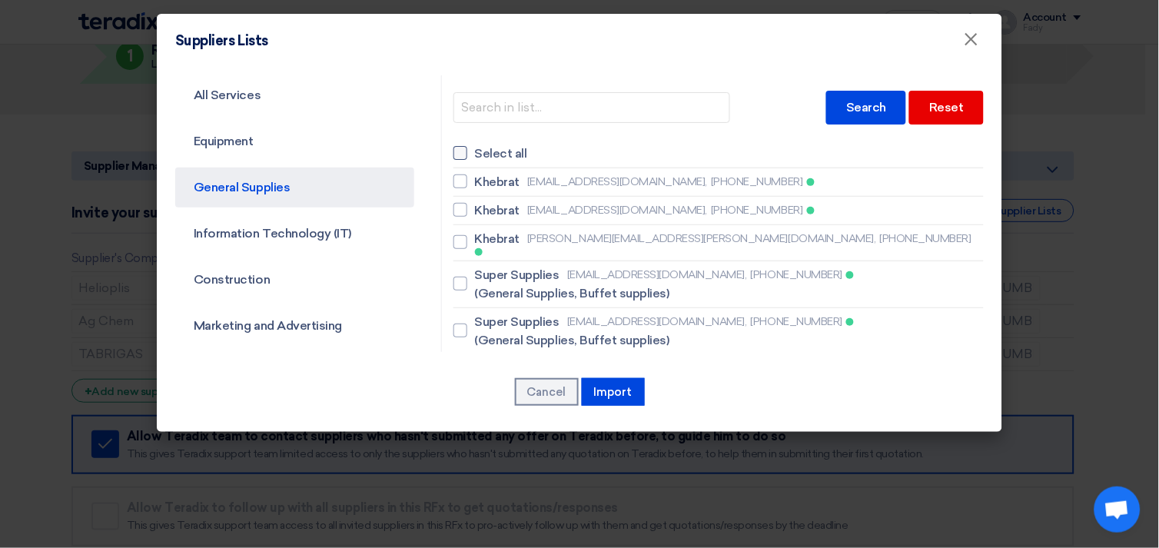
checkbox input "false"
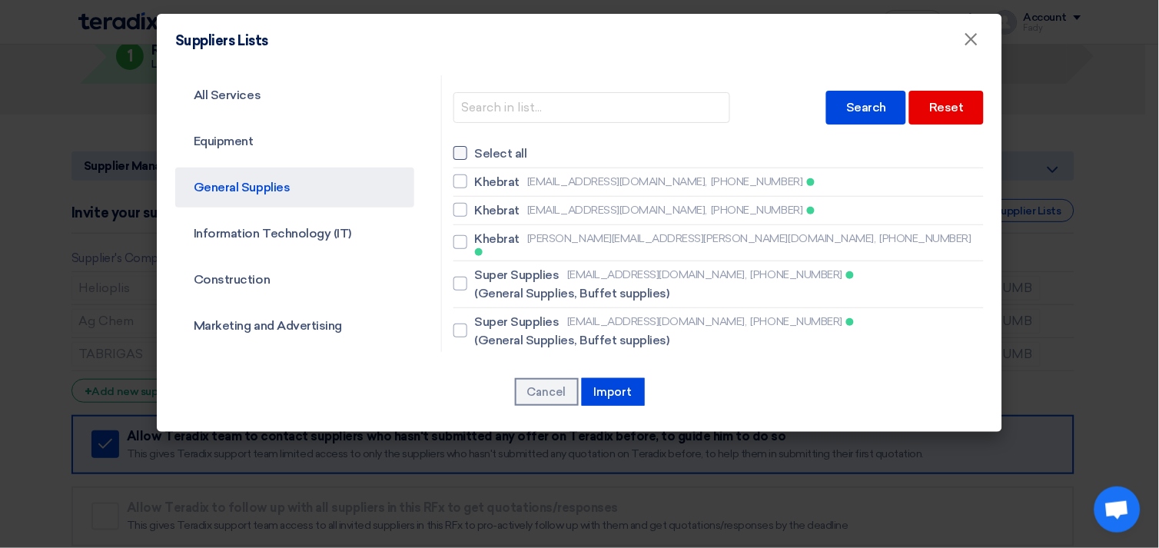
checkbox input "false"
click at [453, 279] on div at bounding box center [460, 284] width 14 height 14
click at [475, 279] on input "Super Supplies [EMAIL_ADDRESS][DOMAIN_NAME], [PHONE_NUMBER] (General Supplies, …" at bounding box center [480, 284] width 10 height 10
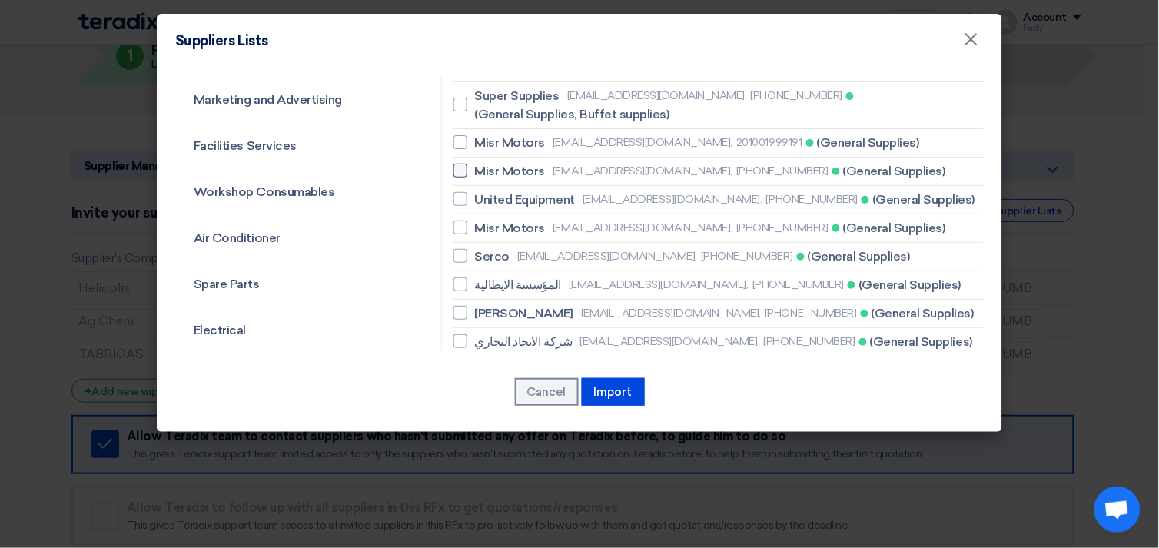
scroll to position [256, 0]
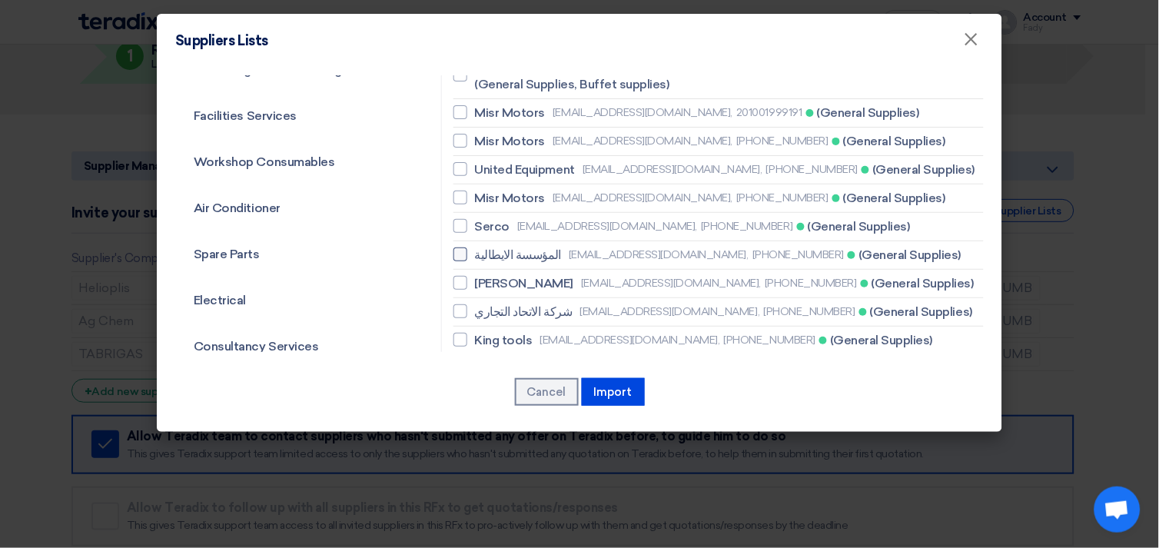
click at [457, 247] on div at bounding box center [460, 254] width 14 height 14
click at [475, 250] on input "المؤسسة الايطالية [EMAIL_ADDRESS][DOMAIN_NAME], [PHONE_NUMBER] (General Supplie…" at bounding box center [480, 255] width 10 height 10
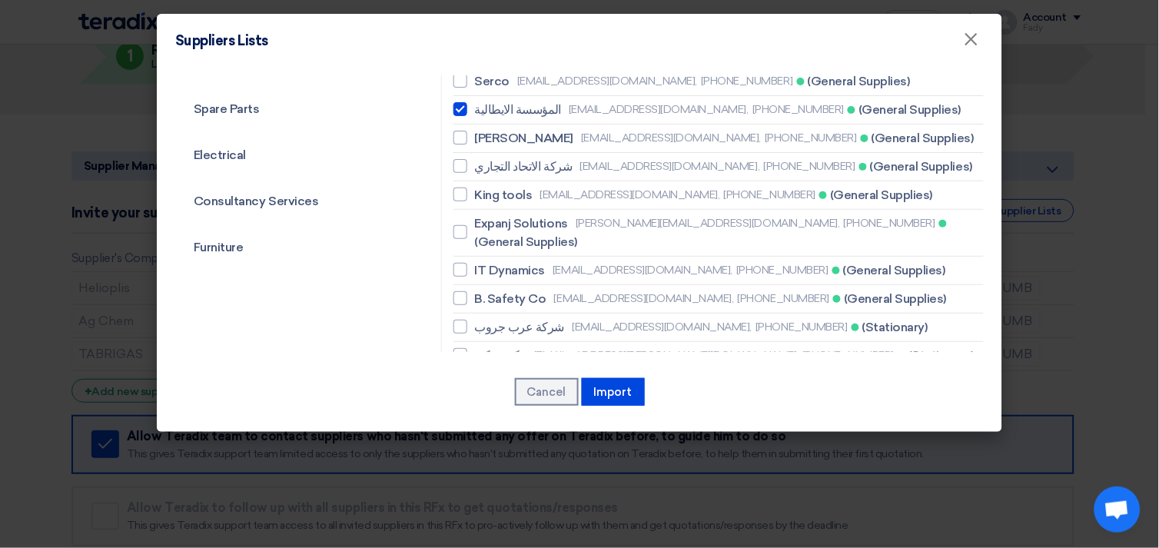
scroll to position [426, 0]
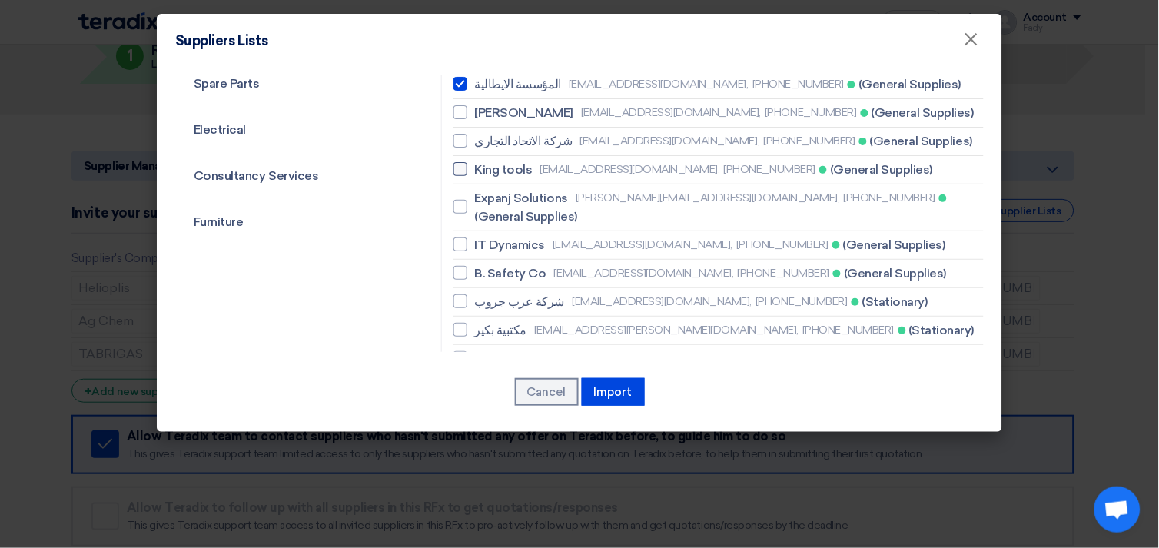
click at [457, 164] on div at bounding box center [460, 169] width 14 height 14
click at [475, 164] on input "King tools [EMAIL_ADDRESS][DOMAIN_NAME], [PHONE_NUMBER] (General Supplies)" at bounding box center [480, 169] width 10 height 10
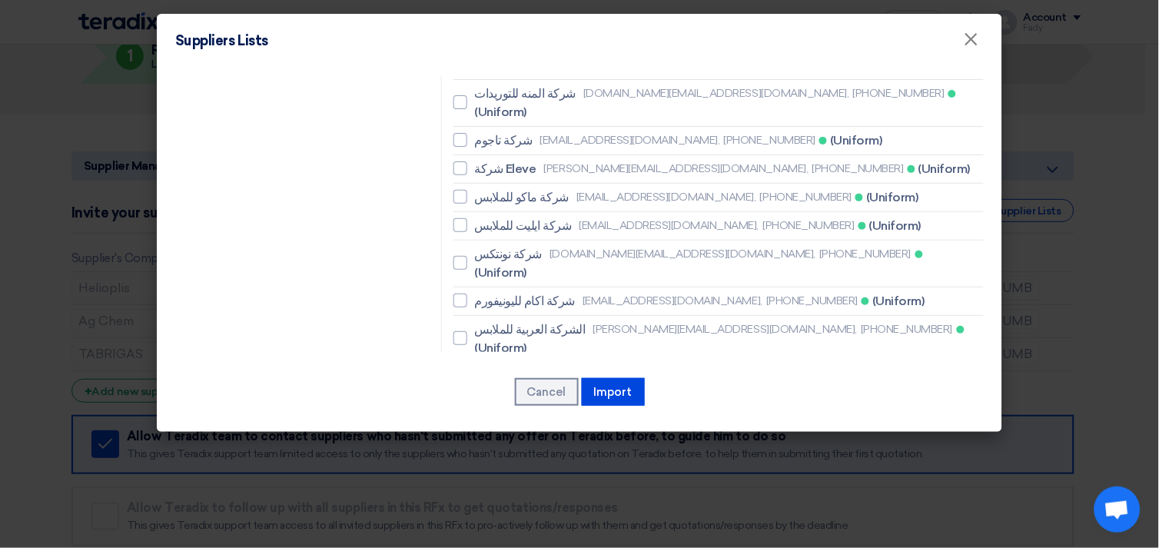
scroll to position [1792, 0]
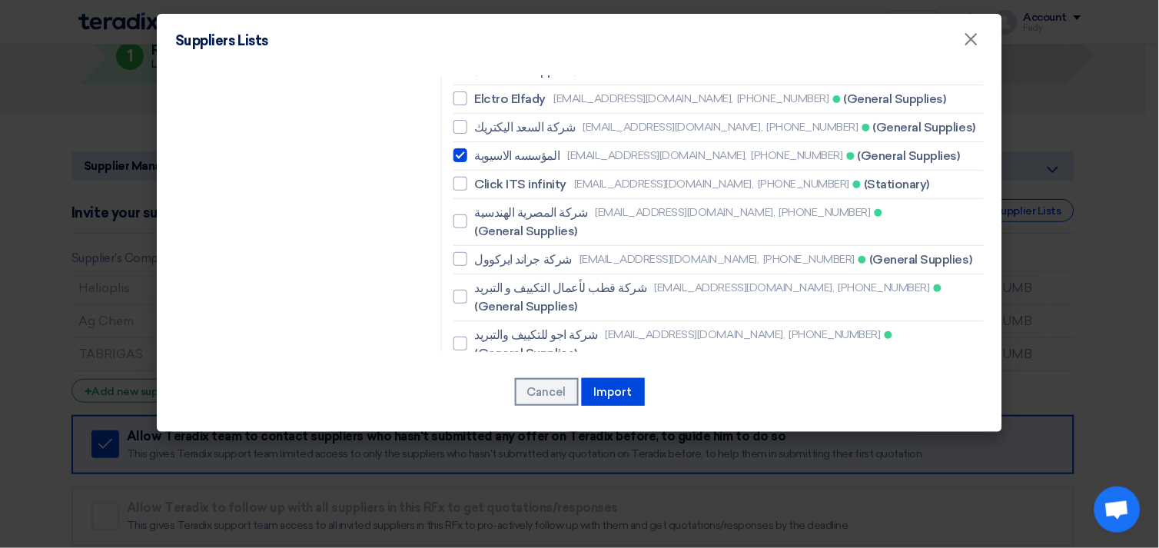
scroll to position [2305, 0]
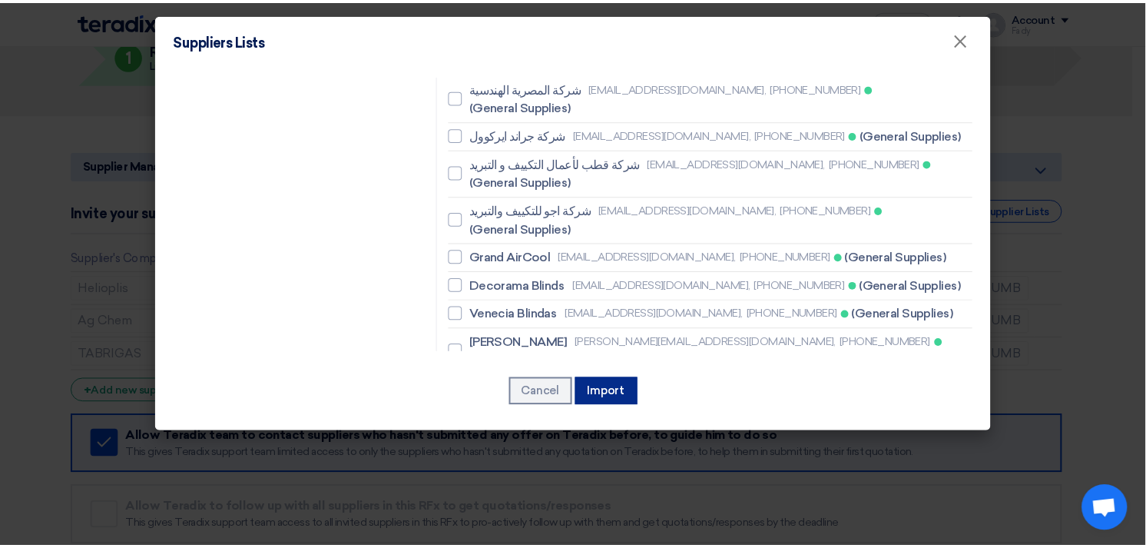
scroll to position [2325, 0]
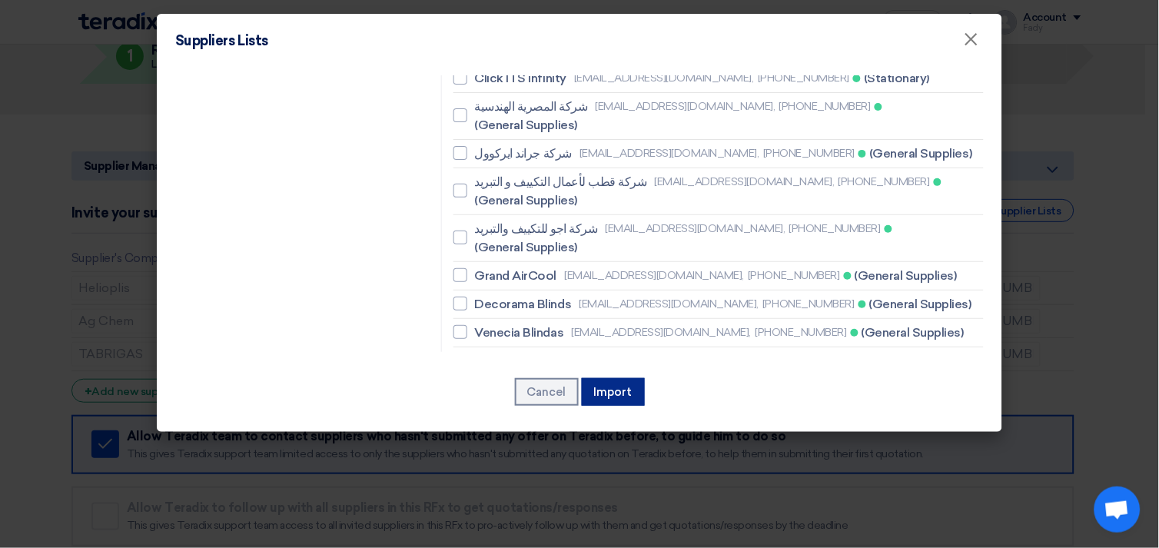
click at [618, 397] on button "Import" at bounding box center [613, 392] width 63 height 28
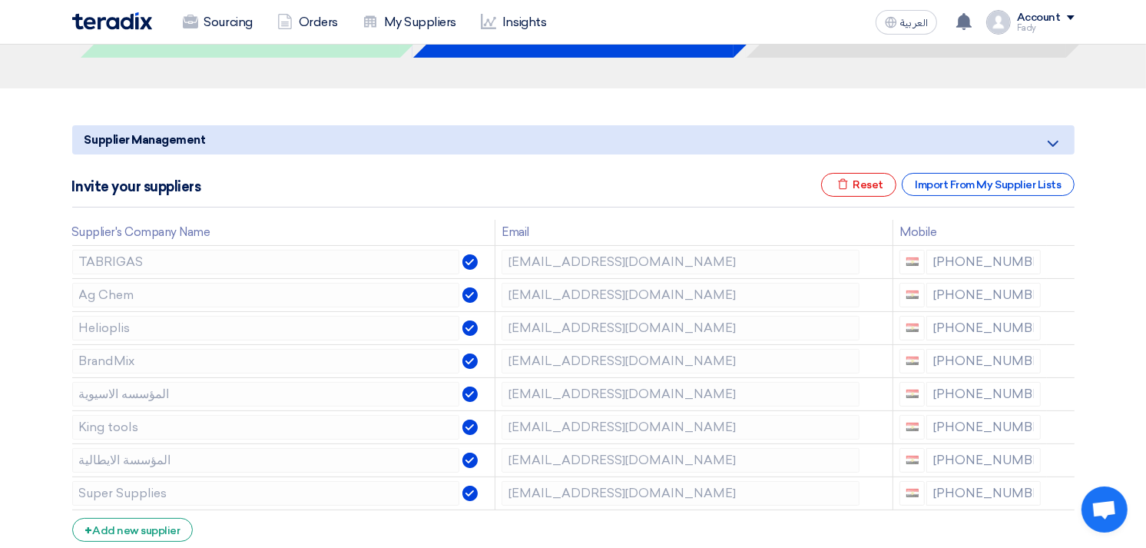
scroll to position [0, 0]
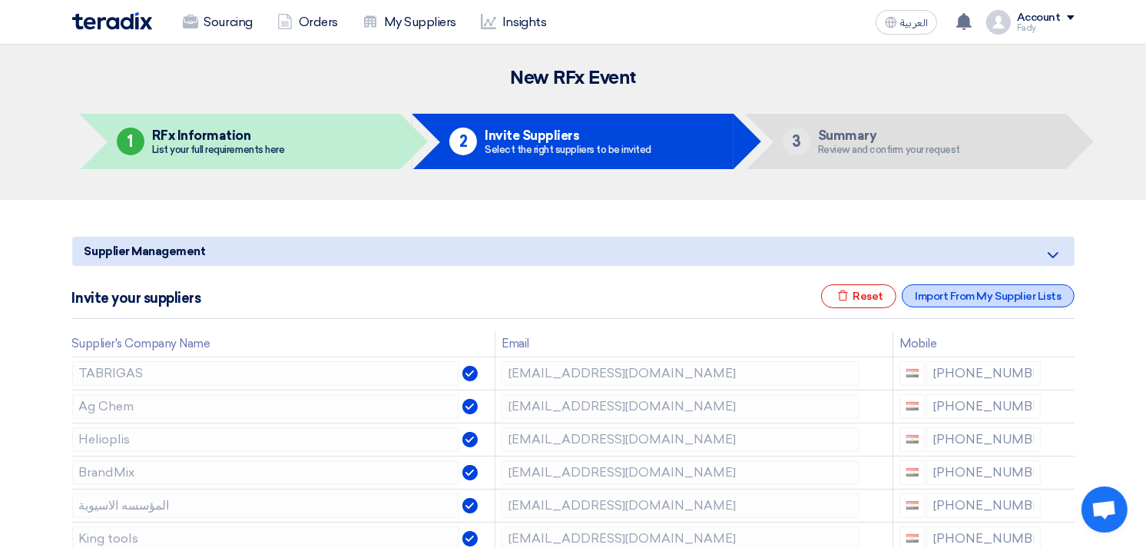
click at [977, 297] on div "Import From My Supplier Lists" at bounding box center [988, 295] width 172 height 23
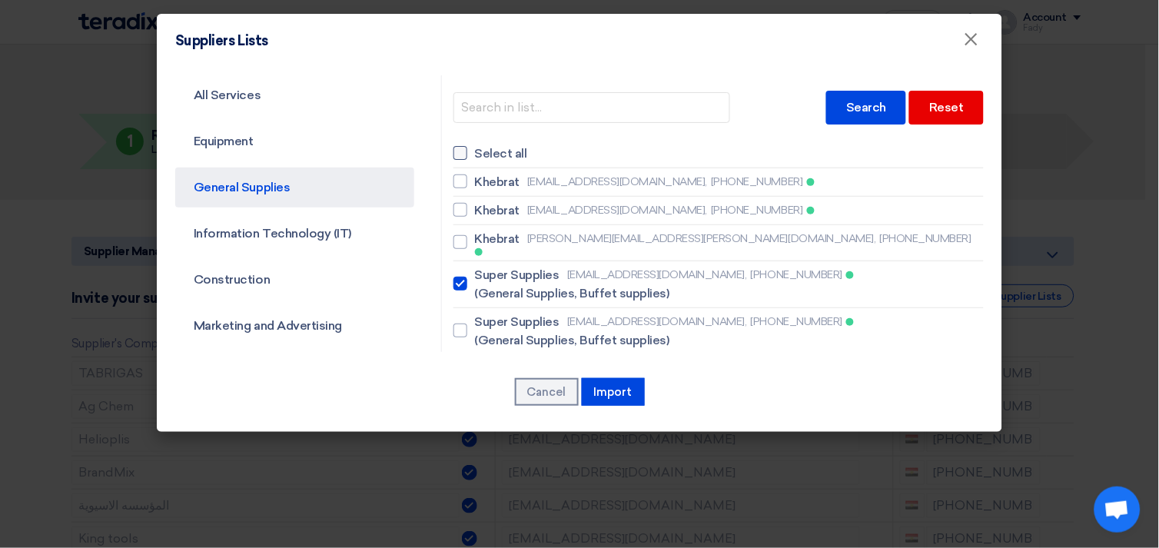
click at [454, 151] on div at bounding box center [460, 153] width 14 height 14
click at [475, 151] on input "Select all" at bounding box center [480, 153] width 10 height 10
click at [454, 151] on div at bounding box center [460, 153] width 14 height 14
click at [475, 151] on input "Select all" at bounding box center [480, 153] width 10 height 10
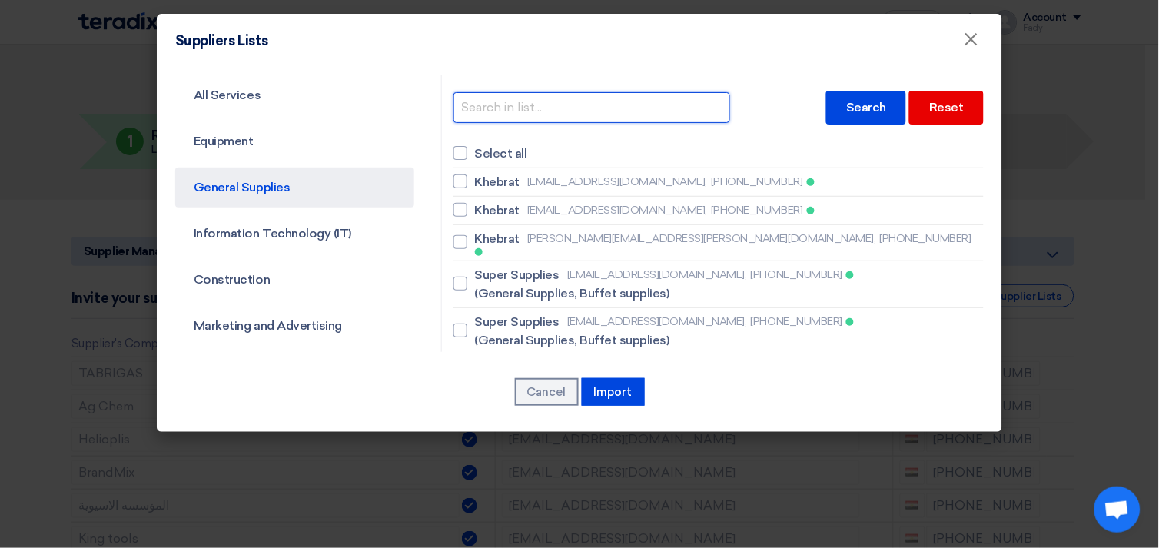
click at [489, 110] on input "text" at bounding box center [591, 107] width 277 height 31
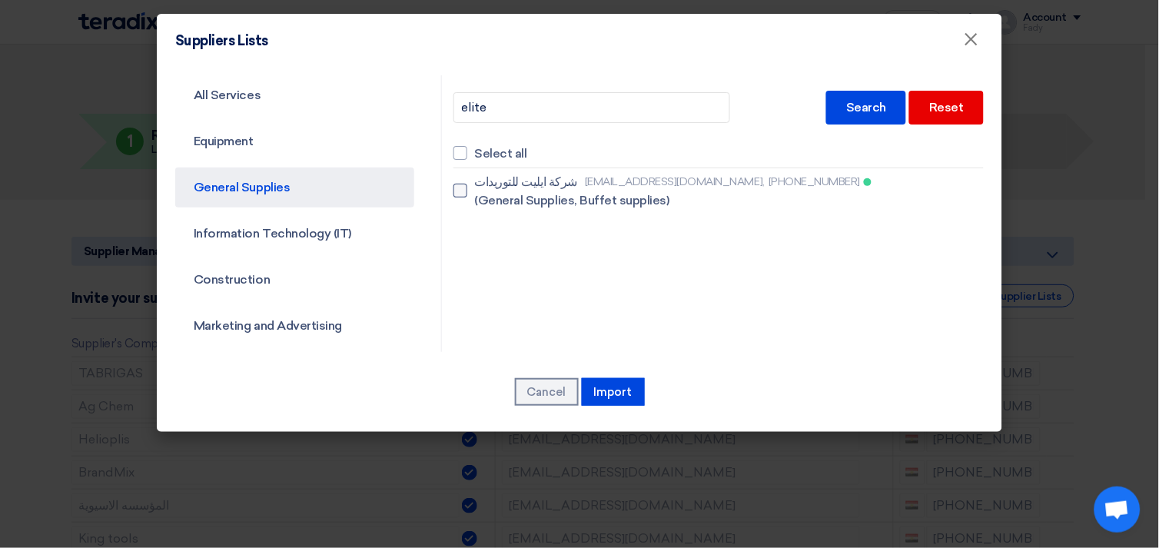
click at [453, 191] on div at bounding box center [460, 191] width 14 height 14
click at [475, 191] on input "شركة ايليت للتوريدات [EMAIL_ADDRESS][DOMAIN_NAME], [PHONE_NUMBER] (General Supp…" at bounding box center [480, 191] width 10 height 10
click at [618, 394] on button "Import" at bounding box center [613, 392] width 63 height 28
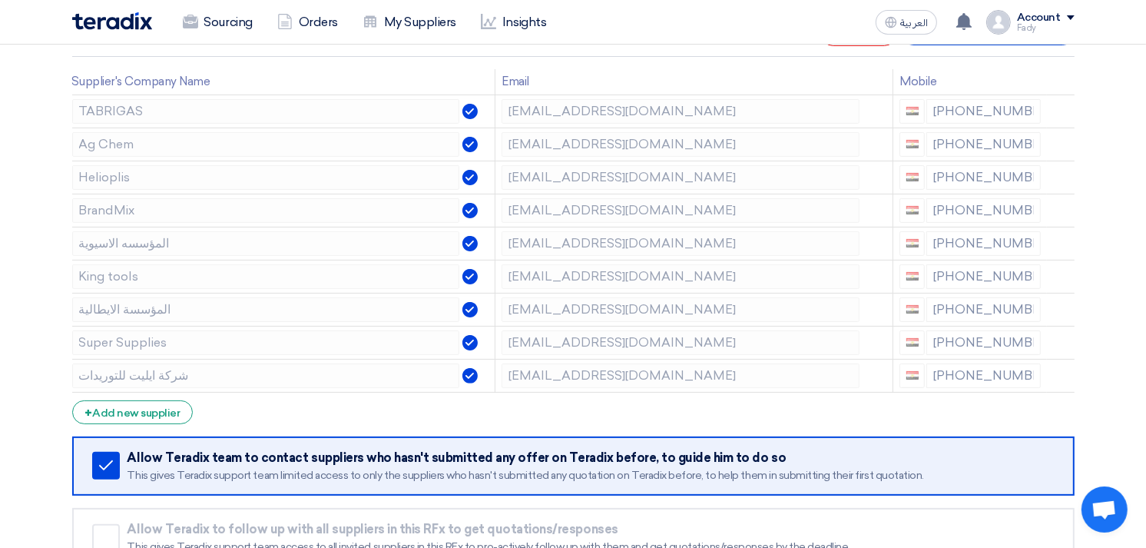
scroll to position [512, 0]
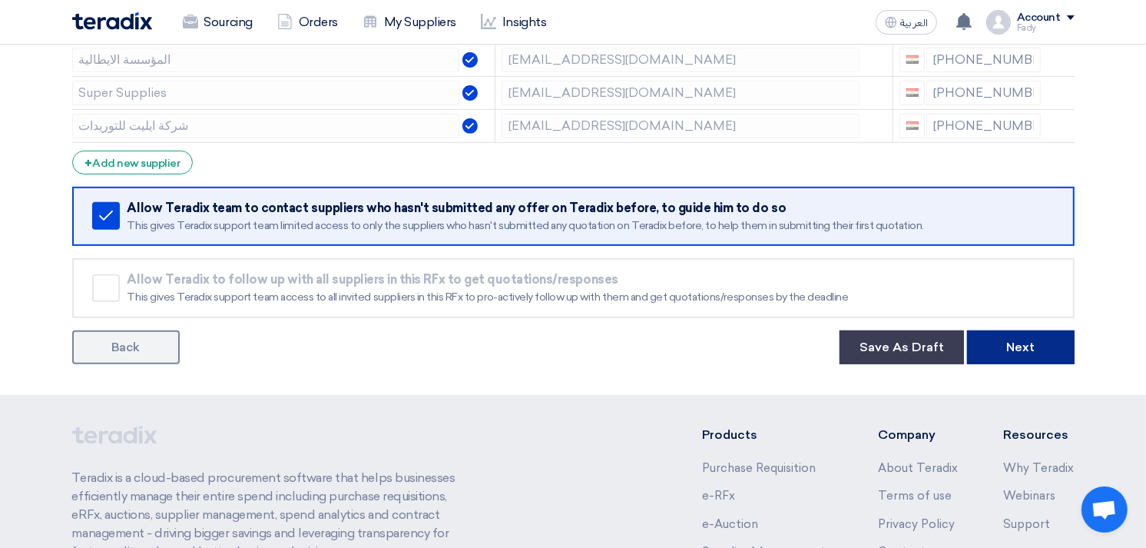
click at [1020, 344] on button "Next" at bounding box center [1021, 347] width 108 height 34
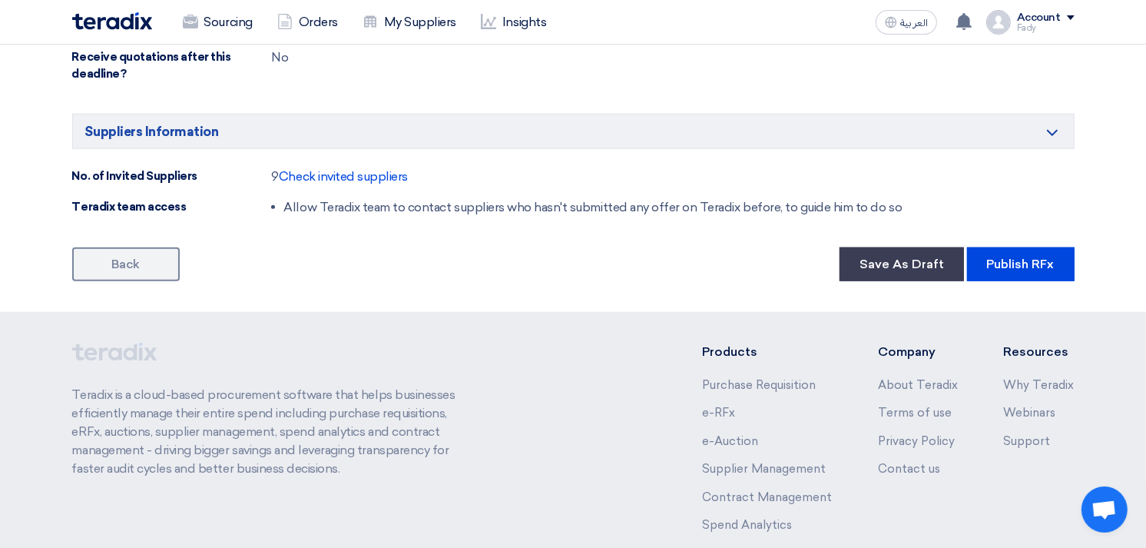
scroll to position [1280, 0]
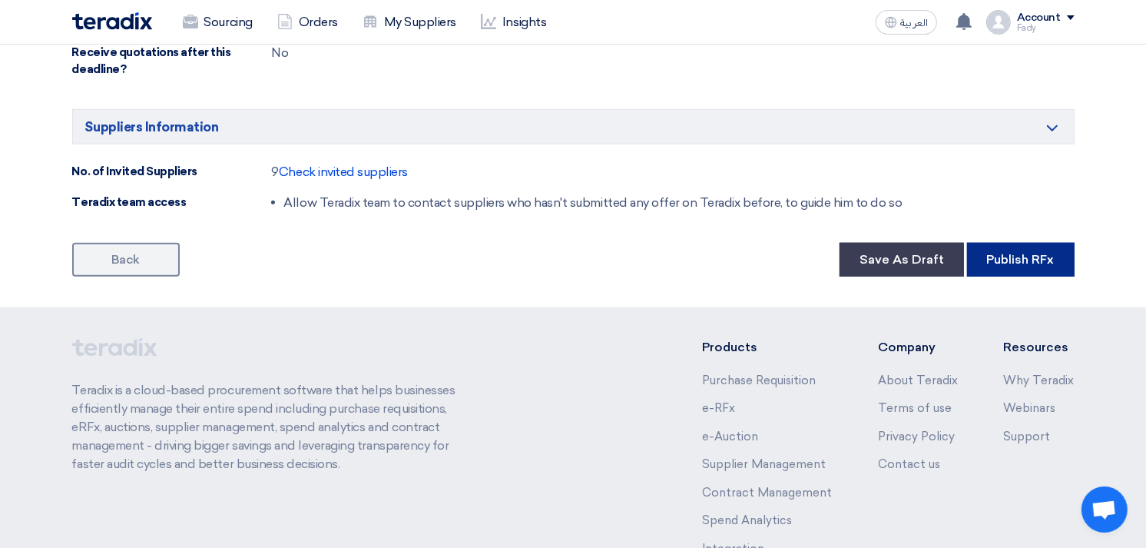
click at [1013, 249] on button "Publish RFx" at bounding box center [1021, 260] width 108 height 34
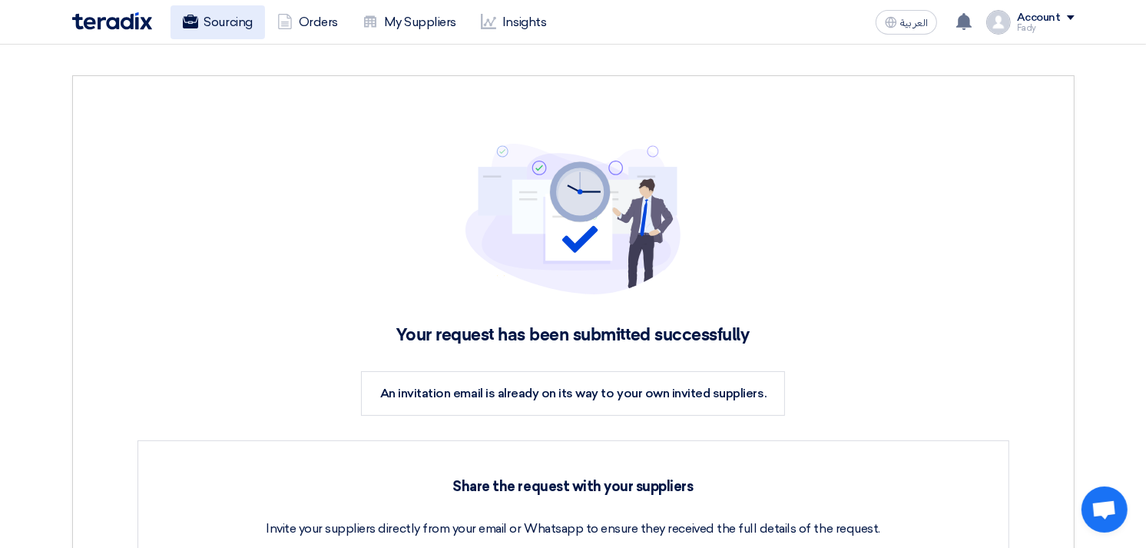
click at [217, 21] on link "Sourcing" at bounding box center [218, 22] width 95 height 34
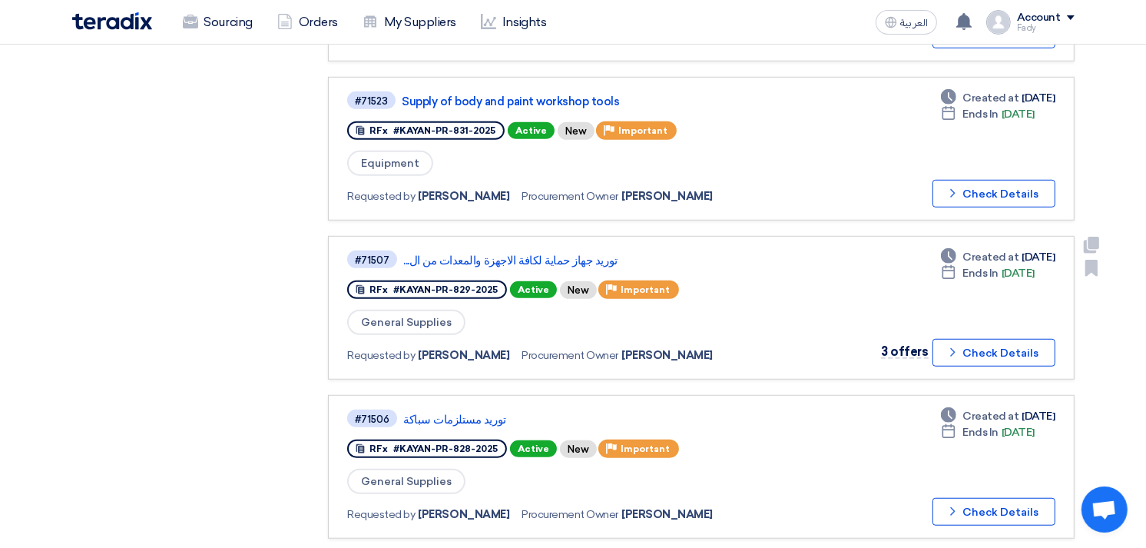
scroll to position [939, 0]
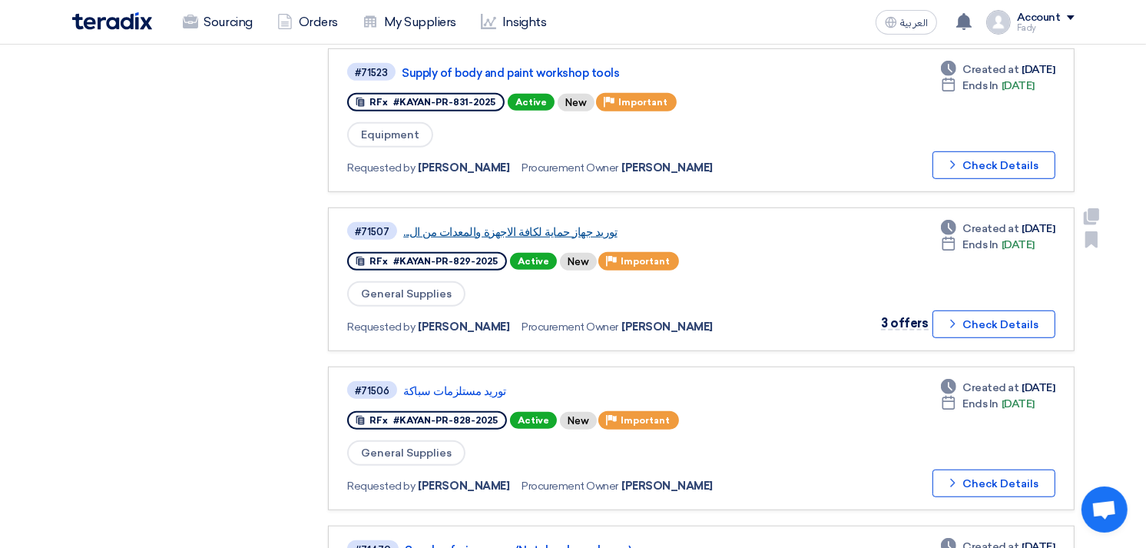
click at [525, 225] on link "توريد جهاز حماية لكافة الاجهزة والمعدات من ال..." at bounding box center [595, 232] width 384 height 14
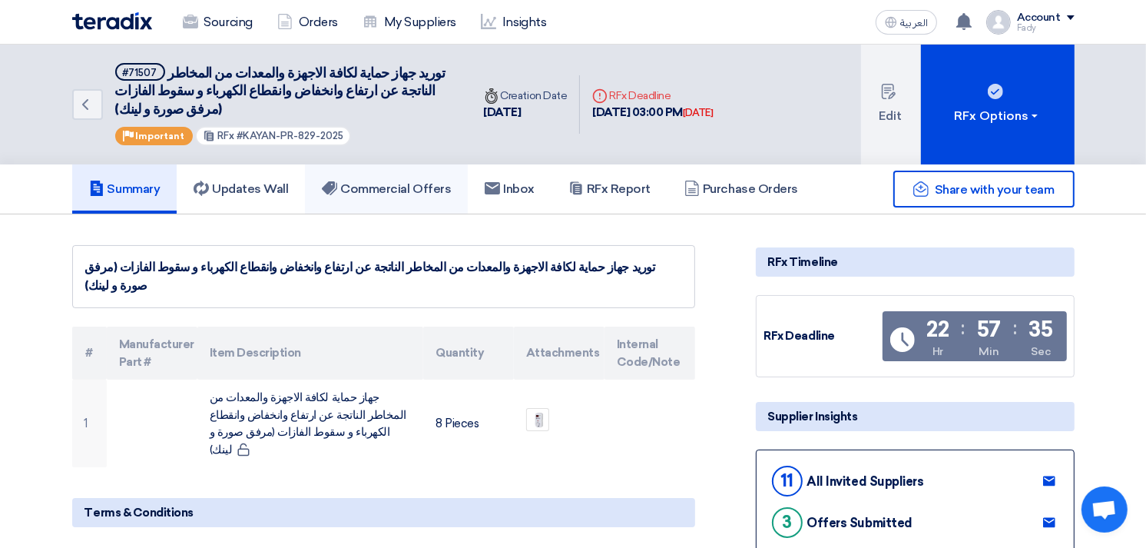
click at [419, 175] on link "Commercial Offers" at bounding box center [386, 188] width 163 height 49
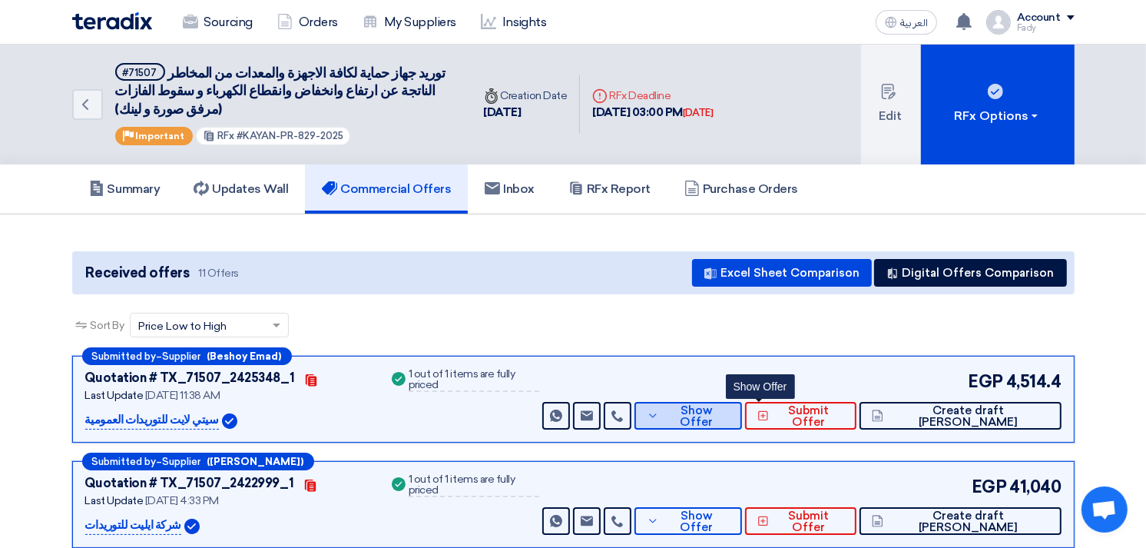
click at [730, 416] on span "Show Offer" at bounding box center [696, 416] width 67 height 23
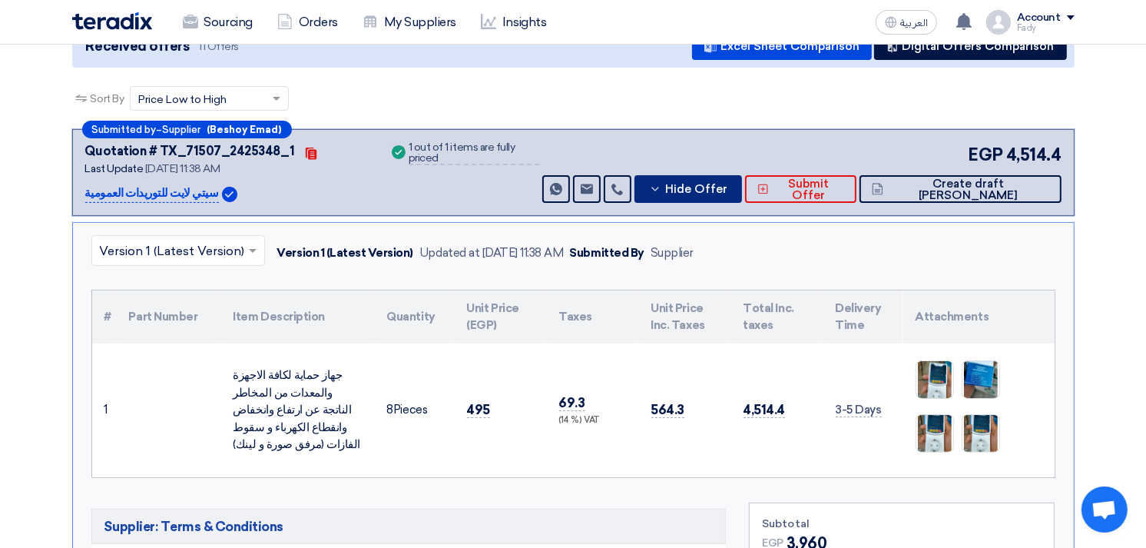
scroll to position [256, 0]
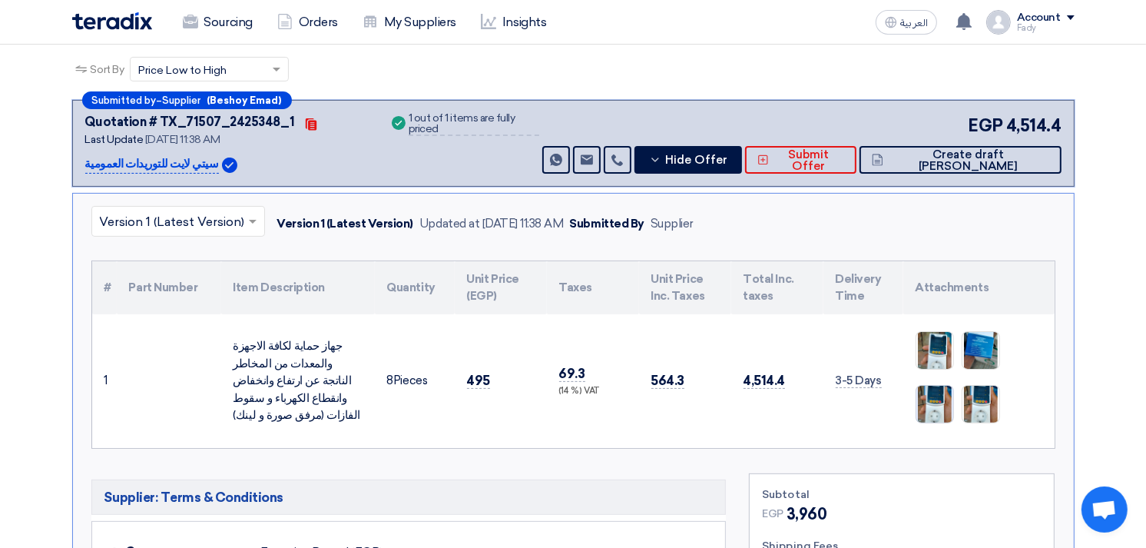
click at [942, 393] on img at bounding box center [935, 404] width 37 height 63
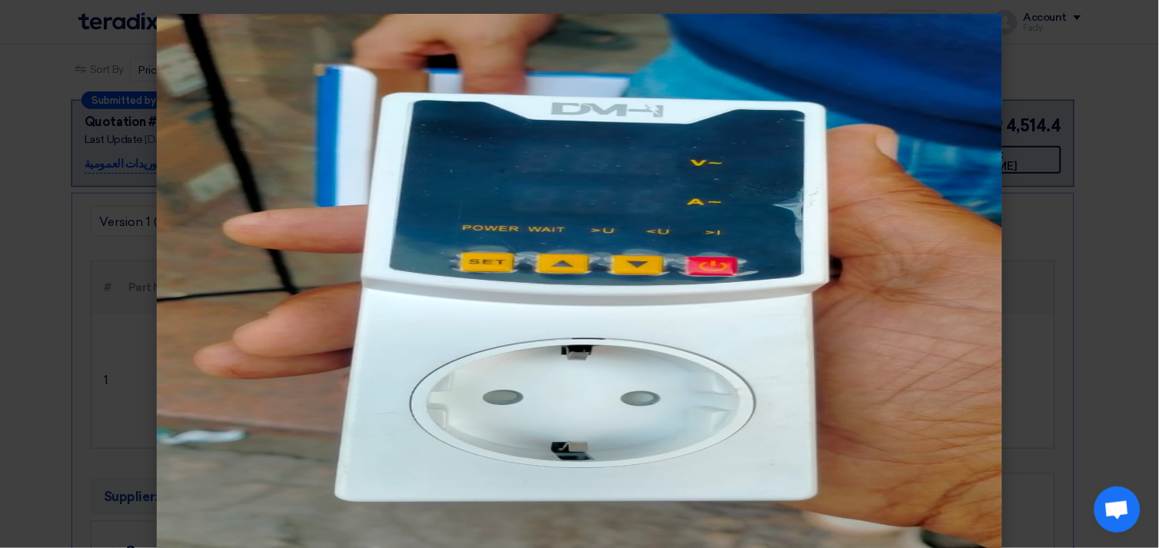
click at [1101, 66] on modal-container at bounding box center [579, 274] width 1159 height 548
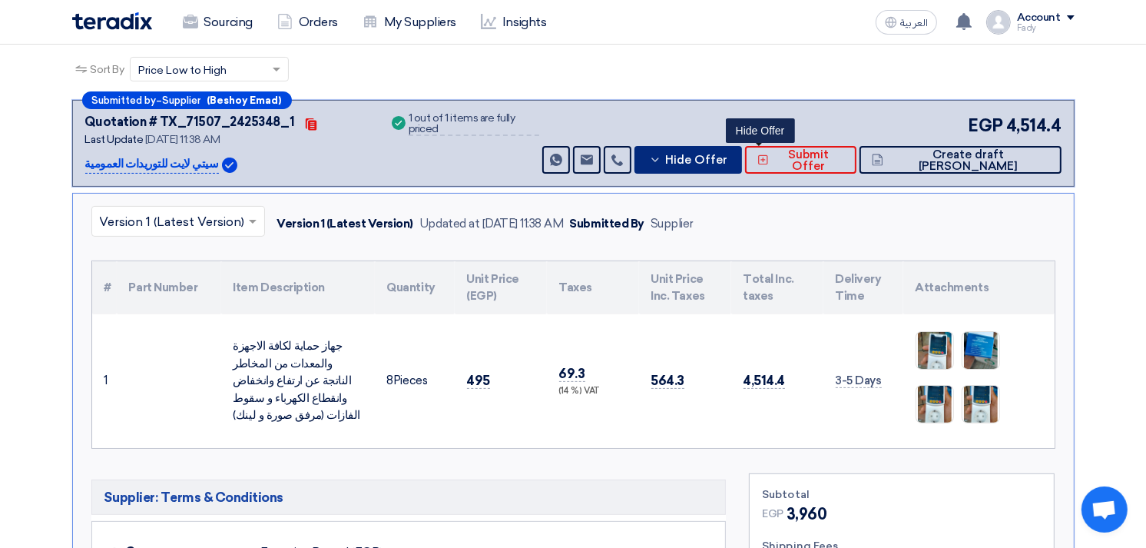
click at [728, 155] on span "Hide Offer" at bounding box center [696, 160] width 62 height 12
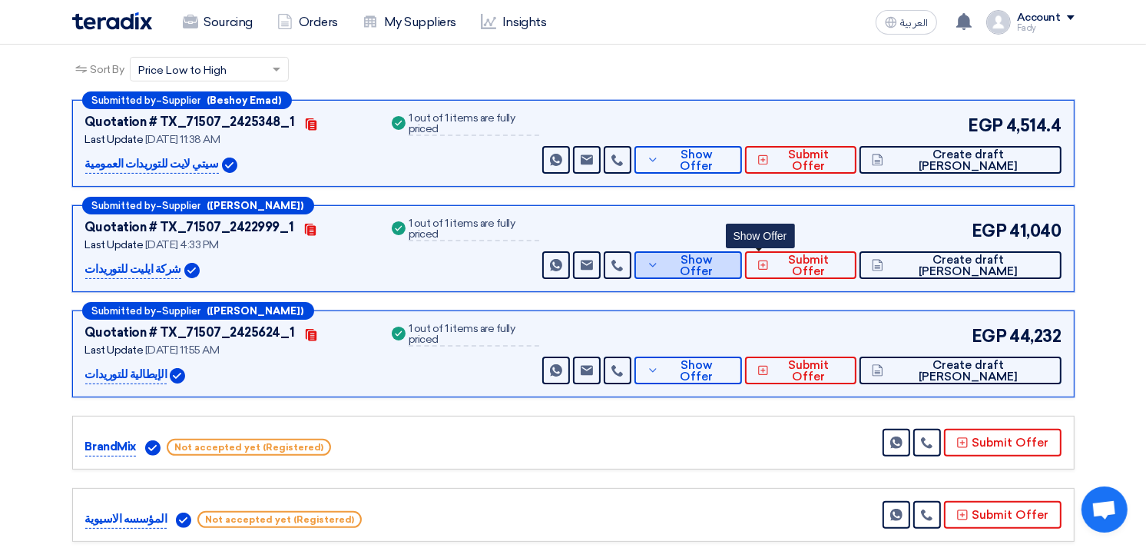
click at [742, 274] on button "Show Offer" at bounding box center [689, 265] width 108 height 28
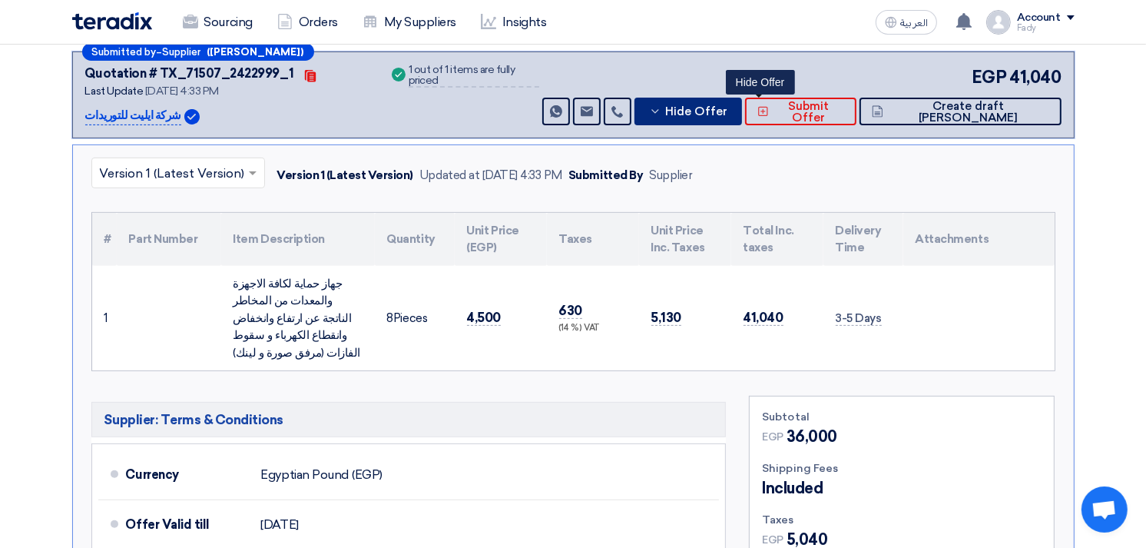
scroll to position [426, 0]
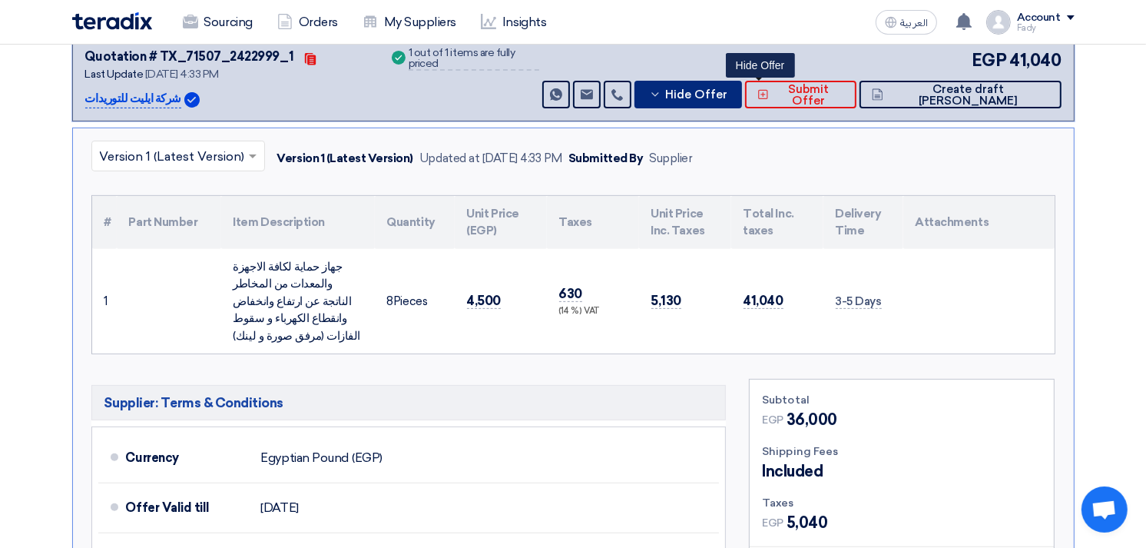
click at [728, 89] on span "Hide Offer" at bounding box center [696, 95] width 62 height 12
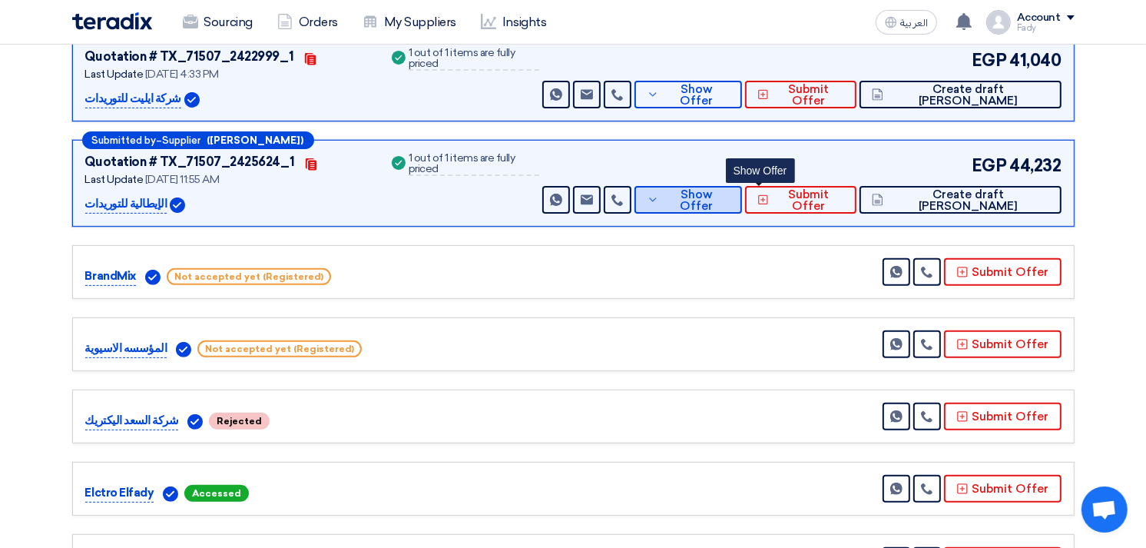
click at [742, 186] on button "Show Offer" at bounding box center [689, 200] width 108 height 28
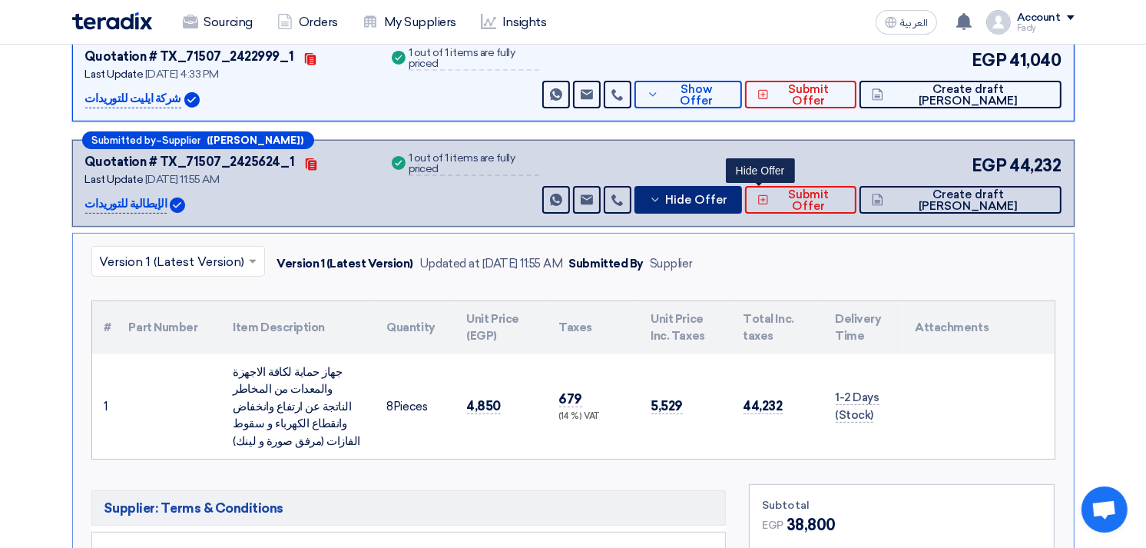
click at [742, 186] on button "Hide Offer" at bounding box center [689, 200] width 108 height 28
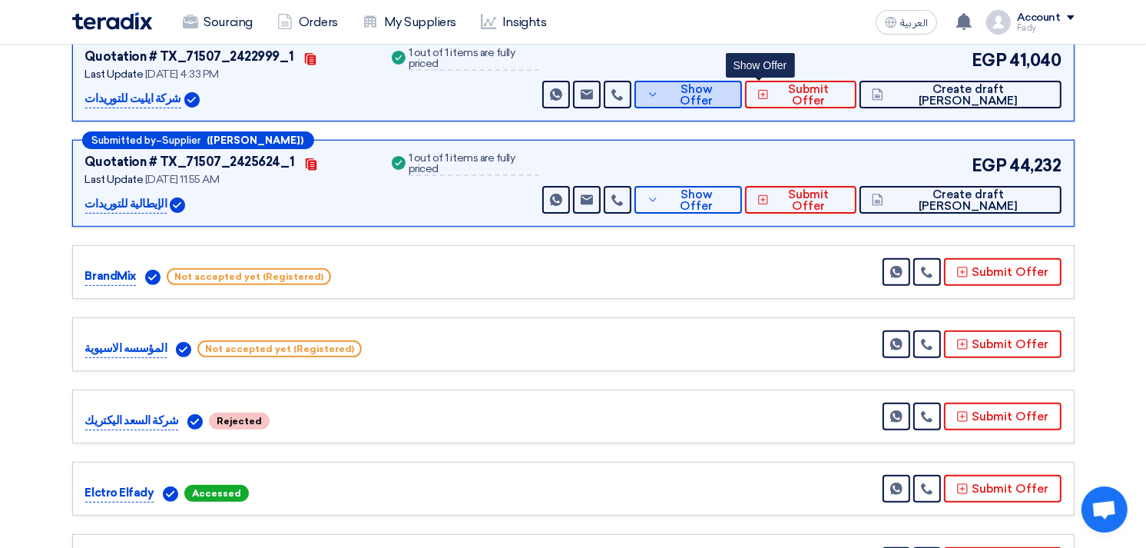
click at [742, 98] on button "Show Offer" at bounding box center [689, 95] width 108 height 28
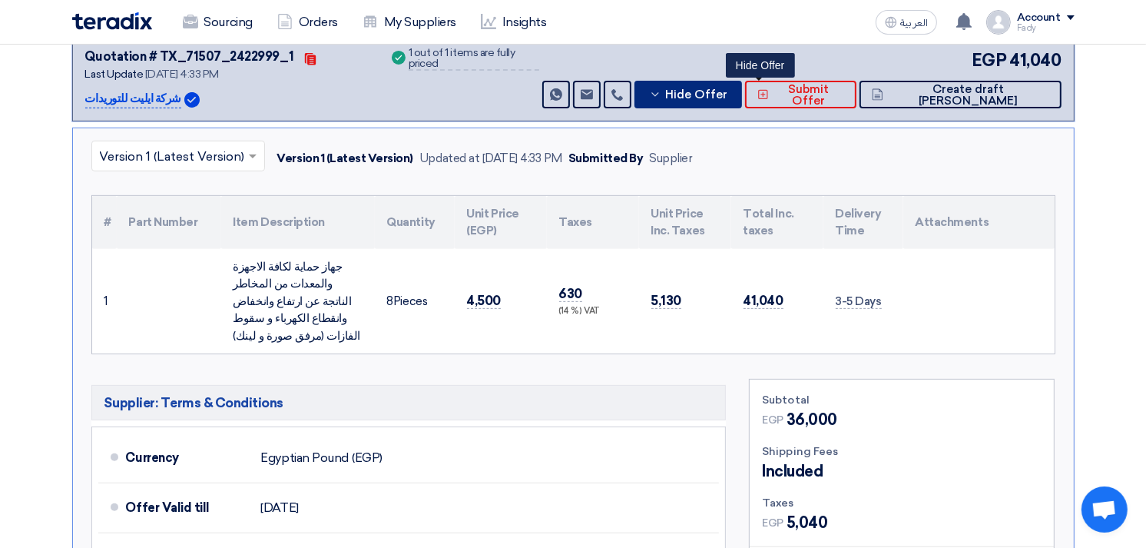
click at [742, 98] on button "Hide Offer" at bounding box center [689, 95] width 108 height 28
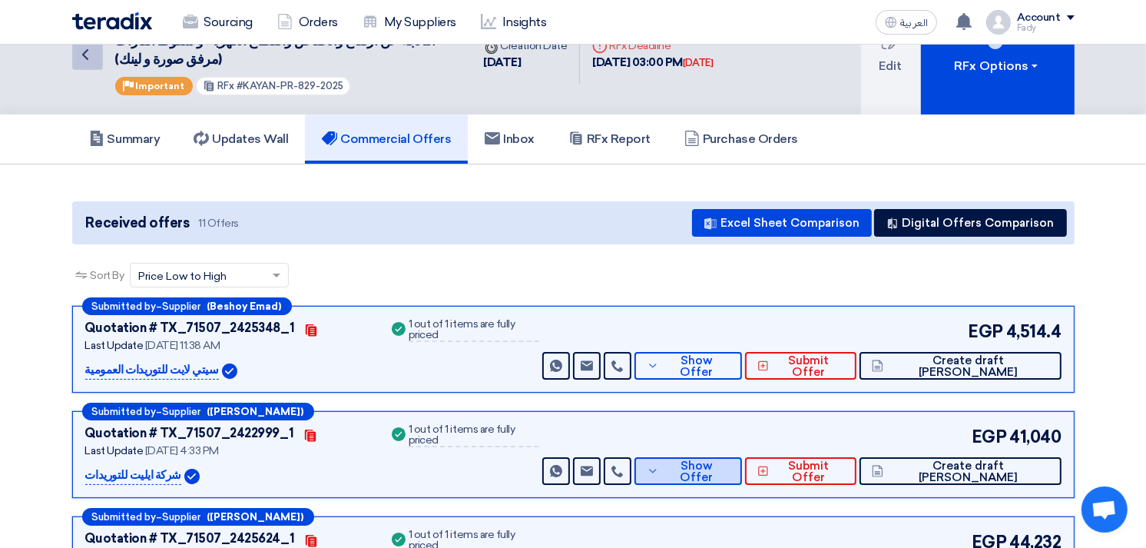
scroll to position [0, 0]
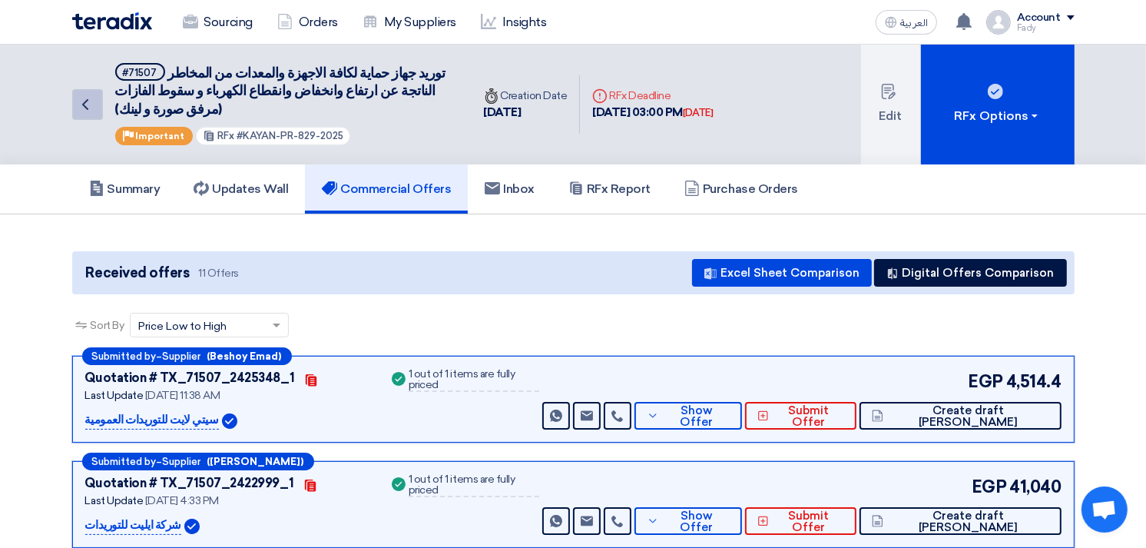
click at [87, 98] on icon "Back" at bounding box center [85, 104] width 18 height 18
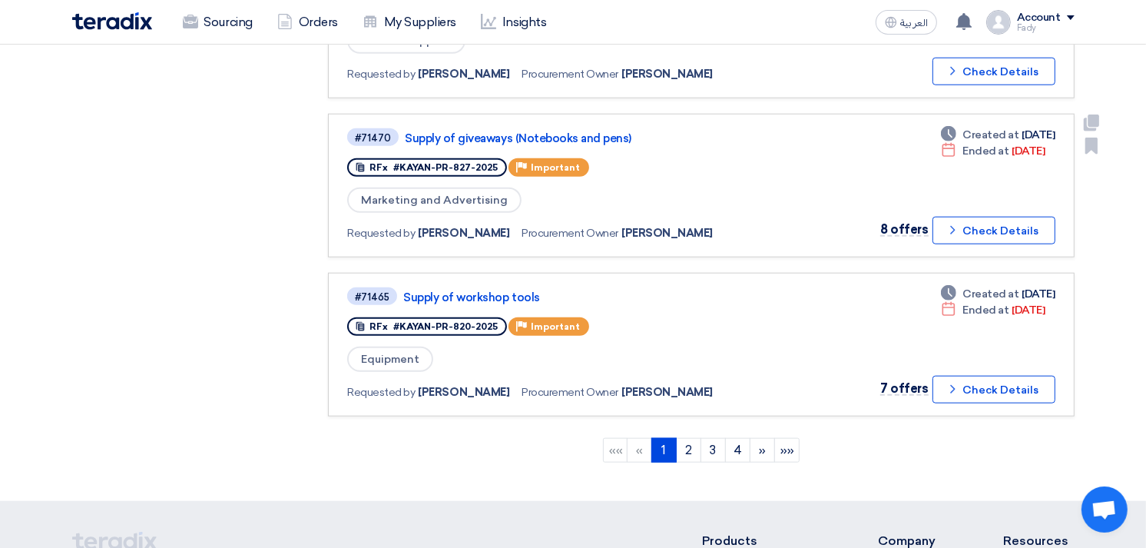
scroll to position [1365, 0]
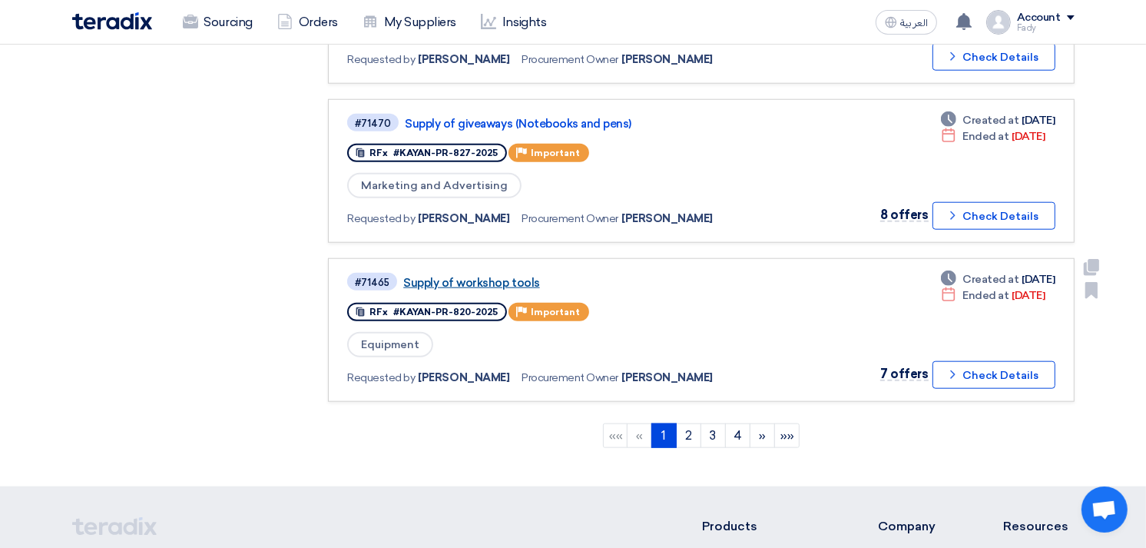
click at [519, 276] on link "Supply of workshop tools" at bounding box center [595, 283] width 384 height 14
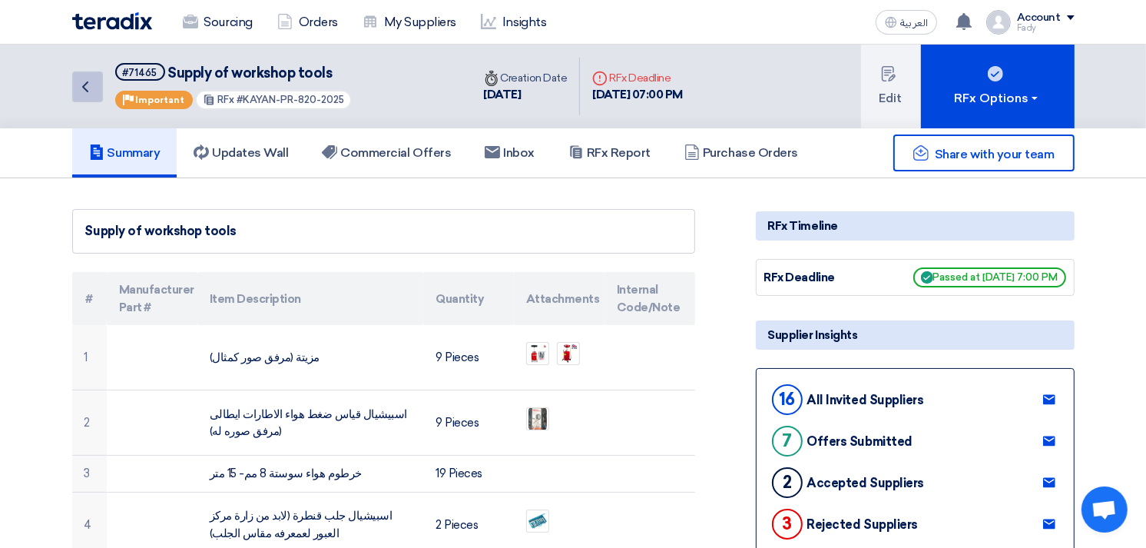
click at [78, 75] on link "Back" at bounding box center [87, 86] width 31 height 31
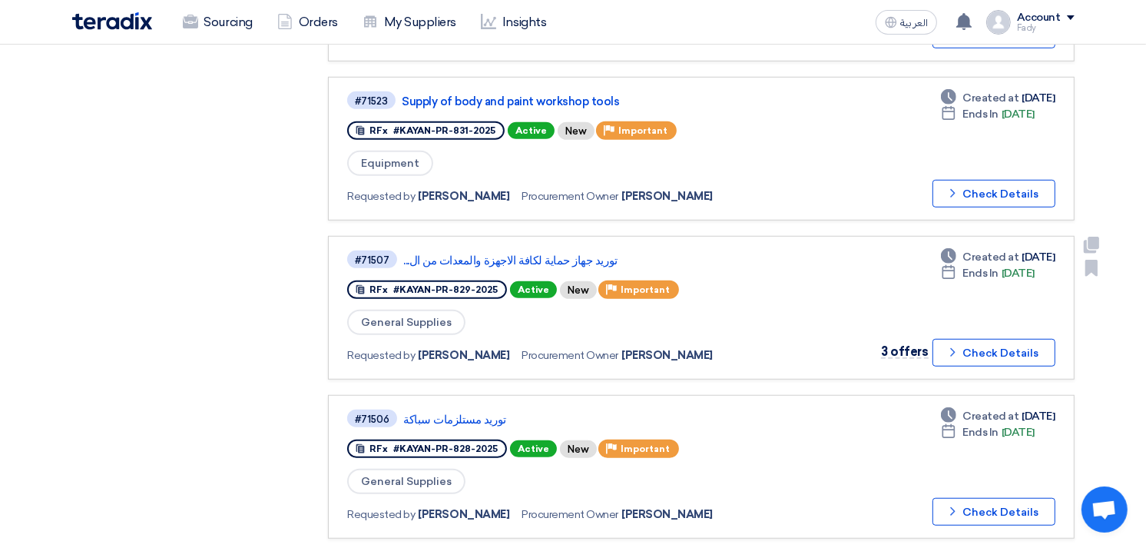
scroll to position [939, 0]
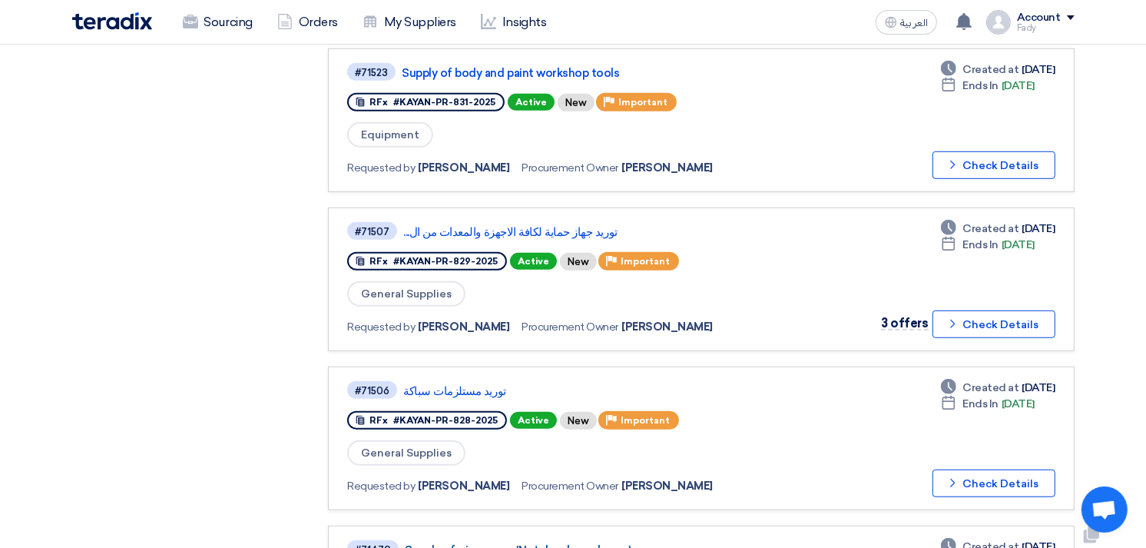
click at [565, 543] on link "Supply of giveaways (Notebooks and pens)" at bounding box center [597, 550] width 384 height 14
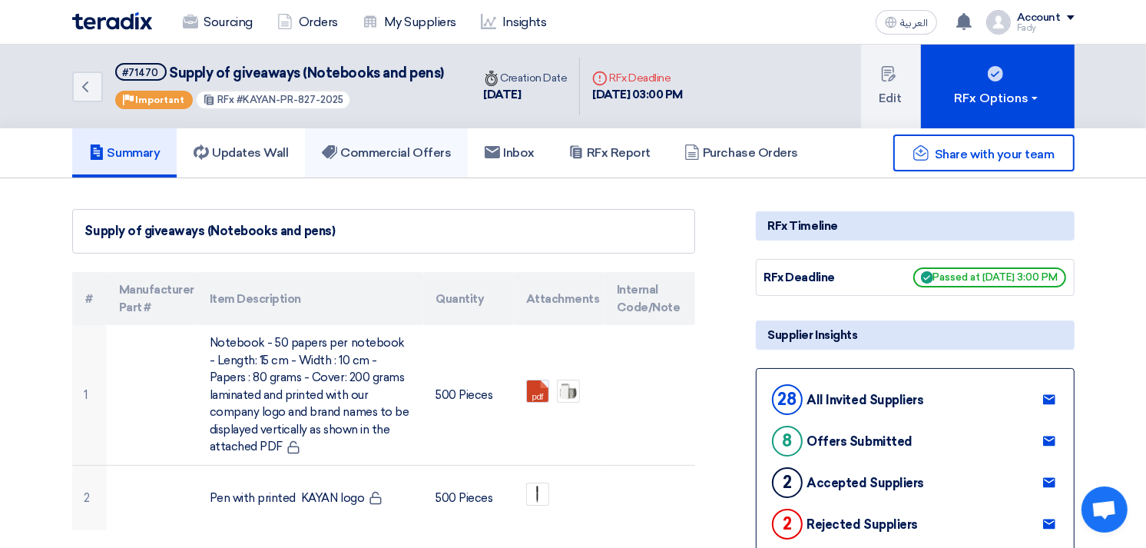
click at [420, 166] on link "Commercial Offers" at bounding box center [386, 152] width 163 height 49
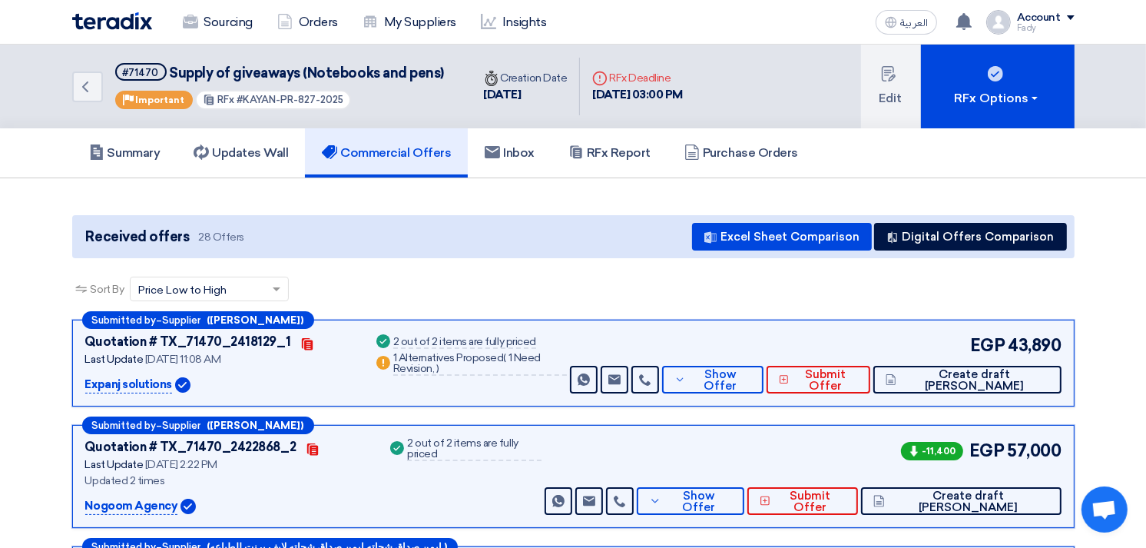
scroll to position [85, 0]
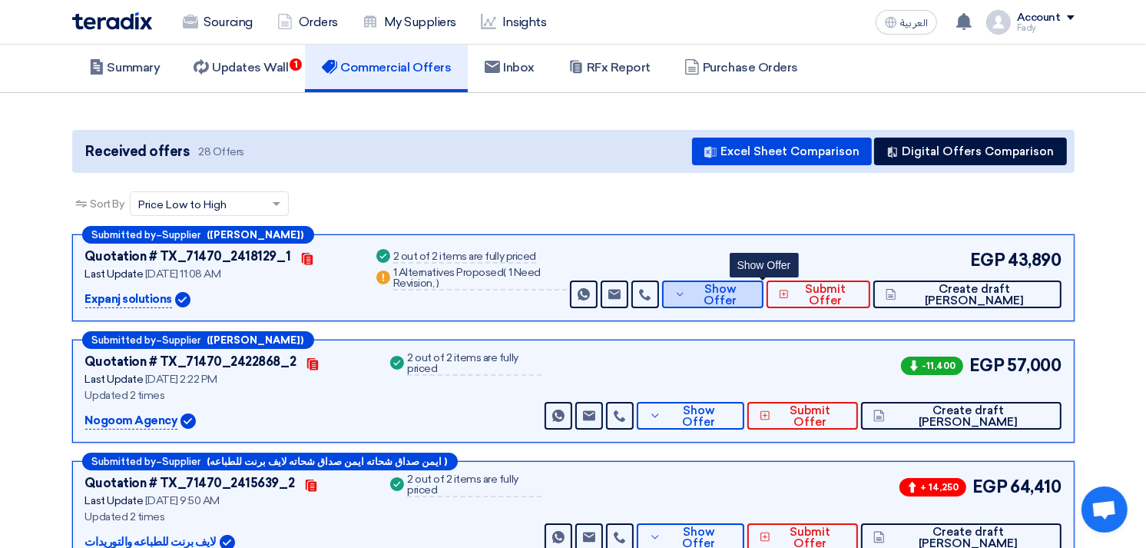
click at [751, 288] on span "Show Offer" at bounding box center [720, 295] width 61 height 23
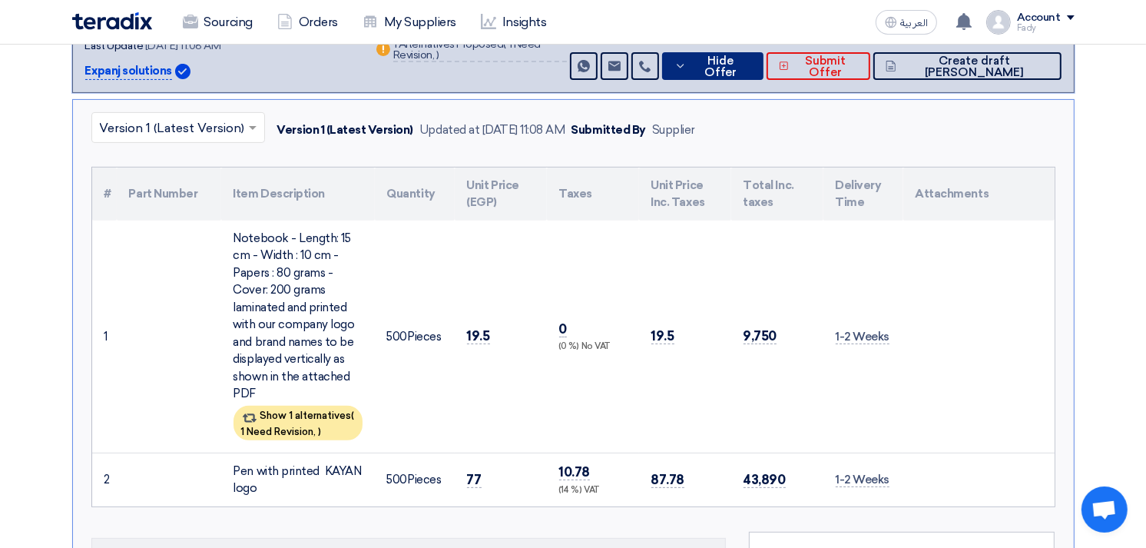
scroll to position [341, 0]
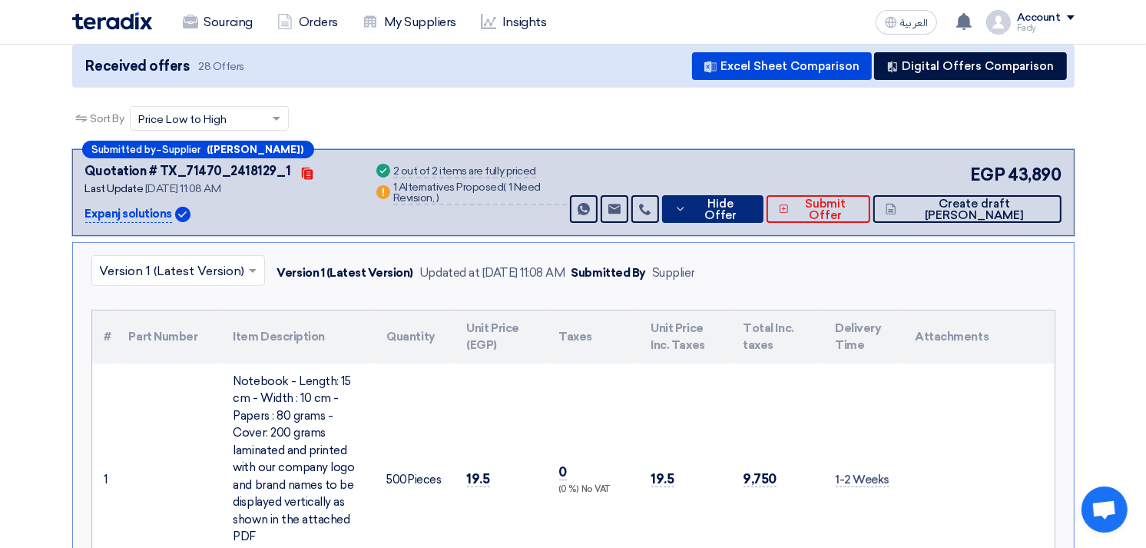
click at [751, 206] on span "Hide Offer" at bounding box center [721, 209] width 61 height 23
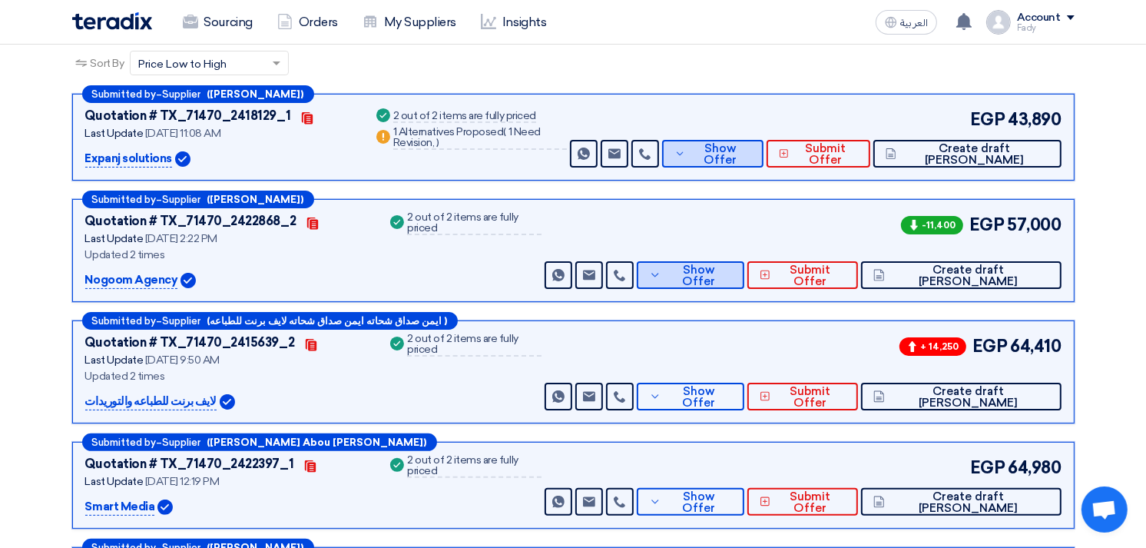
scroll to position [256, 0]
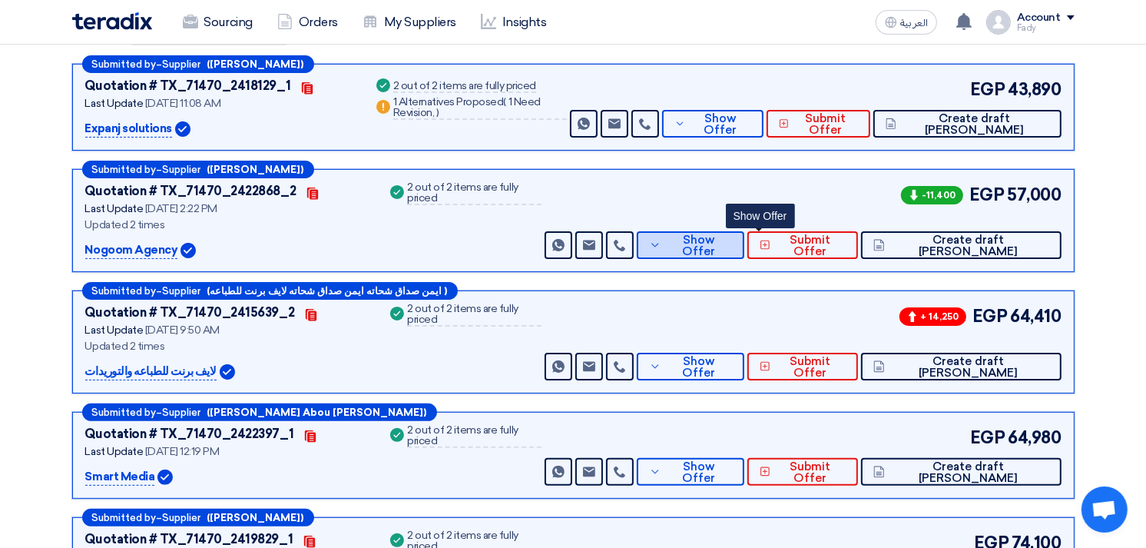
click at [732, 237] on span "Show Offer" at bounding box center [698, 245] width 67 height 23
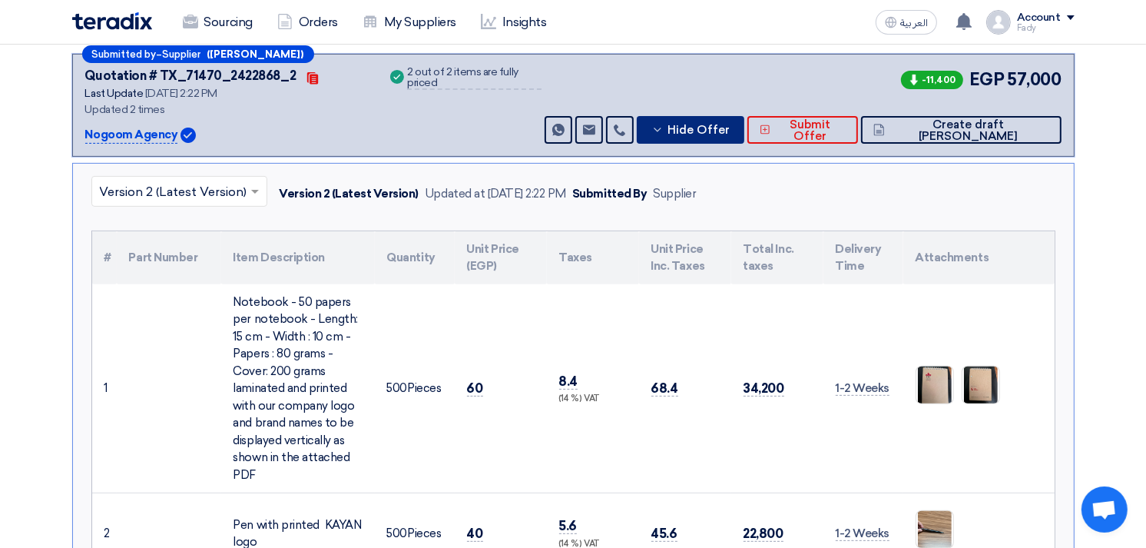
scroll to position [341, 0]
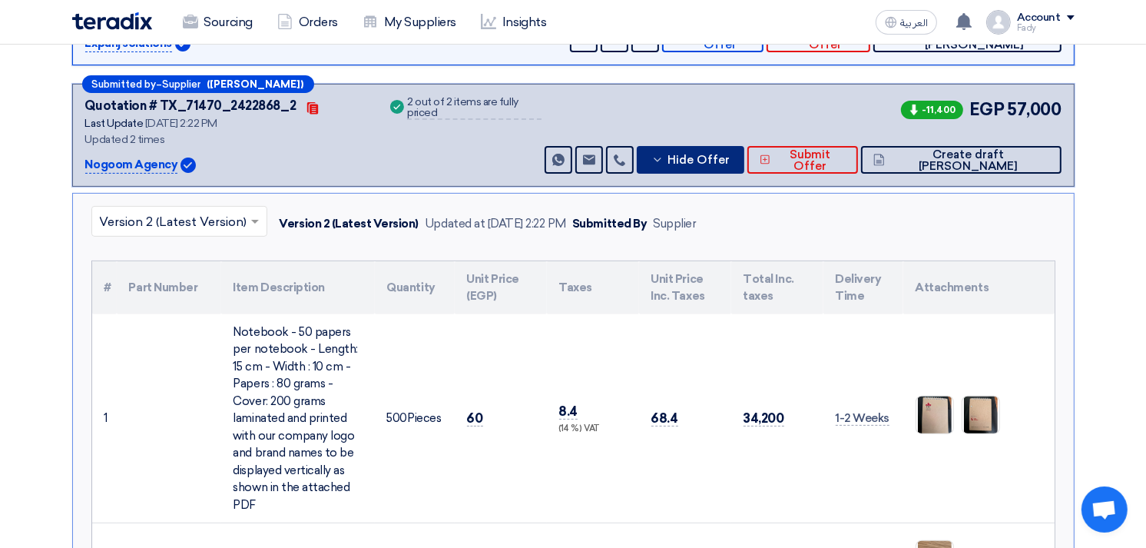
click at [744, 167] on button "Hide Offer" at bounding box center [690, 160] width 107 height 28
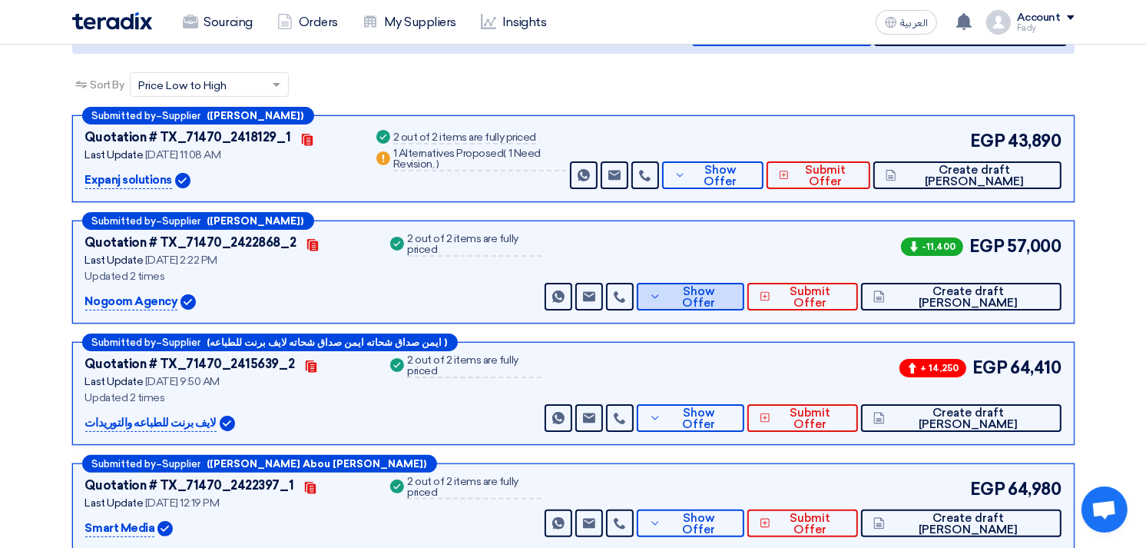
scroll to position [171, 0]
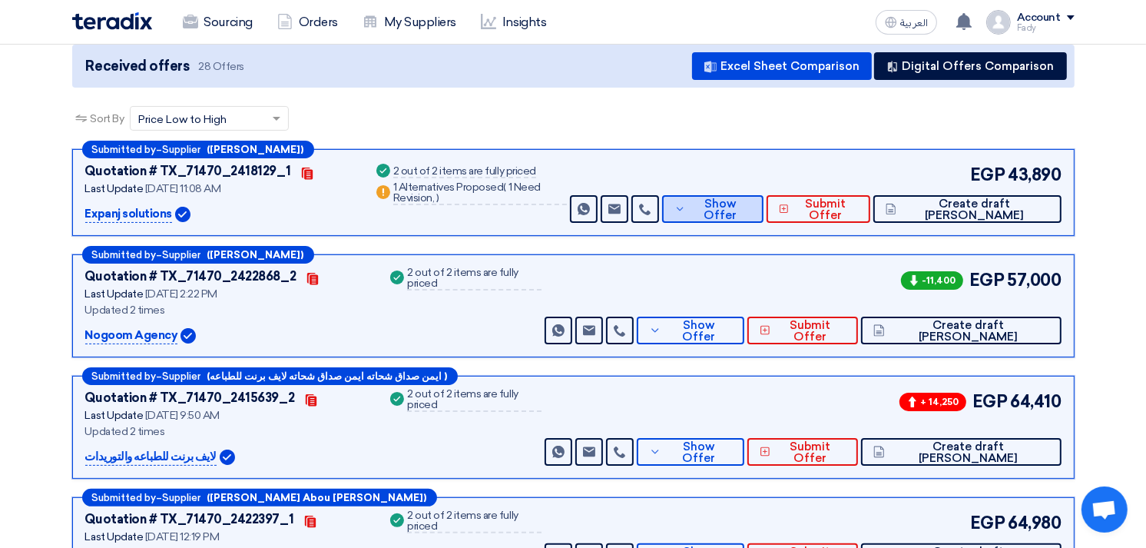
click at [747, 202] on span "Show Offer" at bounding box center [720, 209] width 61 height 23
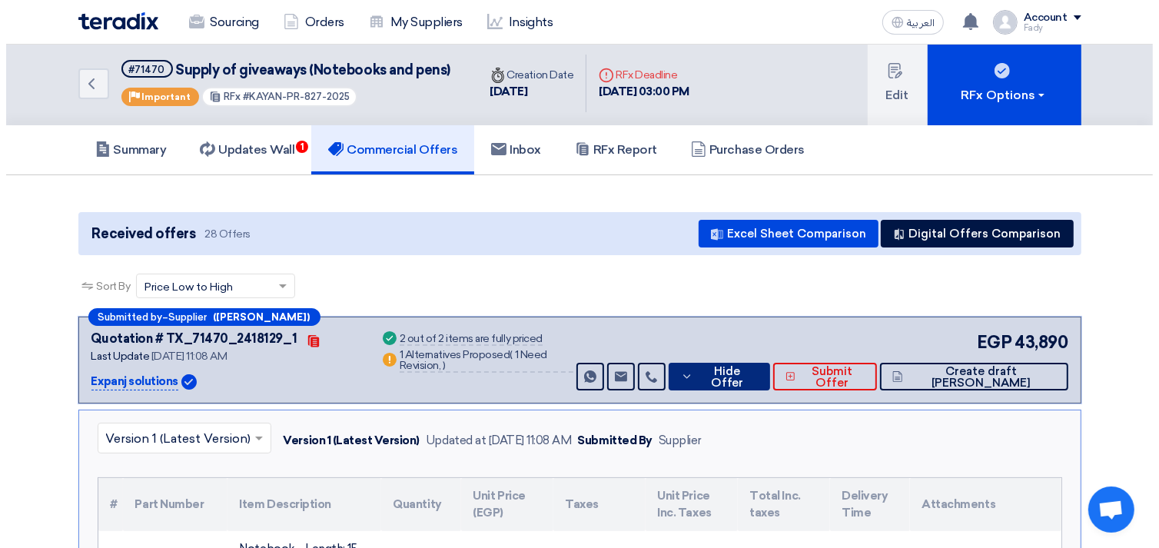
scroll to position [0, 0]
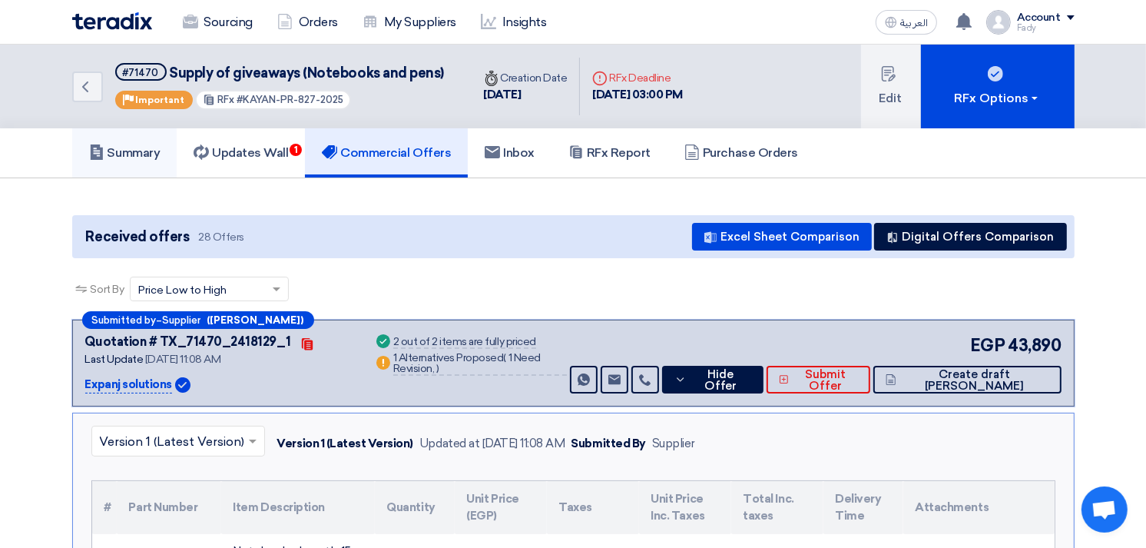
click at [131, 150] on h5 "Summary" at bounding box center [124, 152] width 71 height 15
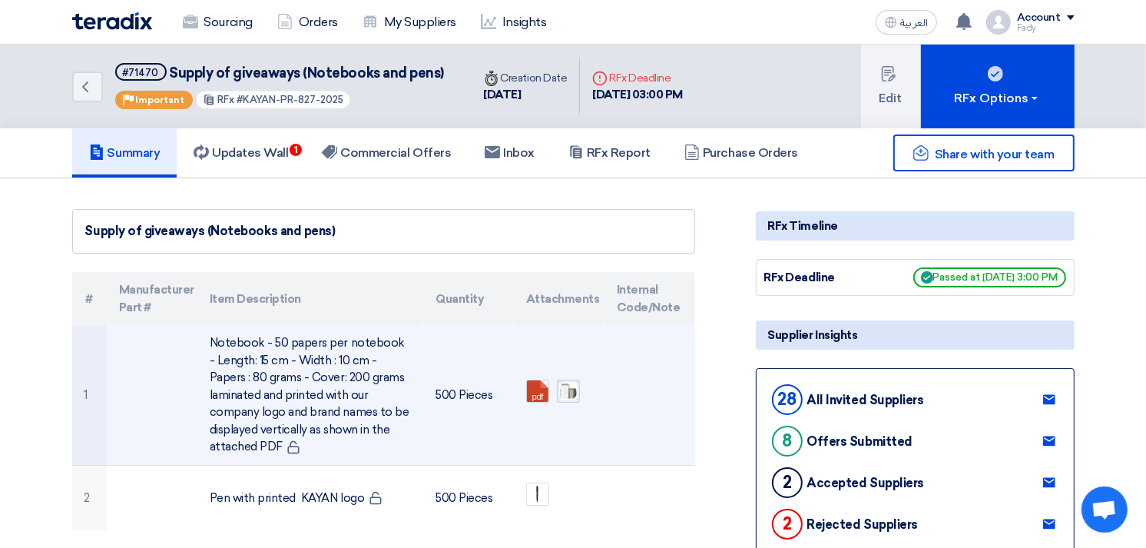
click at [571, 383] on img at bounding box center [569, 391] width 22 height 22
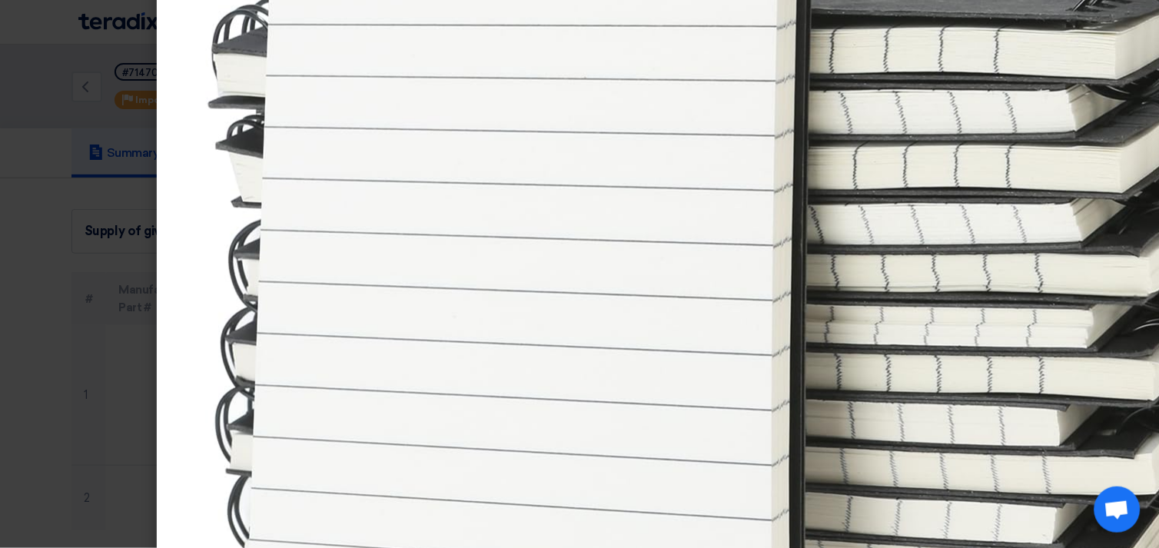
scroll to position [134, 0]
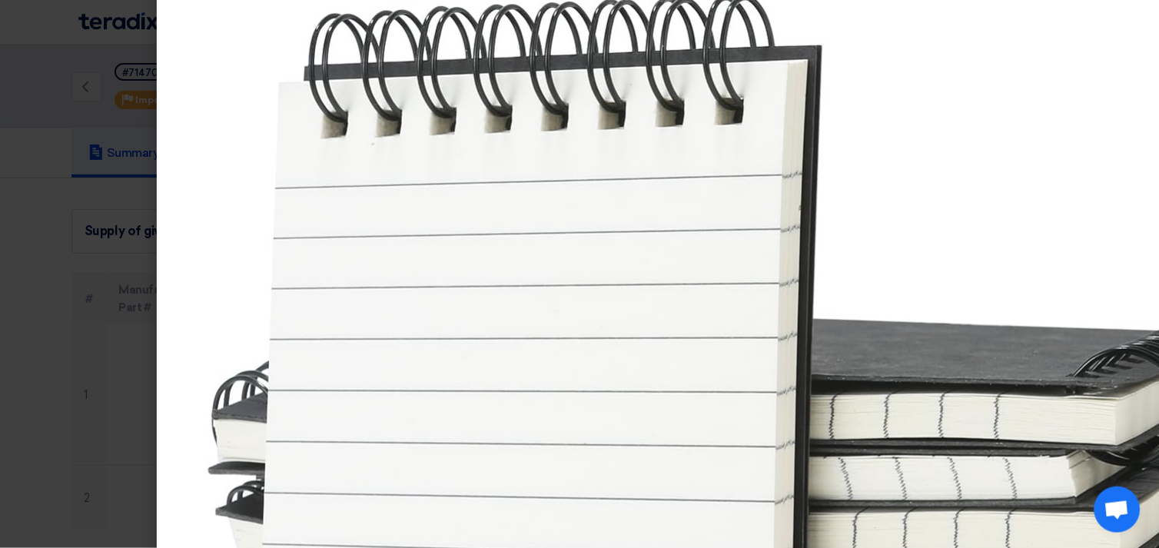
click at [1042, 139] on img at bounding box center [771, 506] width 1229 height 1229
click at [879, 157] on img at bounding box center [771, 506] width 1229 height 1229
click at [971, 151] on img at bounding box center [771, 506] width 1229 height 1229
click at [1115, 154] on img at bounding box center [771, 506] width 1229 height 1229
click at [932, 198] on img at bounding box center [771, 506] width 1229 height 1229
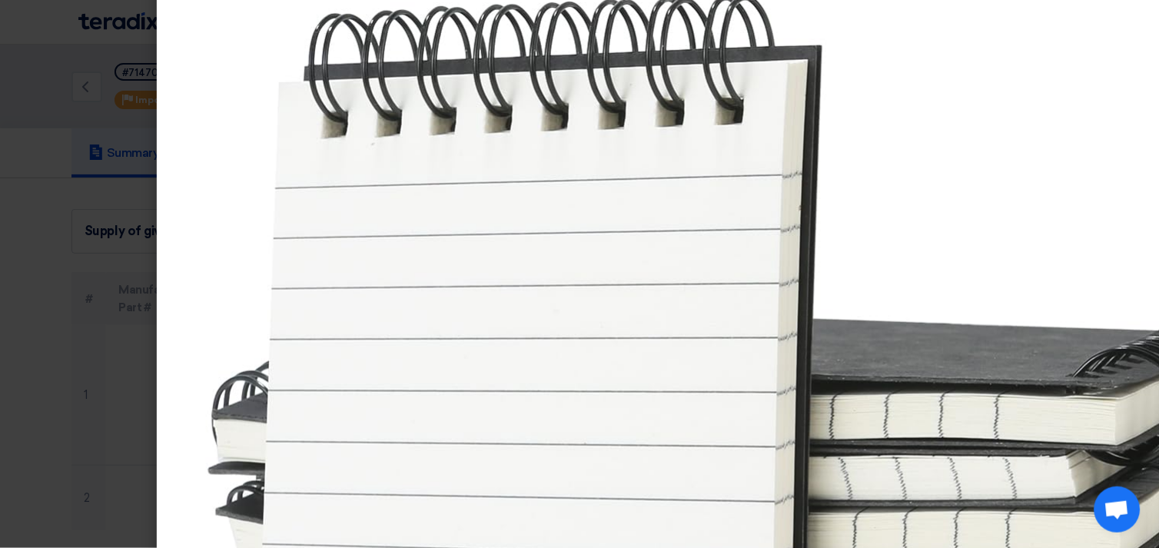
click at [913, 132] on img at bounding box center [771, 506] width 1229 height 1229
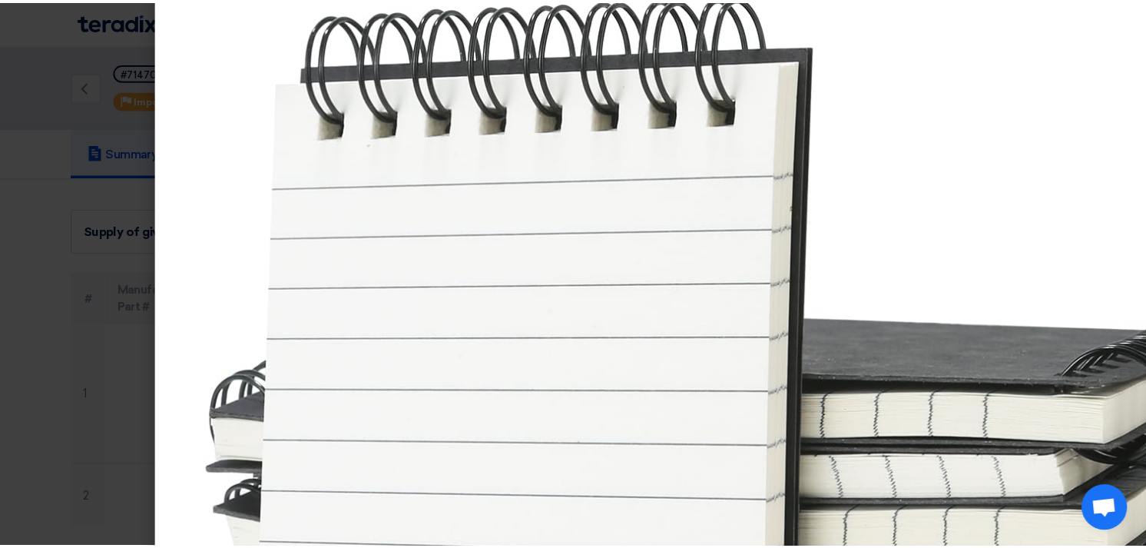
scroll to position [732, 0]
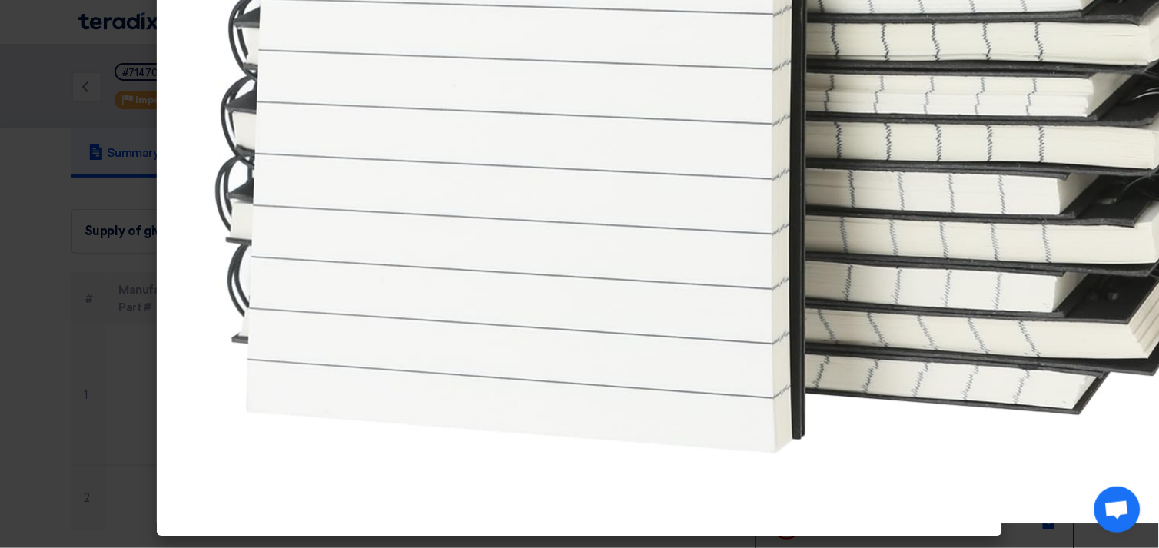
click at [81, 239] on modal-container at bounding box center [579, 274] width 1159 height 548
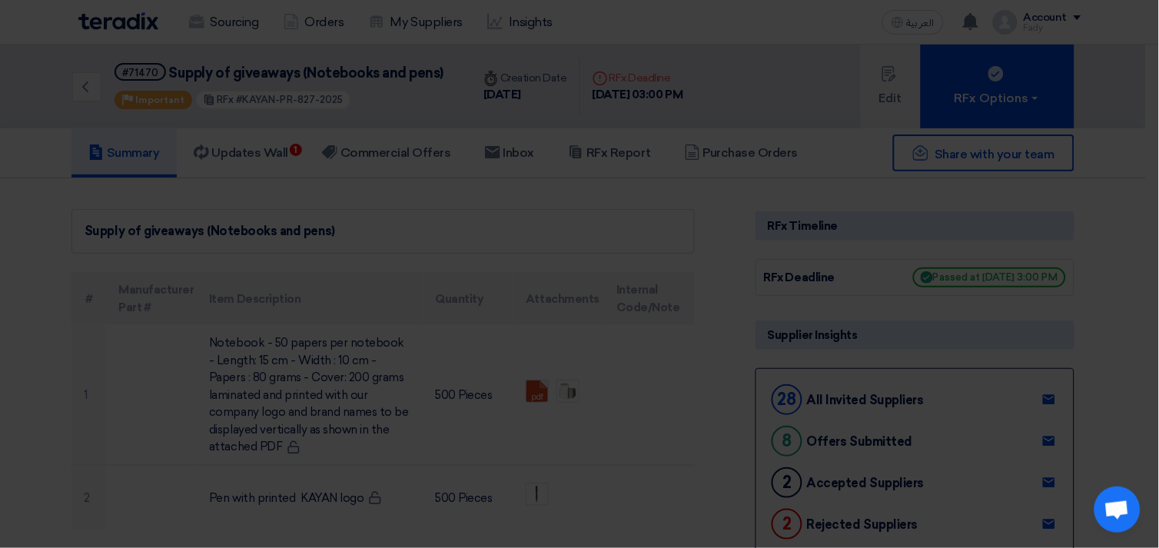
click at [81, 239] on modal-container at bounding box center [579, 274] width 1159 height 548
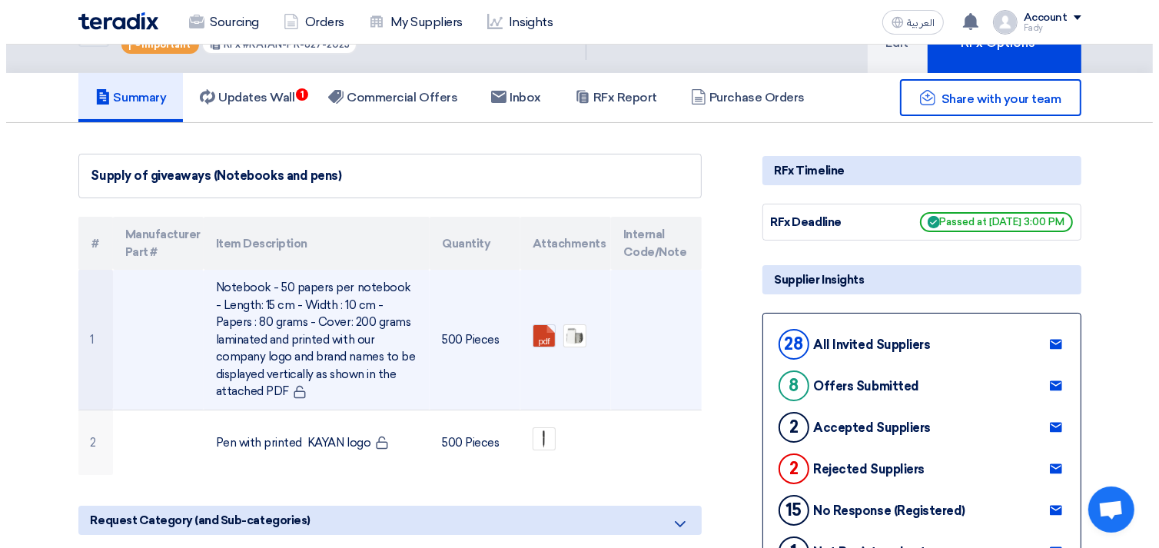
scroll to position [85, 0]
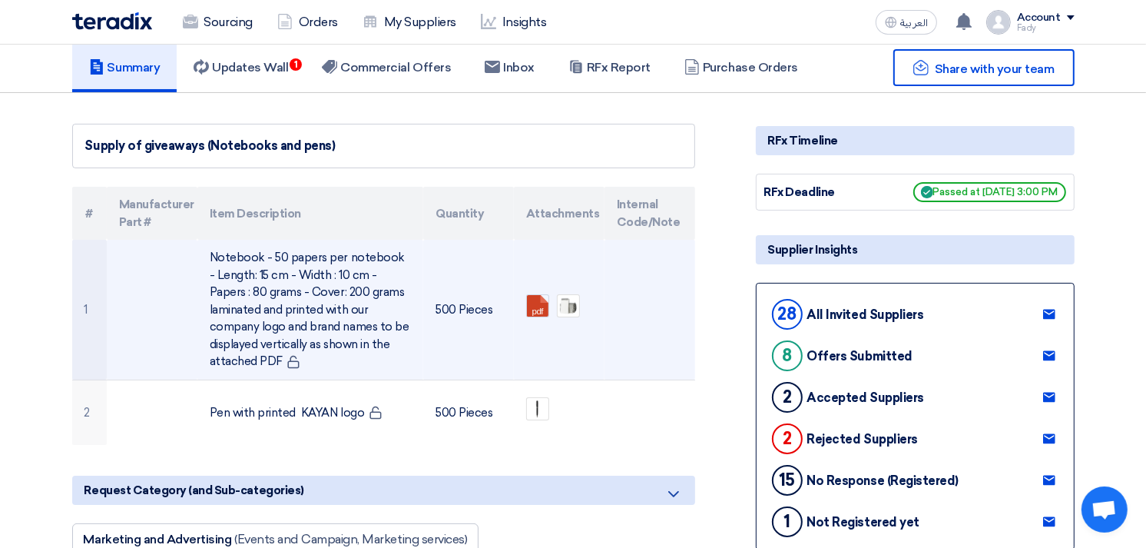
drag, startPoint x: 308, startPoint y: 250, endPoint x: 342, endPoint y: 344, distance: 100.4
click at [342, 344] on td "Notebook - 50 papers per notebook - Length: 15 cm - Width : 10 cm - Papers : 80…" at bounding box center [310, 310] width 226 height 140
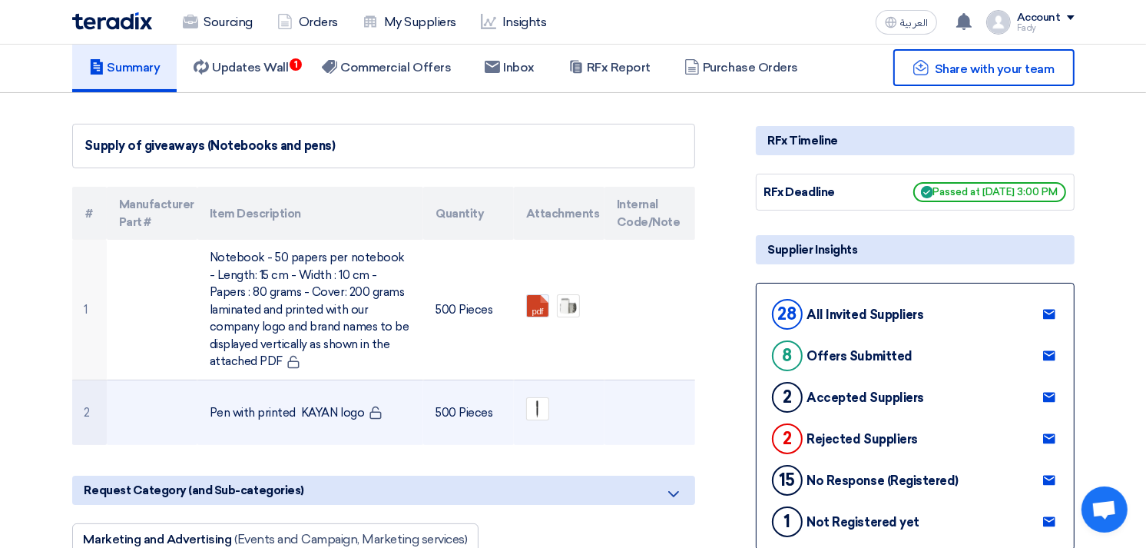
click at [451, 381] on td "500 Pieces" at bounding box center [468, 412] width 91 height 65
click at [541, 404] on img at bounding box center [538, 409] width 22 height 22
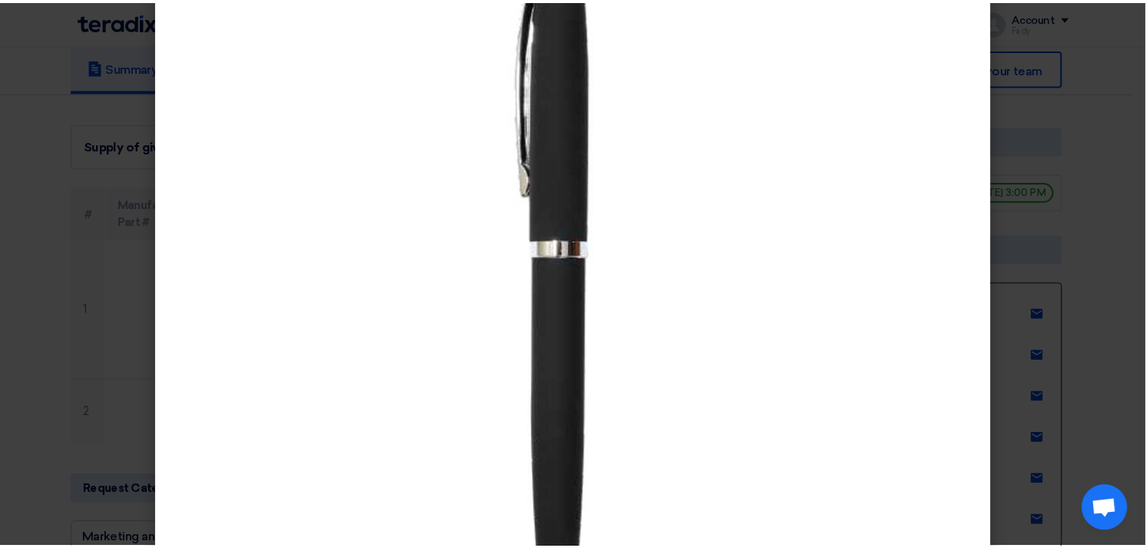
scroll to position [171, 0]
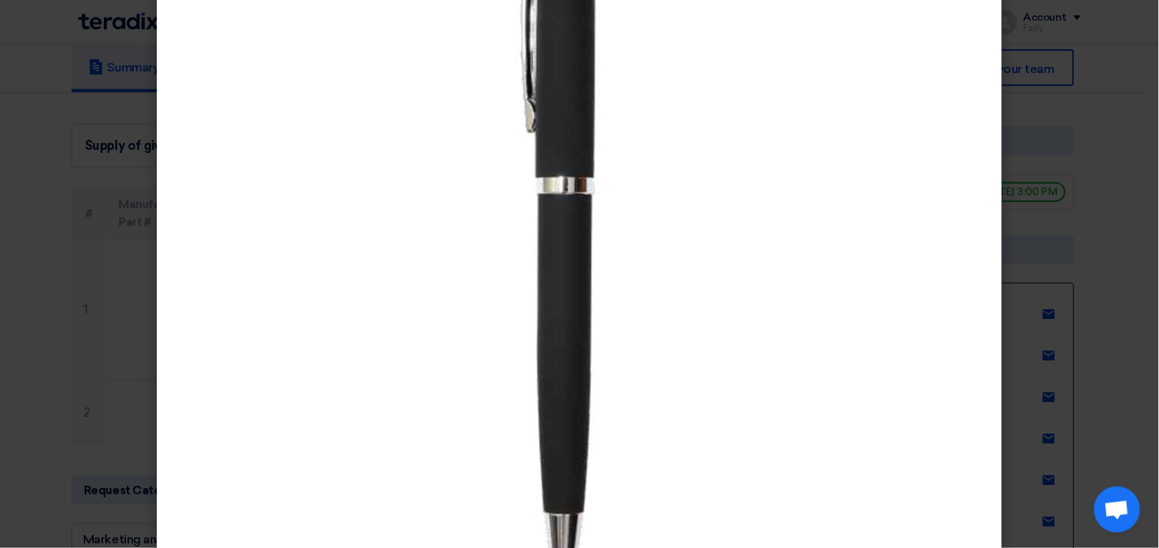
click at [1134, 216] on modal-container at bounding box center [579, 274] width 1159 height 548
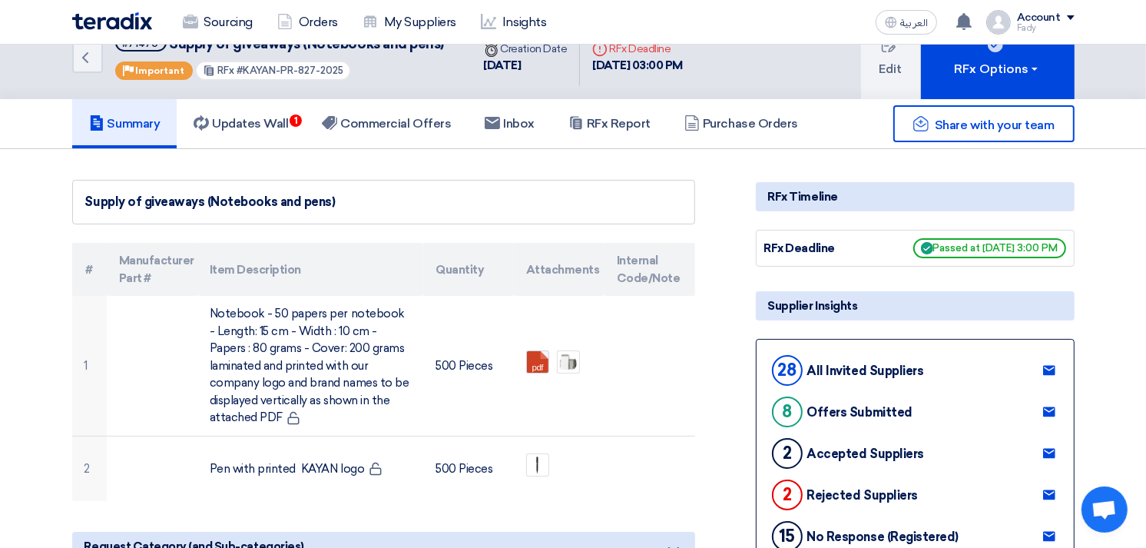
scroll to position [0, 0]
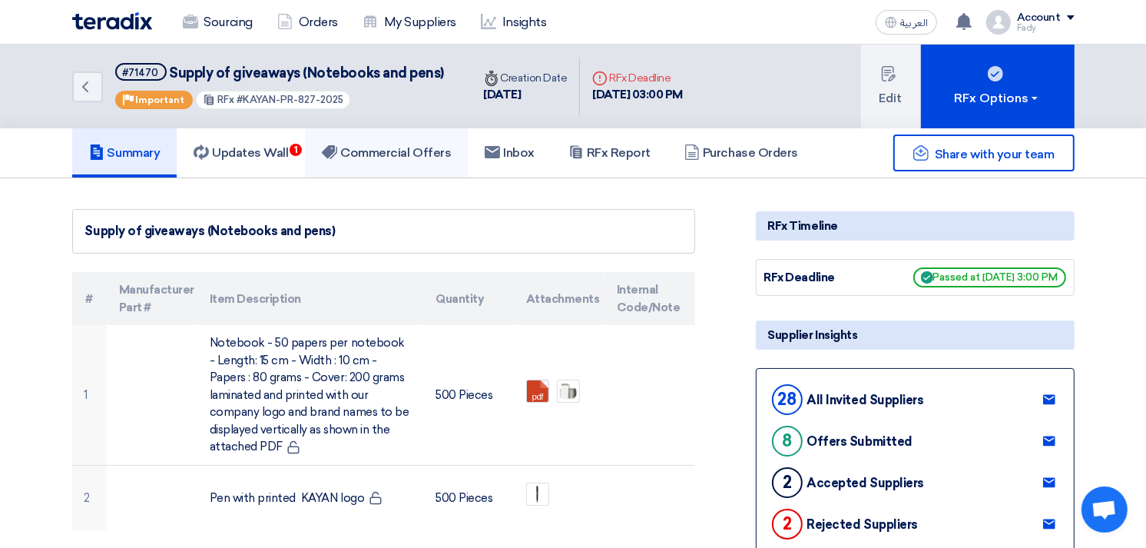
click at [412, 159] on link "Commercial Offers" at bounding box center [386, 152] width 163 height 49
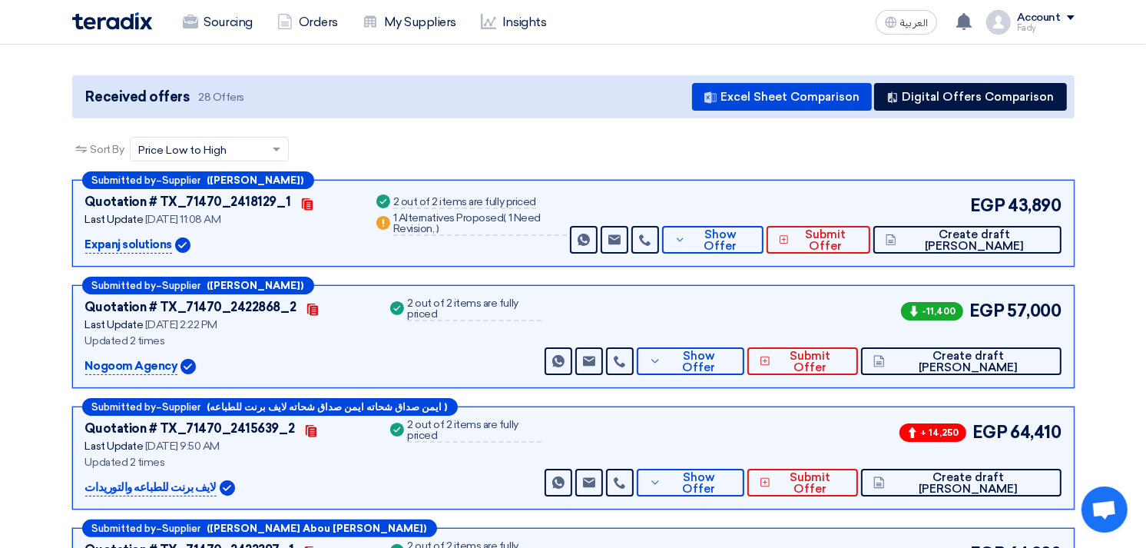
scroll to position [171, 0]
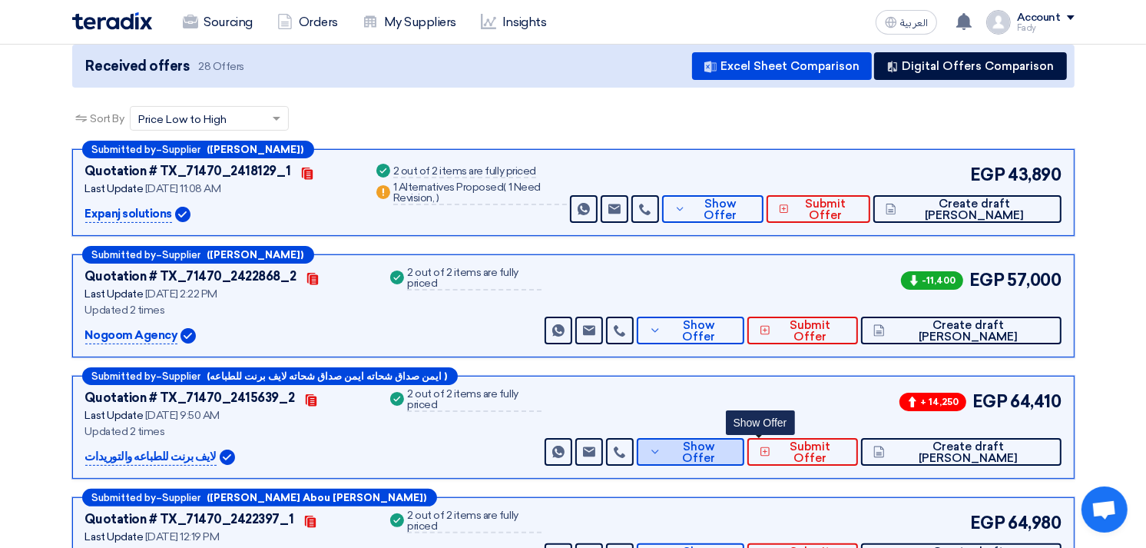
drag, startPoint x: 758, startPoint y: 454, endPoint x: 741, endPoint y: 389, distance: 67.5
click at [732, 454] on span "Show Offer" at bounding box center [698, 452] width 67 height 23
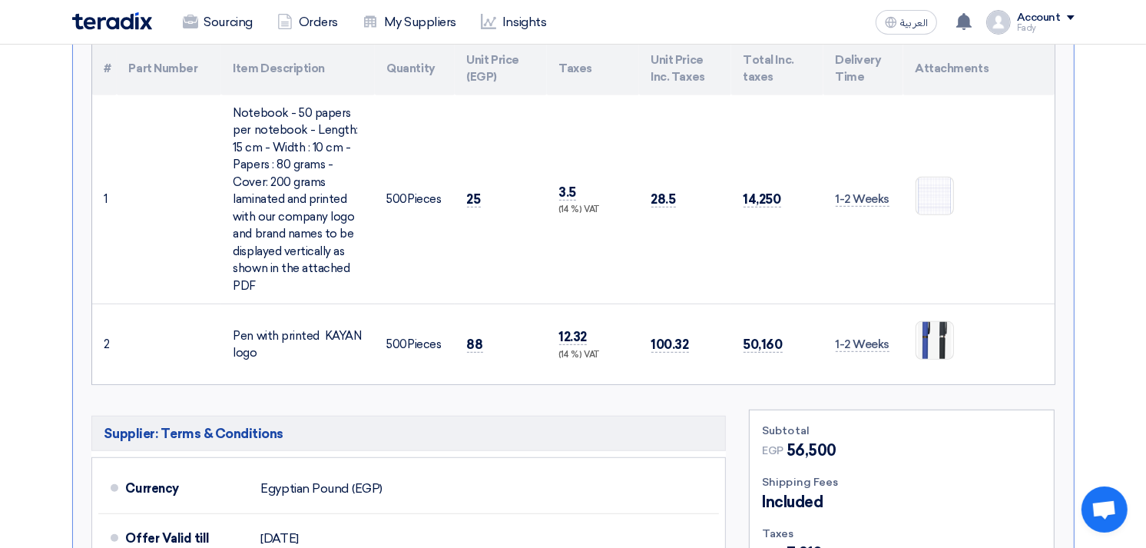
scroll to position [682, 0]
click at [935, 325] on img at bounding box center [935, 340] width 37 height 76
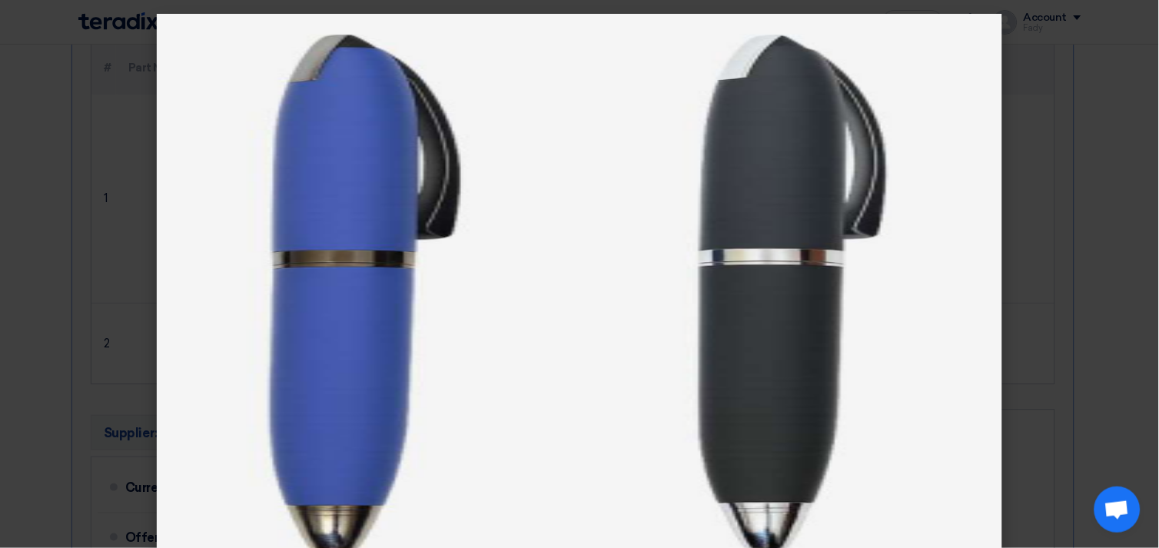
click at [54, 300] on modal-container at bounding box center [579, 274] width 1159 height 548
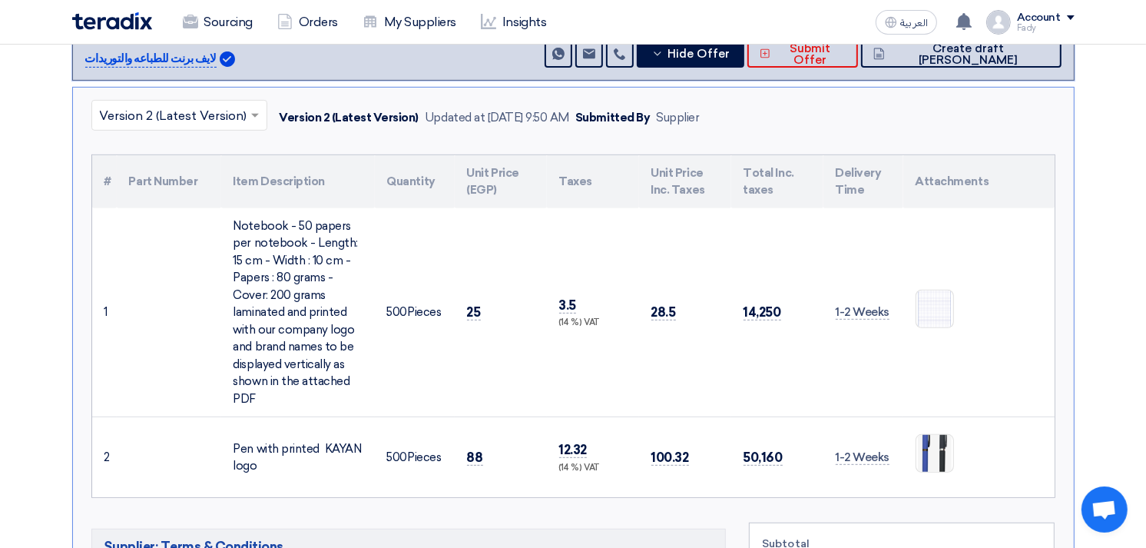
scroll to position [426, 0]
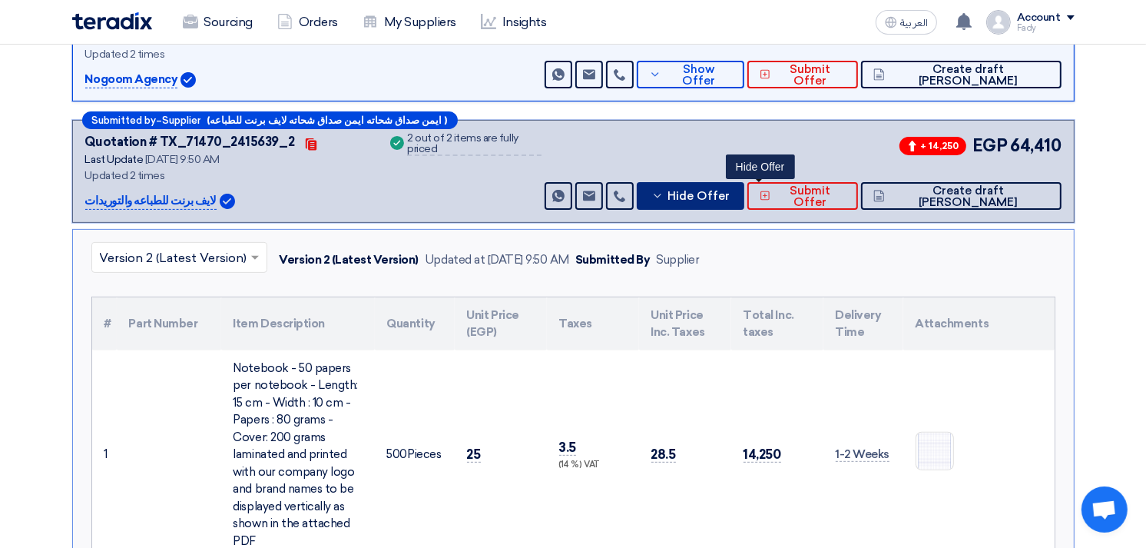
click at [730, 191] on span "Hide Offer" at bounding box center [699, 197] width 62 height 12
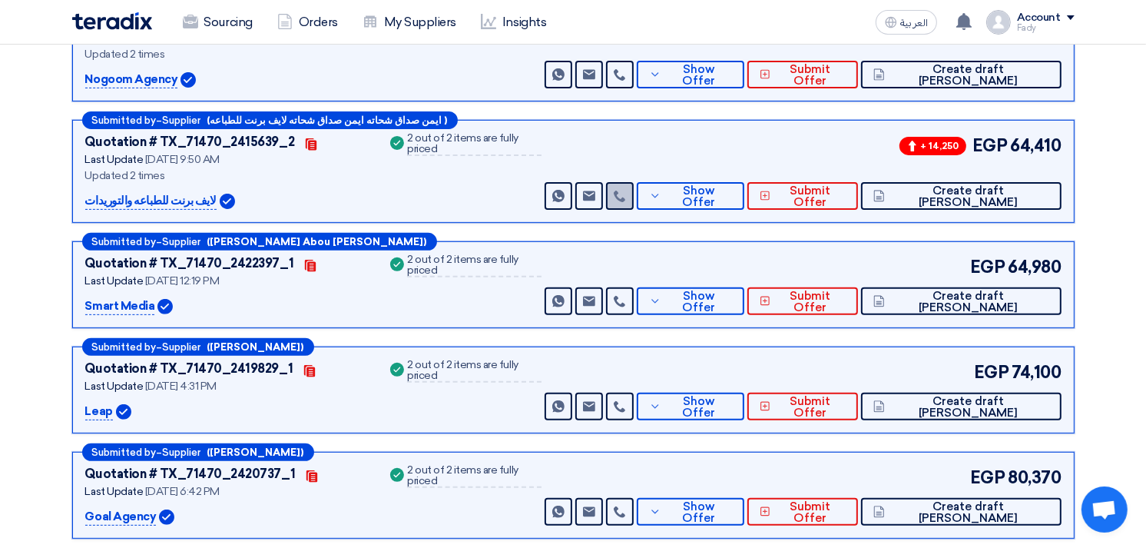
click at [626, 192] on icon at bounding box center [620, 196] width 12 height 12
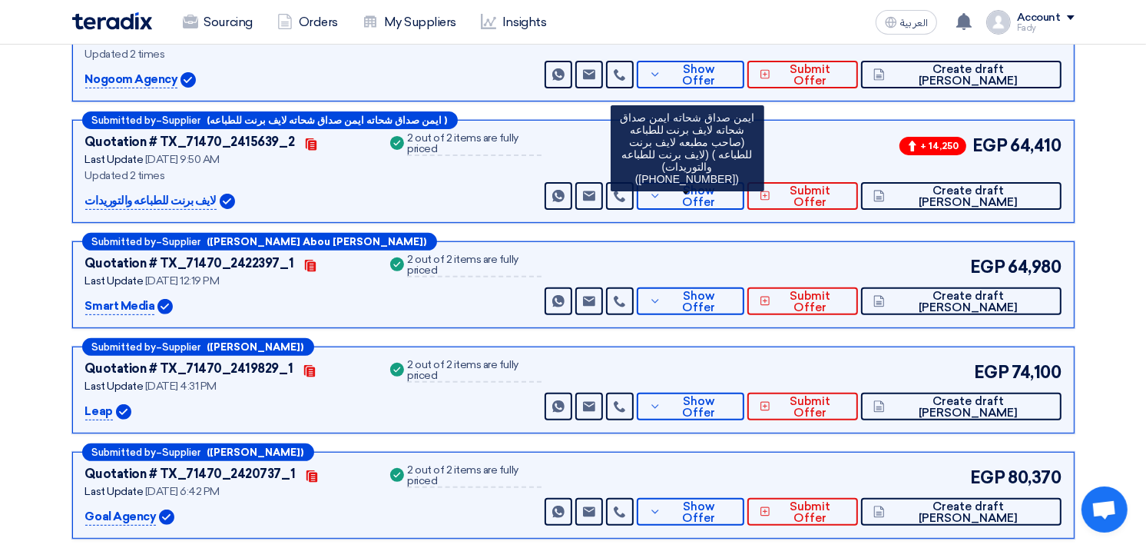
click at [817, 143] on div "+ 14,250 EGP 64,410 Send Message Send Message" at bounding box center [801, 171] width 519 height 77
click at [784, 178] on div "+ 14,250 EGP 64,410 Send Message Send Message" at bounding box center [801, 171] width 519 height 77
click at [744, 186] on button "Show Offer" at bounding box center [690, 196] width 107 height 28
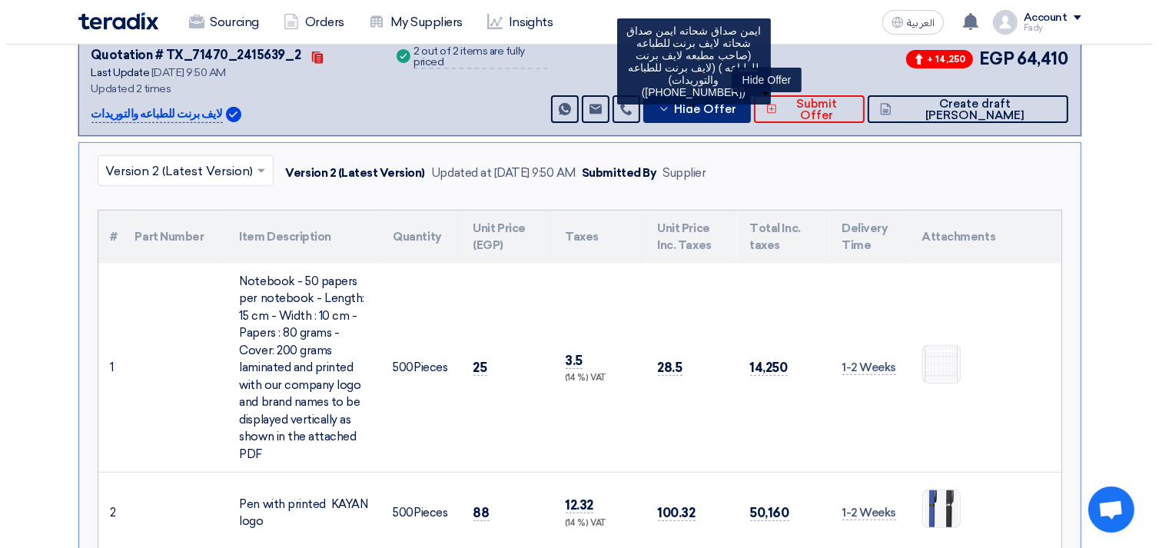
scroll to position [768, 0]
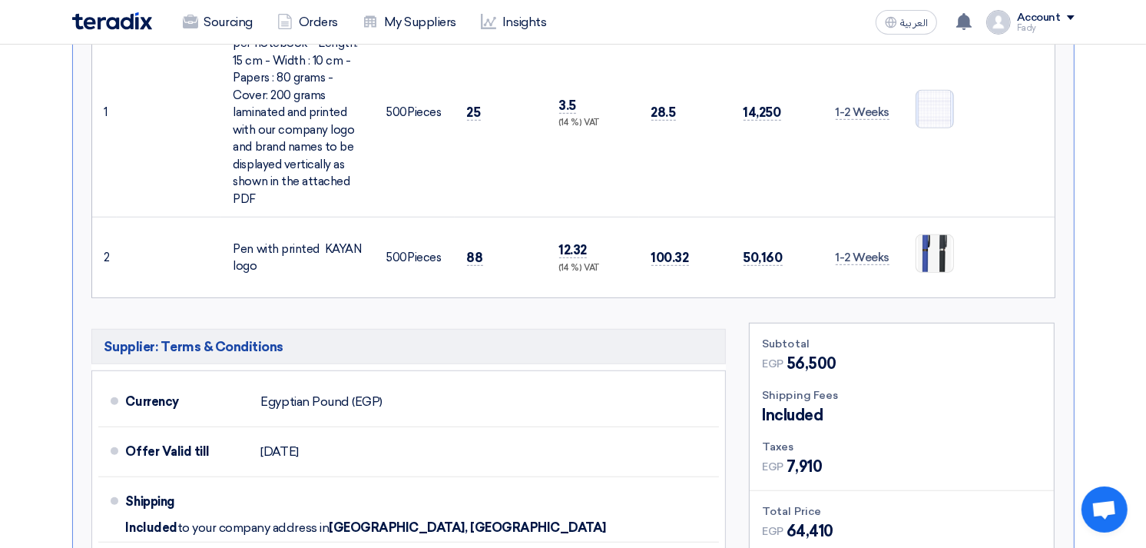
click at [934, 108] on img at bounding box center [935, 109] width 37 height 48
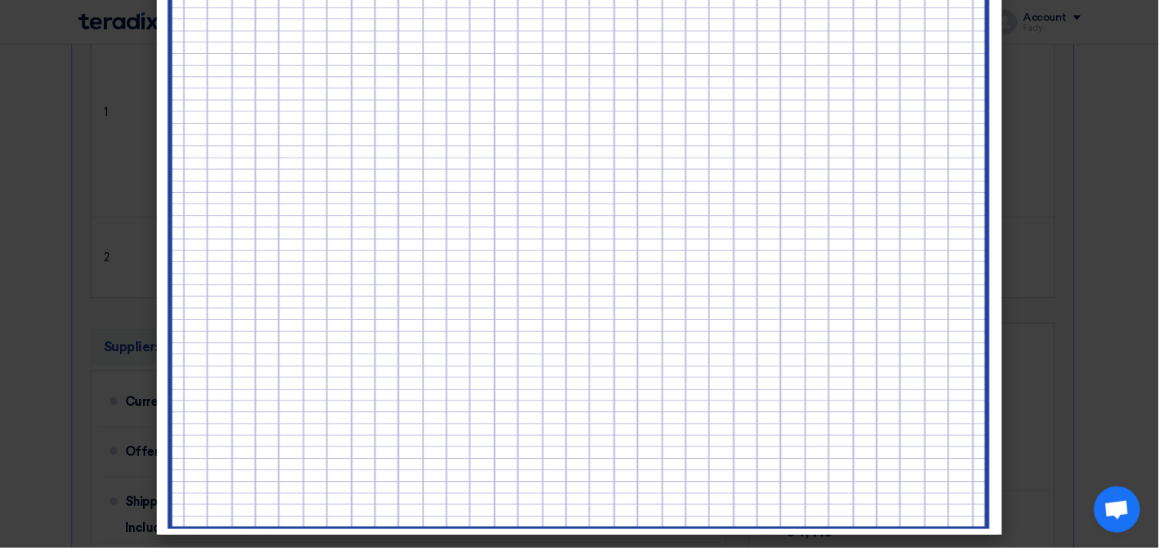
scroll to position [0, 0]
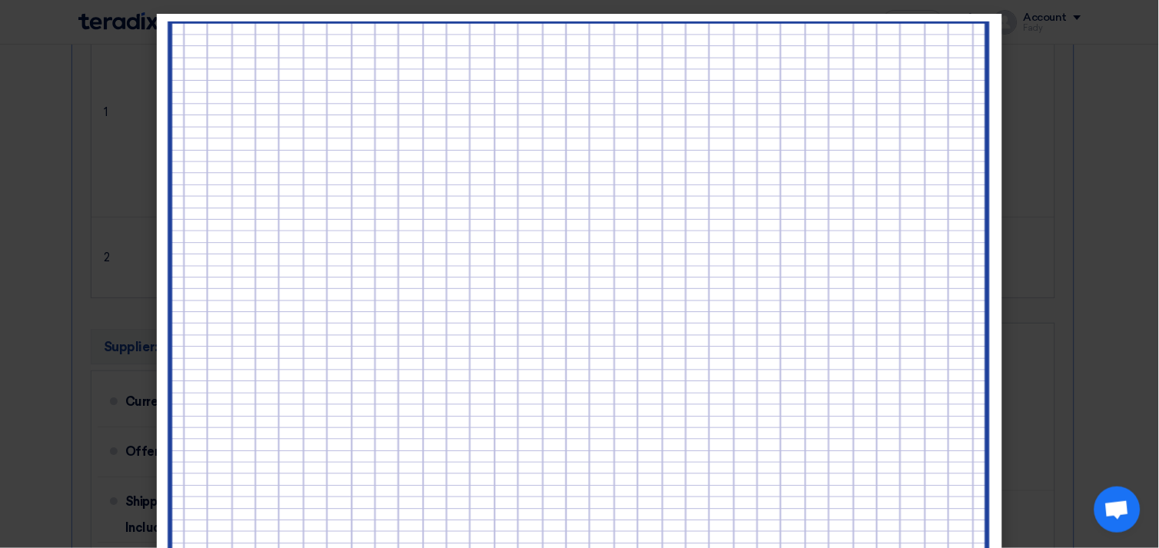
click at [1122, 127] on modal-container at bounding box center [579, 274] width 1159 height 548
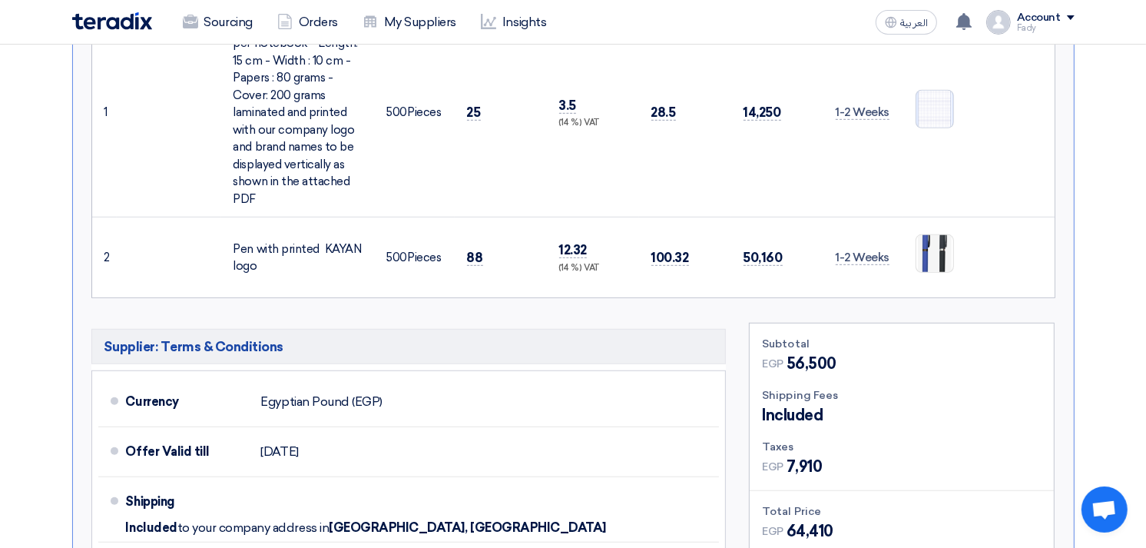
click at [930, 111] on img at bounding box center [935, 109] width 37 height 48
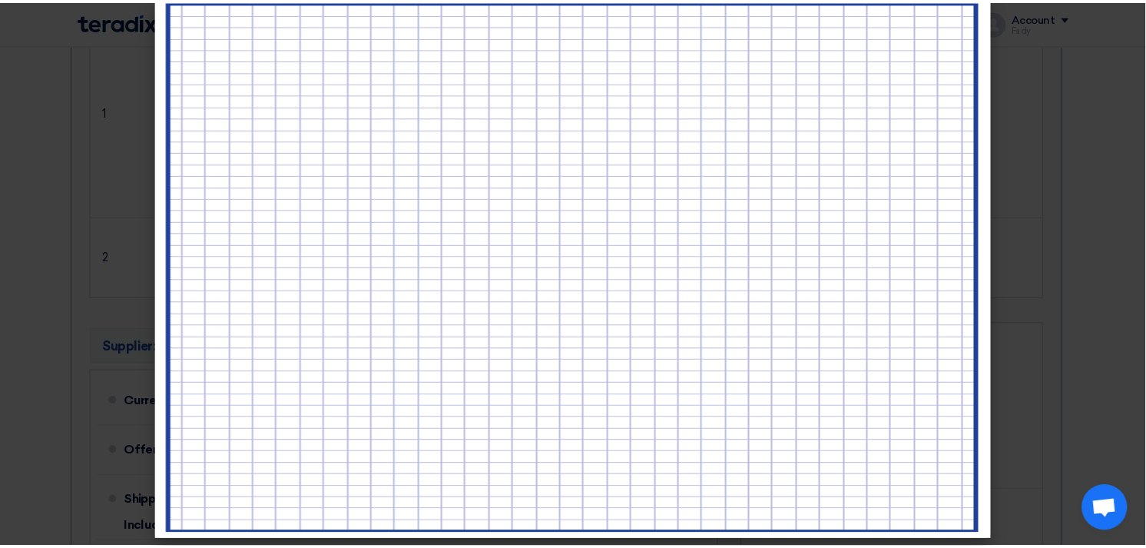
scroll to position [27, 0]
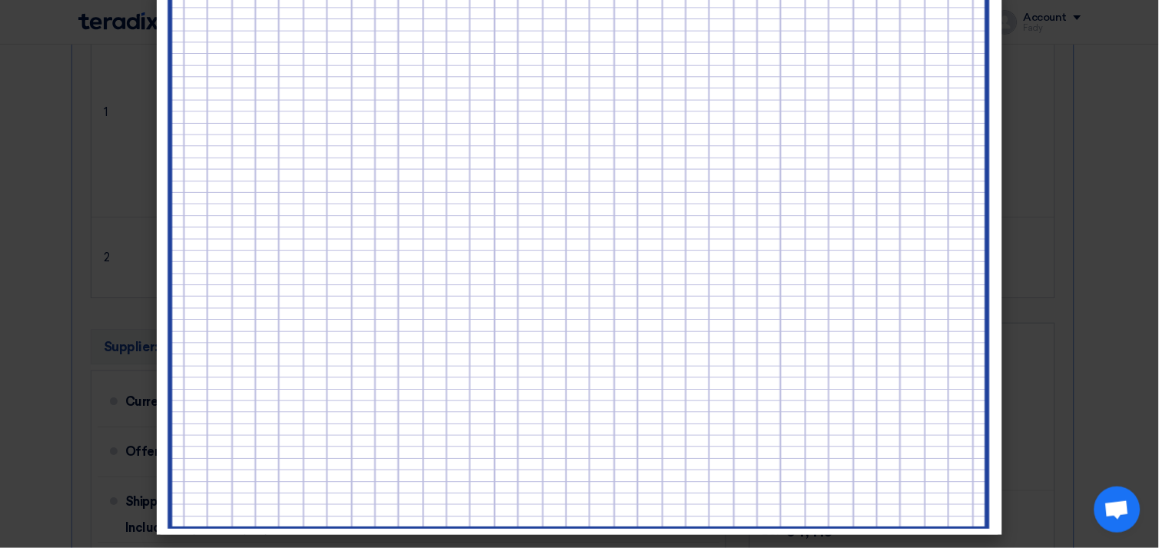
click at [1096, 179] on modal-container at bounding box center [579, 274] width 1159 height 548
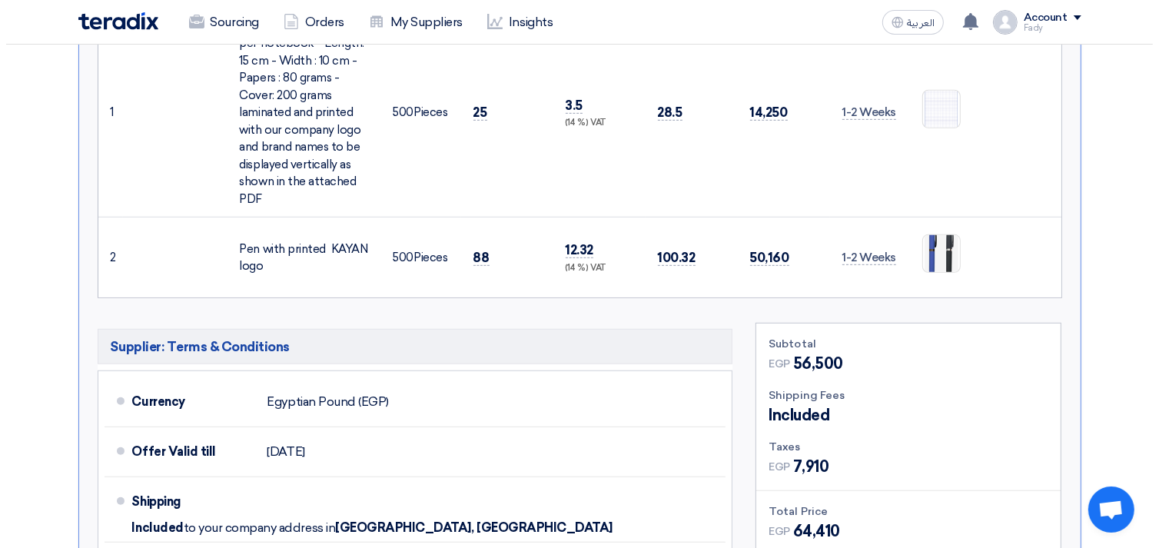
scroll to position [597, 0]
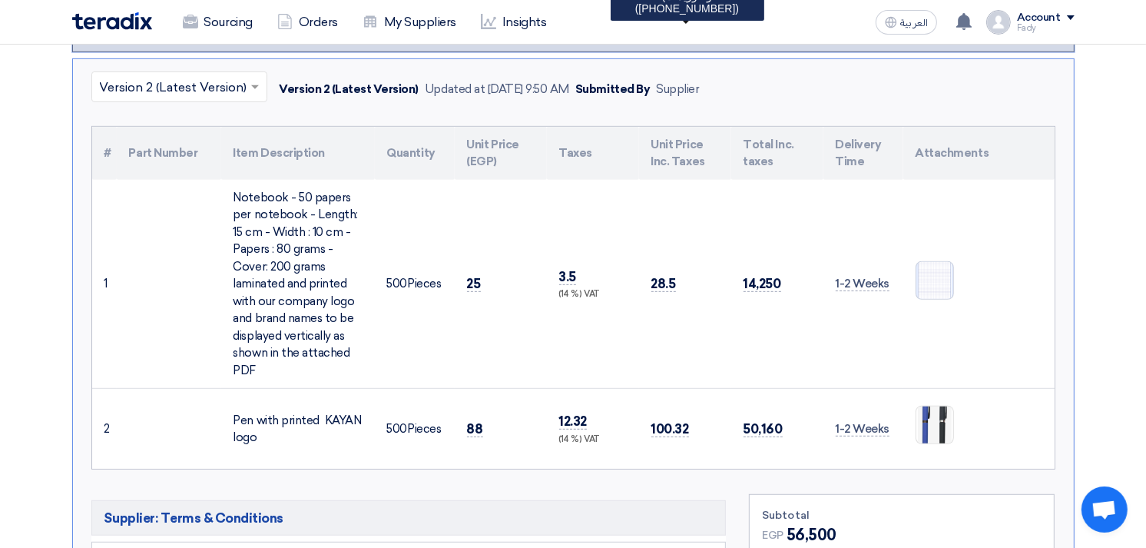
click at [930, 280] on img at bounding box center [935, 280] width 37 height 48
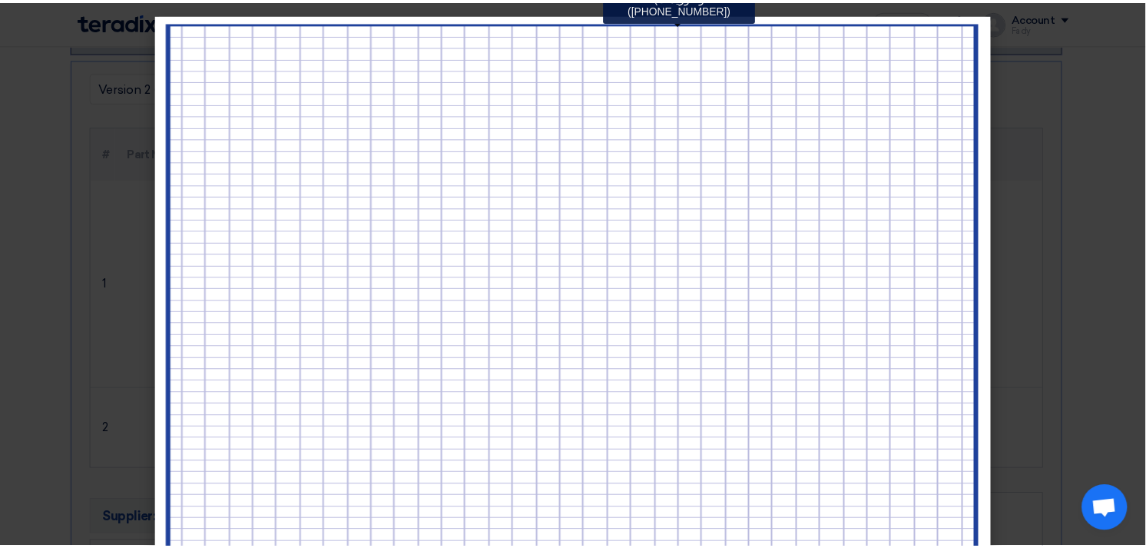
scroll to position [27, 0]
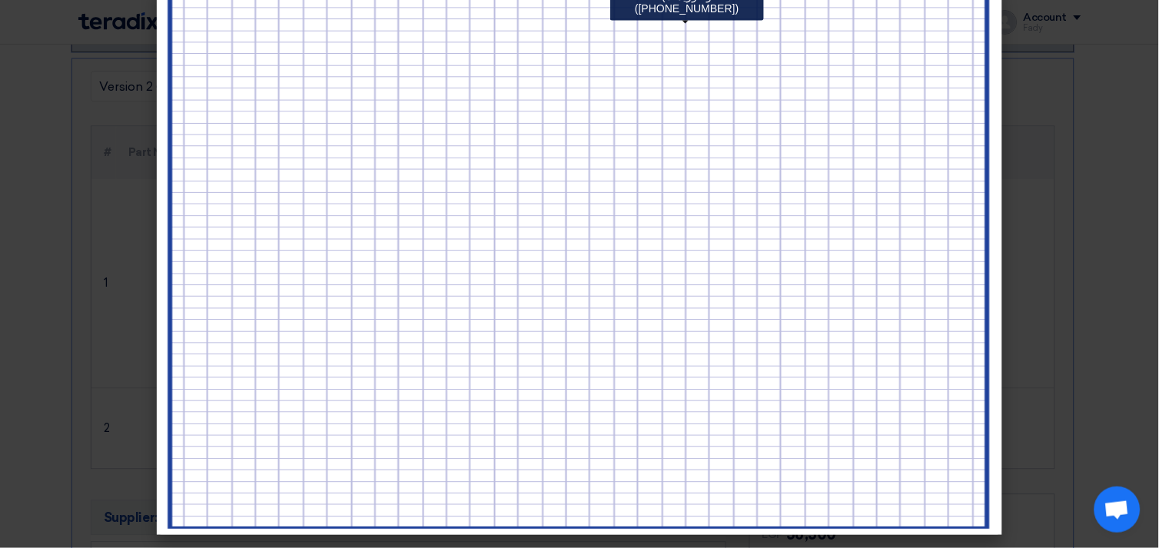
click at [1088, 166] on modal-container at bounding box center [579, 274] width 1159 height 548
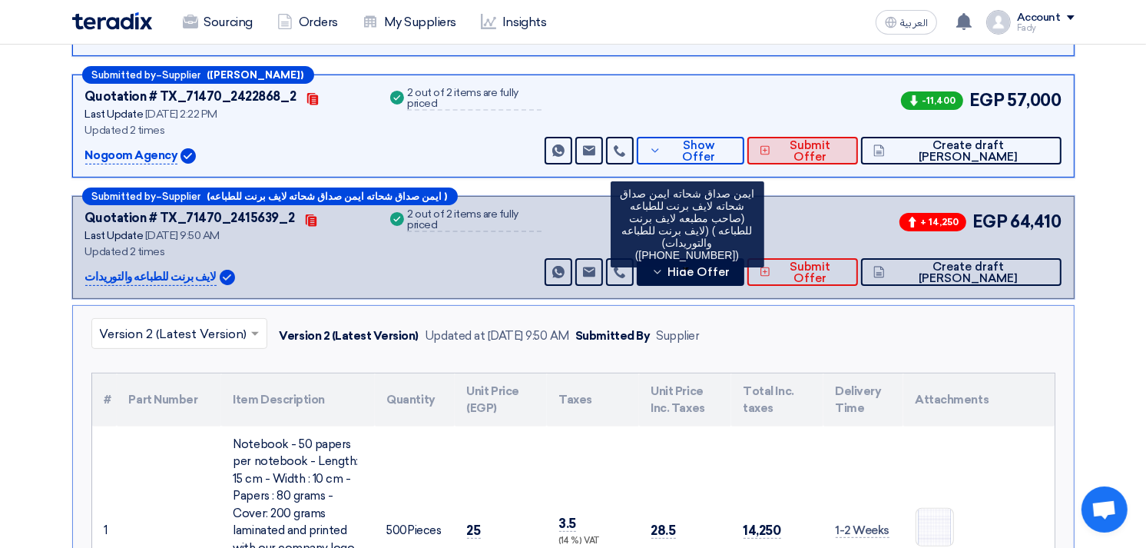
scroll to position [341, 0]
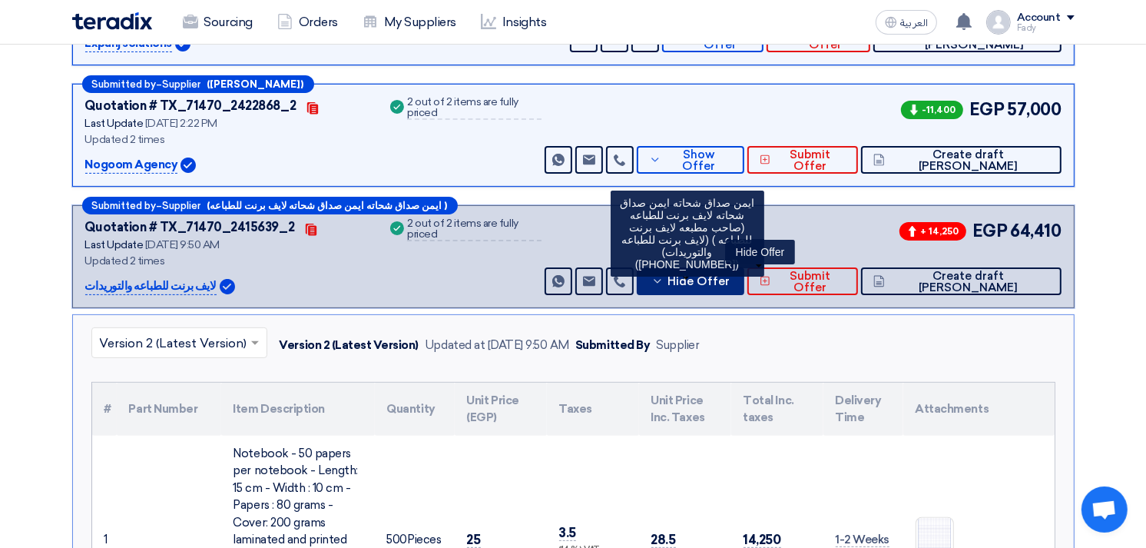
click at [730, 276] on span "Hide Offer" at bounding box center [699, 282] width 62 height 12
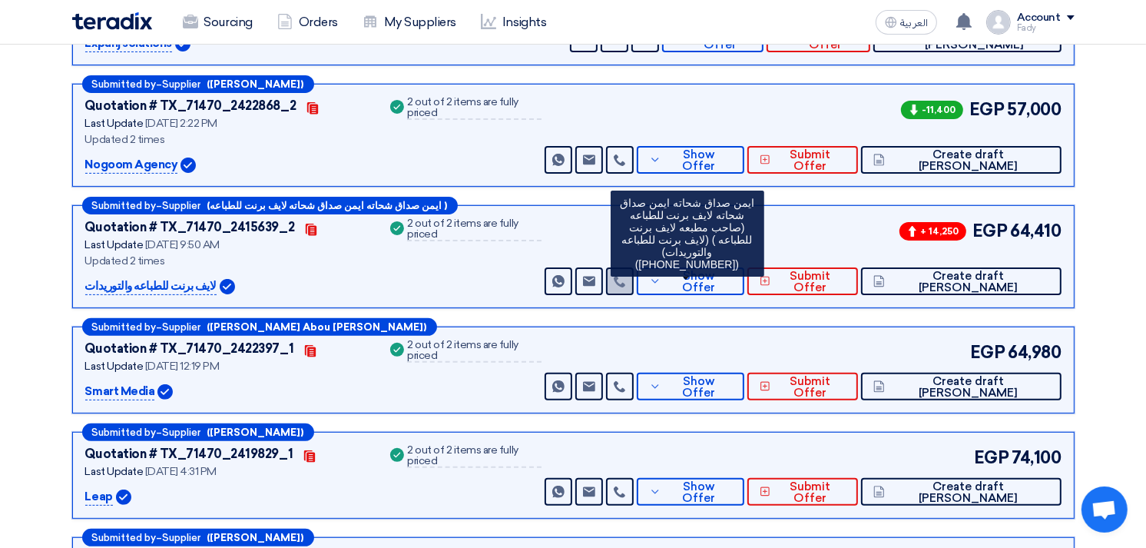
drag, startPoint x: 684, startPoint y: 278, endPoint x: 725, endPoint y: 269, distance: 42.5
click at [625, 278] on use at bounding box center [620, 282] width 12 height 12
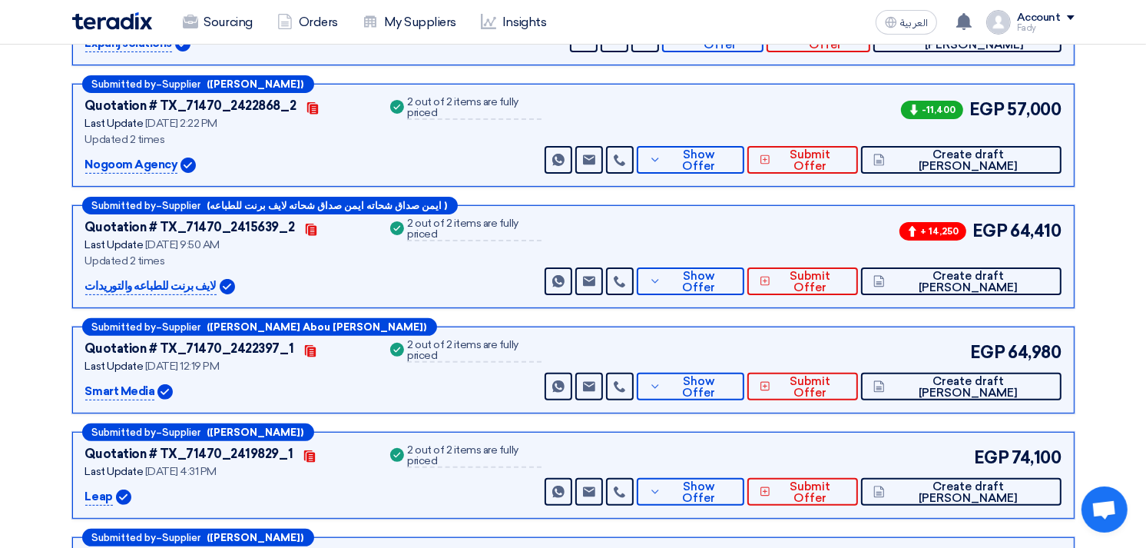
click at [625, 381] on use at bounding box center [620, 387] width 12 height 12
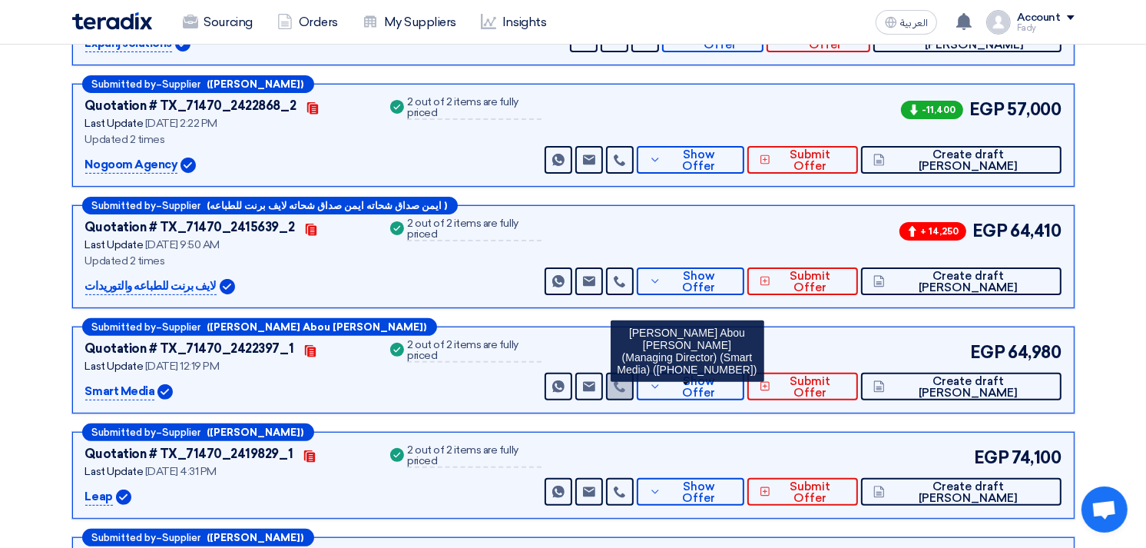
click at [626, 385] on icon at bounding box center [620, 386] width 12 height 12
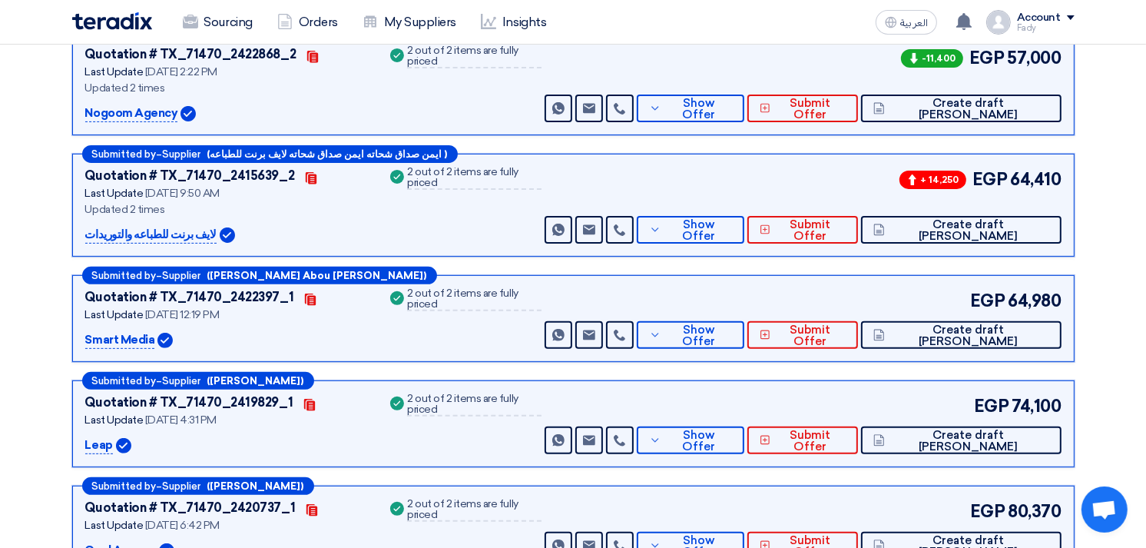
scroll to position [426, 0]
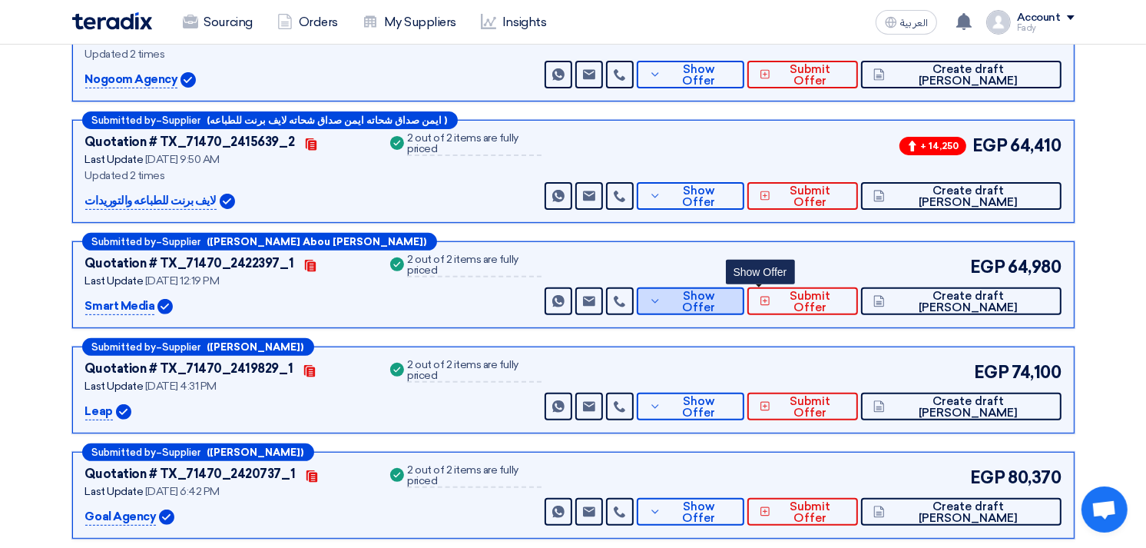
click at [732, 293] on span "Show Offer" at bounding box center [698, 301] width 67 height 23
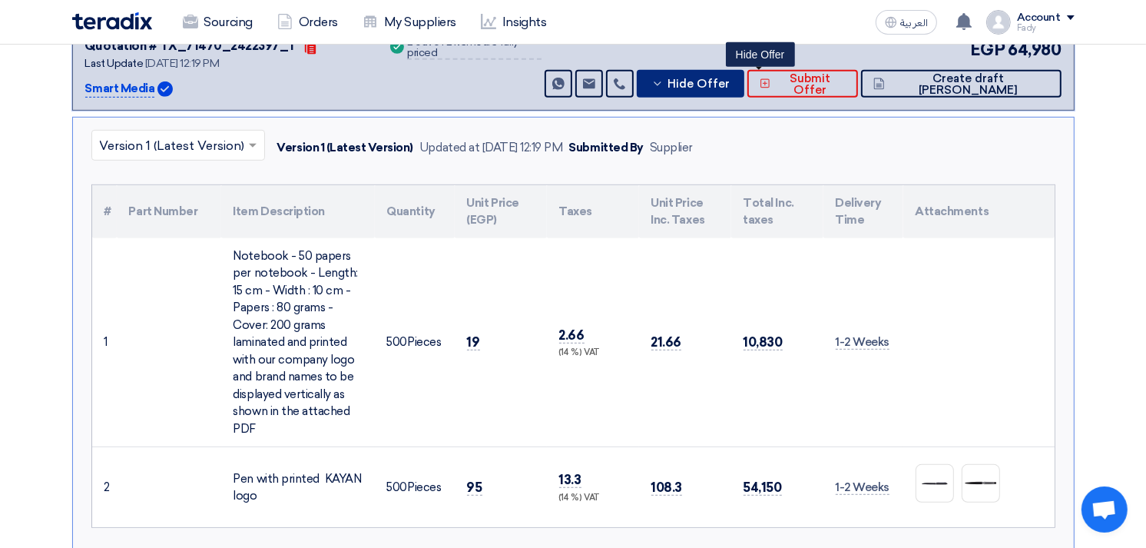
scroll to position [682, 0]
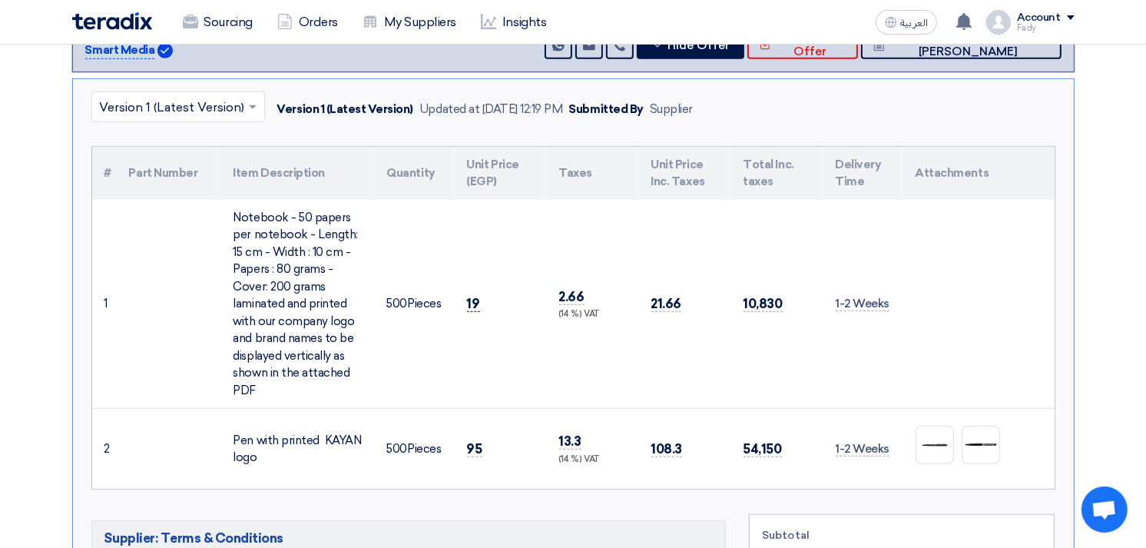
click at [477, 303] on span "19" at bounding box center [473, 304] width 13 height 16
click at [469, 442] on span "95" at bounding box center [474, 449] width 15 height 16
click at [942, 428] on div at bounding box center [935, 445] width 38 height 38
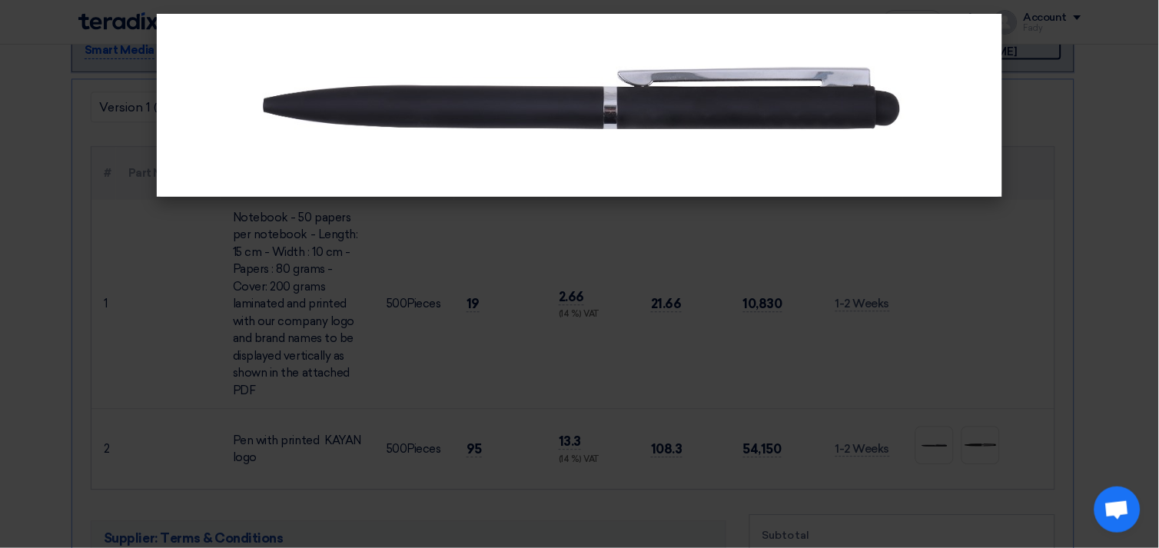
click at [1103, 194] on modal-container at bounding box center [579, 274] width 1159 height 548
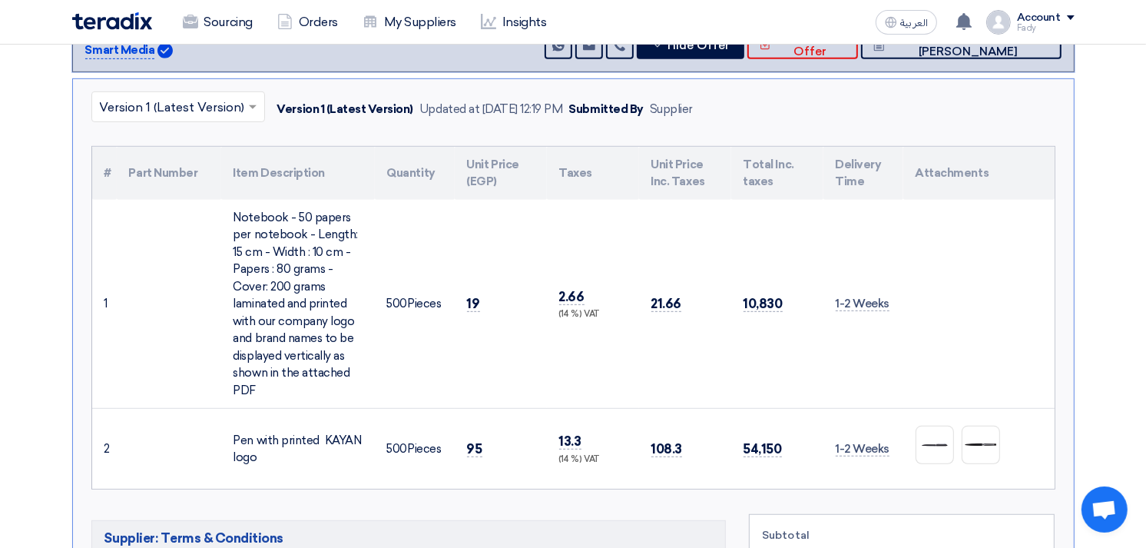
scroll to position [597, 0]
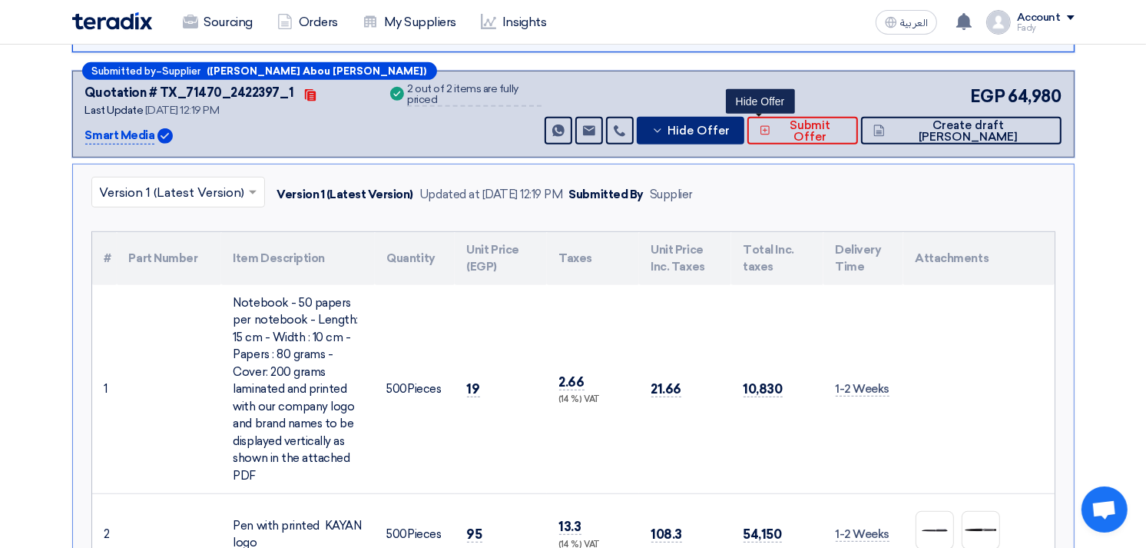
click at [730, 131] on span "Hide Offer" at bounding box center [699, 131] width 62 height 12
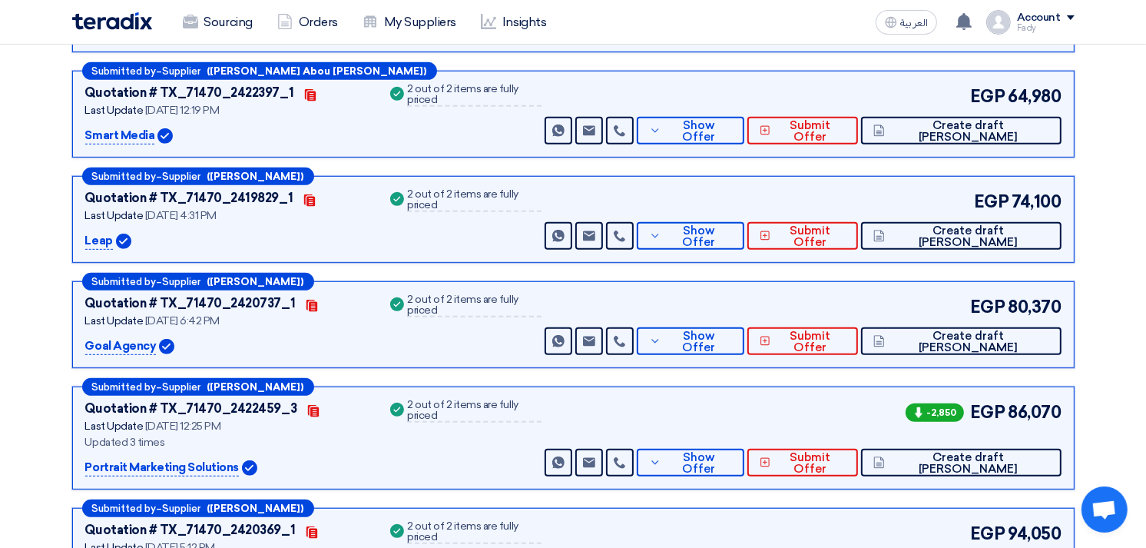
click at [763, 78] on div "Submitted by – Supplier ([PERSON_NAME] Abou [PERSON_NAME]) Quotation # TX_71470…" at bounding box center [573, 114] width 1003 height 87
click at [626, 230] on icon at bounding box center [620, 236] width 12 height 12
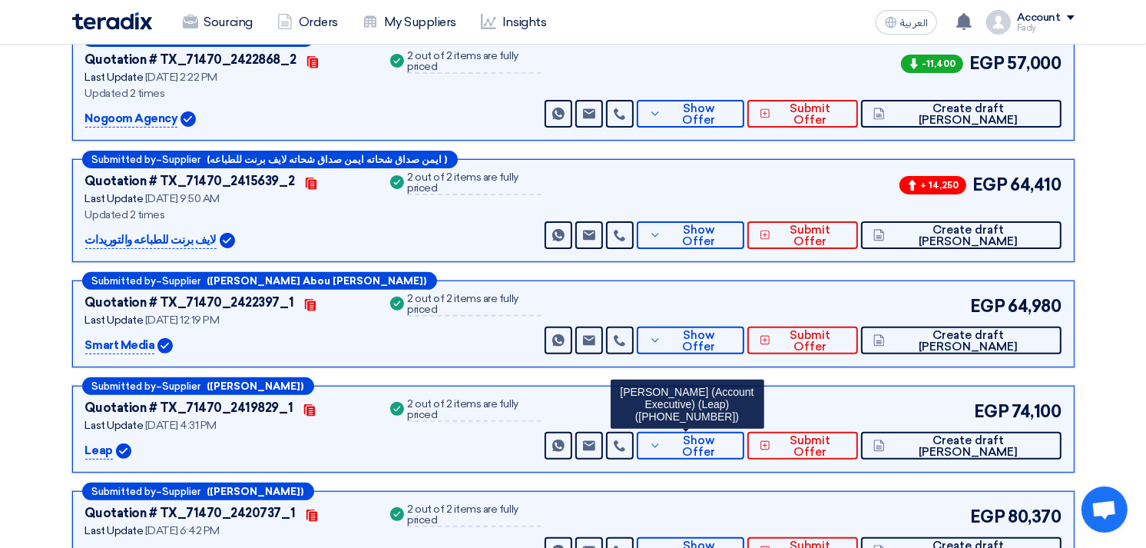
scroll to position [426, 0]
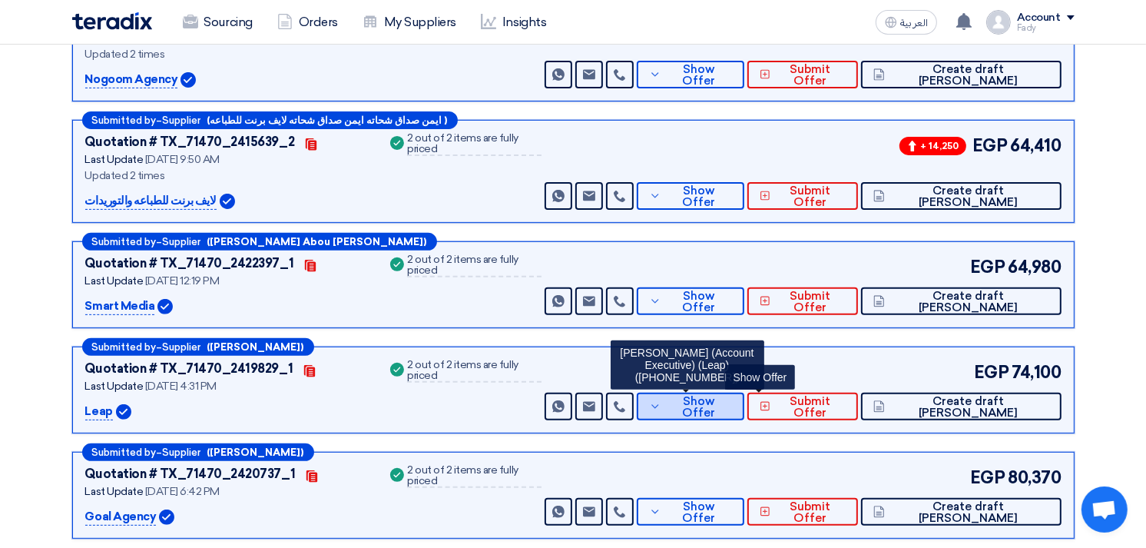
click at [732, 403] on span "Show Offer" at bounding box center [698, 407] width 67 height 23
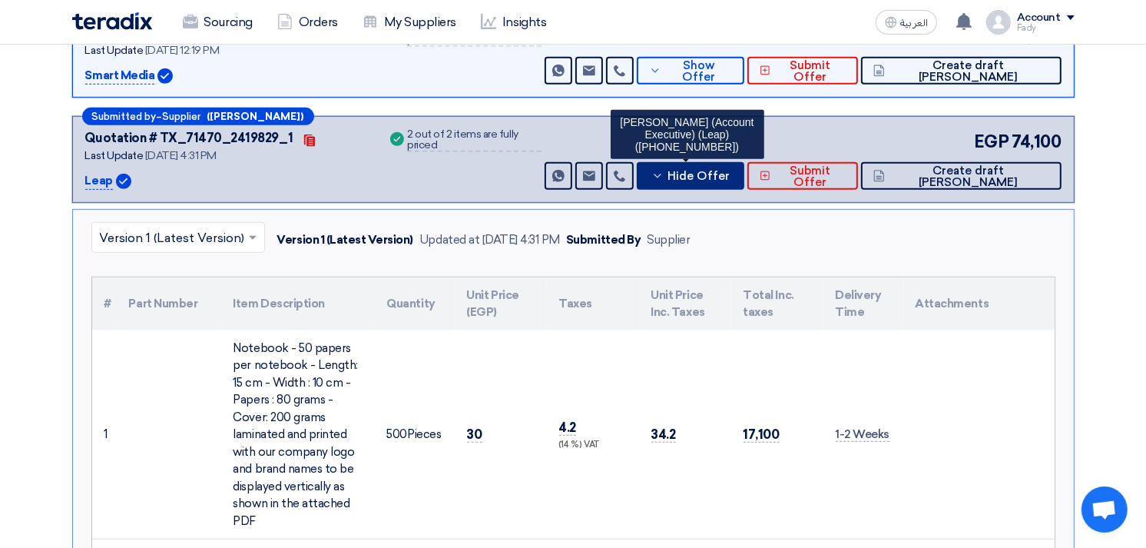
scroll to position [768, 0]
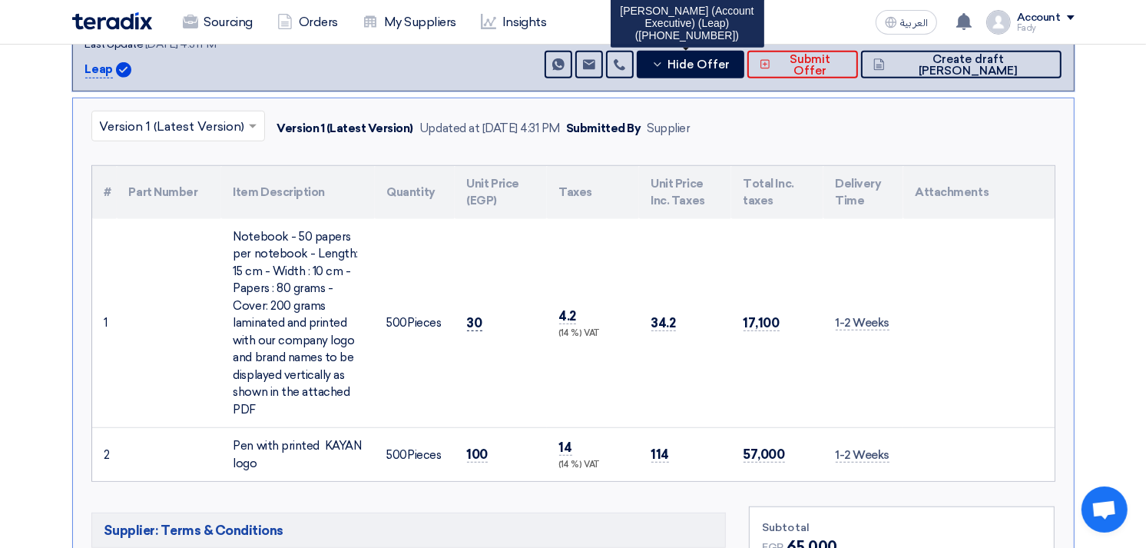
click at [474, 323] on span "30" at bounding box center [474, 323] width 15 height 16
click at [479, 447] on span "100" at bounding box center [478, 454] width 22 height 16
click at [504, 333] on td "30" at bounding box center [501, 323] width 92 height 209
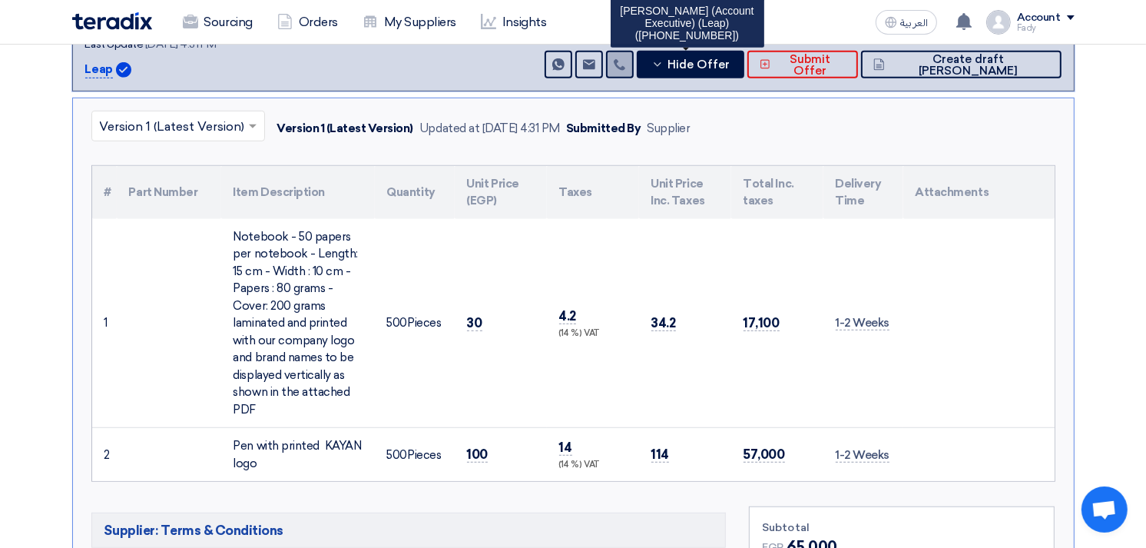
click at [634, 55] on link at bounding box center [620, 65] width 28 height 28
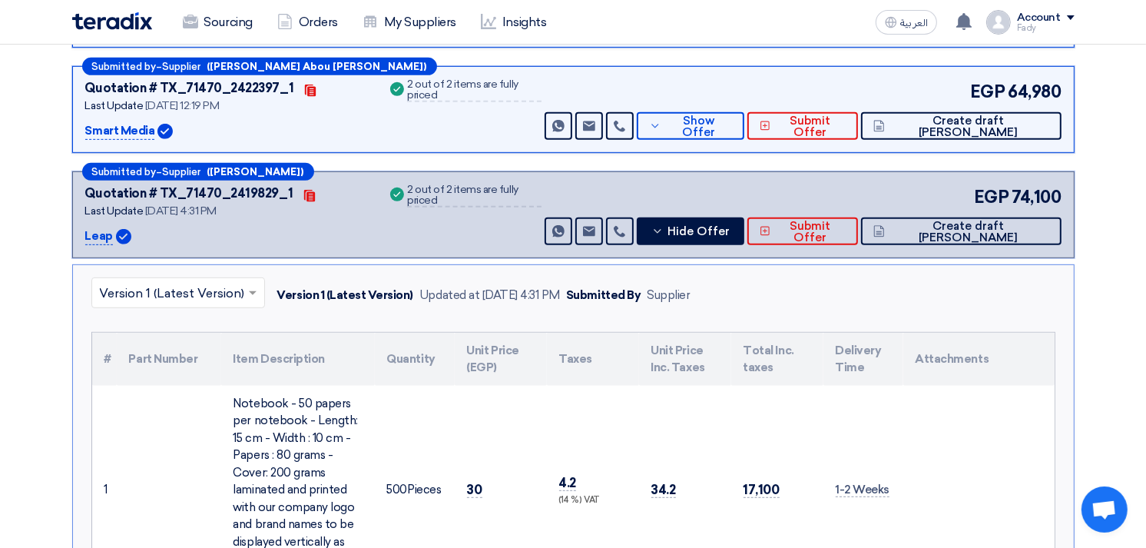
scroll to position [597, 0]
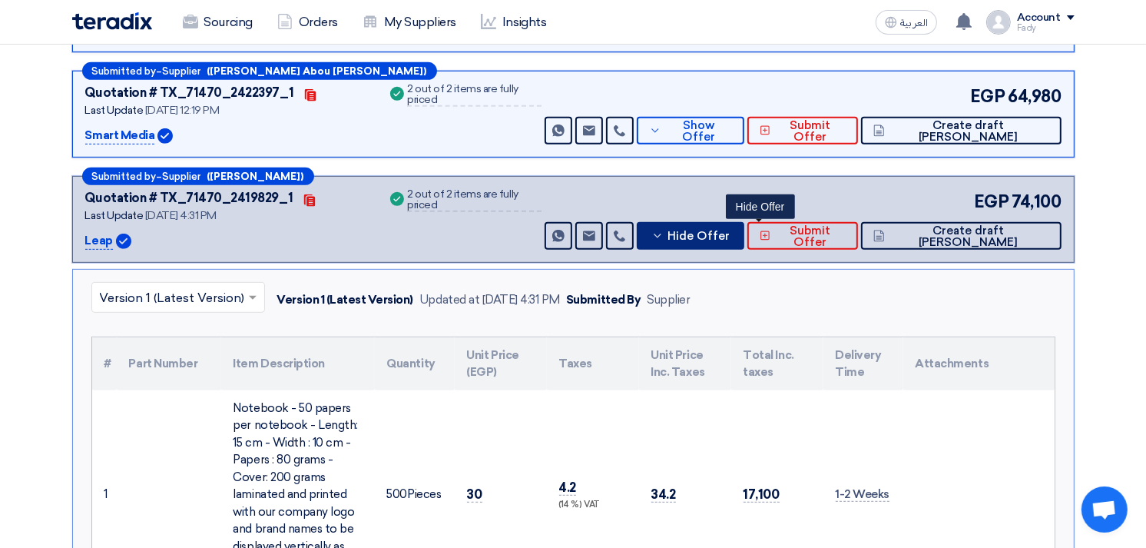
click at [744, 222] on button "Hide Offer" at bounding box center [690, 236] width 107 height 28
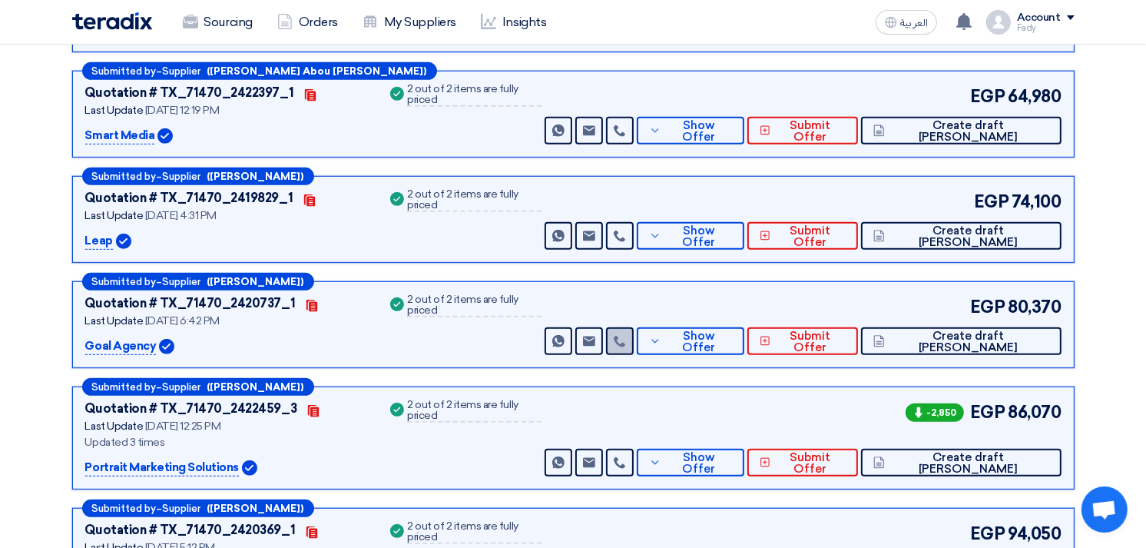
click at [626, 338] on icon at bounding box center [620, 341] width 12 height 12
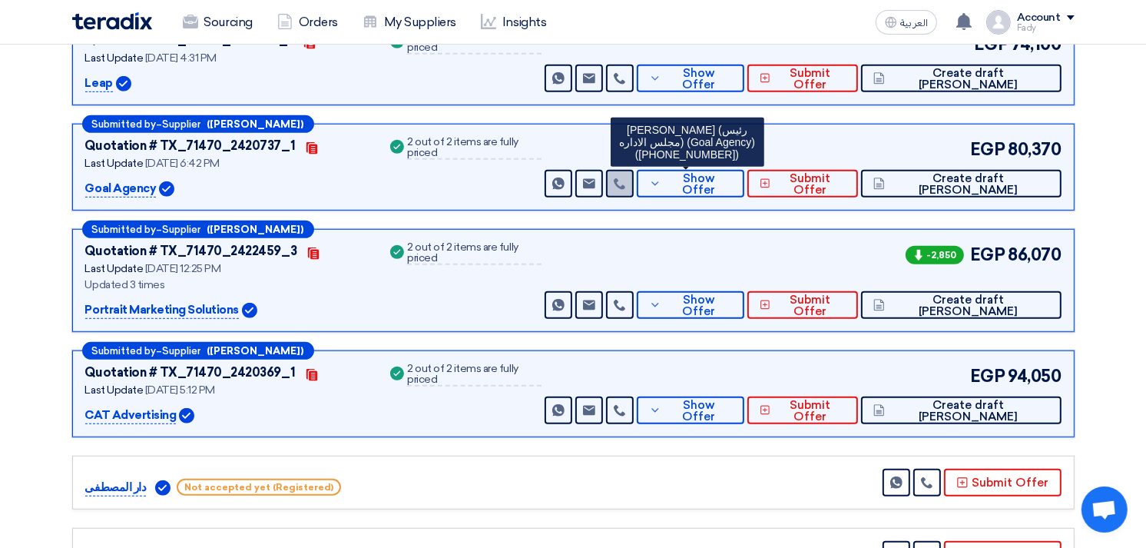
scroll to position [768, 0]
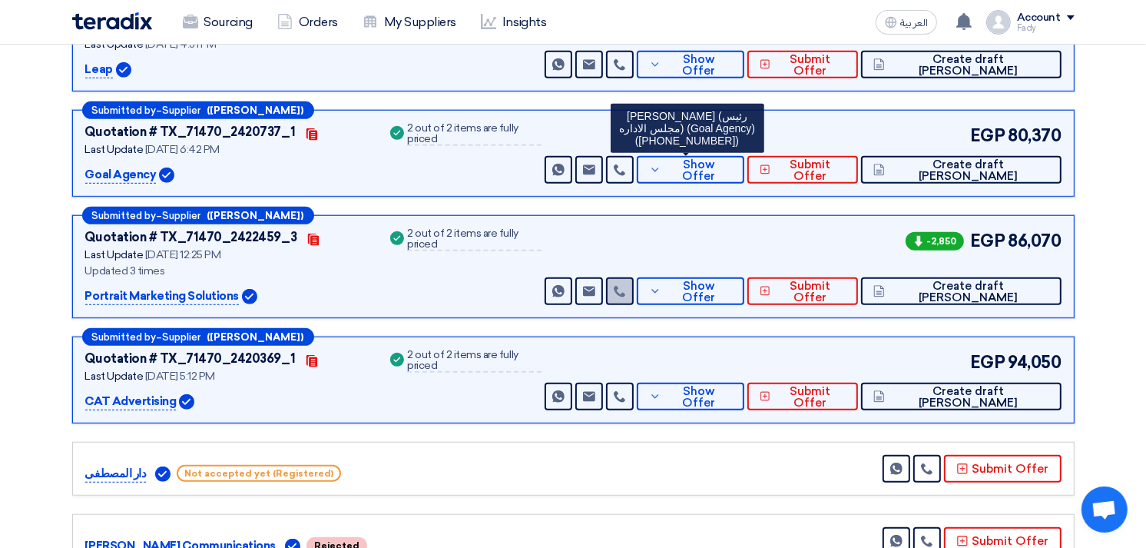
click at [634, 281] on link at bounding box center [620, 291] width 28 height 28
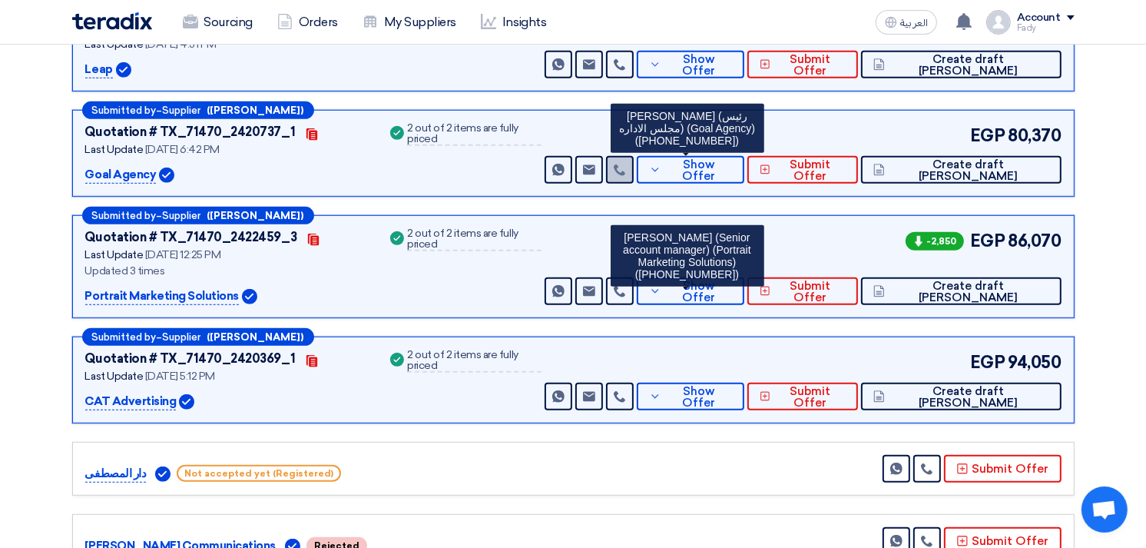
click at [634, 167] on link at bounding box center [620, 170] width 28 height 28
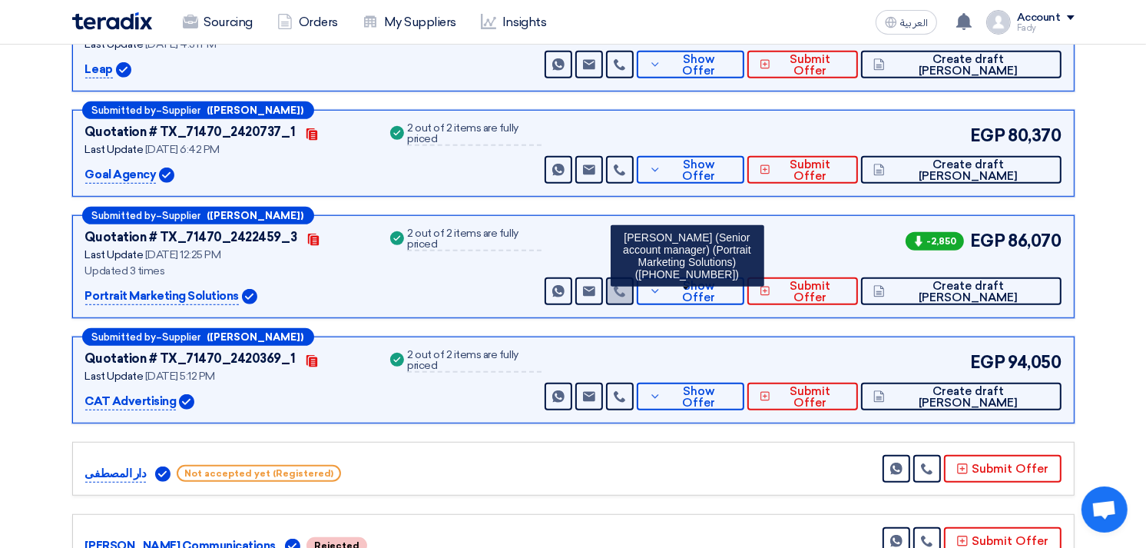
click at [625, 287] on use at bounding box center [620, 292] width 12 height 12
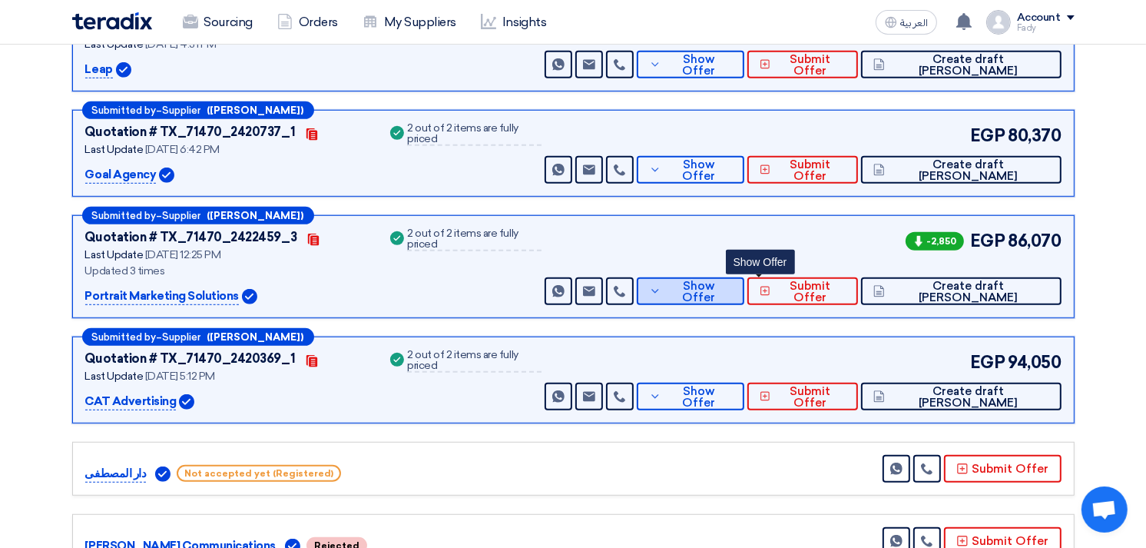
click at [732, 292] on span "Show Offer" at bounding box center [698, 291] width 67 height 23
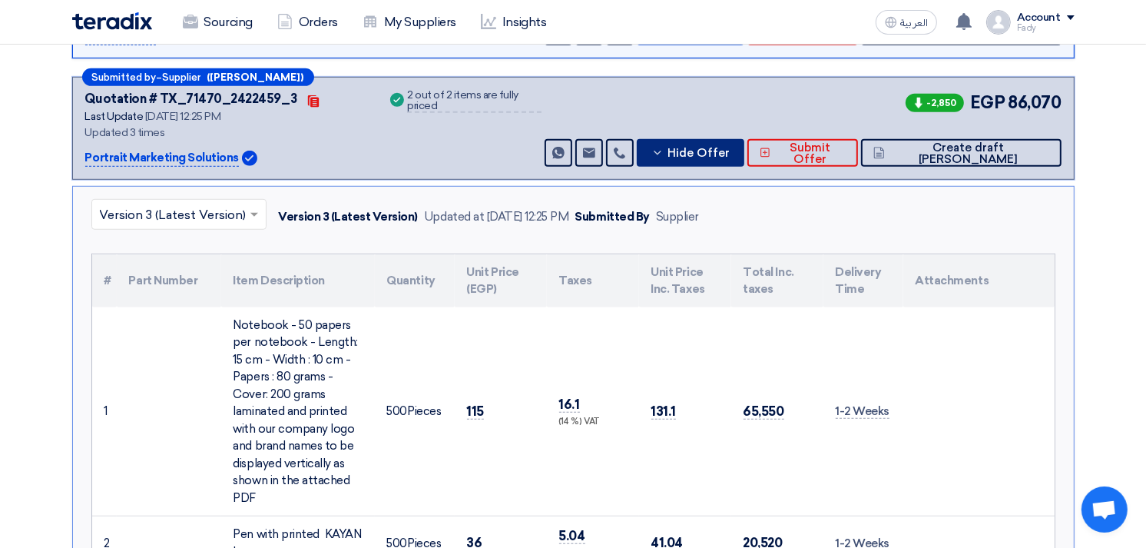
scroll to position [854, 0]
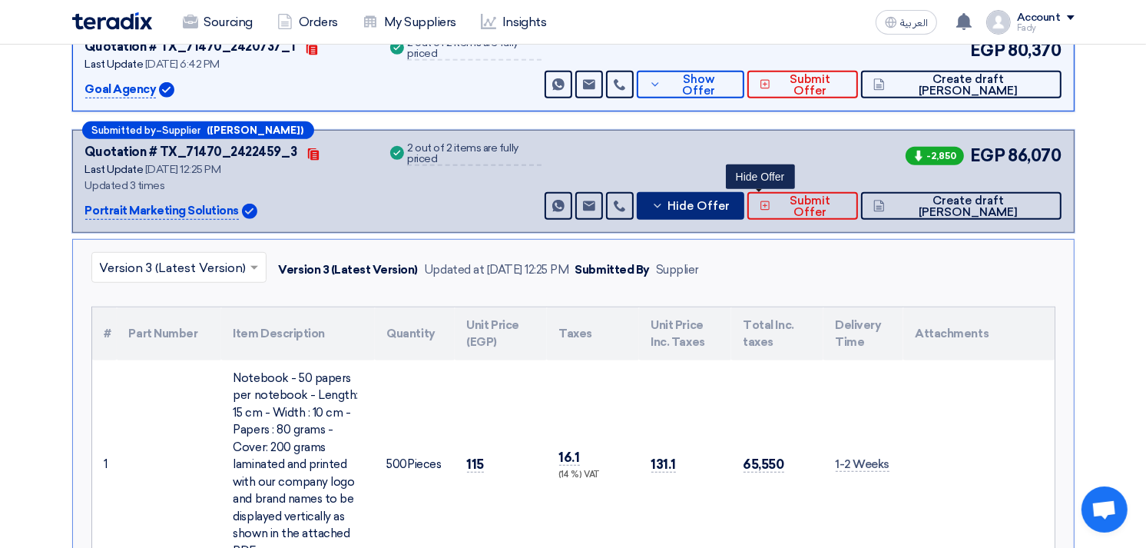
click at [664, 205] on icon at bounding box center [658, 206] width 12 height 12
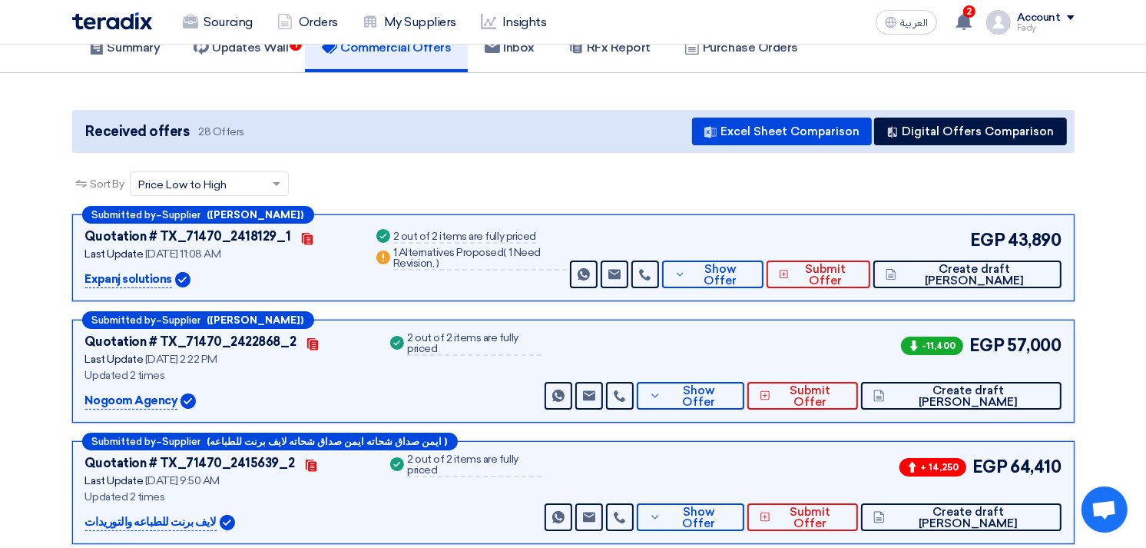
scroll to position [0, 0]
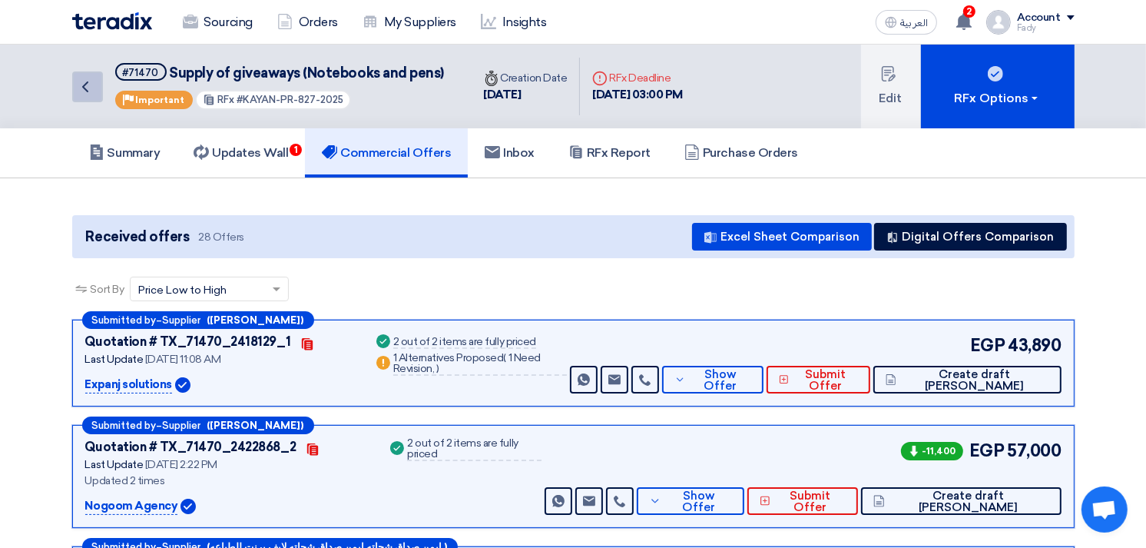
click at [91, 81] on icon "Back" at bounding box center [85, 87] width 18 height 18
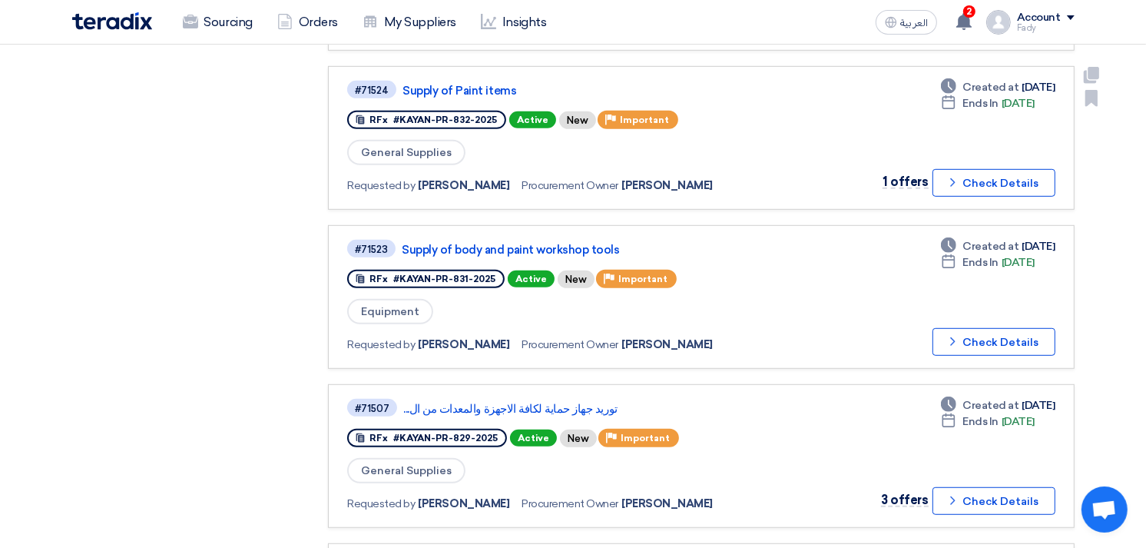
scroll to position [768, 0]
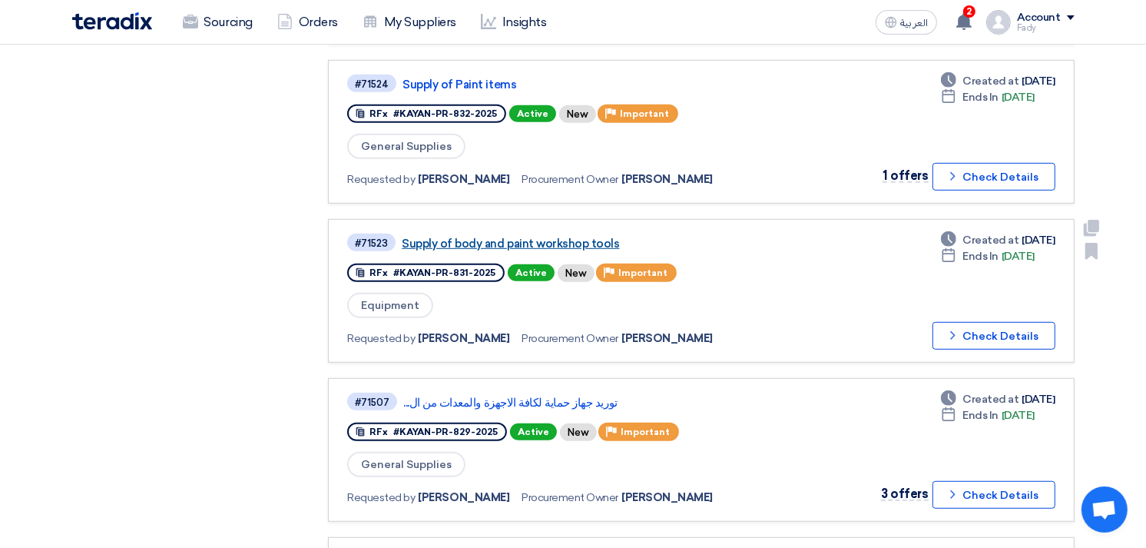
click at [503, 237] on link "Supply of body and paint workshop tools" at bounding box center [594, 244] width 384 height 14
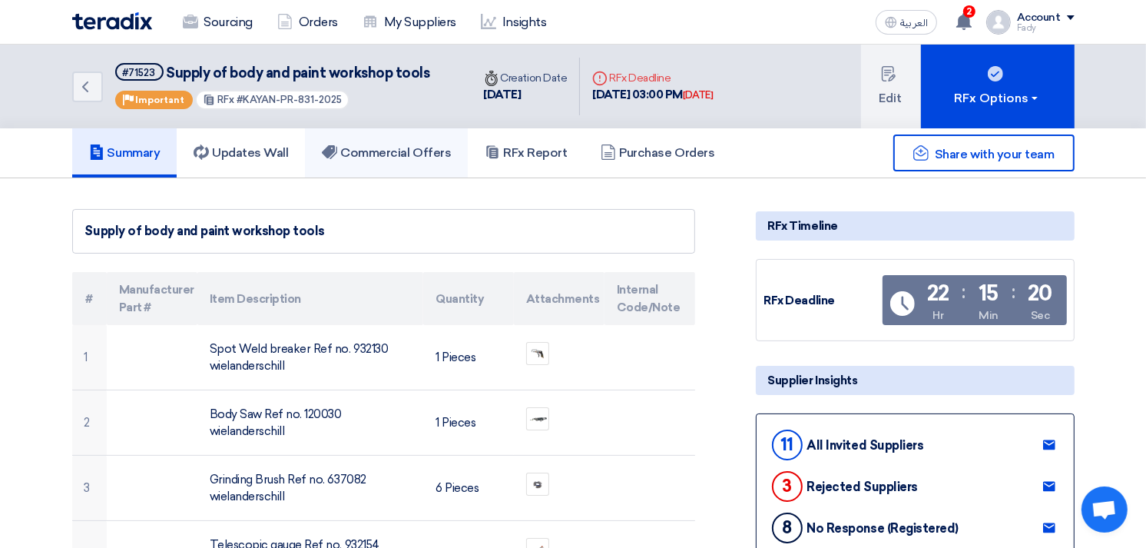
click at [421, 147] on h5 "Commercial Offers" at bounding box center [386, 152] width 129 height 15
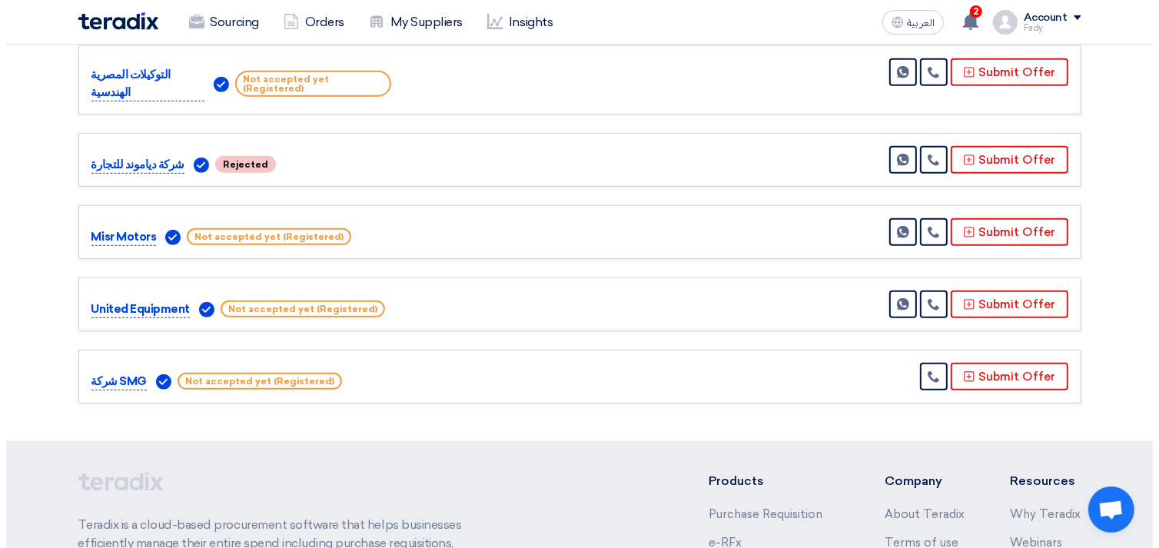
scroll to position [768, 0]
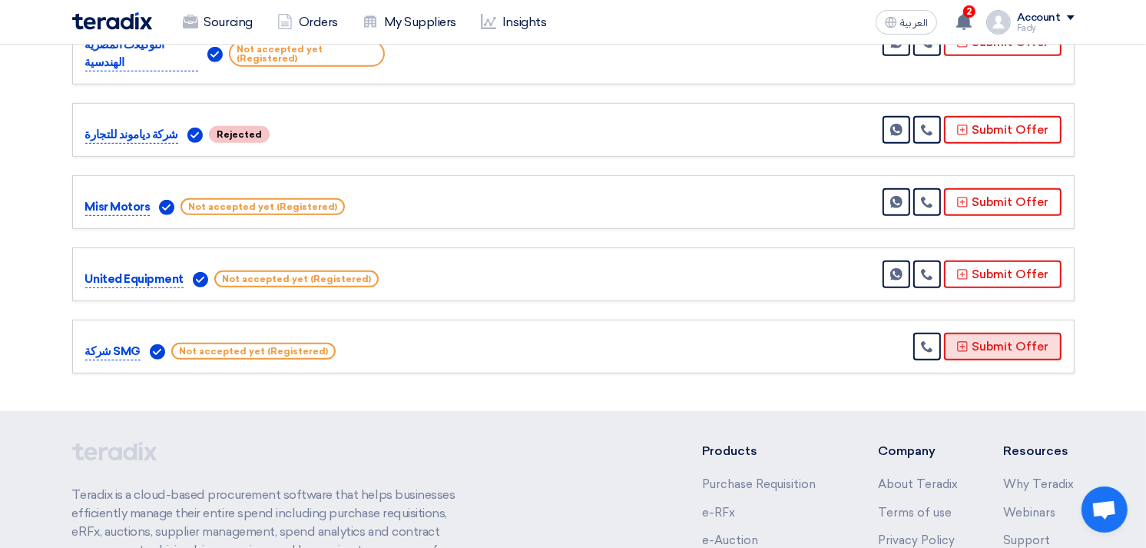
click at [1028, 333] on button "Submit Offer" at bounding box center [1003, 347] width 118 height 28
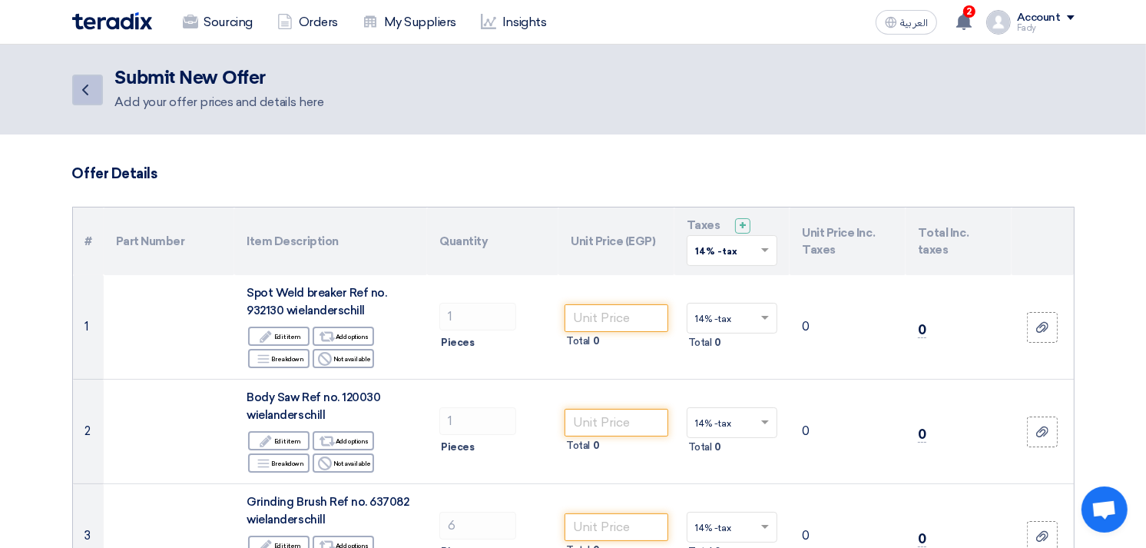
click at [87, 75] on link "Back" at bounding box center [87, 90] width 31 height 31
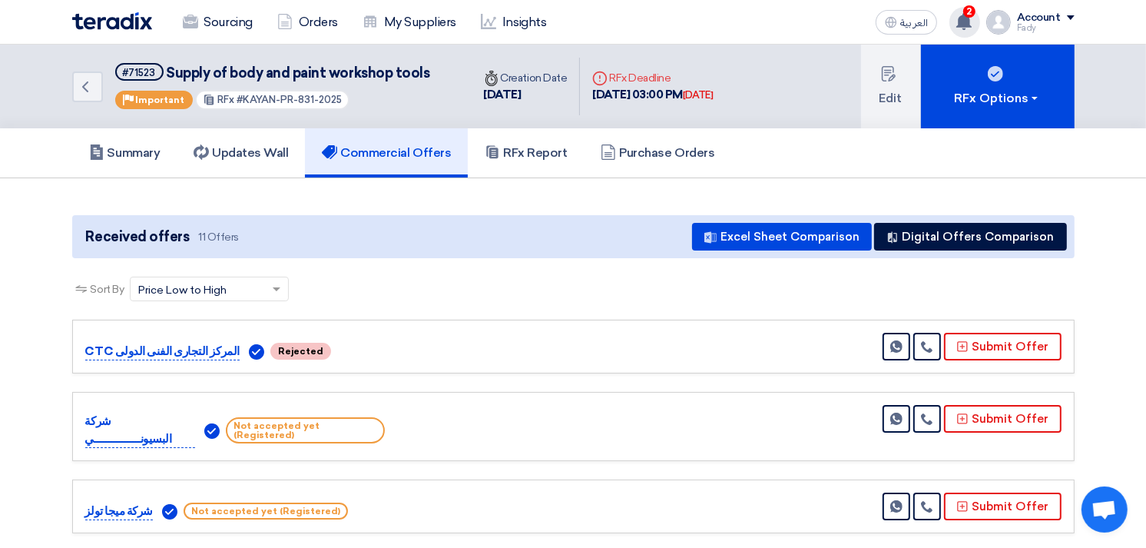
click at [972, 25] on use at bounding box center [964, 21] width 15 height 17
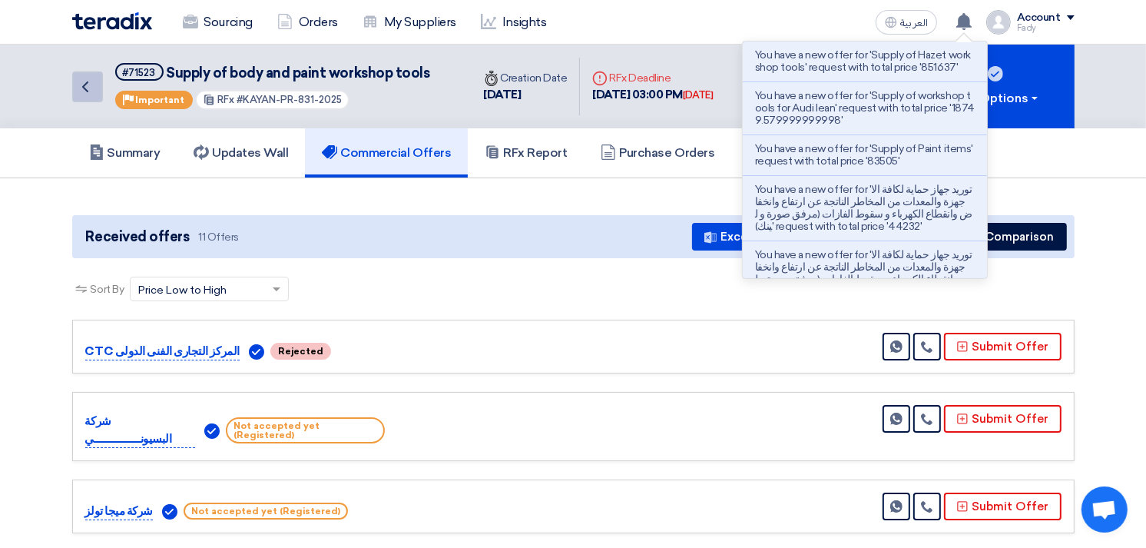
click at [88, 78] on icon "Back" at bounding box center [85, 87] width 18 height 18
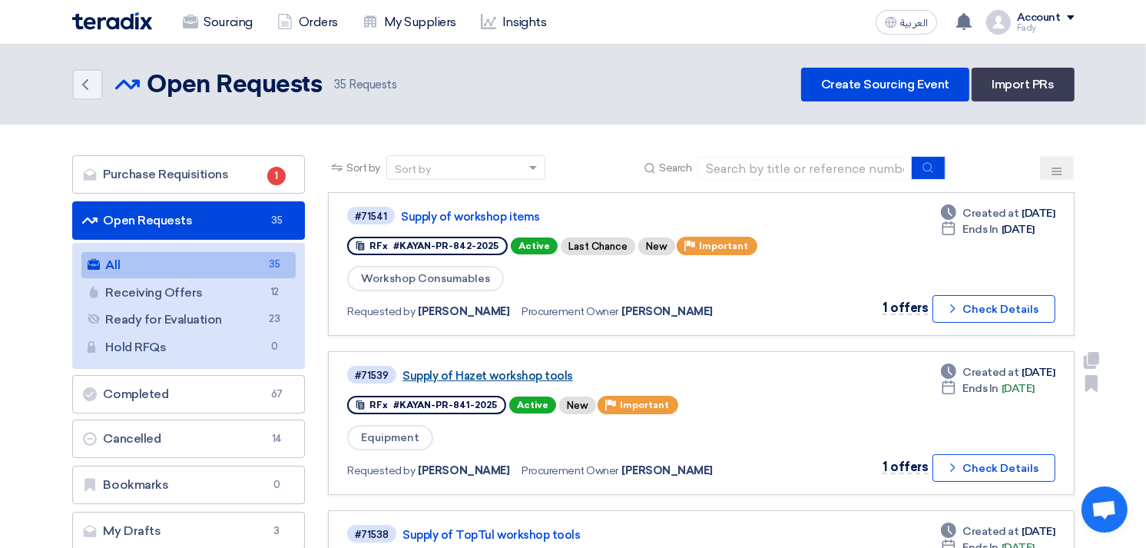
click at [528, 372] on link "Supply of Hazet workshop tools" at bounding box center [595, 376] width 384 height 14
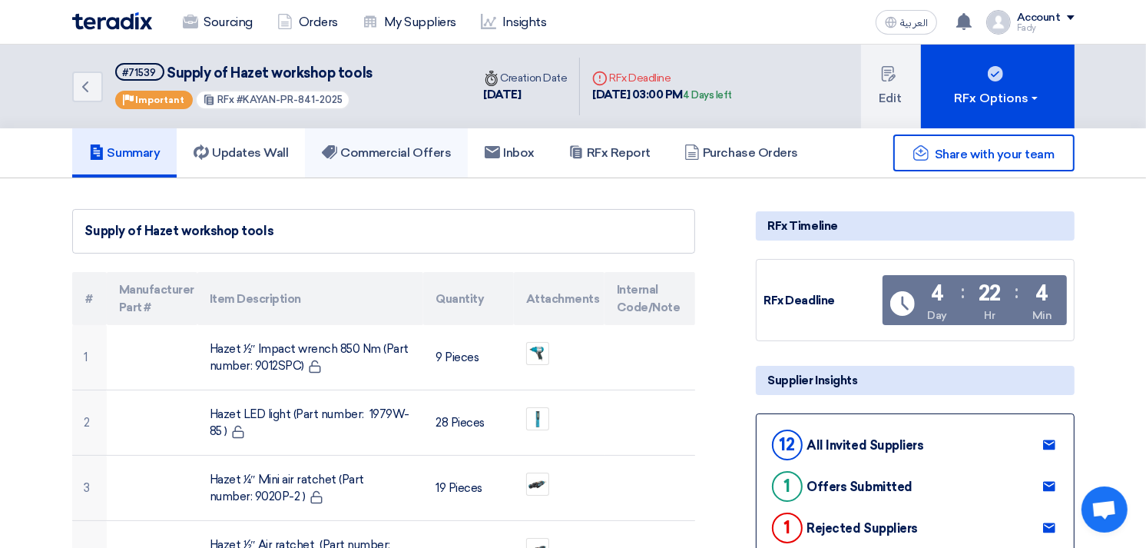
click at [415, 141] on link "Commercial Offers" at bounding box center [386, 152] width 163 height 49
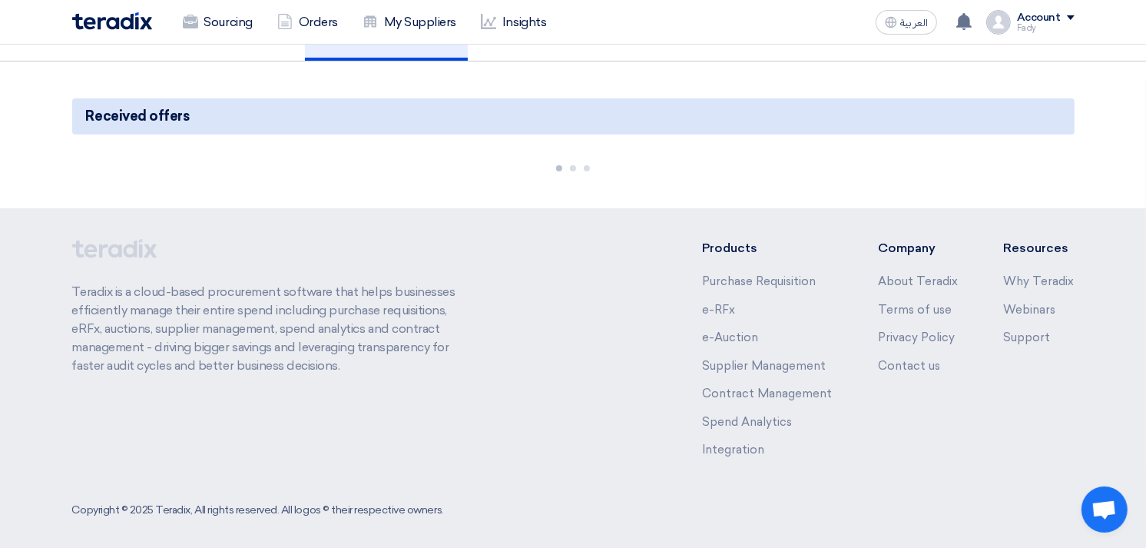
scroll to position [121, 0]
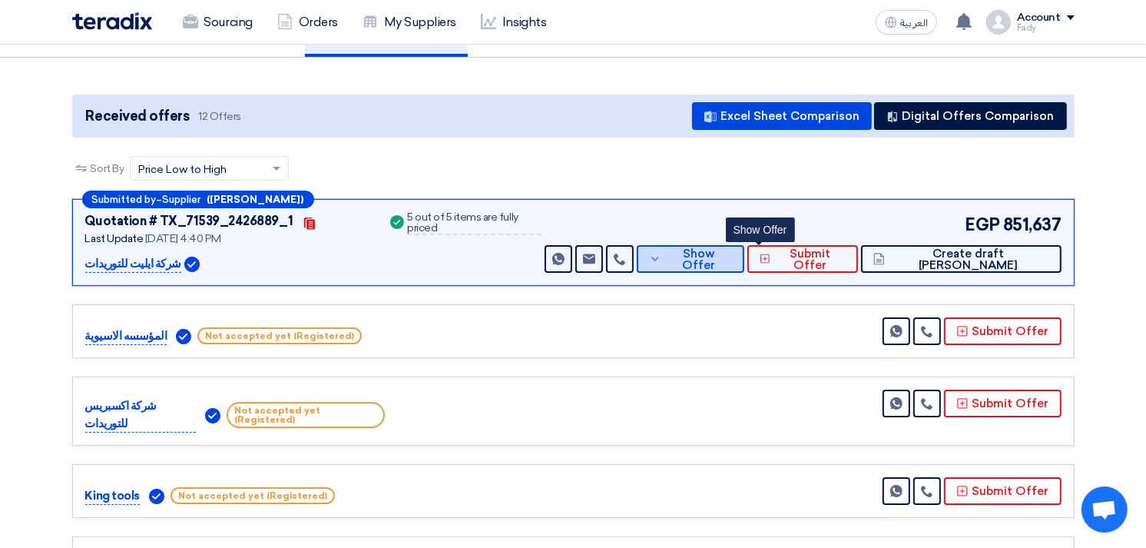
click at [732, 257] on span "Show Offer" at bounding box center [698, 259] width 67 height 23
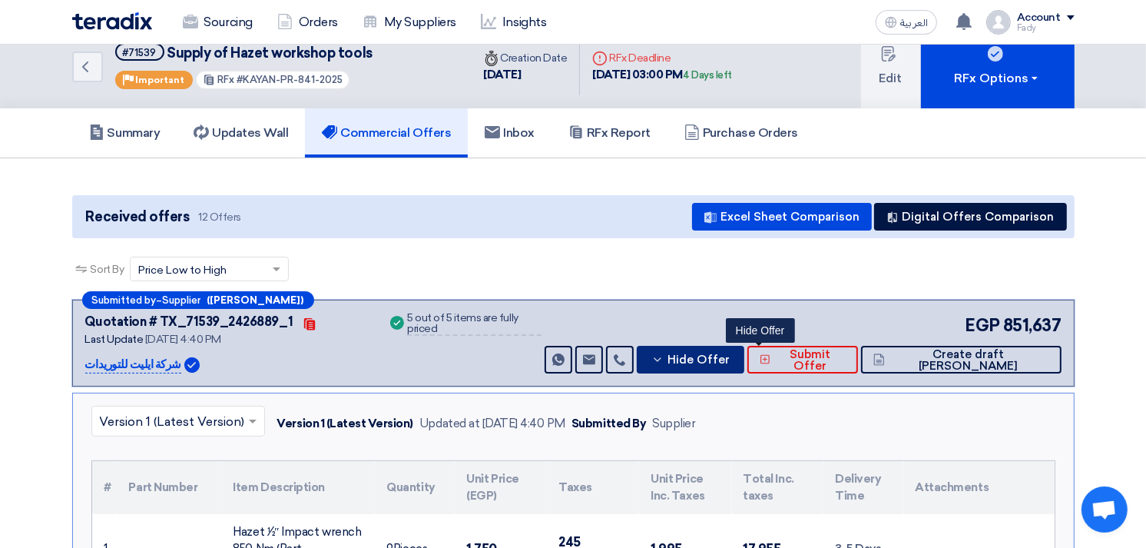
scroll to position [0, 0]
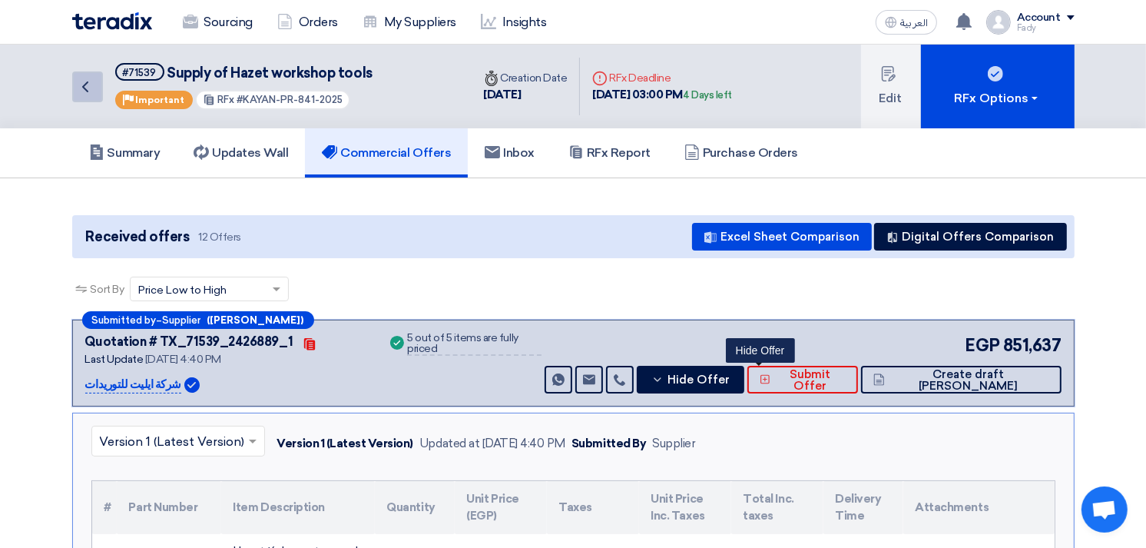
click at [89, 78] on icon "Back" at bounding box center [85, 87] width 18 height 18
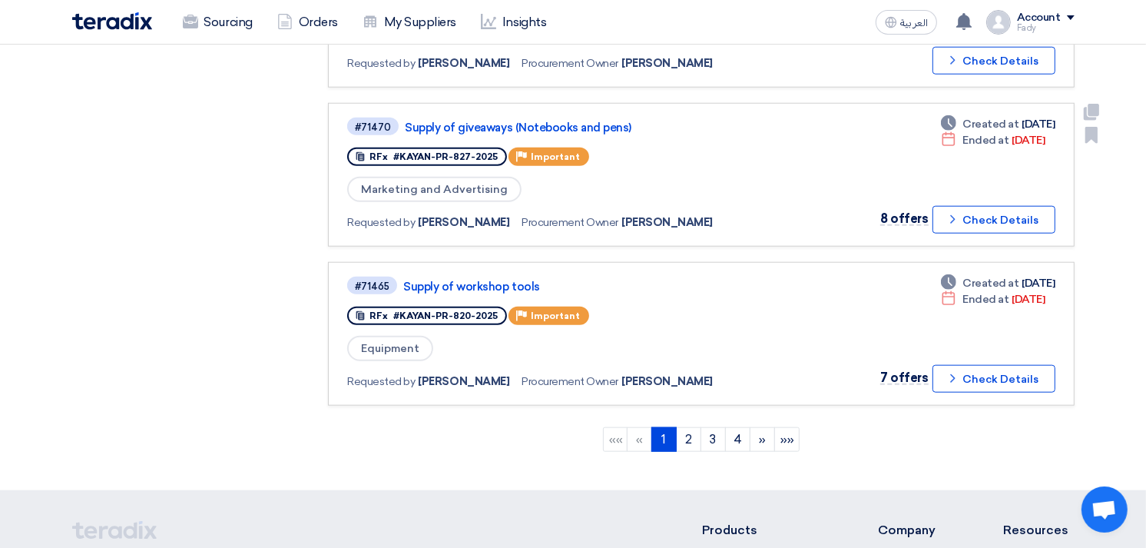
scroll to position [1365, 0]
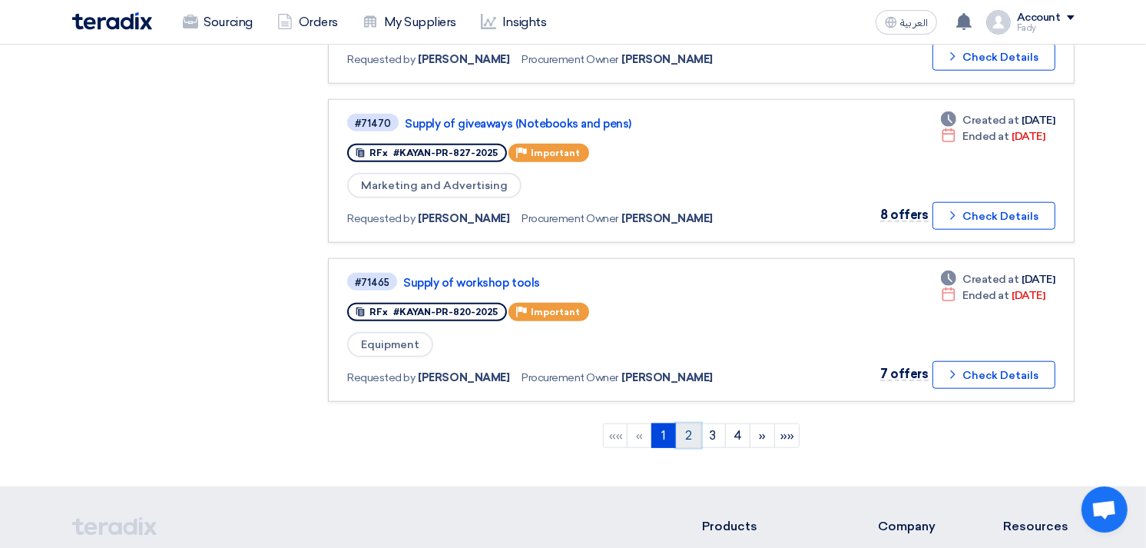
click at [693, 423] on link "2" at bounding box center [688, 435] width 25 height 25
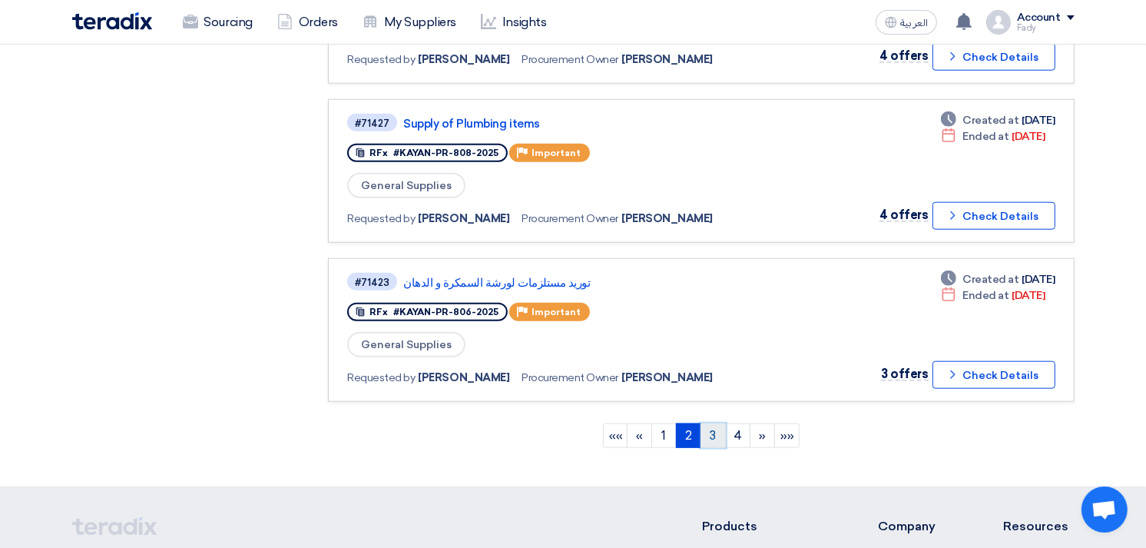
click at [719, 423] on link "3" at bounding box center [713, 435] width 25 height 25
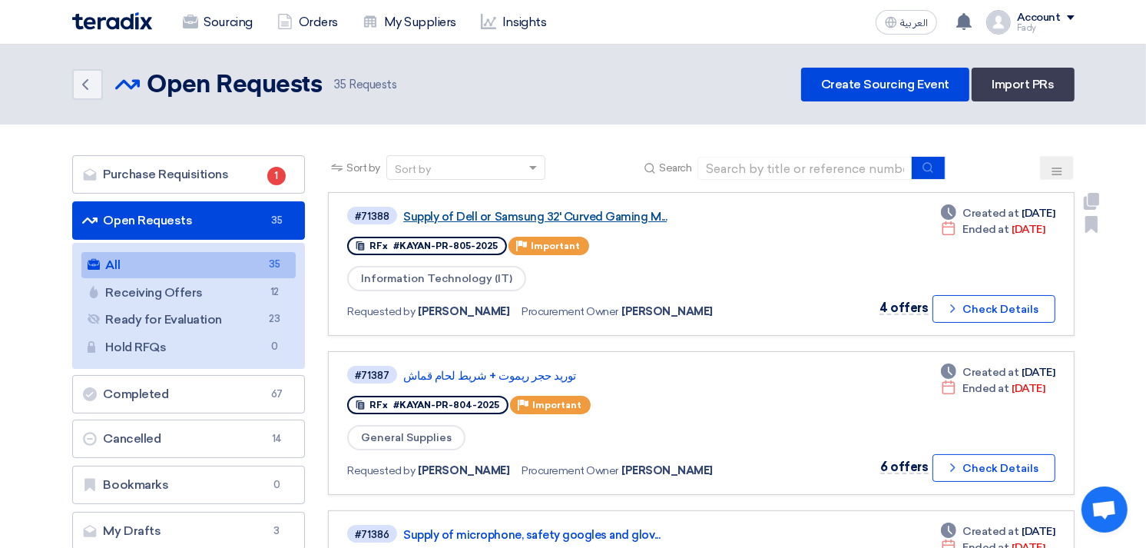
click at [593, 213] on link "Supply of Dell or Samsung 32' Curved Gaming M..." at bounding box center [595, 217] width 384 height 14
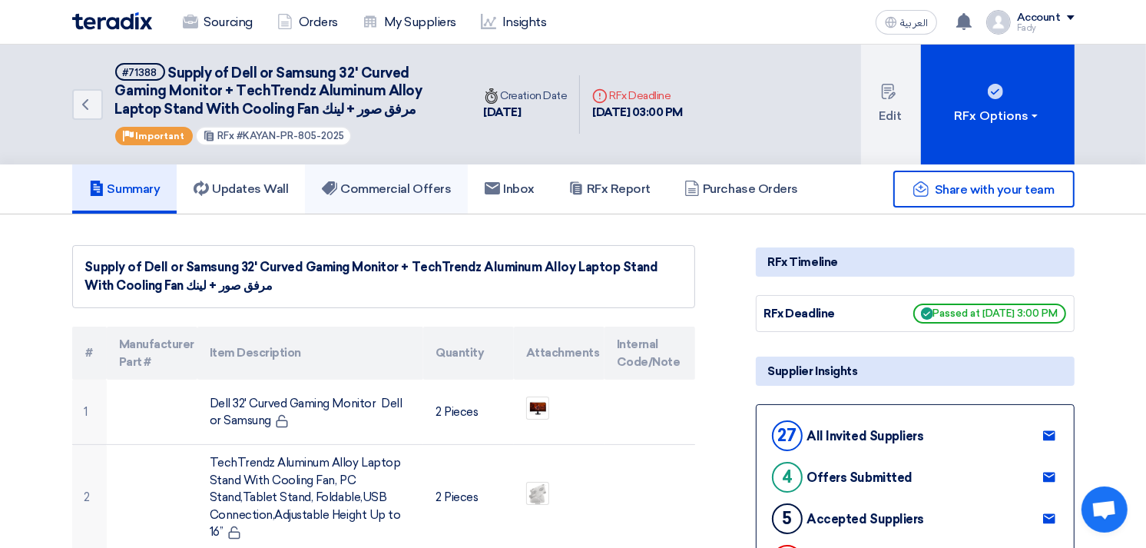
click at [382, 181] on h5 "Commercial Offers" at bounding box center [386, 188] width 129 height 15
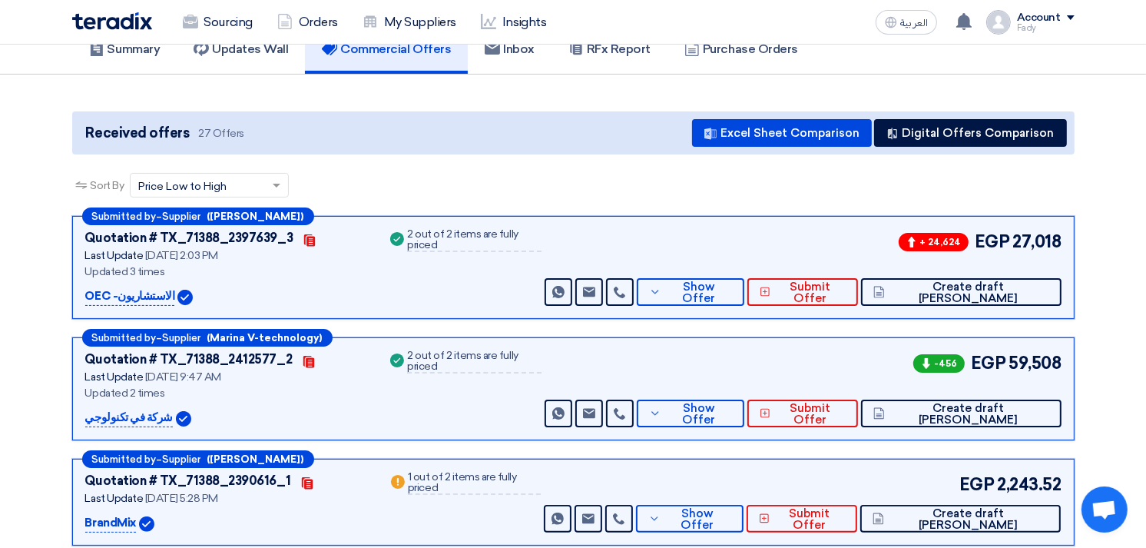
scroll to position [171, 0]
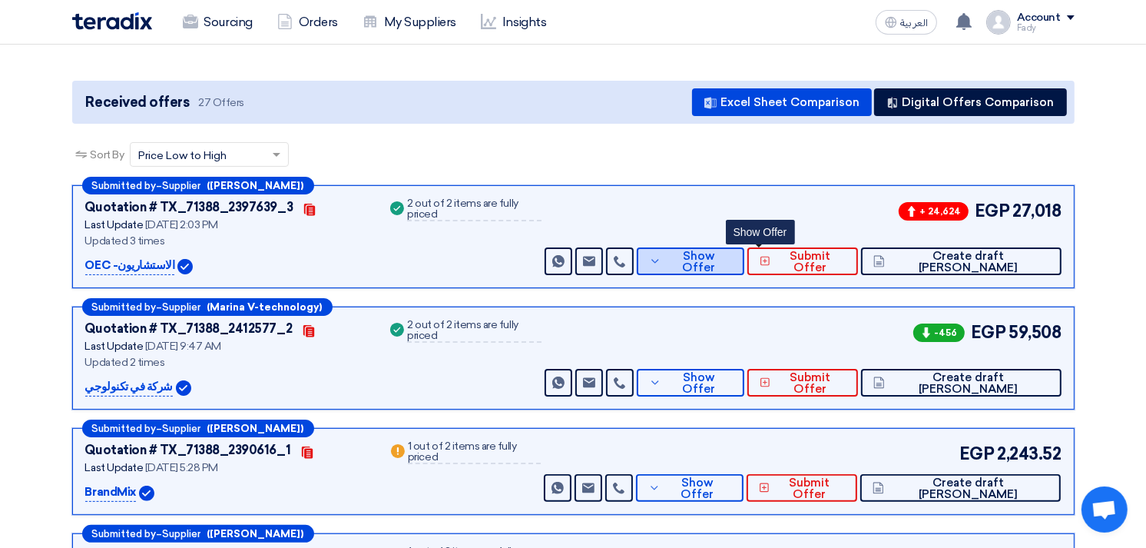
drag, startPoint x: 741, startPoint y: 254, endPoint x: 763, endPoint y: 241, distance: 25.8
click at [732, 254] on span "Show Offer" at bounding box center [698, 261] width 67 height 23
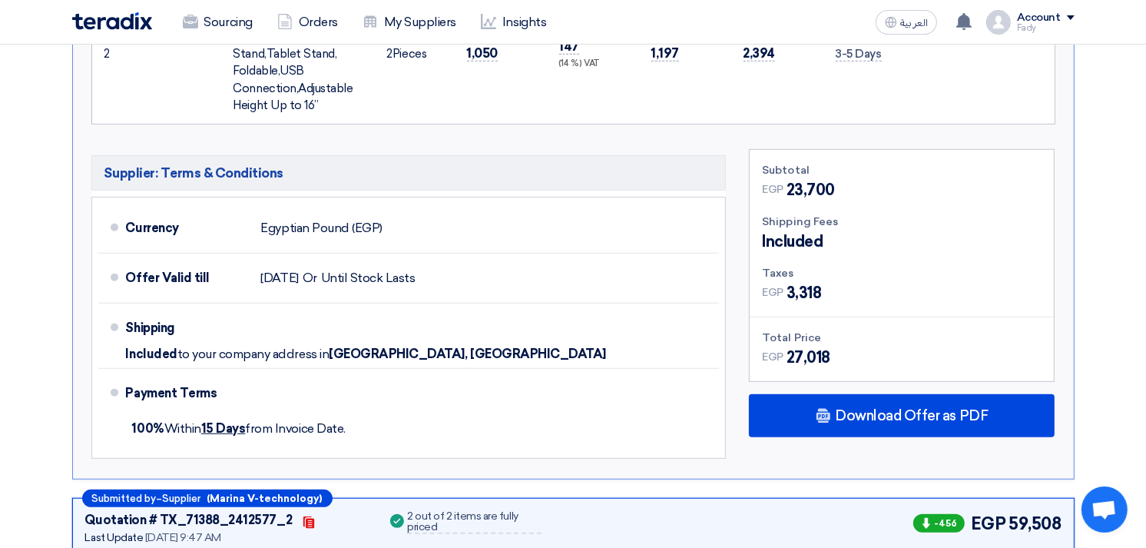
scroll to position [682, 0]
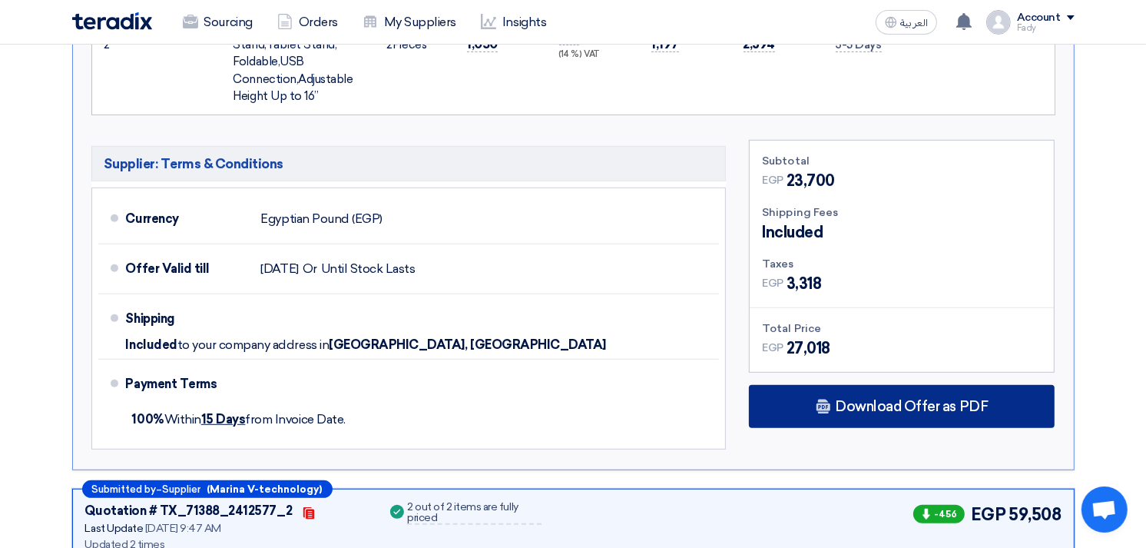
click at [890, 411] on div "Download Offer as PDF" at bounding box center [902, 406] width 306 height 43
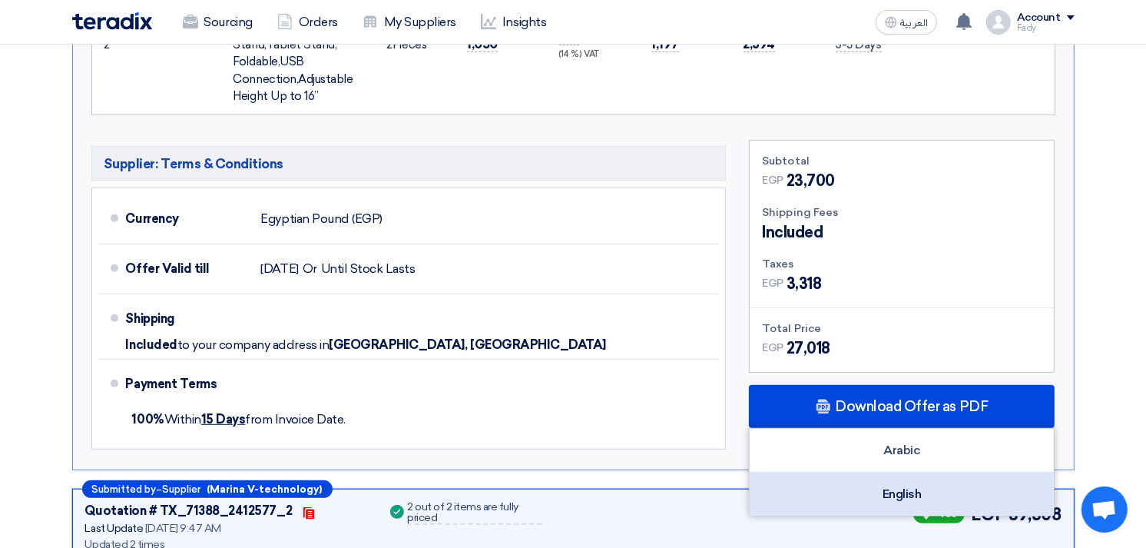
click at [877, 489] on div "English" at bounding box center [902, 494] width 304 height 43
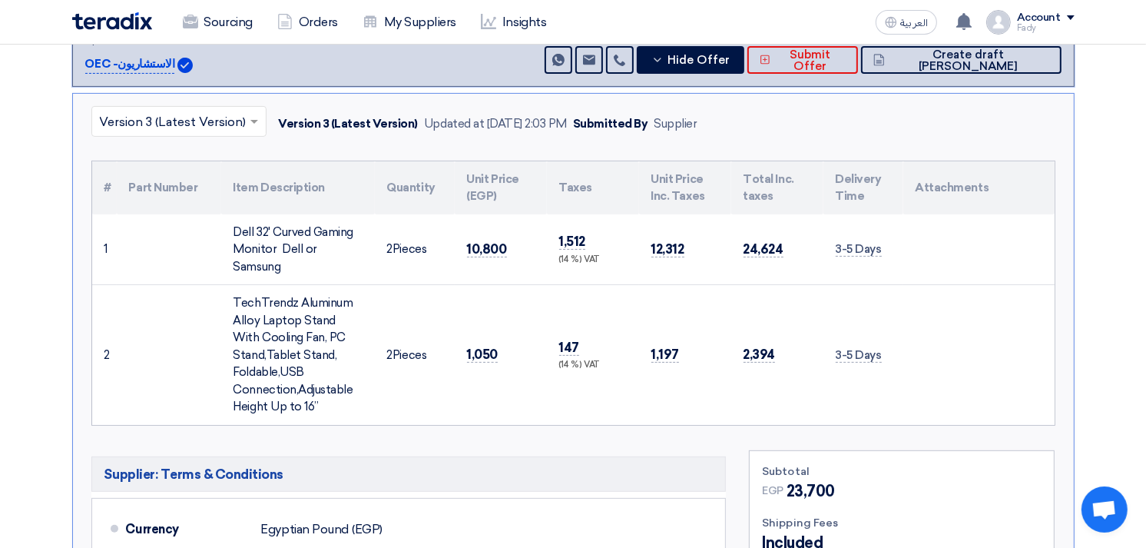
scroll to position [341, 0]
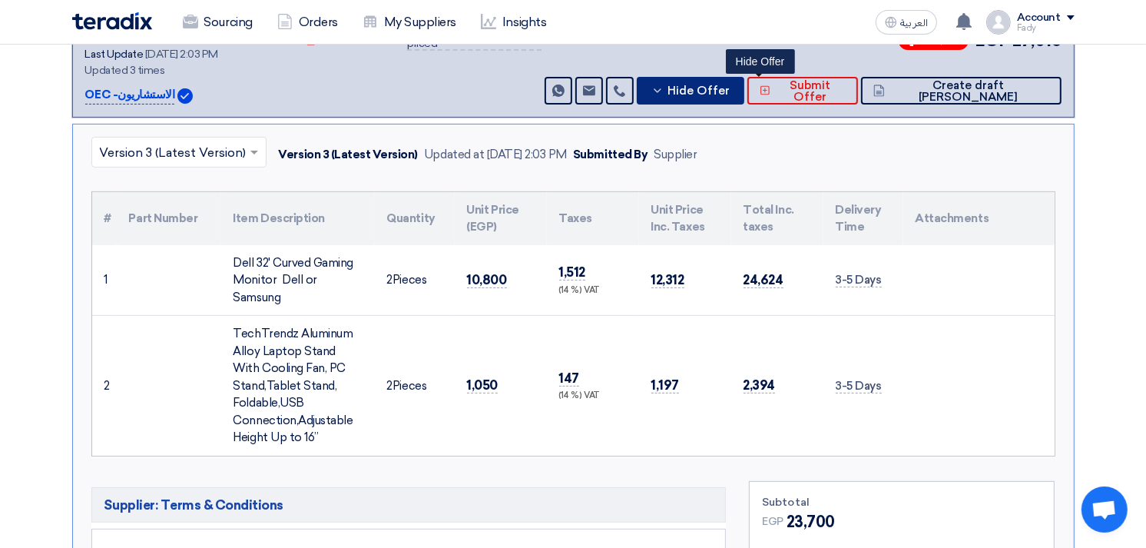
click at [730, 88] on span "Hide Offer" at bounding box center [699, 91] width 62 height 12
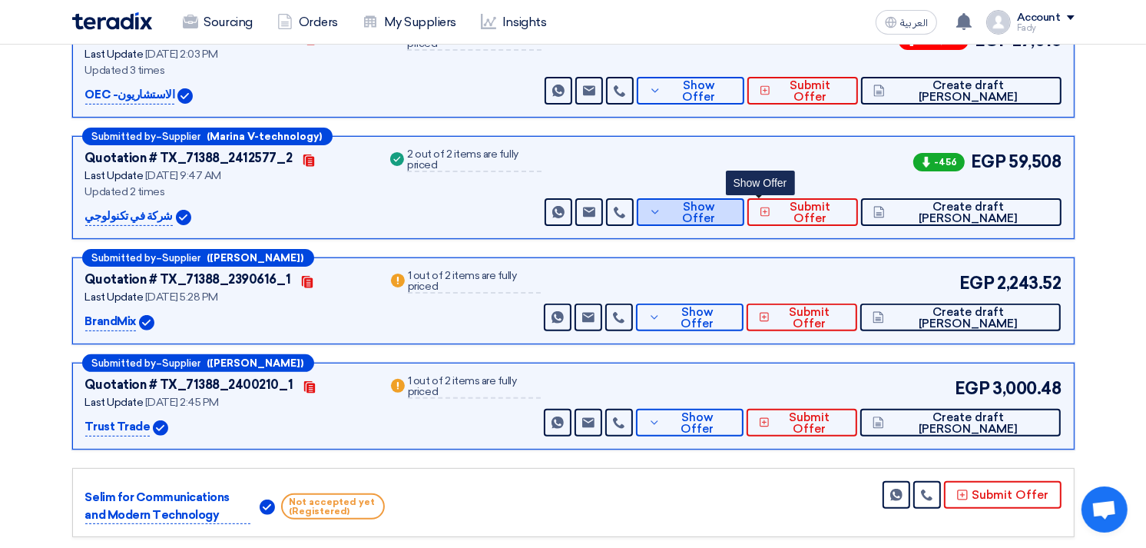
click at [732, 203] on span "Show Offer" at bounding box center [698, 212] width 67 height 23
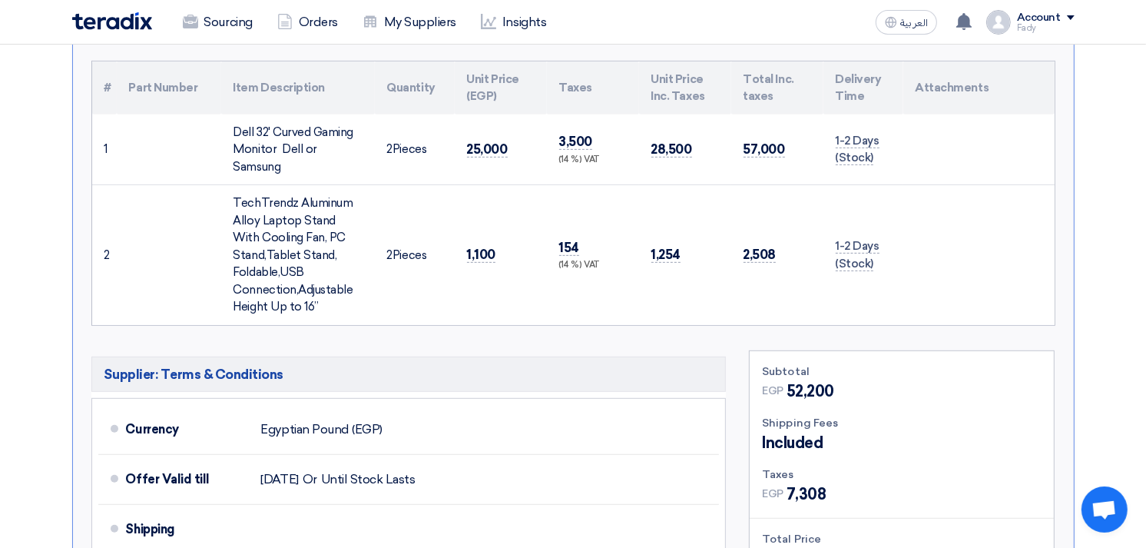
scroll to position [854, 0]
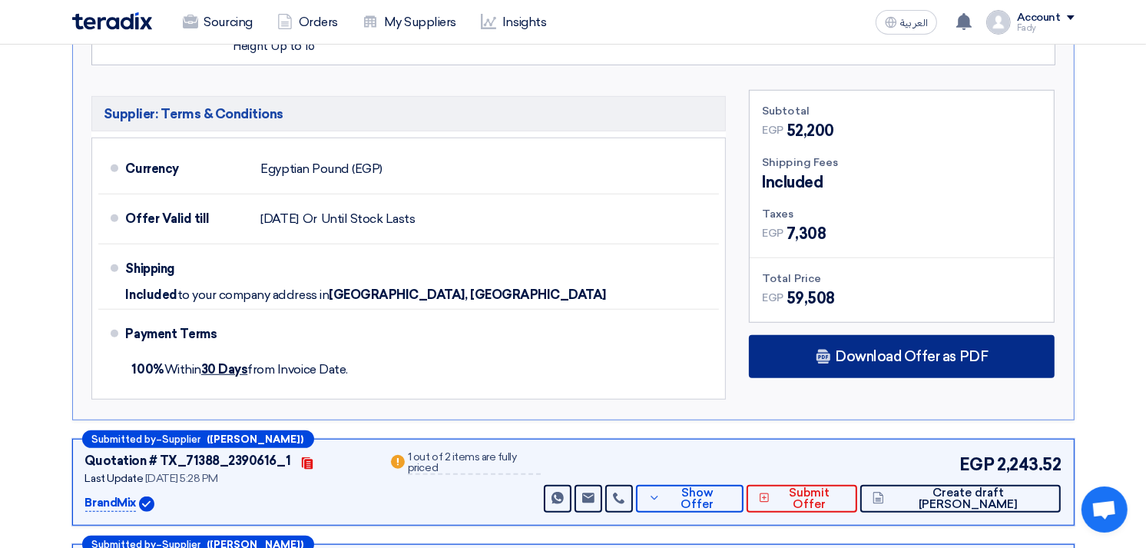
click at [970, 361] on span "Download Offer as PDF" at bounding box center [911, 357] width 153 height 14
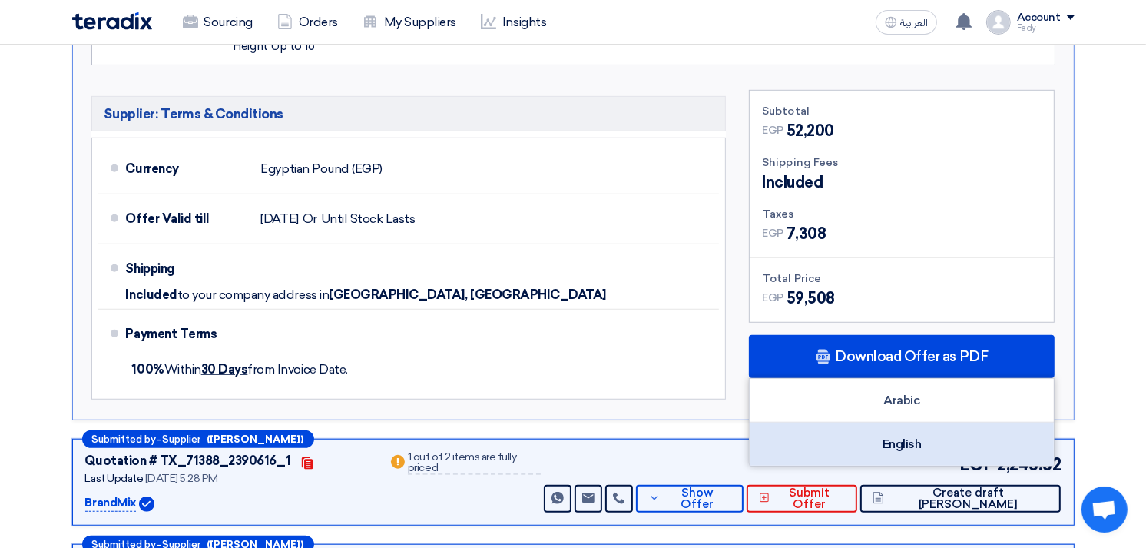
click at [917, 430] on div "English" at bounding box center [902, 444] width 304 height 43
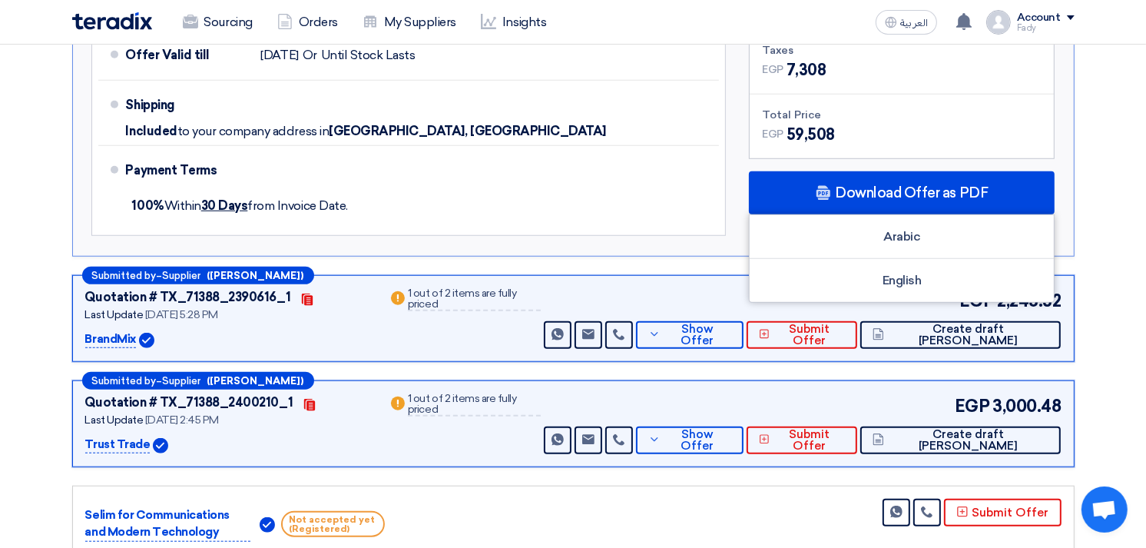
scroll to position [1024, 0]
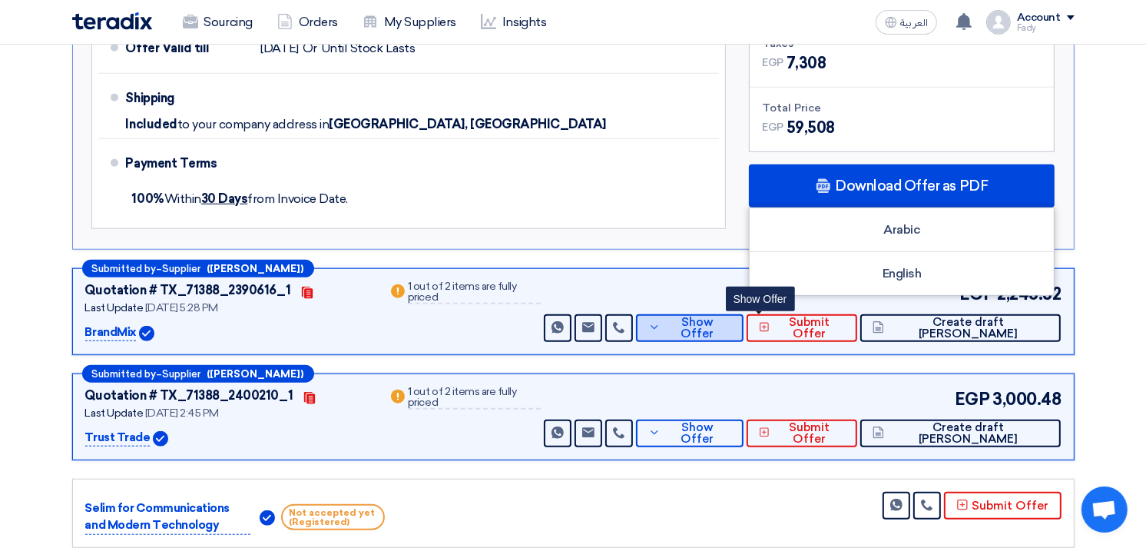
click at [731, 327] on span "Show Offer" at bounding box center [698, 328] width 67 height 23
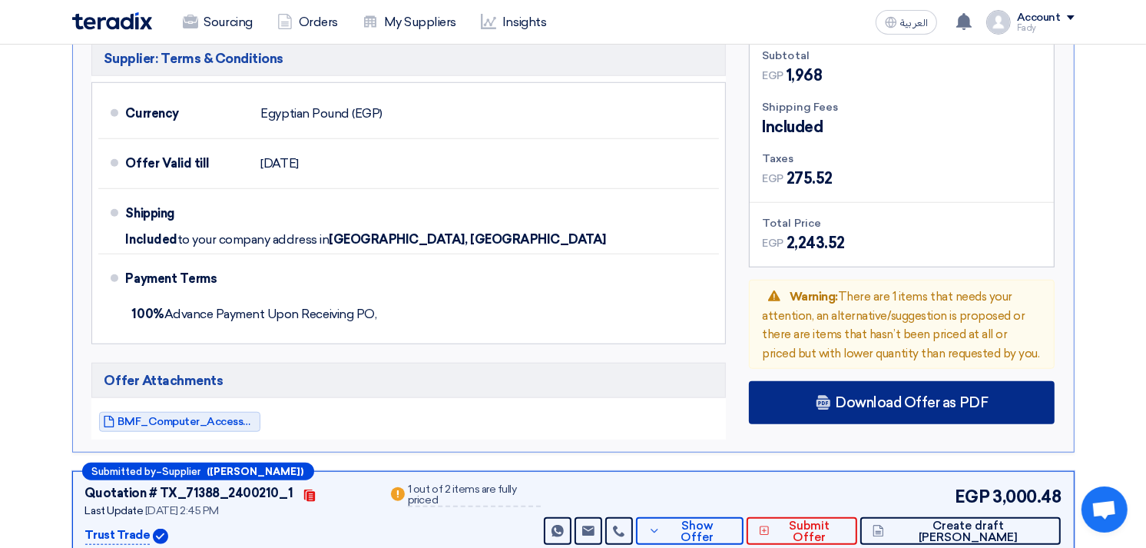
click at [941, 396] on span "Download Offer as PDF" at bounding box center [911, 403] width 153 height 14
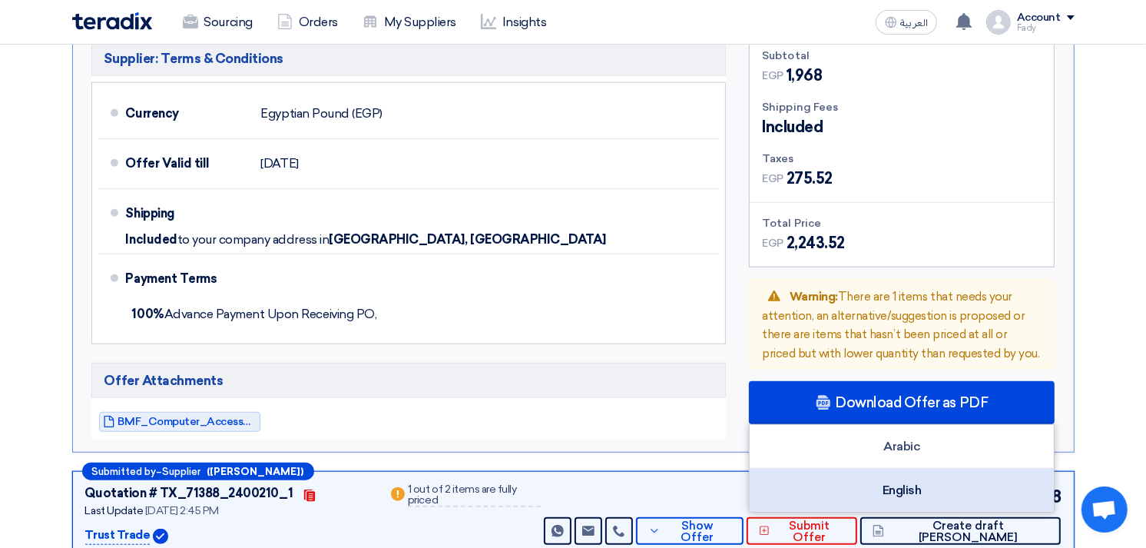
click at [919, 496] on div "English" at bounding box center [902, 490] width 304 height 43
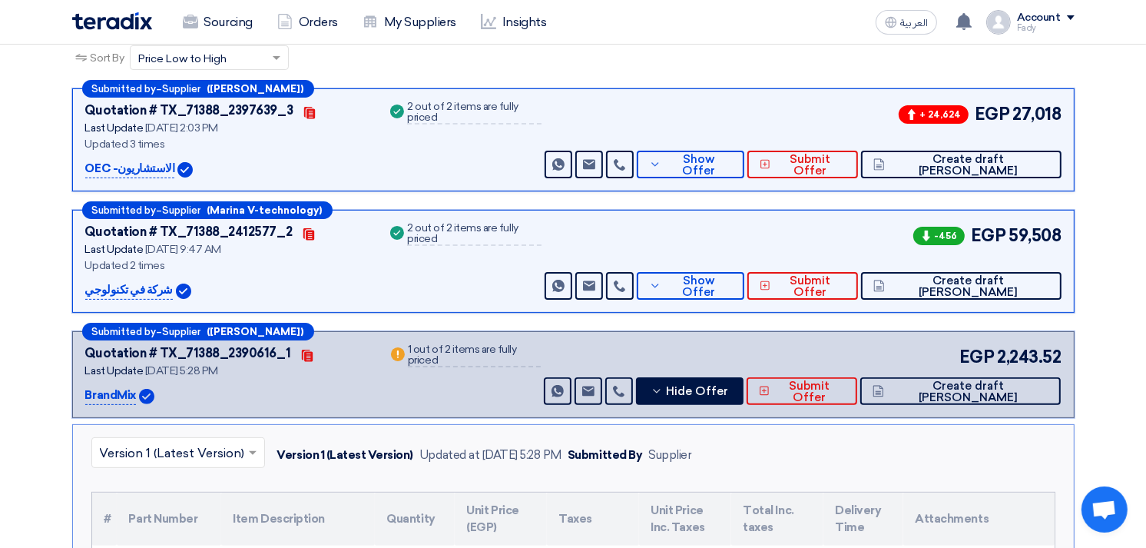
scroll to position [0, 0]
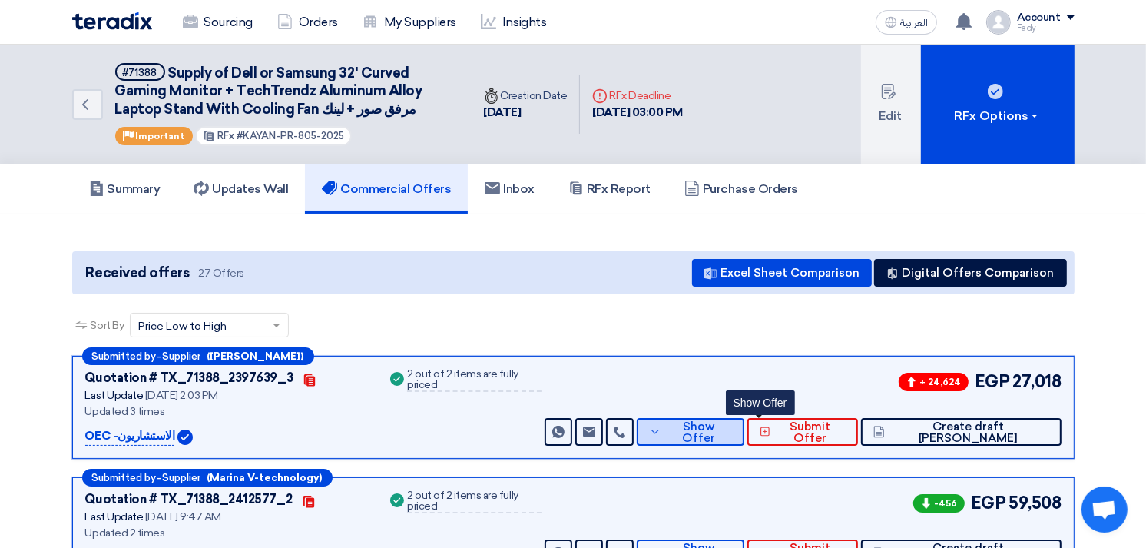
click at [744, 439] on button "Show Offer" at bounding box center [690, 432] width 107 height 28
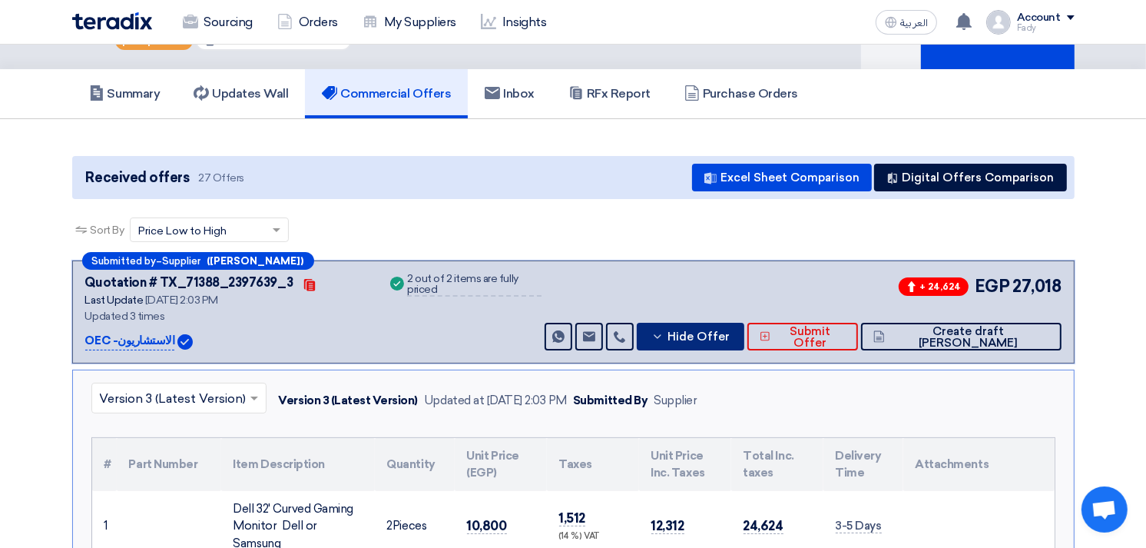
scroll to position [256, 0]
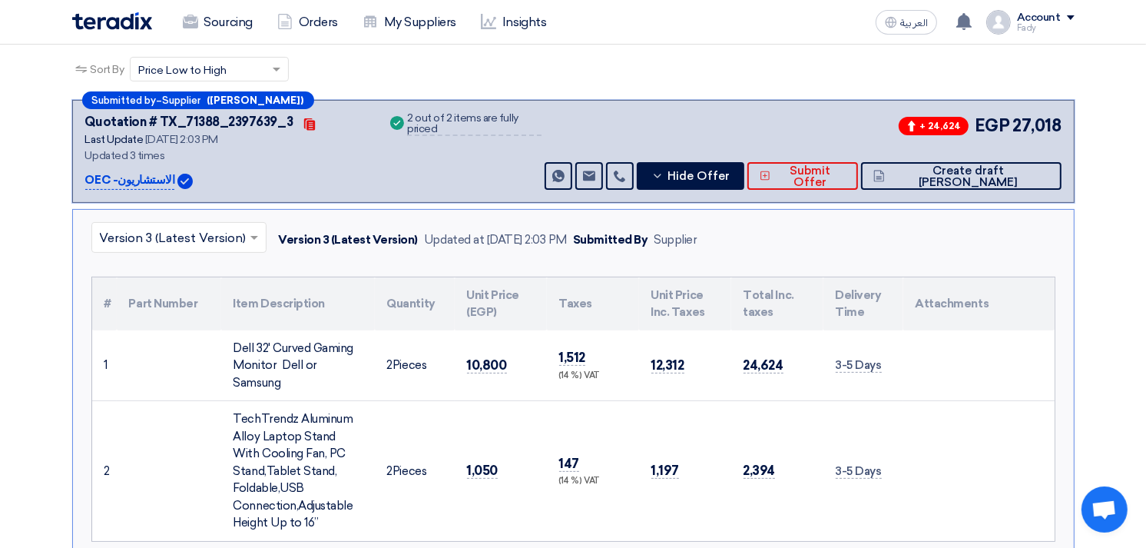
drag, startPoint x: 289, startPoint y: 380, endPoint x: 223, endPoint y: 344, distance: 74.9
click at [223, 344] on td "Dell 32' Curved Gaming Monitor Dell or Samsung" at bounding box center [298, 365] width 154 height 71
drag, startPoint x: 317, startPoint y: 519, endPoint x: 232, endPoint y: 405, distance: 142.3
click at [232, 405] on td "TechTrendz Aluminum Alloy Laptop Stand With Cooling Fan, PC Stand,Tablet Stand,…" at bounding box center [298, 471] width 154 height 140
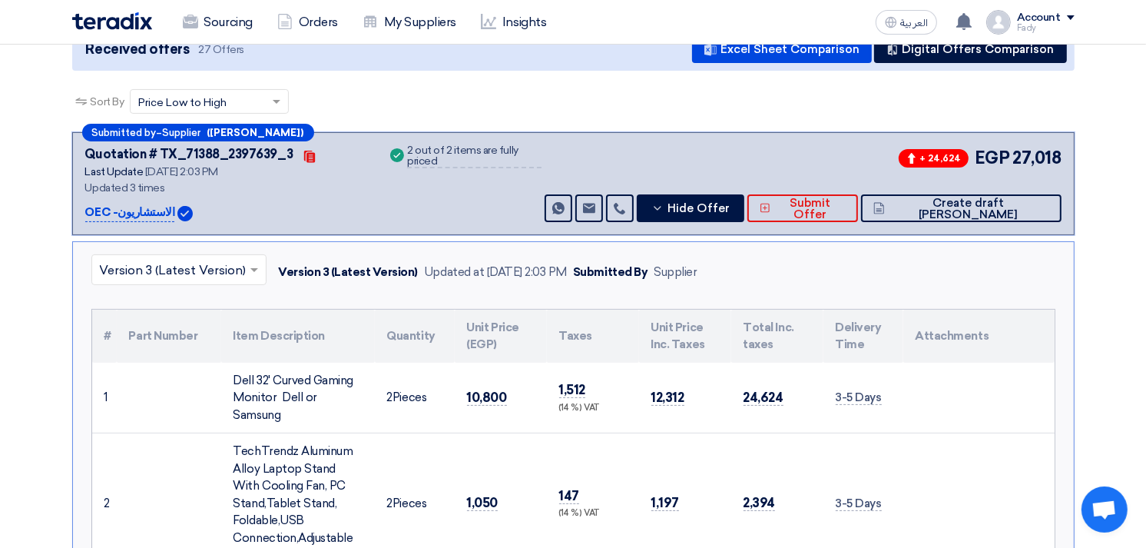
scroll to position [0, 0]
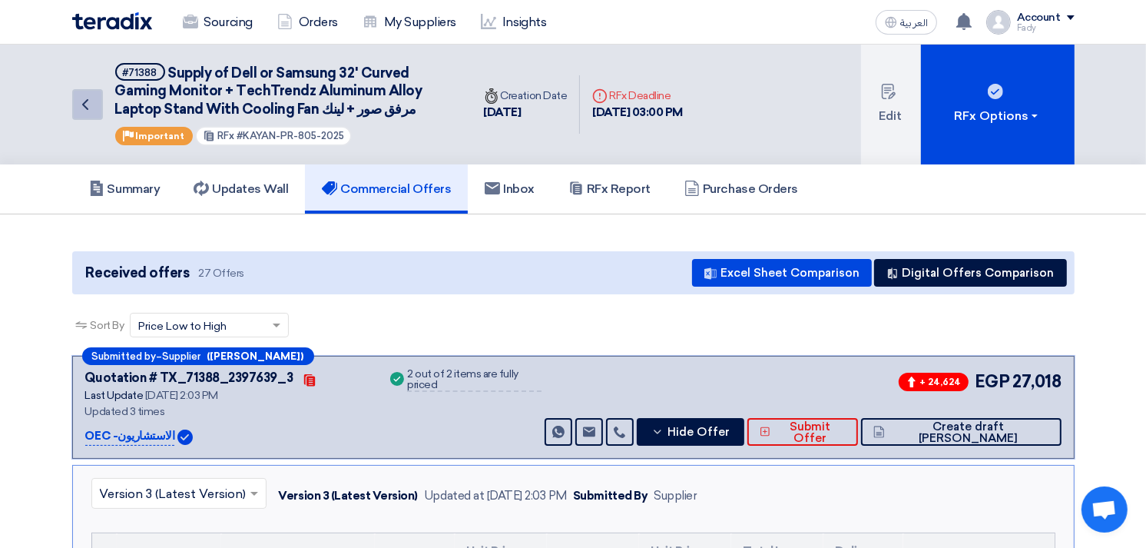
click at [96, 95] on link "Back" at bounding box center [87, 104] width 31 height 31
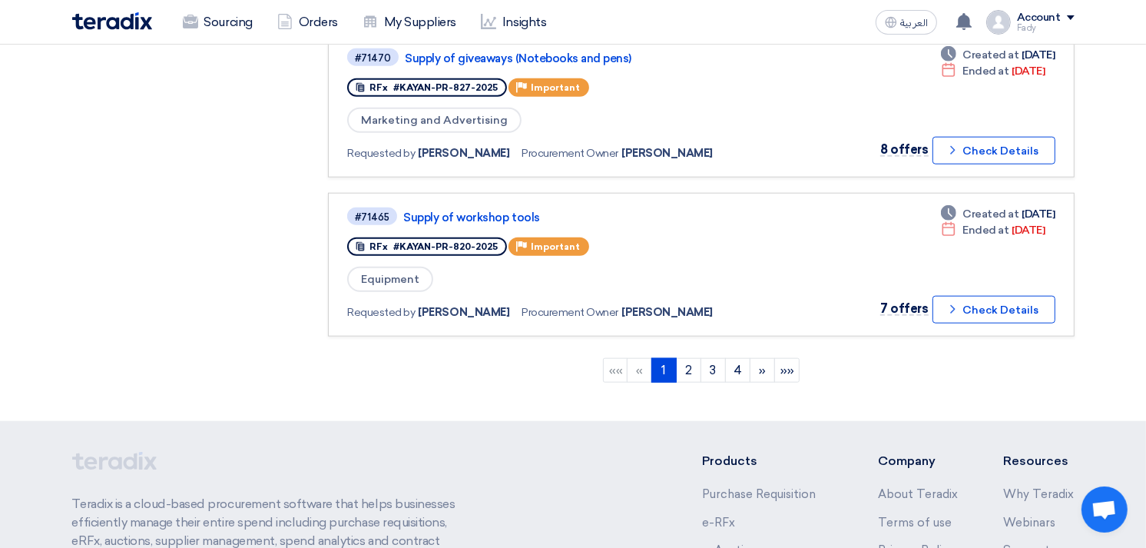
scroll to position [1451, 0]
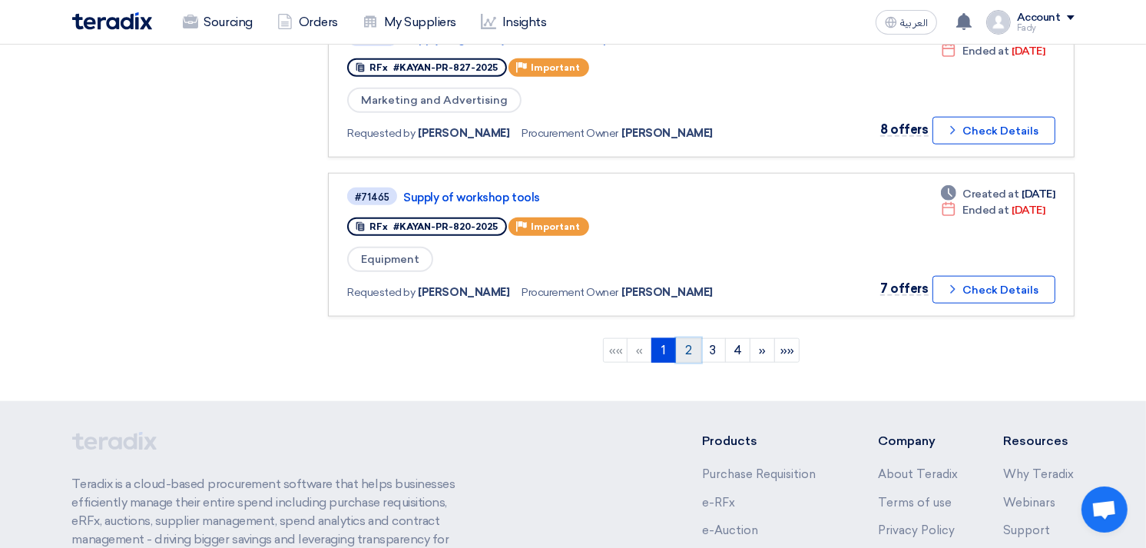
click at [694, 338] on link "2" at bounding box center [688, 350] width 25 height 25
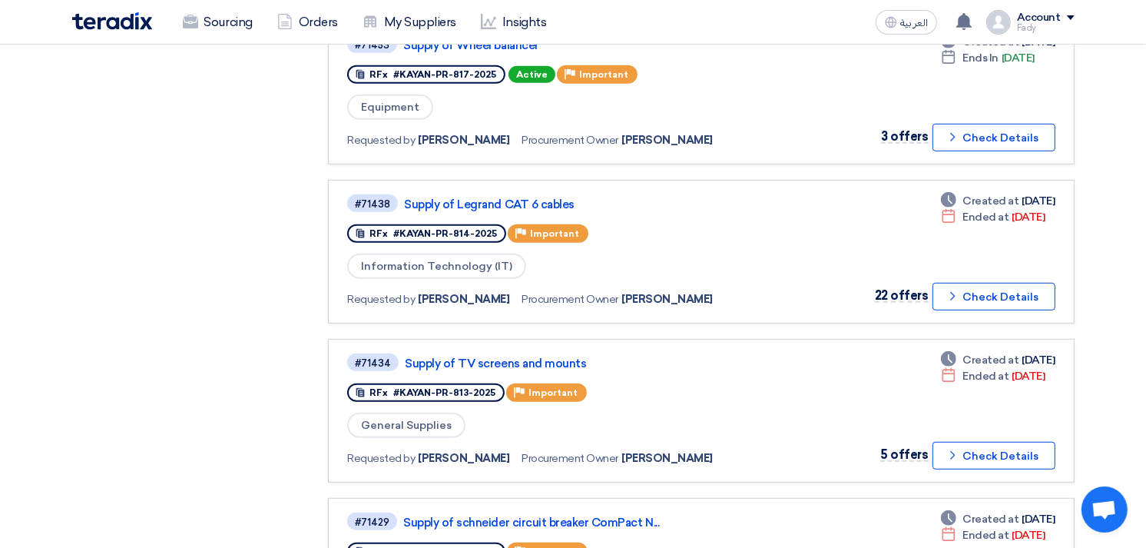
scroll to position [939, 0]
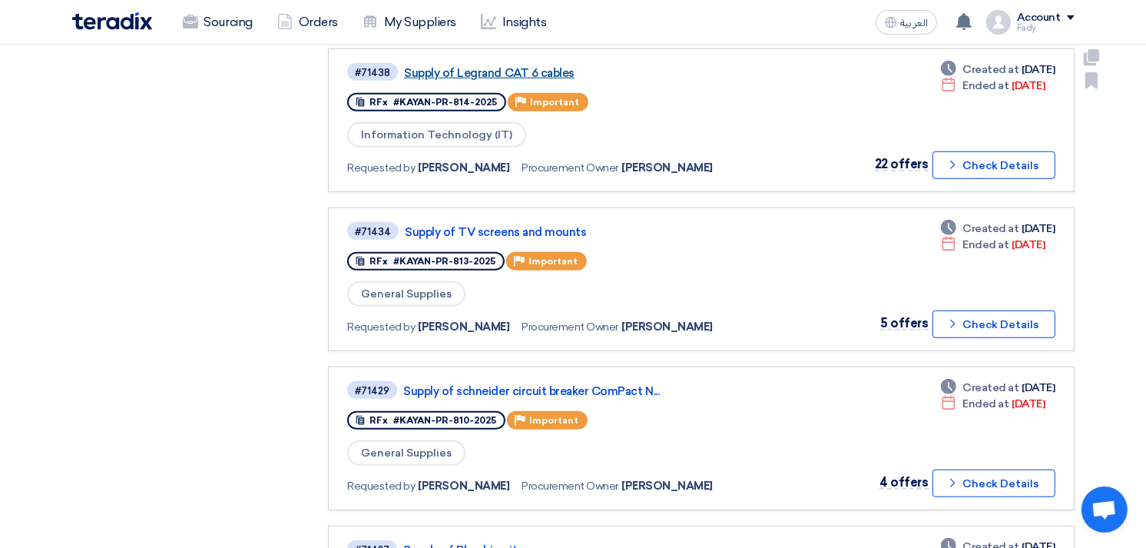
click at [520, 66] on link "Supply of Legrand CAT 6 cables" at bounding box center [596, 73] width 384 height 14
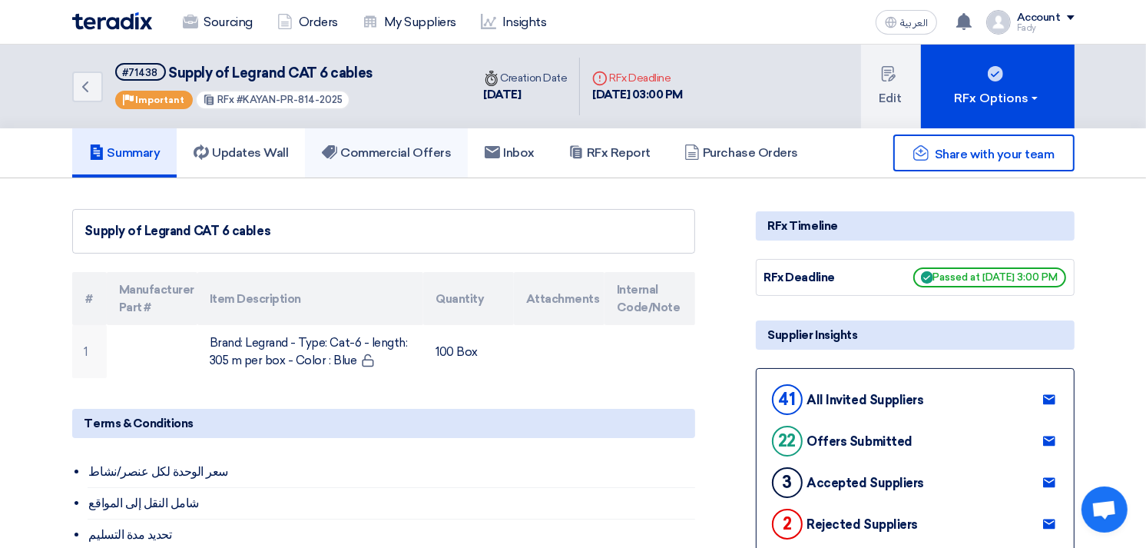
click at [376, 141] on link "Commercial Offers" at bounding box center [386, 152] width 163 height 49
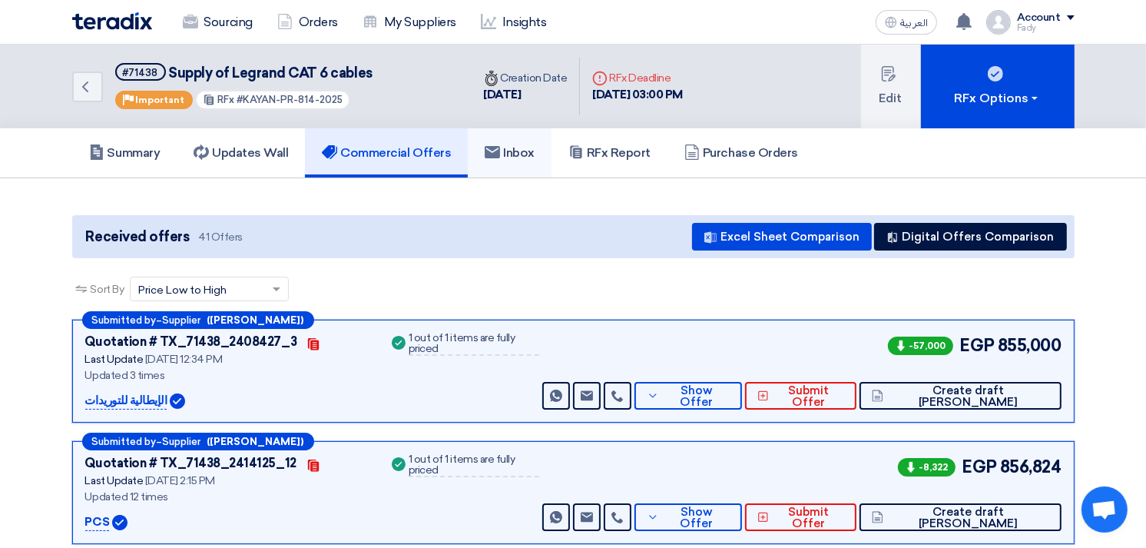
click at [522, 148] on h5 "Inbox" at bounding box center [510, 152] width 50 height 15
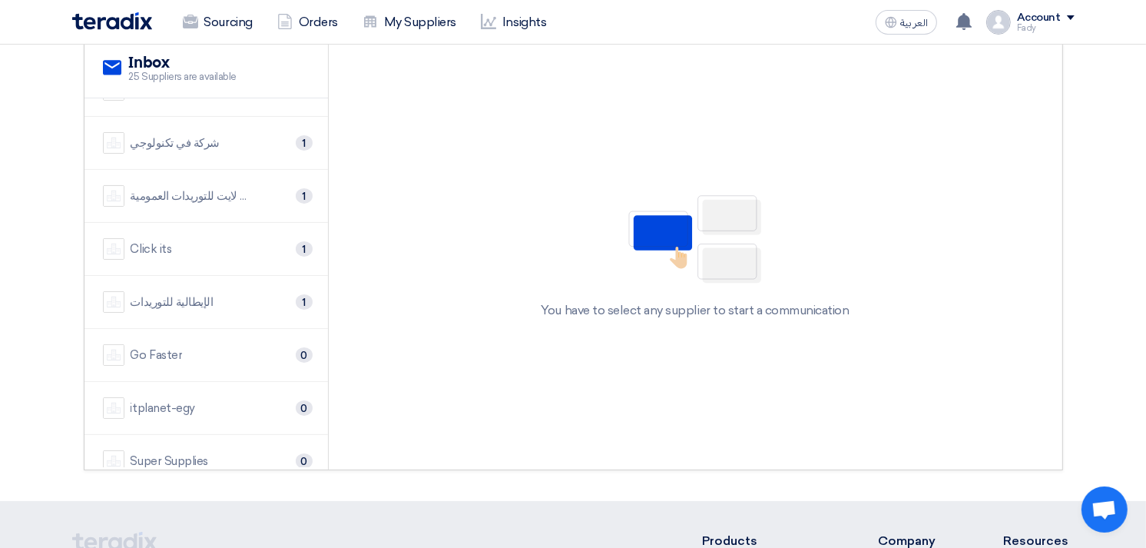
scroll to position [256, 0]
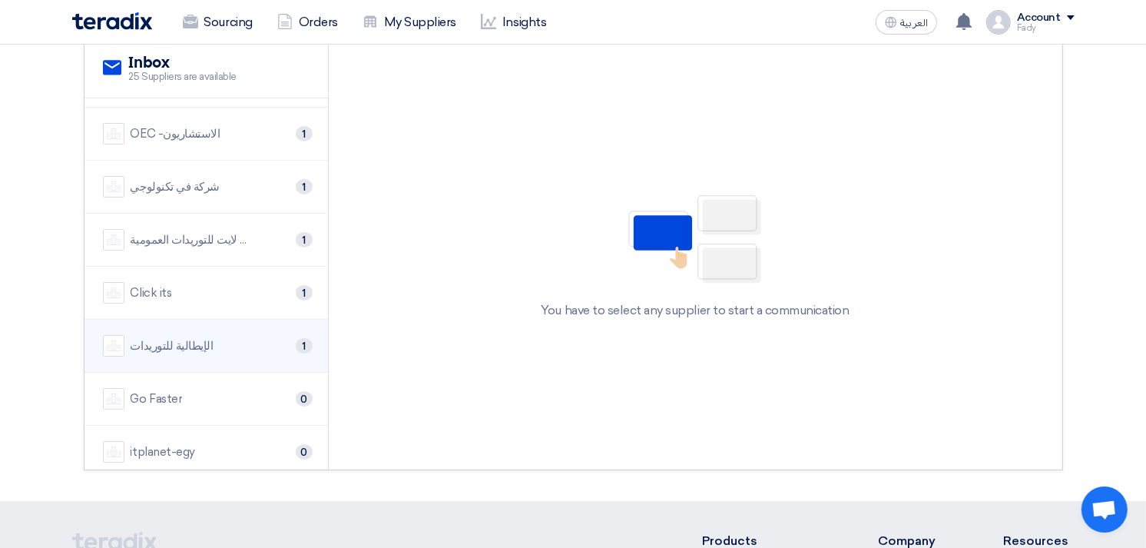
click at [187, 351] on div "الإيطالية للتوريدات" at bounding box center [172, 346] width 83 height 18
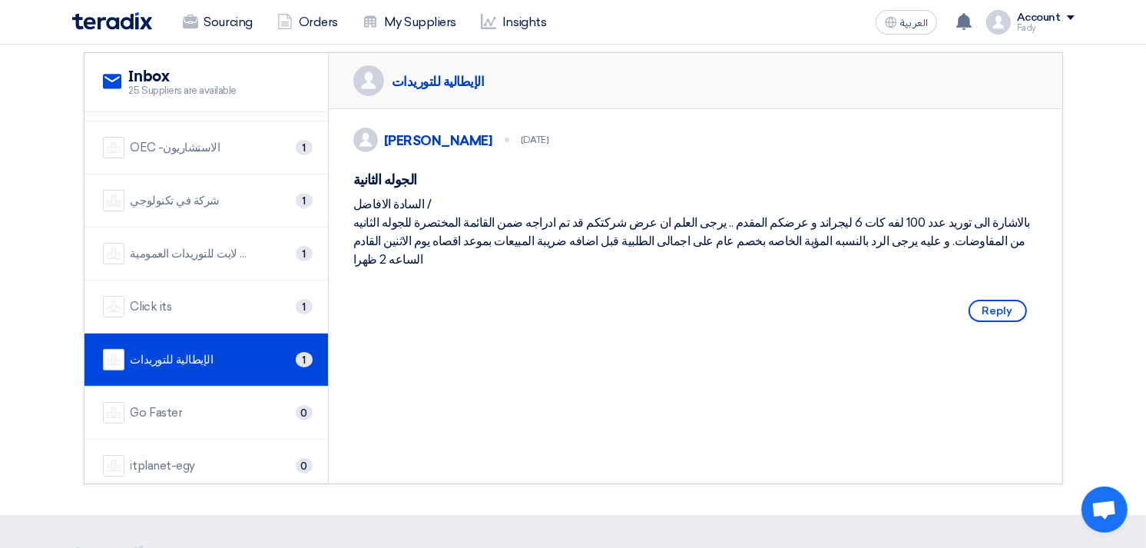
scroll to position [171, 0]
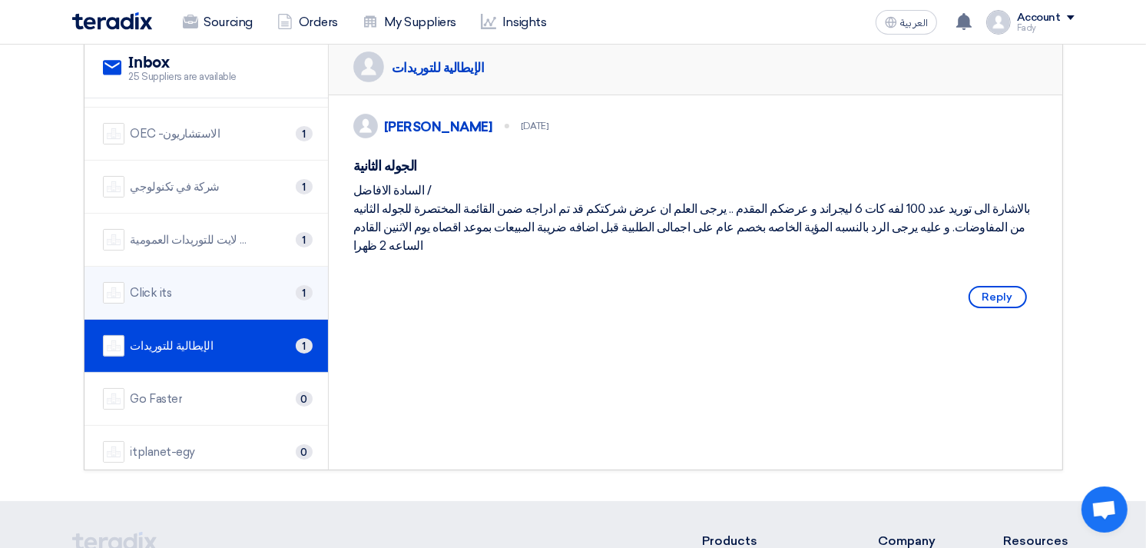
click at [187, 295] on div "Click its 1" at bounding box center [206, 293] width 207 height 22
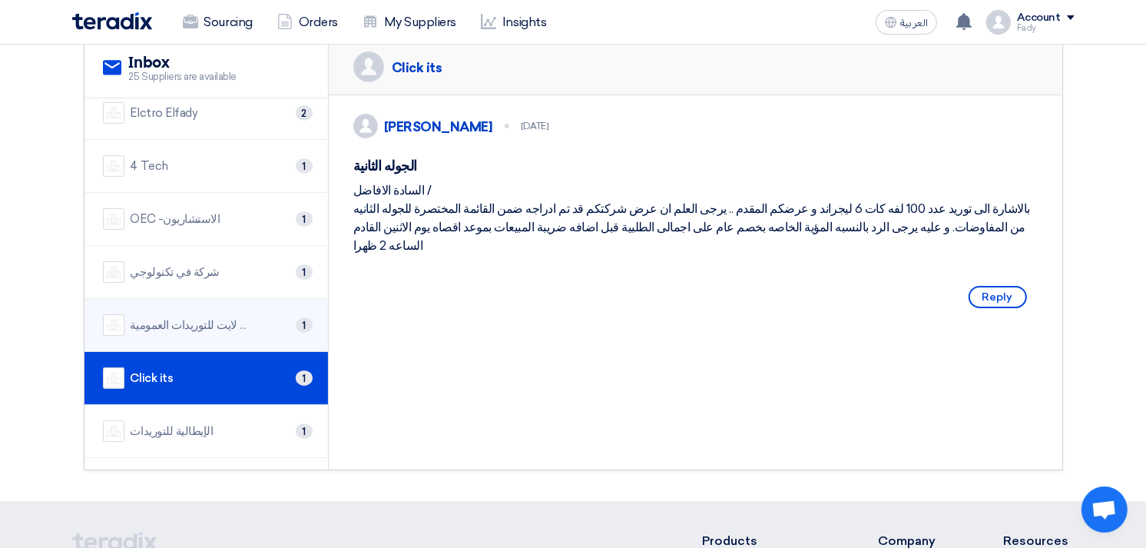
click at [204, 308] on li "سيتي لايت للتوريدات العمومية 1" at bounding box center [207, 325] width 244 height 53
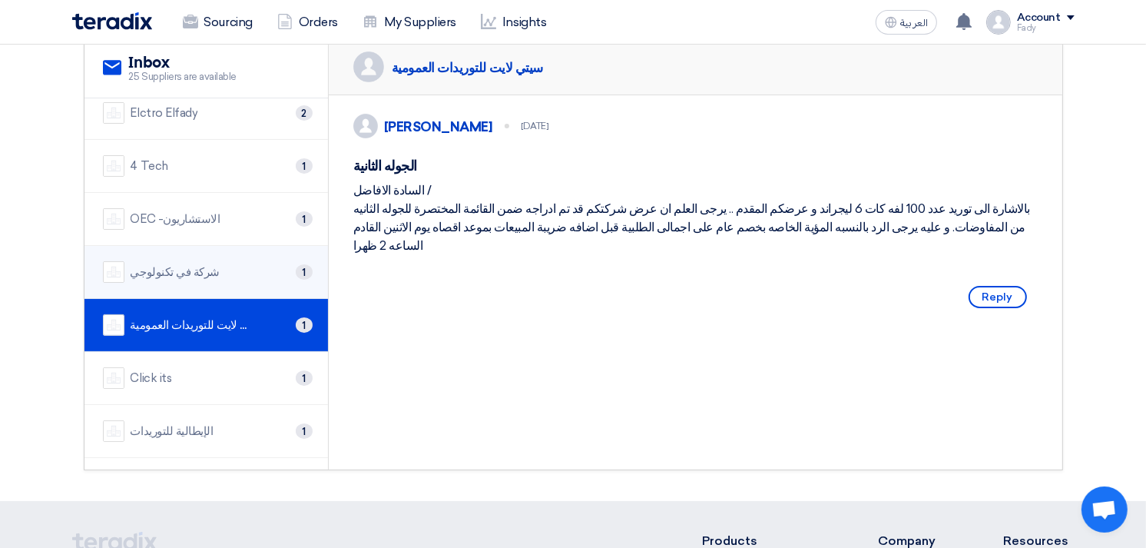
click at [201, 273] on div "شركة في تكنولوجي" at bounding box center [175, 273] width 89 height 18
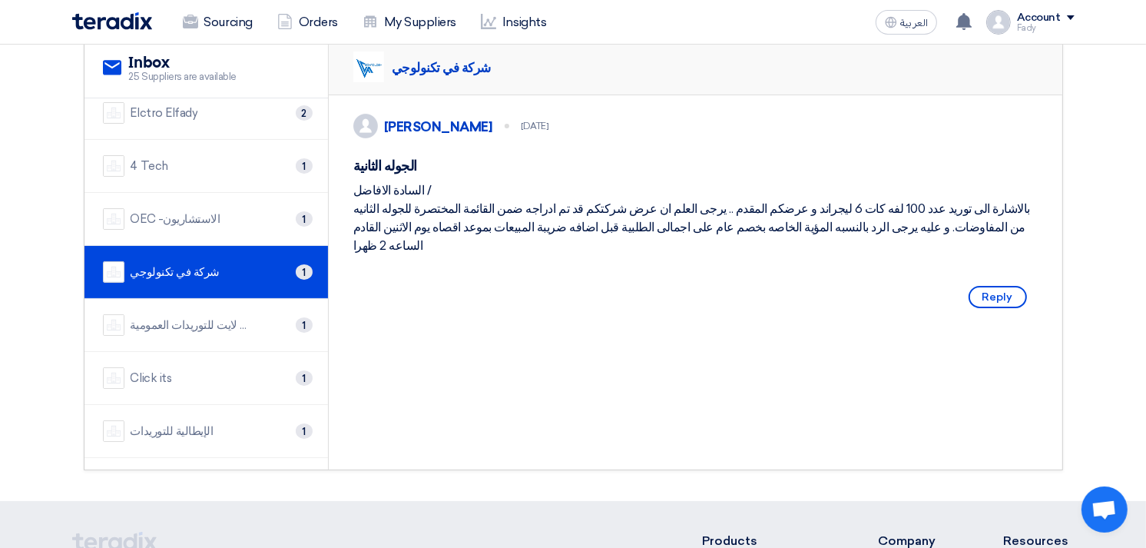
click at [181, 164] on div "4 Tech 1" at bounding box center [206, 166] width 207 height 22
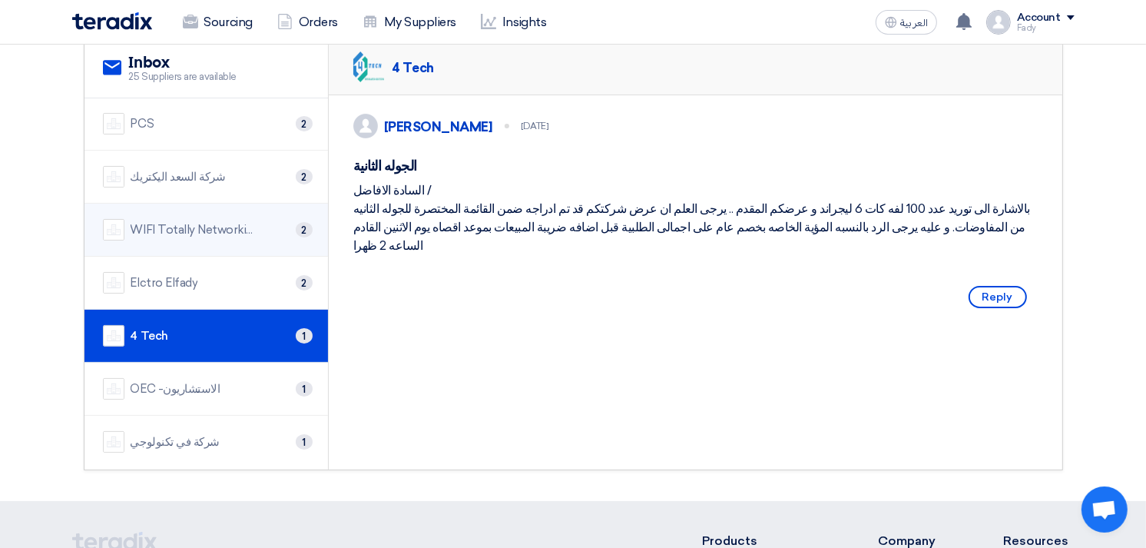
scroll to position [0, 0]
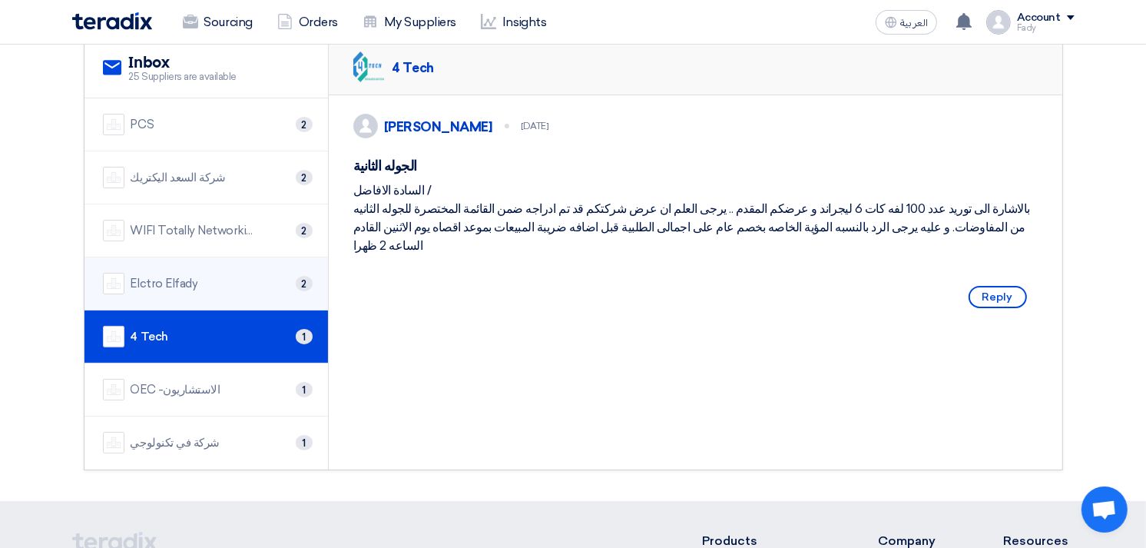
click at [217, 287] on div "Elctro Elfady 2" at bounding box center [206, 284] width 207 height 22
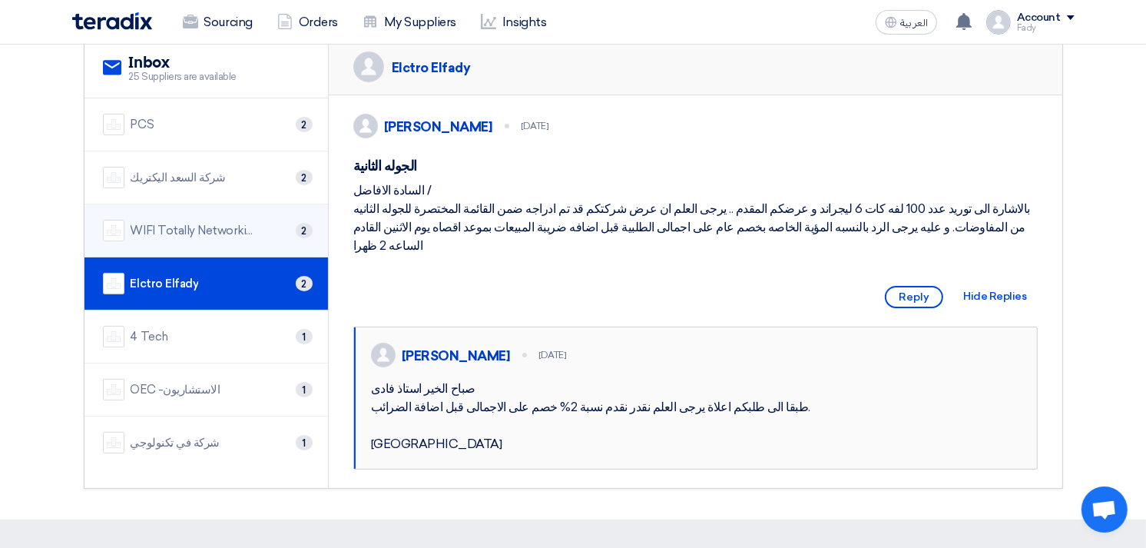
click at [182, 227] on div "WIFI Totally Networking" at bounding box center [192, 231] width 123 height 18
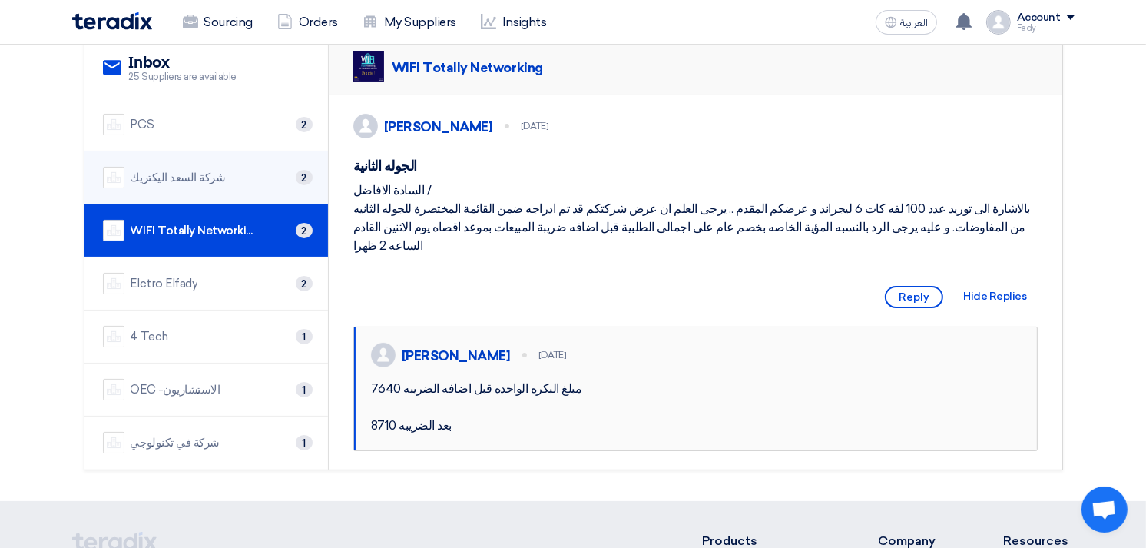
click at [180, 177] on div "شركة السعد اليكتريك" at bounding box center [178, 178] width 95 height 18
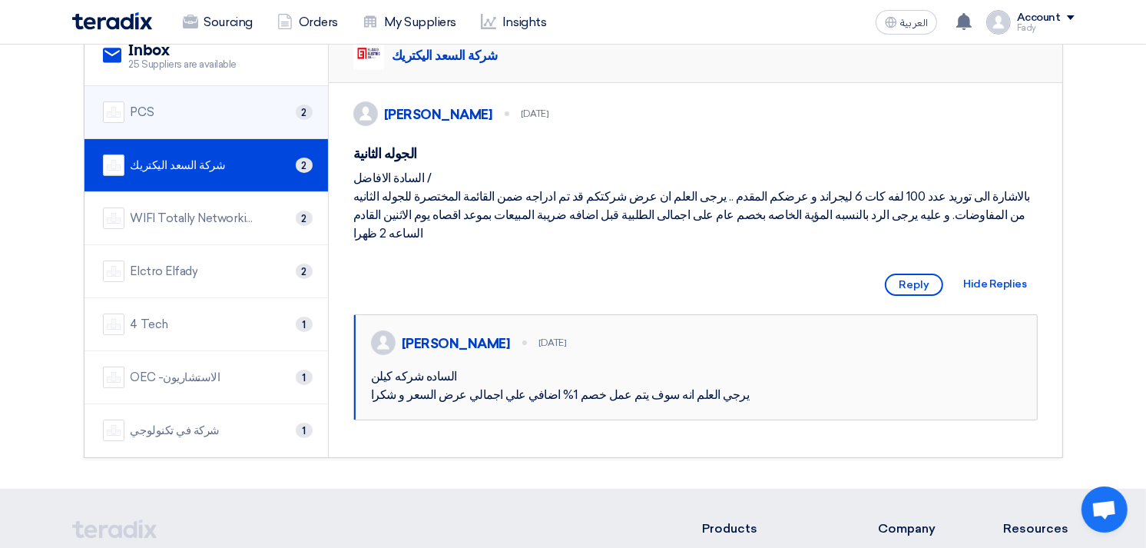
scroll to position [85, 0]
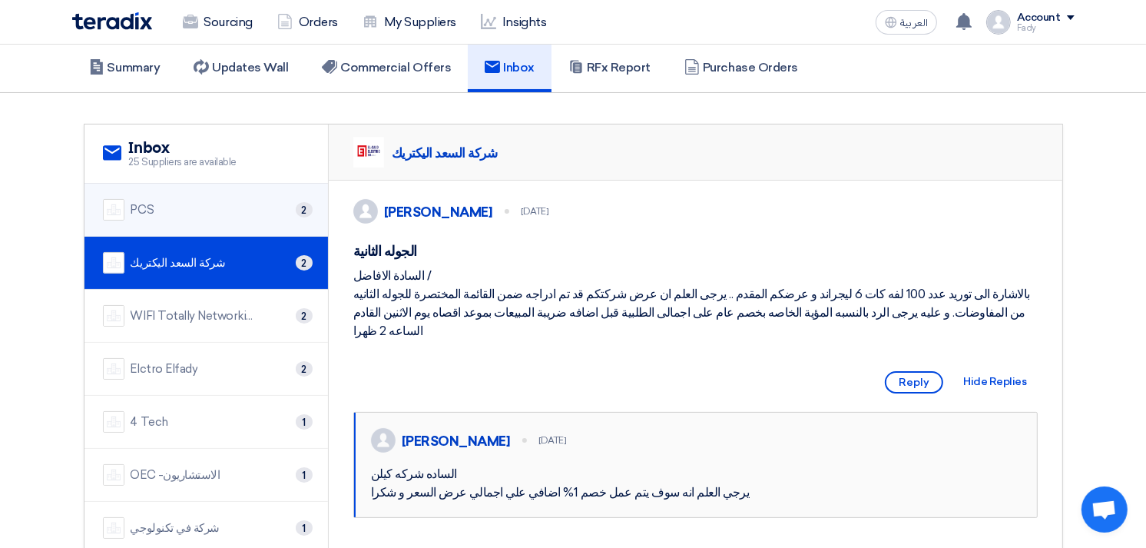
click at [215, 214] on div "PCS 2" at bounding box center [206, 210] width 207 height 22
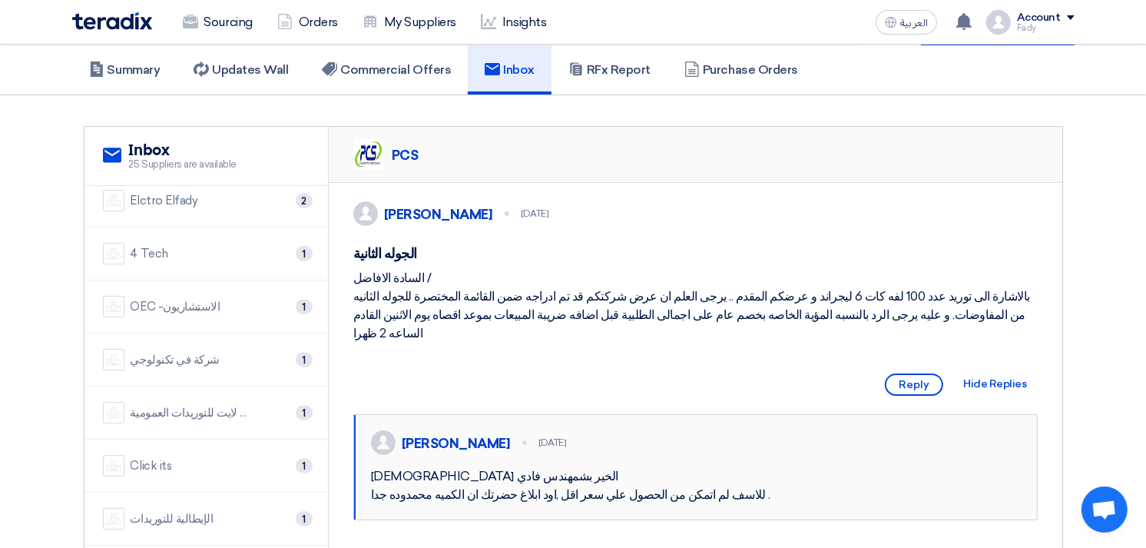
scroll to position [0, 0]
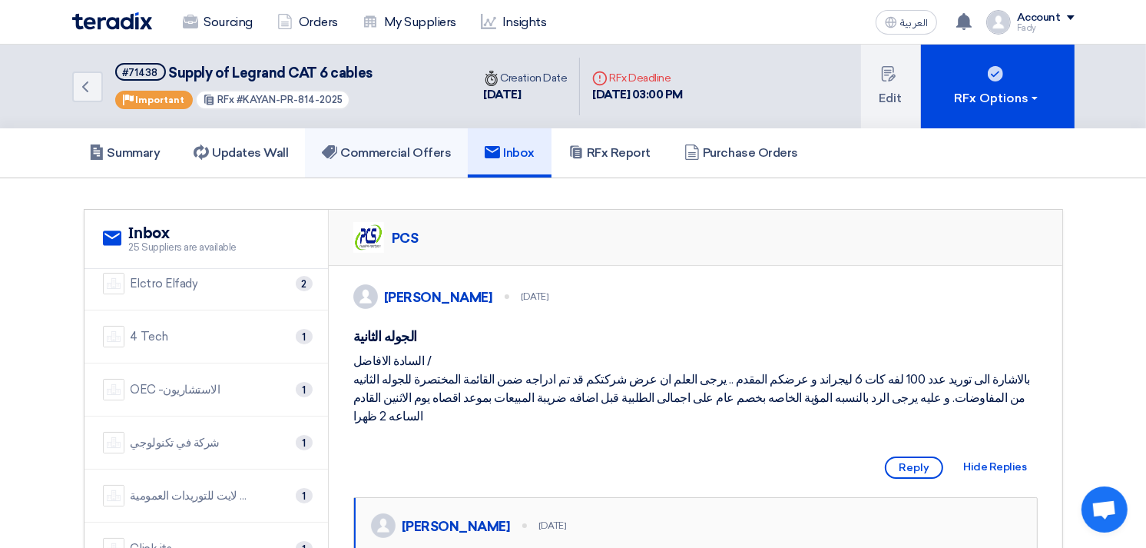
click at [393, 151] on h5 "Commercial Offers" at bounding box center [386, 152] width 129 height 15
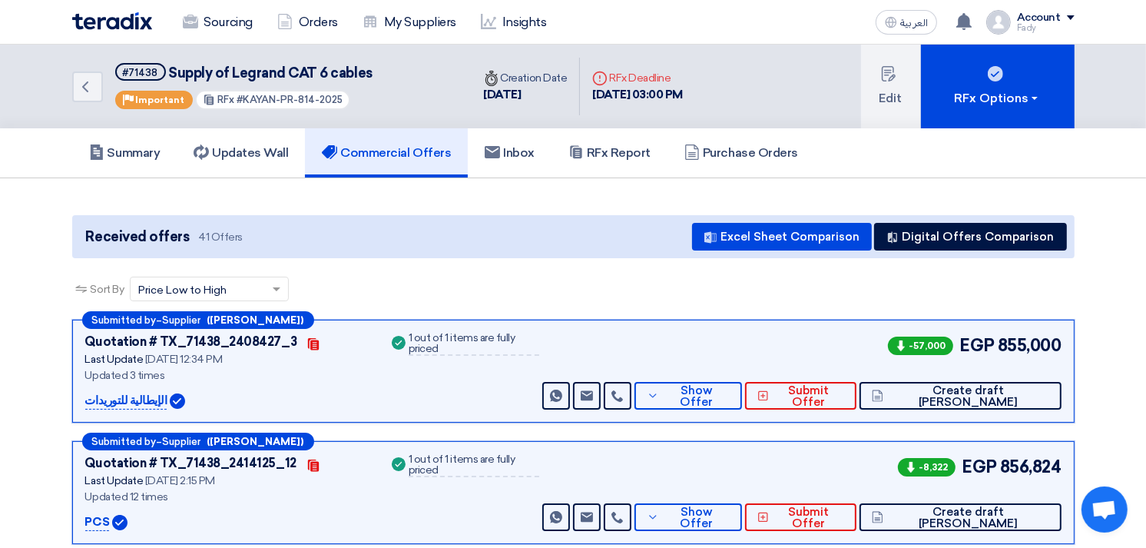
click at [78, 73] on link "Back" at bounding box center [87, 86] width 31 height 31
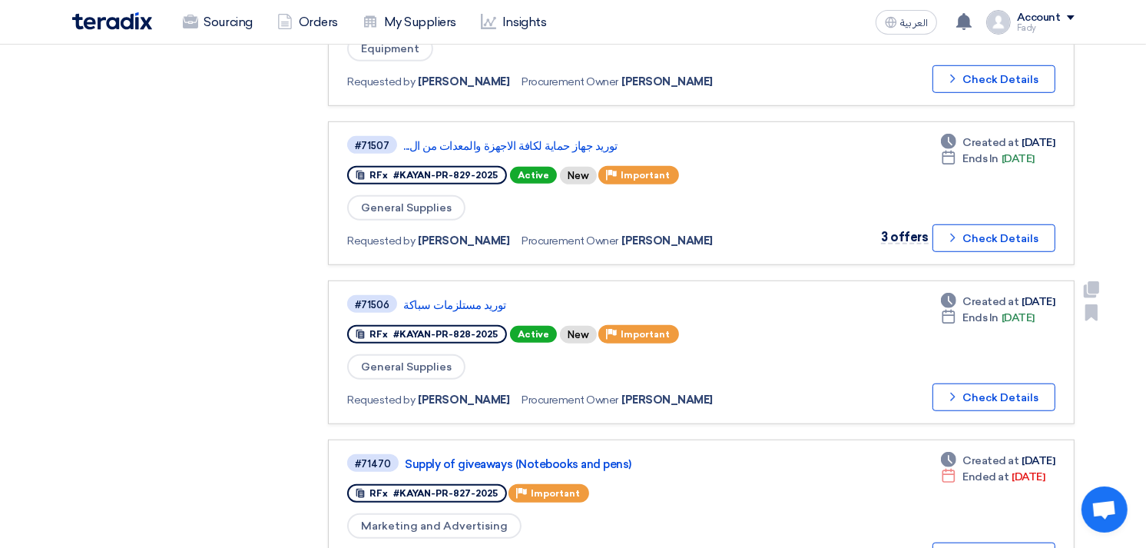
scroll to position [1623, 0]
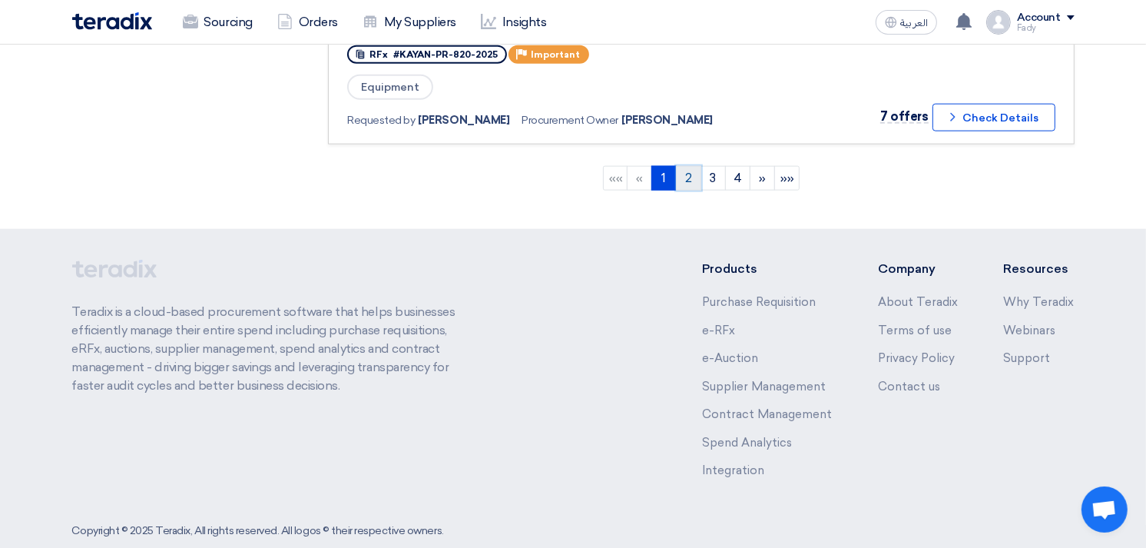
click at [692, 166] on link "2" at bounding box center [688, 178] width 25 height 25
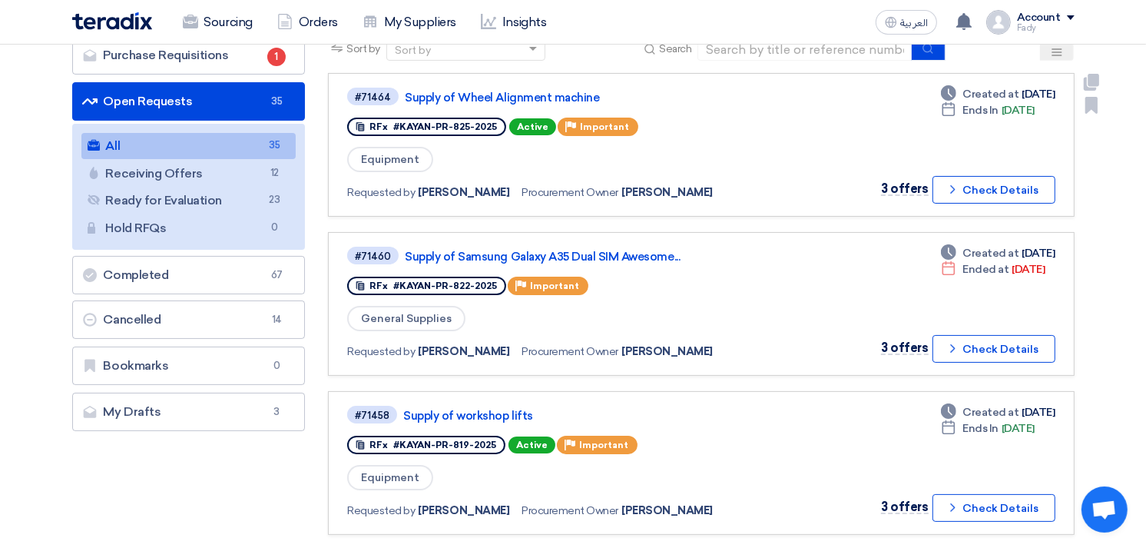
scroll to position [256, 0]
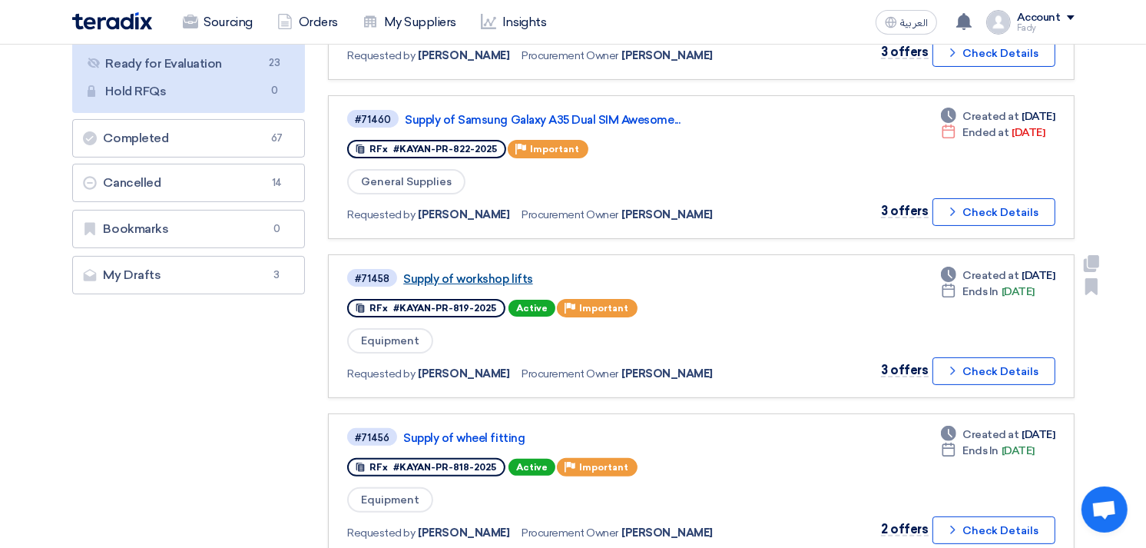
click at [464, 272] on link "Supply of workshop lifts" at bounding box center [595, 279] width 384 height 14
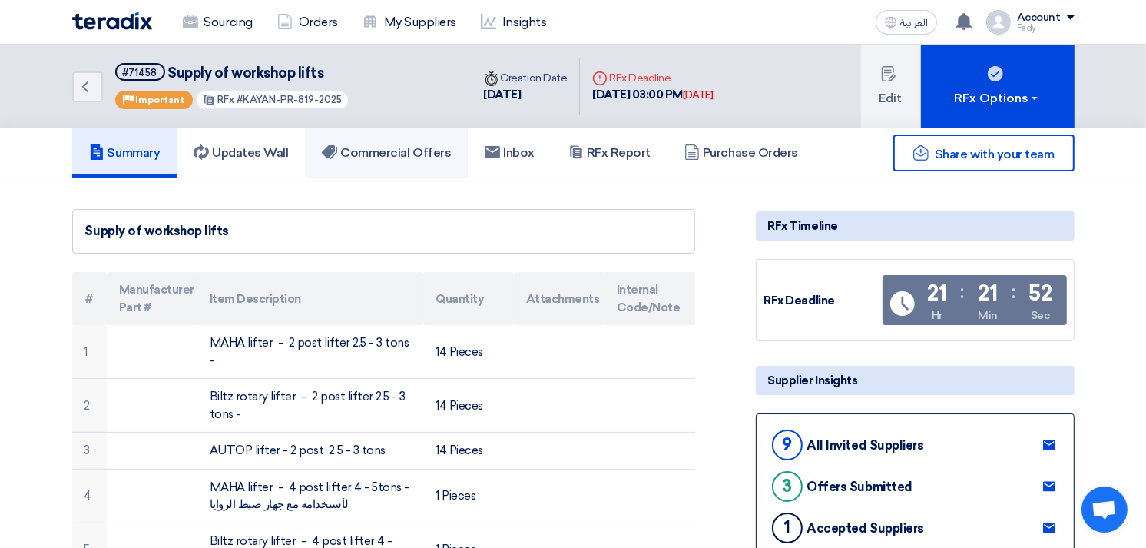
click at [439, 151] on h5 "Commercial Offers" at bounding box center [386, 152] width 129 height 15
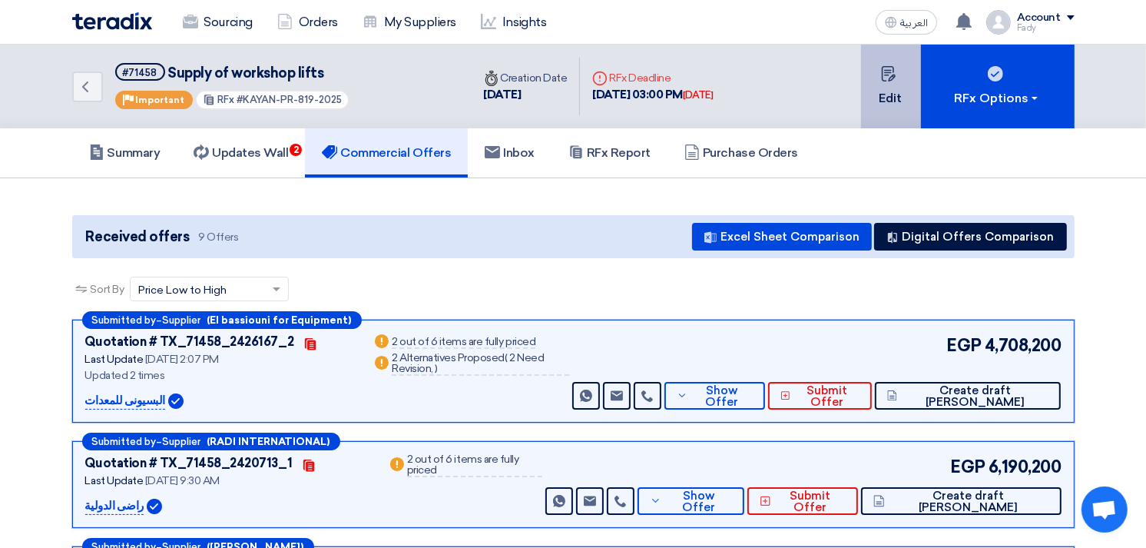
click at [902, 77] on button "Edit" at bounding box center [891, 87] width 60 height 84
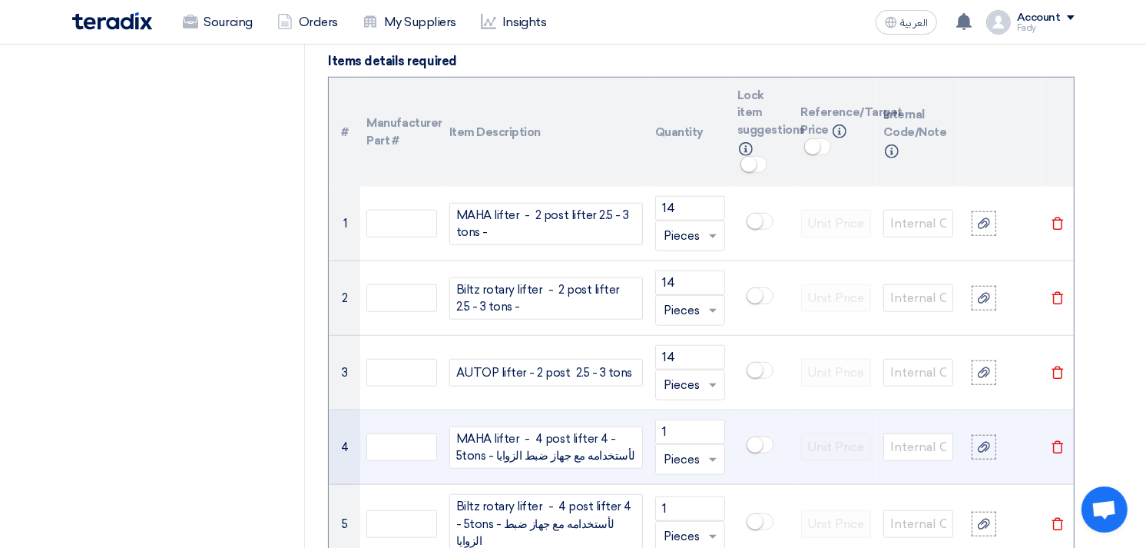
scroll to position [1195, 0]
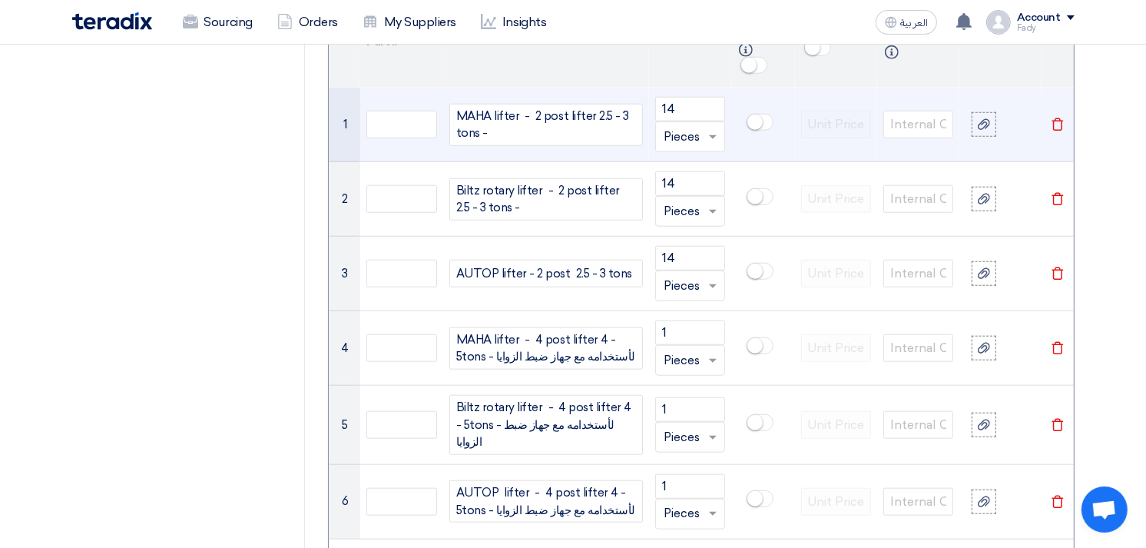
drag, startPoint x: 509, startPoint y: 131, endPoint x: 416, endPoint y: 97, distance: 98.9
click at [416, 97] on tr "1 MAHA lifter - 2 post lifter 2.5 - 3 tons - 14 Unit × Pieces [GEOGRAPHIC_DATA]" at bounding box center [701, 125] width 744 height 75
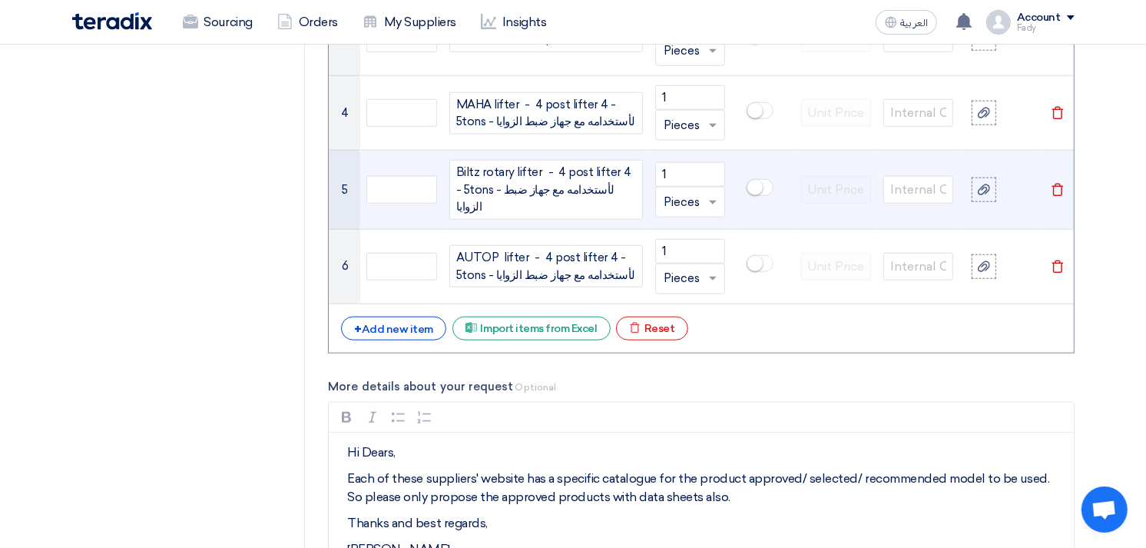
scroll to position [1451, 0]
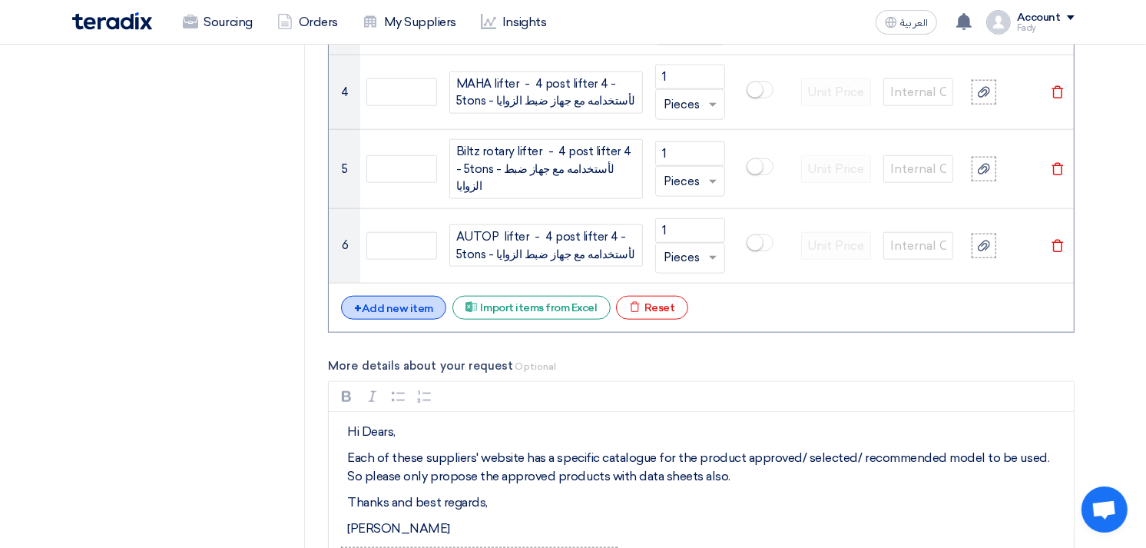
click at [401, 300] on div "+ Add new item" at bounding box center [393, 308] width 105 height 24
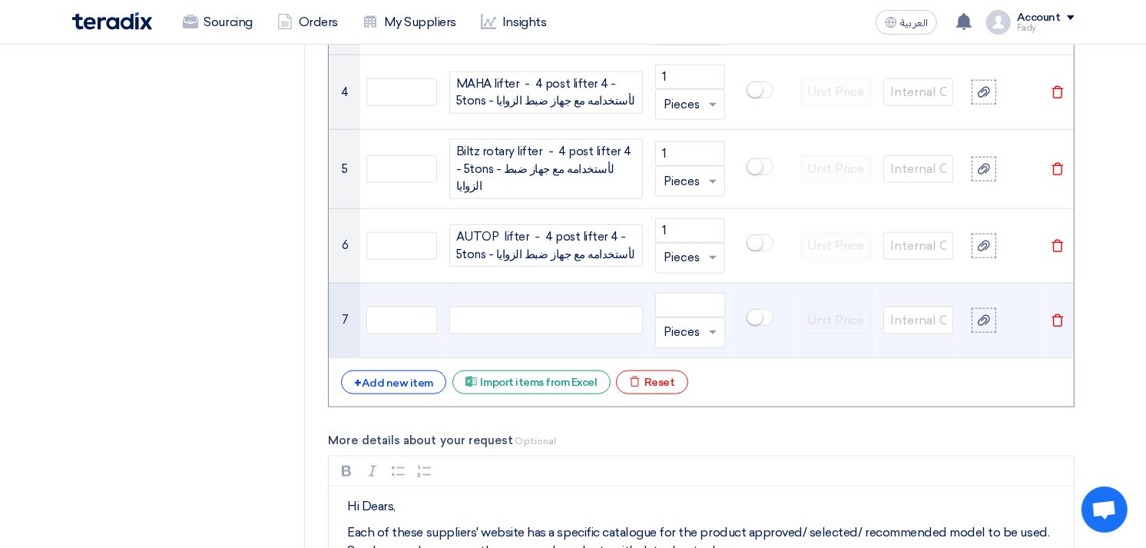
click at [506, 313] on div at bounding box center [546, 321] width 194 height 28
paste div
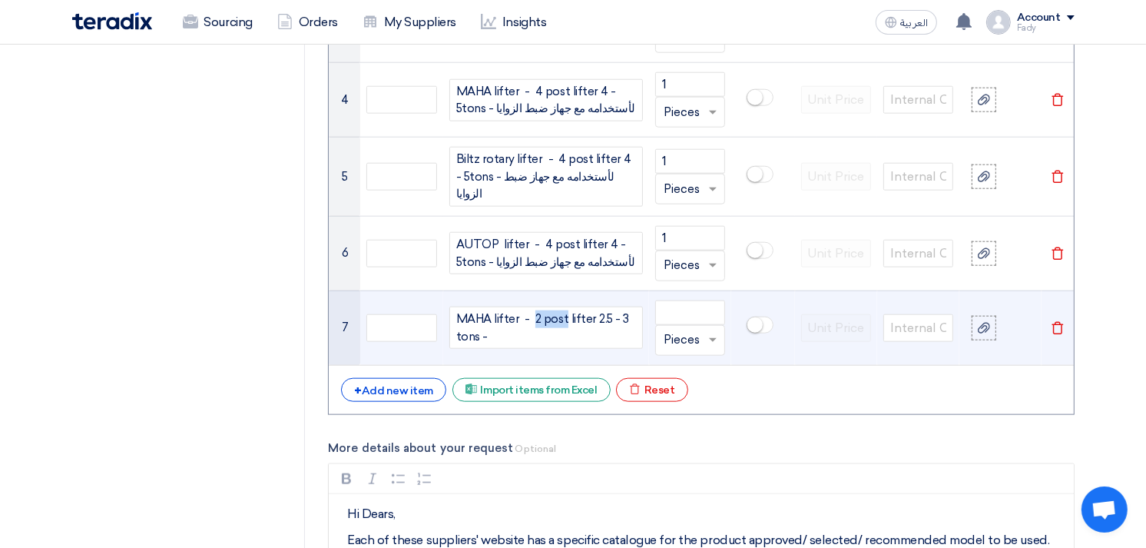
drag, startPoint x: 532, startPoint y: 311, endPoint x: 561, endPoint y: 309, distance: 29.3
click at [561, 310] on span "MAHA lifter - 2 post lifter 2.5 - 3 tons -" at bounding box center [546, 327] width 180 height 35
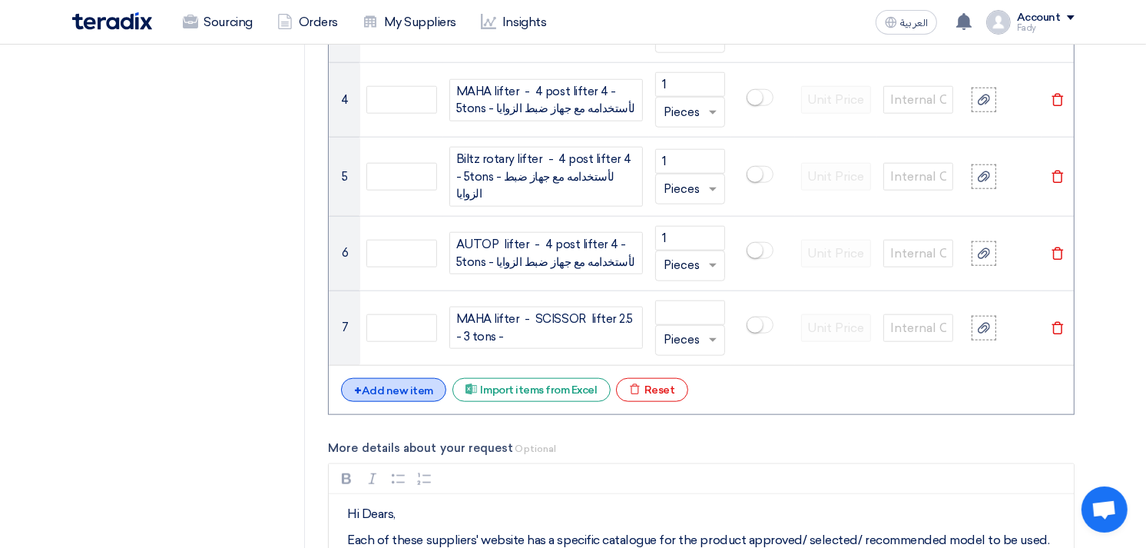
click at [412, 384] on div "+ Add new item" at bounding box center [393, 390] width 105 height 24
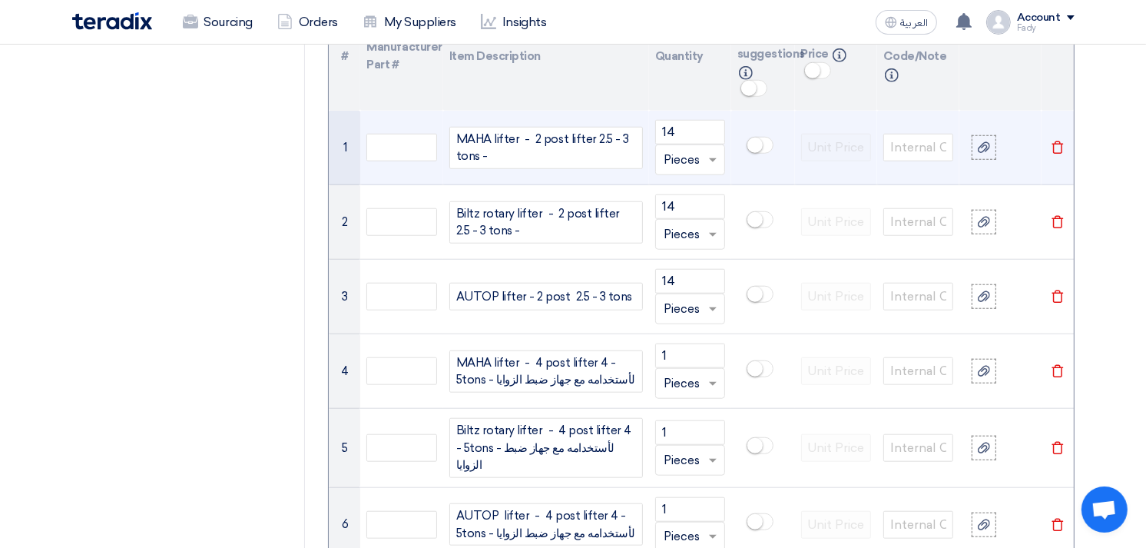
scroll to position [1187, 0]
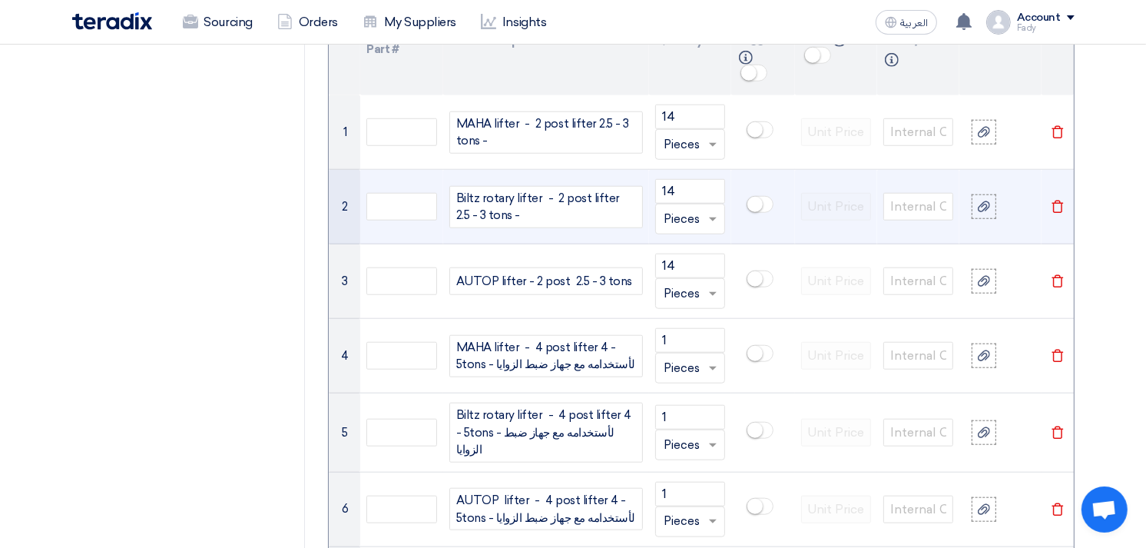
drag, startPoint x: 503, startPoint y: 216, endPoint x: 452, endPoint y: 198, distance: 54.4
click at [452, 198] on div "Biltz rotary lifter - 2 post lifter 2.5 - 3 tons -" at bounding box center [546, 207] width 194 height 42
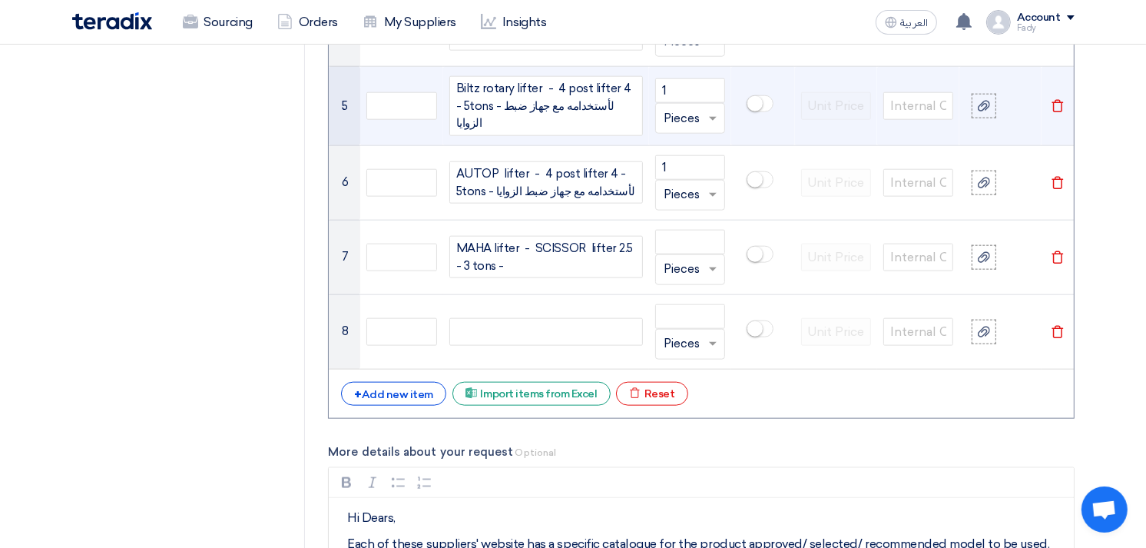
scroll to position [1529, 0]
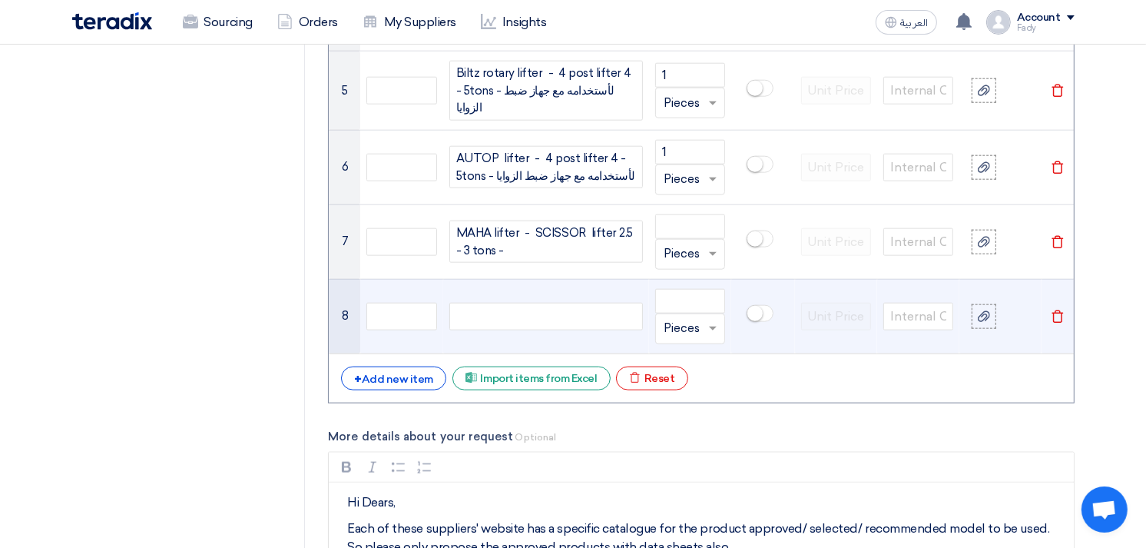
click at [502, 306] on div at bounding box center [546, 317] width 194 height 28
paste div
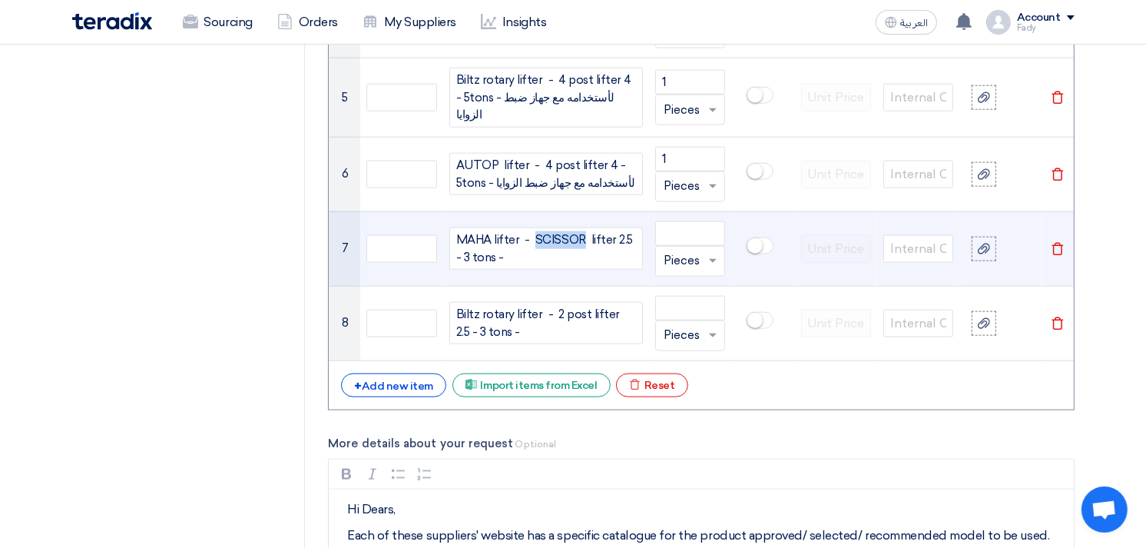
click at [542, 236] on span "MAHA lifter - SCISSOR lifter 2.5 - 3 tons -" at bounding box center [546, 248] width 180 height 35
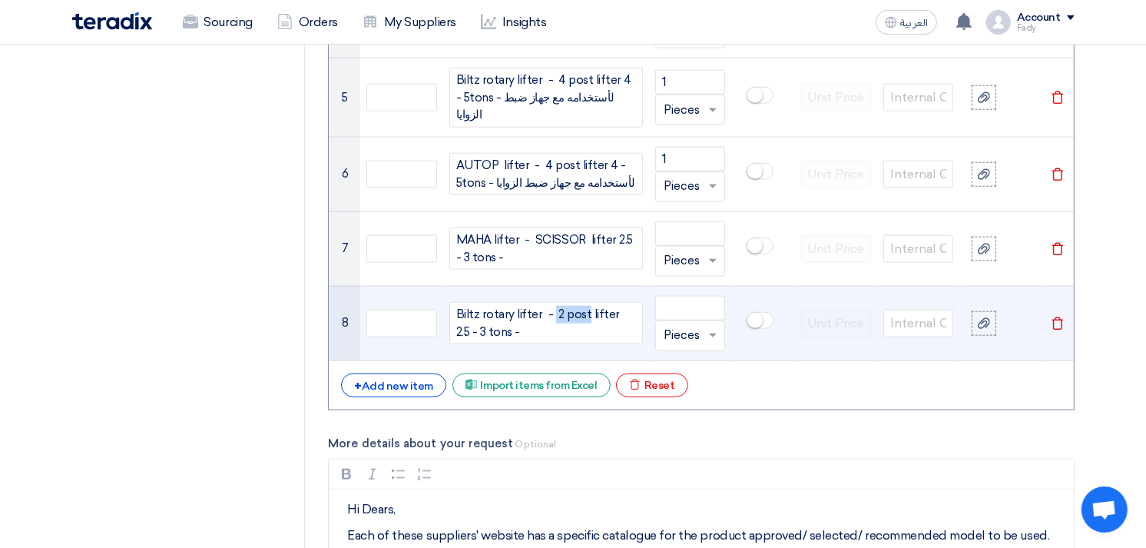
drag, startPoint x: 546, startPoint y: 310, endPoint x: 579, endPoint y: 308, distance: 32.4
click at [579, 308] on span "Biltz rotary lifter - 2 post lifter 2.5 - 3 tons -" at bounding box center [546, 323] width 180 height 35
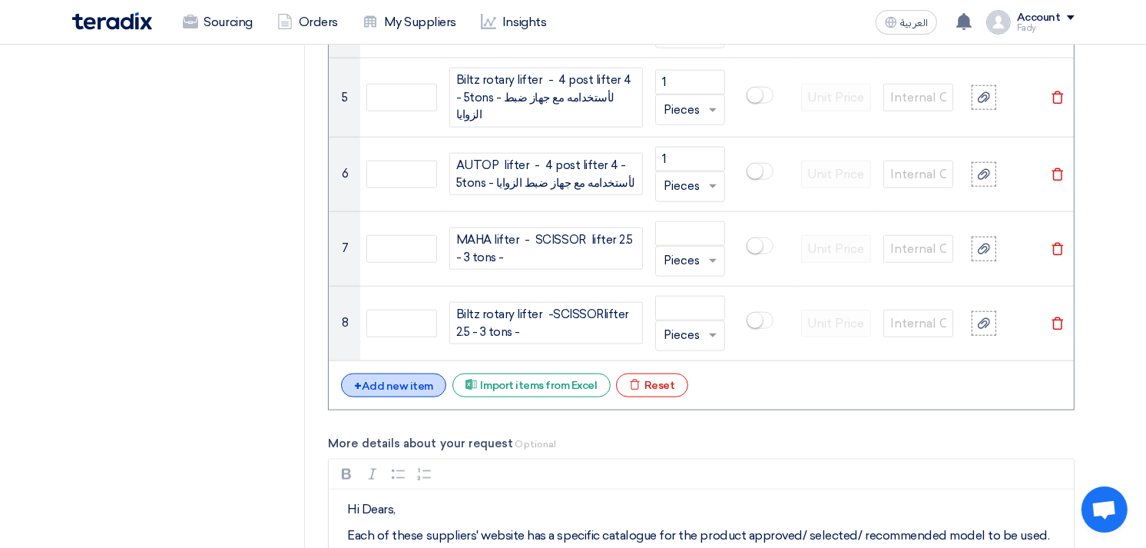
click at [406, 378] on div "+ Add new item" at bounding box center [393, 385] width 105 height 24
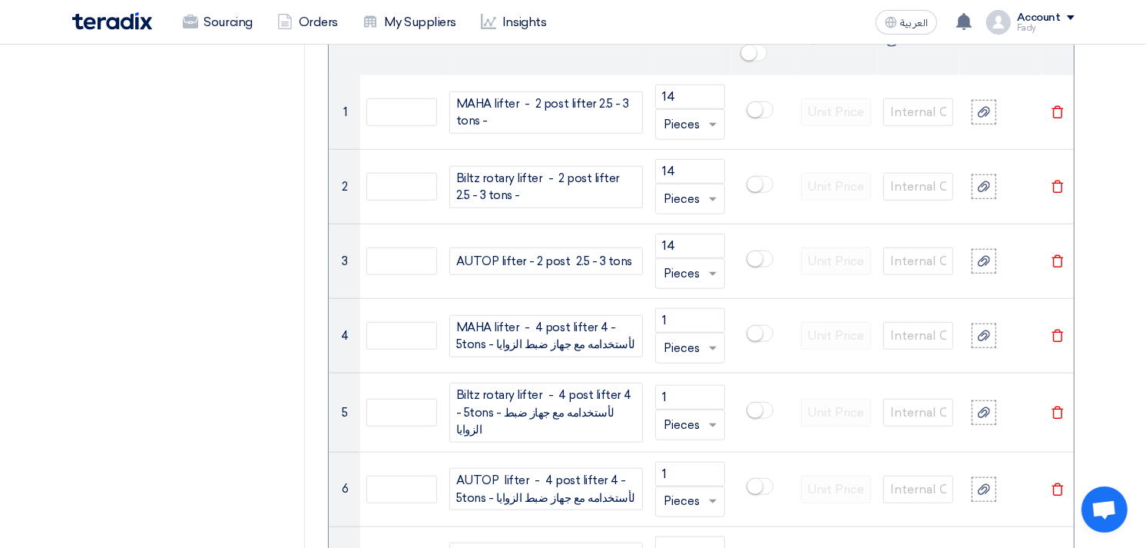
scroll to position [1180, 0]
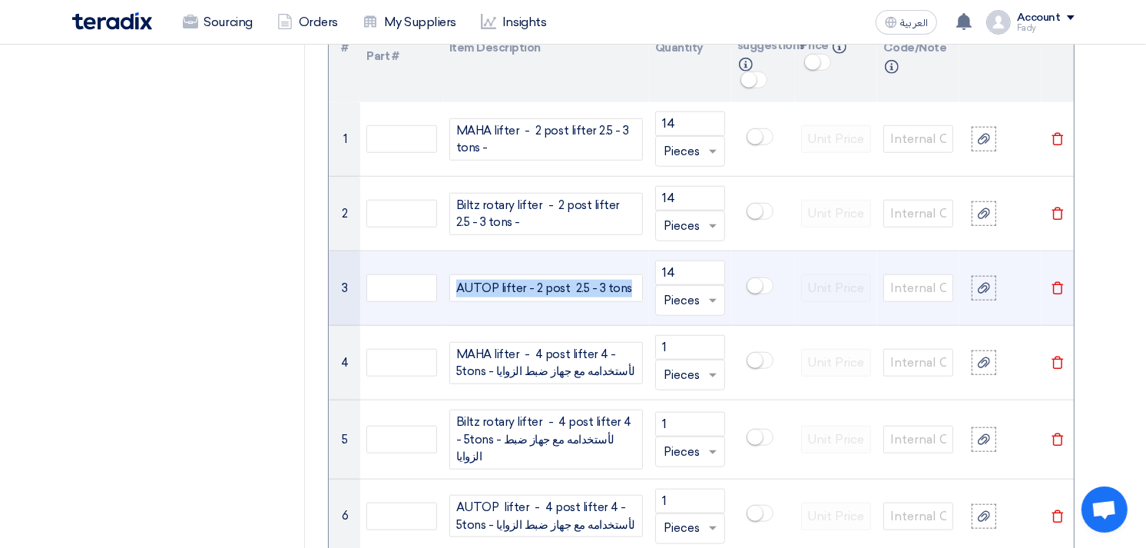
drag, startPoint x: 623, startPoint y: 288, endPoint x: 440, endPoint y: 308, distance: 183.9
click at [440, 308] on tr "3 AUTOP lifter - 2 post 2.5 - 3 tons 14 Unit × Pieces [GEOGRAPHIC_DATA]" at bounding box center [701, 288] width 744 height 75
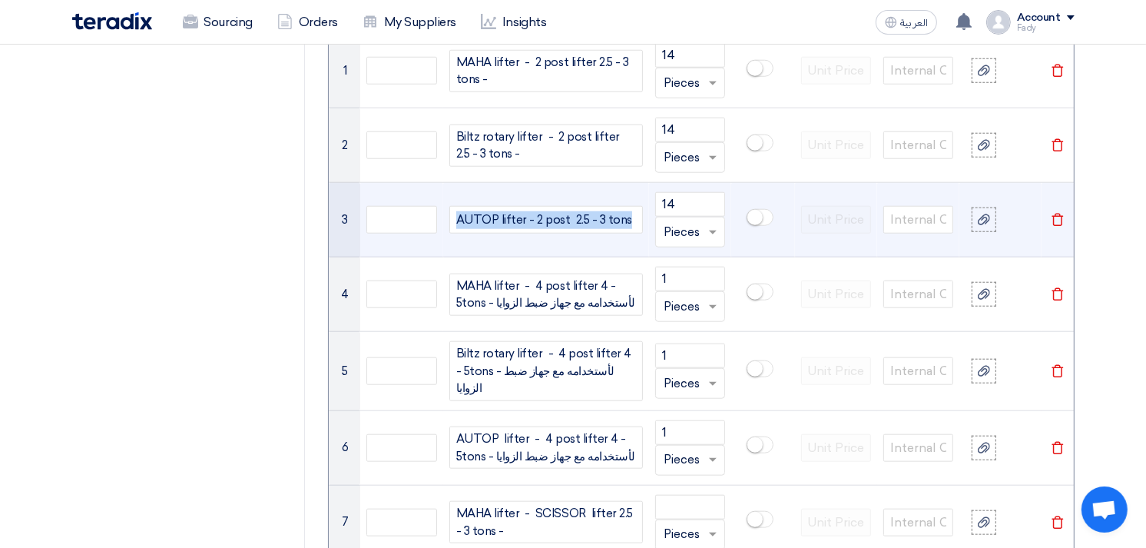
scroll to position [1607, 0]
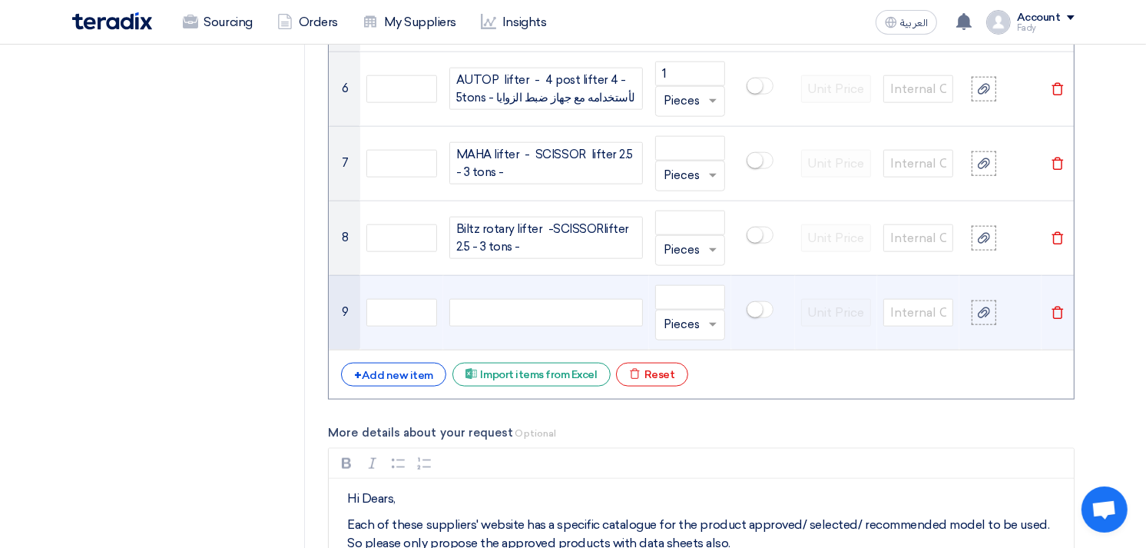
click at [484, 310] on div at bounding box center [546, 313] width 194 height 28
paste div
drag, startPoint x: 532, startPoint y: 308, endPoint x: 561, endPoint y: 308, distance: 29.2
click at [561, 308] on span "AUTOP lifter - 2 post 2.5 - 3 tons" at bounding box center [544, 312] width 176 height 18
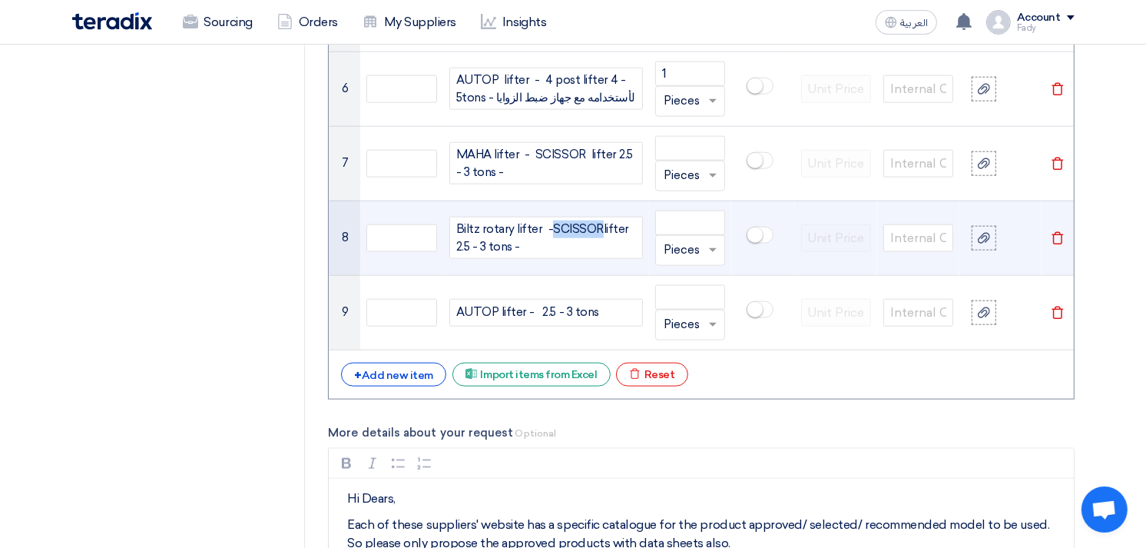
click at [571, 224] on span "SCISSOR" at bounding box center [578, 229] width 51 height 14
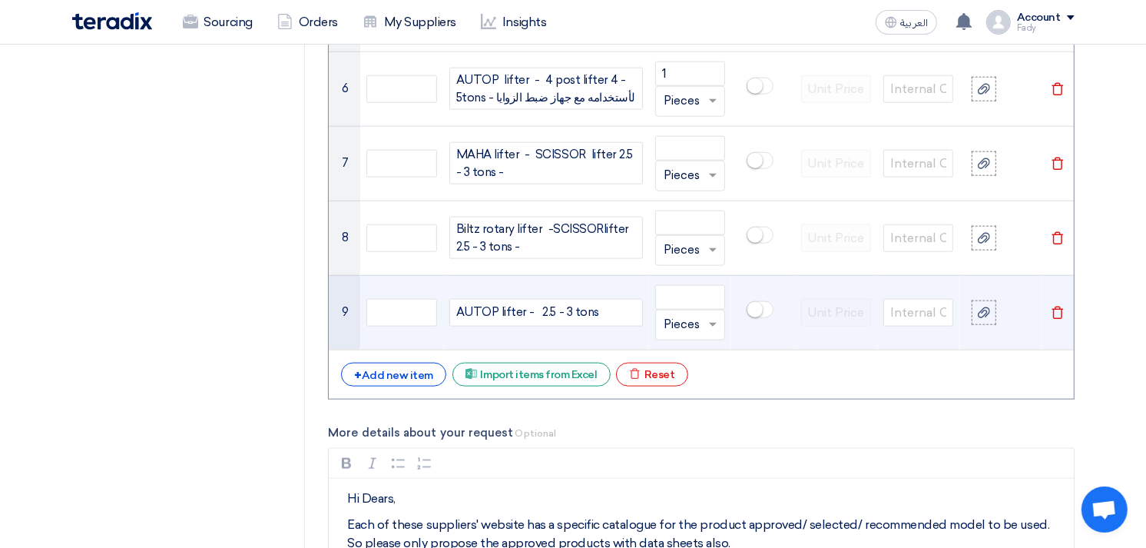
click at [532, 308] on span "AUTOP lifter - 2.5 - 3 tons" at bounding box center [527, 312] width 143 height 18
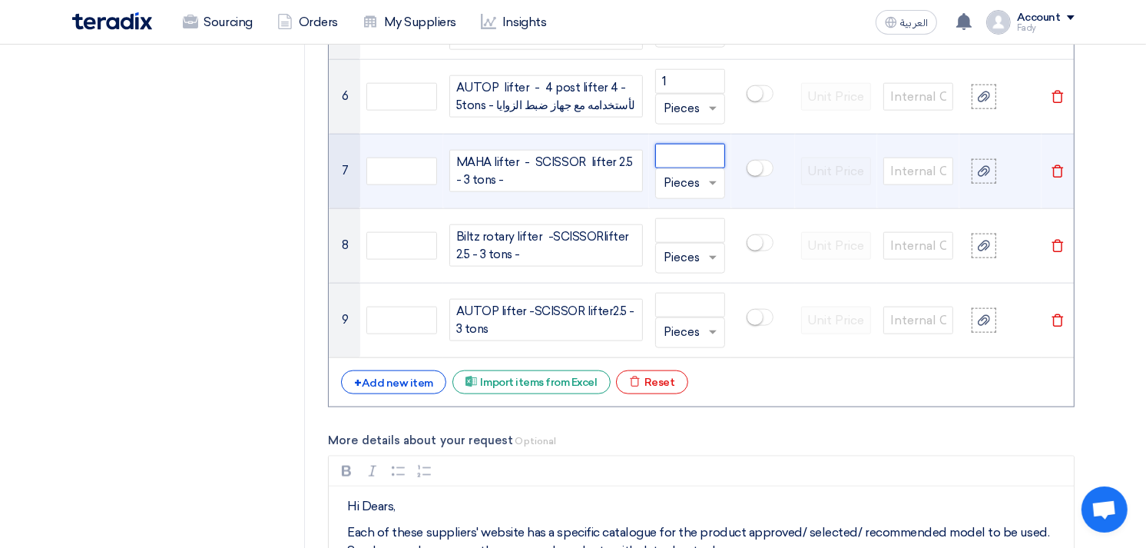
click at [684, 146] on input "number" at bounding box center [690, 156] width 70 height 25
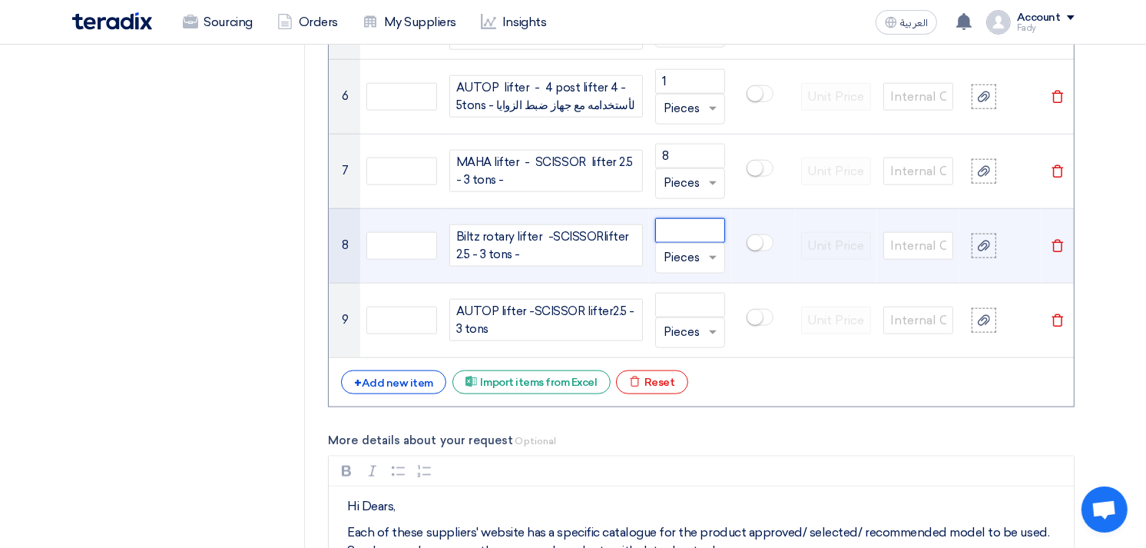
click at [684, 218] on input "number" at bounding box center [690, 230] width 70 height 25
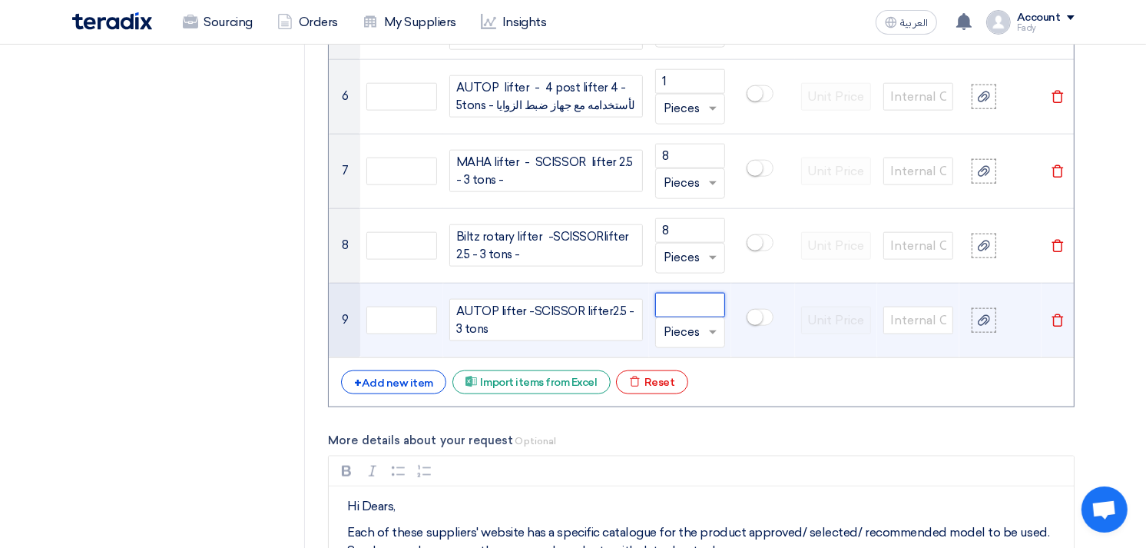
click at [689, 303] on input "number" at bounding box center [690, 305] width 70 height 25
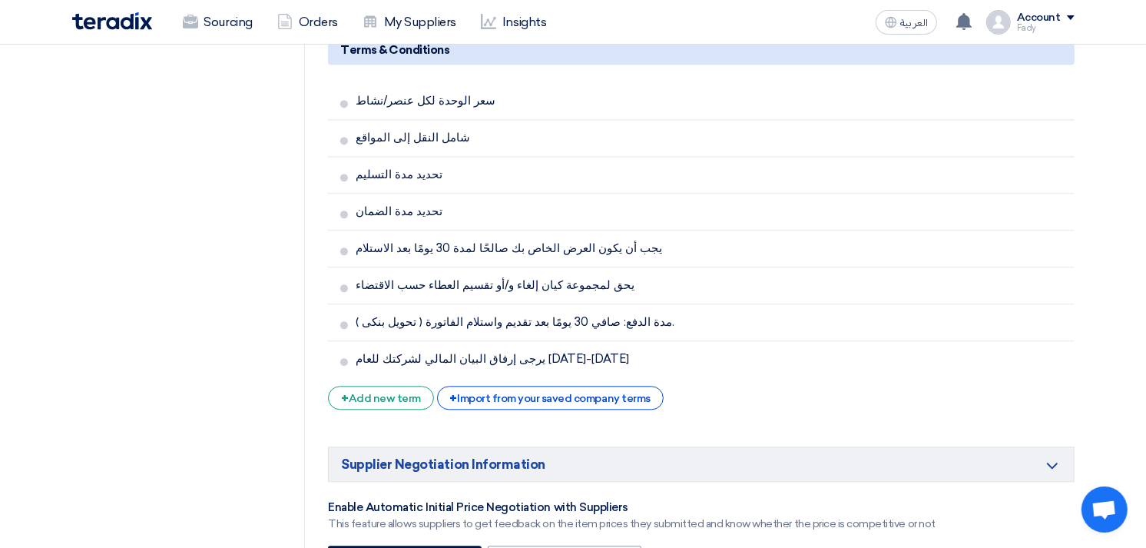
scroll to position [3586, 0]
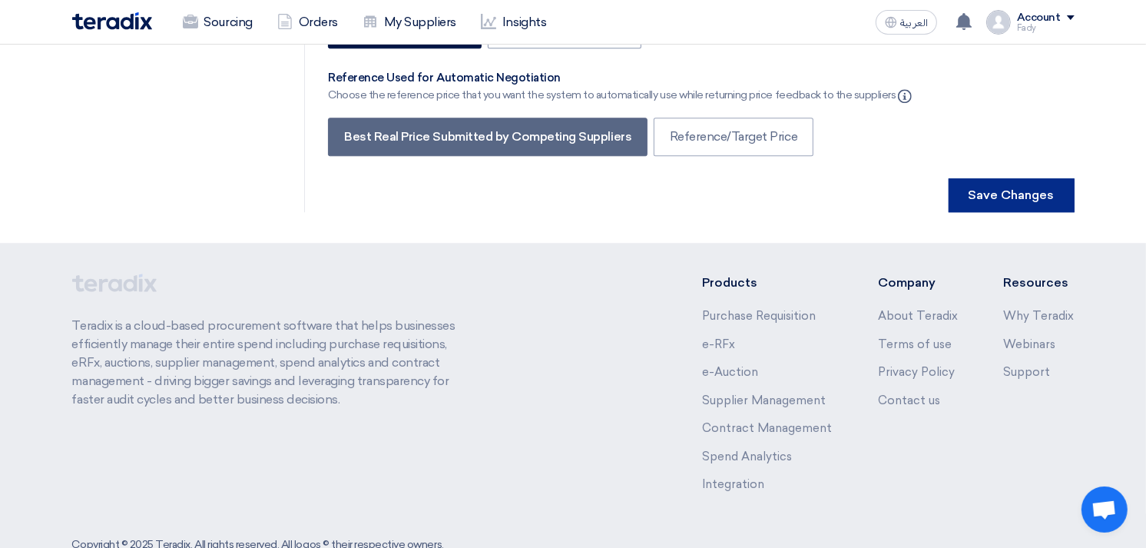
click at [1003, 178] on button "Save Changes" at bounding box center [1012, 195] width 126 height 34
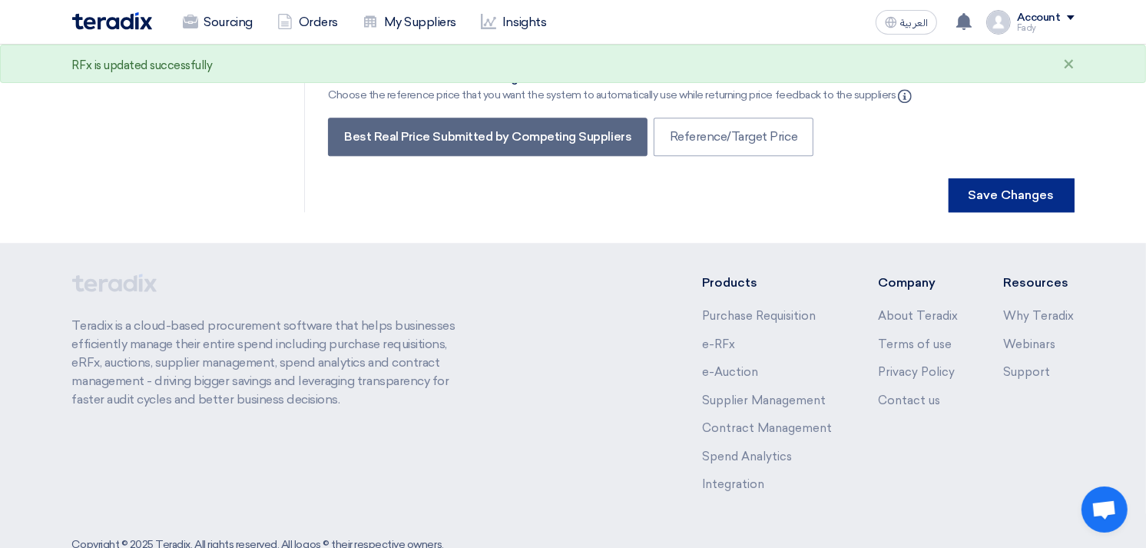
scroll to position [0, 0]
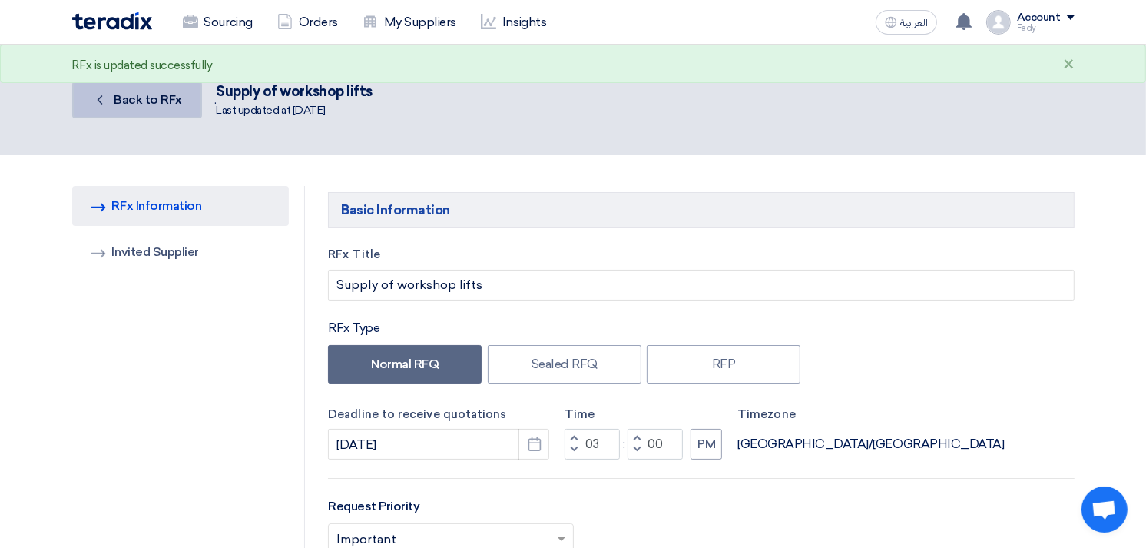
click at [144, 94] on span "Back to RFx" at bounding box center [148, 99] width 68 height 15
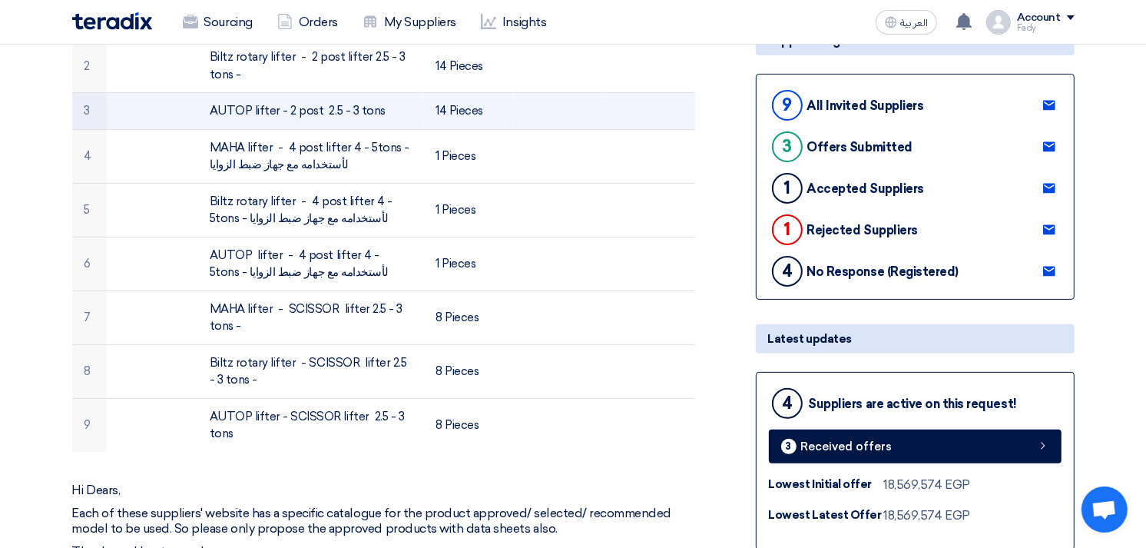
scroll to position [85, 0]
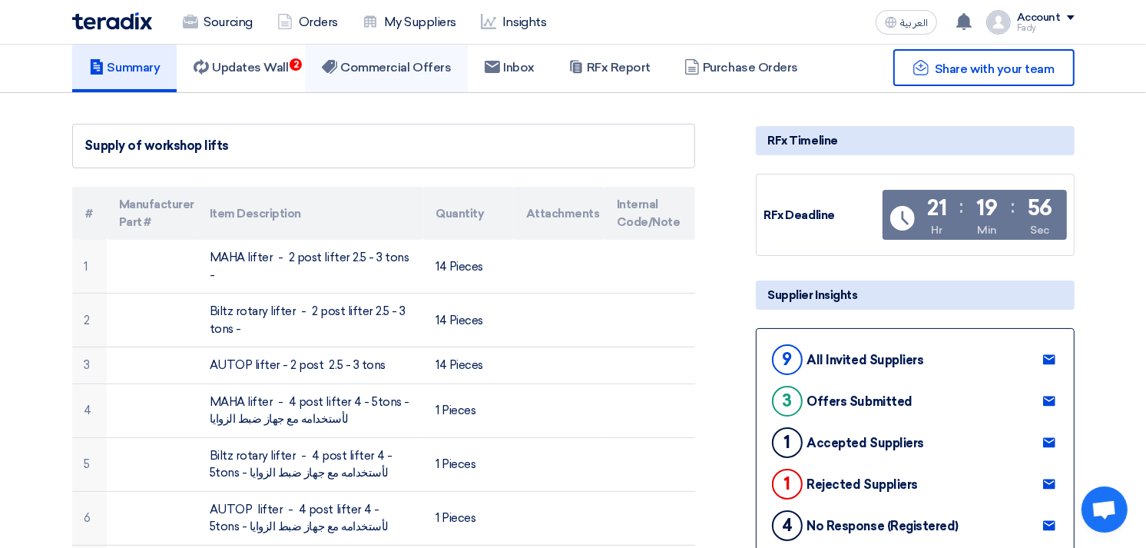
click at [393, 71] on h5 "Commercial Offers" at bounding box center [386, 67] width 129 height 15
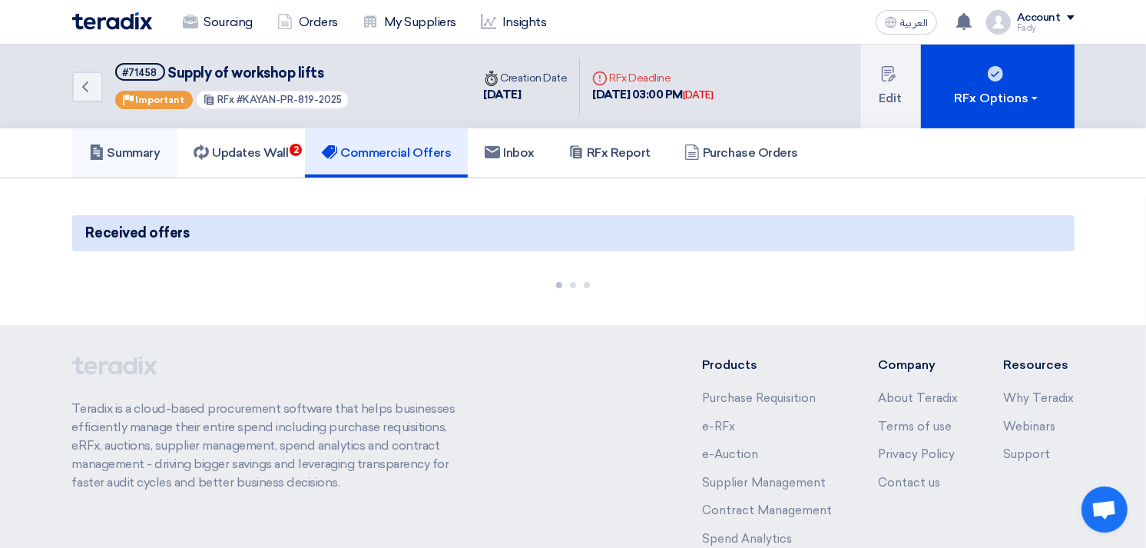
click at [134, 148] on h5 "Summary" at bounding box center [124, 152] width 71 height 15
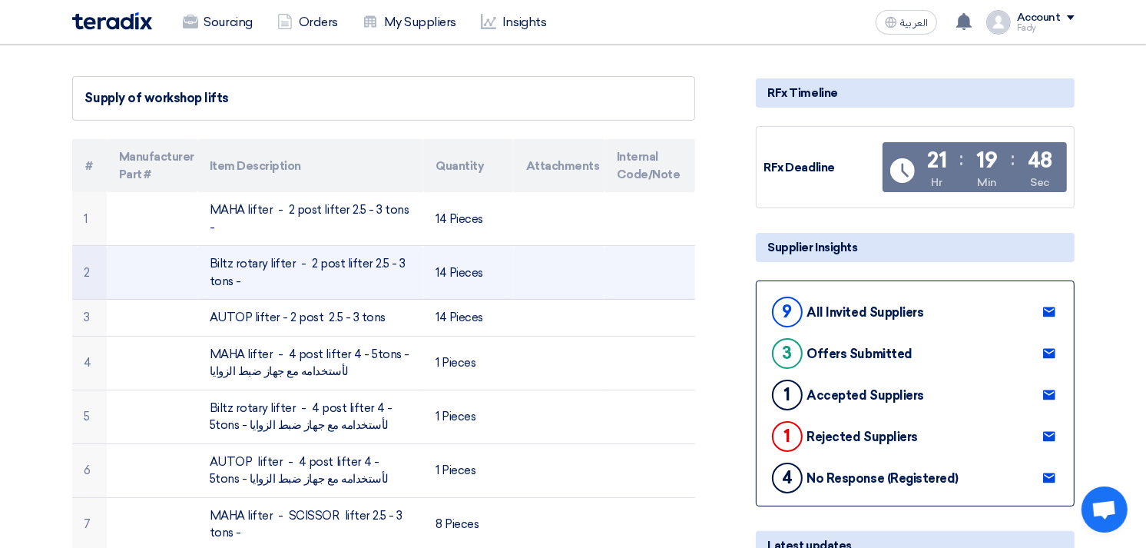
scroll to position [85, 0]
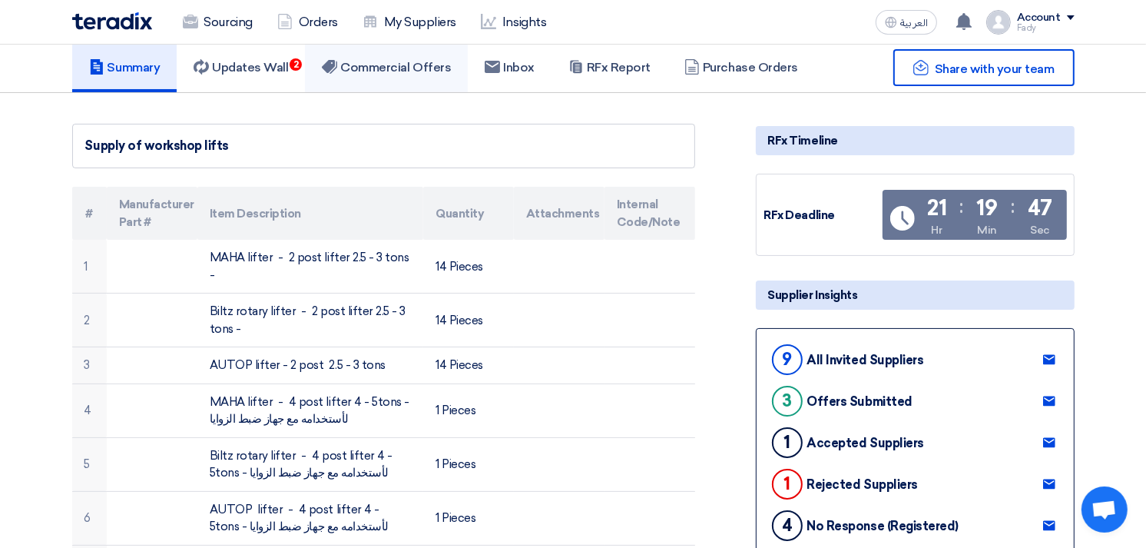
click at [426, 65] on h5 "Commercial Offers" at bounding box center [386, 67] width 129 height 15
